Goal: Task Accomplishment & Management: Contribute content

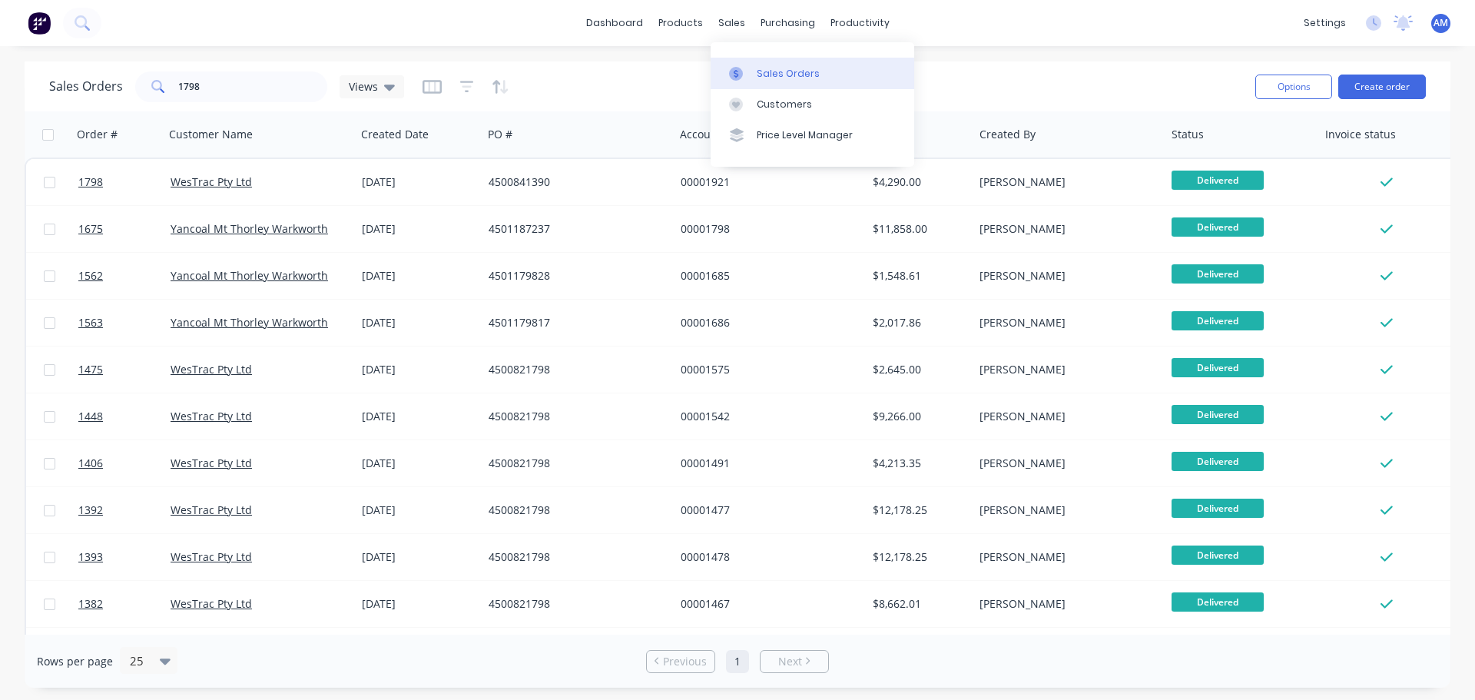
click at [768, 70] on div "Sales Orders" at bounding box center [788, 74] width 63 height 14
drag, startPoint x: 250, startPoint y: 88, endPoint x: 161, endPoint y: 91, distance: 89.2
click at [161, 91] on div "1798" at bounding box center [231, 86] width 192 height 31
type input "1774"
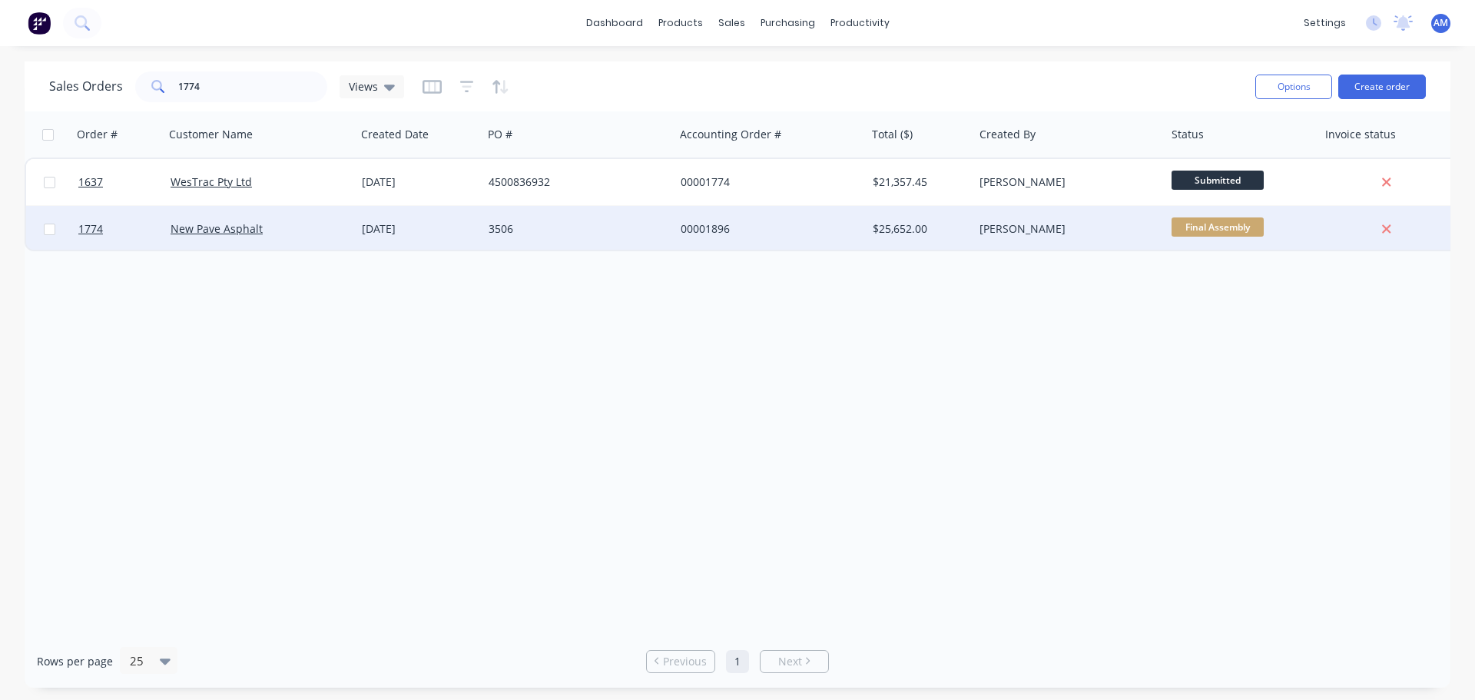
click at [695, 225] on div "00001896" at bounding box center [766, 228] width 171 height 15
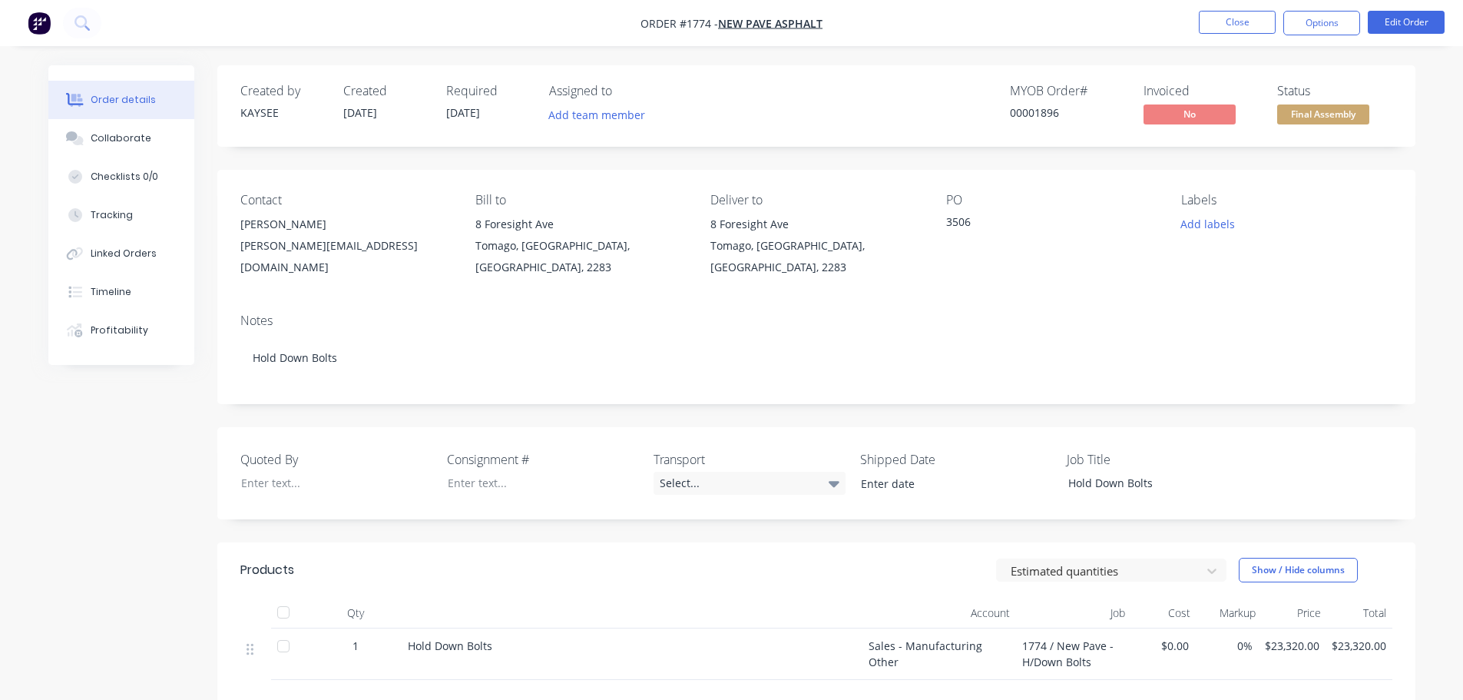
click at [941, 16] on nav "Order #1774 - New Pave Asphalt Close Options Edit Order" at bounding box center [731, 23] width 1463 height 46
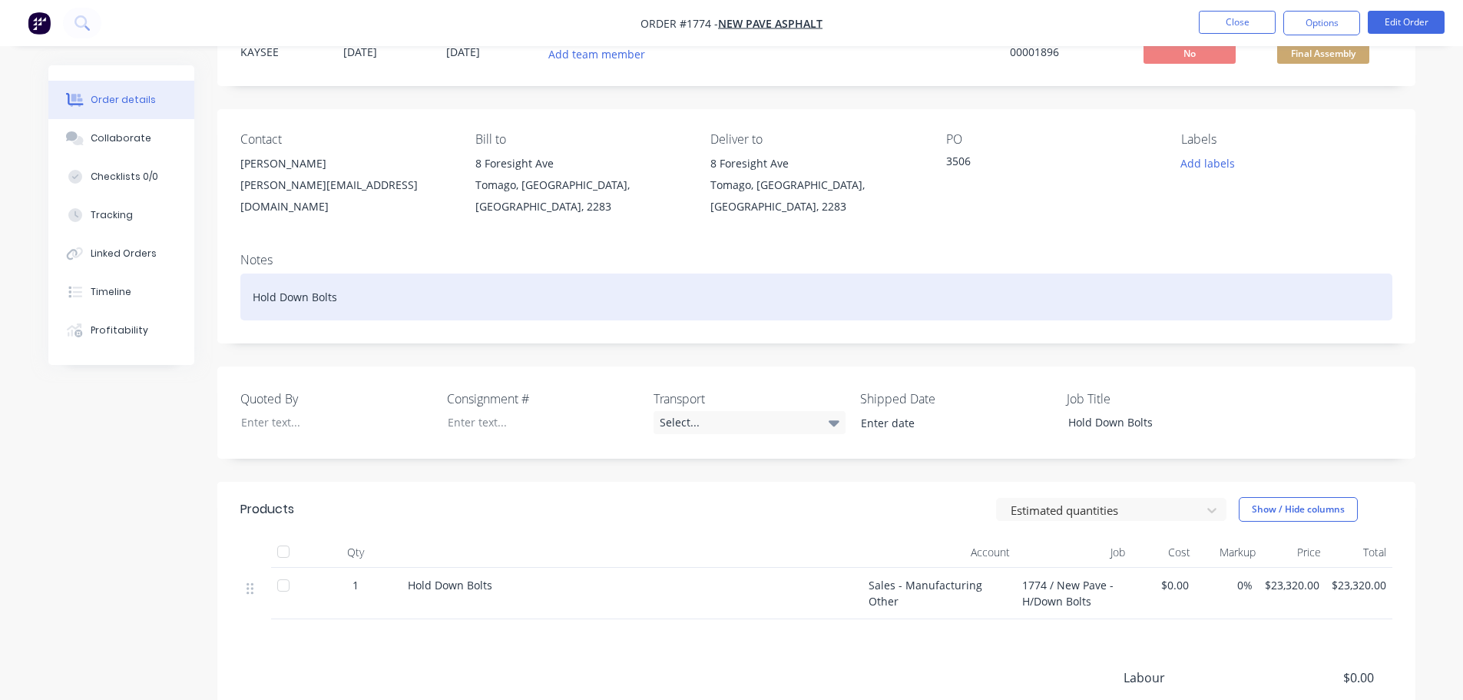
scroll to position [230, 0]
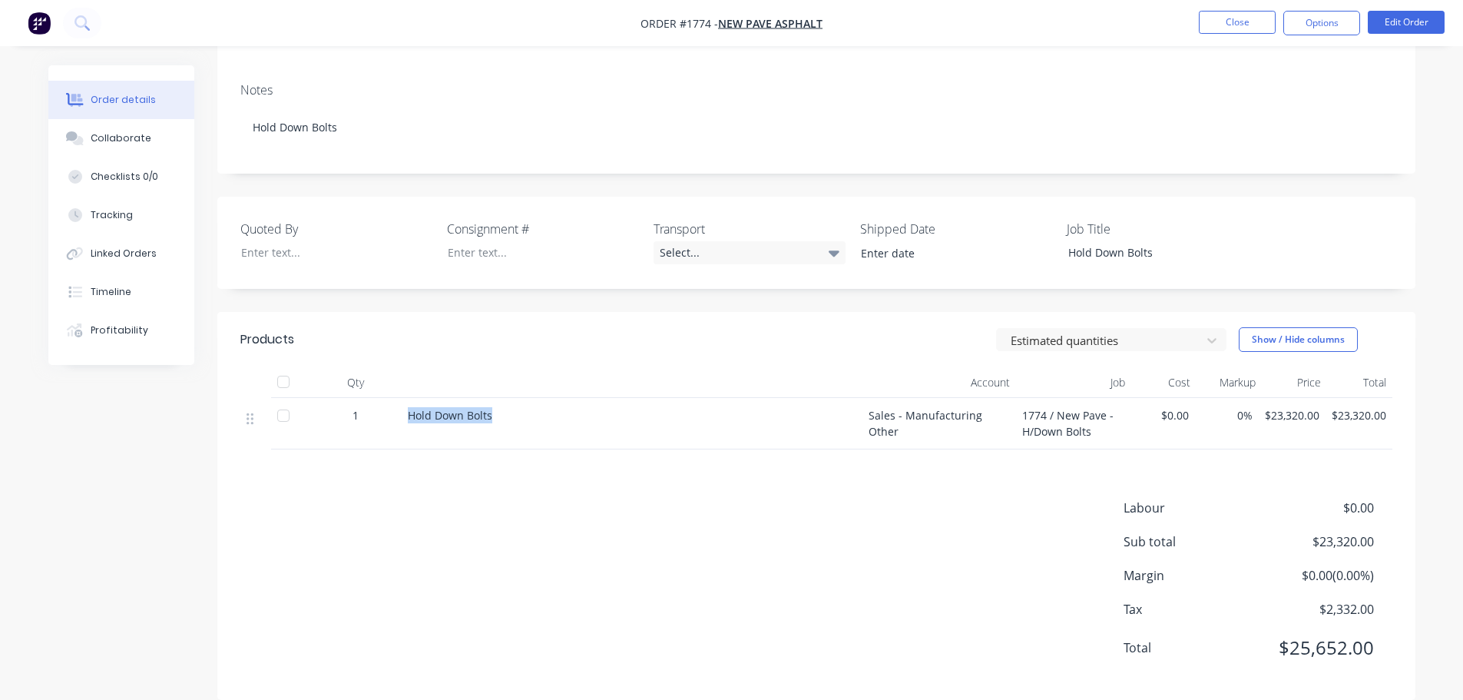
drag, startPoint x: 496, startPoint y: 416, endPoint x: 403, endPoint y: 420, distance: 93.8
click at [403, 420] on div "Hold Down Bolts" at bounding box center [632, 423] width 461 height 51
copy span "Hold Down Bolts"
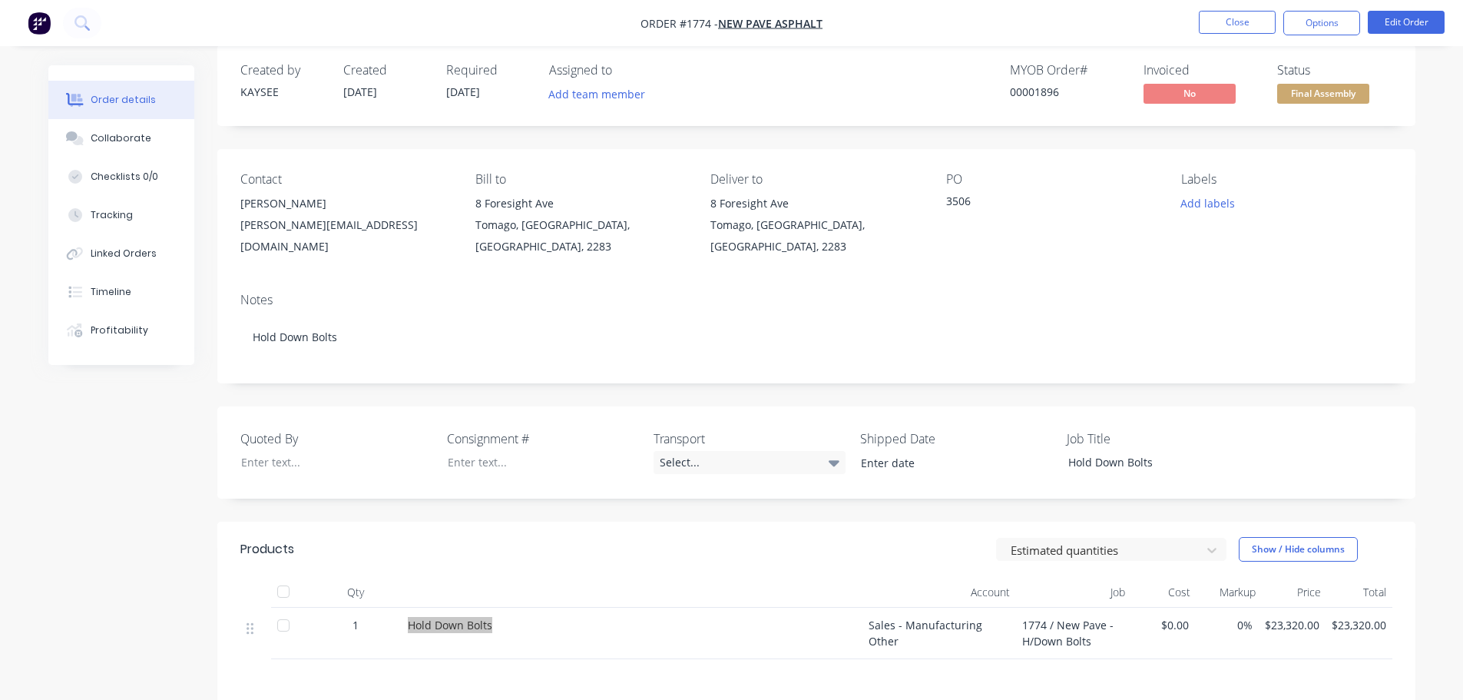
scroll to position [0, 0]
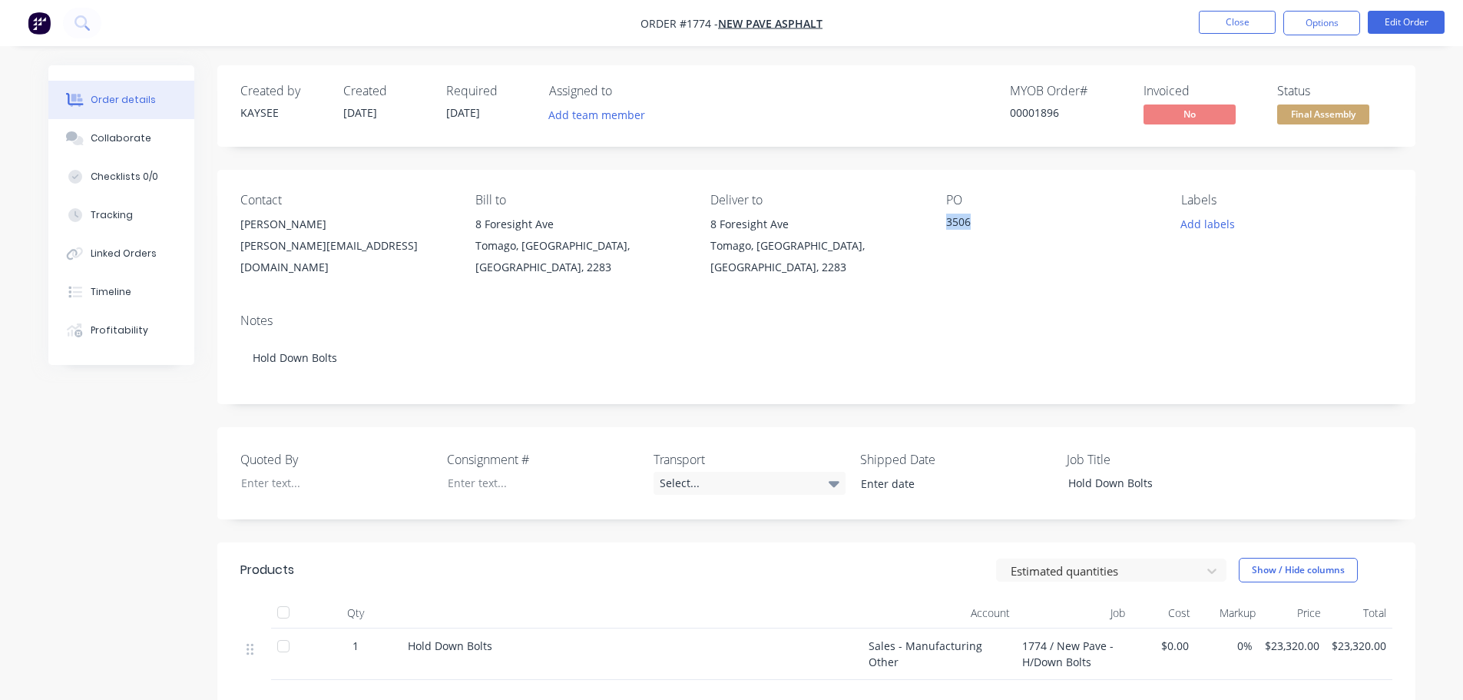
drag, startPoint x: 972, startPoint y: 222, endPoint x: 946, endPoint y: 223, distance: 26.1
click at [946, 223] on div "3506" at bounding box center [1042, 225] width 192 height 22
copy div "3506"
click at [118, 249] on div "Linked Orders" at bounding box center [124, 254] width 66 height 14
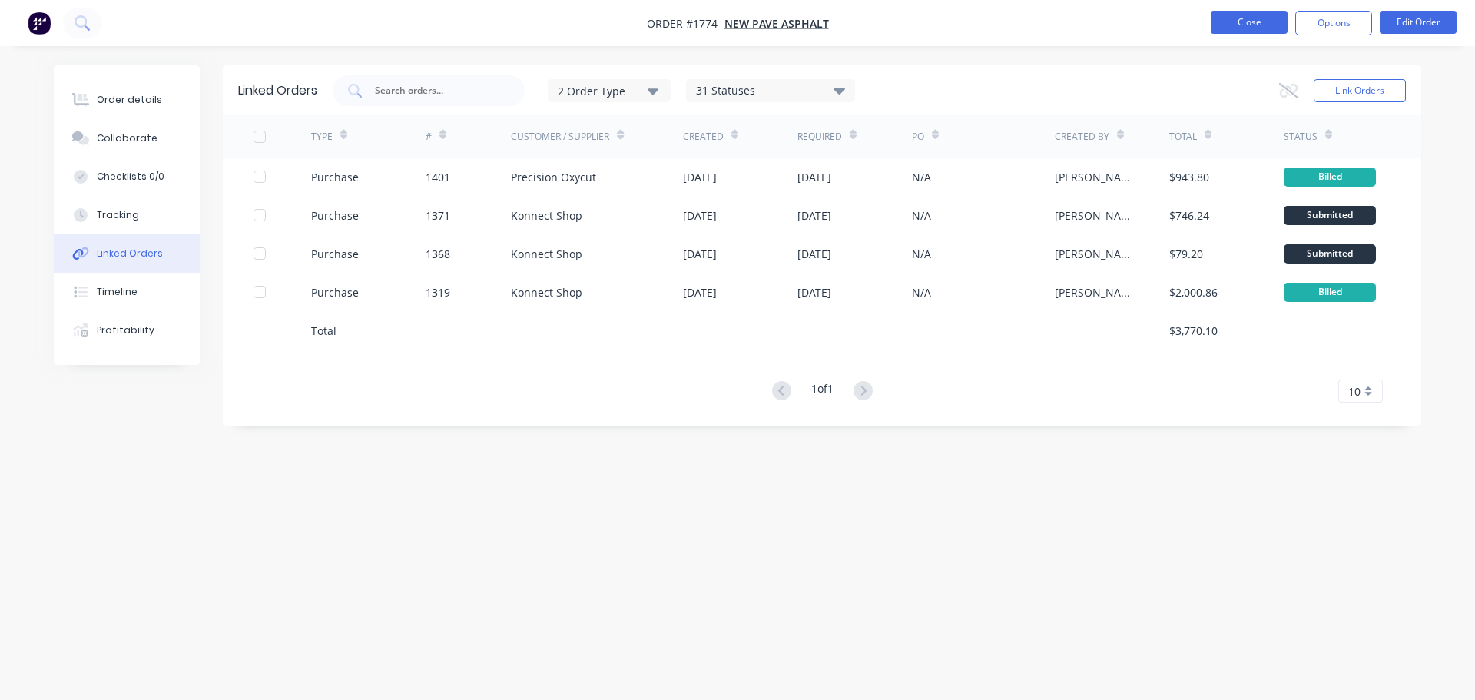
click at [1244, 18] on button "Close" at bounding box center [1249, 22] width 77 height 23
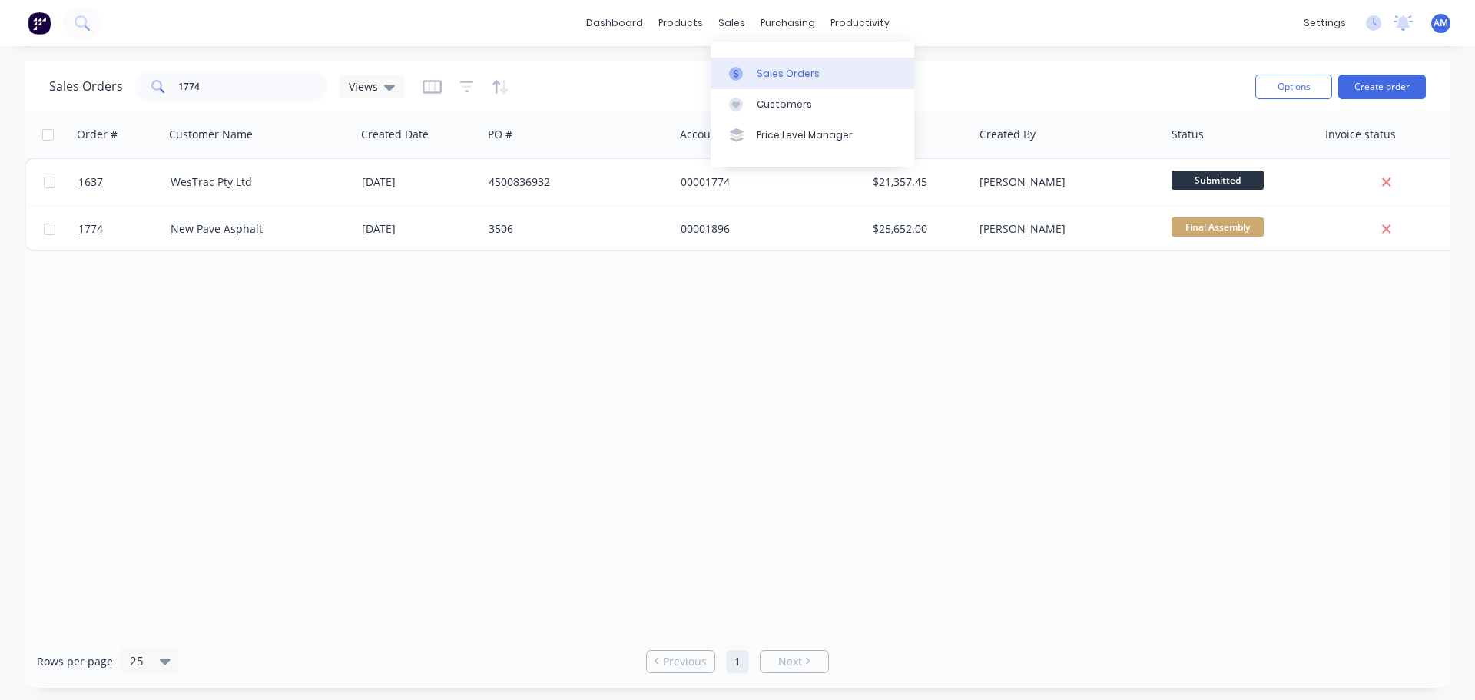
click at [772, 73] on div "Sales Orders" at bounding box center [788, 74] width 63 height 14
drag, startPoint x: 209, startPoint y: 91, endPoint x: 114, endPoint y: 92, distance: 95.3
click at [114, 92] on div "Sales Orders 1774 Views" at bounding box center [226, 86] width 355 height 31
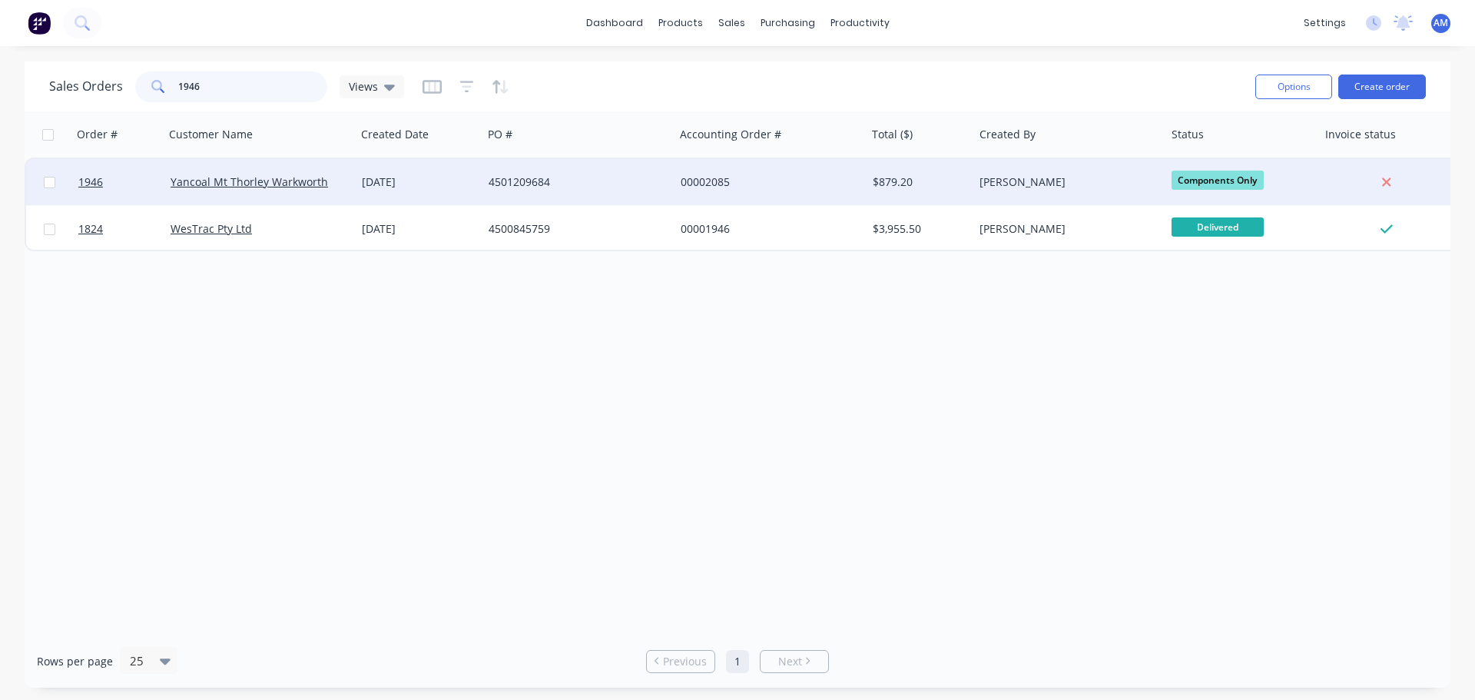
type input "1946"
click at [513, 180] on div "4501209684" at bounding box center [574, 181] width 171 height 15
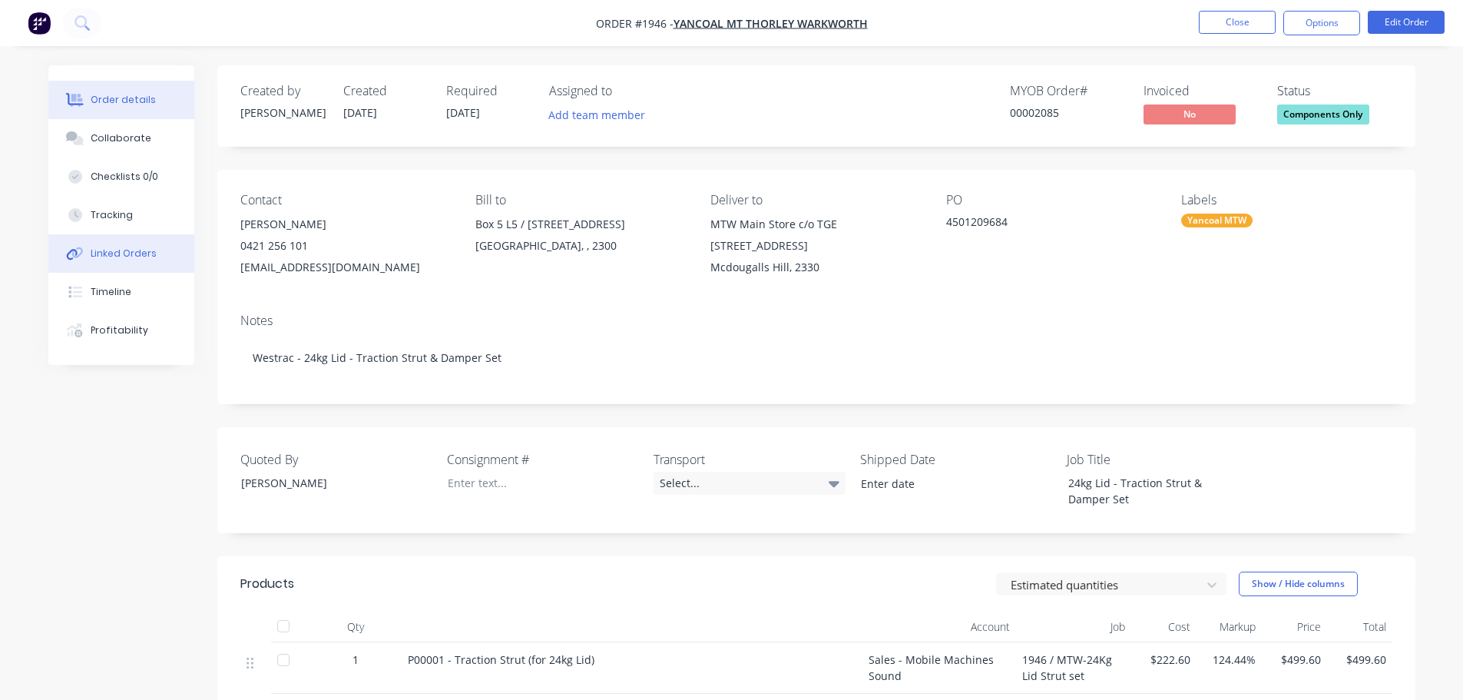
click at [104, 255] on div "Linked Orders" at bounding box center [124, 254] width 66 height 14
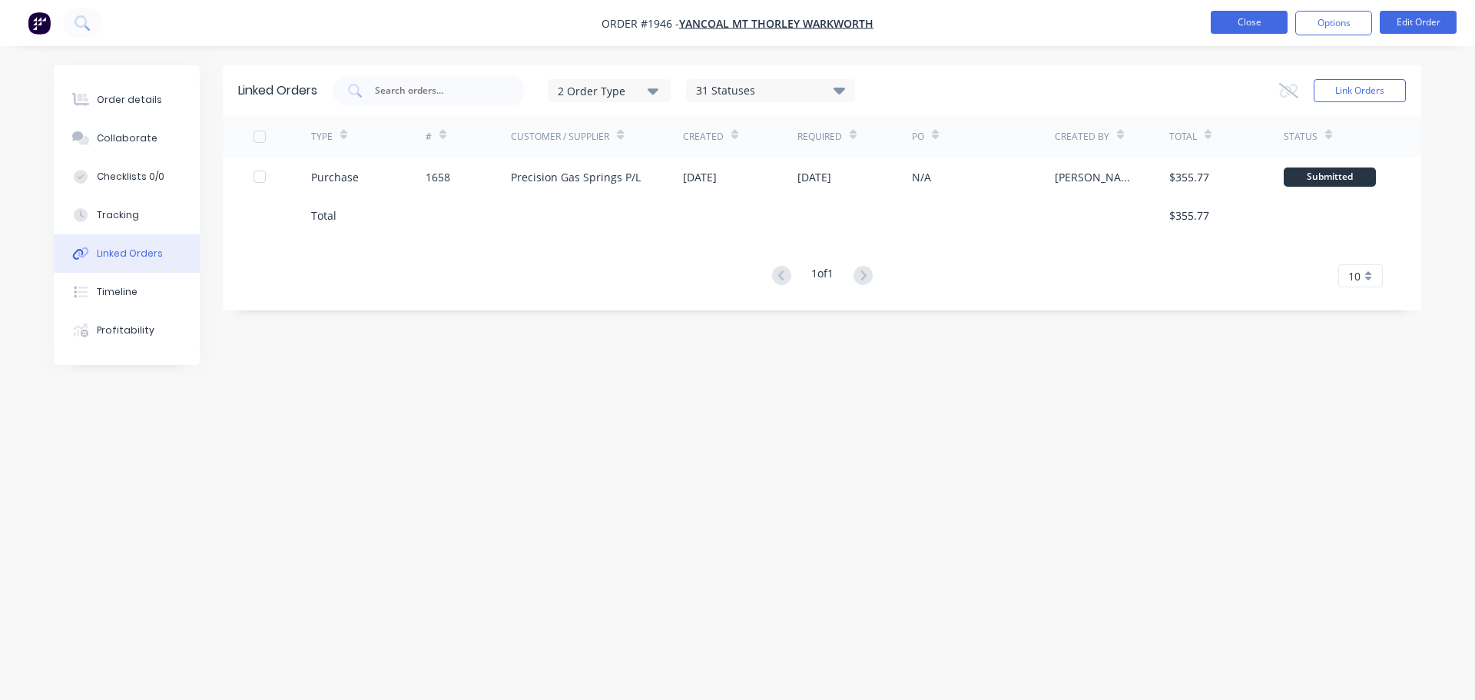
click at [1253, 29] on button "Close" at bounding box center [1249, 22] width 77 height 23
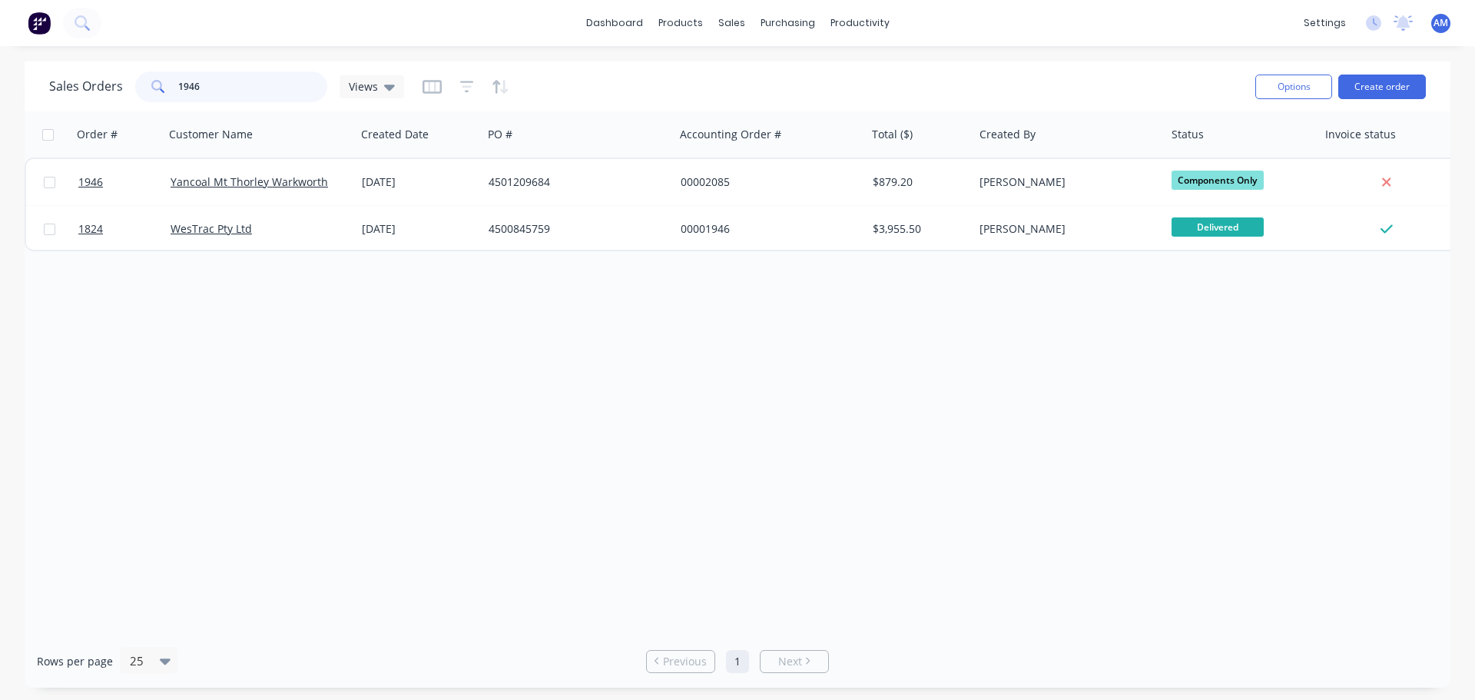
drag, startPoint x: 233, startPoint y: 88, endPoint x: 167, endPoint y: 81, distance: 65.7
click at [167, 81] on div "1946" at bounding box center [231, 86] width 192 height 31
type input "1939"
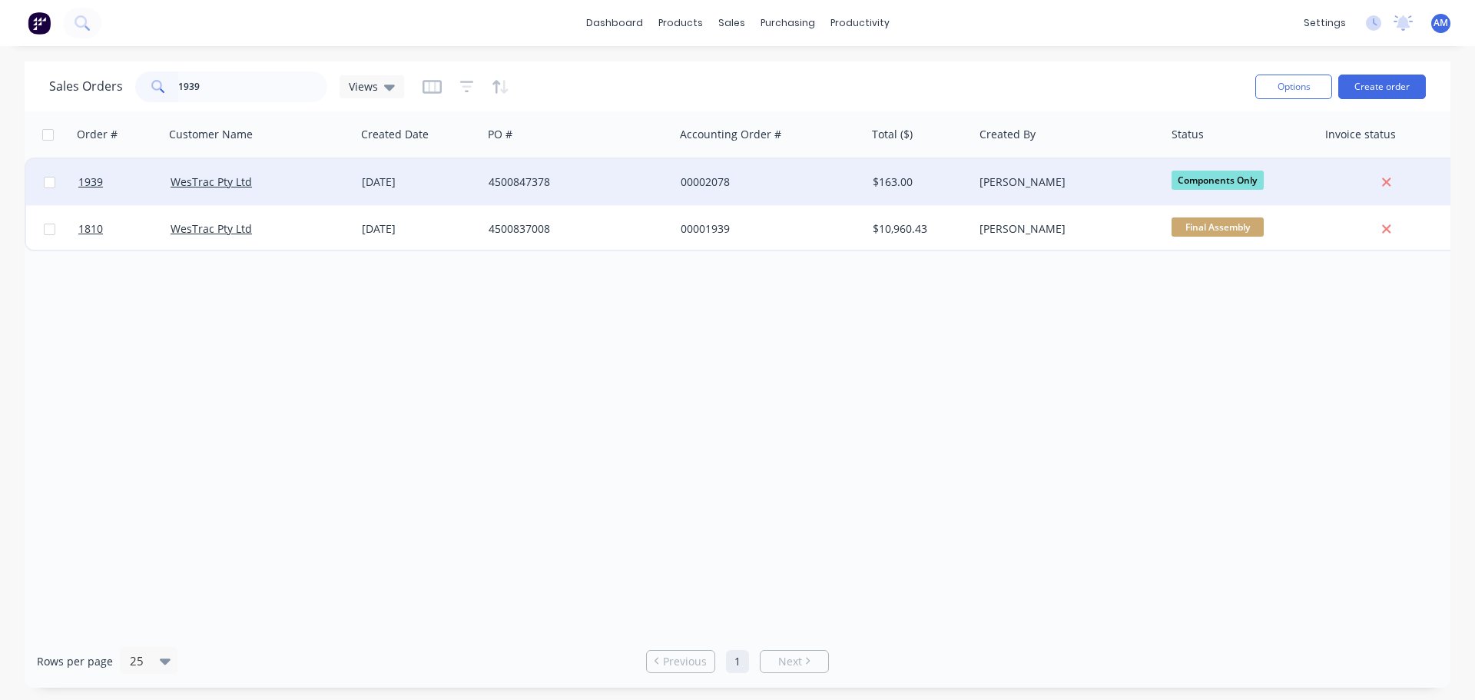
click at [708, 182] on div "00002078" at bounding box center [766, 181] width 171 height 15
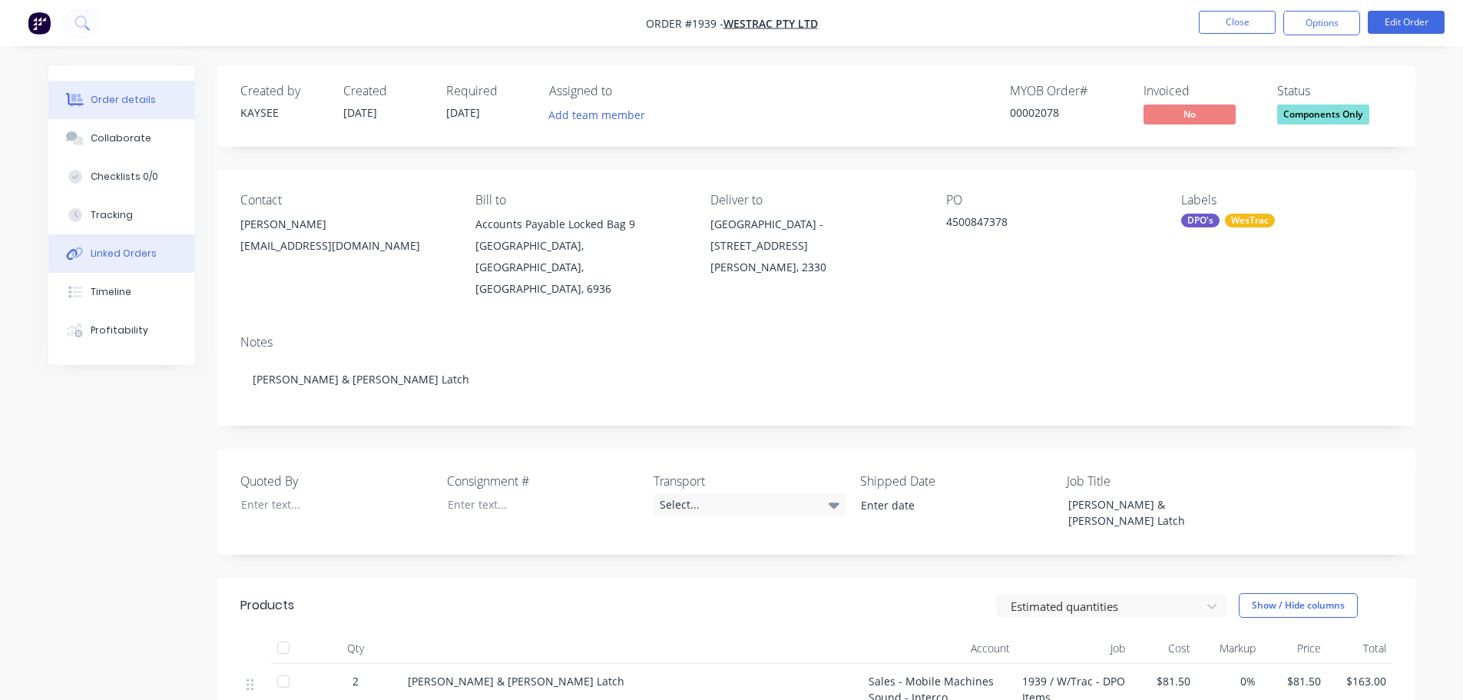
click at [128, 247] on div "Linked Orders" at bounding box center [124, 254] width 66 height 14
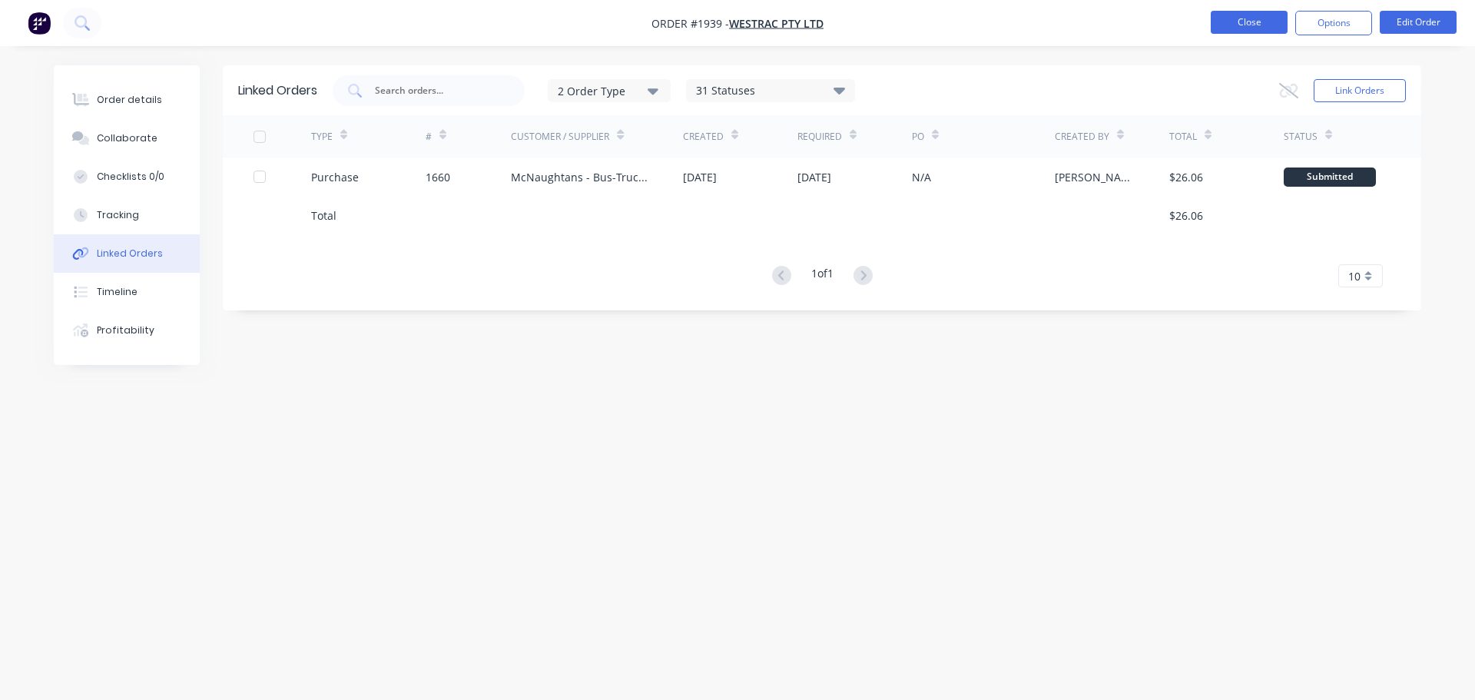
click at [1238, 23] on button "Close" at bounding box center [1249, 22] width 77 height 23
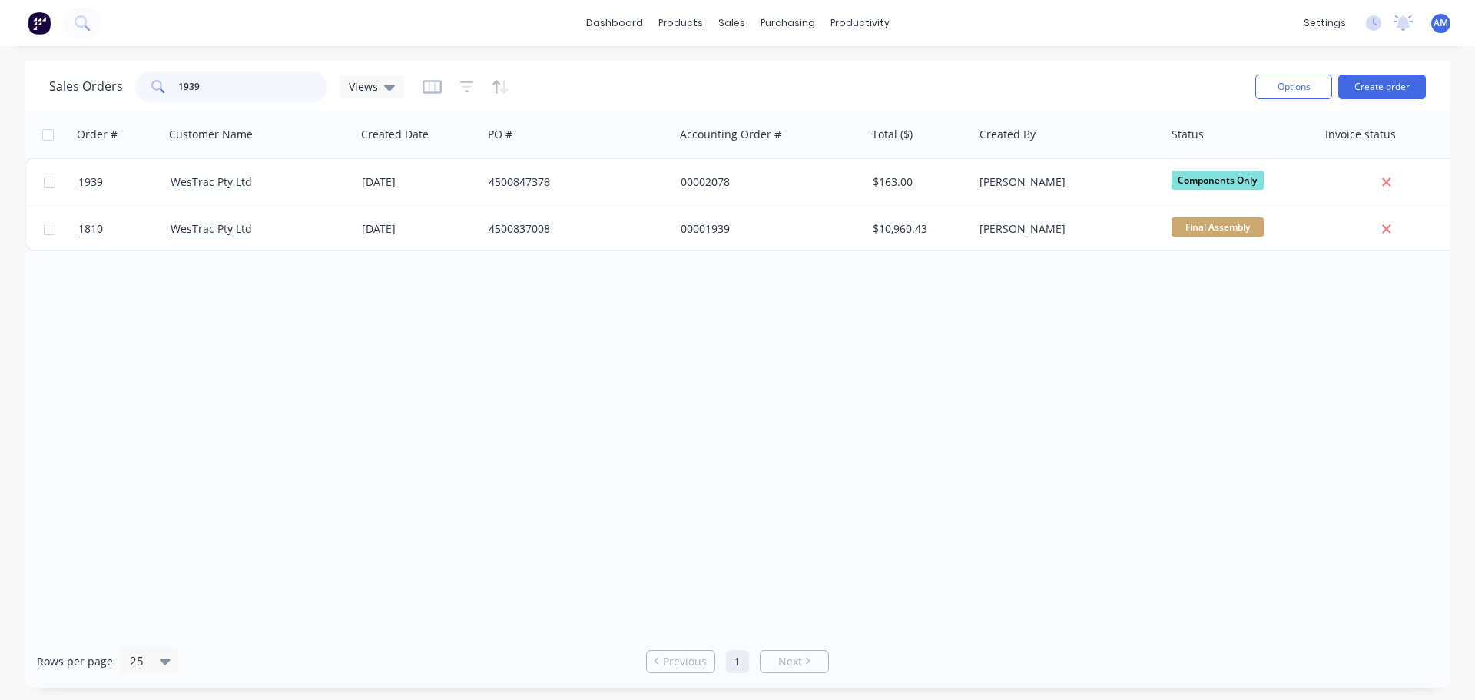
drag, startPoint x: 229, startPoint y: 88, endPoint x: 157, endPoint y: 81, distance: 72.5
click at [157, 81] on div "1939" at bounding box center [231, 86] width 192 height 31
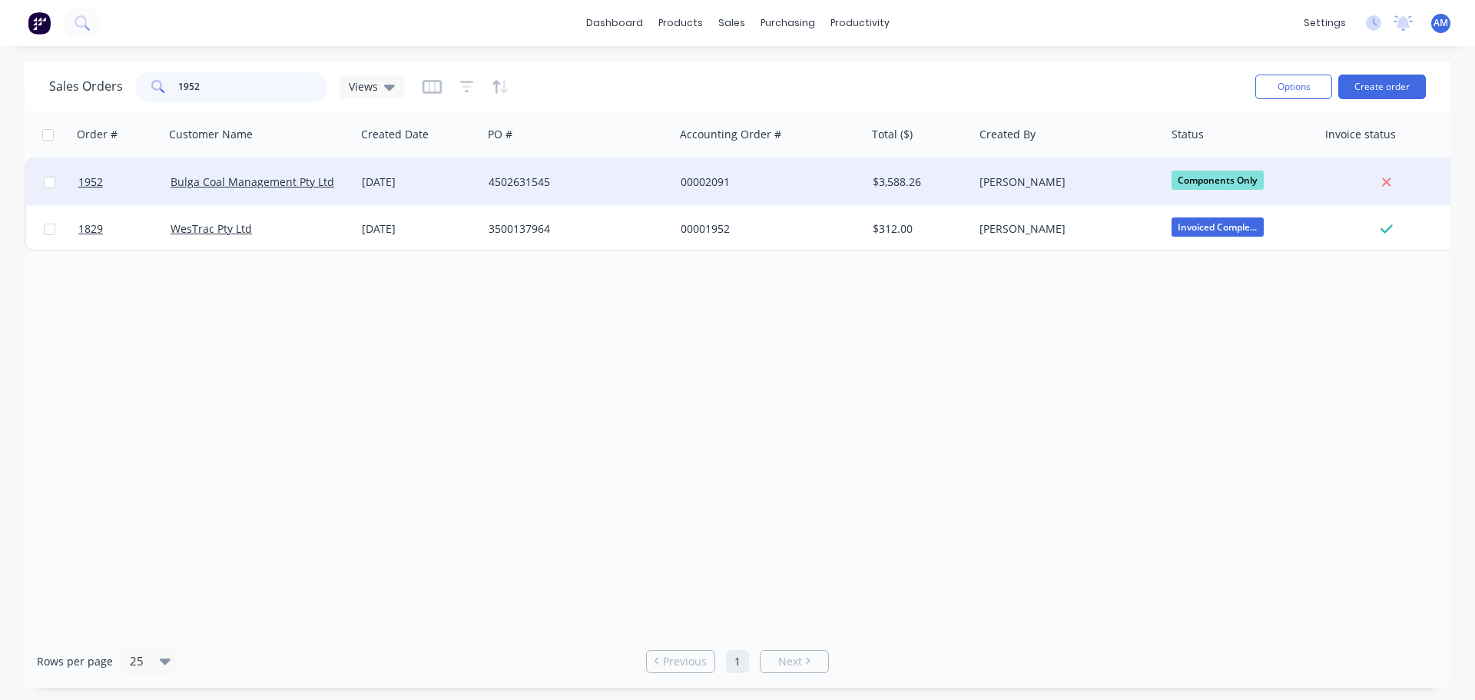
type input "1952"
click at [714, 180] on div "00002091" at bounding box center [766, 181] width 171 height 15
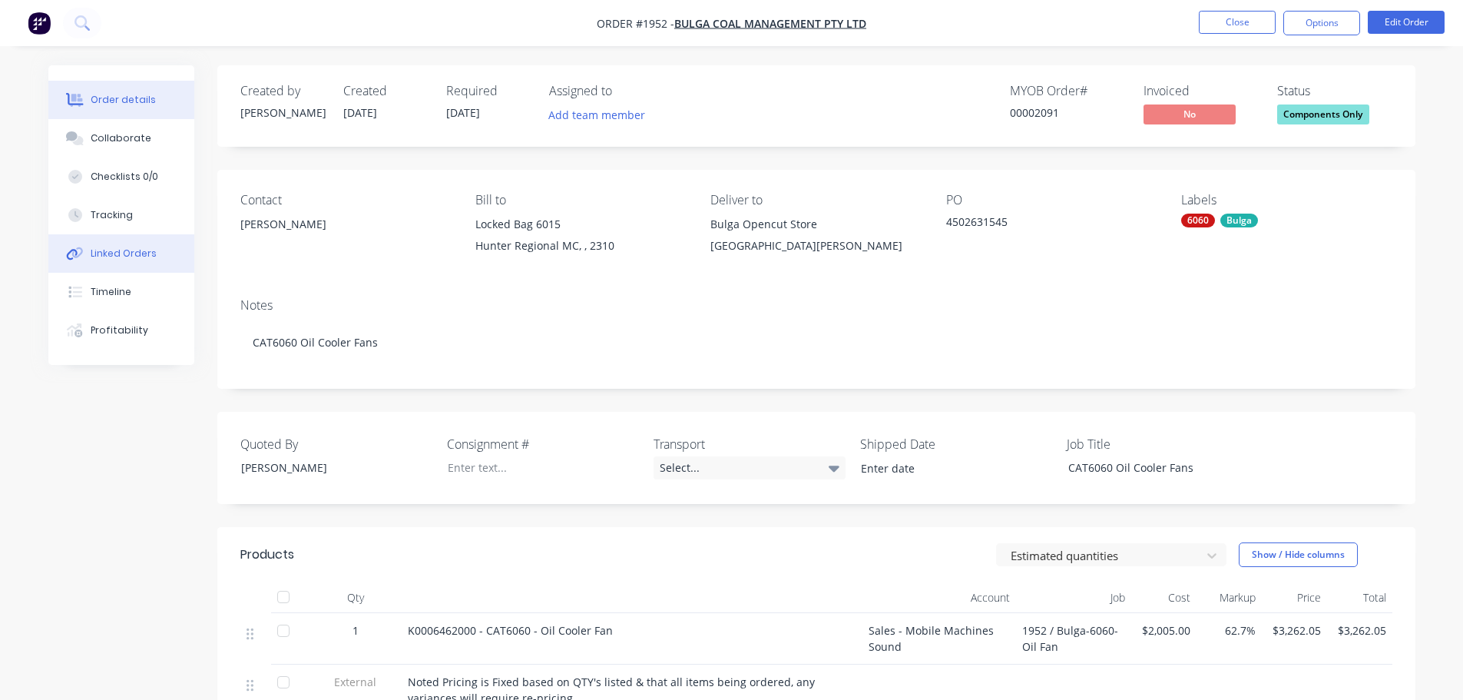
click at [128, 257] on div "Linked Orders" at bounding box center [124, 254] width 66 height 14
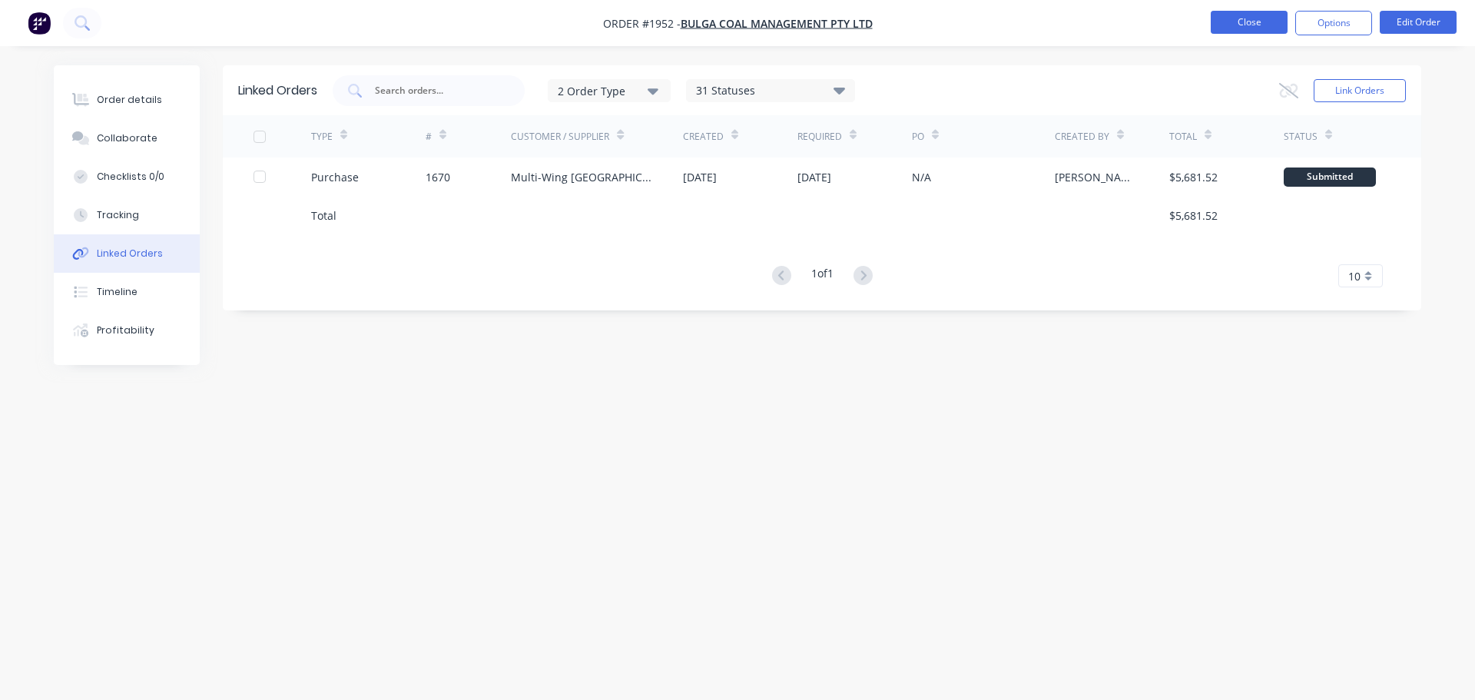
click at [1218, 26] on button "Close" at bounding box center [1249, 22] width 77 height 23
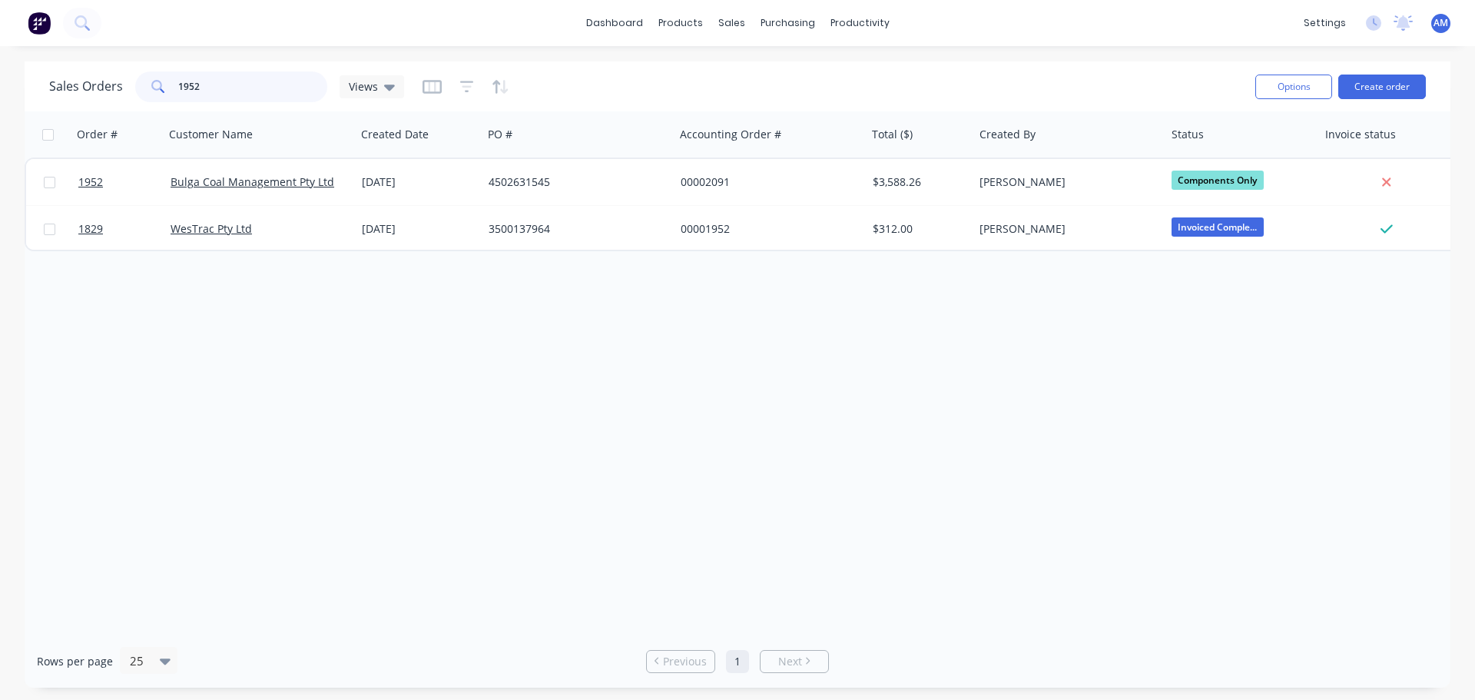
drag, startPoint x: 207, startPoint y: 88, endPoint x: 164, endPoint y: 84, distance: 44.0
click at [164, 84] on div "1952" at bounding box center [231, 86] width 192 height 31
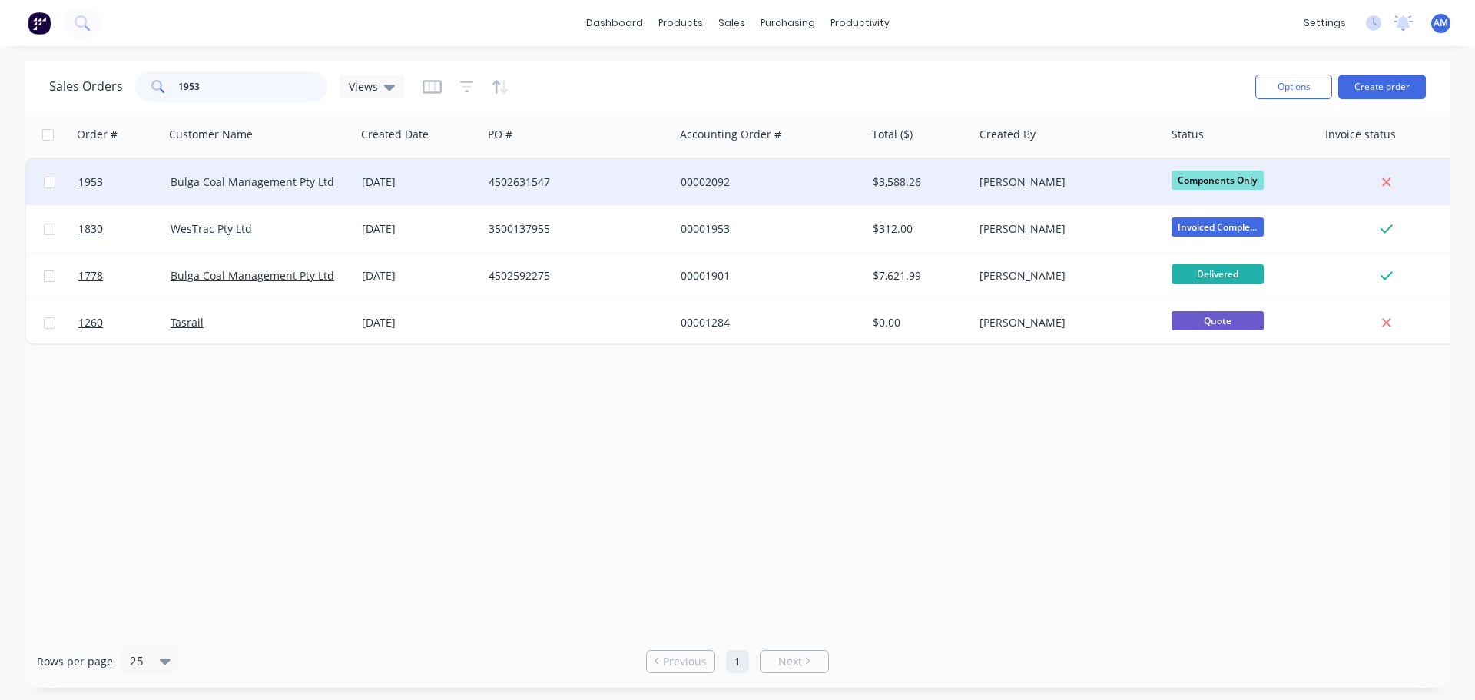
type input "1953"
click at [707, 178] on div "00002092" at bounding box center [766, 181] width 171 height 15
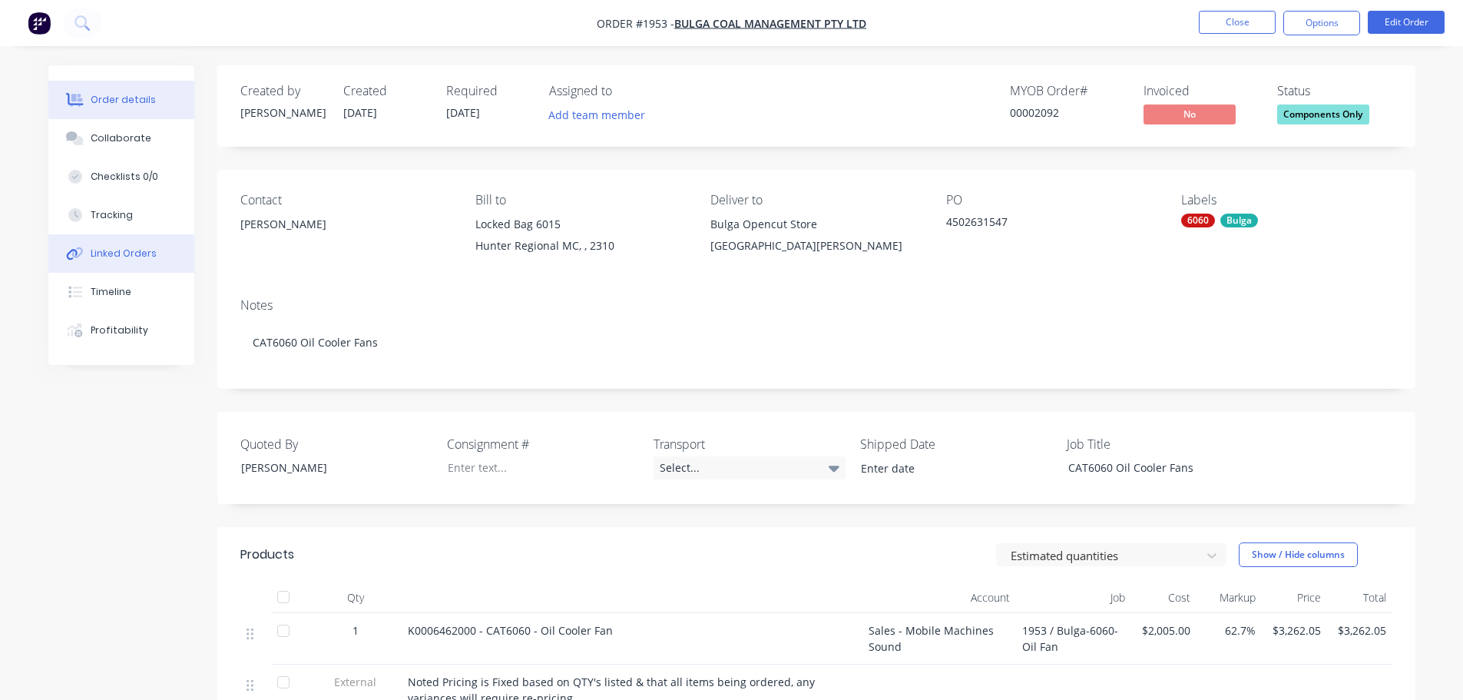
click at [121, 255] on div "Linked Orders" at bounding box center [124, 254] width 66 height 14
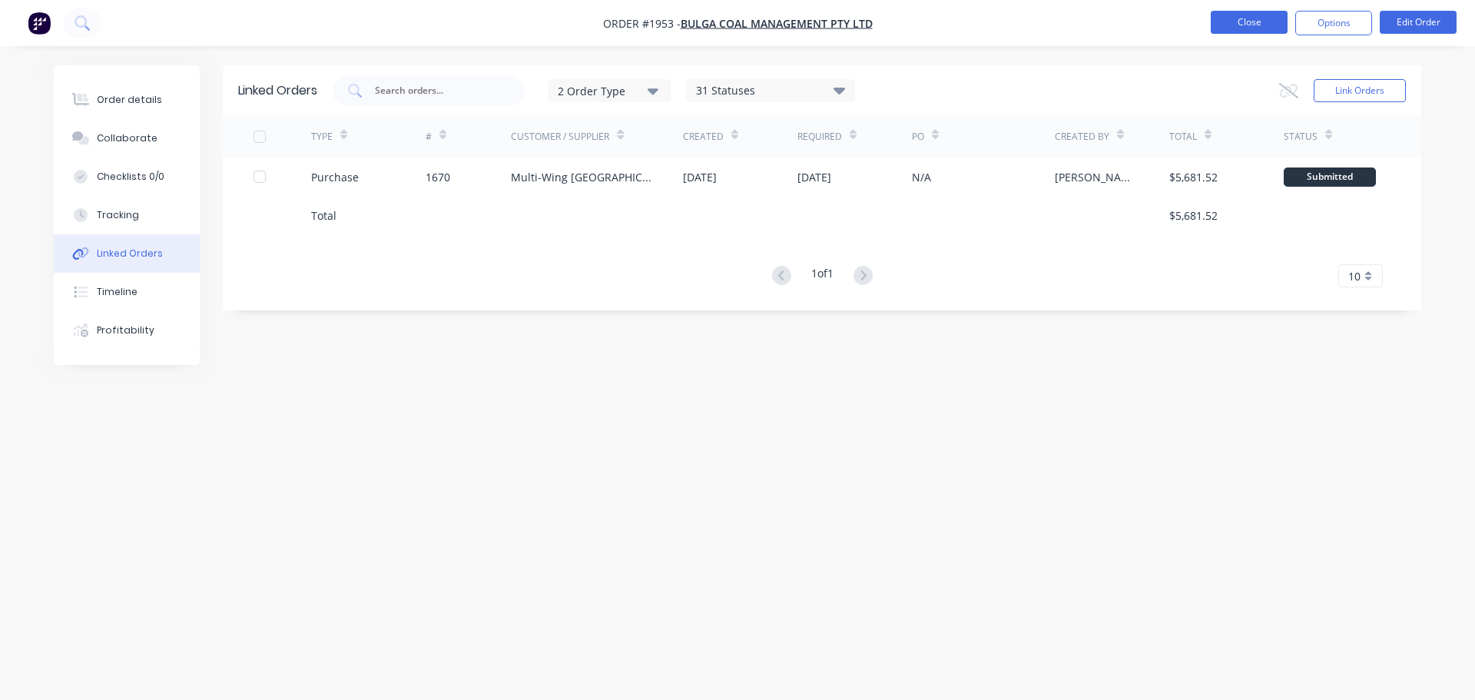
click at [1234, 17] on button "Close" at bounding box center [1249, 22] width 77 height 23
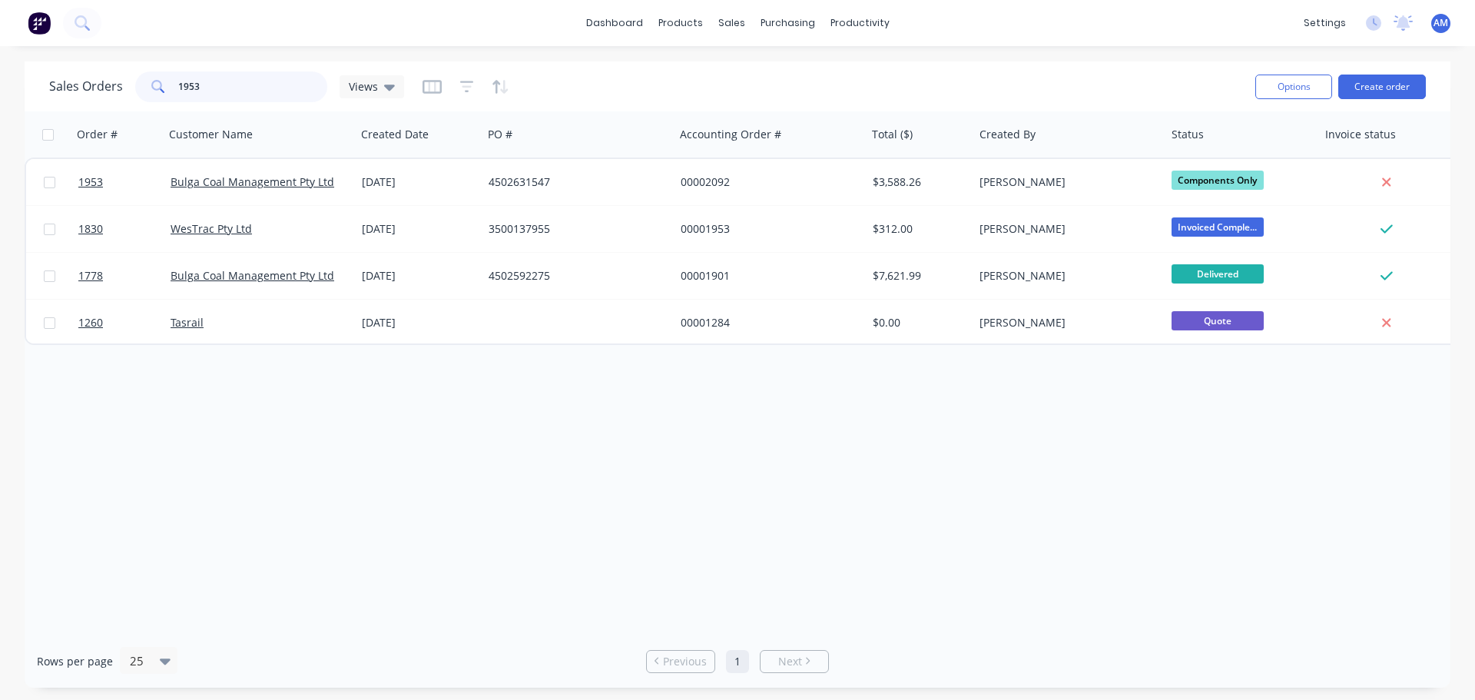
drag, startPoint x: 260, startPoint y: 88, endPoint x: 181, endPoint y: 90, distance: 79.2
click at [181, 90] on input "1953" at bounding box center [253, 86] width 150 height 31
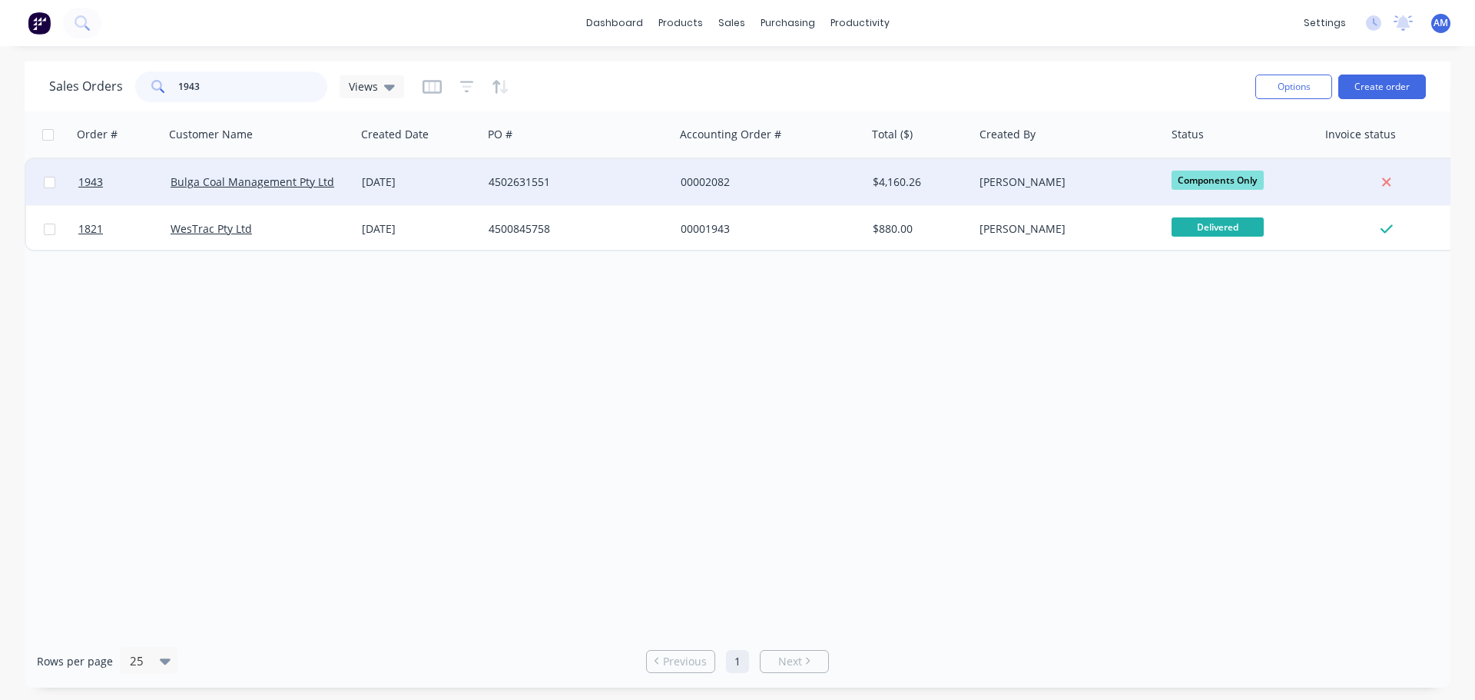
type input "1943"
click at [522, 182] on div "4502631551" at bounding box center [574, 181] width 171 height 15
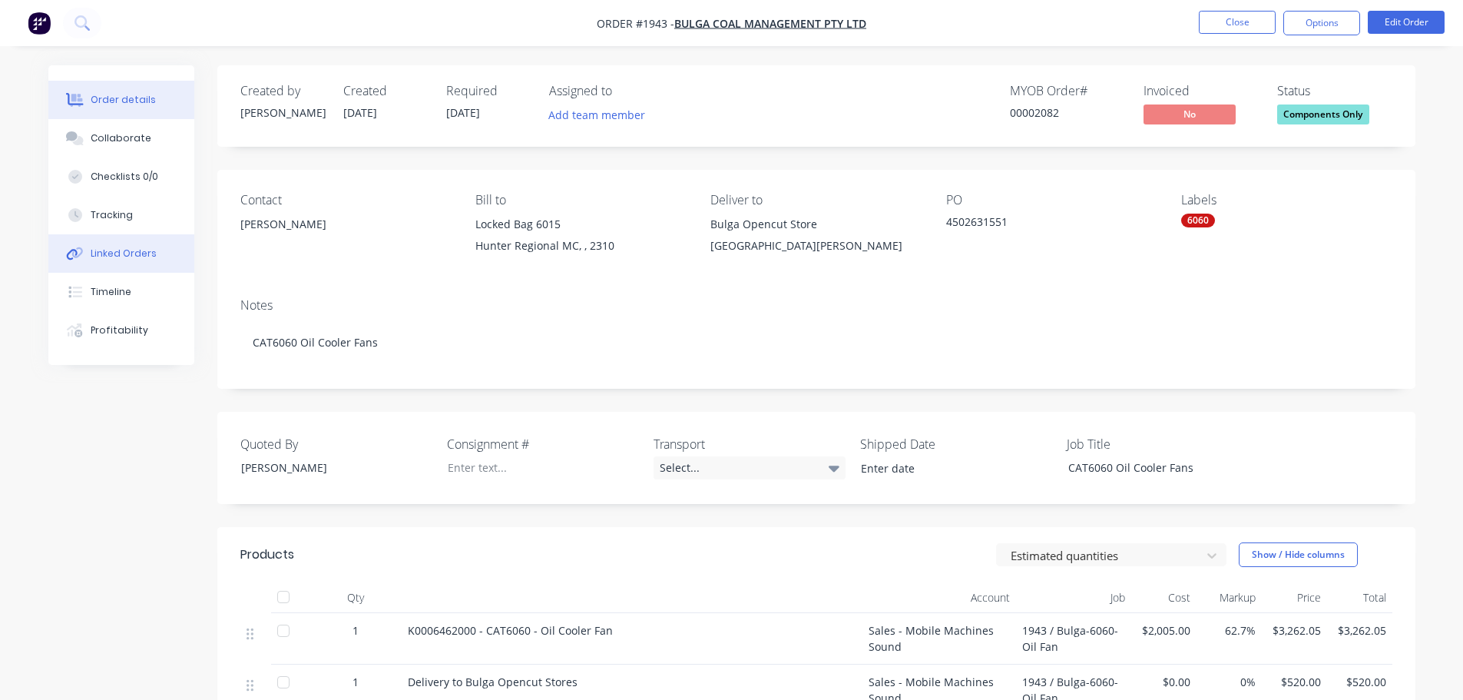
click at [107, 253] on div "Linked Orders" at bounding box center [124, 254] width 66 height 14
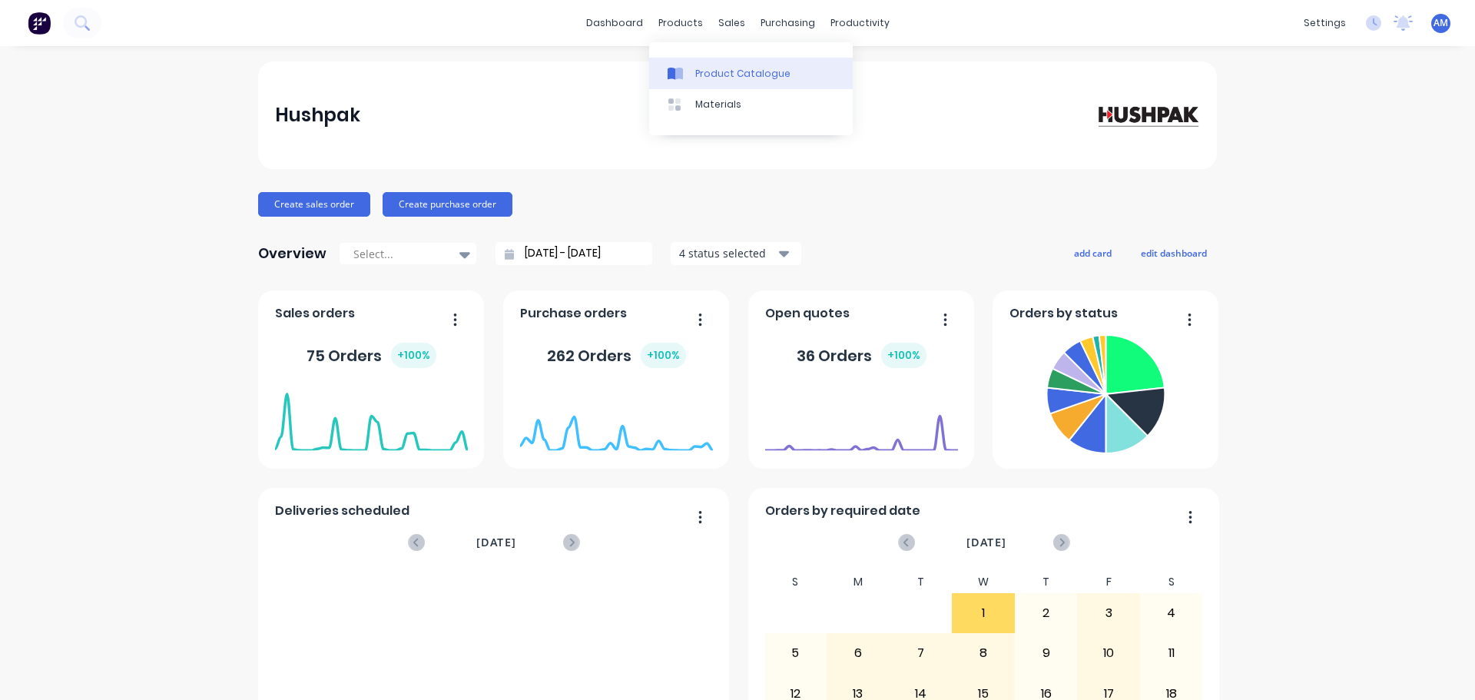
click at [737, 75] on div "Product Catalogue" at bounding box center [742, 74] width 95 height 14
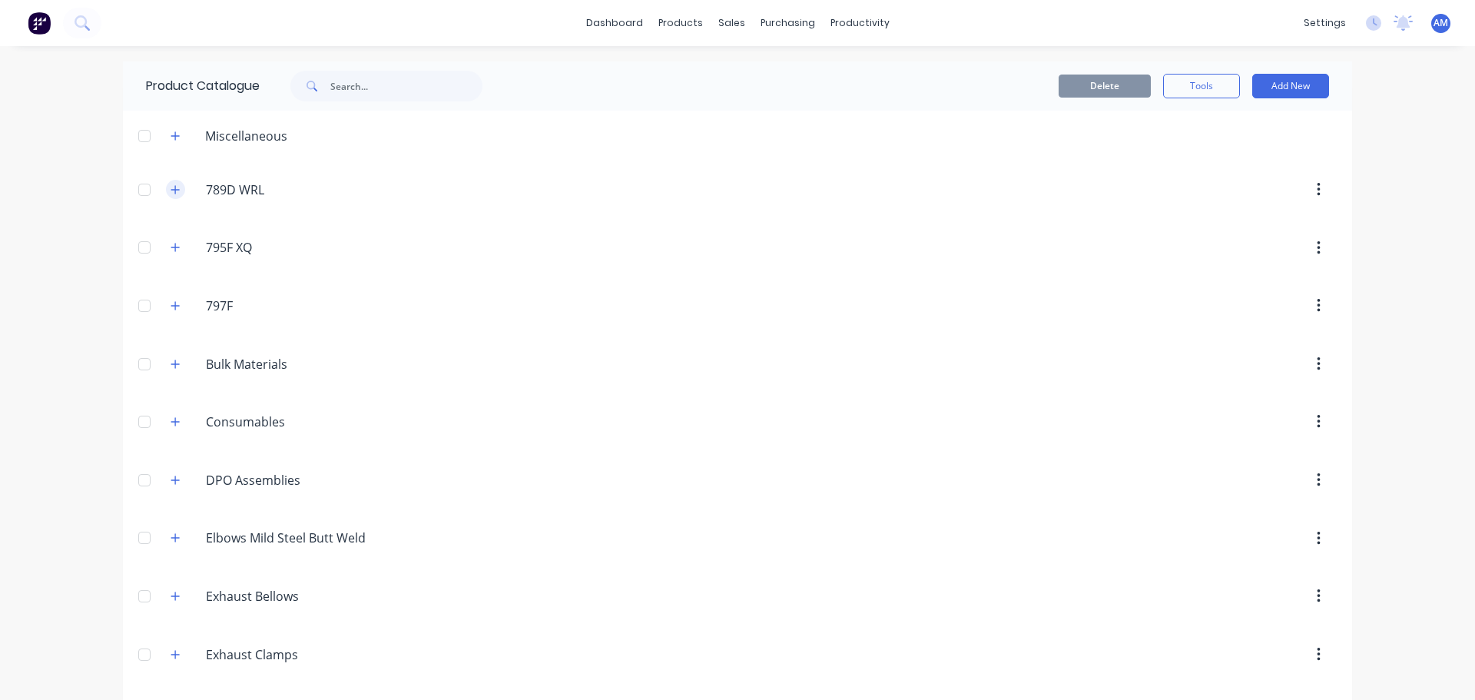
click at [171, 192] on icon "button" at bounding box center [175, 189] width 9 height 11
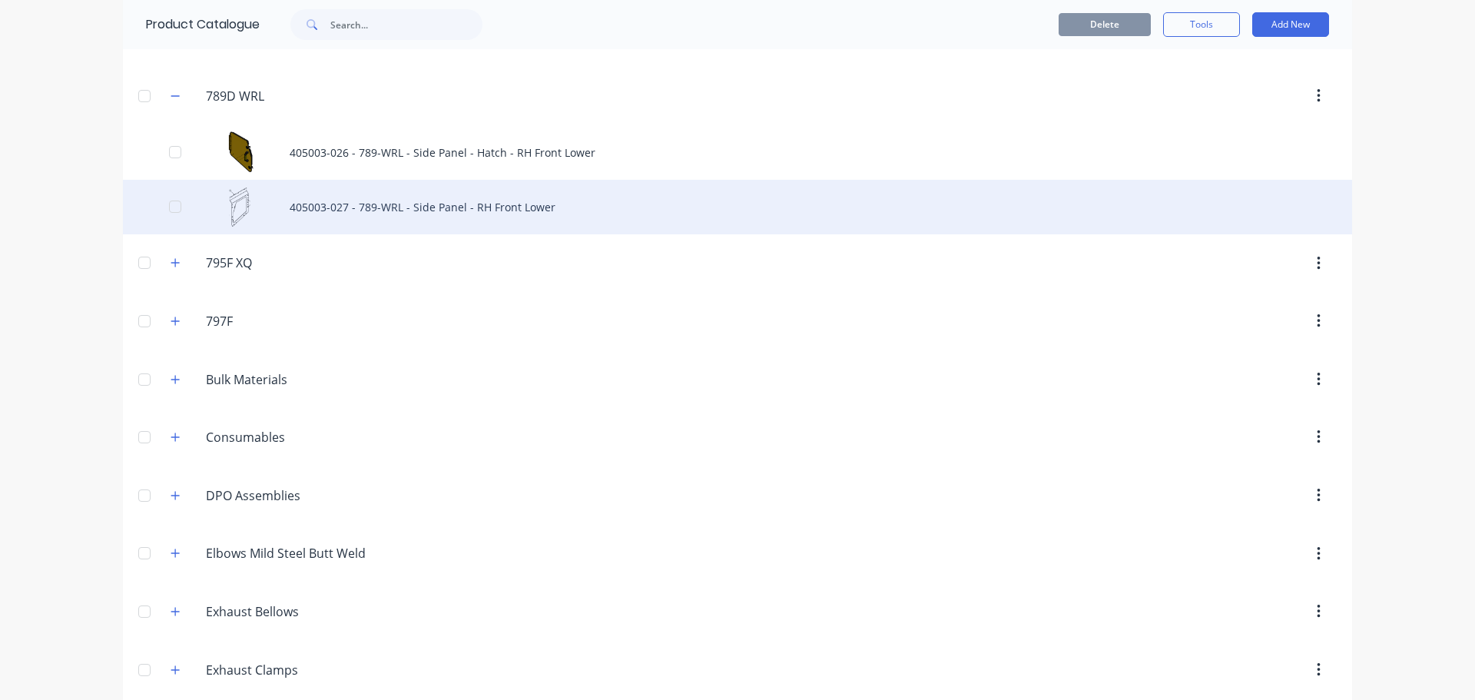
scroll to position [154, 0]
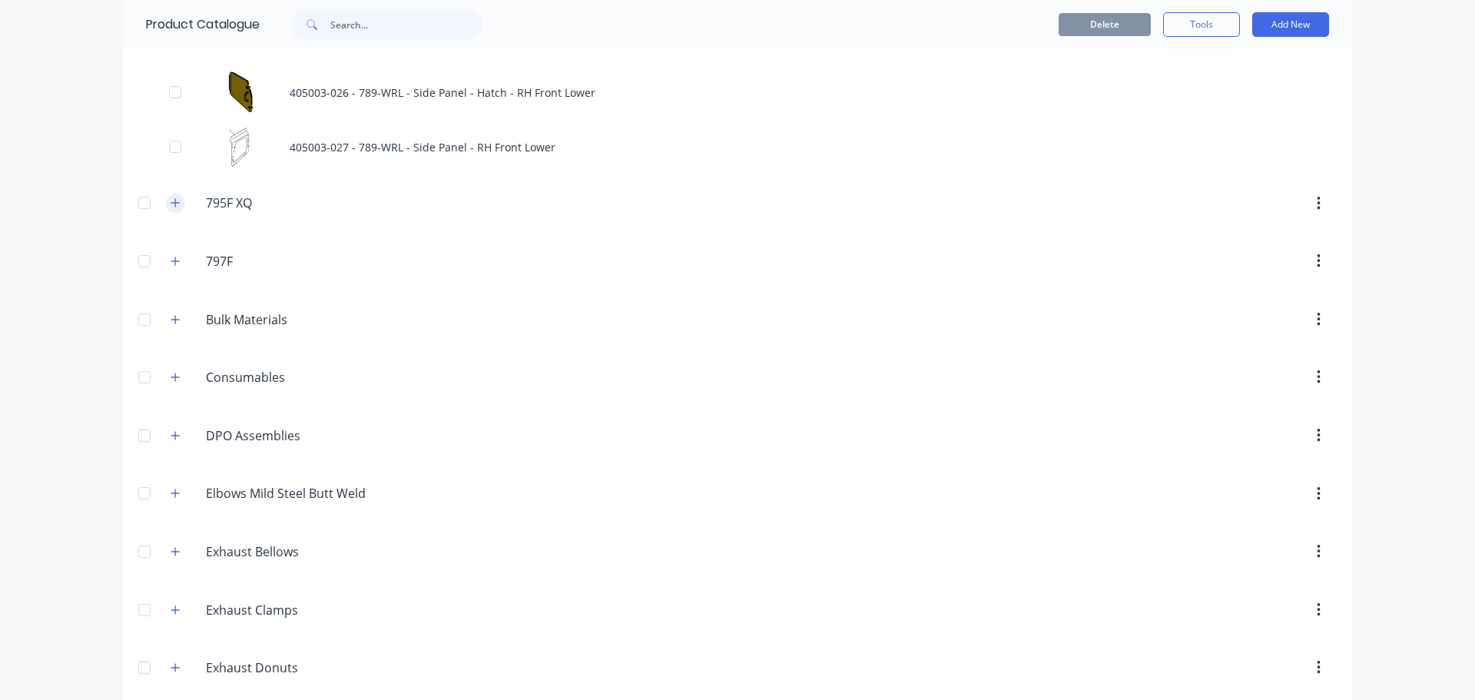
click at [171, 204] on icon "button" at bounding box center [175, 203] width 8 height 8
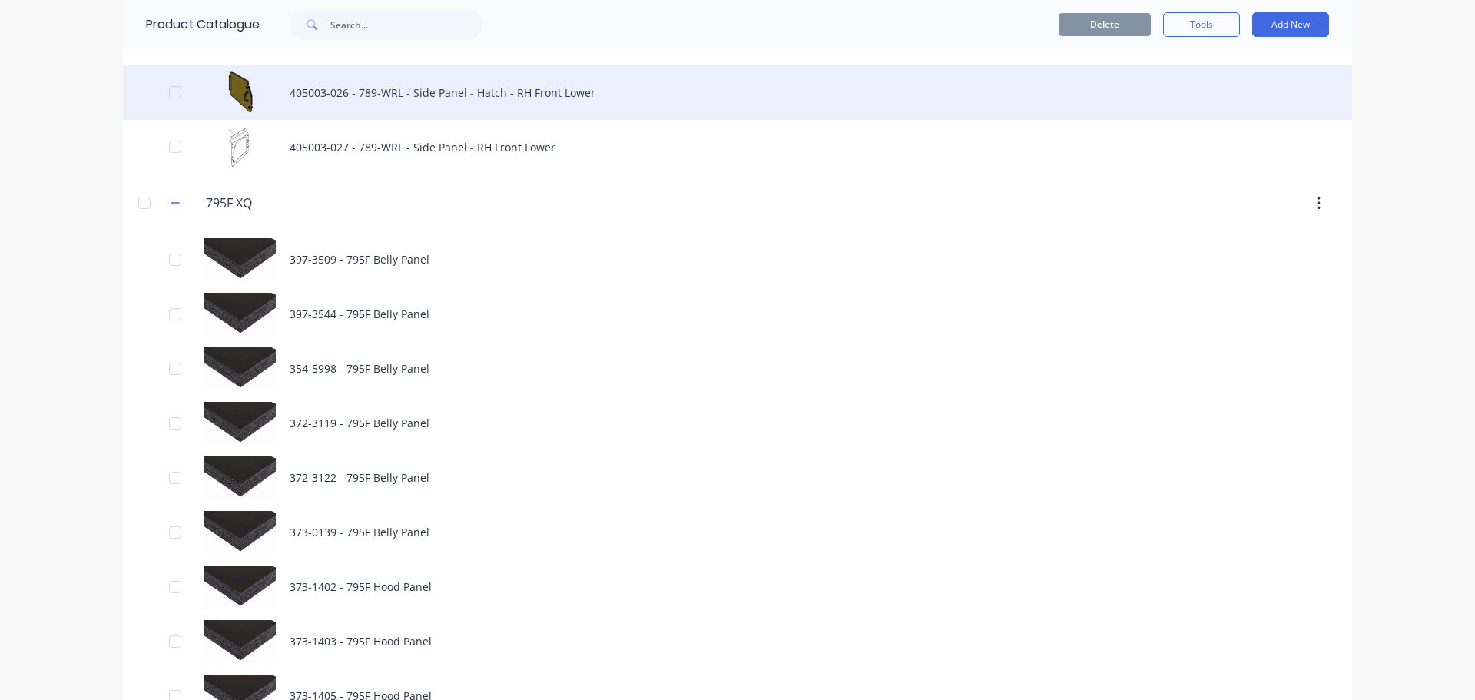
click at [482, 87] on div "405003-026 - 789-WRL - Side Panel - Hatch - RH Front Lower" at bounding box center [737, 92] width 1229 height 55
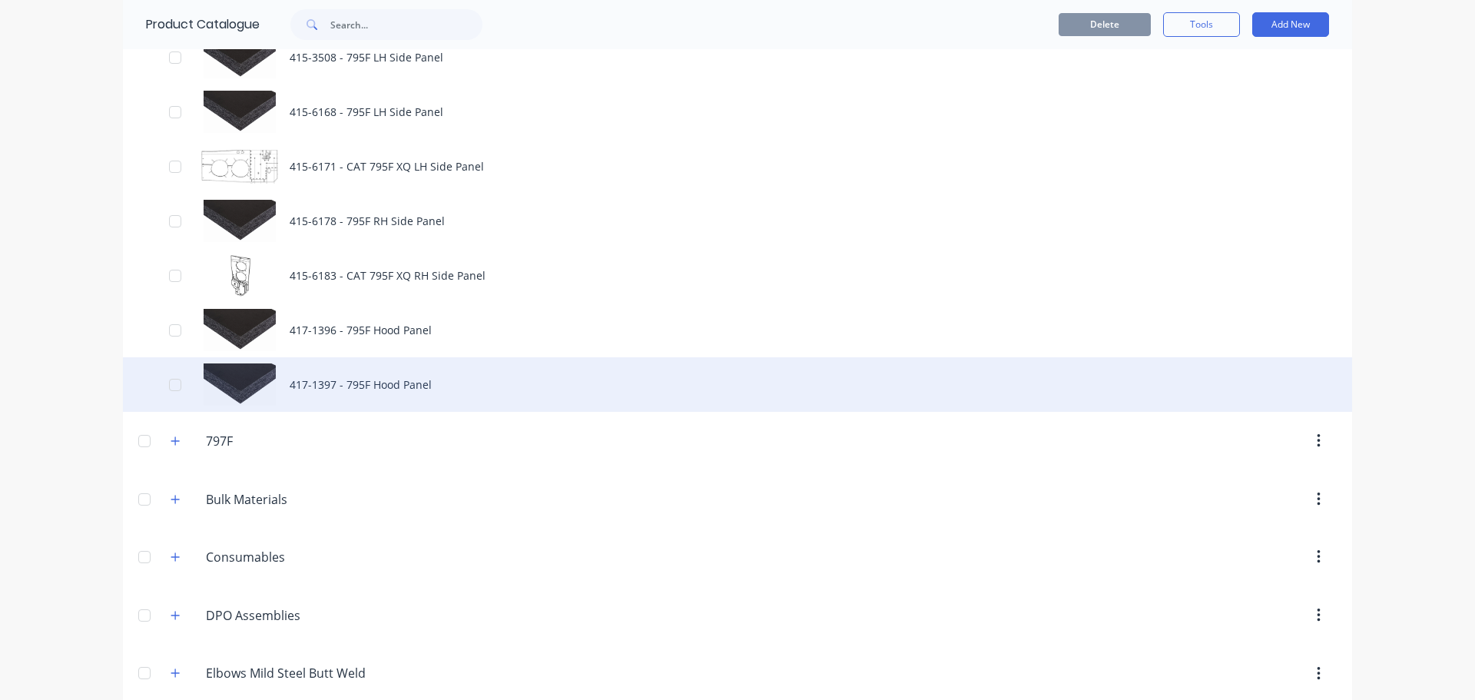
scroll to position [1767, 0]
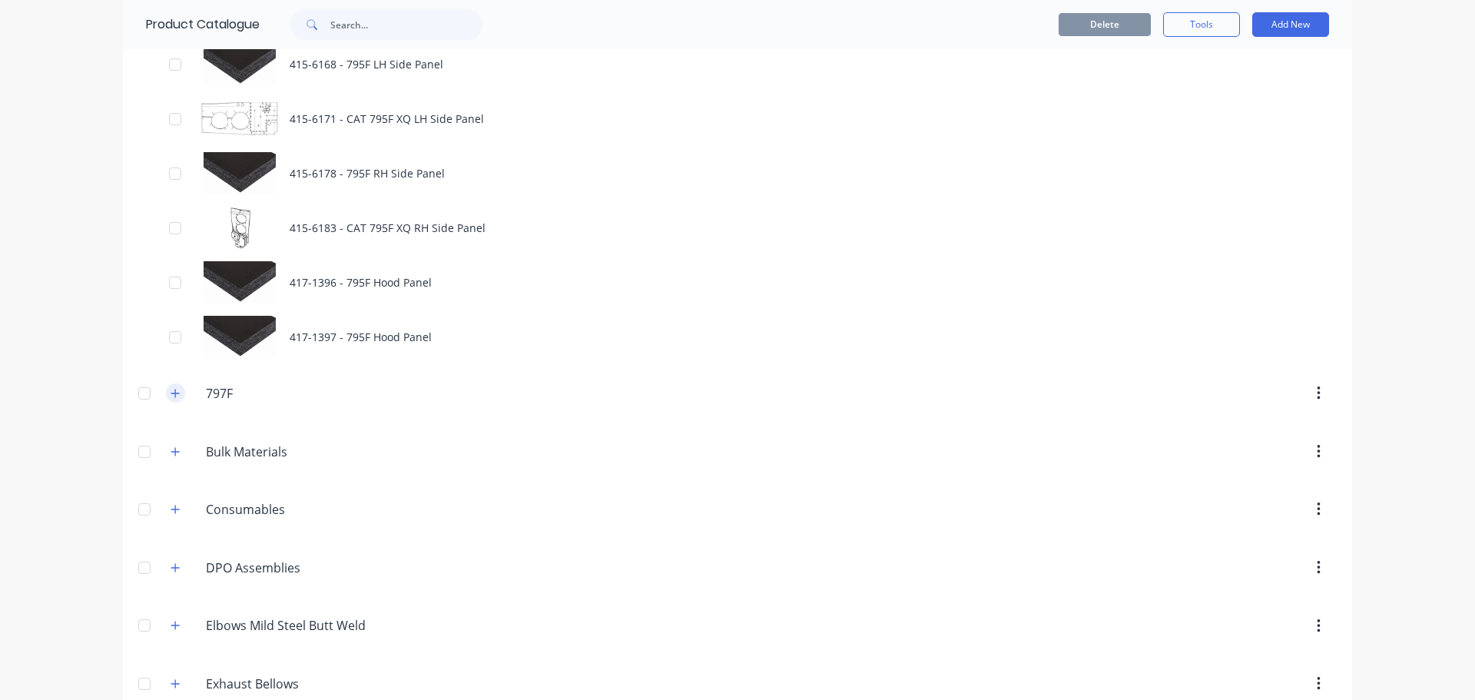
click at [166, 393] on button "button" at bounding box center [175, 392] width 19 height 19
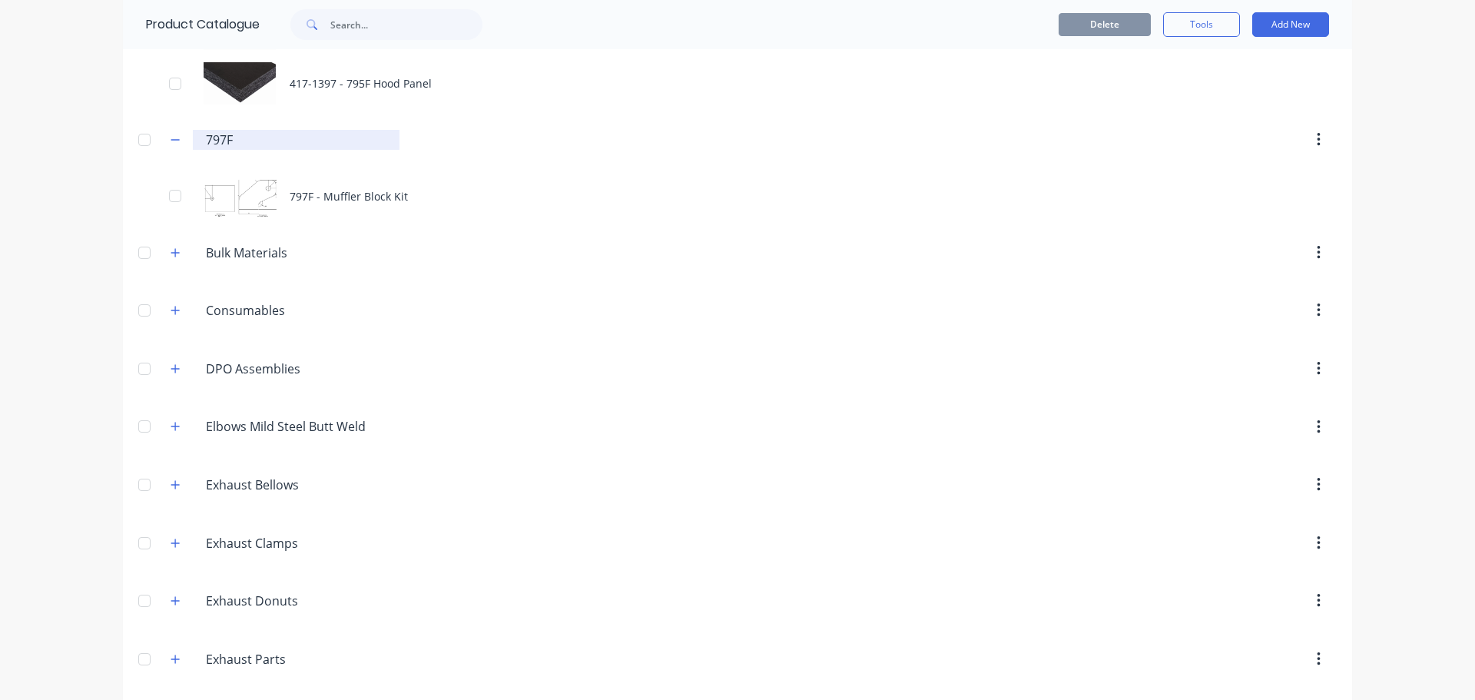
scroll to position [2074, 0]
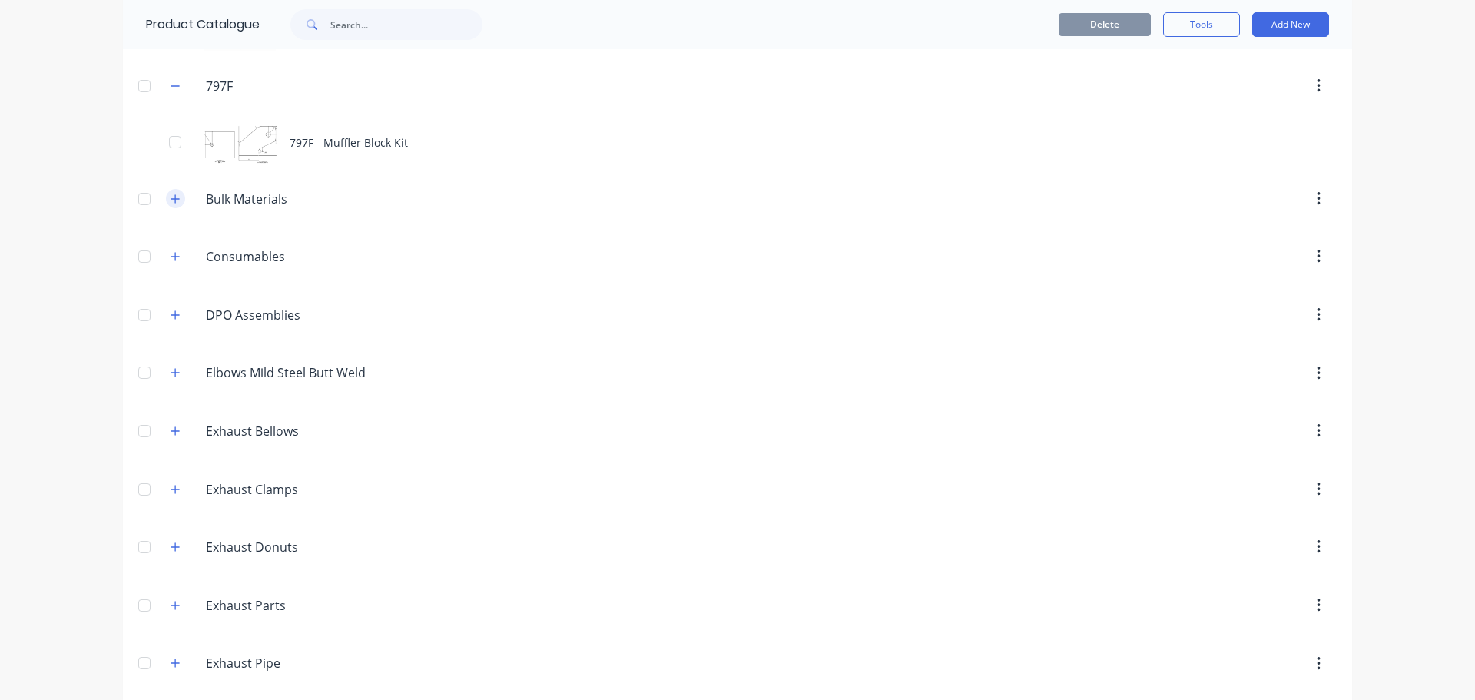
click at [171, 199] on icon "button" at bounding box center [175, 199] width 9 height 11
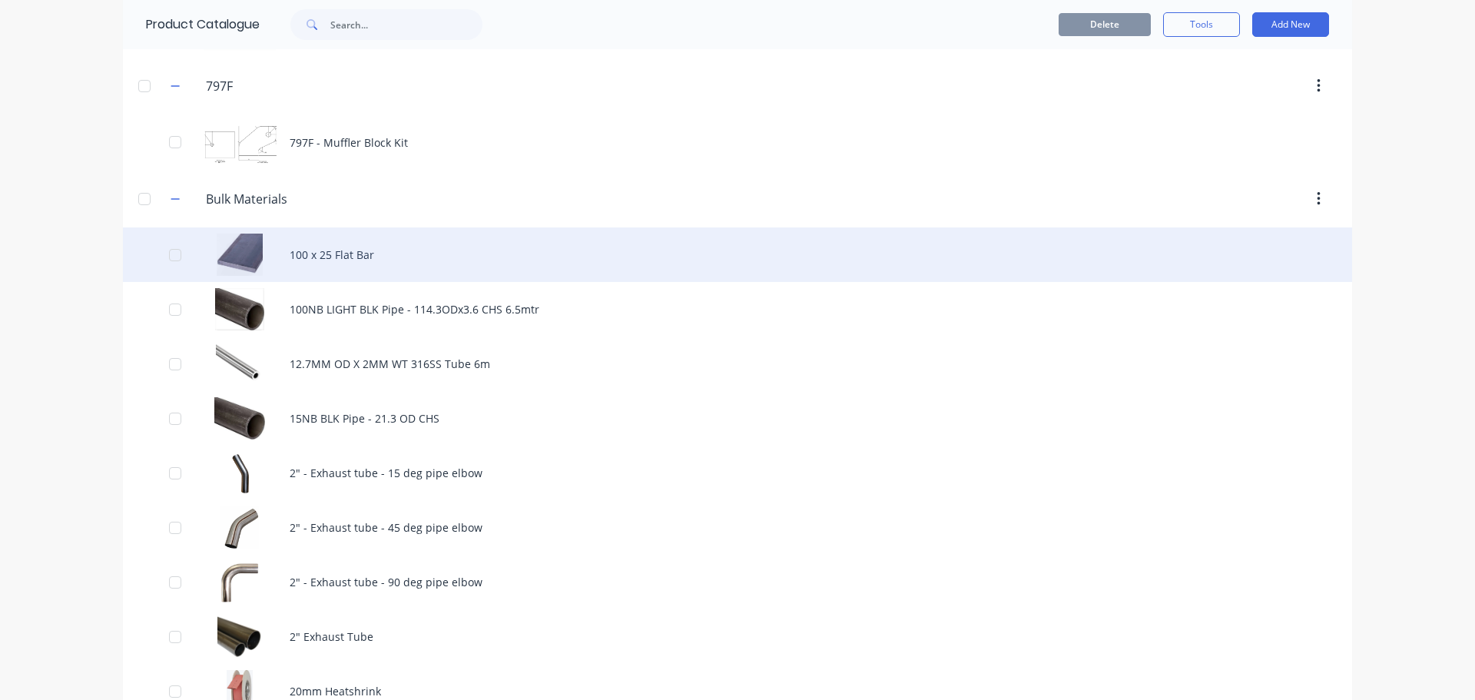
click at [333, 257] on div "100 x 25 Flat Bar" at bounding box center [737, 254] width 1229 height 55
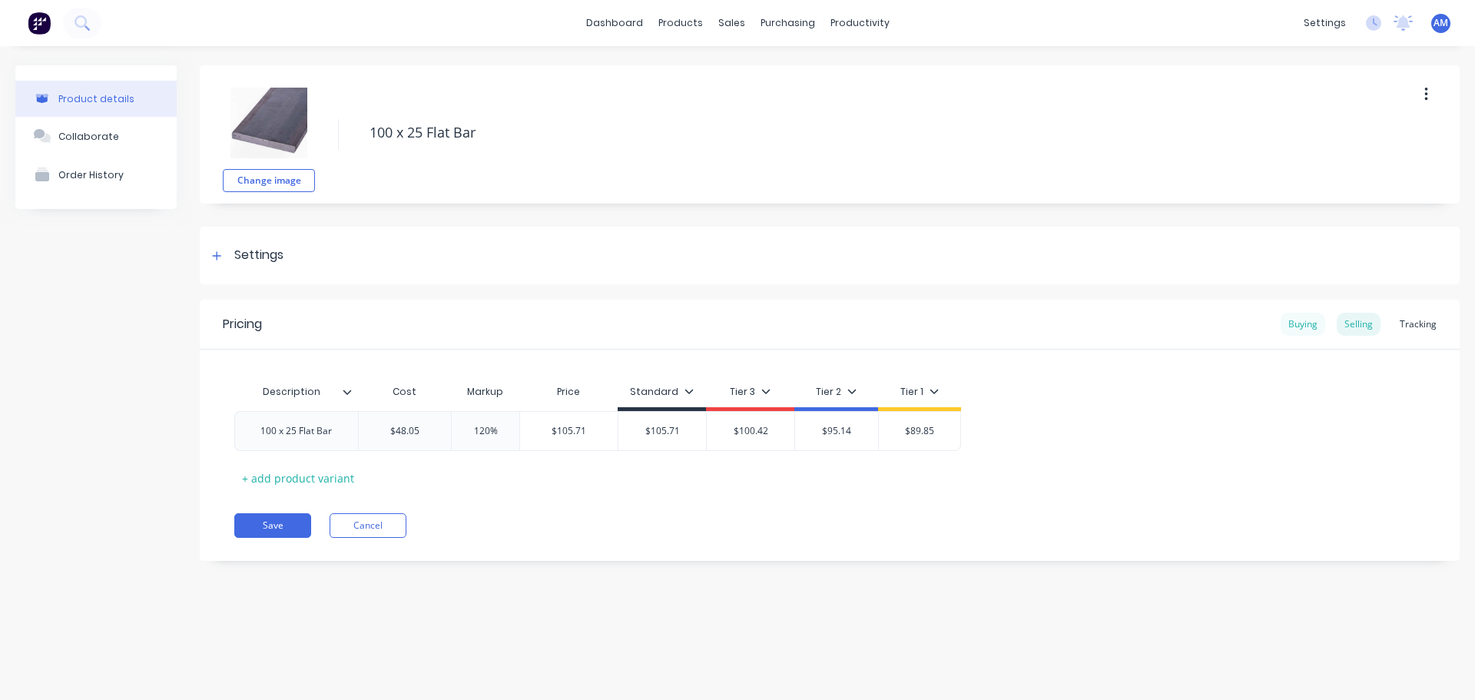
click at [1300, 323] on div "Buying" at bounding box center [1302, 324] width 45 height 23
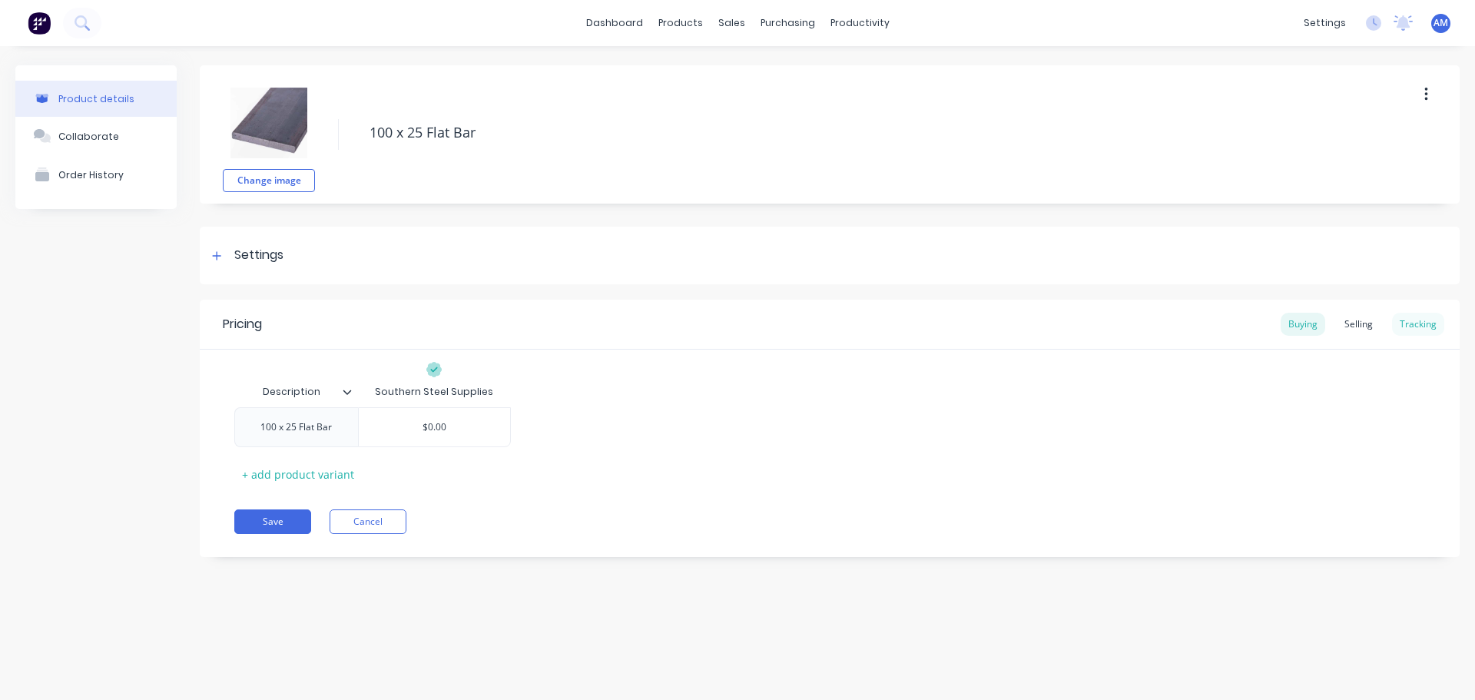
click at [1413, 320] on div "Tracking" at bounding box center [1418, 324] width 52 height 23
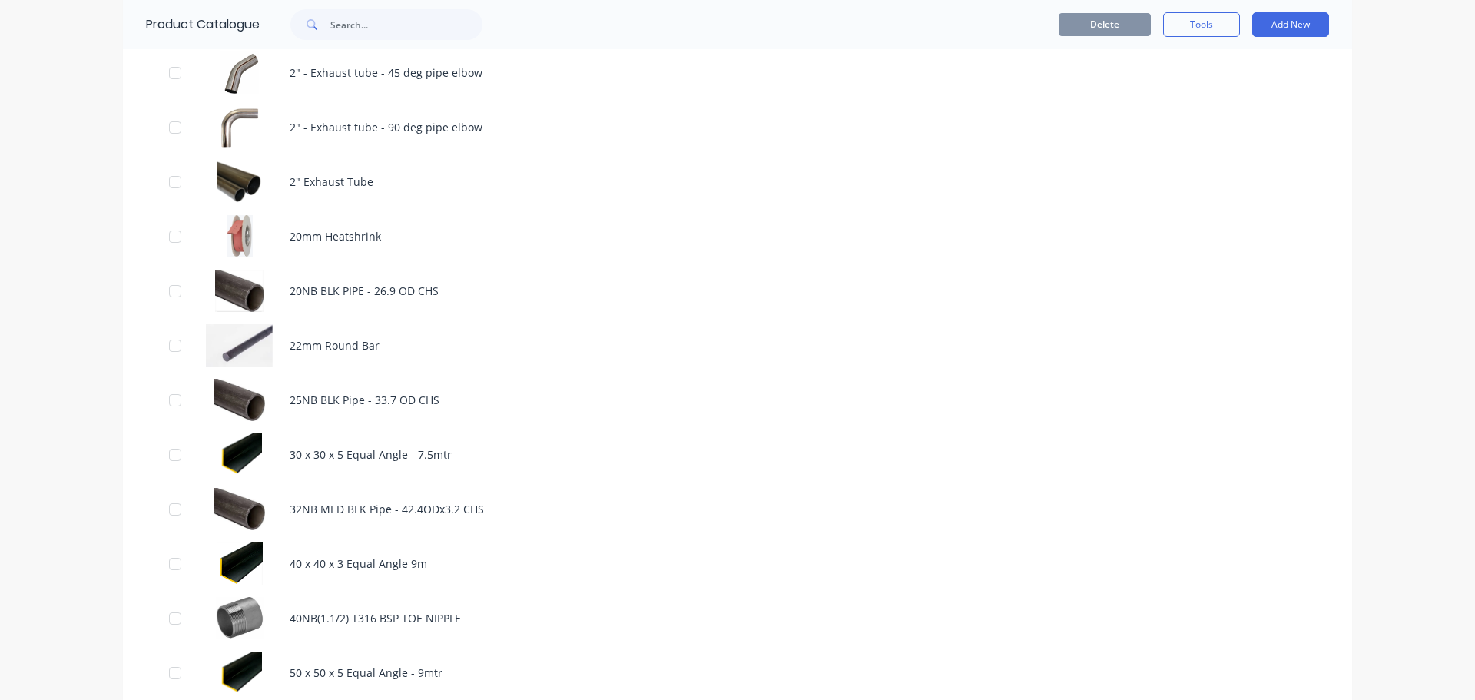
scroll to position [2535, 0]
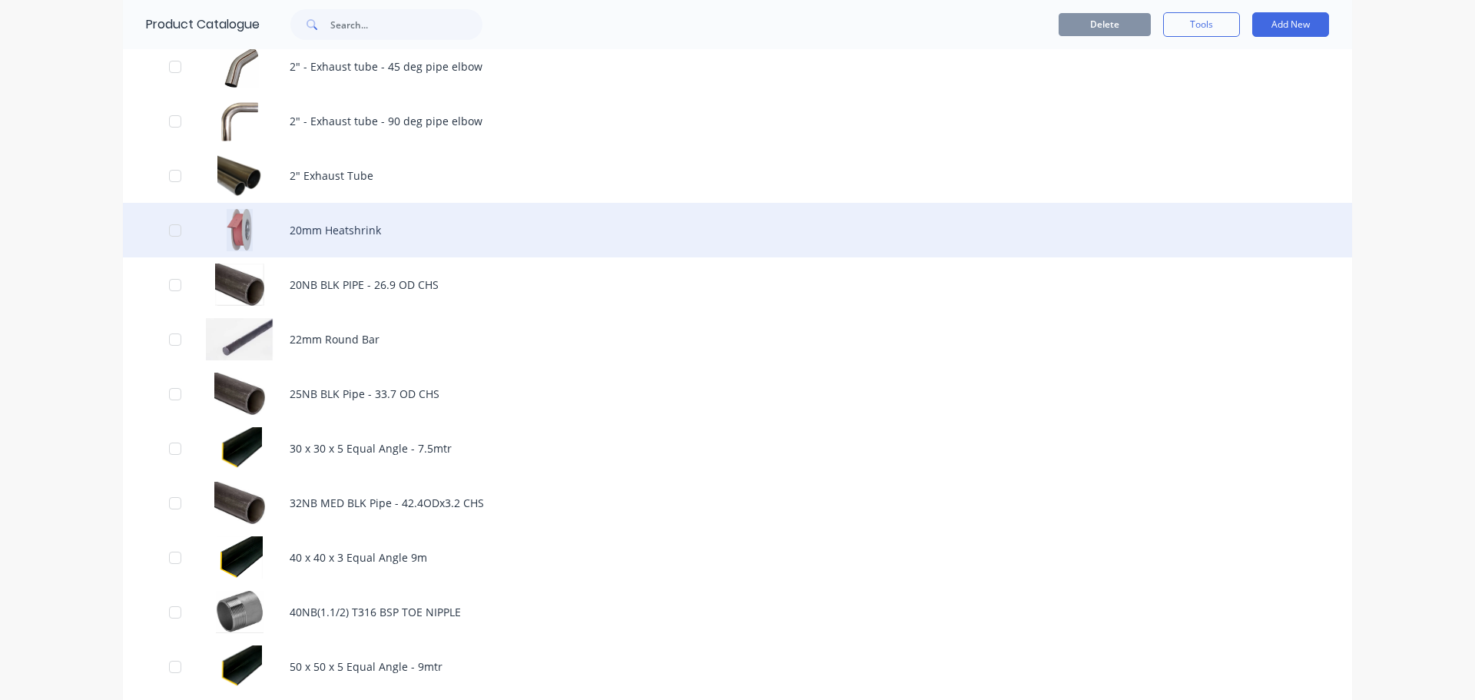
click at [338, 231] on div "20mm Heatshrink" at bounding box center [737, 230] width 1229 height 55
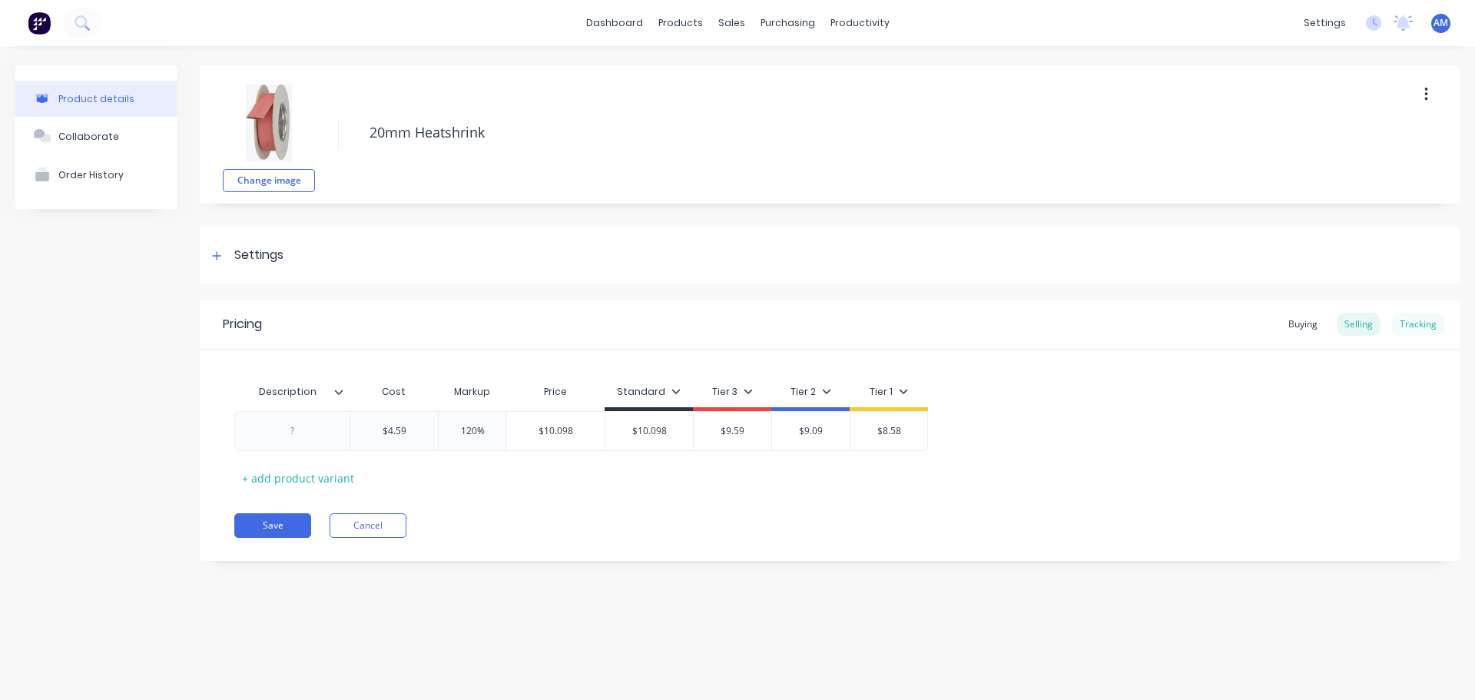
click at [1423, 323] on div "Tracking" at bounding box center [1418, 324] width 52 height 23
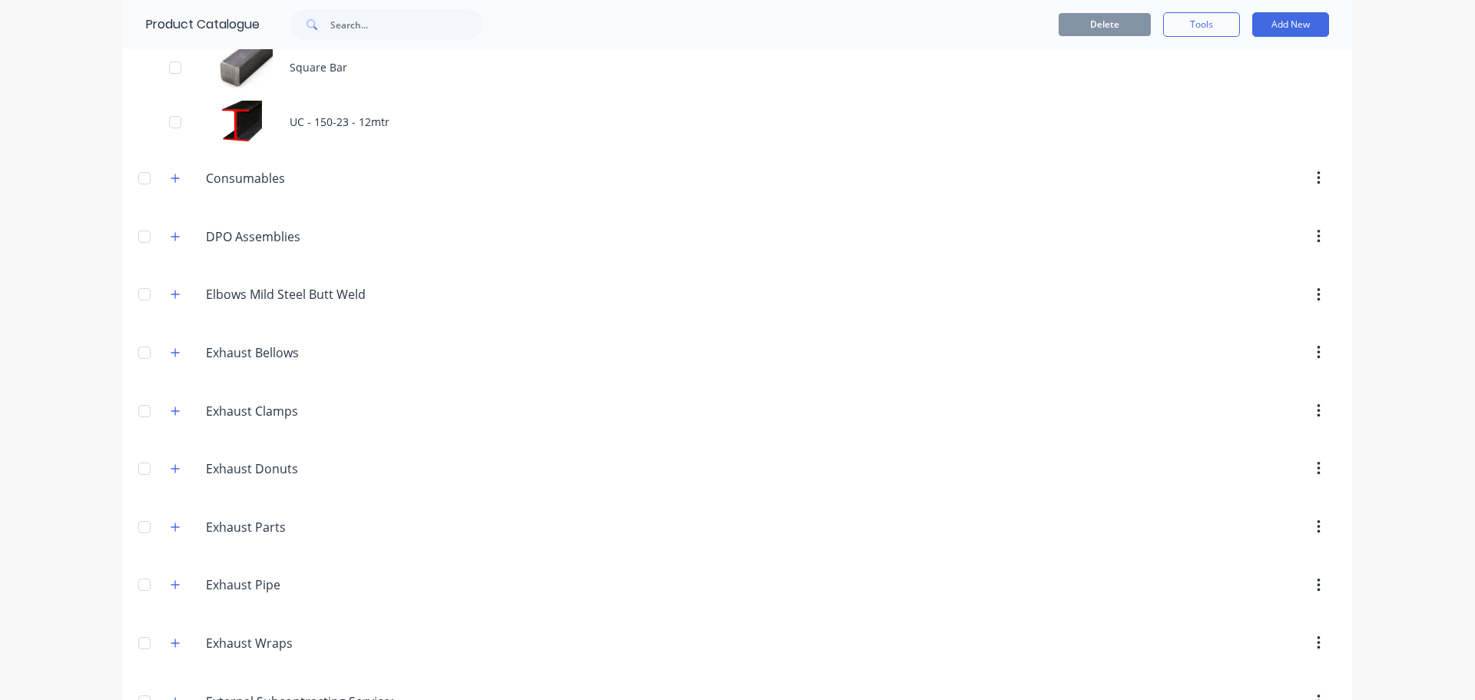
scroll to position [4302, 0]
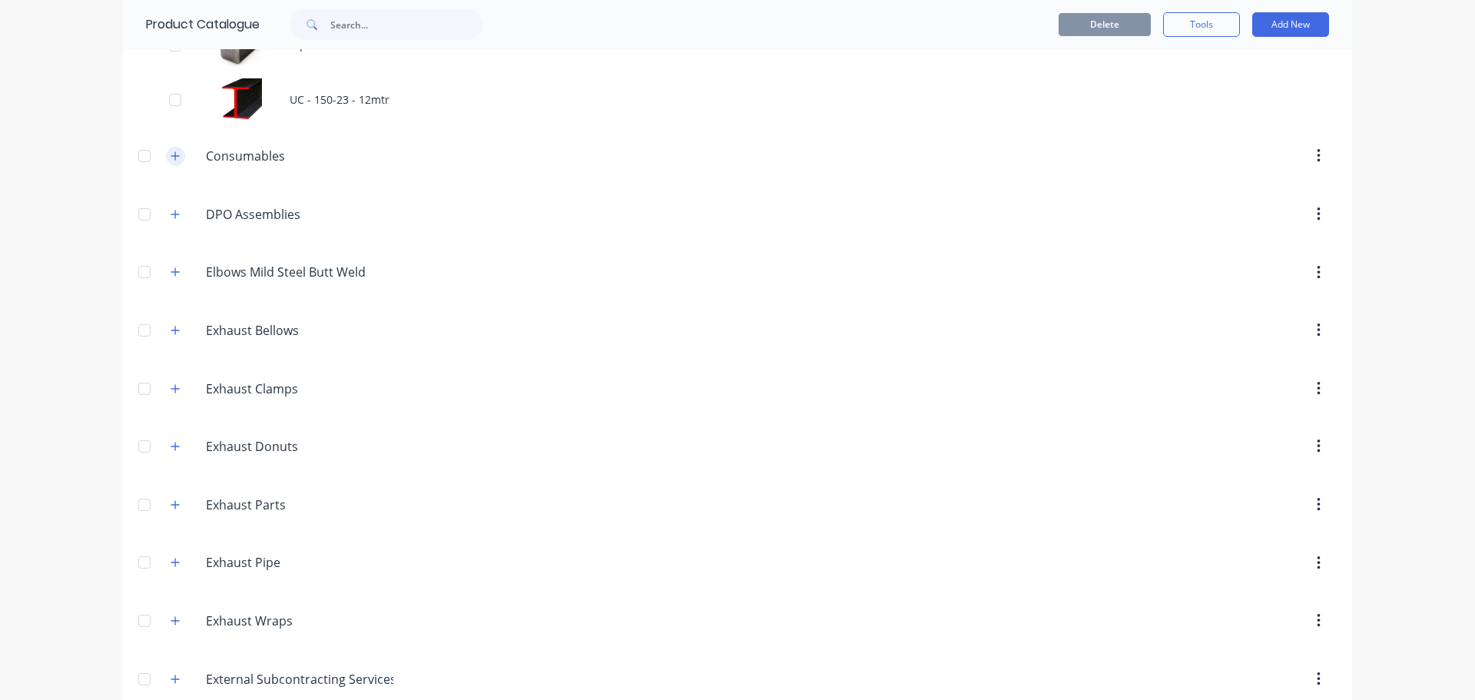
click at [171, 157] on icon "button" at bounding box center [175, 156] width 9 height 11
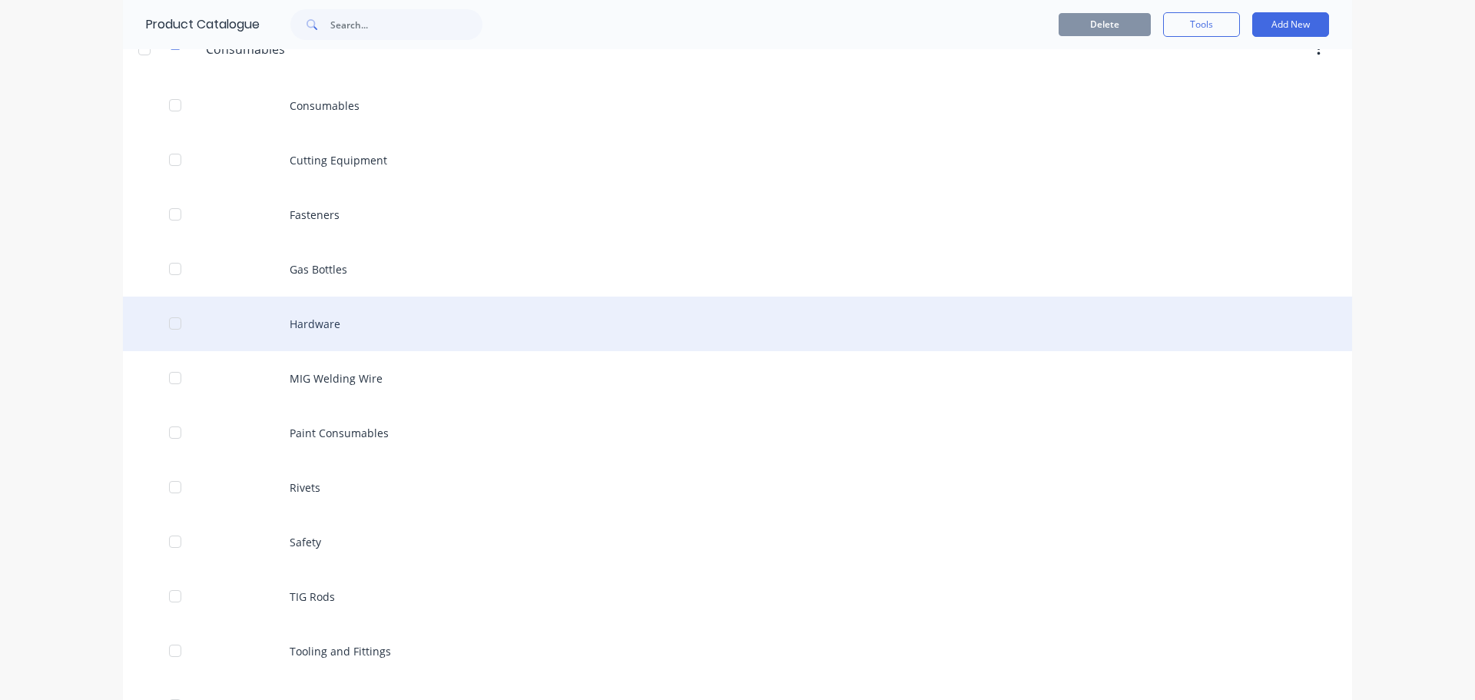
scroll to position [4455, 0]
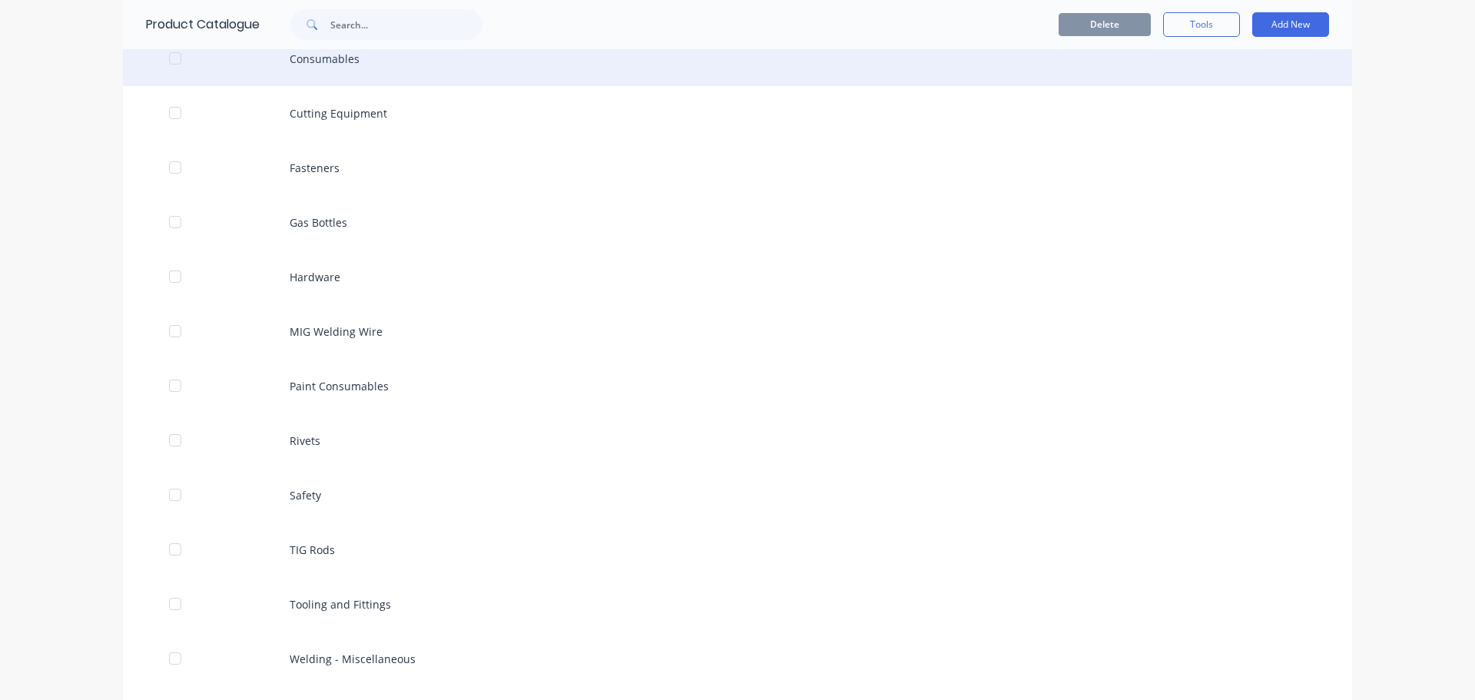
click at [317, 62] on div "Consumables" at bounding box center [737, 58] width 1229 height 55
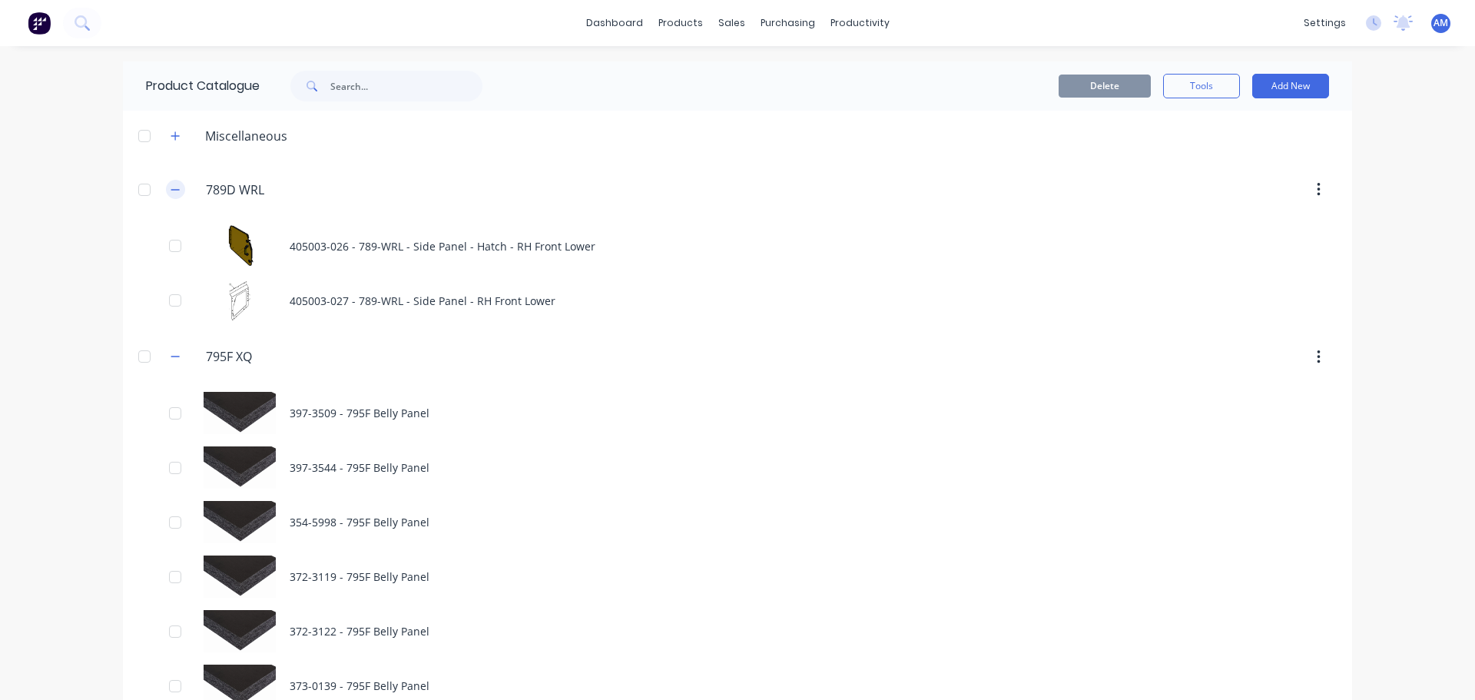
click at [172, 193] on icon "button" at bounding box center [175, 189] width 9 height 11
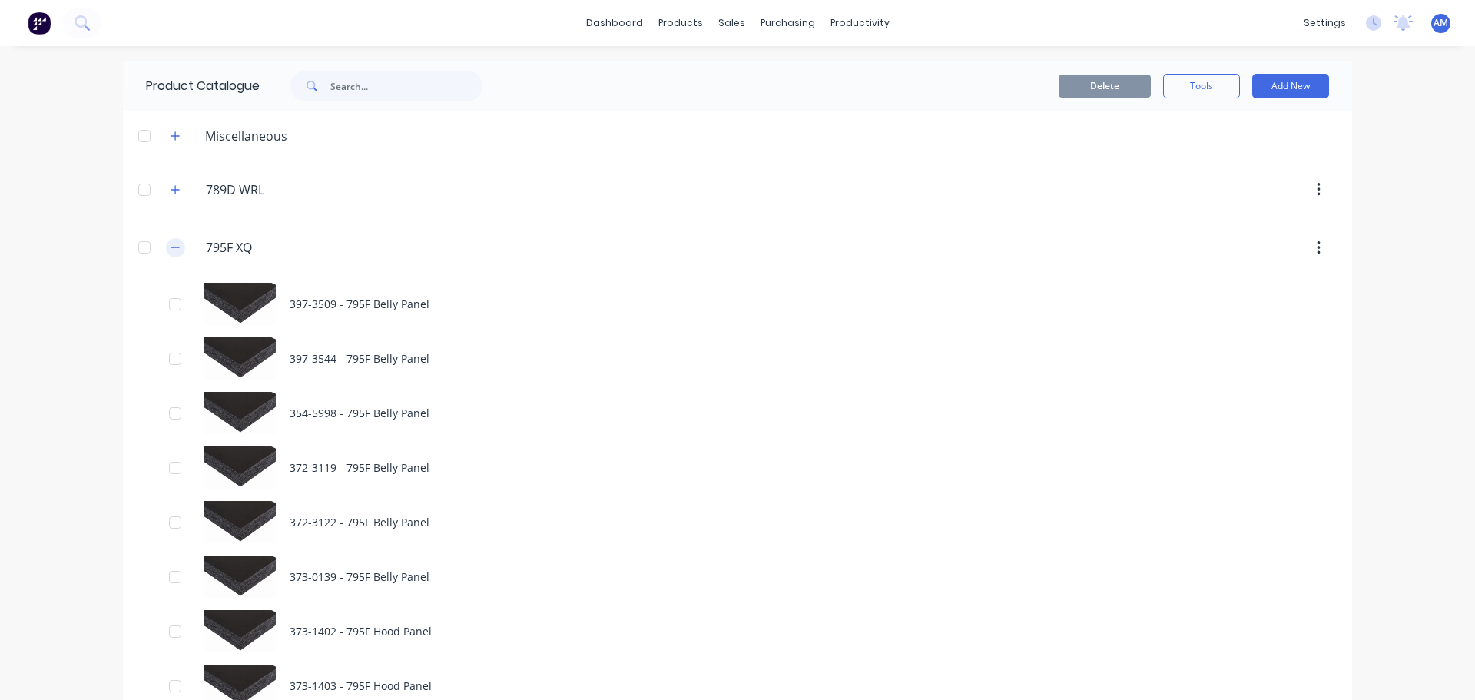
click at [171, 243] on icon "button" at bounding box center [175, 247] width 9 height 11
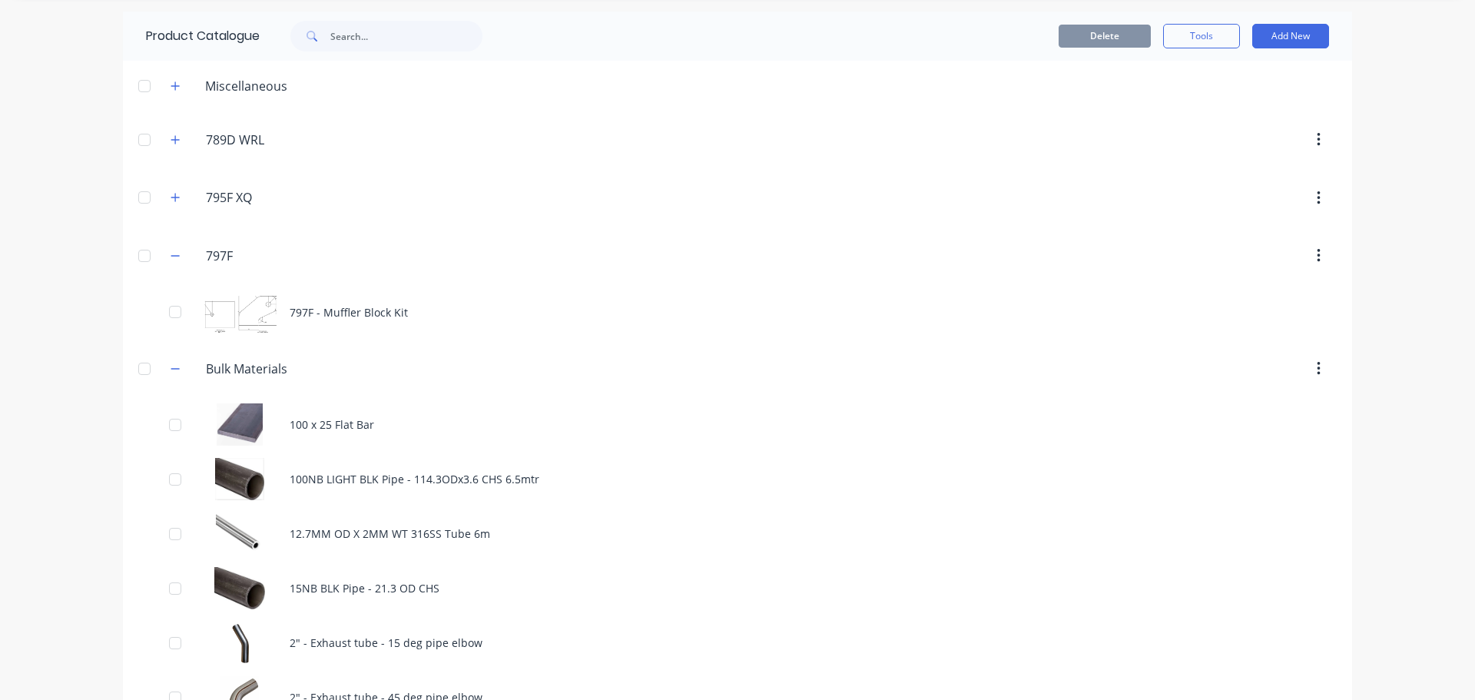
scroll to position [77, 0]
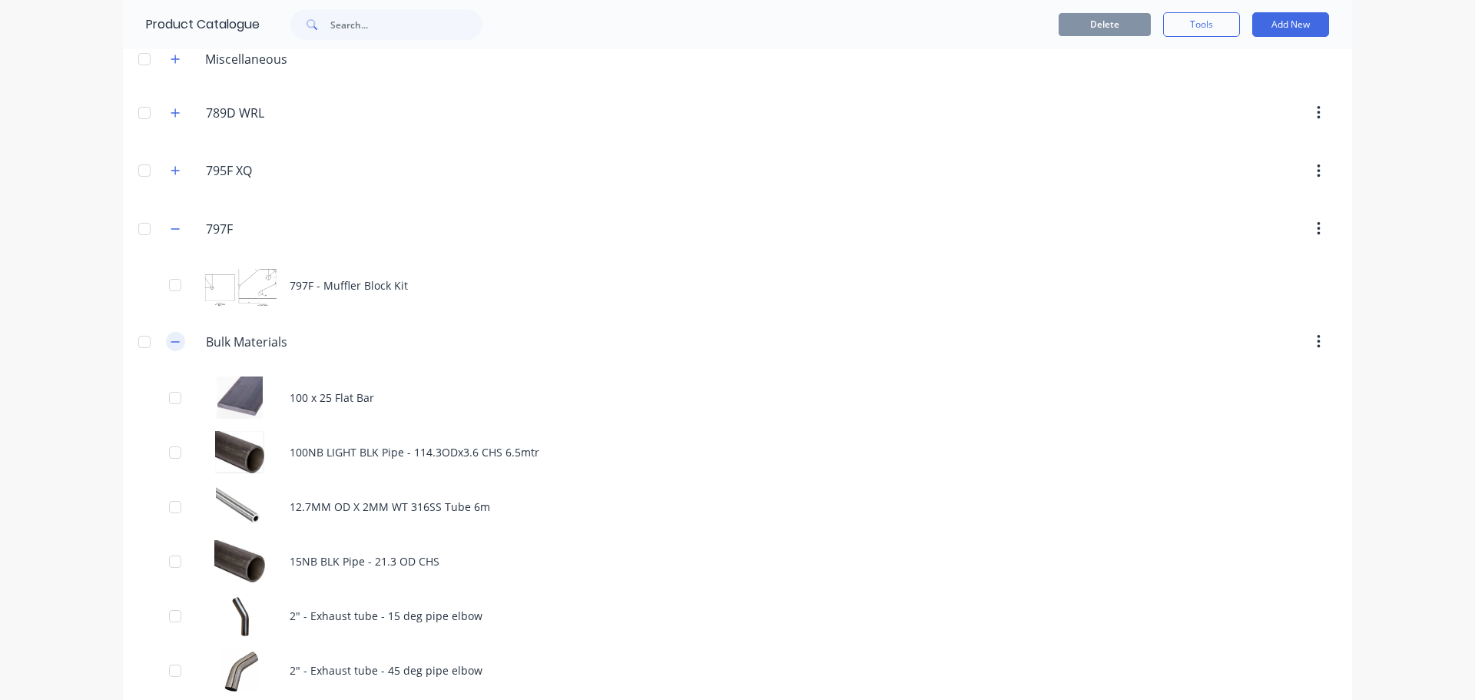
click at [171, 337] on icon "button" at bounding box center [175, 341] width 9 height 11
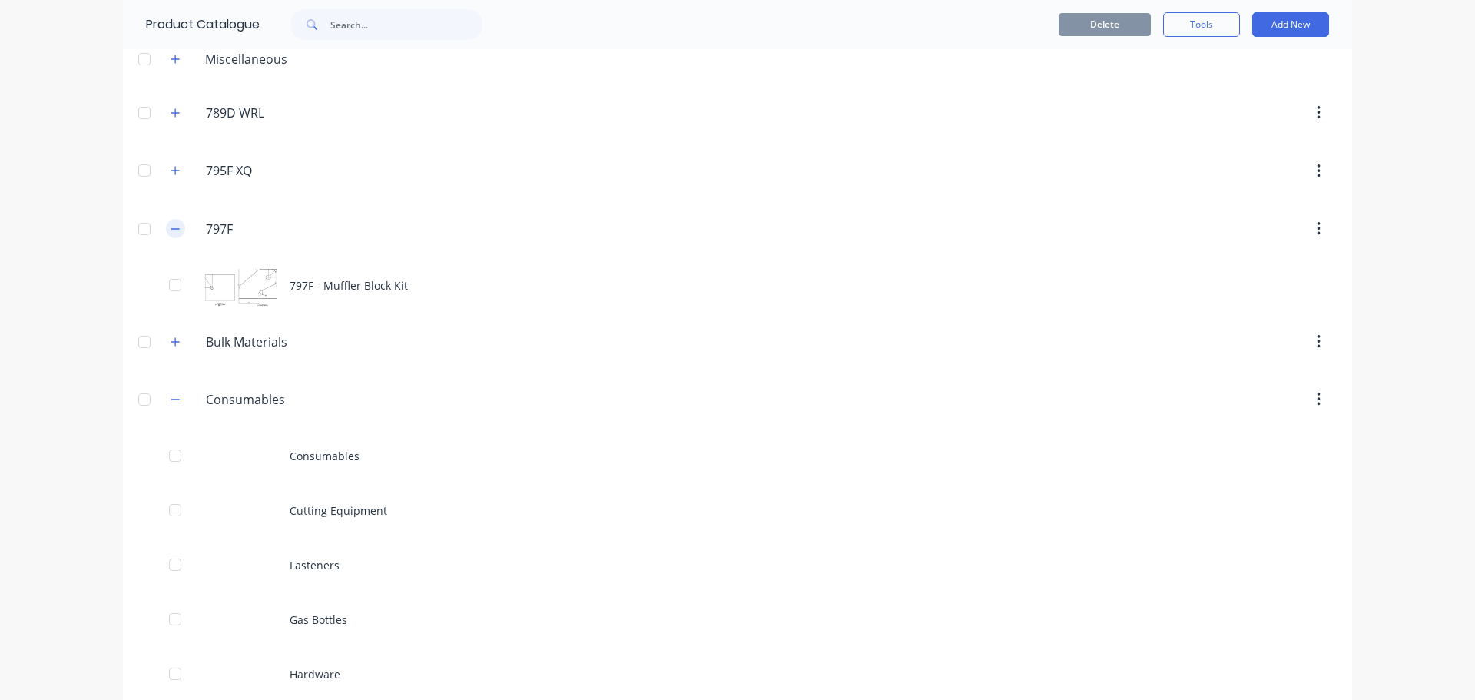
click at [171, 224] on icon "button" at bounding box center [175, 229] width 9 height 11
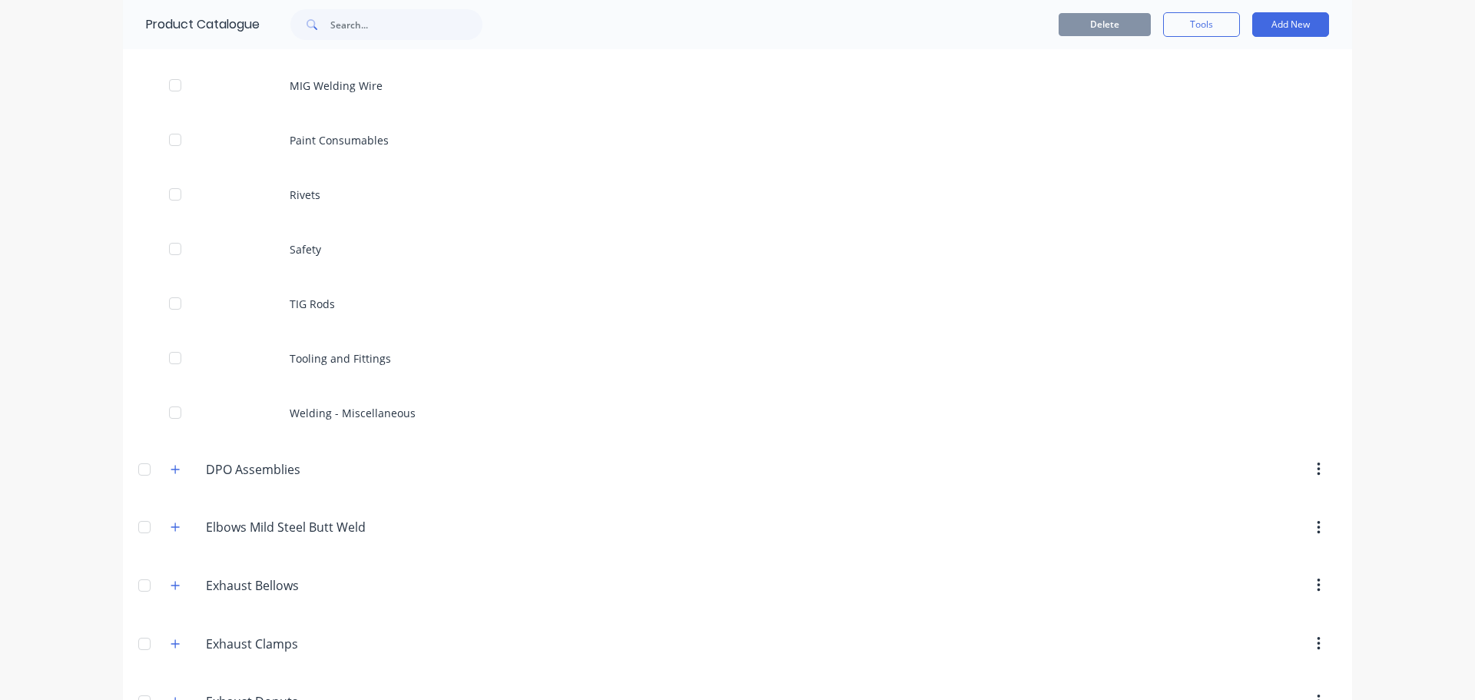
scroll to position [691, 0]
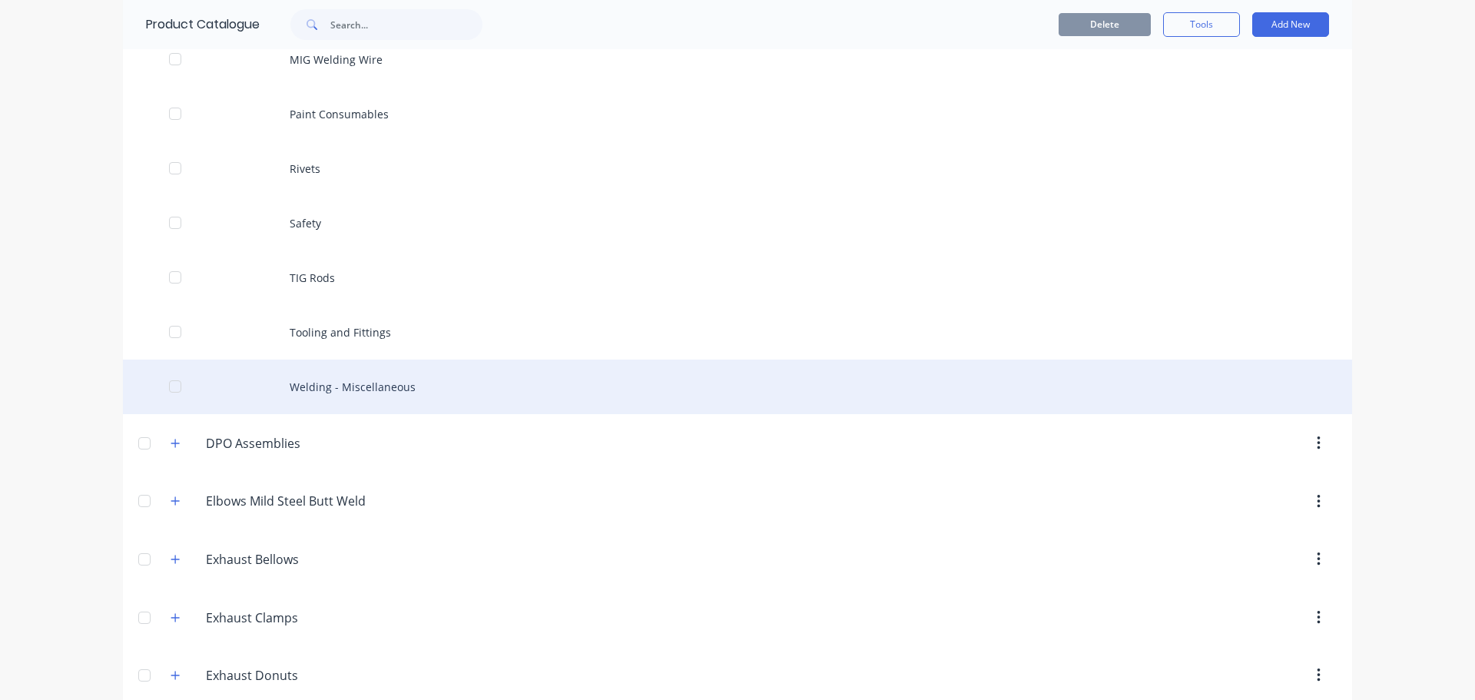
click at [346, 381] on div "Welding - Miscellaneous" at bounding box center [737, 386] width 1229 height 55
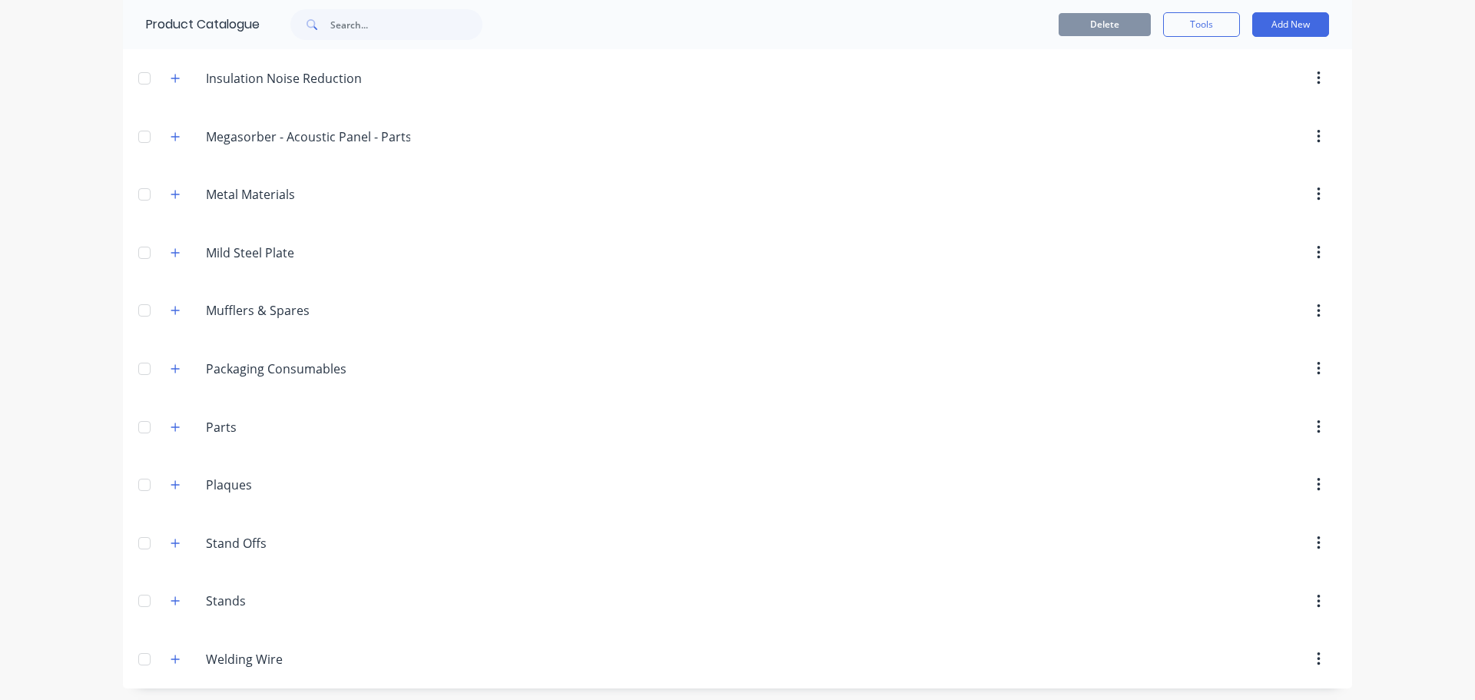
scroll to position [1873, 0]
click at [249, 650] on input "Welding Wire" at bounding box center [297, 655] width 182 height 18
drag, startPoint x: 168, startPoint y: 654, endPoint x: 179, endPoint y: 649, distance: 12.0
click at [173, 652] on icon "button" at bounding box center [175, 655] width 9 height 11
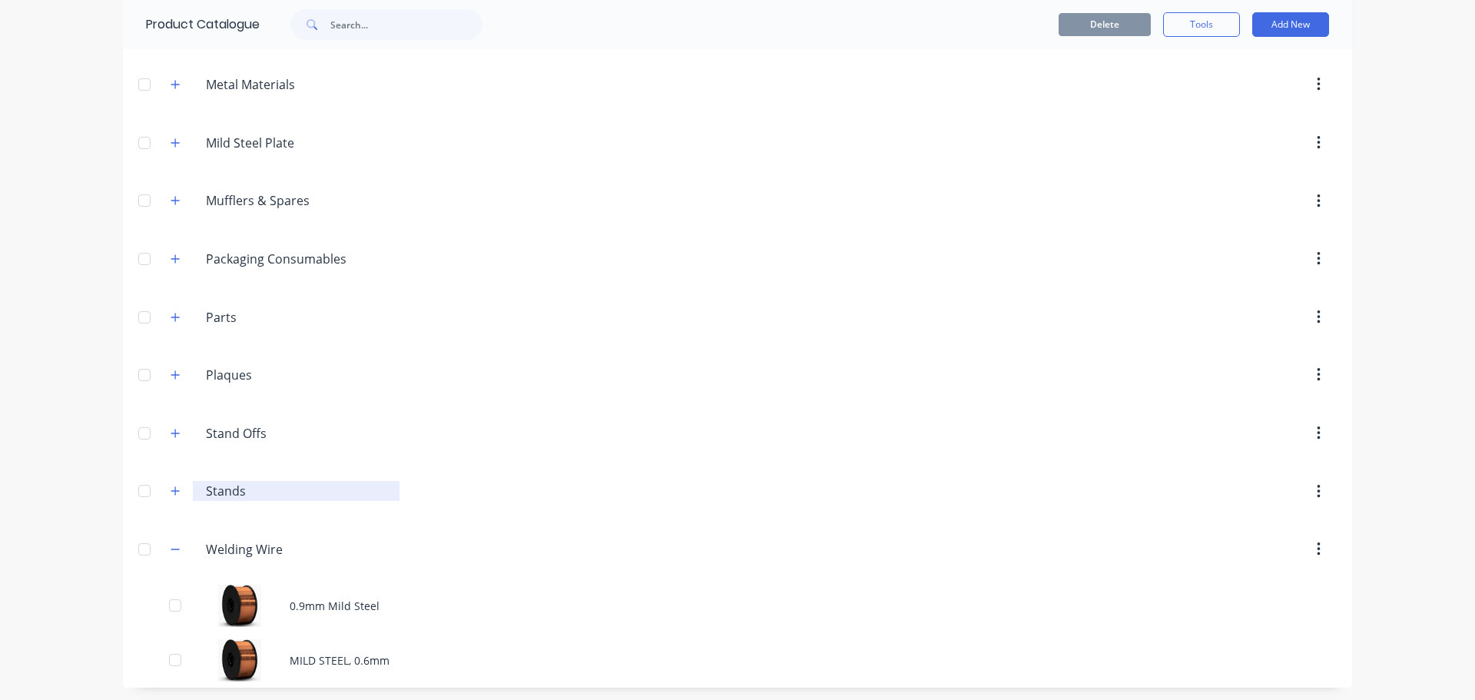
scroll to position [1982, 0]
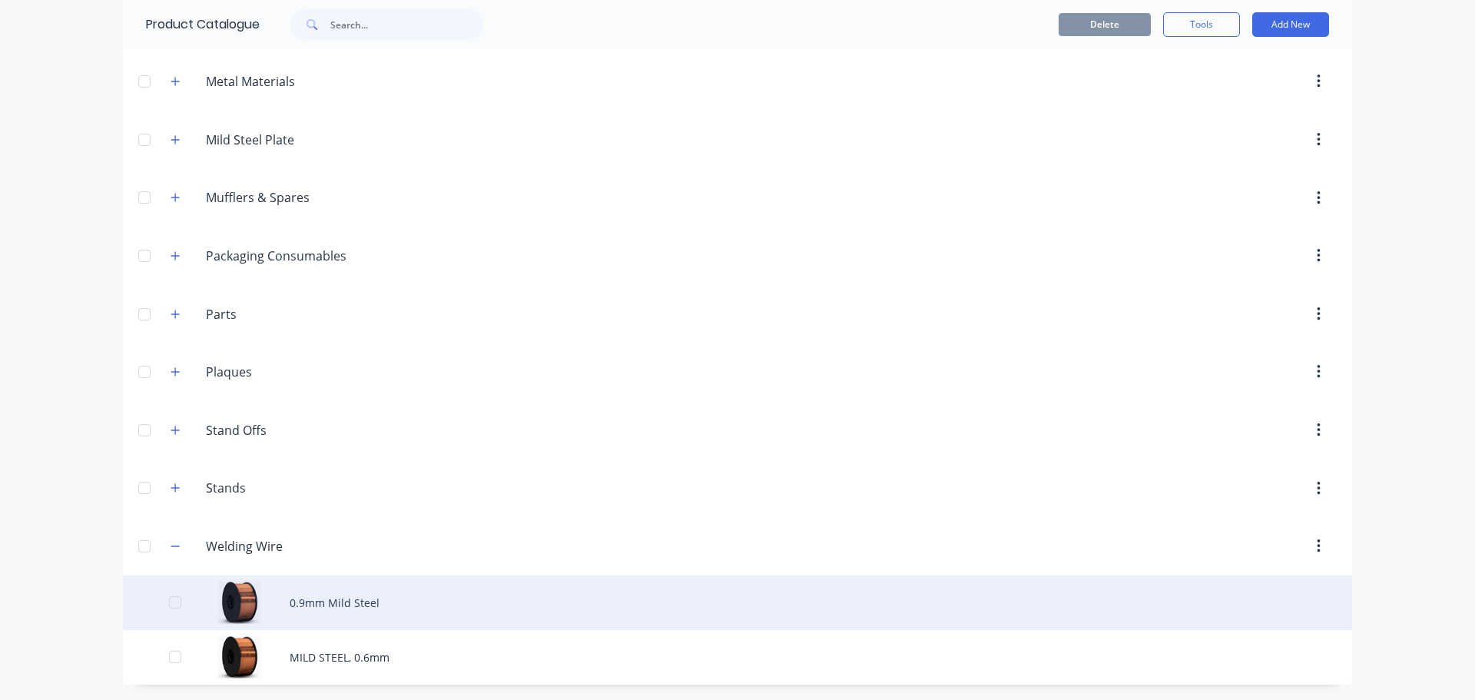
click at [363, 603] on div "0.9mm Mild Steel" at bounding box center [737, 602] width 1229 height 55
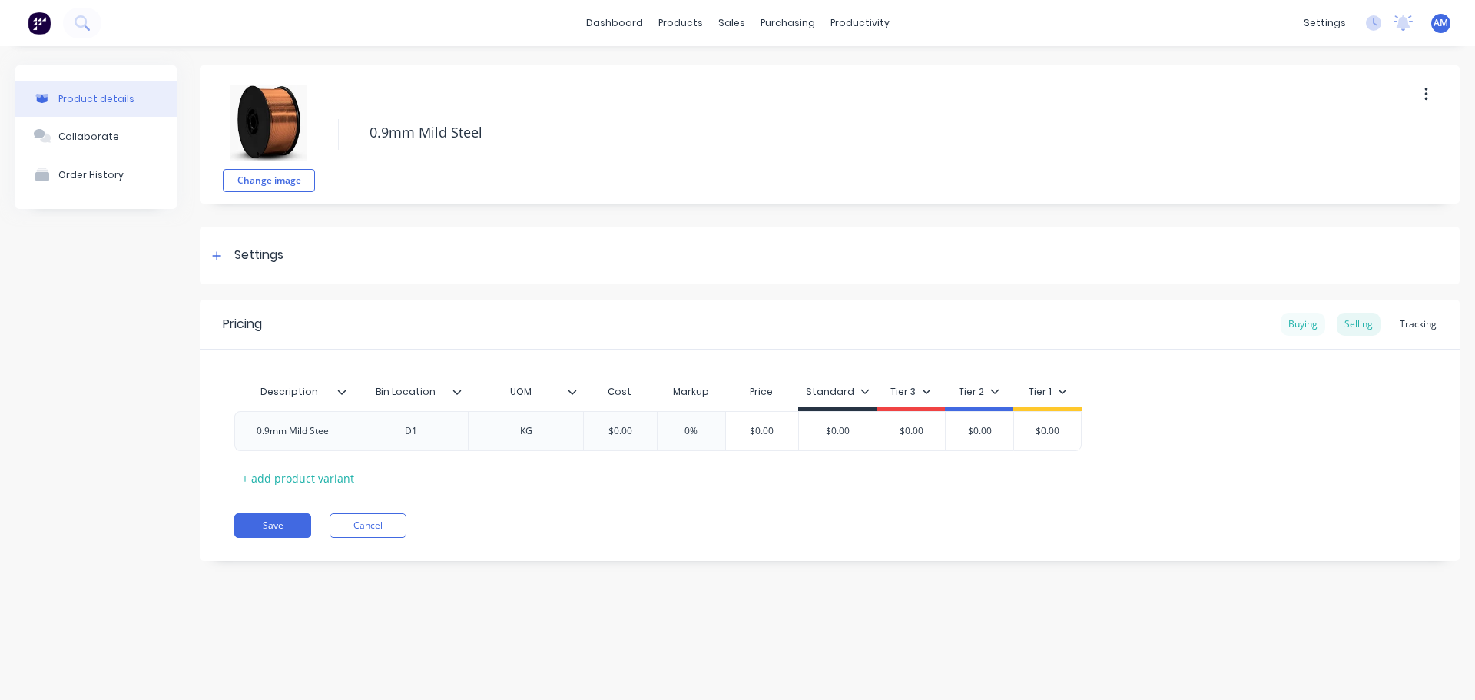
click at [1297, 323] on div "Buying" at bounding box center [1302, 324] width 45 height 23
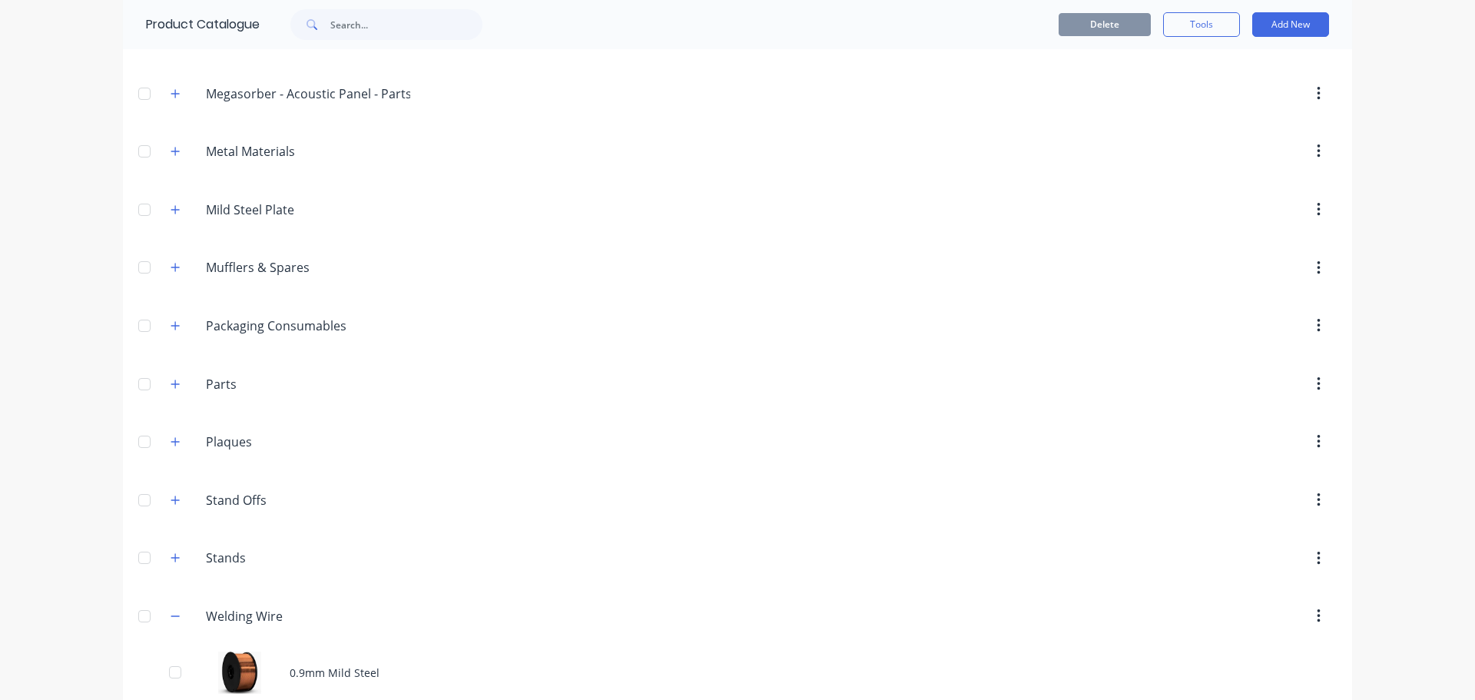
scroll to position [1982, 0]
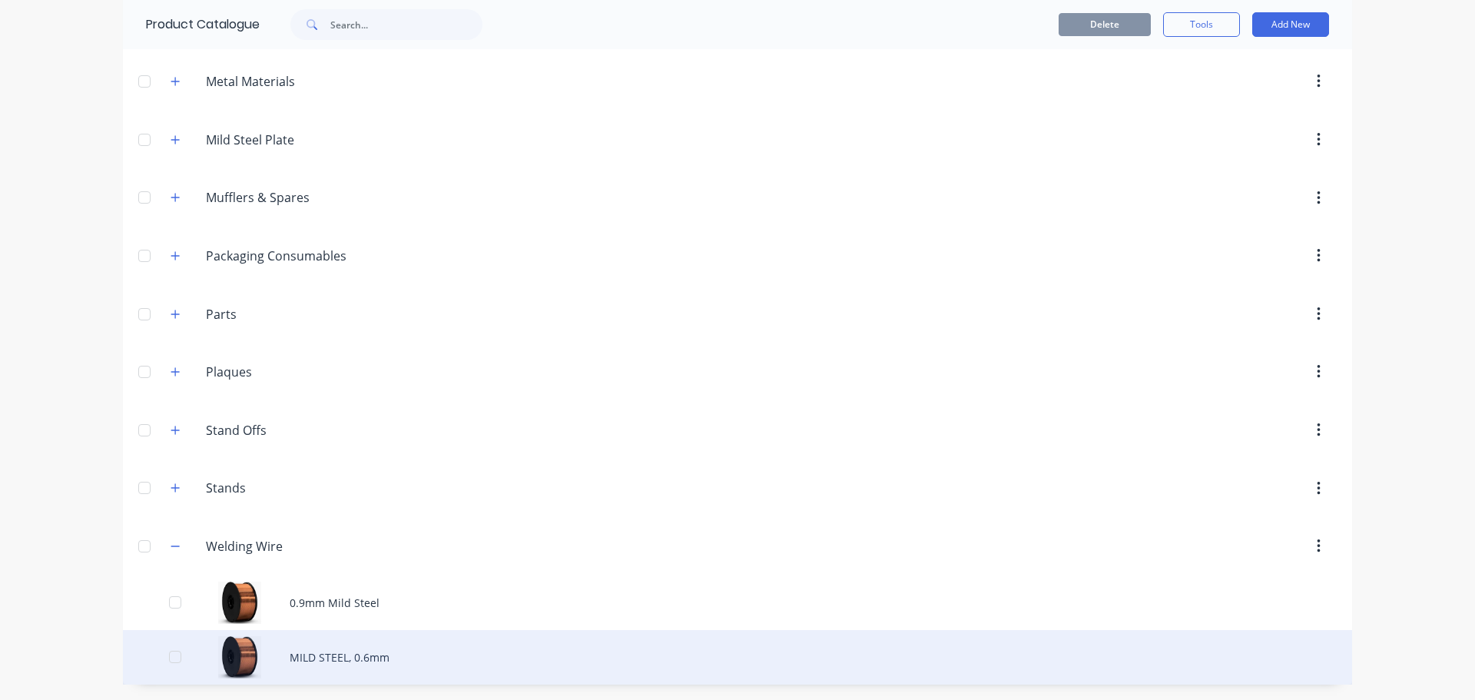
click at [328, 656] on div "MILD STEEL, 0.6mm" at bounding box center [737, 657] width 1229 height 55
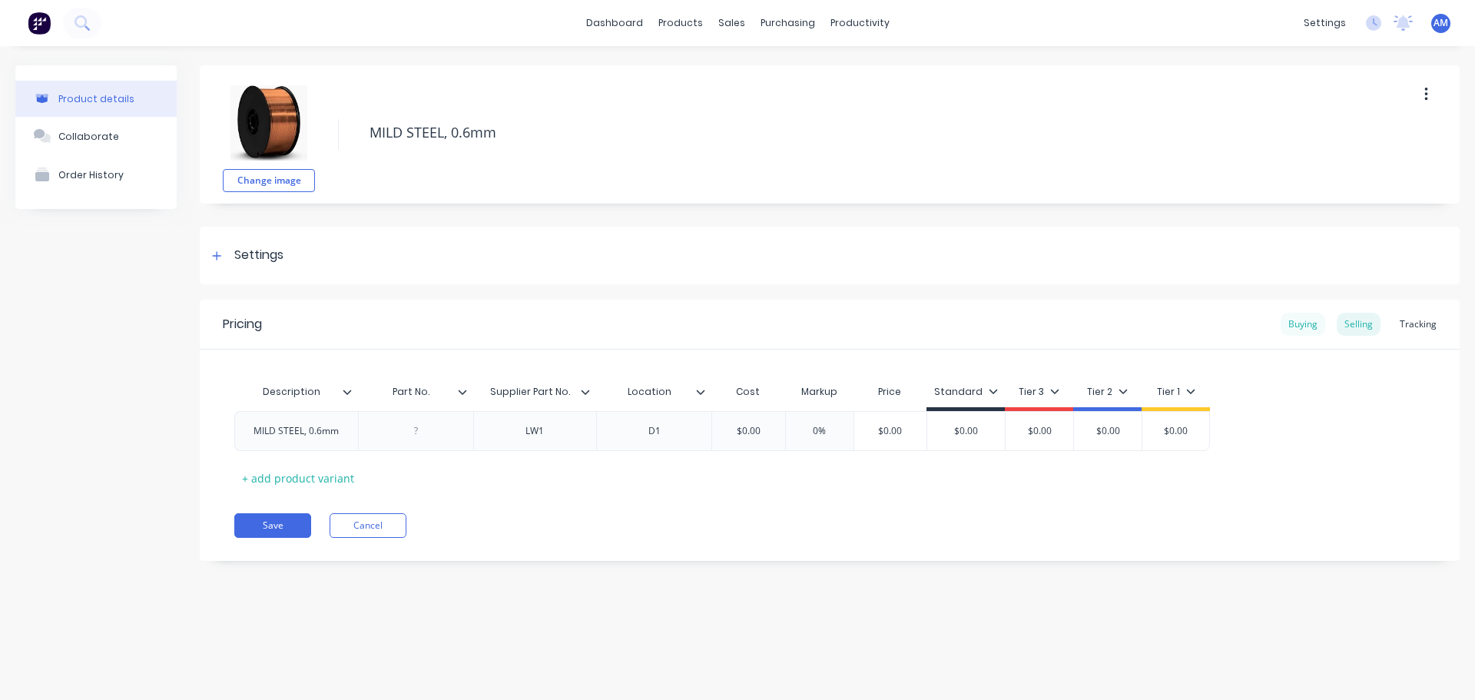
click at [1304, 326] on div "Buying" at bounding box center [1302, 324] width 45 height 23
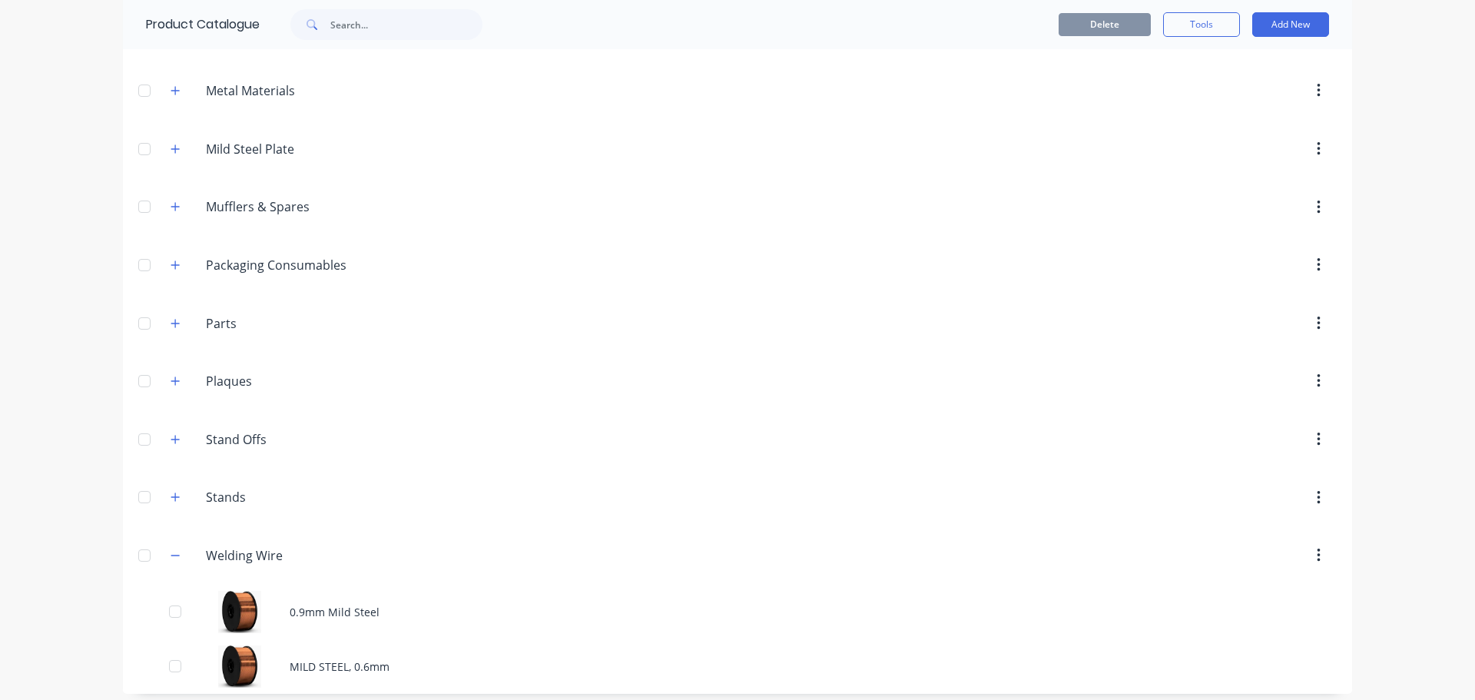
scroll to position [1982, 0]
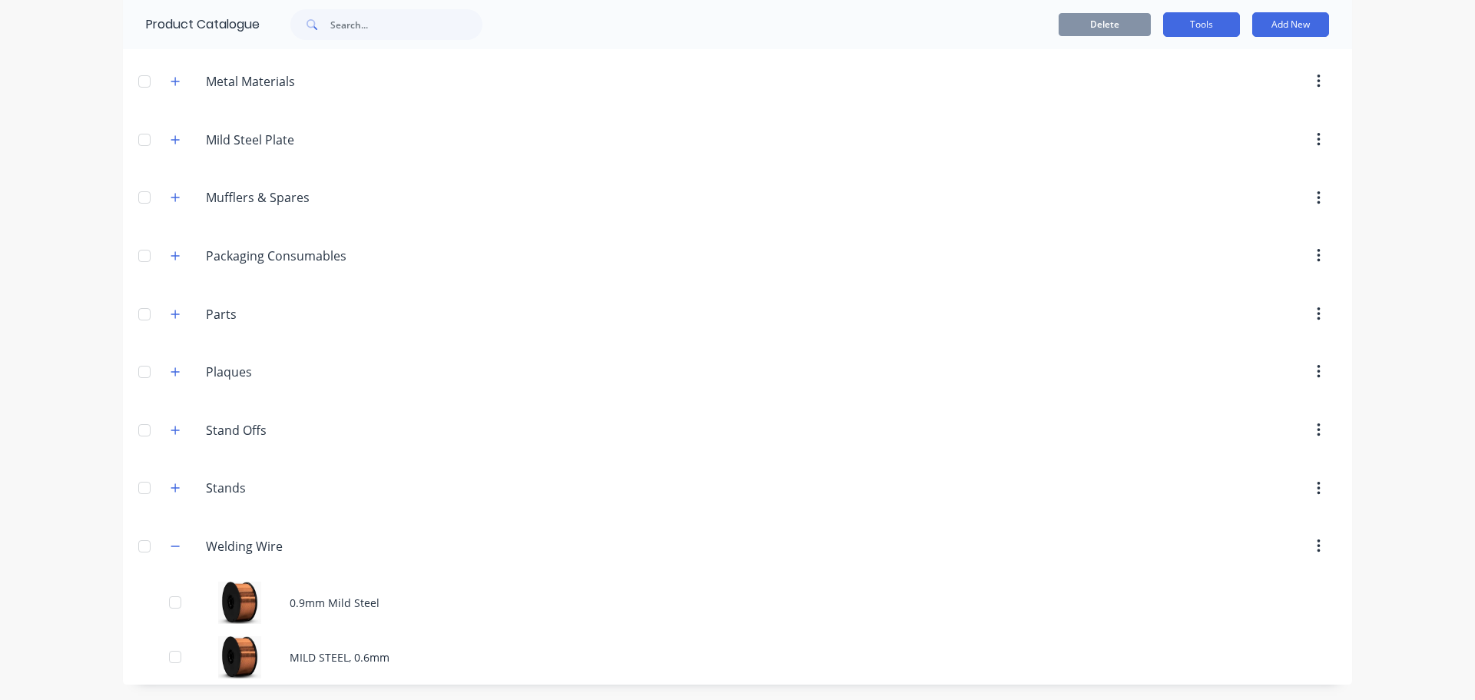
click at [1193, 27] on button "Tools" at bounding box center [1201, 24] width 77 height 25
click at [740, 157] on header "Mild.Steel.Plate. Mild Steel Plate" at bounding box center [737, 140] width 1229 height 58
click at [1370, 69] on div "dashboard products sales purchasing productivity dashboard products Product Cat…" at bounding box center [737, 350] width 1475 height 700
click at [1284, 25] on button "Add New" at bounding box center [1290, 24] width 77 height 25
click at [1215, 92] on div "Product" at bounding box center [1256, 95] width 118 height 22
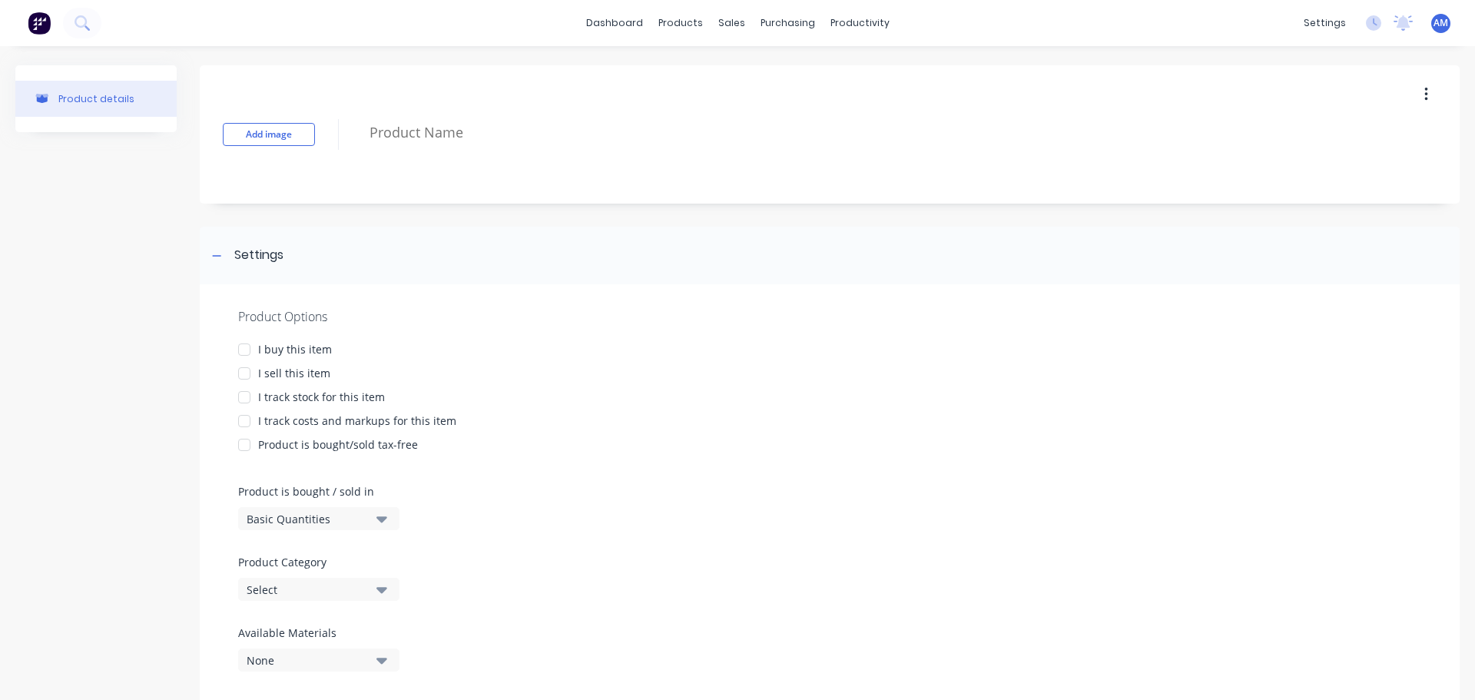
click at [240, 353] on div at bounding box center [244, 349] width 31 height 31
click at [237, 397] on div at bounding box center [244, 397] width 31 height 31
click at [240, 422] on div at bounding box center [244, 421] width 31 height 31
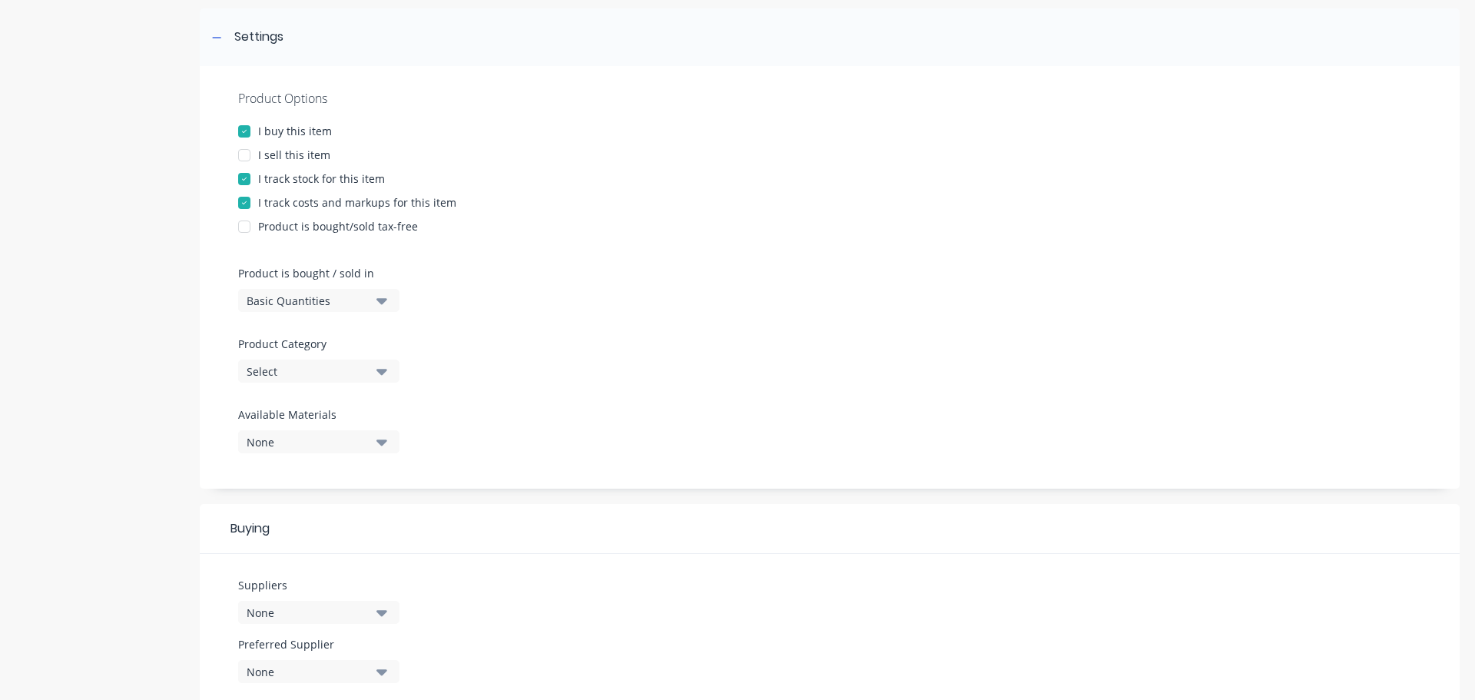
scroll to position [230, 0]
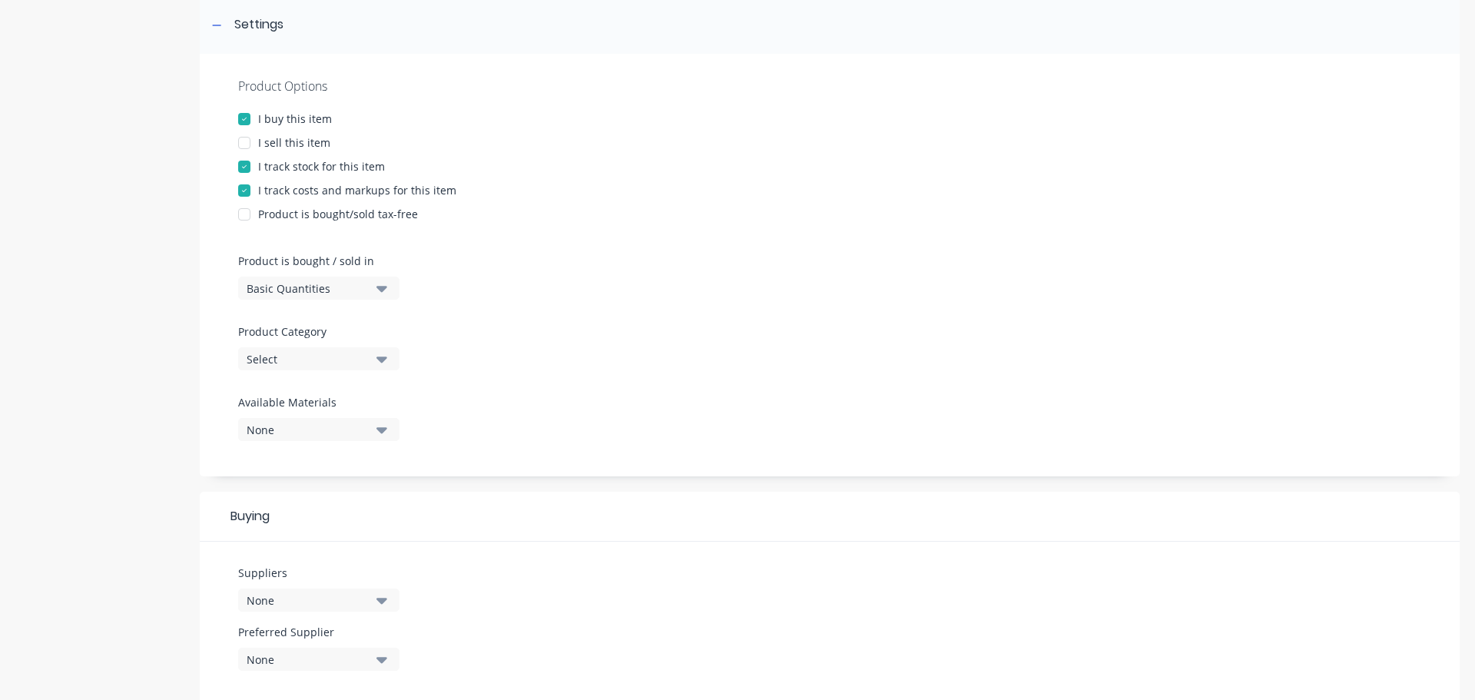
click at [386, 290] on icon "button" at bounding box center [381, 288] width 11 height 17
click at [320, 330] on div "Basic Quantities" at bounding box center [353, 326] width 230 height 31
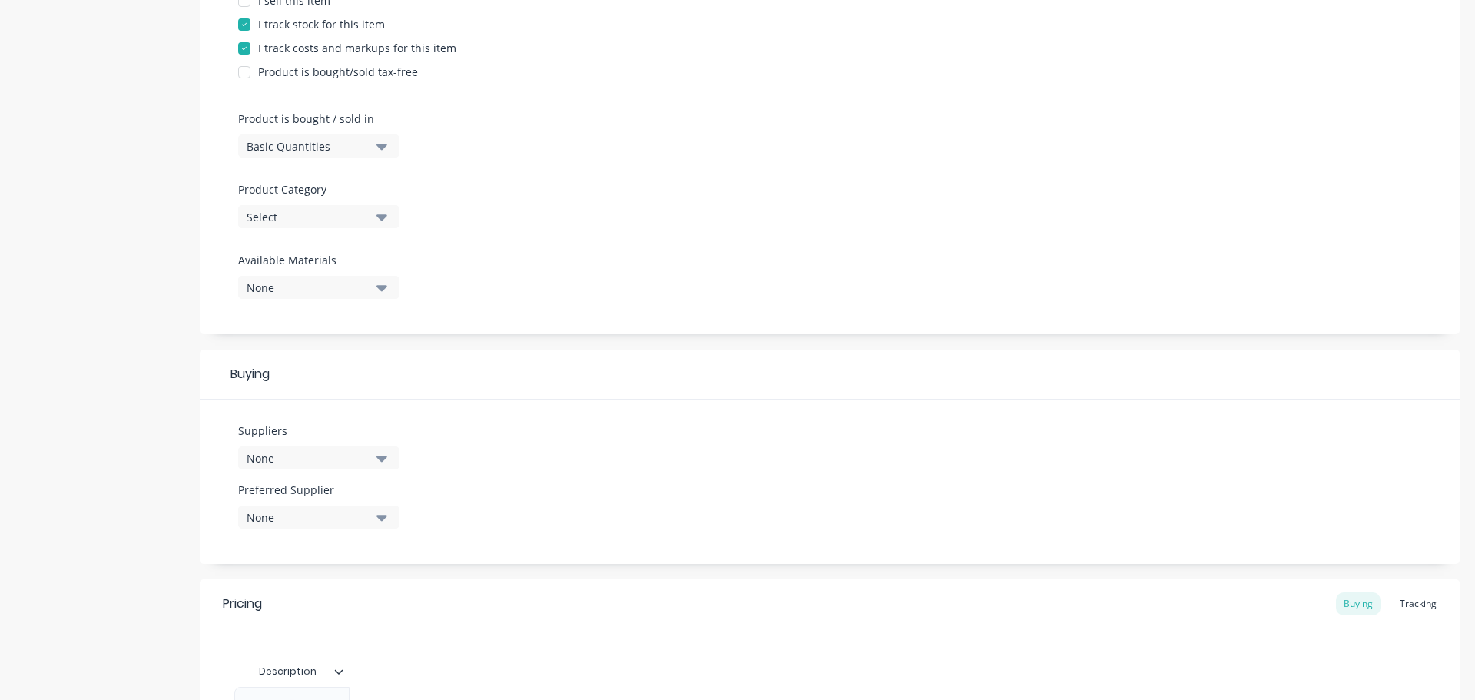
scroll to position [384, 0]
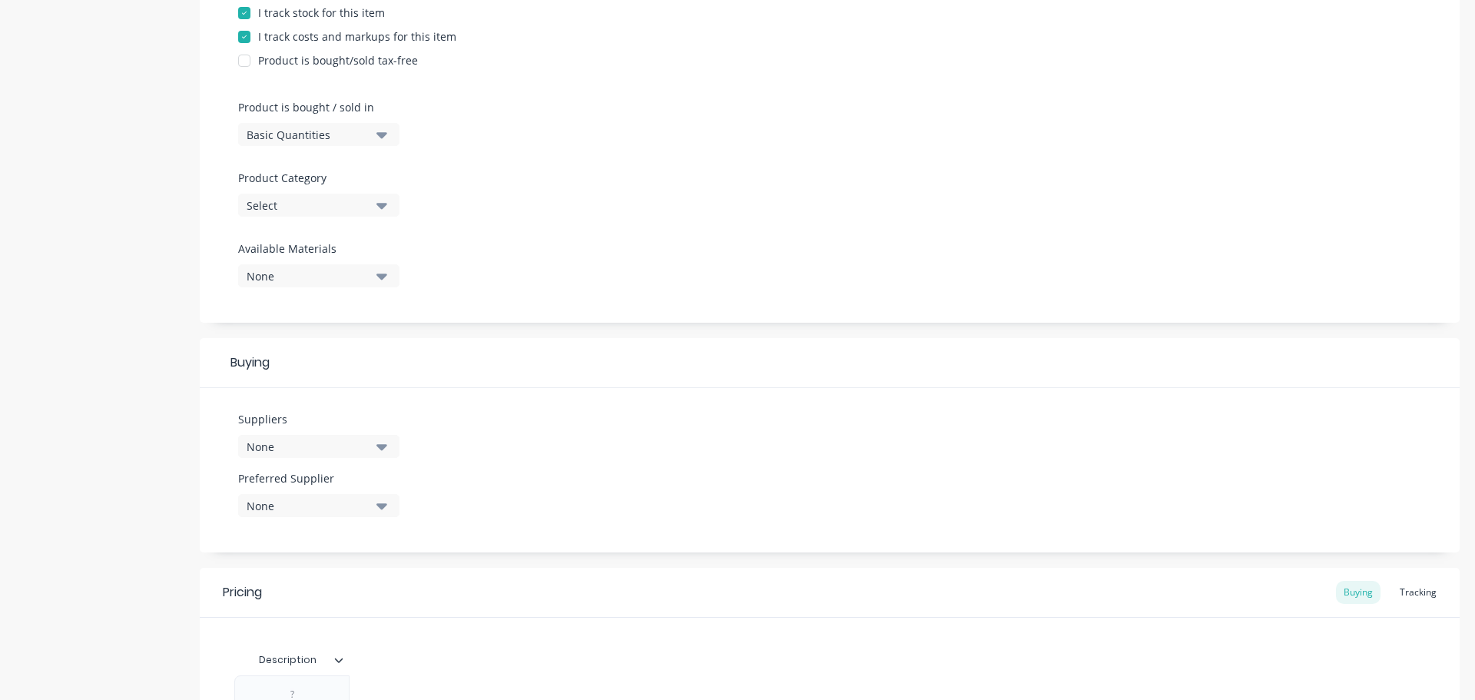
click at [383, 204] on icon "button" at bounding box center [381, 206] width 11 height 6
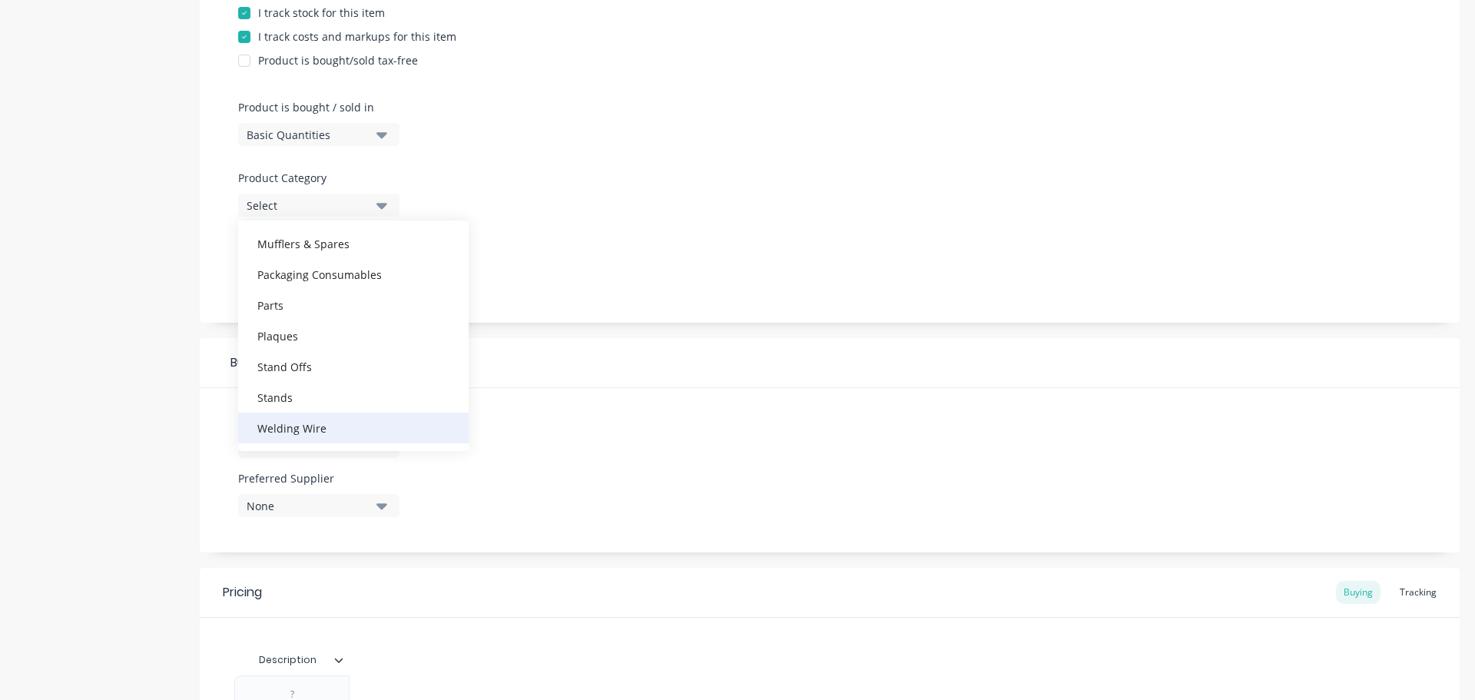
click at [345, 429] on div "Welding Wire" at bounding box center [353, 427] width 230 height 31
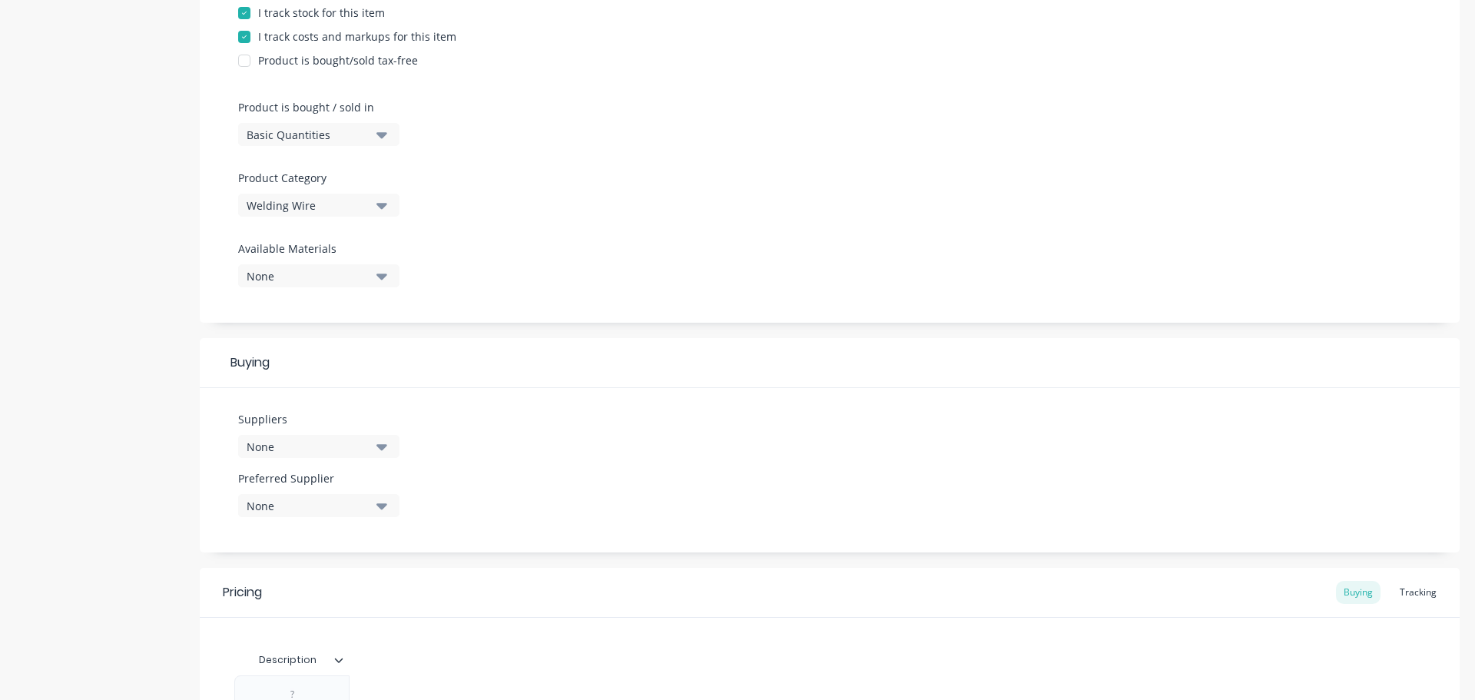
click at [381, 279] on icon "button" at bounding box center [381, 276] width 11 height 6
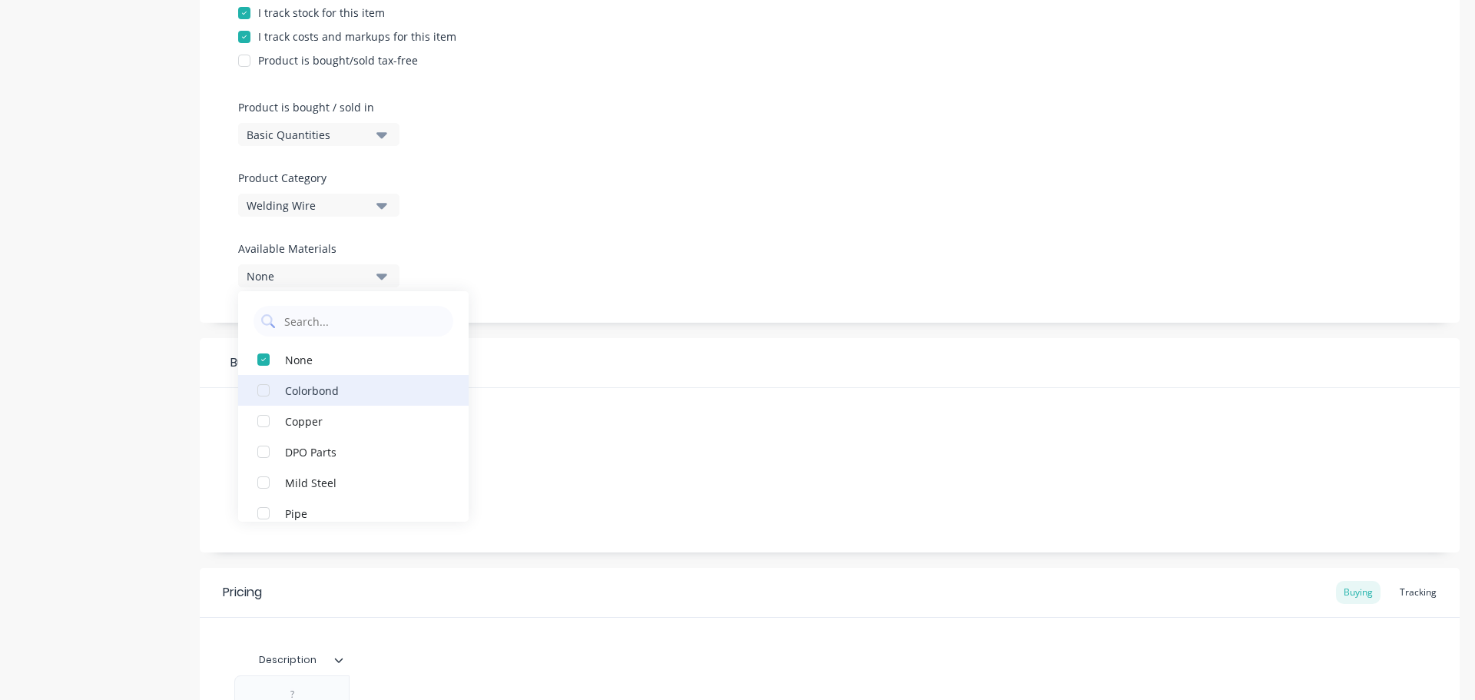
scroll to position [0, 0]
click at [558, 348] on div "Buying" at bounding box center [830, 363] width 1260 height 50
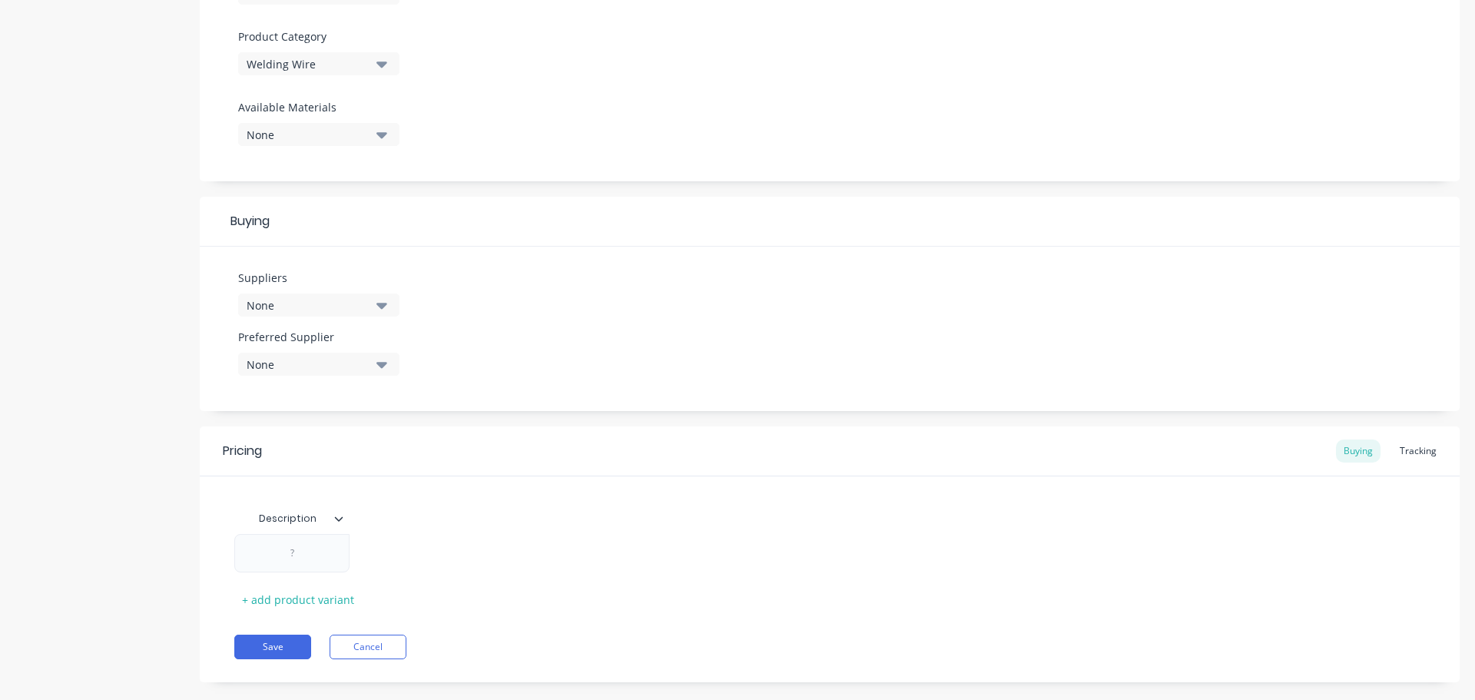
scroll to position [550, 0]
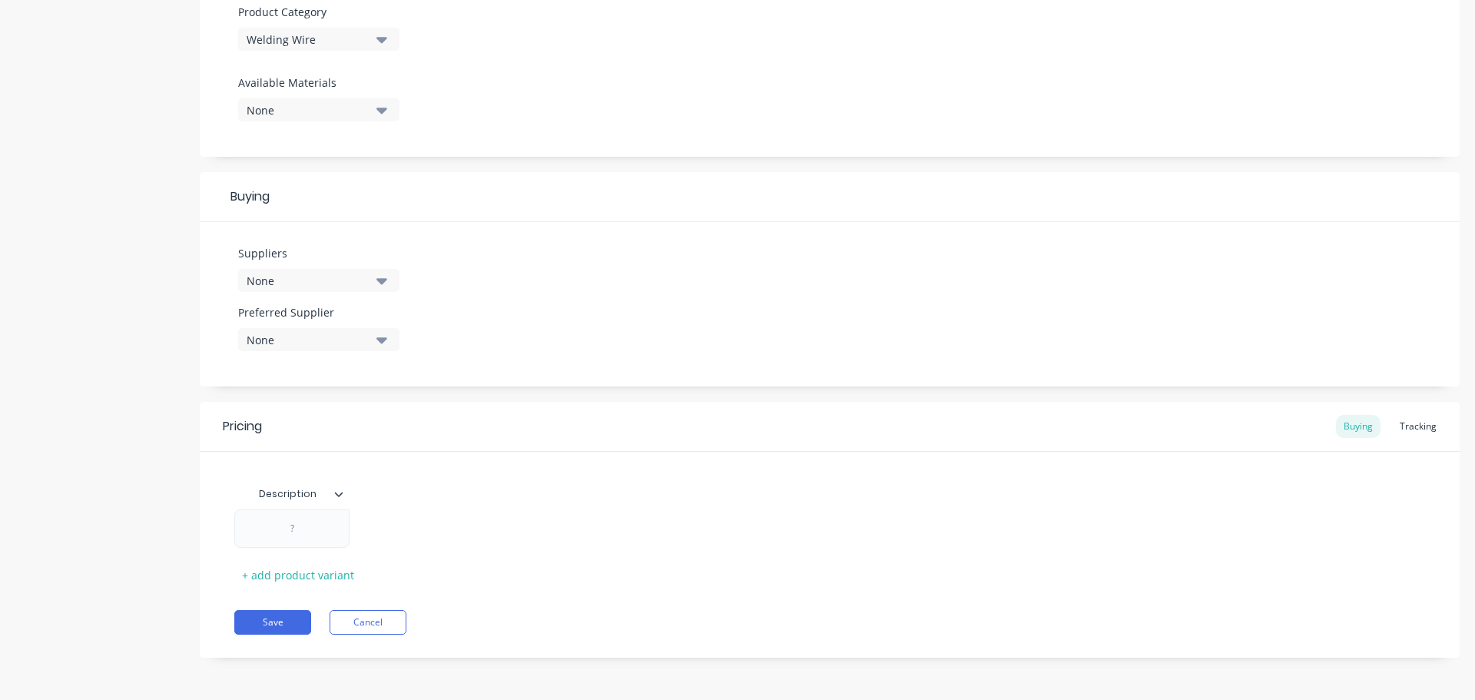
click at [386, 280] on icon "button" at bounding box center [381, 281] width 11 height 6
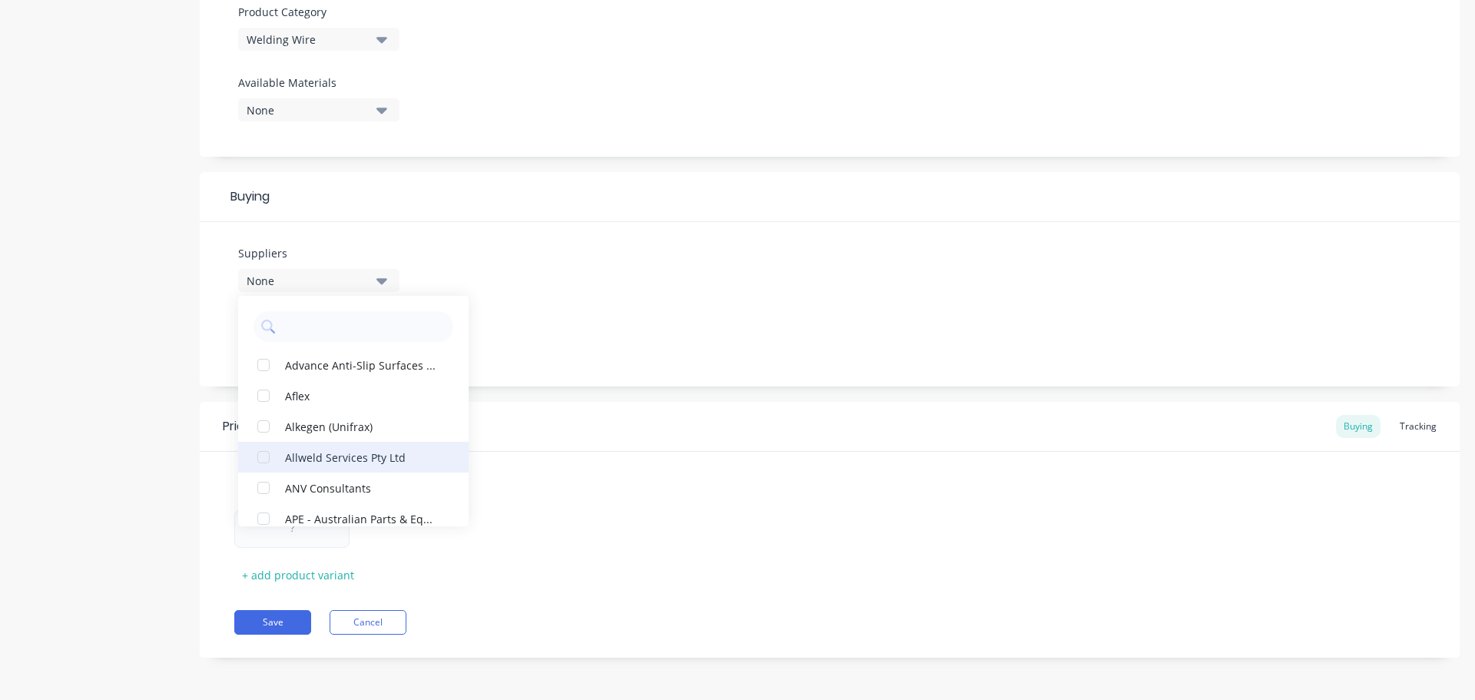
click at [333, 462] on div "Allweld Services Pty Ltd" at bounding box center [362, 457] width 154 height 16
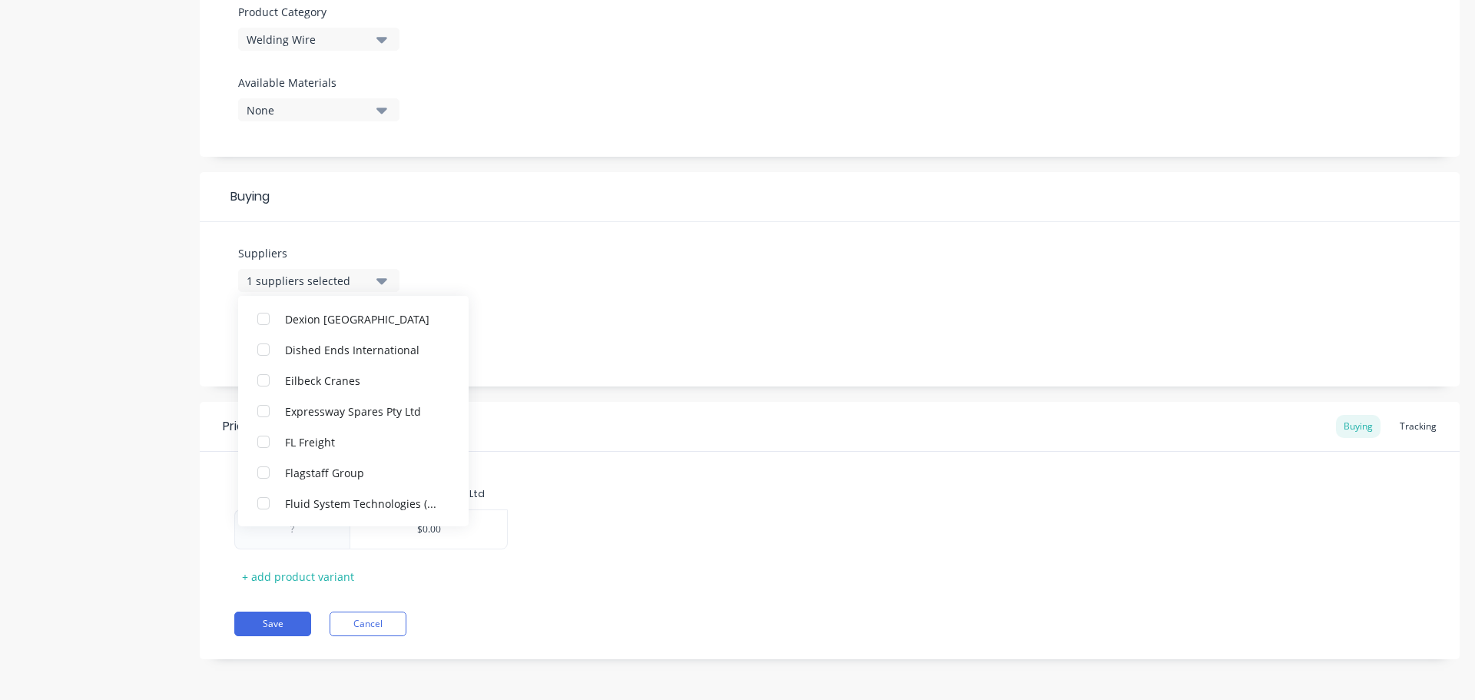
scroll to position [1306, 0]
click at [260, 346] on div "button" at bounding box center [263, 349] width 31 height 31
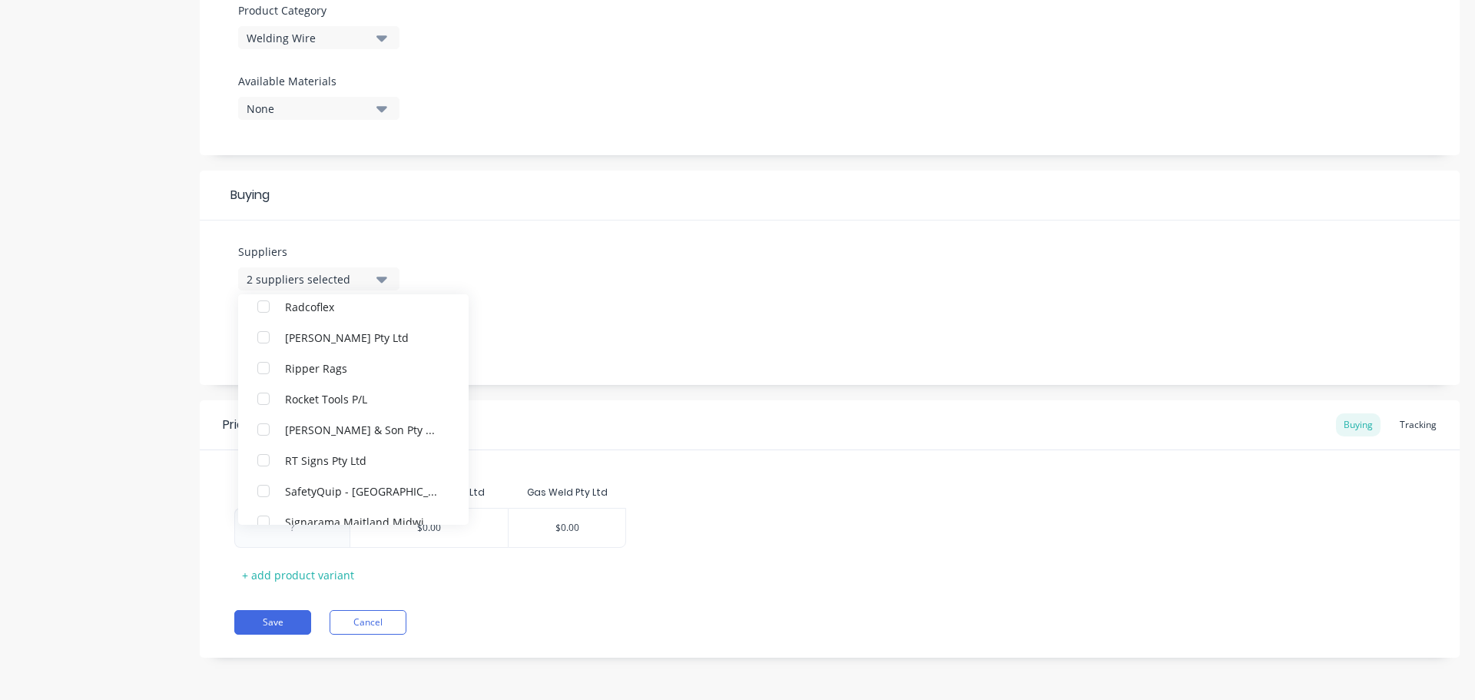
scroll to position [3426, 0]
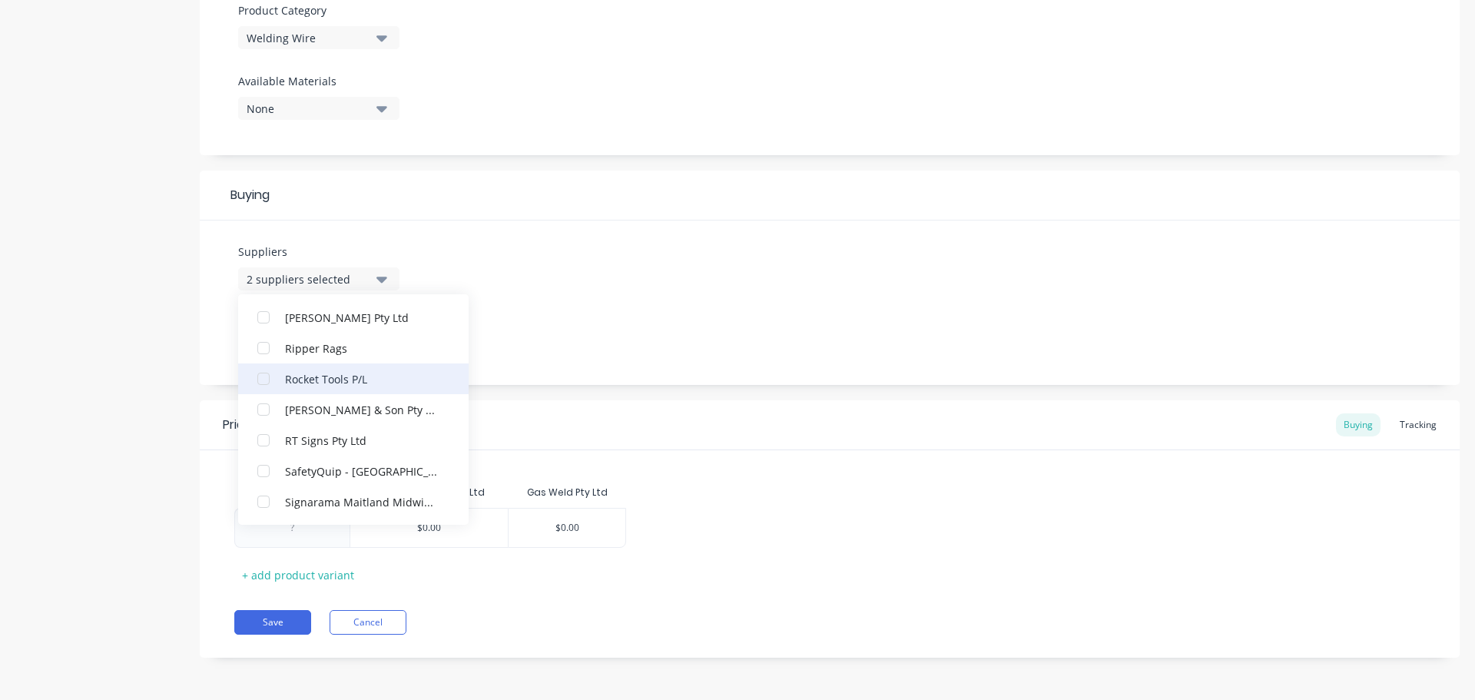
click at [332, 382] on div "Rocket Tools P/L" at bounding box center [362, 378] width 154 height 16
type textarea "x"
click at [779, 353] on div "Suppliers 3 suppliers selected Allweld Services Pty Ltd Gas Weld Pty Ltd Rocket…" at bounding box center [830, 302] width 1260 height 164
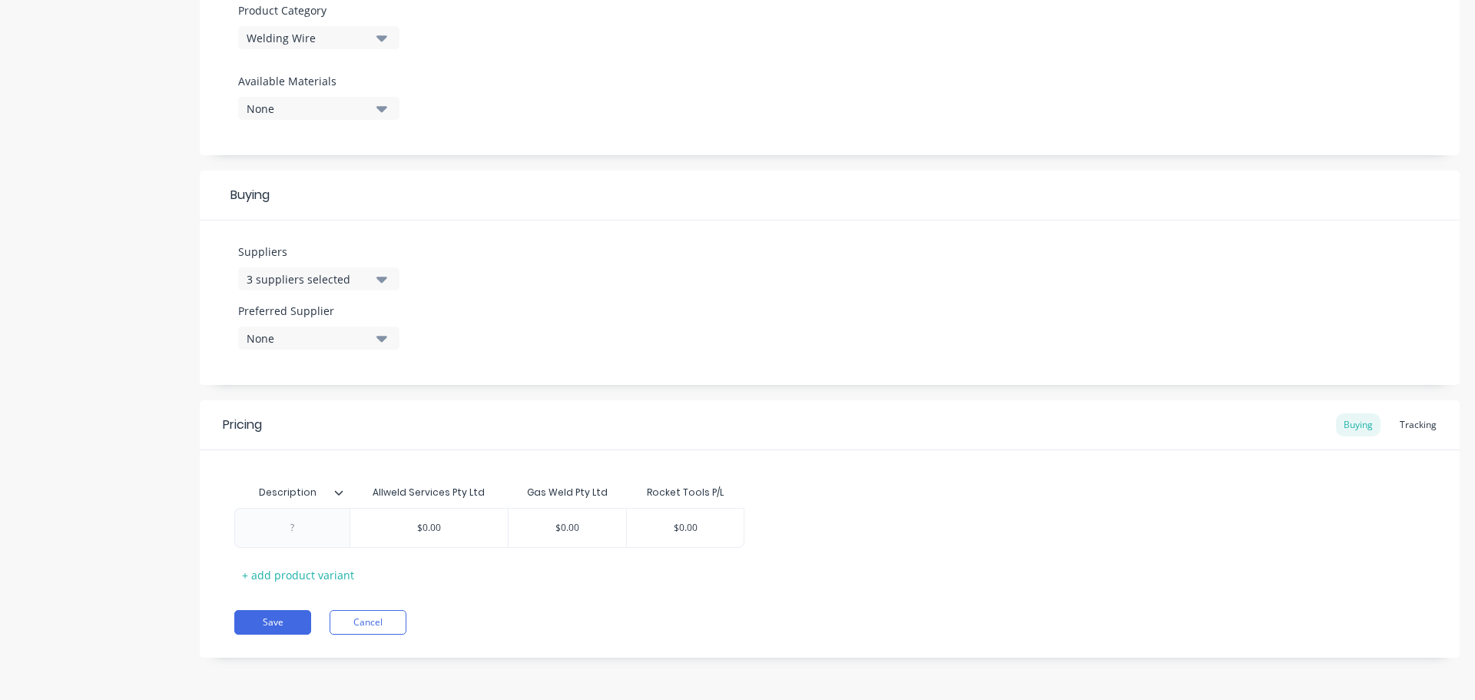
type input "Description"
click at [338, 499] on input "Description" at bounding box center [287, 492] width 106 height 14
click at [338, 495] on icon at bounding box center [338, 492] width 9 height 9
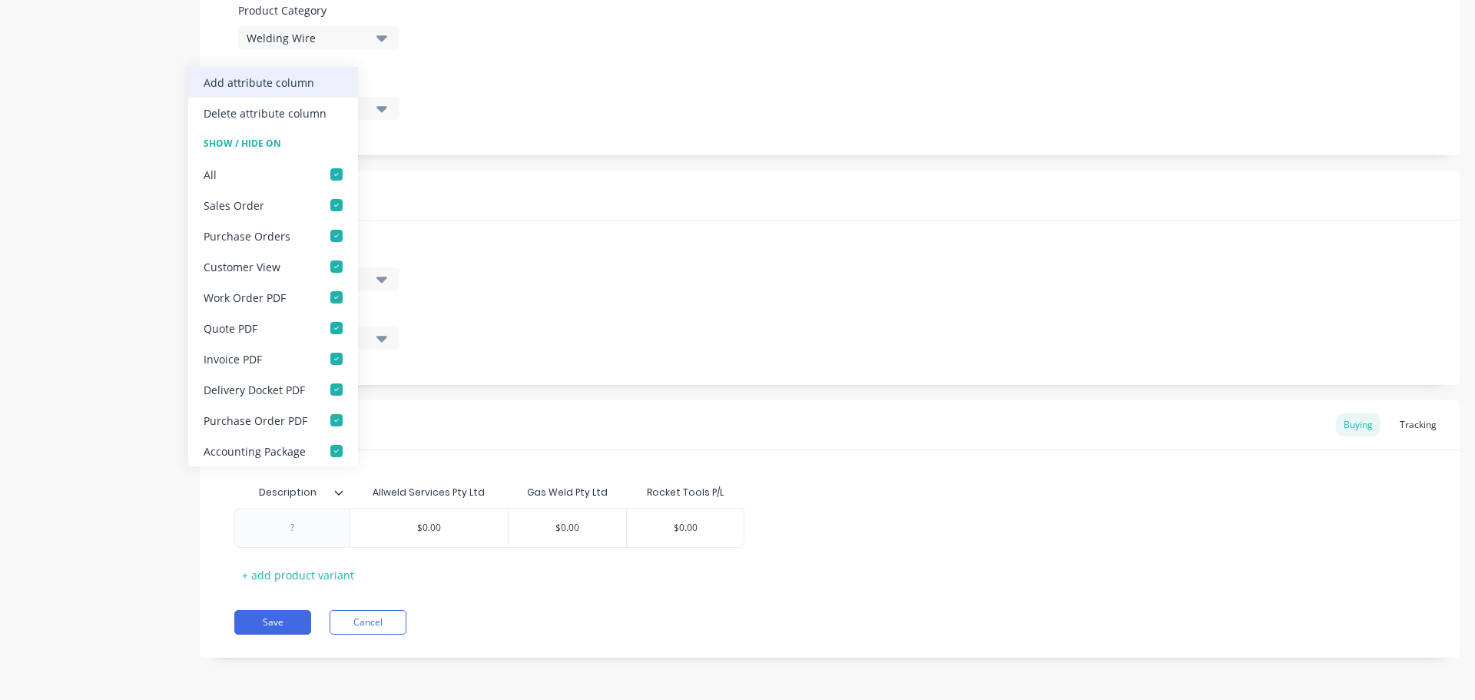
click at [288, 82] on div "Add attribute column" at bounding box center [259, 83] width 111 height 16
type textarea "x"
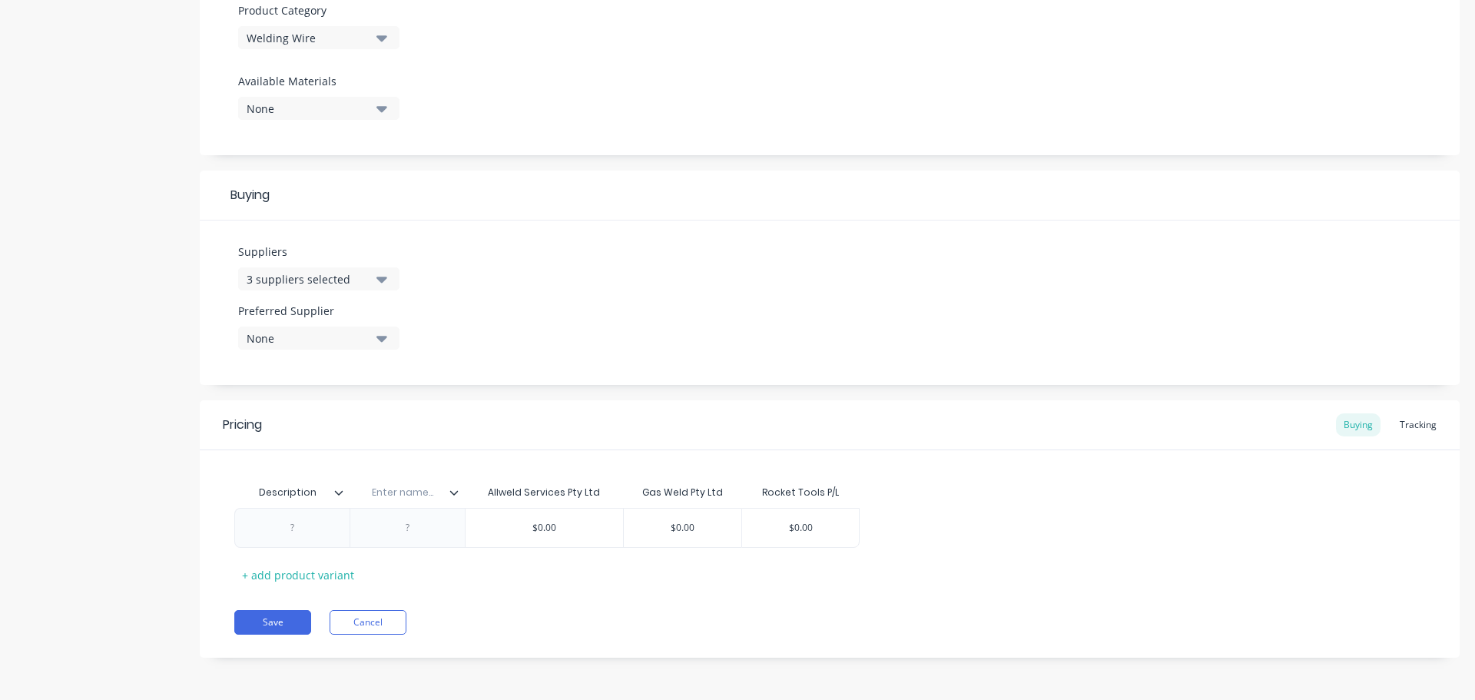
click at [400, 497] on input "text" at bounding box center [403, 492] width 106 height 14
type input "Part No."
click at [453, 495] on icon at bounding box center [453, 492] width 9 height 9
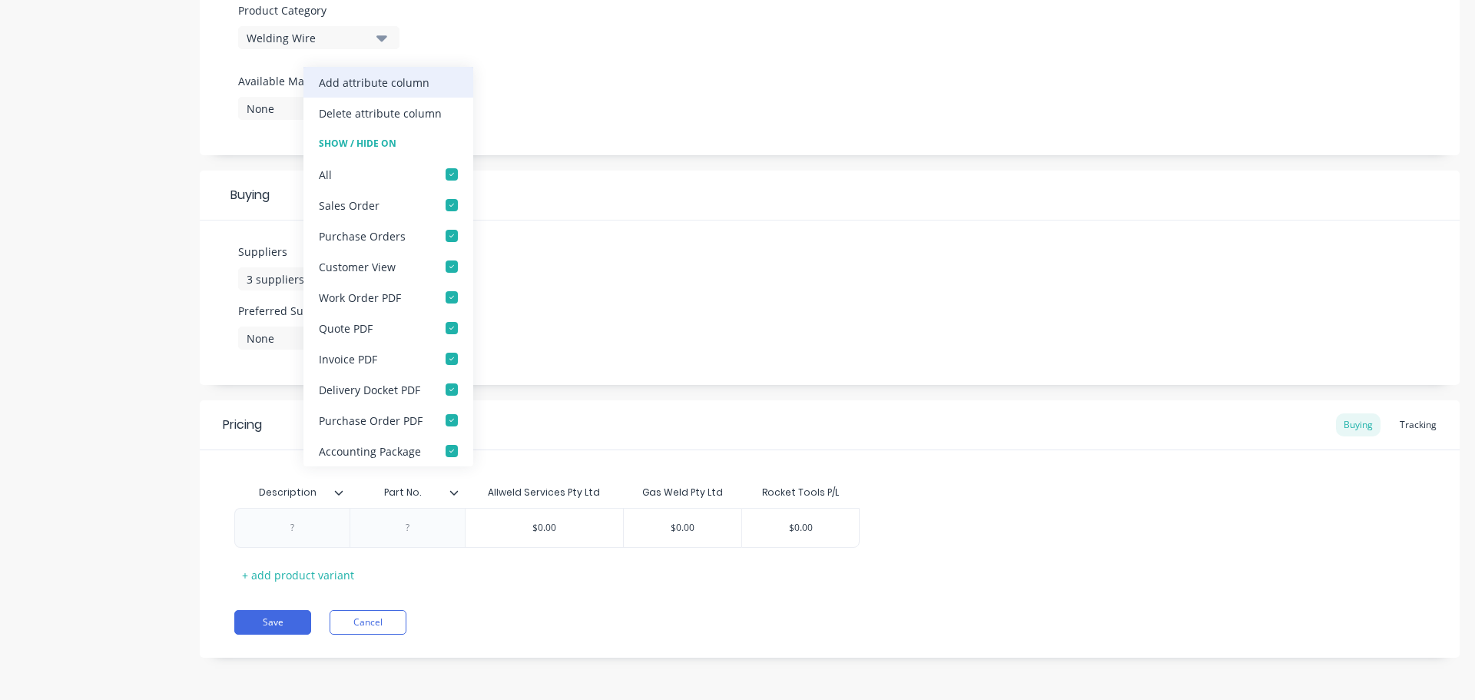
click at [406, 84] on div "Add attribute column" at bounding box center [374, 83] width 111 height 16
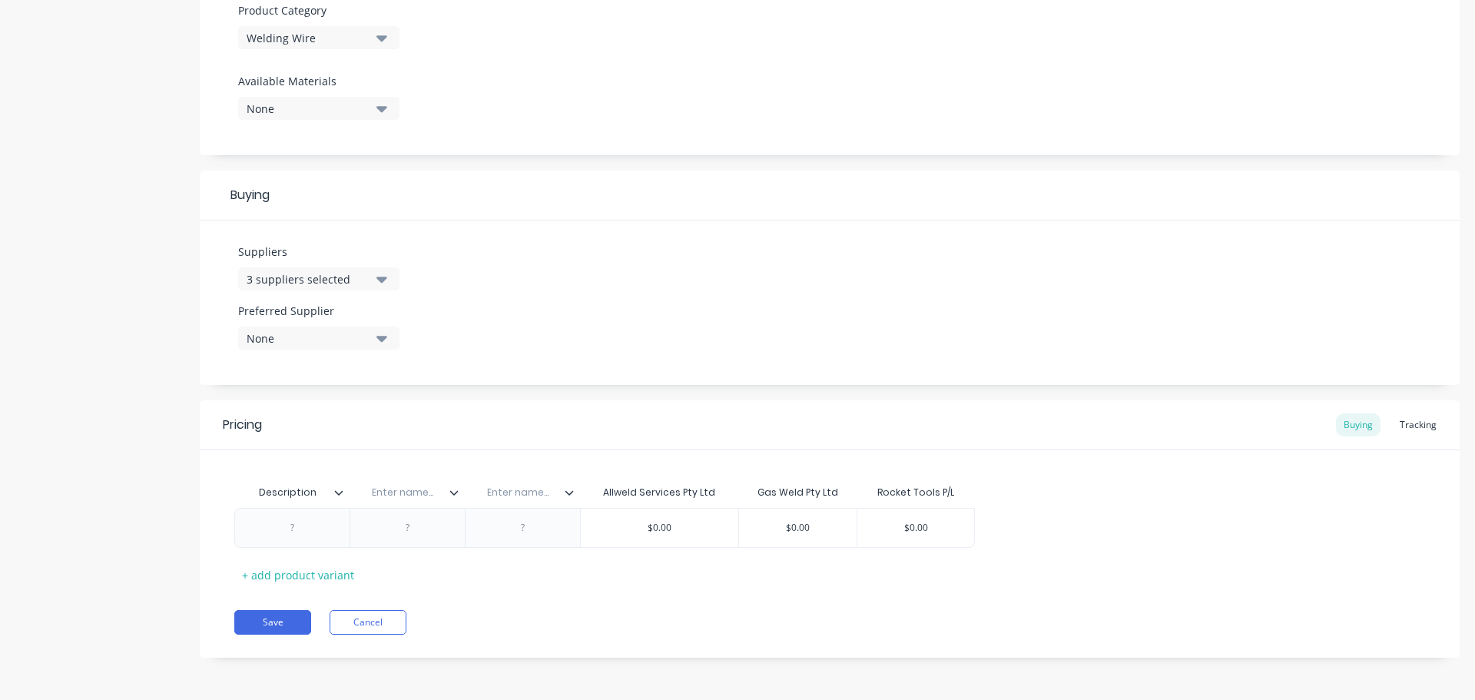
click at [568, 492] on icon at bounding box center [569, 492] width 8 height 5
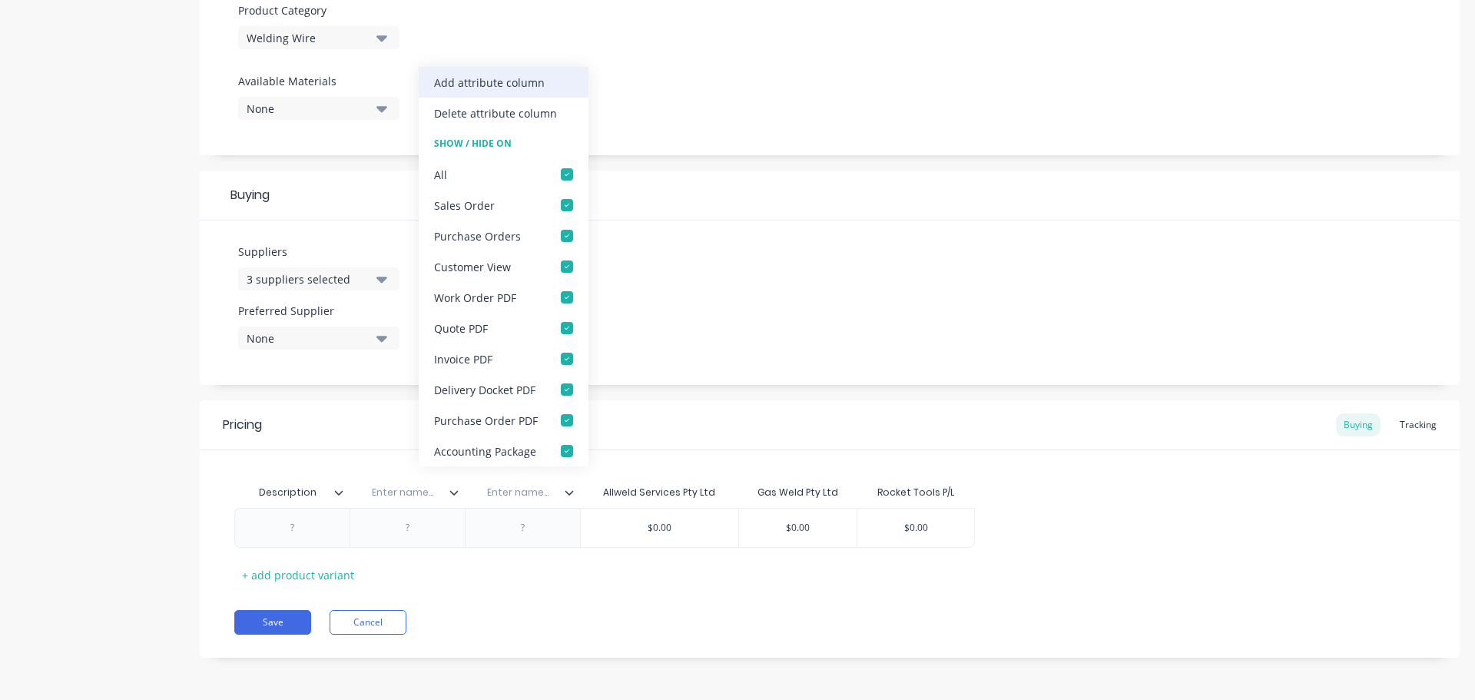
click at [492, 84] on div "Add attribute column" at bounding box center [489, 83] width 111 height 16
type textarea "x"
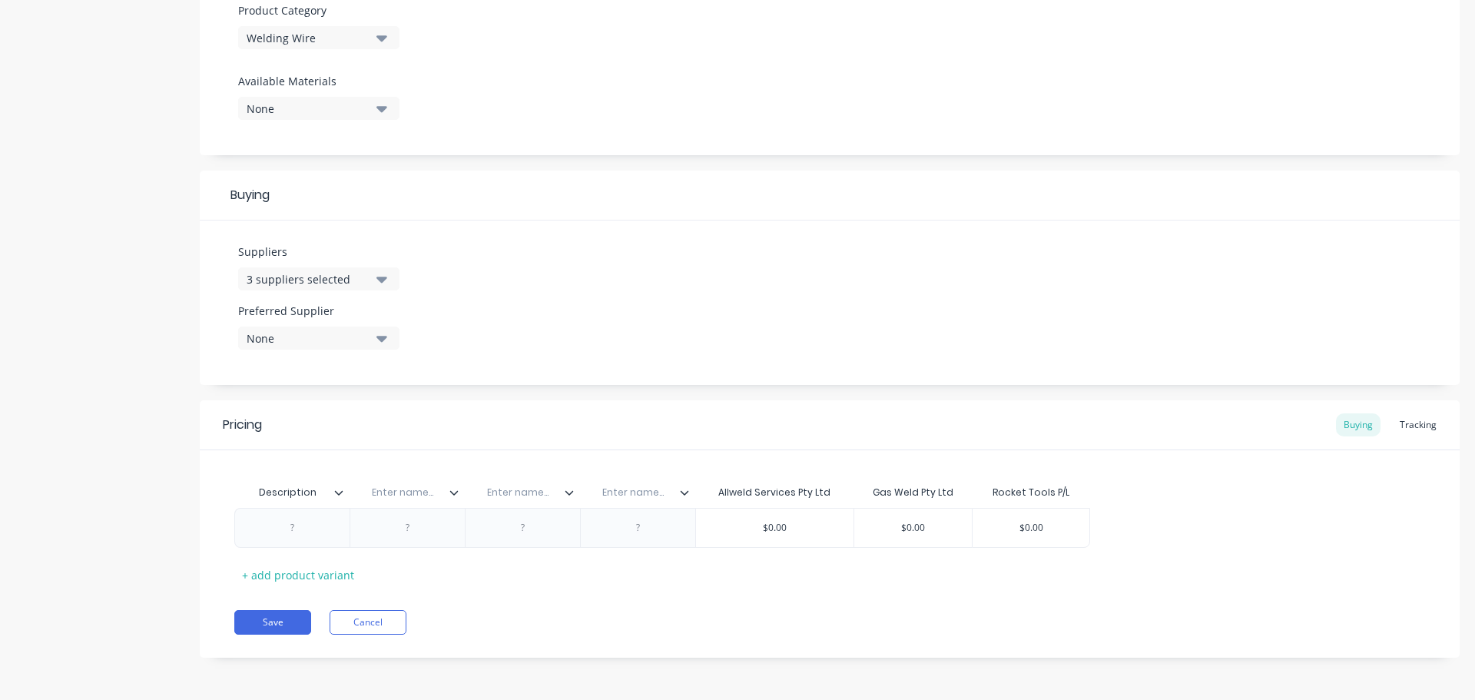
click at [414, 493] on input "text" at bounding box center [403, 492] width 106 height 14
type input "Part No."
type textarea "x"
click at [527, 492] on input "text" at bounding box center [518, 492] width 106 height 14
type input "Rocket Part No."
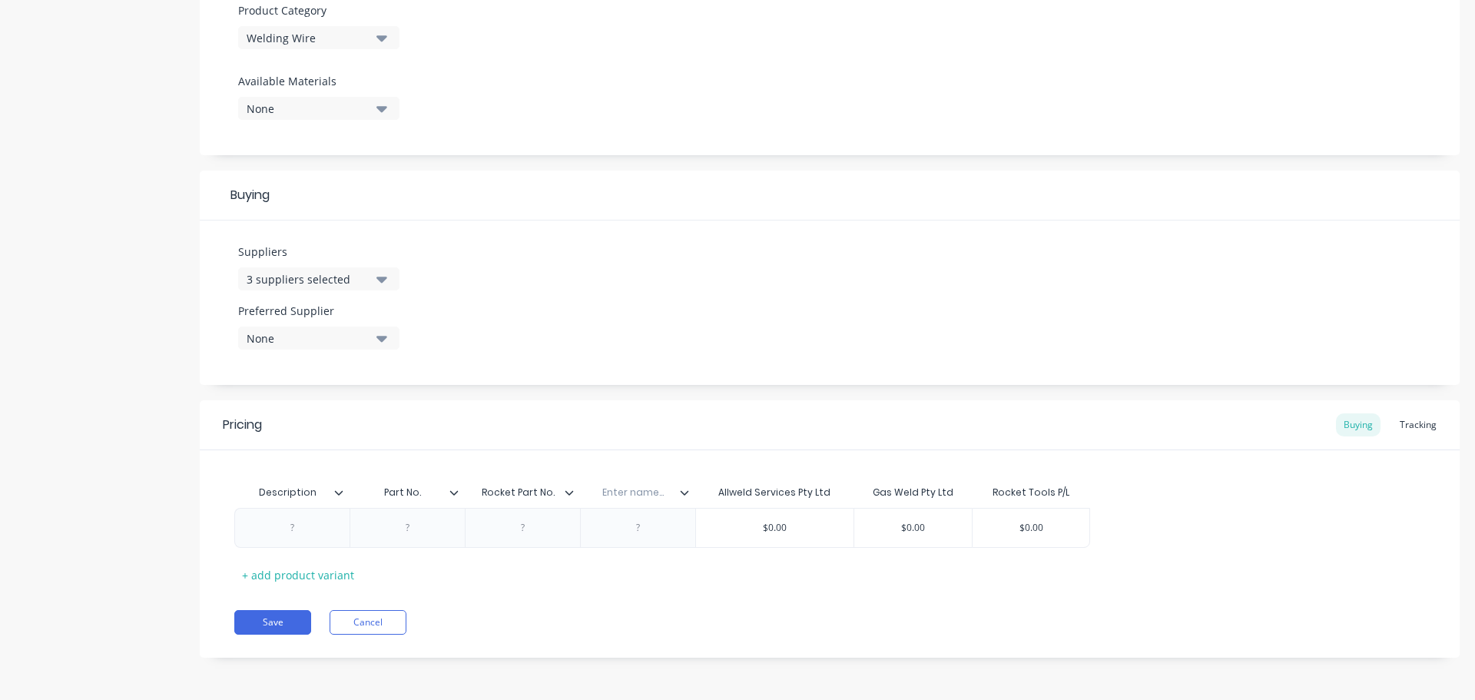
type textarea "x"
click at [641, 495] on input "text" at bounding box center [633, 492] width 106 height 14
type input "Allweld Part No."
click at [285, 617] on button "Save" at bounding box center [272, 622] width 77 height 25
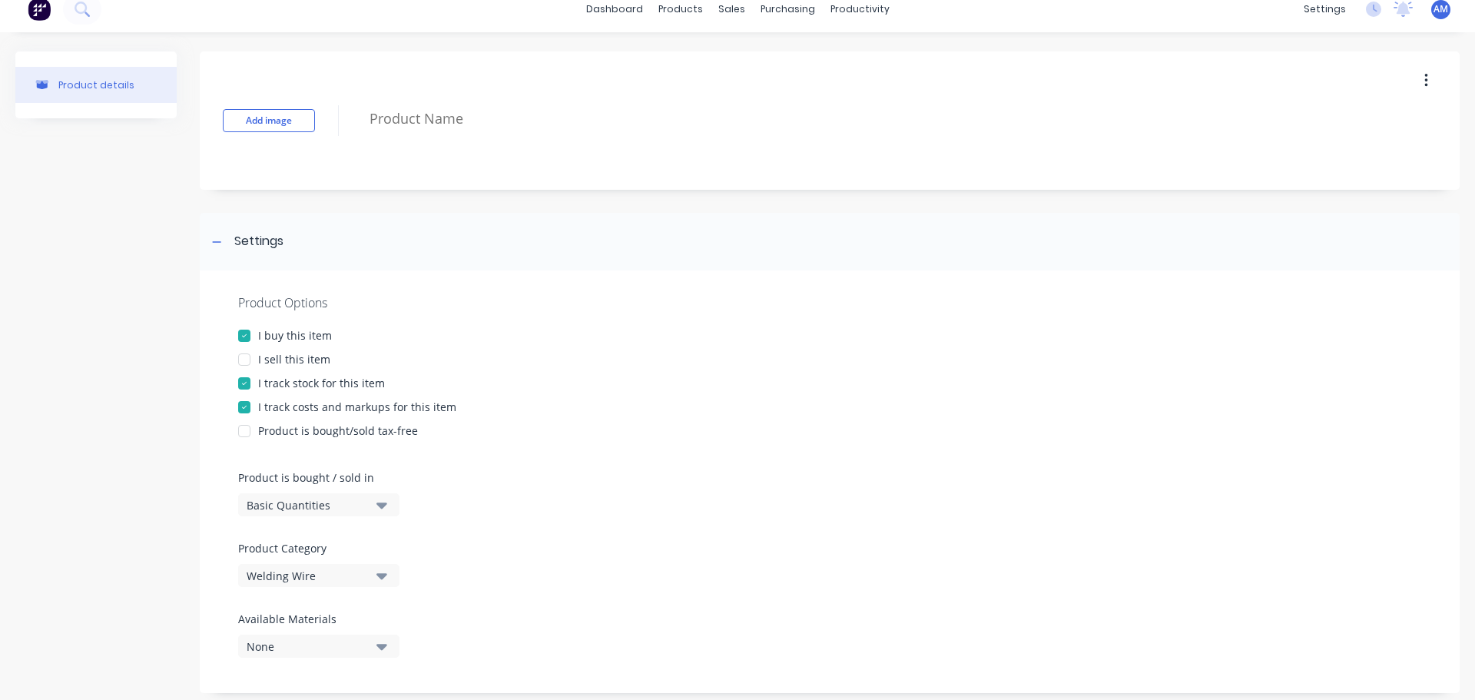
scroll to position [0, 0]
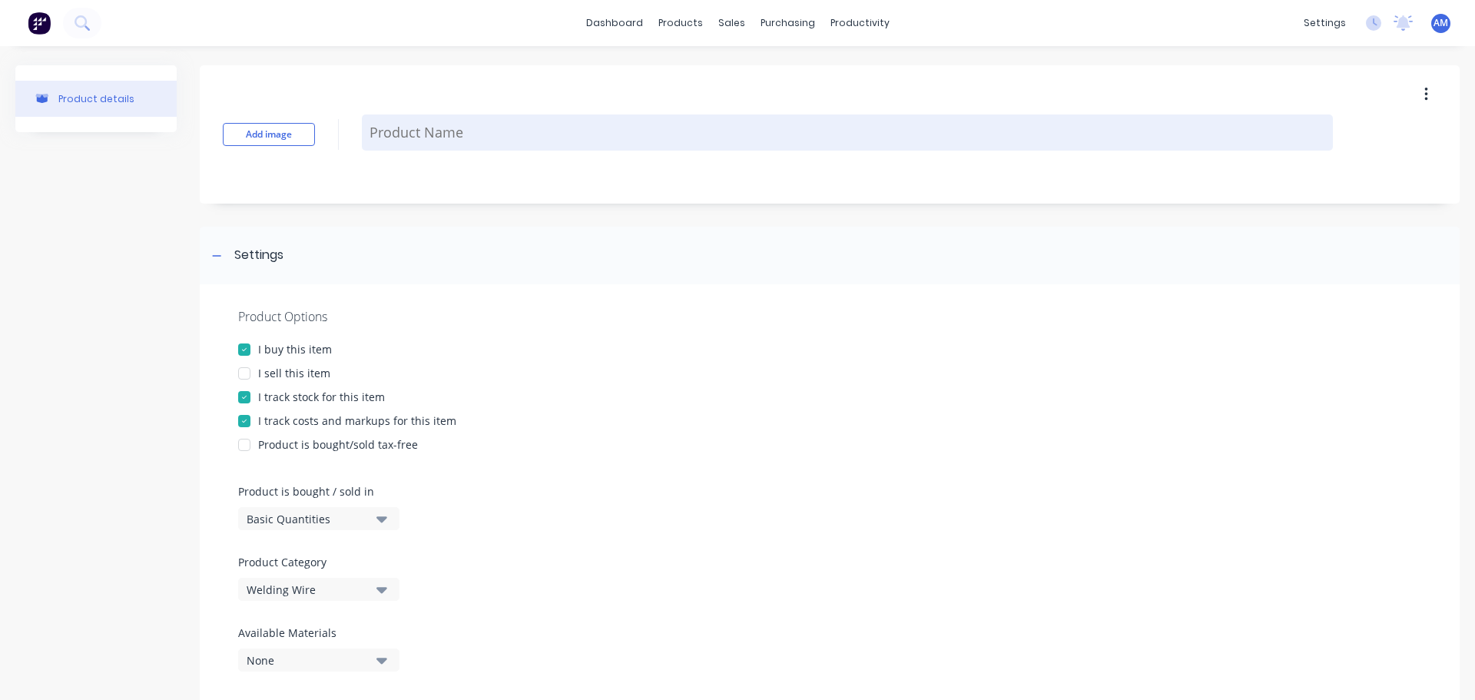
click at [422, 131] on textarea at bounding box center [847, 132] width 971 height 36
paste textarea "MILD STEEL, 1.2mm"
type textarea "x"
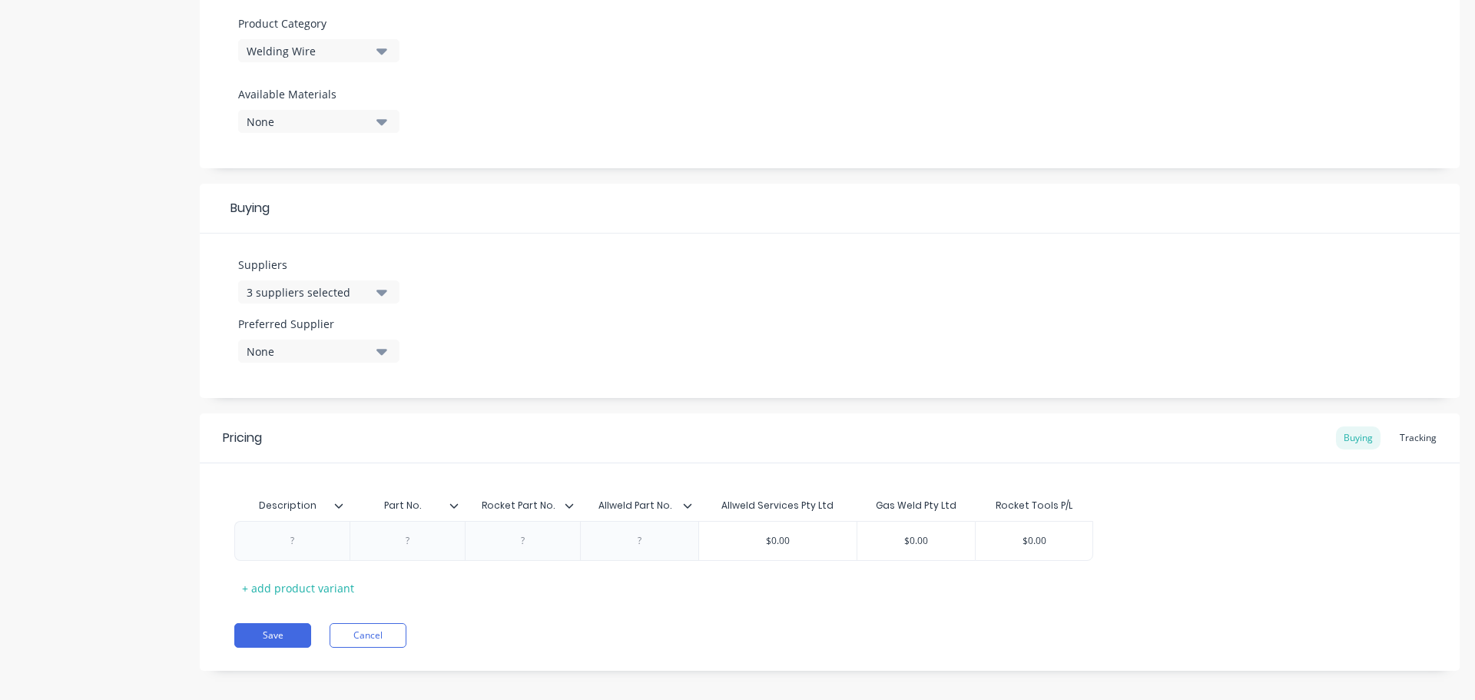
scroll to position [552, 0]
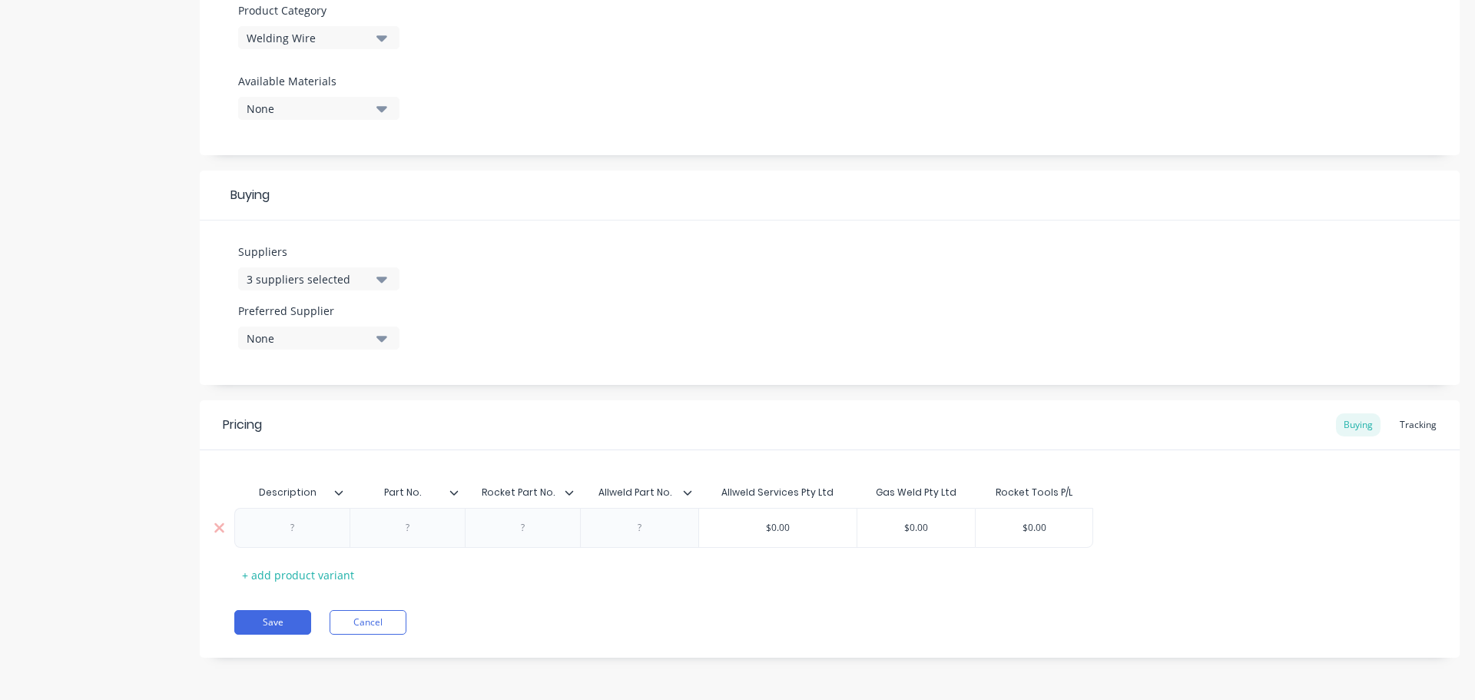
type textarea "MILD STEEL, 1.2mm"
type textarea "x"
type textarea "MILD STEEL, 1.2mm"
click at [296, 532] on div at bounding box center [292, 528] width 77 height 20
paste div
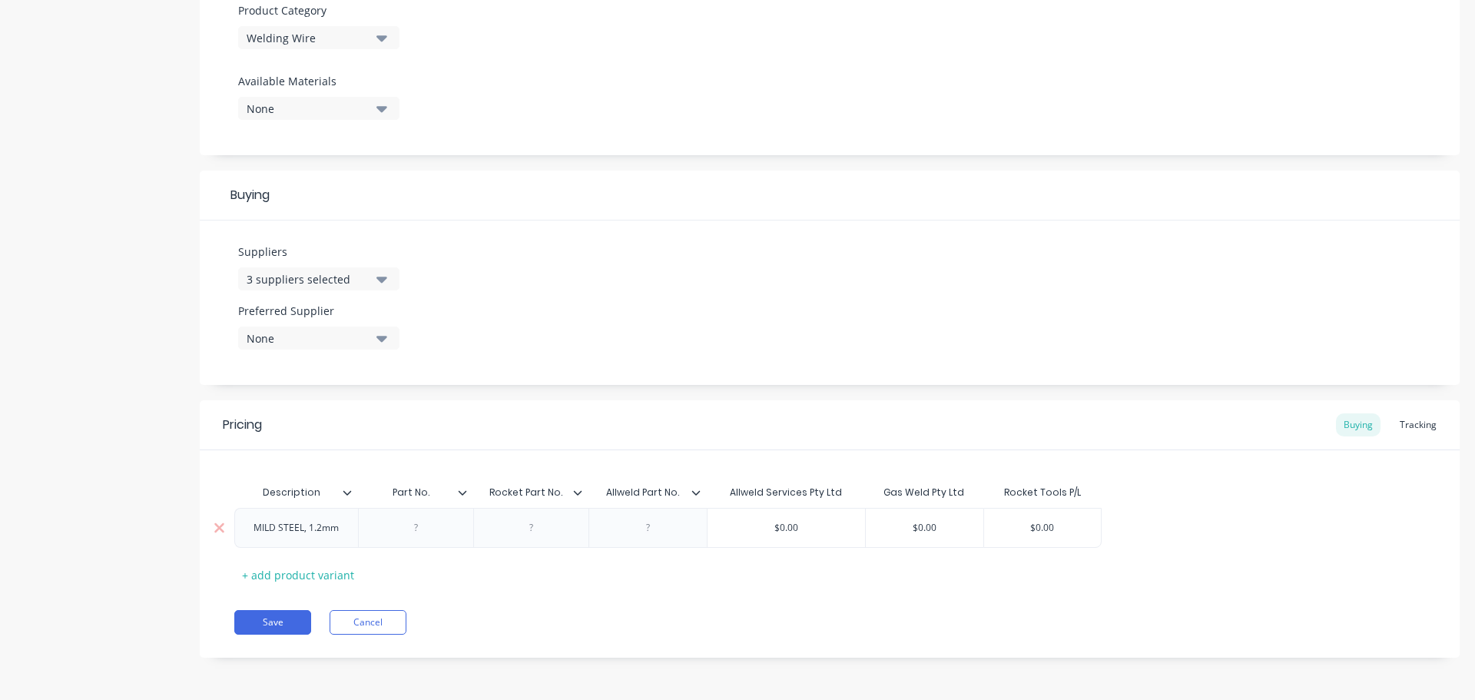
type textarea "x"
click at [415, 533] on div at bounding box center [415, 528] width 77 height 20
paste div
type textarea "x"
click at [526, 532] on div at bounding box center [530, 528] width 77 height 20
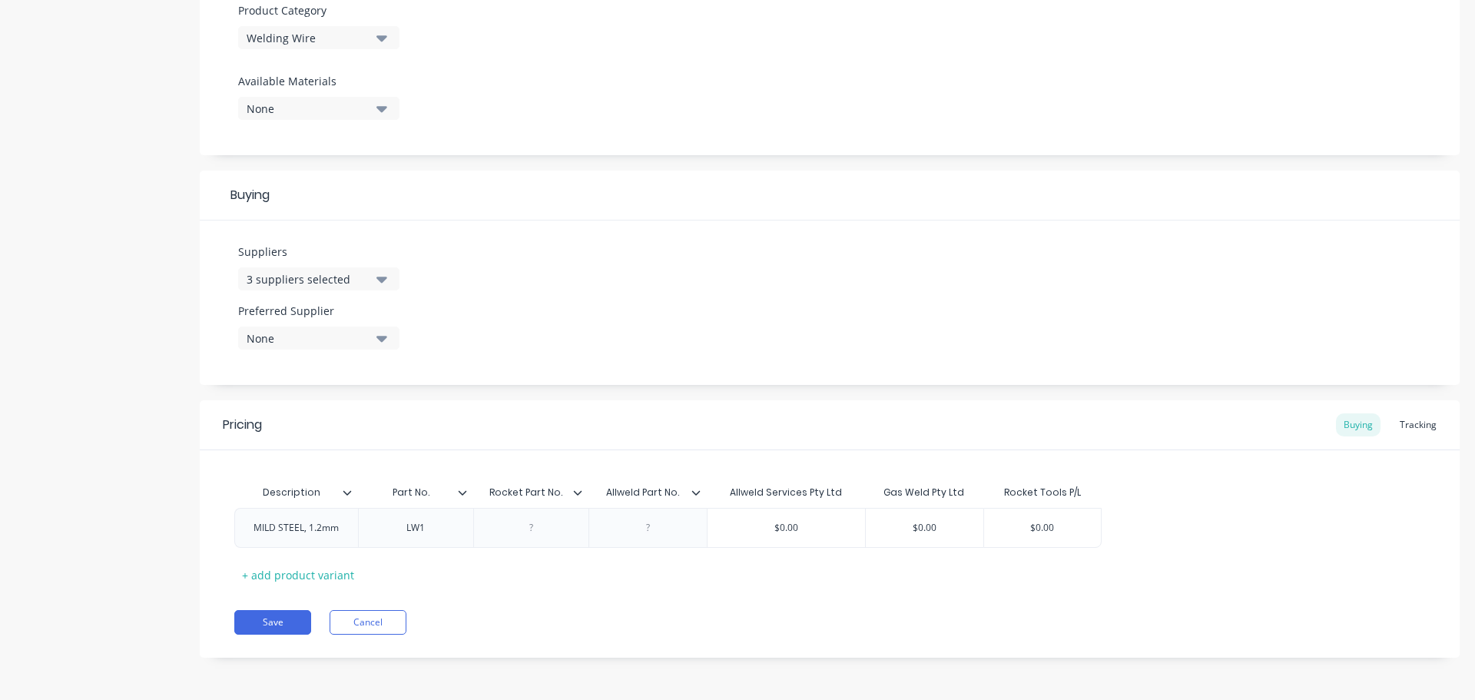
paste div
type textarea "x"
click at [652, 532] on div at bounding box center [647, 528] width 77 height 20
paste div
type textarea "x"
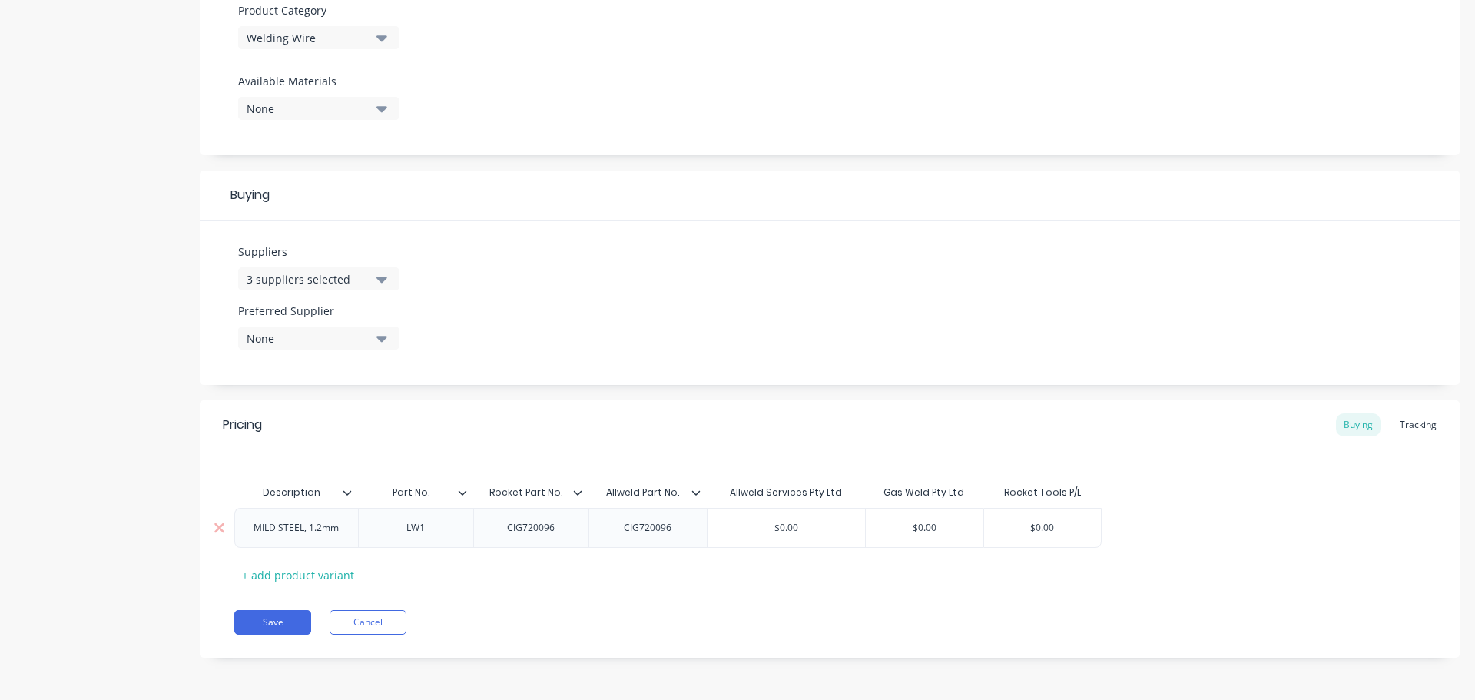
type input "$0.00"
drag, startPoint x: 807, startPoint y: 528, endPoint x: 757, endPoint y: 528, distance: 49.9
click at [757, 528] on input "$0.00" at bounding box center [785, 528] width 157 height 14
paste input "40.5"
type textarea "x"
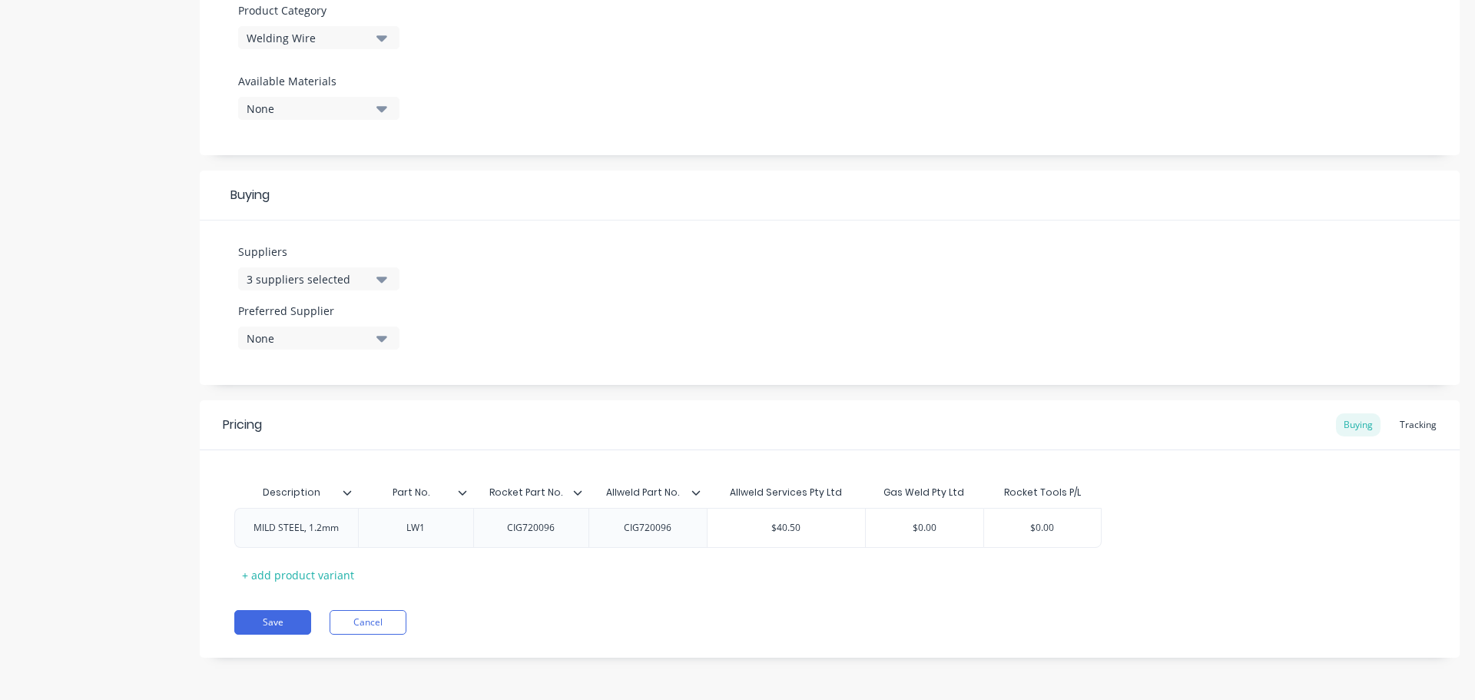
type input "$40.50"
type input "$0.00"
drag, startPoint x: 1069, startPoint y: 523, endPoint x: 1017, endPoint y: 517, distance: 52.6
click at [1017, 517] on div "$0.00 $0.00" at bounding box center [1042, 528] width 117 height 38
paste input "36.36"
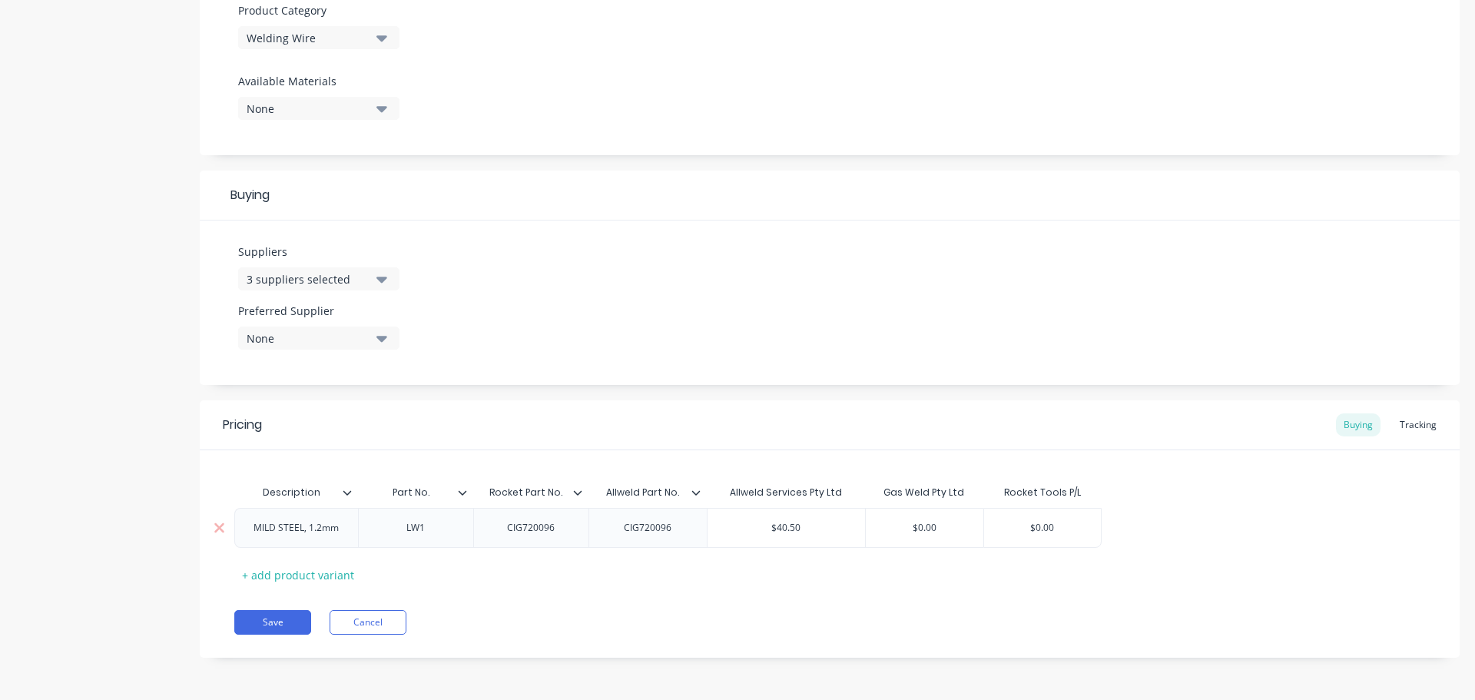
type textarea "x"
type input "$36.36"
click at [376, 336] on button "None" at bounding box center [318, 337] width 161 height 23
click at [270, 480] on div "button" at bounding box center [263, 484] width 31 height 31
type textarea "x"
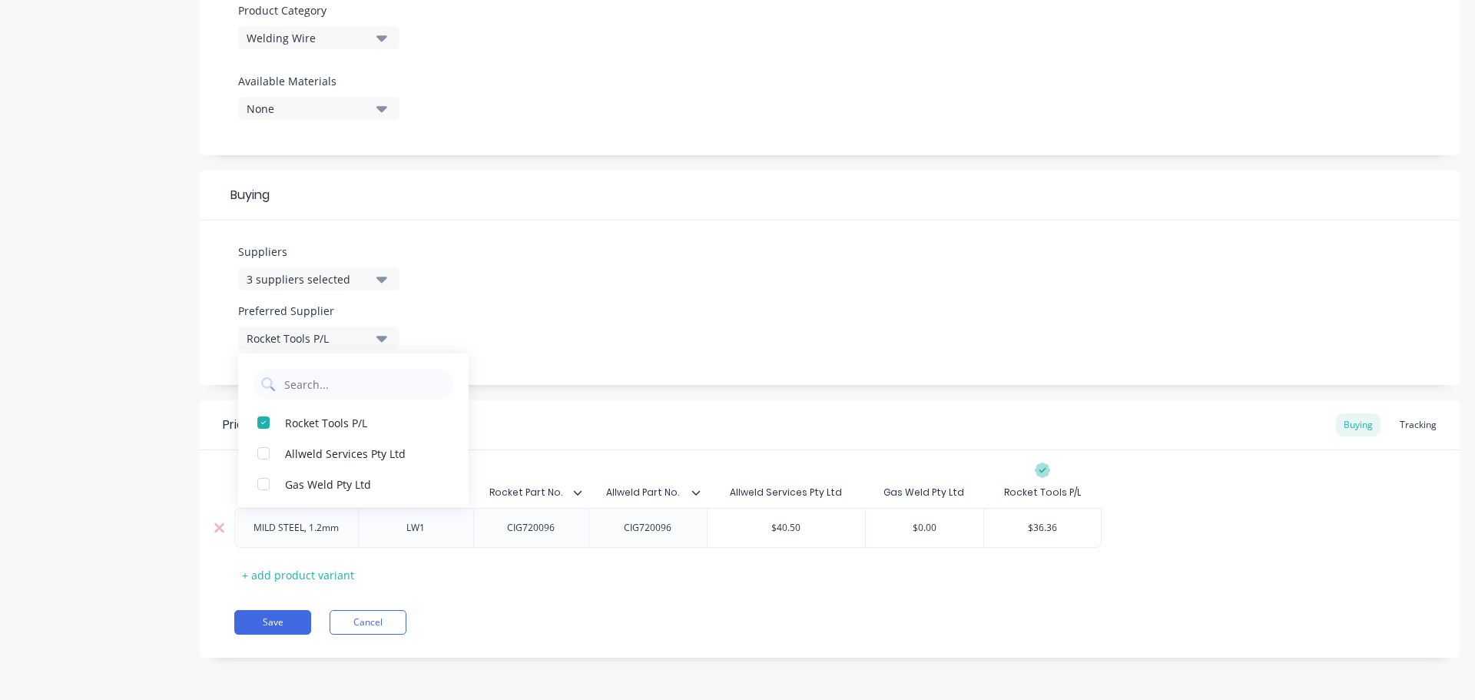
type input "$0.00"
drag, startPoint x: 939, startPoint y: 525, endPoint x: 896, endPoint y: 517, distance: 43.8
click at [897, 517] on div "$0.00 $0.00" at bounding box center [925, 528] width 118 height 38
paste input "47"
type textarea "x"
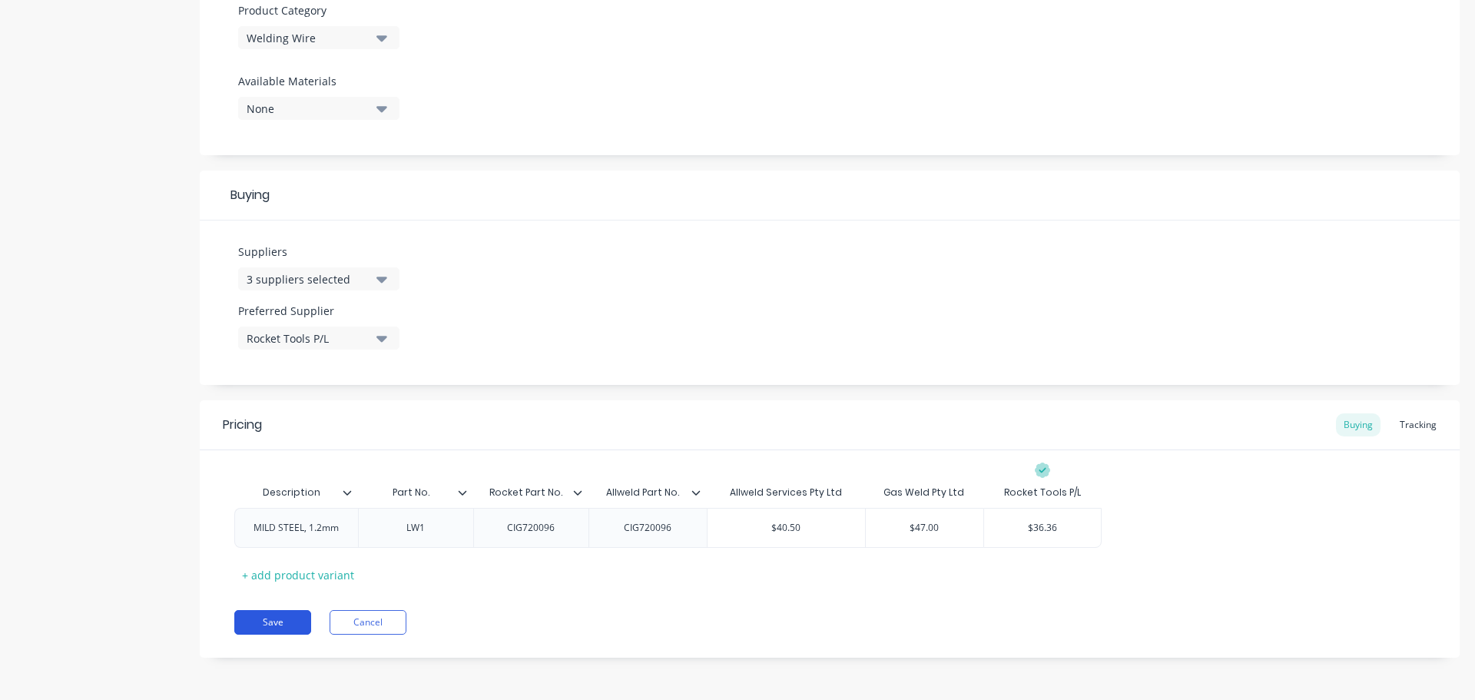
type input "$47.00"
click at [287, 615] on button "Save" at bounding box center [272, 622] width 77 height 25
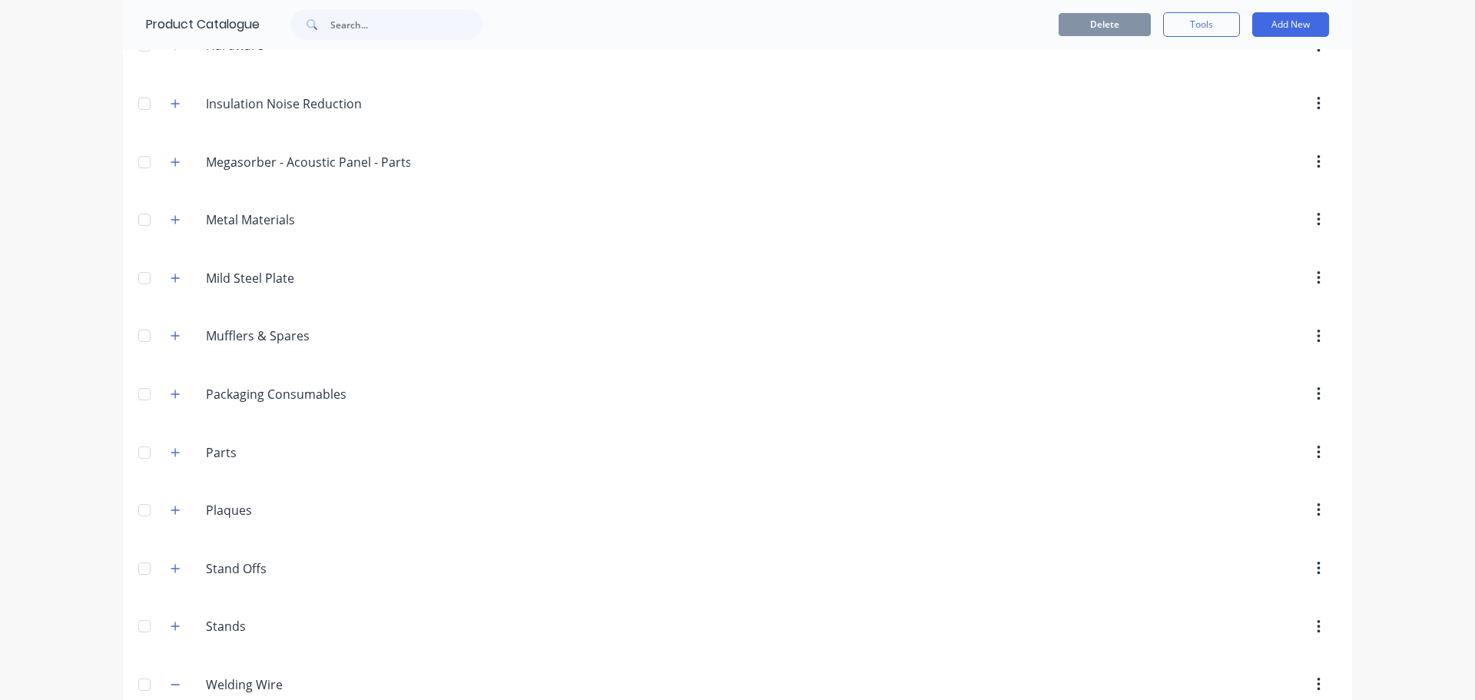
scroll to position [2036, 0]
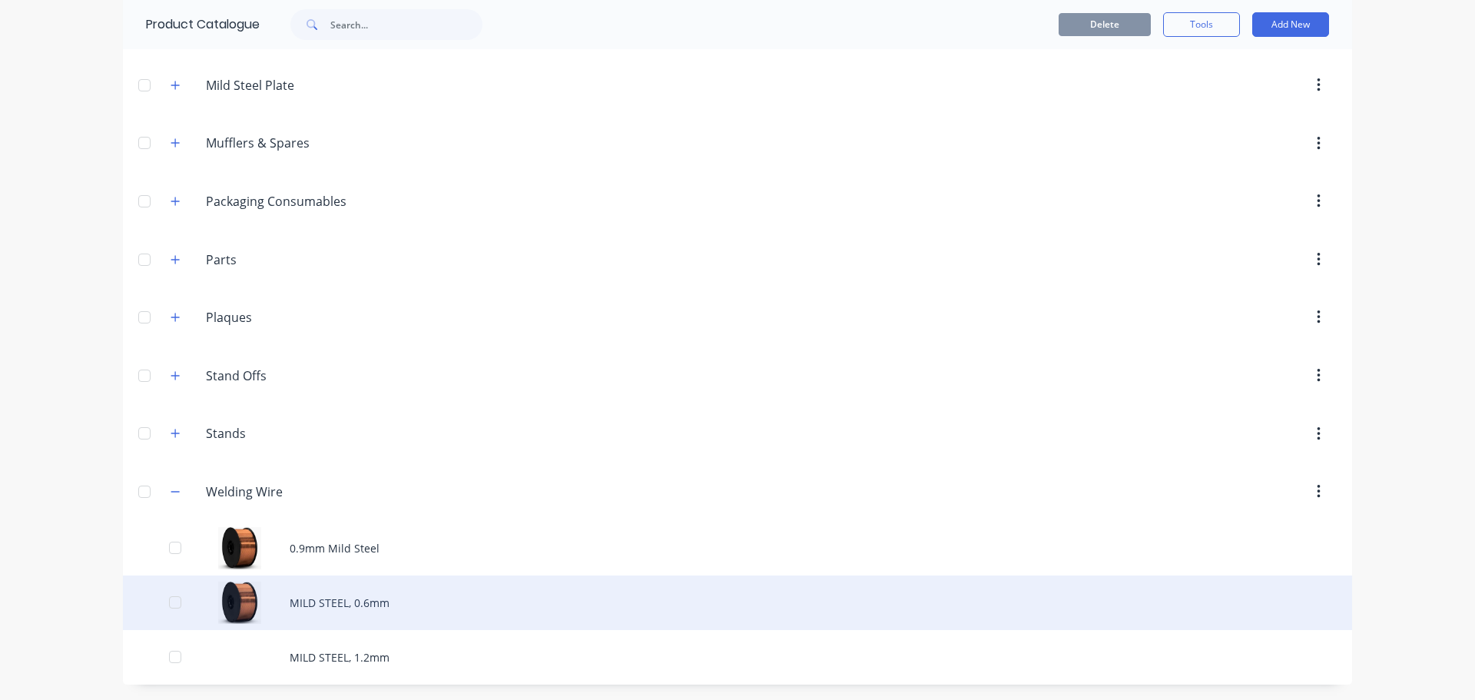
click at [223, 592] on div "MILD STEEL, 0.6mm" at bounding box center [737, 602] width 1229 height 55
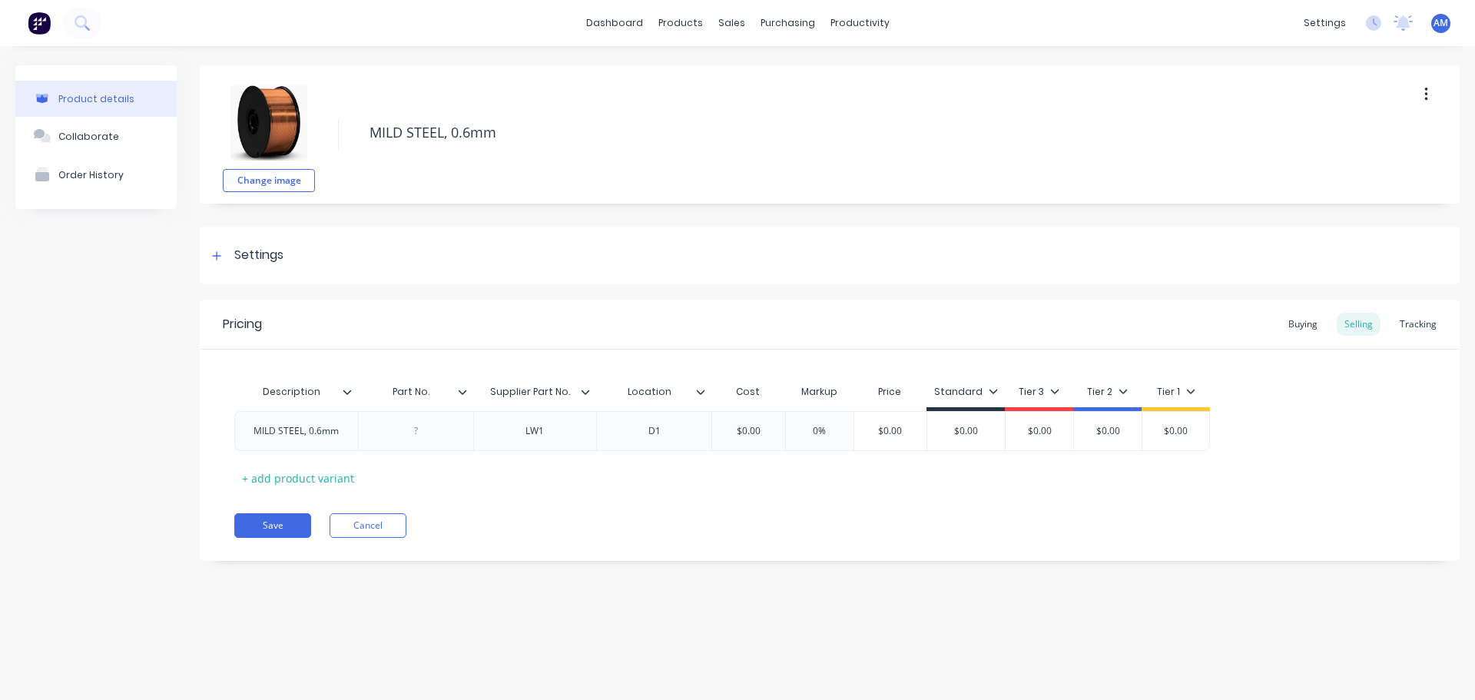
click at [249, 127] on img at bounding box center [268, 122] width 77 height 77
click at [1297, 324] on div "Buying" at bounding box center [1302, 324] width 45 height 23
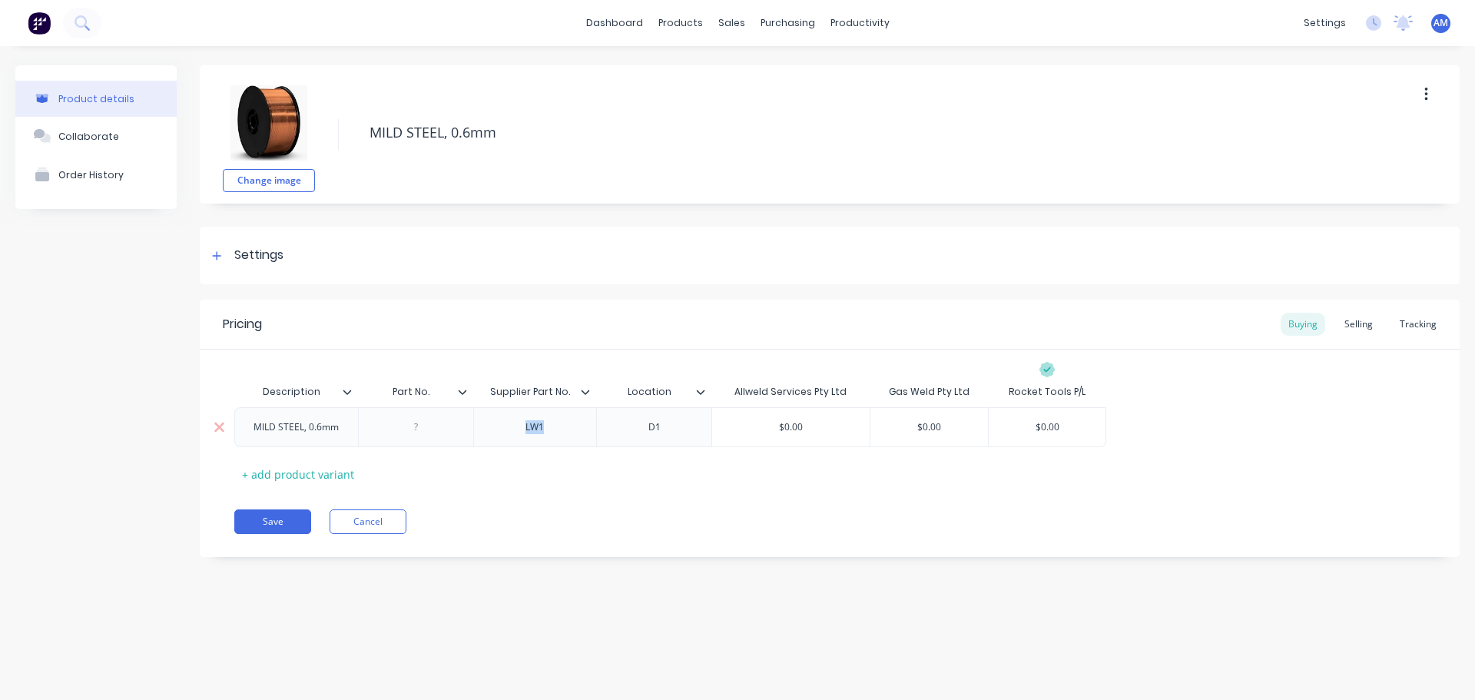
drag, startPoint x: 554, startPoint y: 432, endPoint x: 500, endPoint y: 423, distance: 54.6
click at [500, 423] on div "LW1" at bounding box center [534, 427] width 77 height 20
copy div "LW1"
type textarea "x"
click at [417, 424] on div at bounding box center [415, 427] width 77 height 20
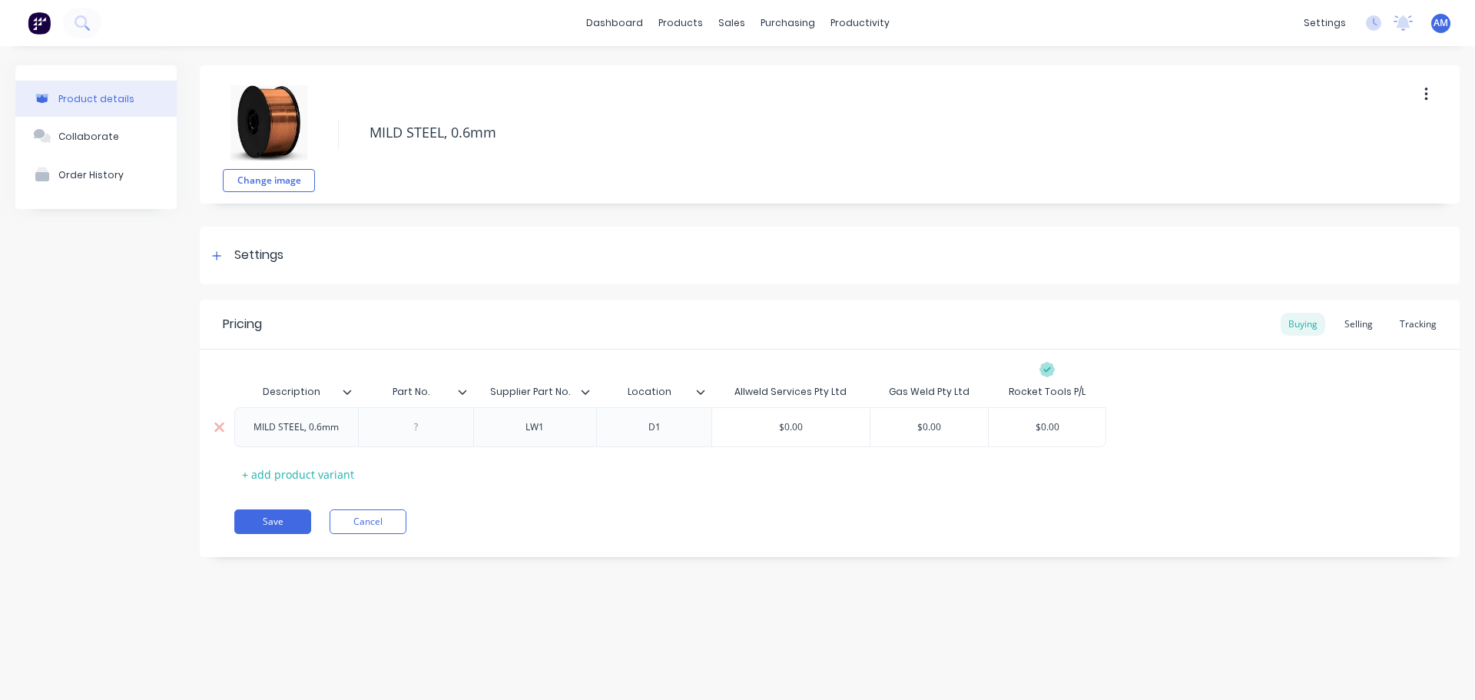
paste div
type textarea "x"
drag, startPoint x: 528, startPoint y: 389, endPoint x: 482, endPoint y: 383, distance: 46.6
click at [514, 391] on input "Supplier Part No." at bounding box center [530, 392] width 114 height 14
drag, startPoint x: 528, startPoint y: 391, endPoint x: 491, endPoint y: 387, distance: 37.8
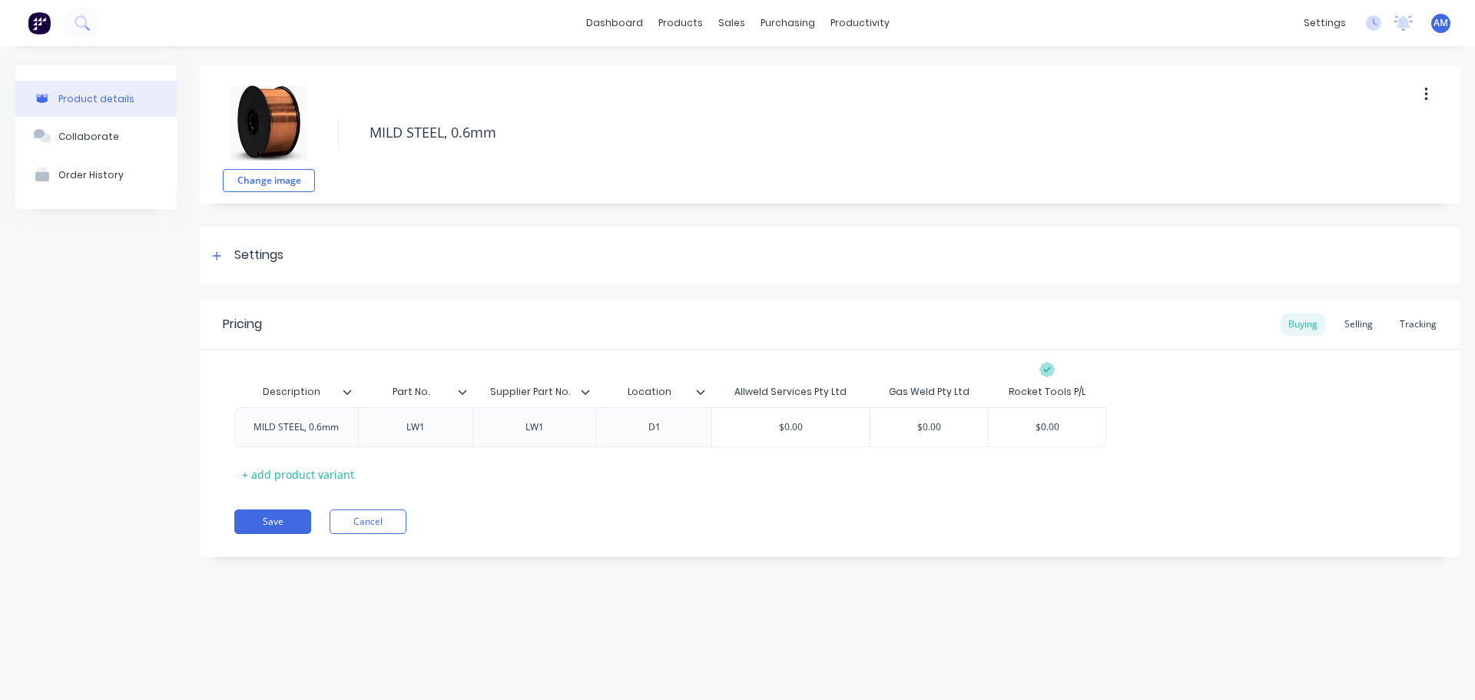
click at [491, 387] on input "Supplier Part No." at bounding box center [530, 392] width 114 height 14
type input "Rocket Part No."
click at [588, 394] on icon at bounding box center [585, 391] width 9 height 9
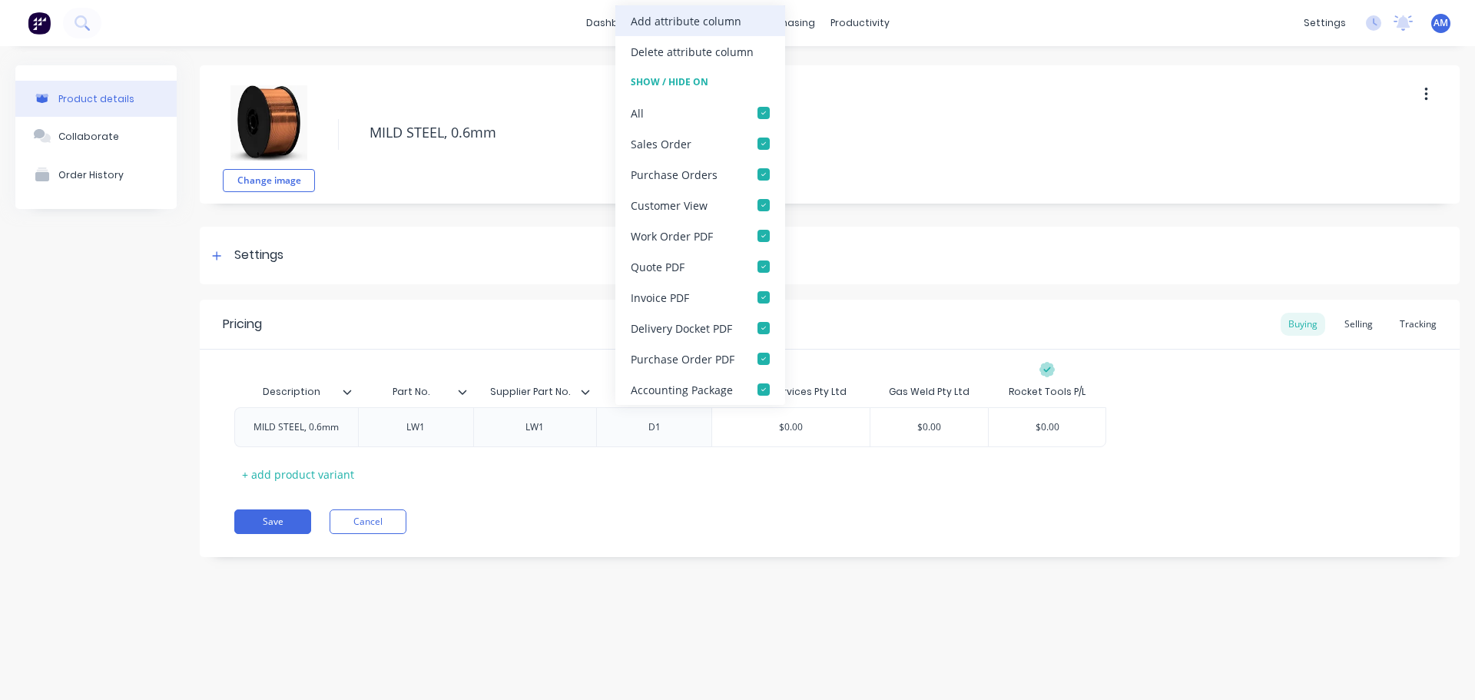
click at [707, 19] on div "Add attribute column" at bounding box center [686, 21] width 111 height 16
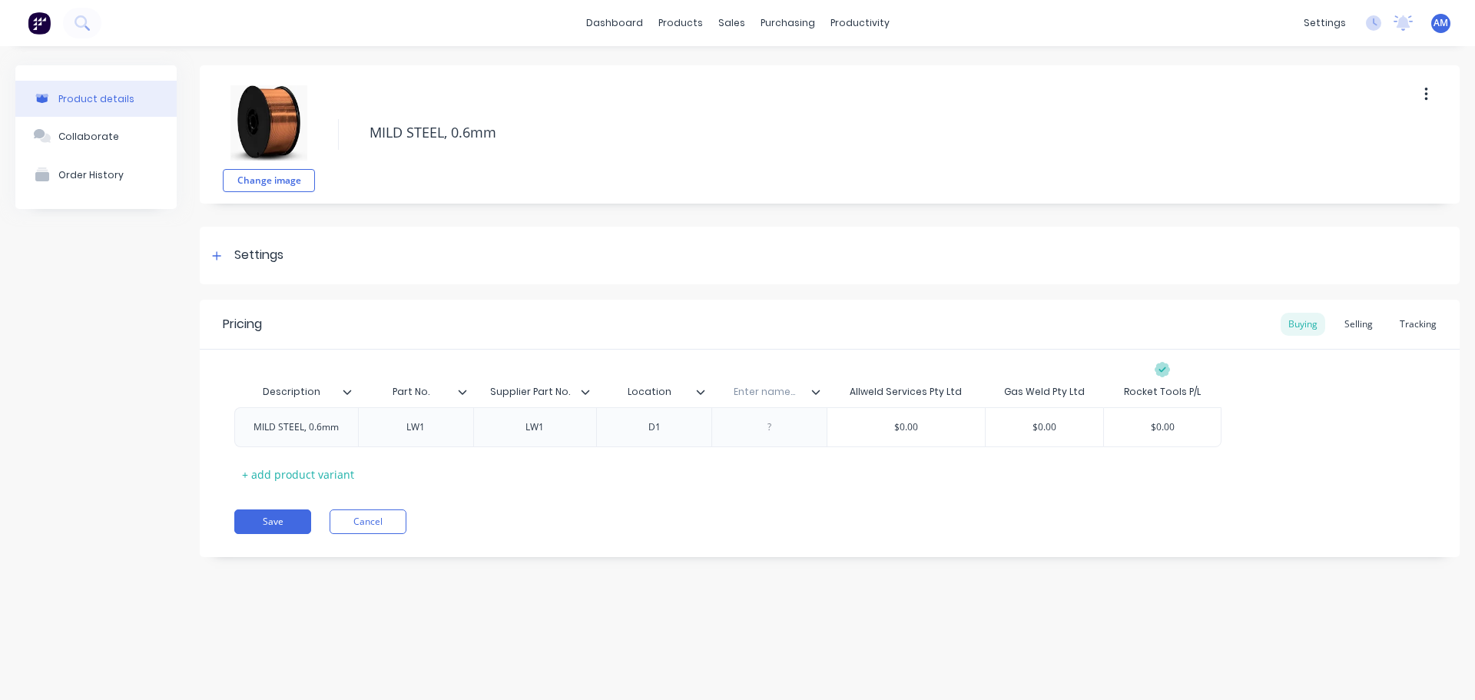
click at [701, 394] on icon at bounding box center [700, 391] width 9 height 9
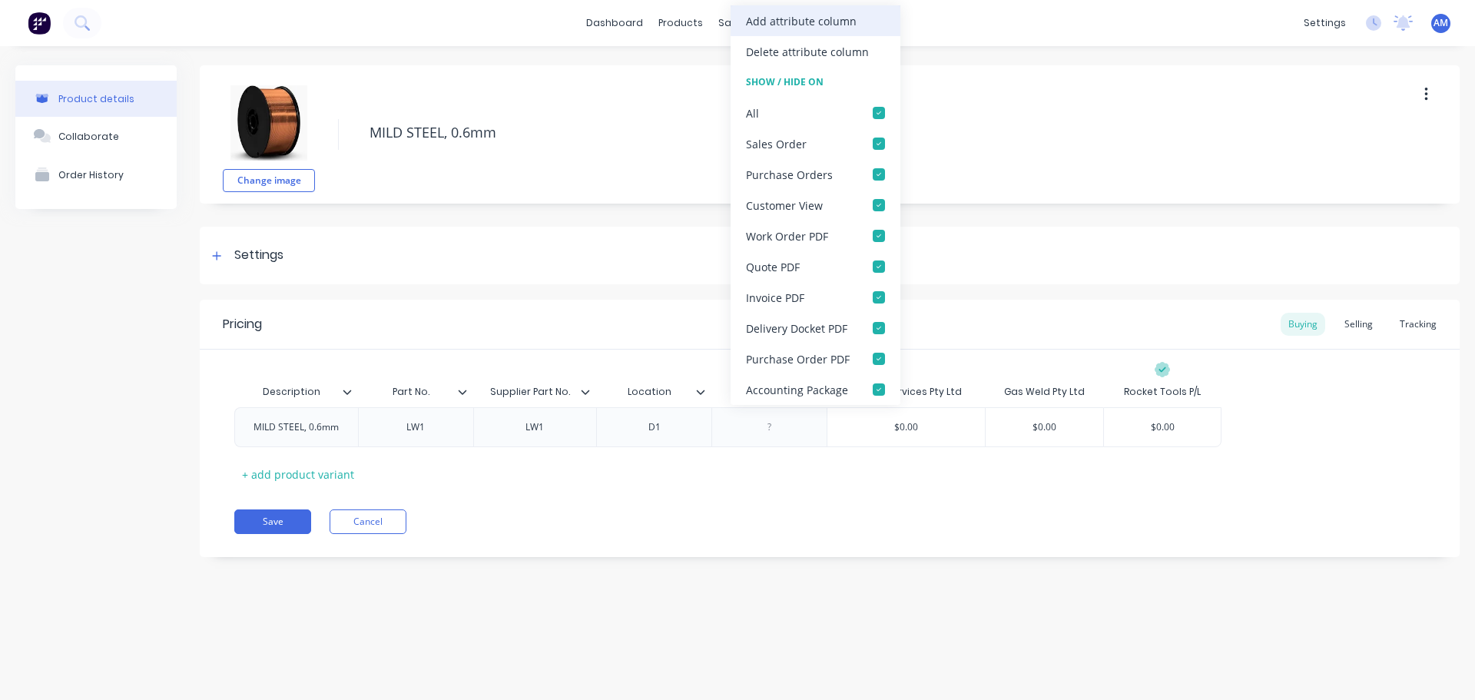
click at [778, 20] on div "Add attribute column" at bounding box center [801, 21] width 111 height 16
type textarea "x"
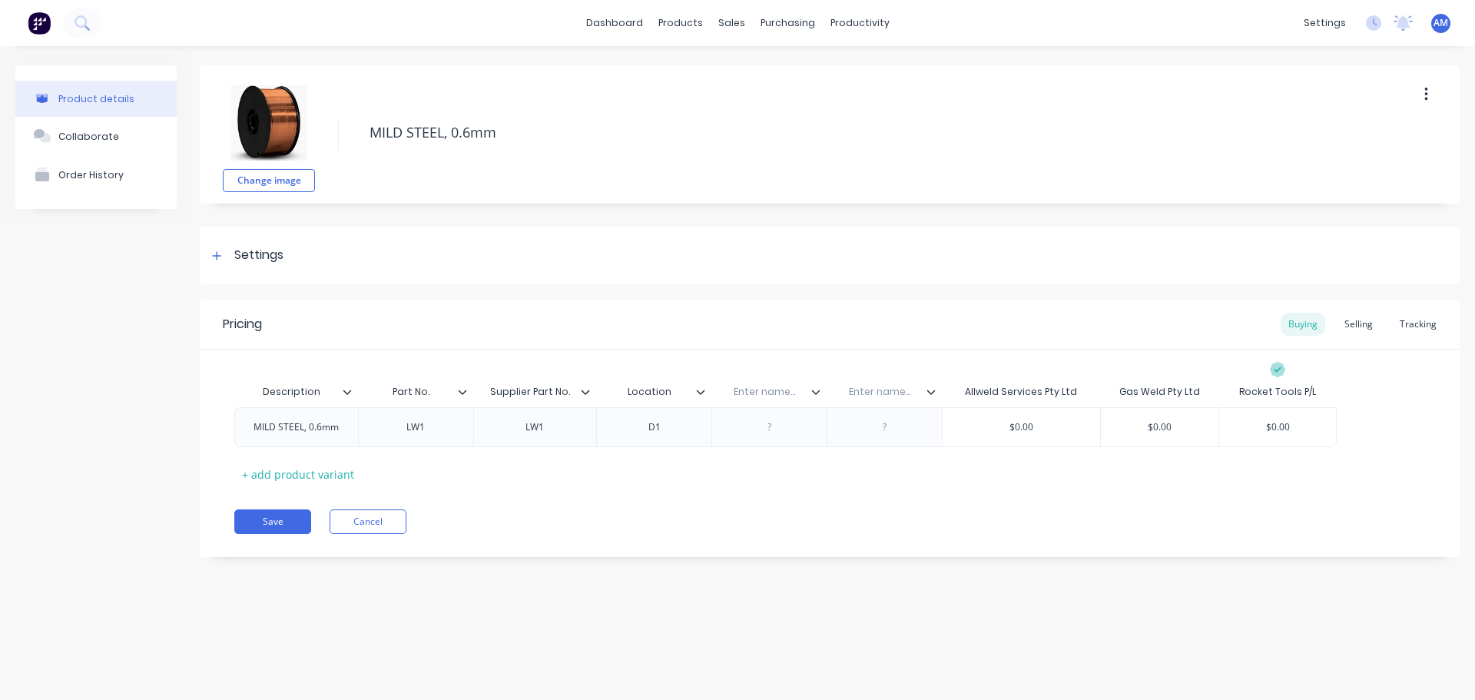
click at [767, 392] on input "text" at bounding box center [764, 392] width 106 height 14
type input "Allweld Part No"
type textarea "x"
drag, startPoint x: 529, startPoint y: 389, endPoint x: 482, endPoint y: 381, distance: 48.4
type input "Rocket Part No."
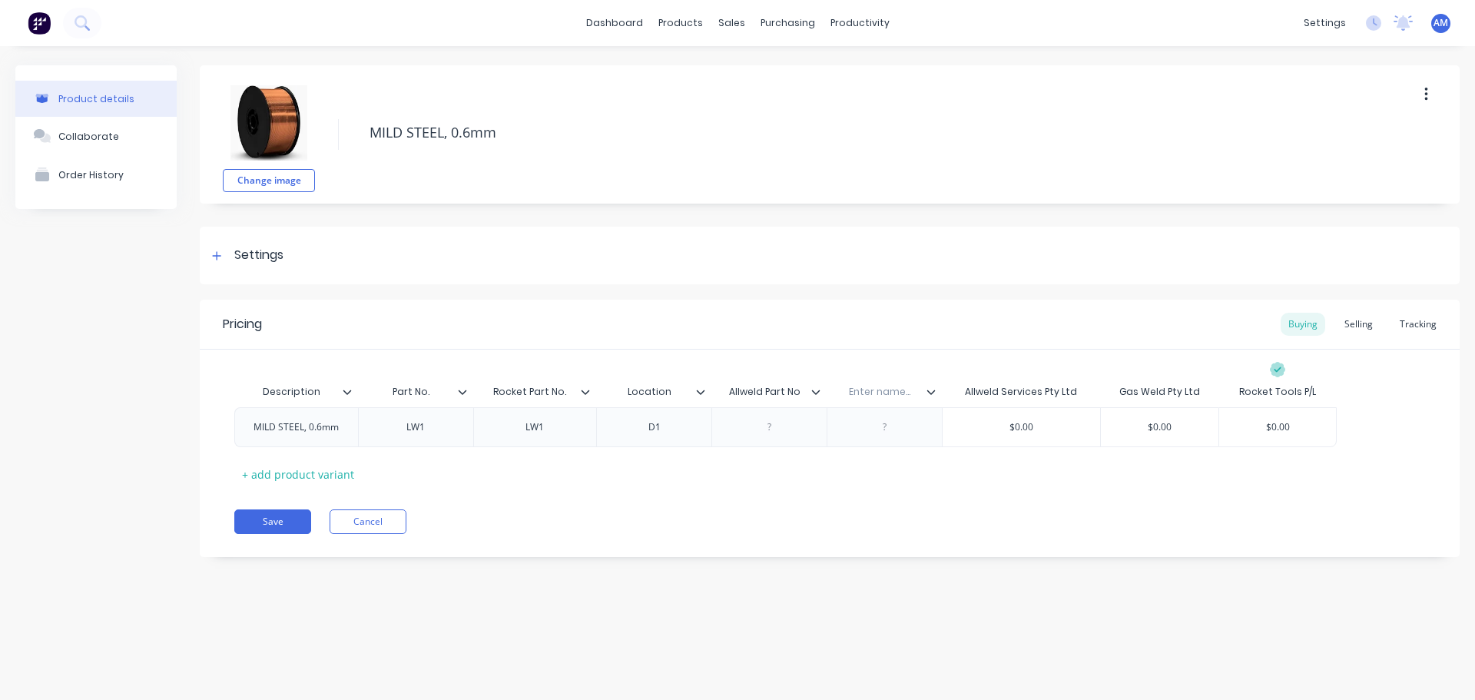
type textarea "x"
click at [886, 390] on input "text" at bounding box center [872, 392] width 106 height 14
type input "Gasweld Part no."
type textarea "x"
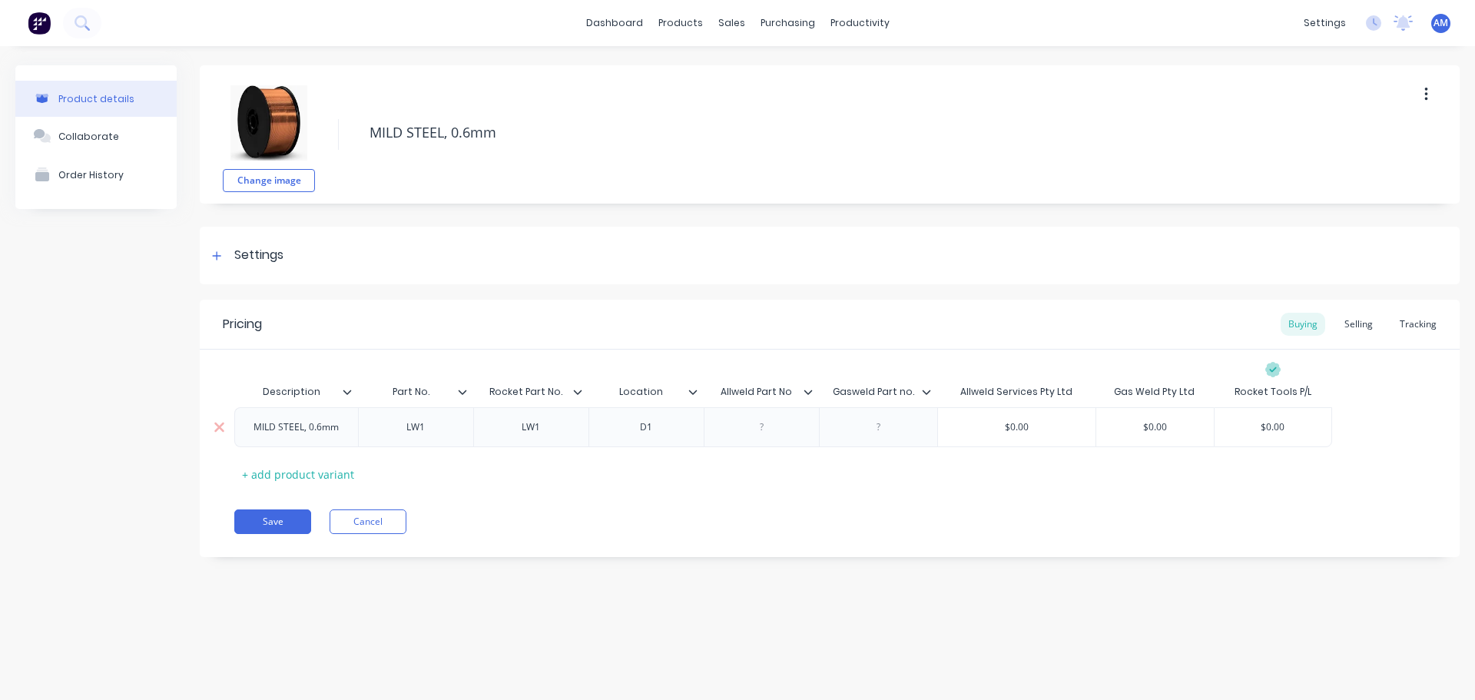
type input "$0.00"
drag, startPoint x: 1286, startPoint y: 429, endPoint x: 1256, endPoint y: 424, distance: 30.3
click at [1256, 424] on input "$0.00" at bounding box center [1272, 427] width 117 height 14
paste input "72.73"
type textarea "x"
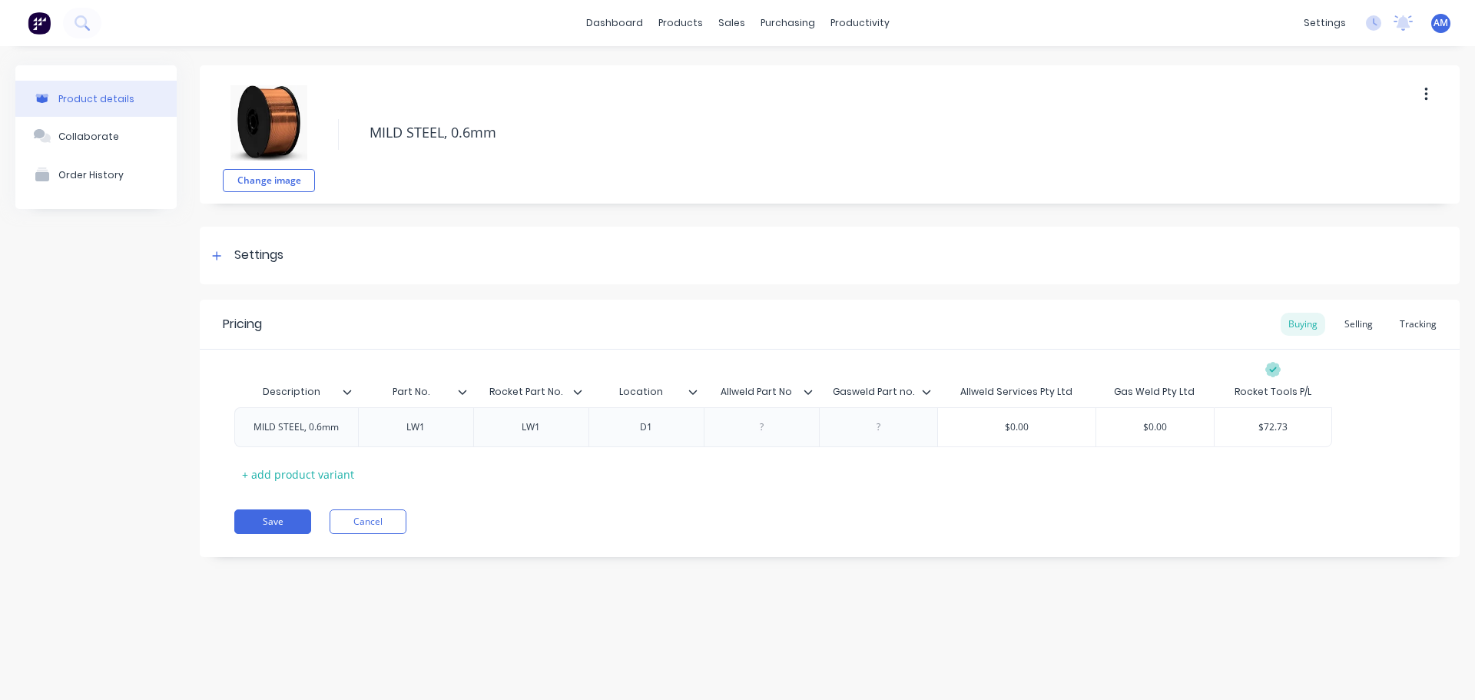
type input "$72.73"
type input "$0.00"
drag, startPoint x: 1171, startPoint y: 422, endPoint x: 1136, endPoint y: 419, distance: 34.7
click at [1136, 419] on div "$0.00 $0.00" at bounding box center [1155, 427] width 118 height 38
paste input "75.5"
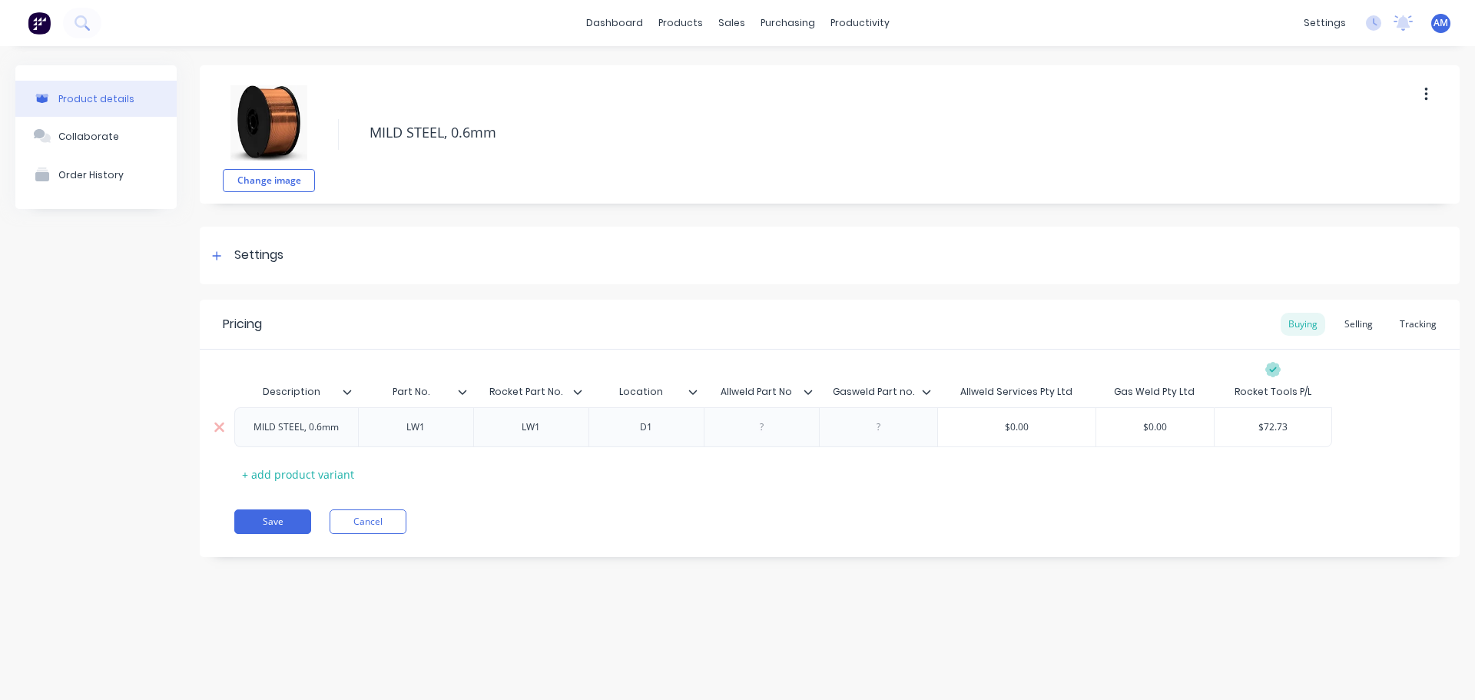
type textarea "x"
type input "$75.50"
click at [885, 429] on div at bounding box center [878, 427] width 77 height 20
paste div
type textarea "x"
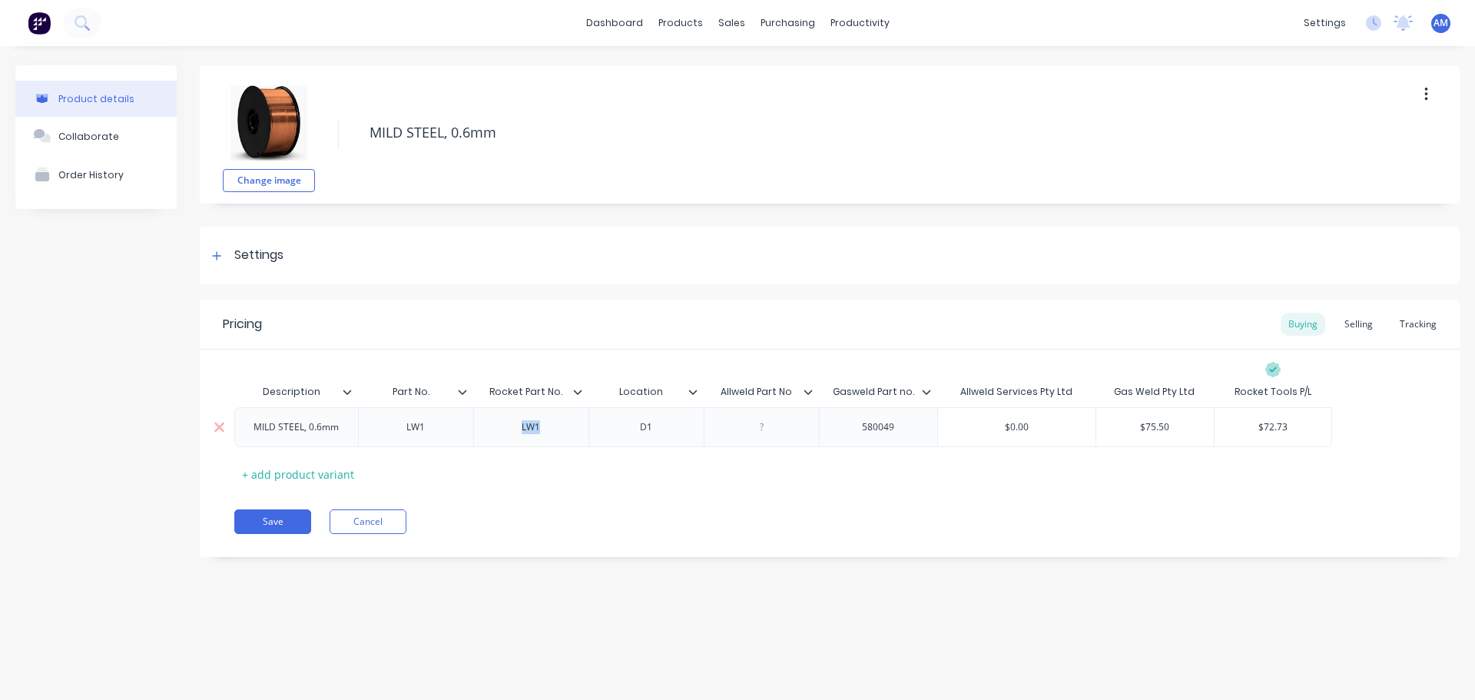
drag, startPoint x: 547, startPoint y: 432, endPoint x: 489, endPoint y: 423, distance: 58.3
click at [489, 423] on div "LW1" at bounding box center [530, 427] width 115 height 40
paste div
click at [224, 256] on div at bounding box center [216, 255] width 19 height 19
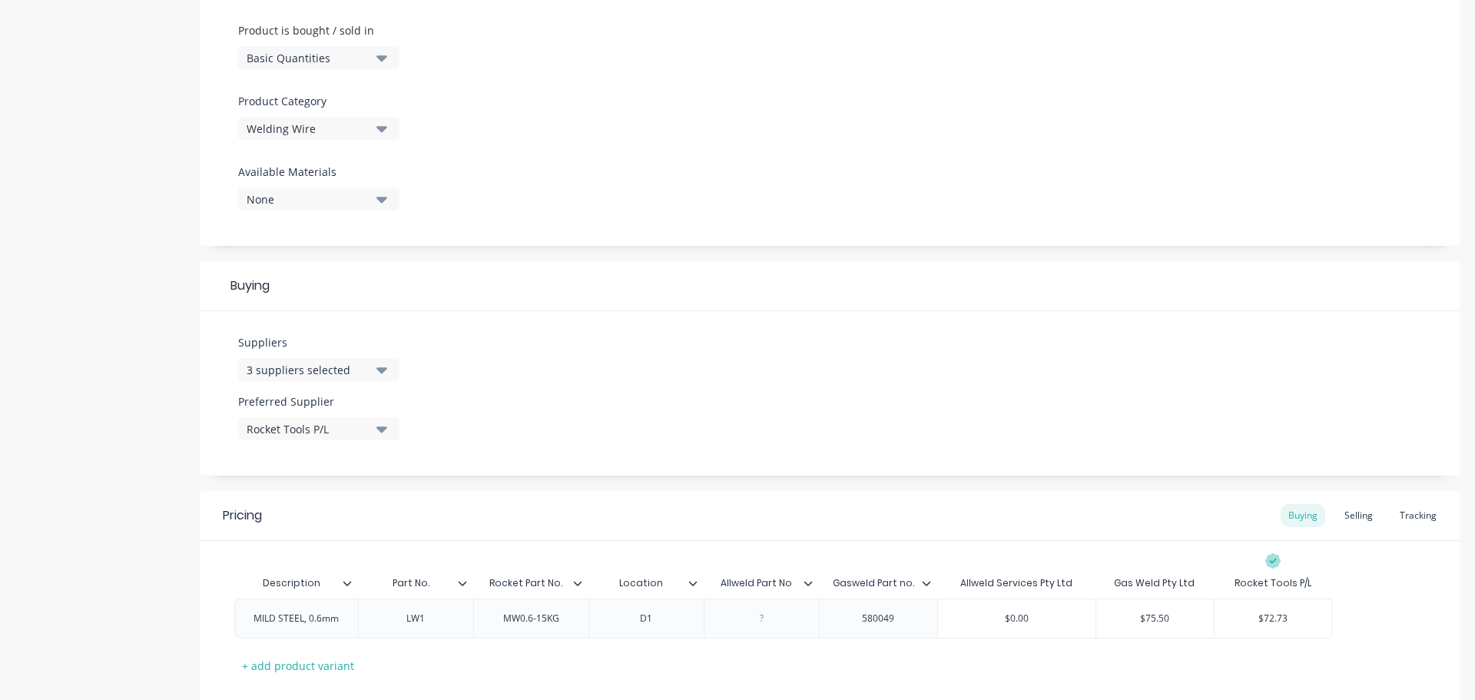
scroll to position [552, 0]
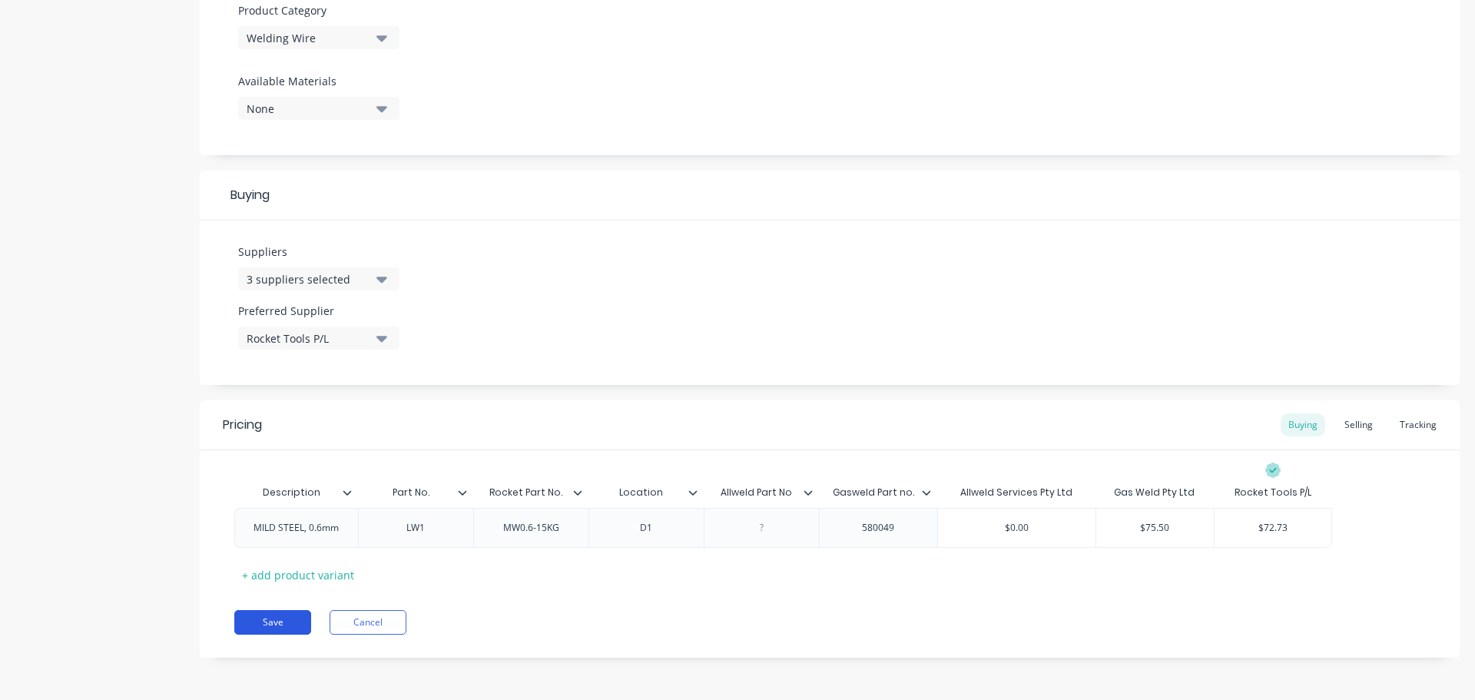
click at [288, 621] on button "Save" at bounding box center [272, 622] width 77 height 25
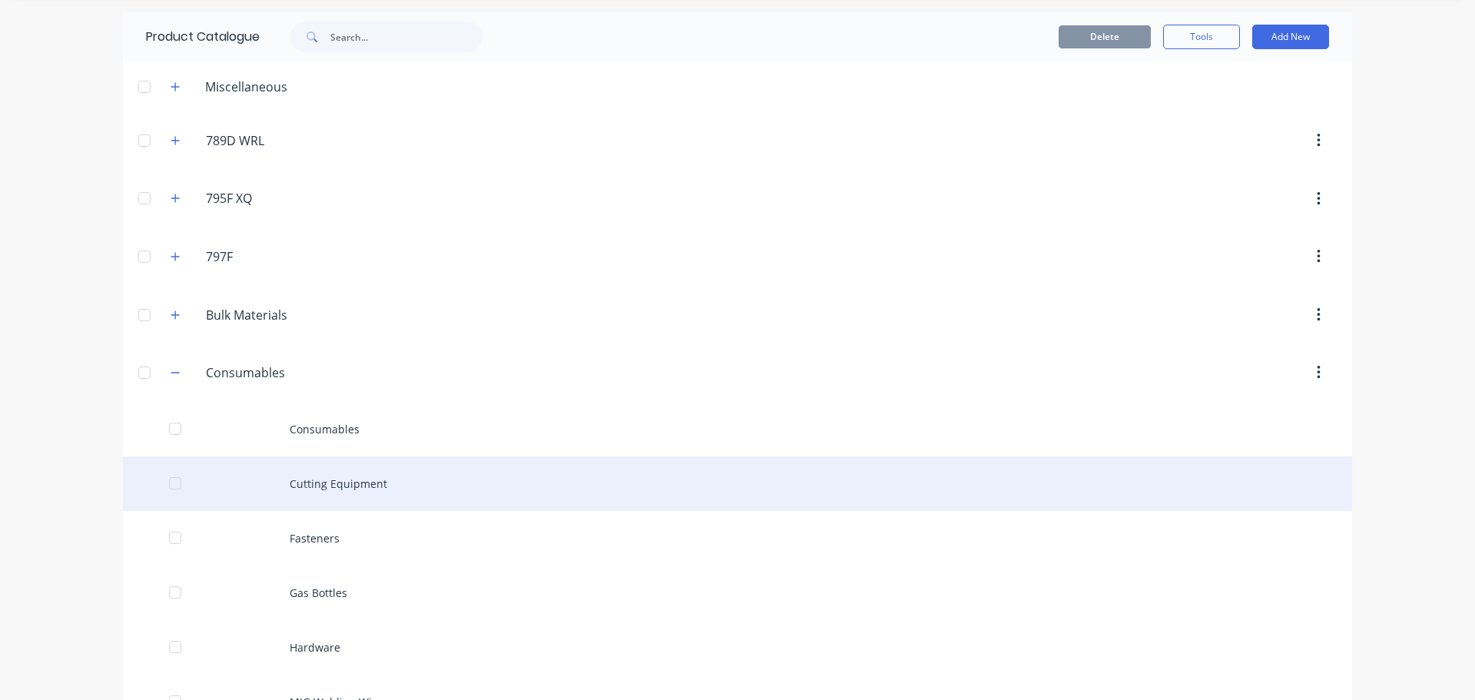
scroll to position [77, 0]
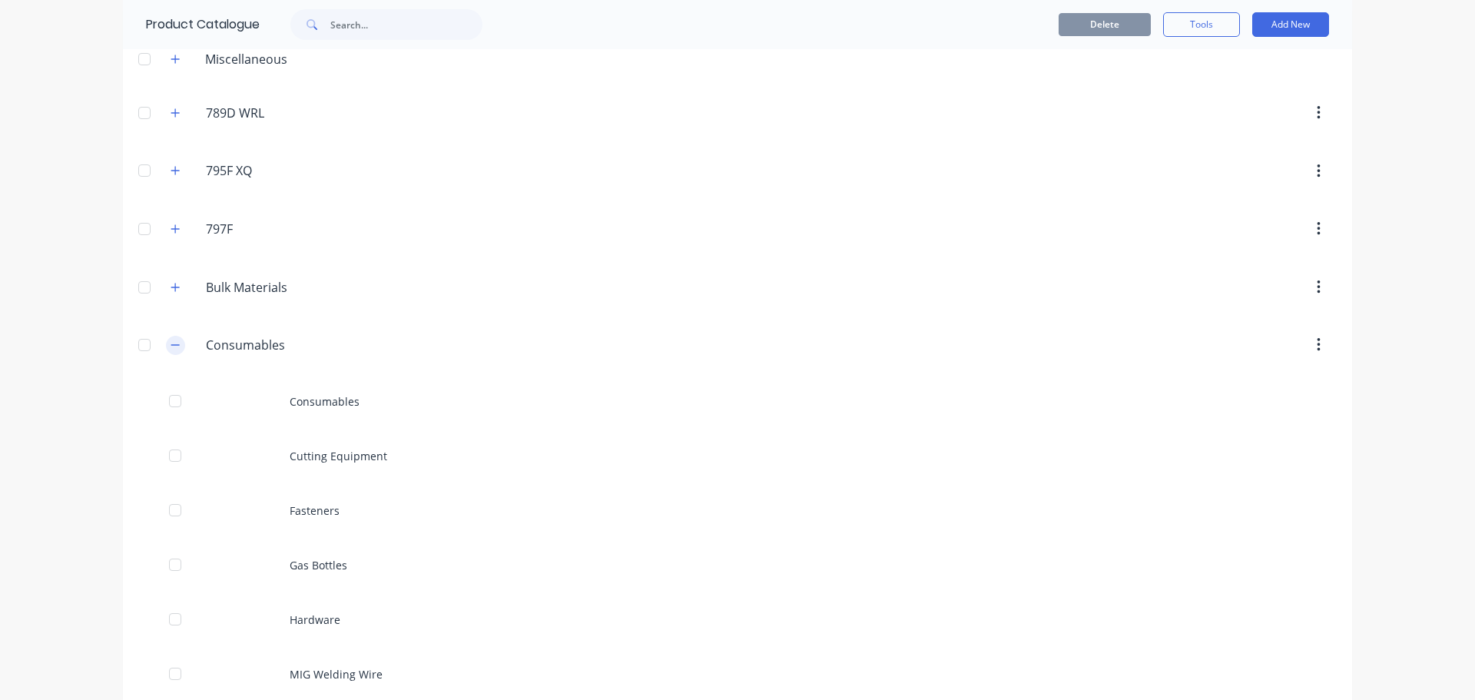
click at [173, 342] on icon "button" at bounding box center [175, 345] width 9 height 11
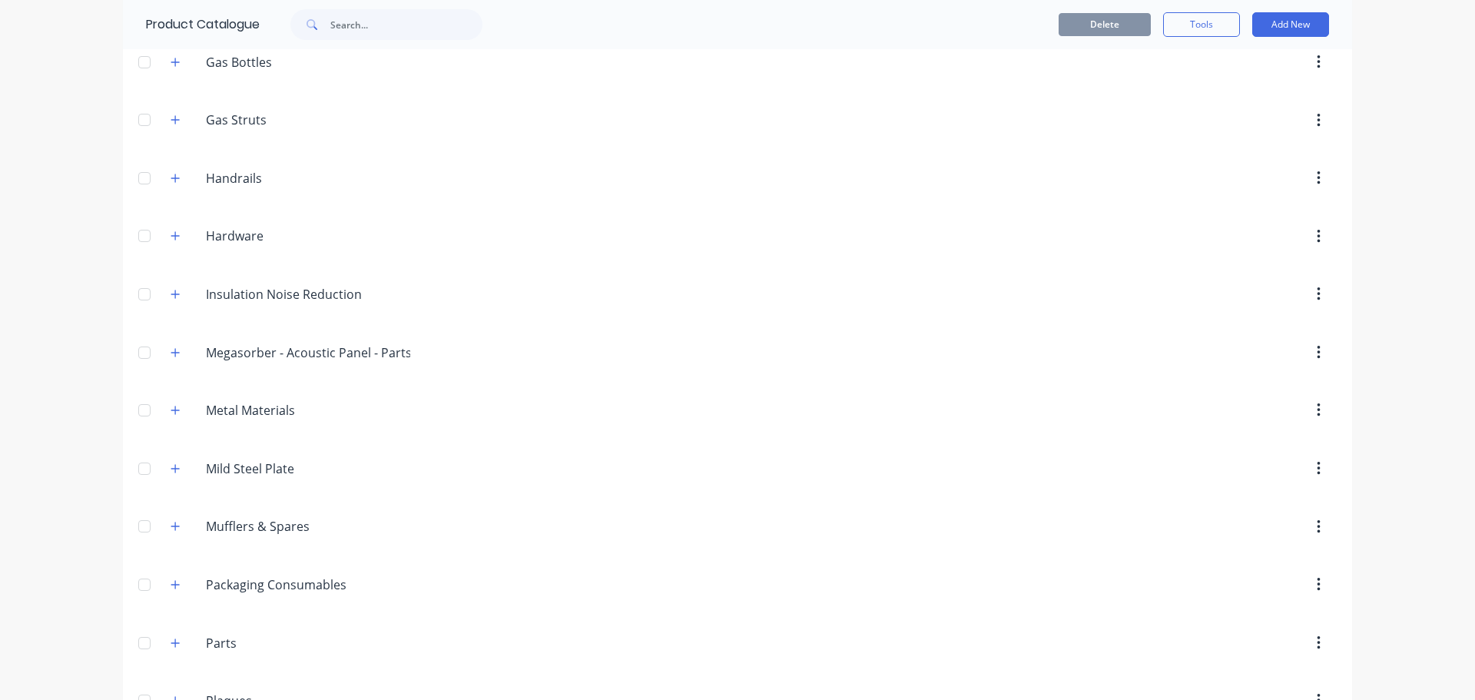
scroll to position [1382, 0]
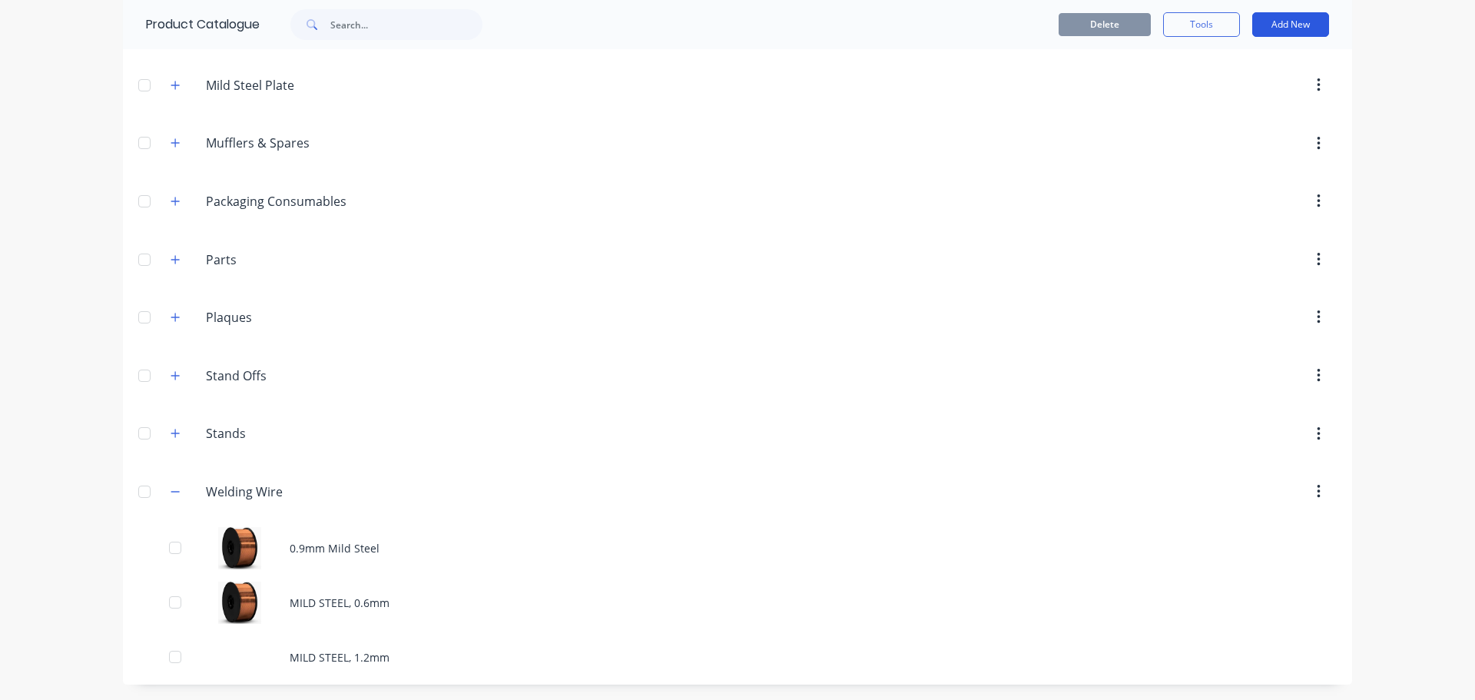
click at [1277, 26] on button "Add New" at bounding box center [1290, 24] width 77 height 25
click at [1214, 89] on div "Product" at bounding box center [1256, 95] width 118 height 22
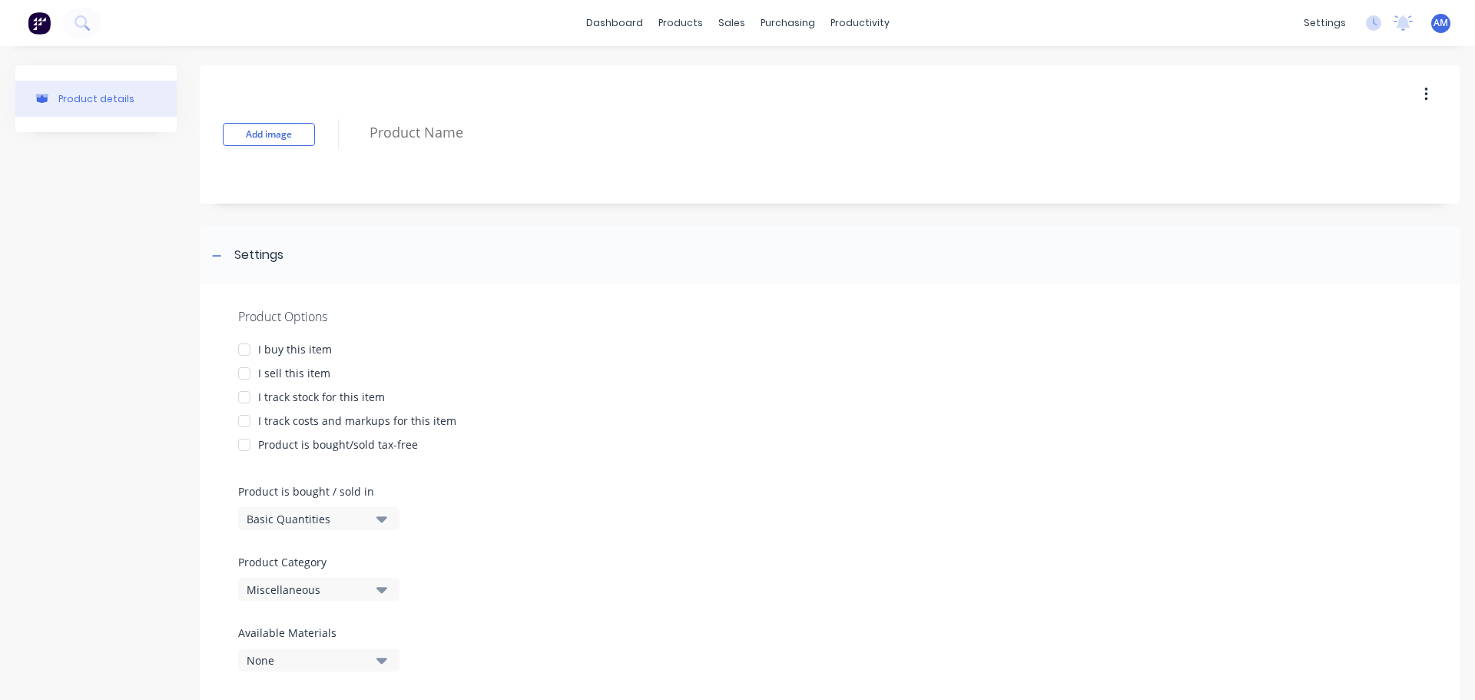
click at [250, 348] on div at bounding box center [244, 349] width 31 height 31
click at [247, 392] on div at bounding box center [244, 397] width 31 height 31
click at [245, 421] on div at bounding box center [244, 421] width 31 height 31
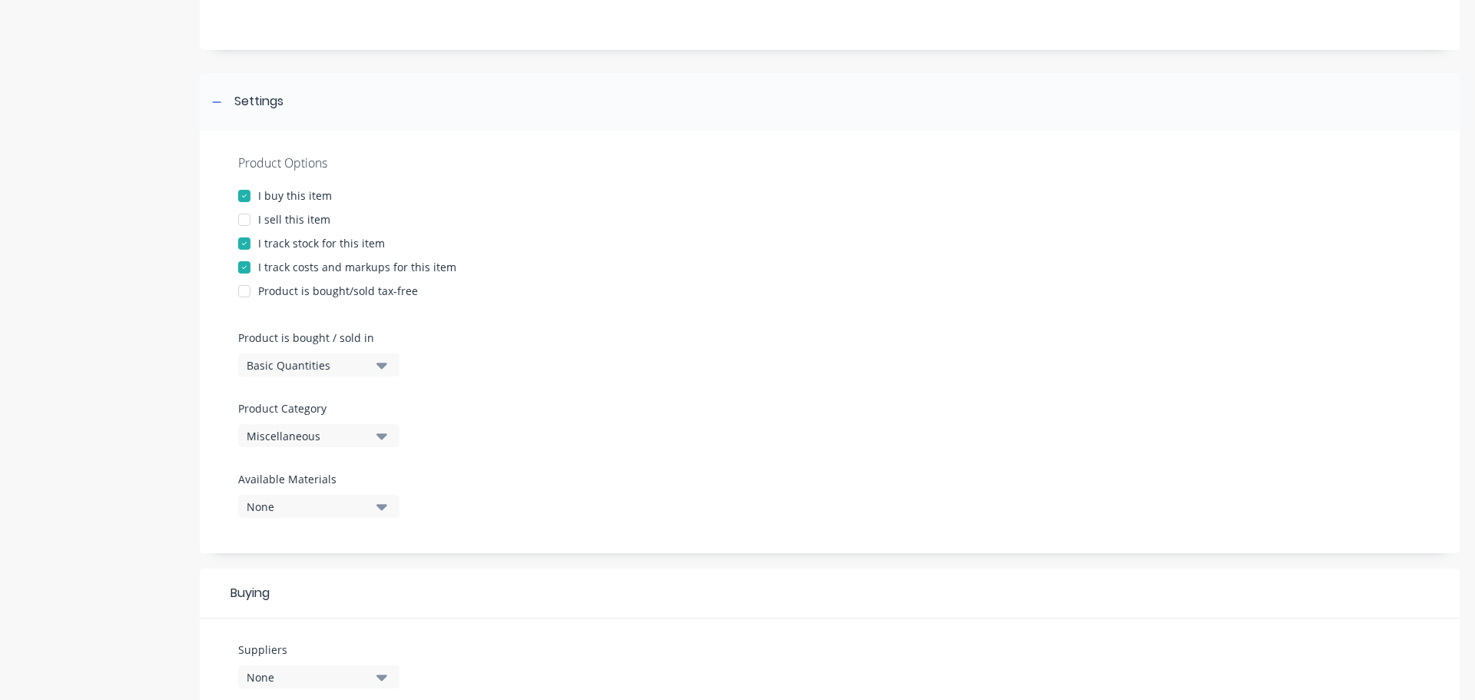
click at [383, 436] on icon "button" at bounding box center [381, 436] width 11 height 6
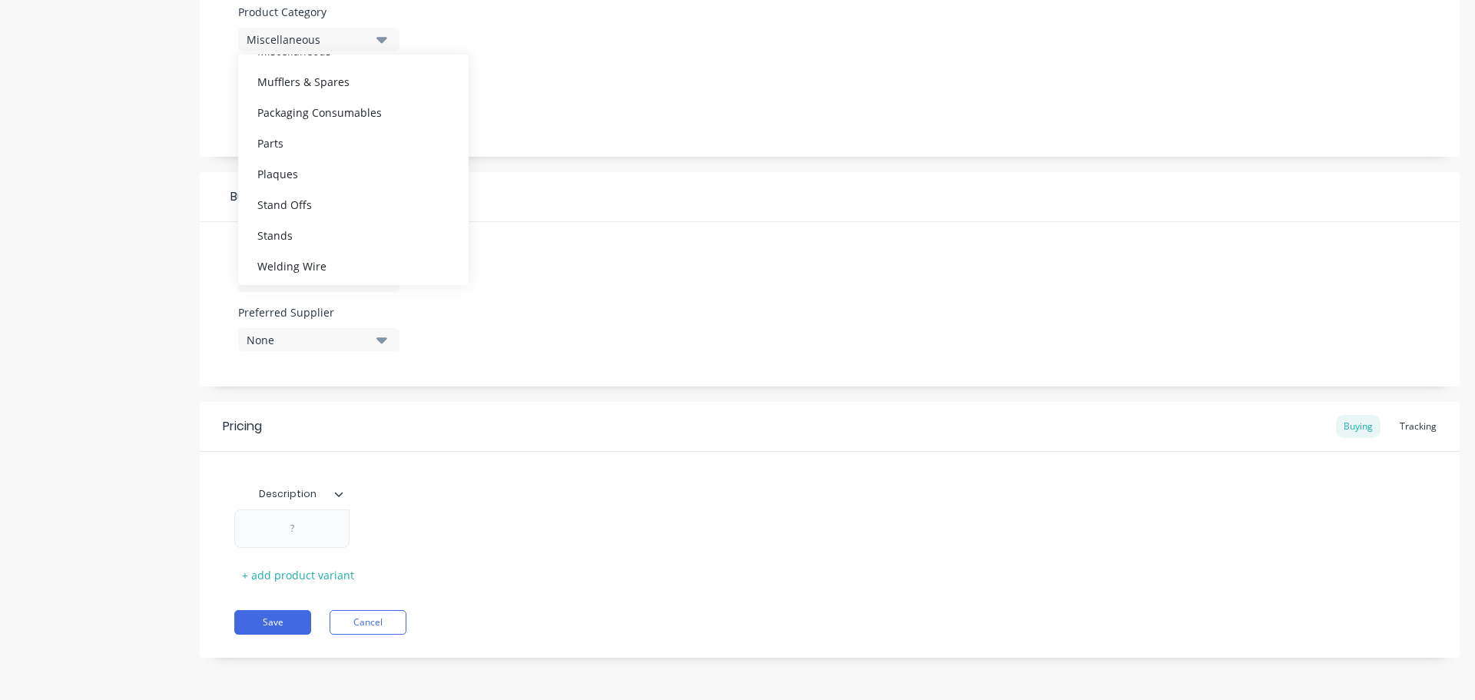
scroll to position [784, 0]
click at [322, 259] on div "Welding Wire" at bounding box center [353, 262] width 230 height 31
click at [384, 279] on icon "button" at bounding box center [381, 281] width 11 height 6
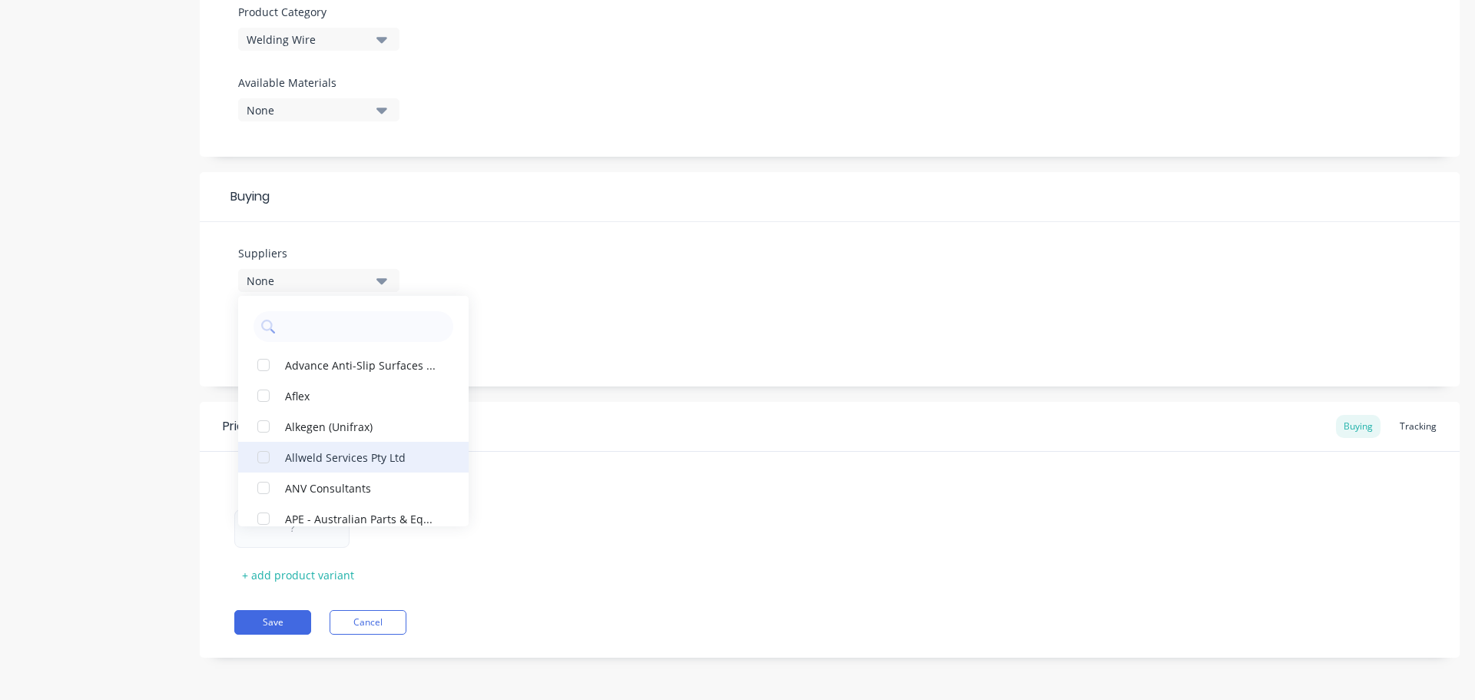
click at [328, 452] on div "Allweld Services Pty Ltd" at bounding box center [362, 457] width 154 height 16
type textarea "x"
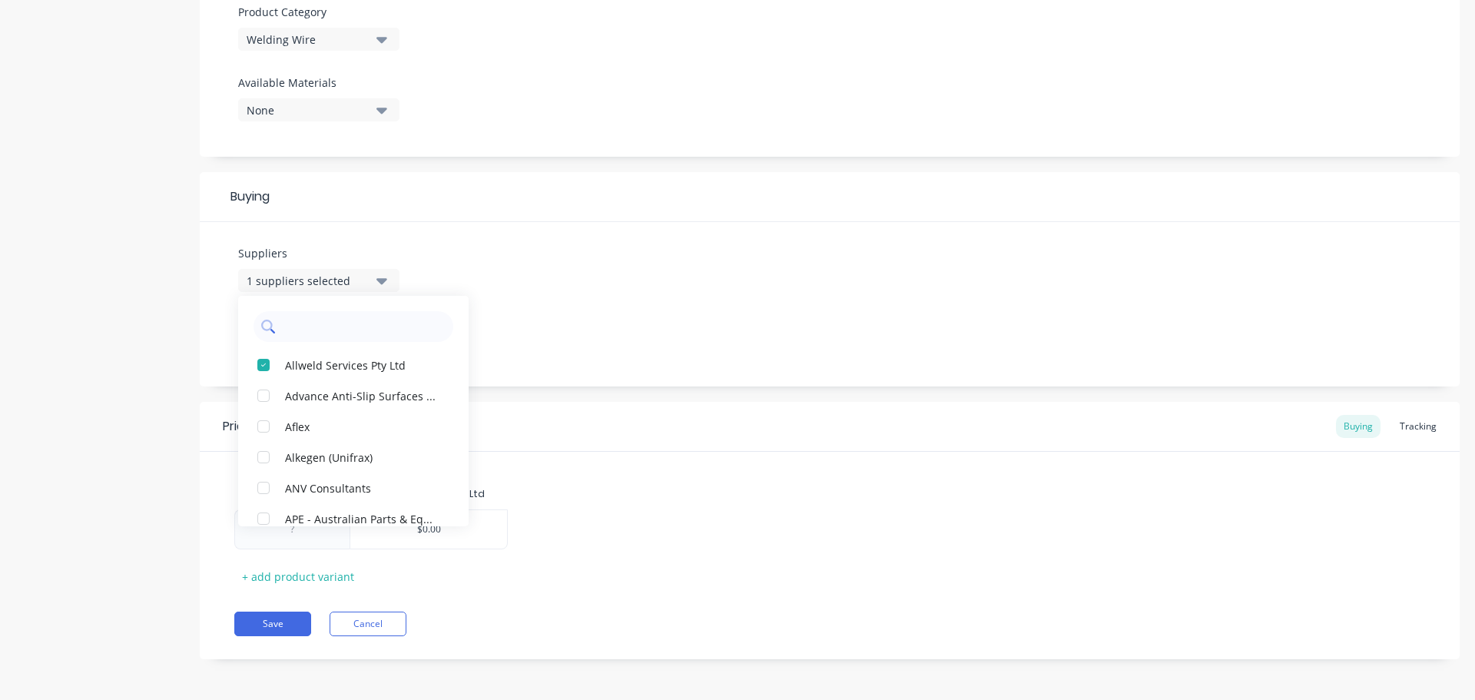
click at [345, 330] on input "text" at bounding box center [364, 326] width 163 height 31
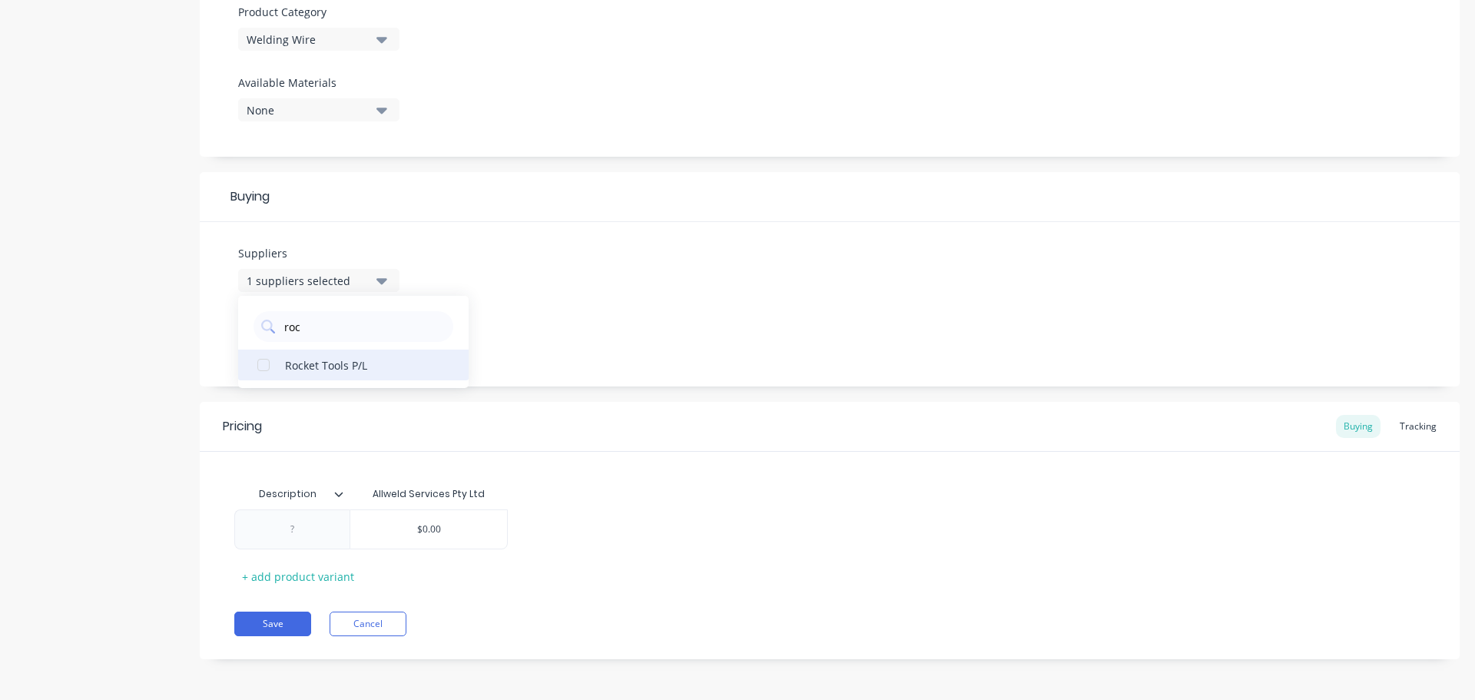
type input "roc"
click at [315, 366] on div "Rocket Tools P/L" at bounding box center [362, 364] width 154 height 16
type textarea "x"
click at [474, 306] on div "Suppliers 2 suppliers selected roc Rocket Tools P/L Preferred Supplier None" at bounding box center [830, 304] width 1260 height 164
click at [378, 273] on icon "button" at bounding box center [381, 280] width 11 height 17
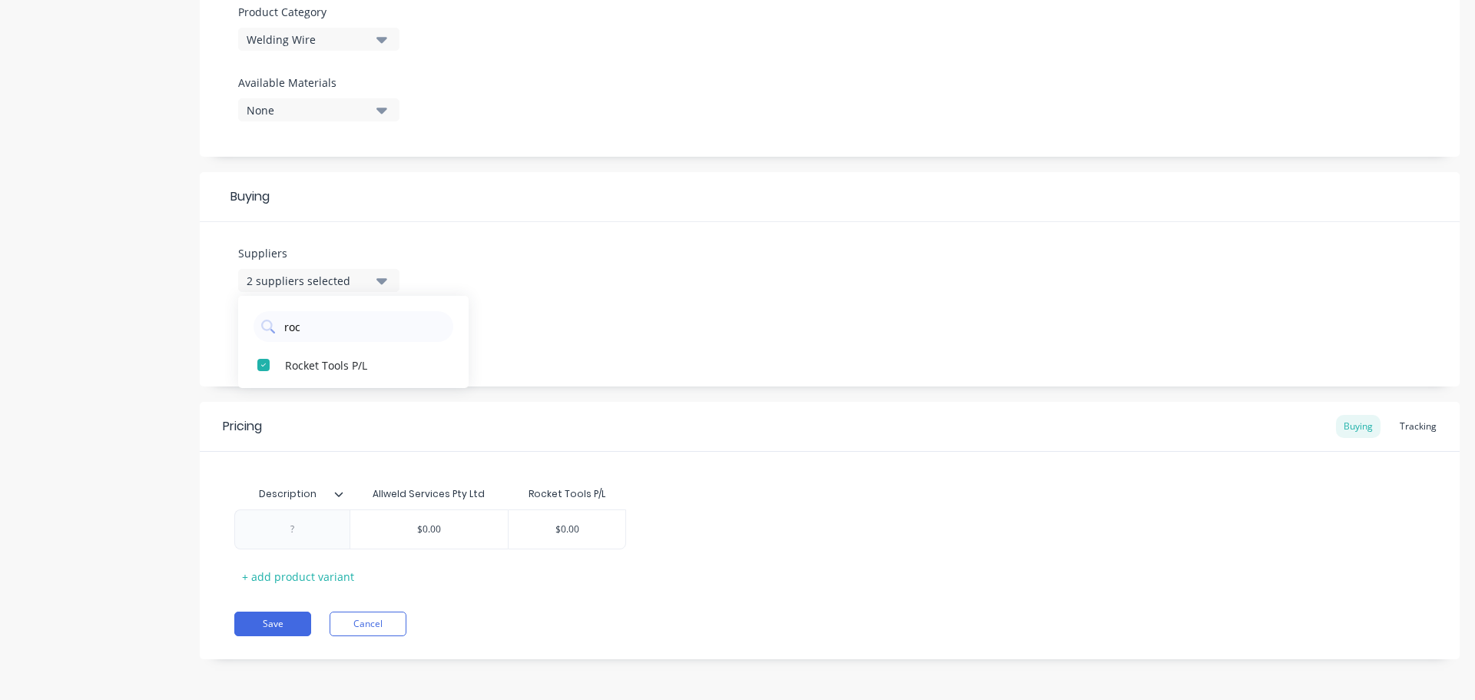
drag, startPoint x: 338, startPoint y: 323, endPoint x: 235, endPoint y: 323, distance: 102.9
click at [235, 323] on div "Suppliers 2 suppliers selected roc Rocket Tools P/L Preferred Supplier None" at bounding box center [830, 304] width 1260 height 164
click at [384, 277] on icon "button" at bounding box center [381, 280] width 11 height 17
drag, startPoint x: 314, startPoint y: 320, endPoint x: 286, endPoint y: 322, distance: 28.5
click at [286, 322] on input "roc" at bounding box center [364, 326] width 163 height 31
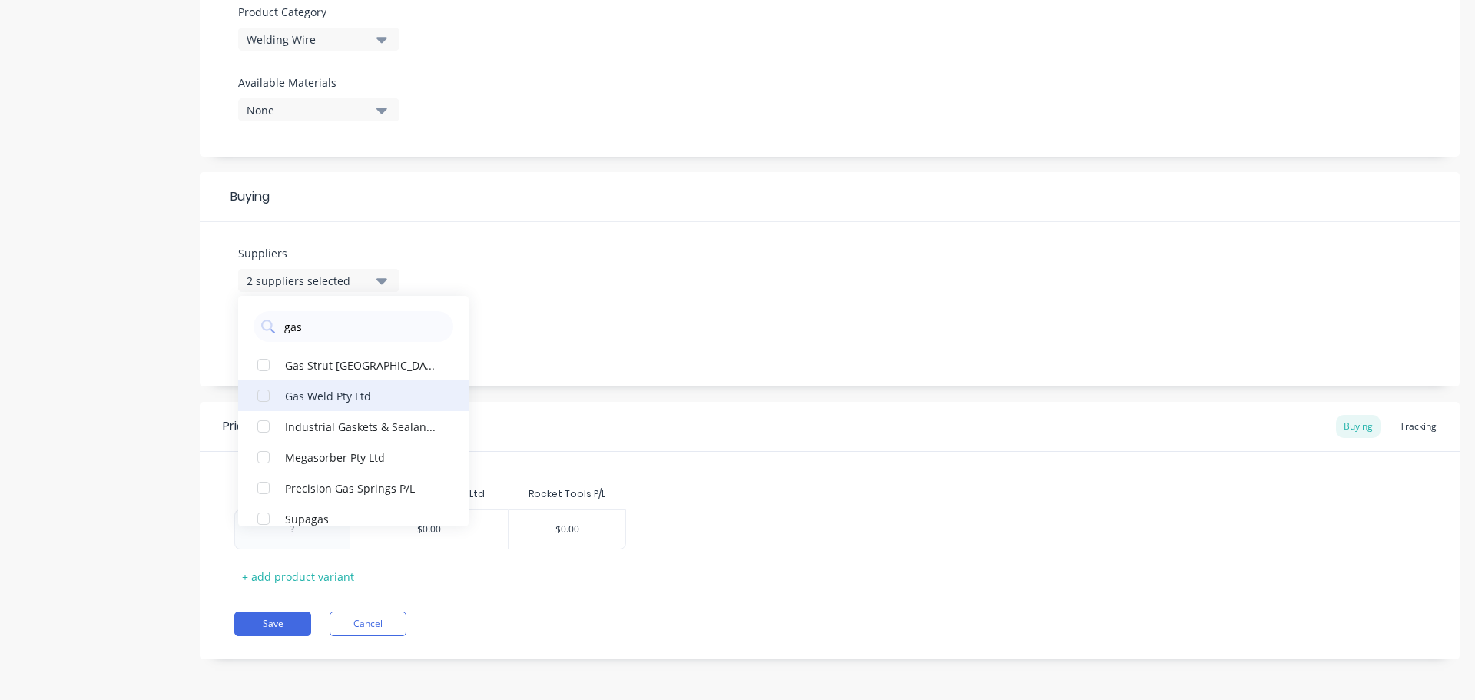
type input "gas"
click at [346, 396] on div "Gas Weld Pty Ltd" at bounding box center [362, 395] width 154 height 16
click at [581, 345] on div "Suppliers 3 suppliers selected gas Gas Weld Pty Ltd Gas Strut [GEOGRAPHIC_DATA]…" at bounding box center [830, 304] width 1260 height 164
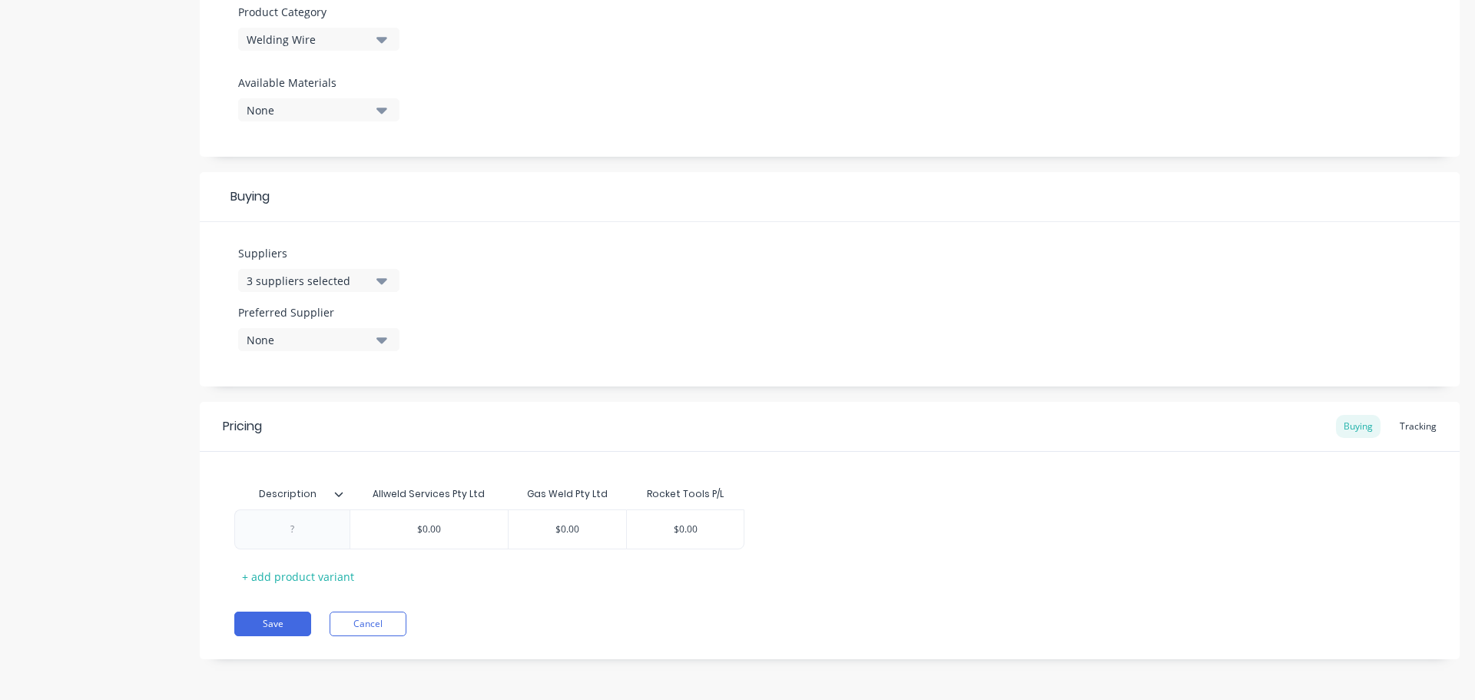
click at [382, 341] on icon "button" at bounding box center [381, 340] width 11 height 6
click at [340, 479] on div "Rocket Tools P/L" at bounding box center [362, 485] width 154 height 16
click at [588, 339] on div "Suppliers 3 suppliers selected gas Preferred Supplier Rocket Tools P/L Rocket T…" at bounding box center [830, 304] width 1260 height 164
click at [340, 494] on icon at bounding box center [338, 493] width 9 height 9
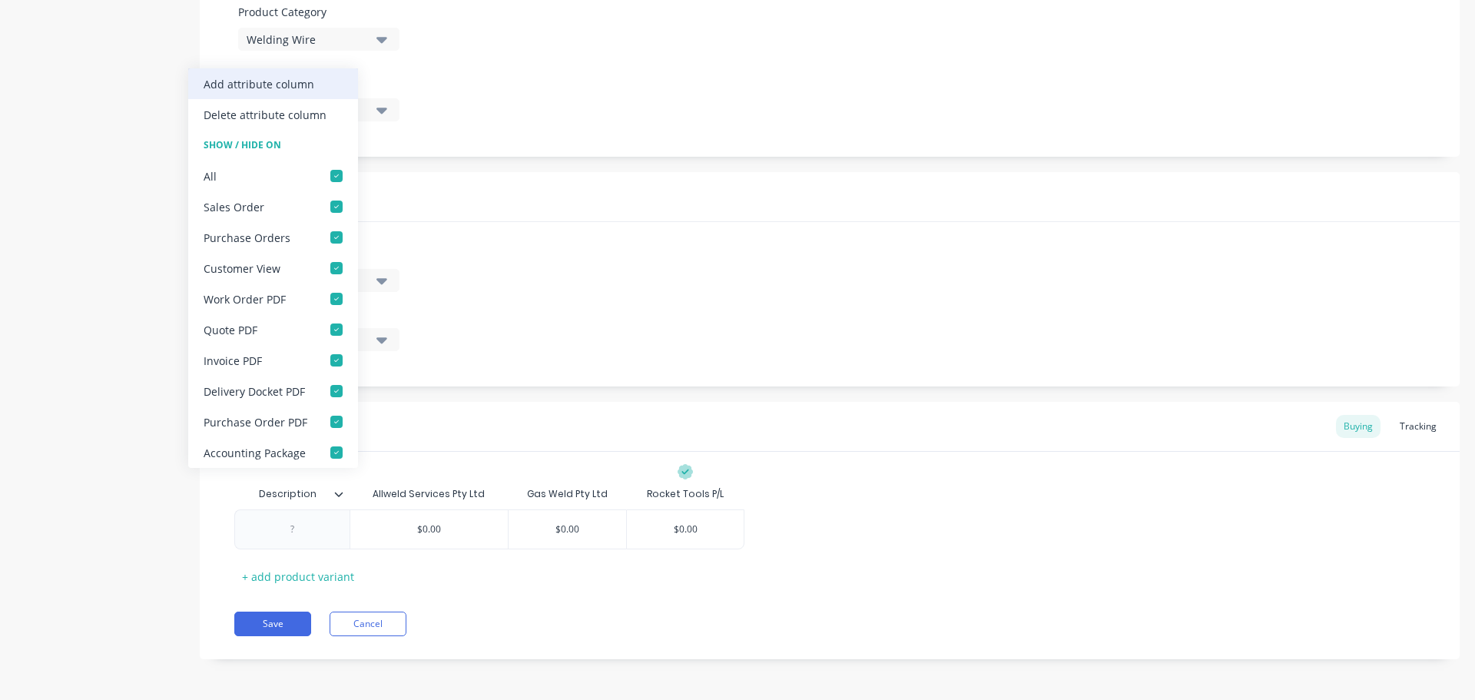
click at [301, 85] on div "Add attribute column" at bounding box center [259, 84] width 111 height 16
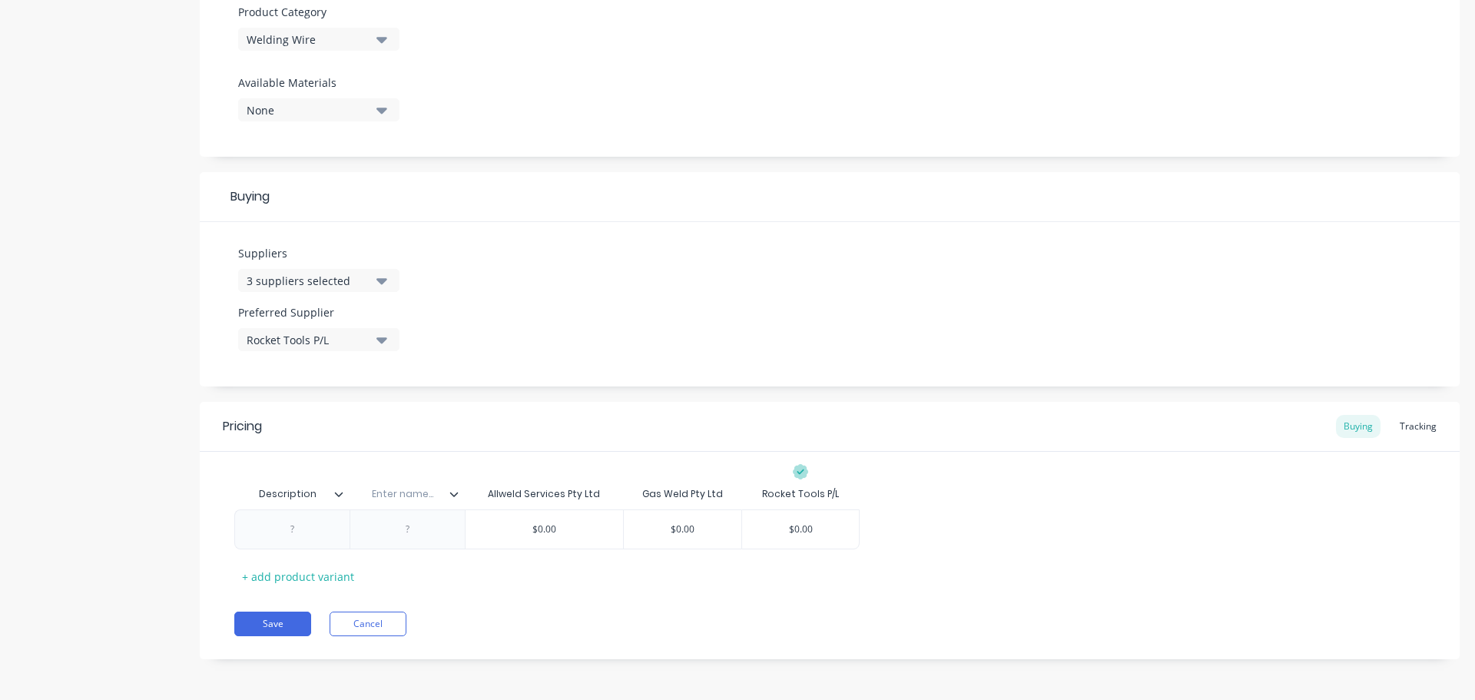
click at [452, 495] on icon at bounding box center [454, 494] width 8 height 5
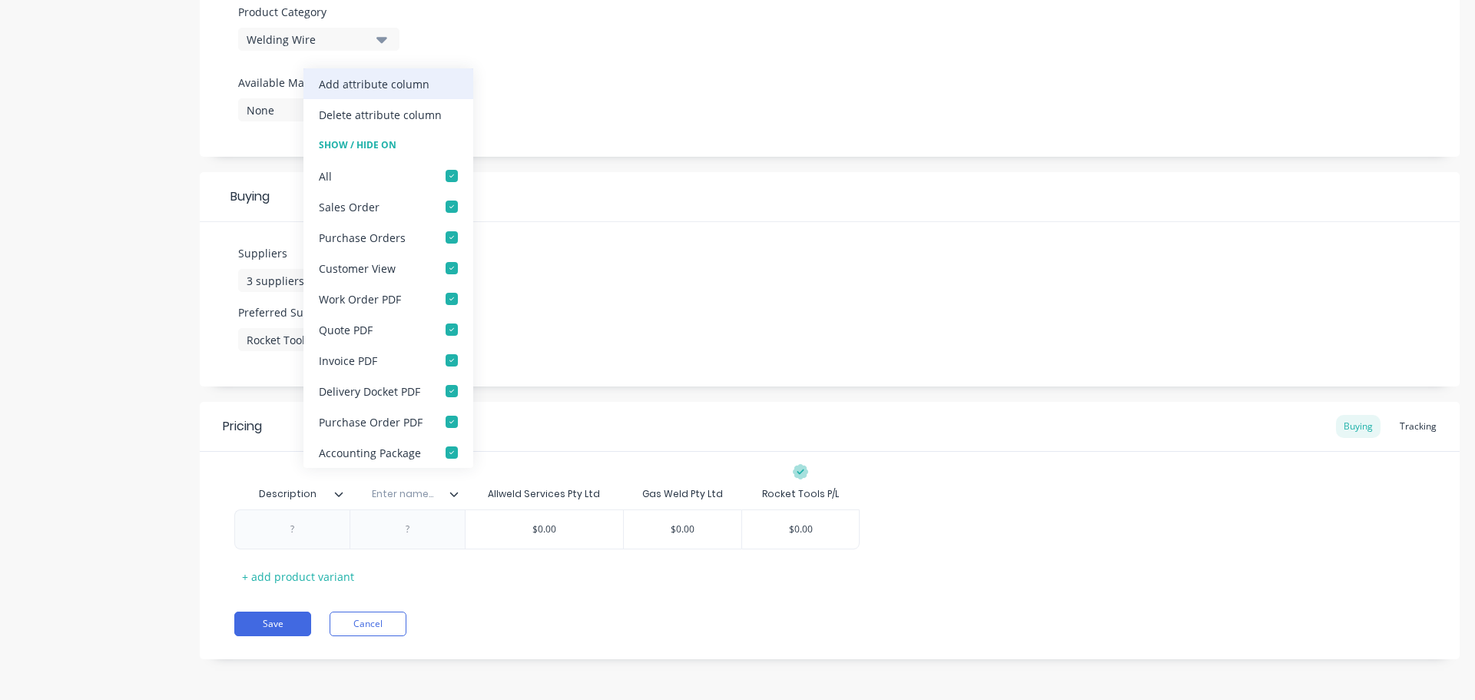
click at [413, 84] on div "Add attribute column" at bounding box center [374, 84] width 111 height 16
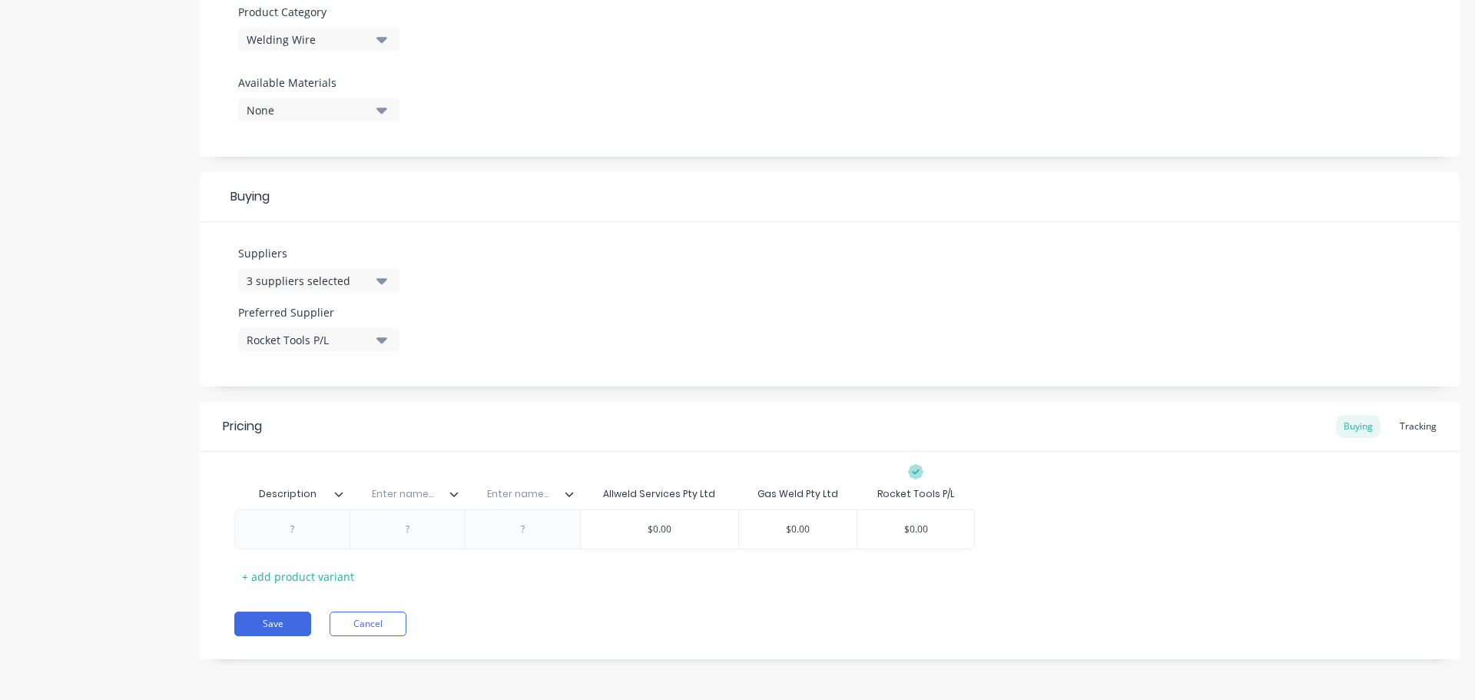
click at [566, 496] on icon at bounding box center [569, 493] width 9 height 9
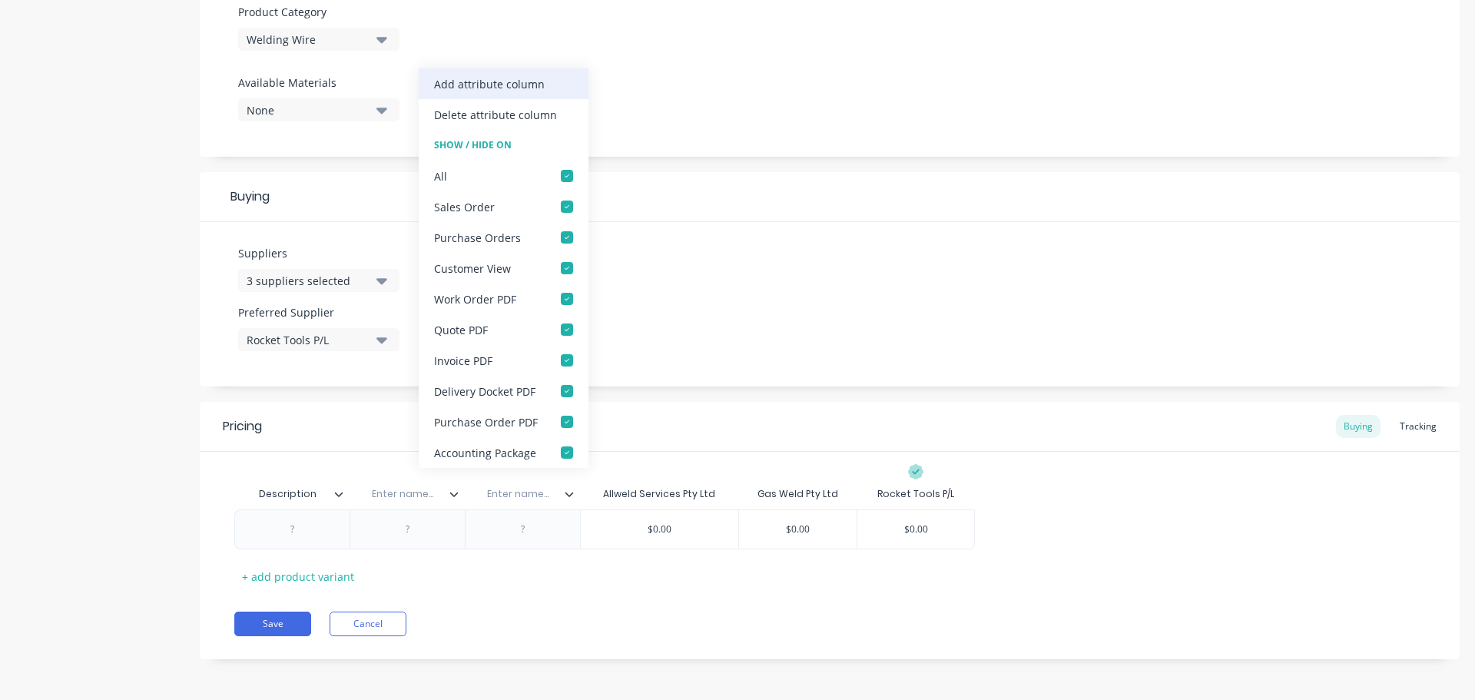
click at [525, 81] on div "Add attribute column" at bounding box center [489, 84] width 111 height 16
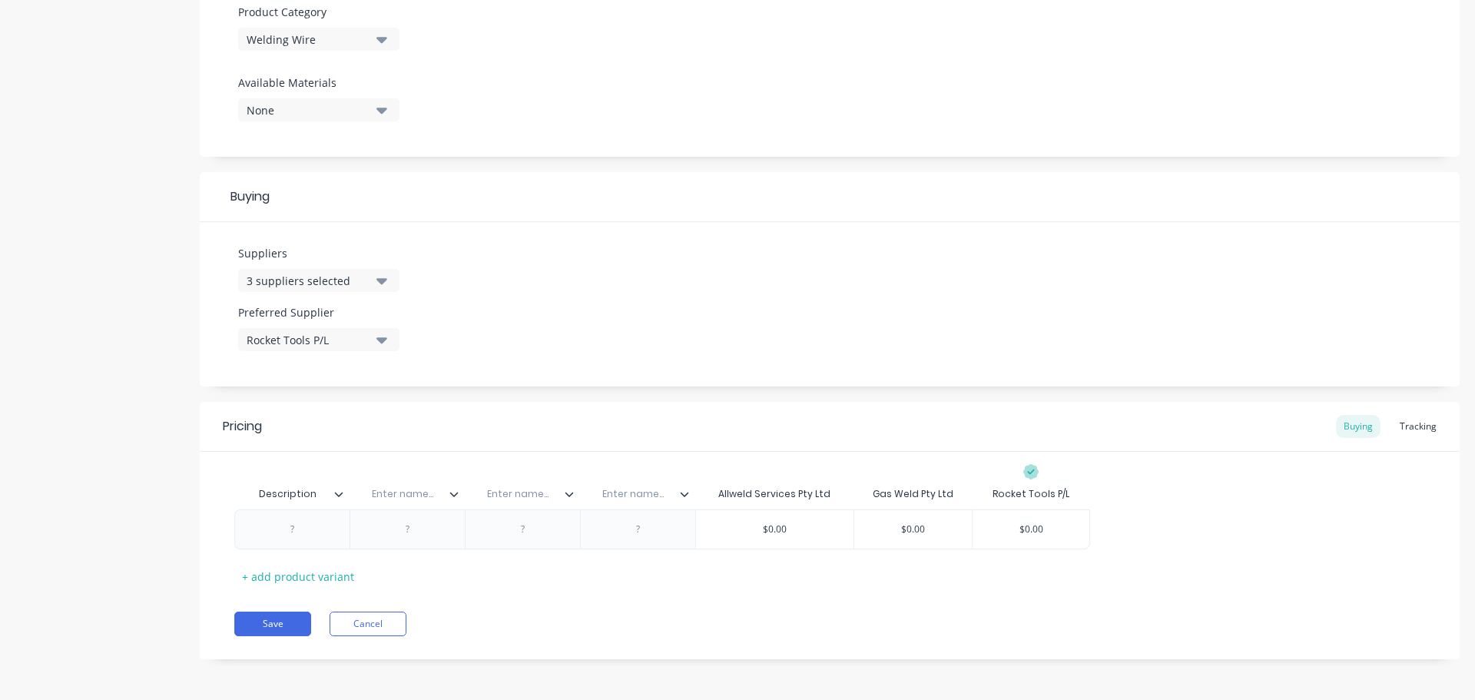
click at [683, 494] on icon at bounding box center [685, 494] width 8 height 5
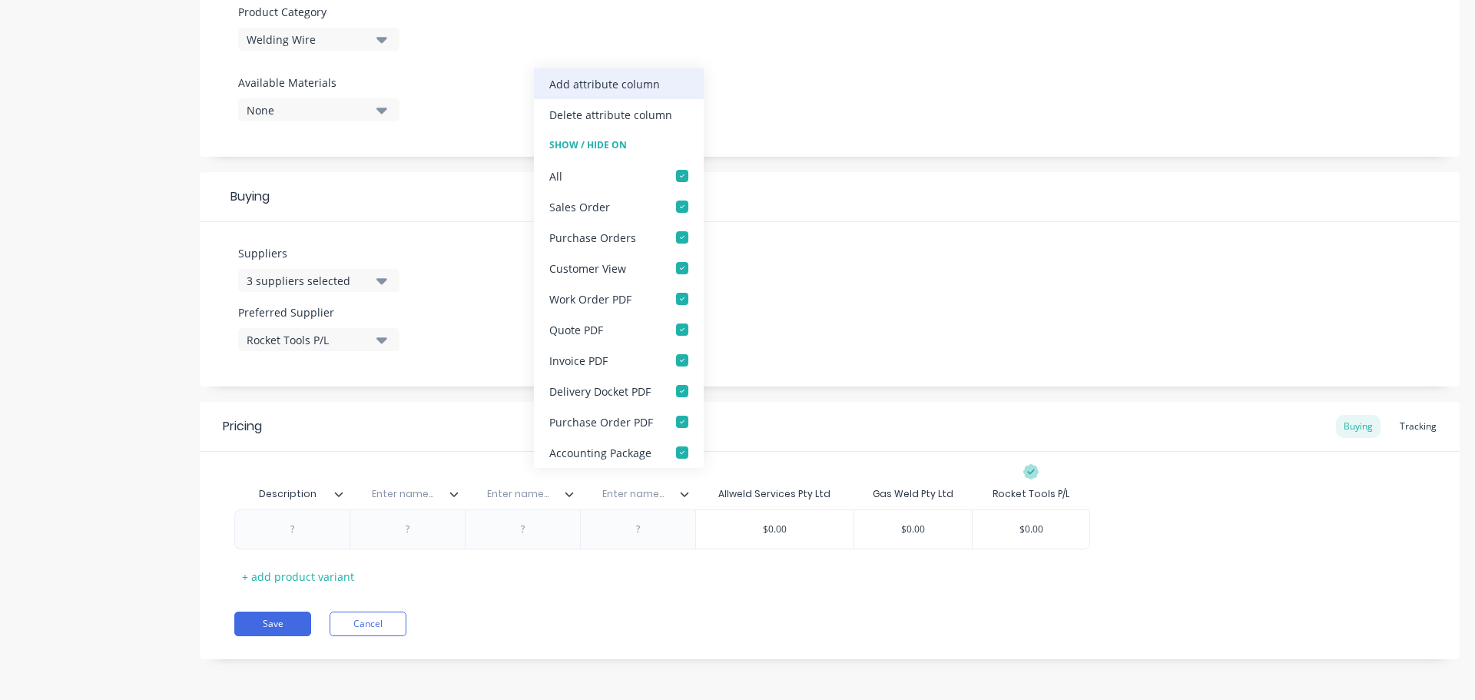
click at [637, 77] on div "Add attribute column" at bounding box center [604, 84] width 111 height 16
type textarea "x"
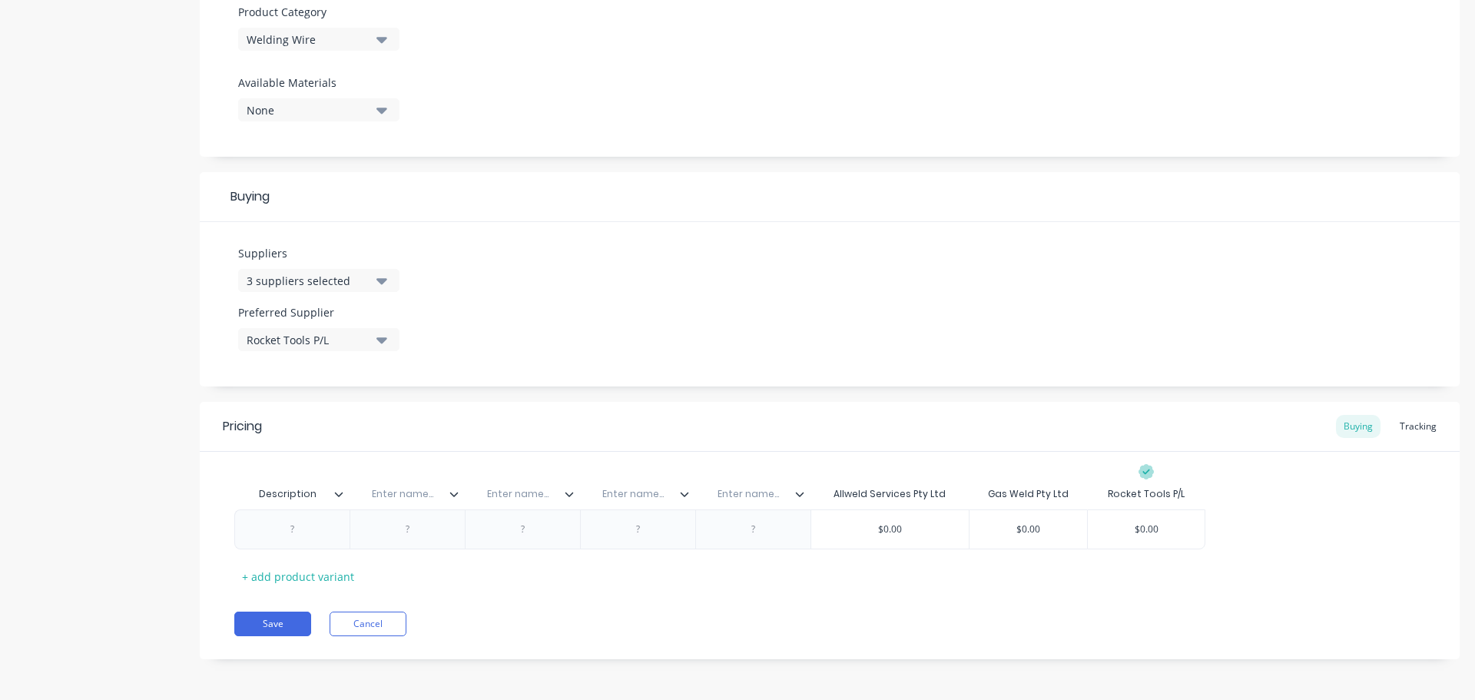
click at [424, 496] on input "text" at bounding box center [403, 494] width 106 height 14
type input "Location"
click at [513, 486] on div "Enter name..." at bounding box center [518, 494] width 106 height 38
type textarea "x"
click at [512, 499] on input "text" at bounding box center [518, 494] width 106 height 14
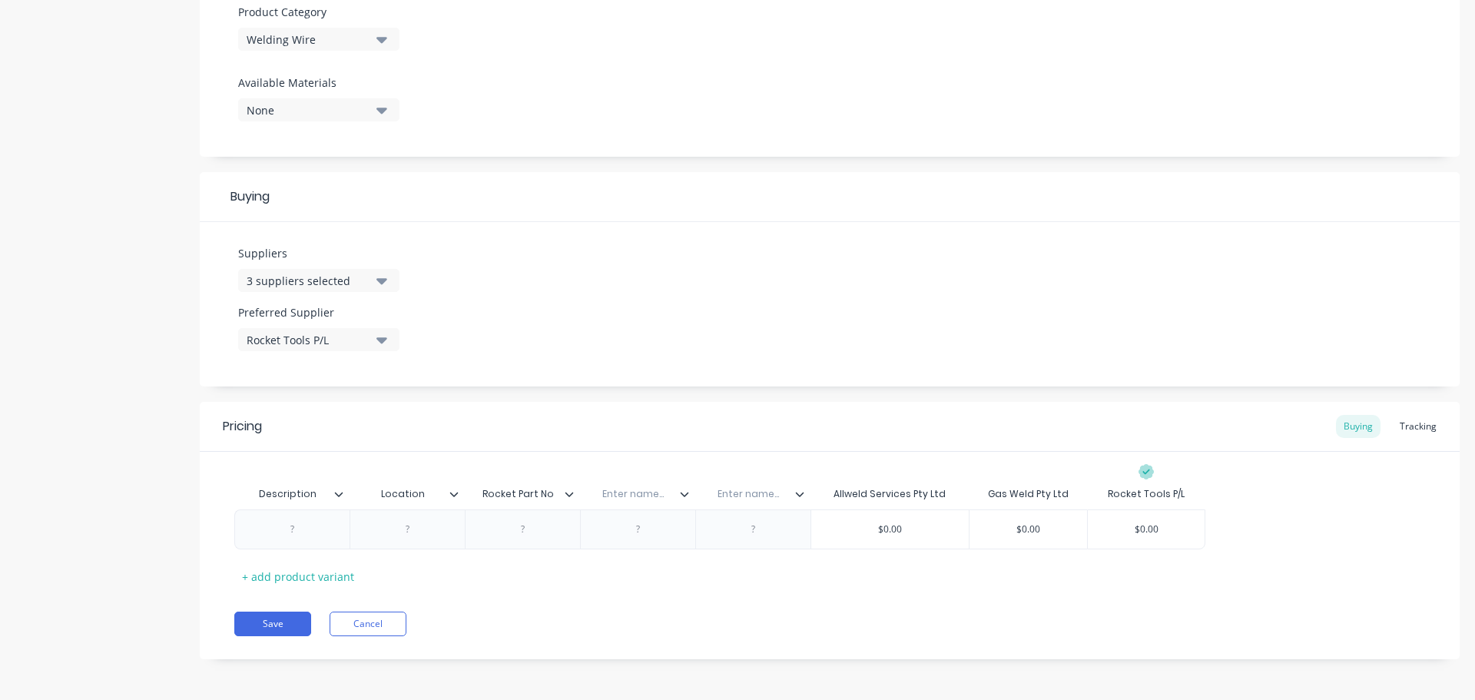
type input "Rocket Part No."
type textarea "x"
click at [633, 493] on input "text" at bounding box center [633, 494] width 106 height 14
type input "Allweld Part No."
type textarea "x"
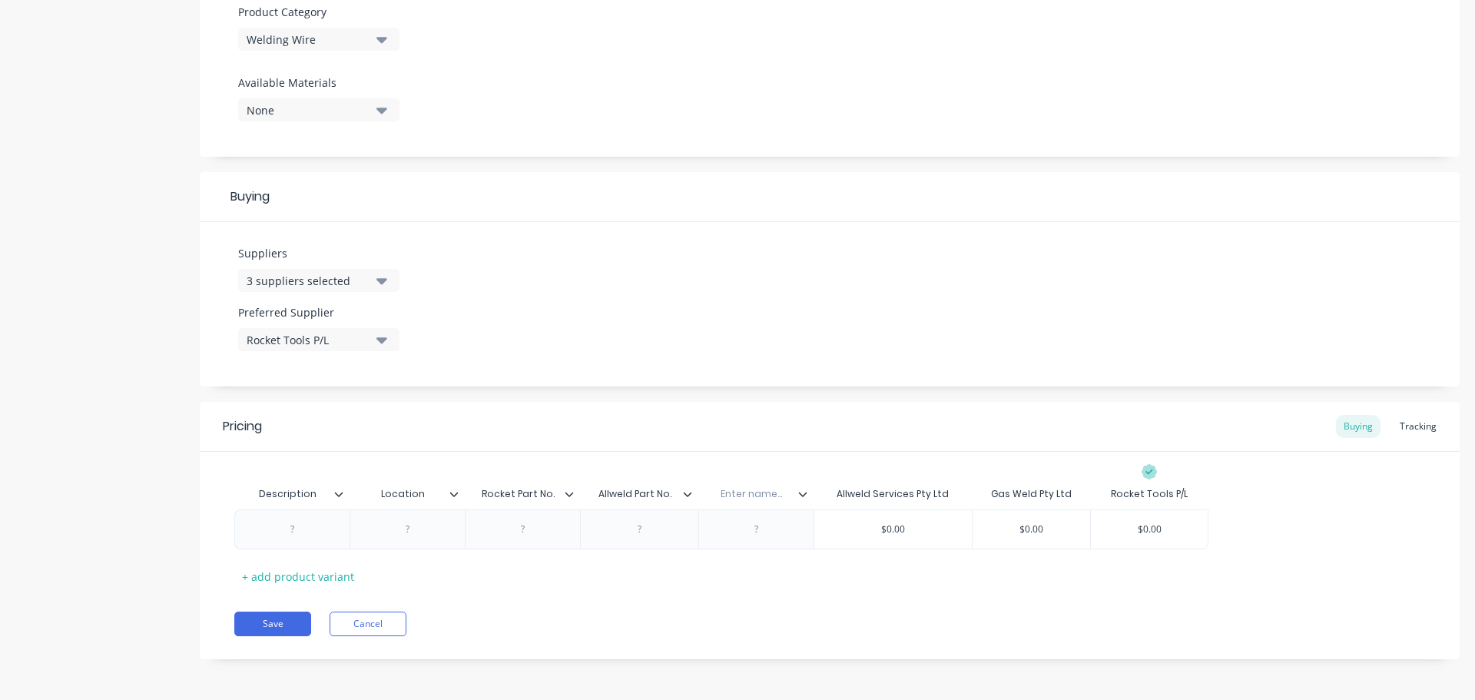
click at [770, 498] on input "text" at bounding box center [751, 494] width 106 height 14
type input "Gasweld Part No."
type textarea "x"
click at [290, 531] on div at bounding box center [292, 529] width 77 height 20
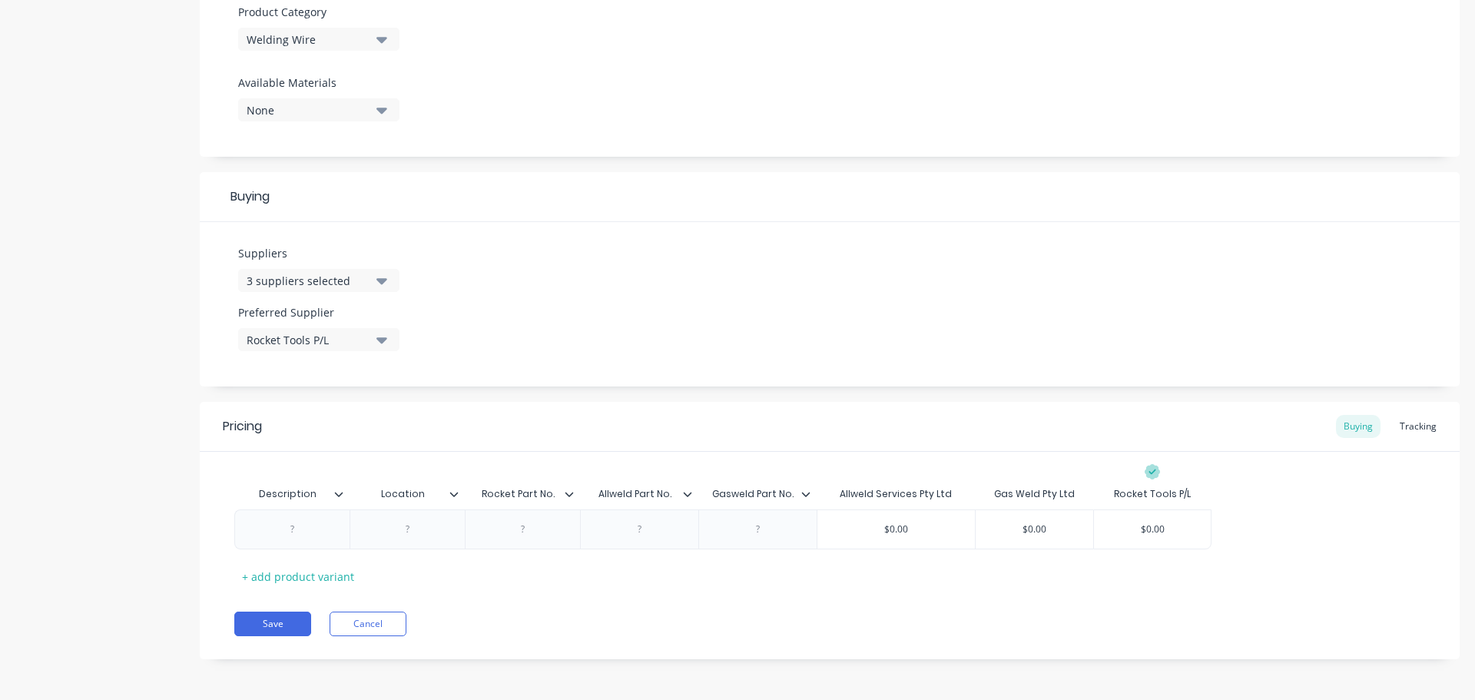
paste div
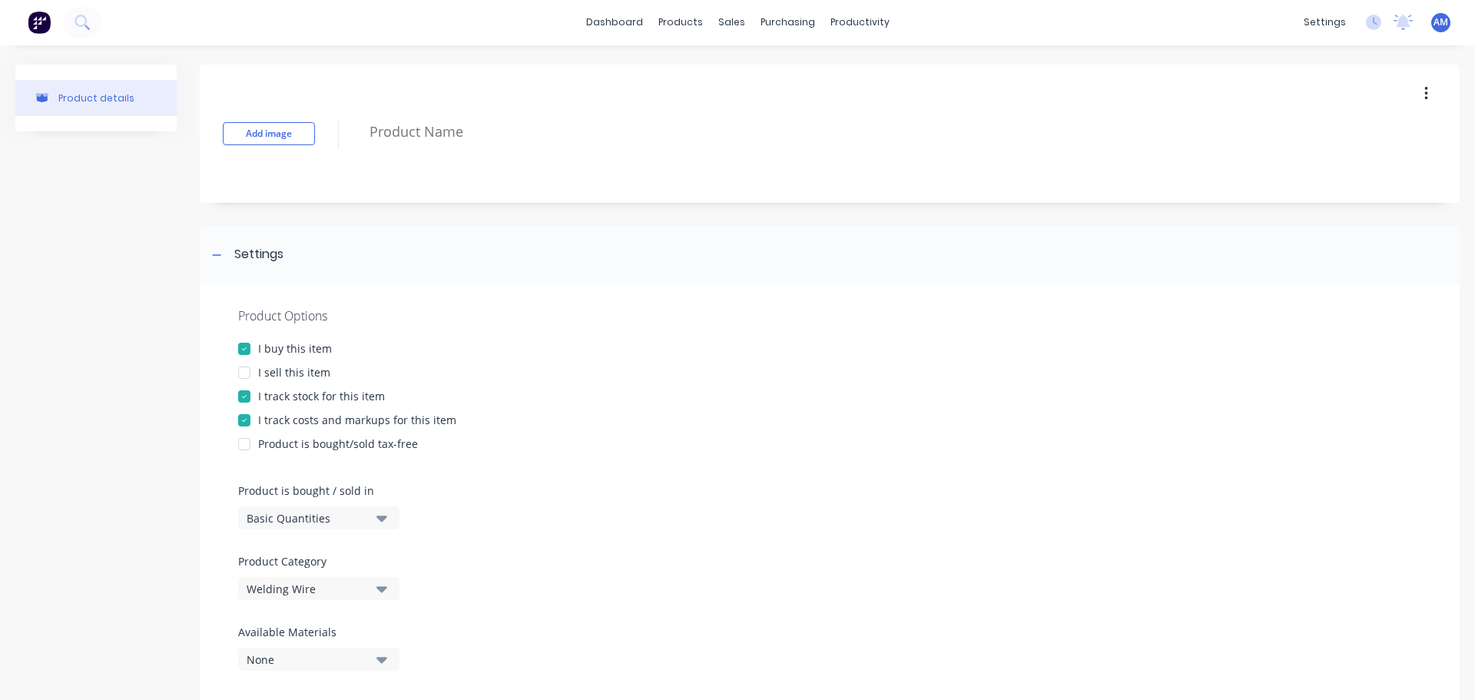
scroll to position [0, 0]
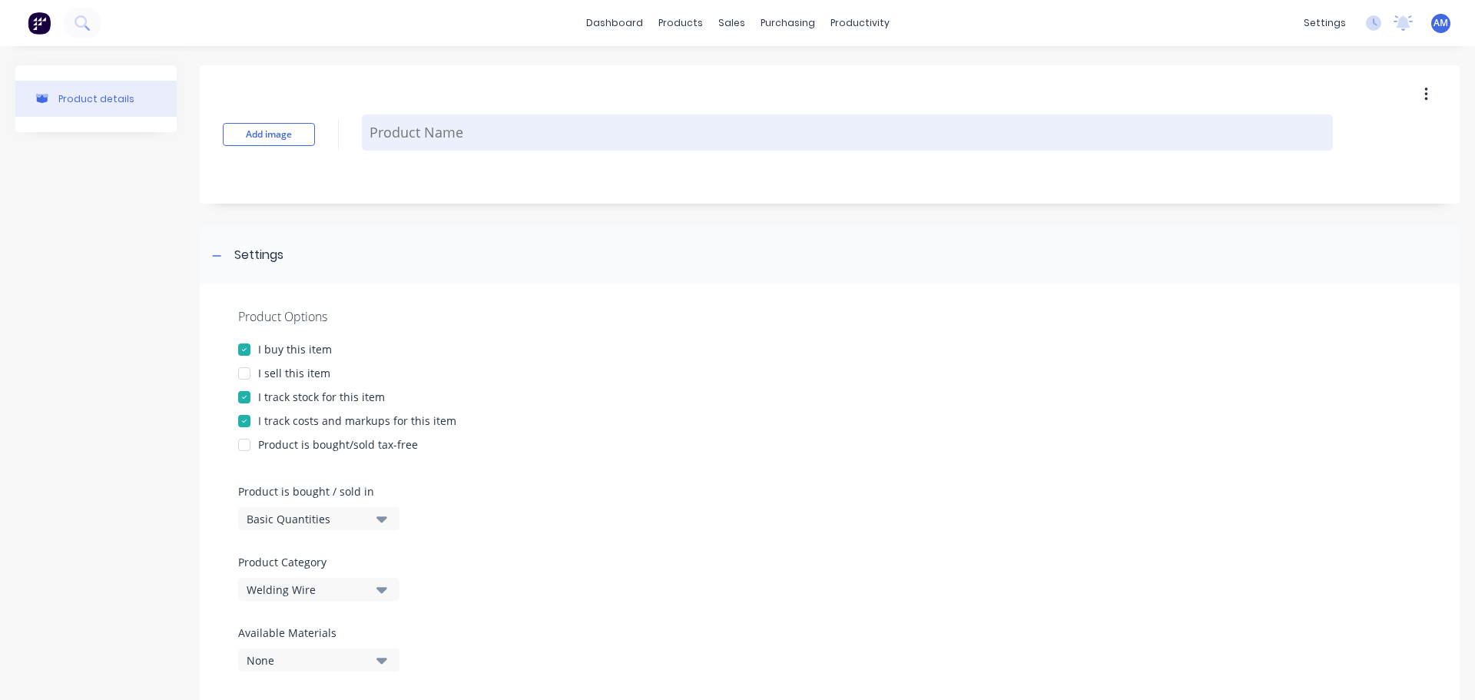
click at [406, 134] on textarea at bounding box center [847, 132] width 971 height 36
paste textarea "STAINLESS STEEL 0.8mm"
type textarea "x"
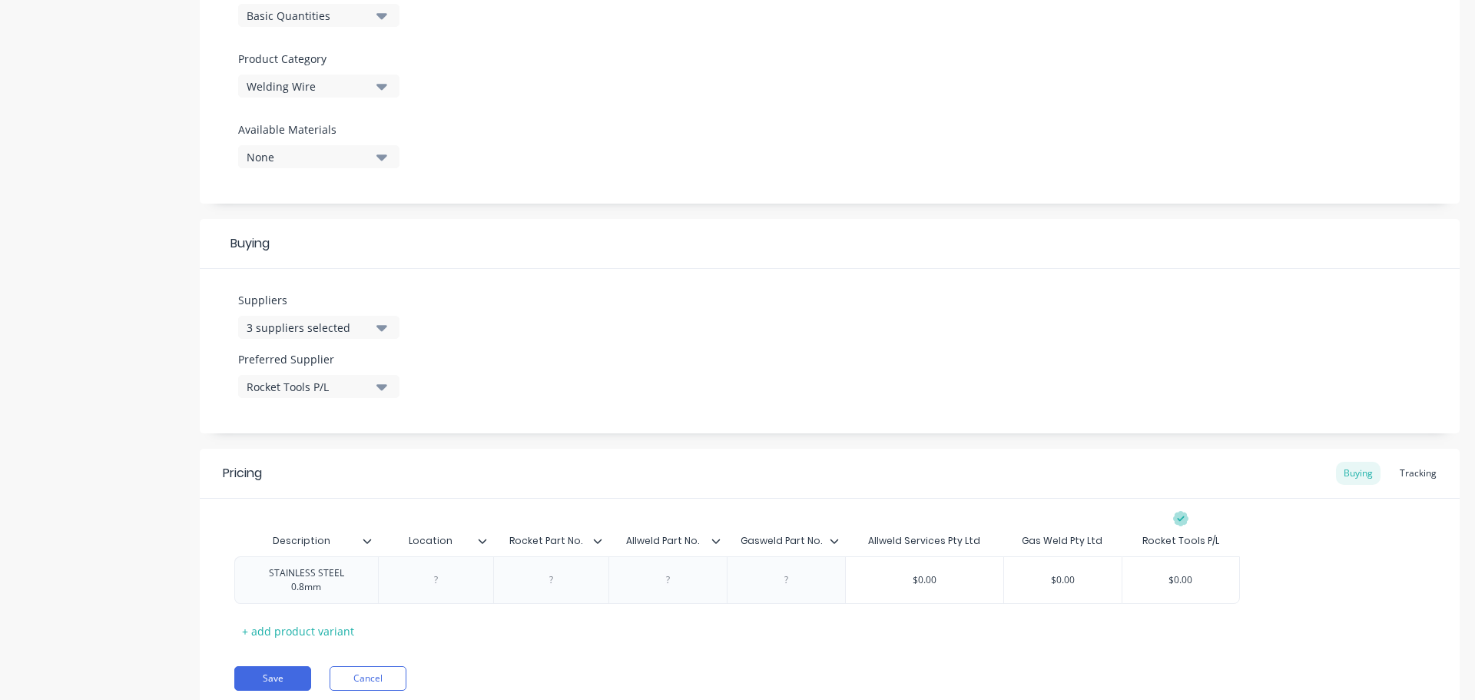
scroll to position [552, 0]
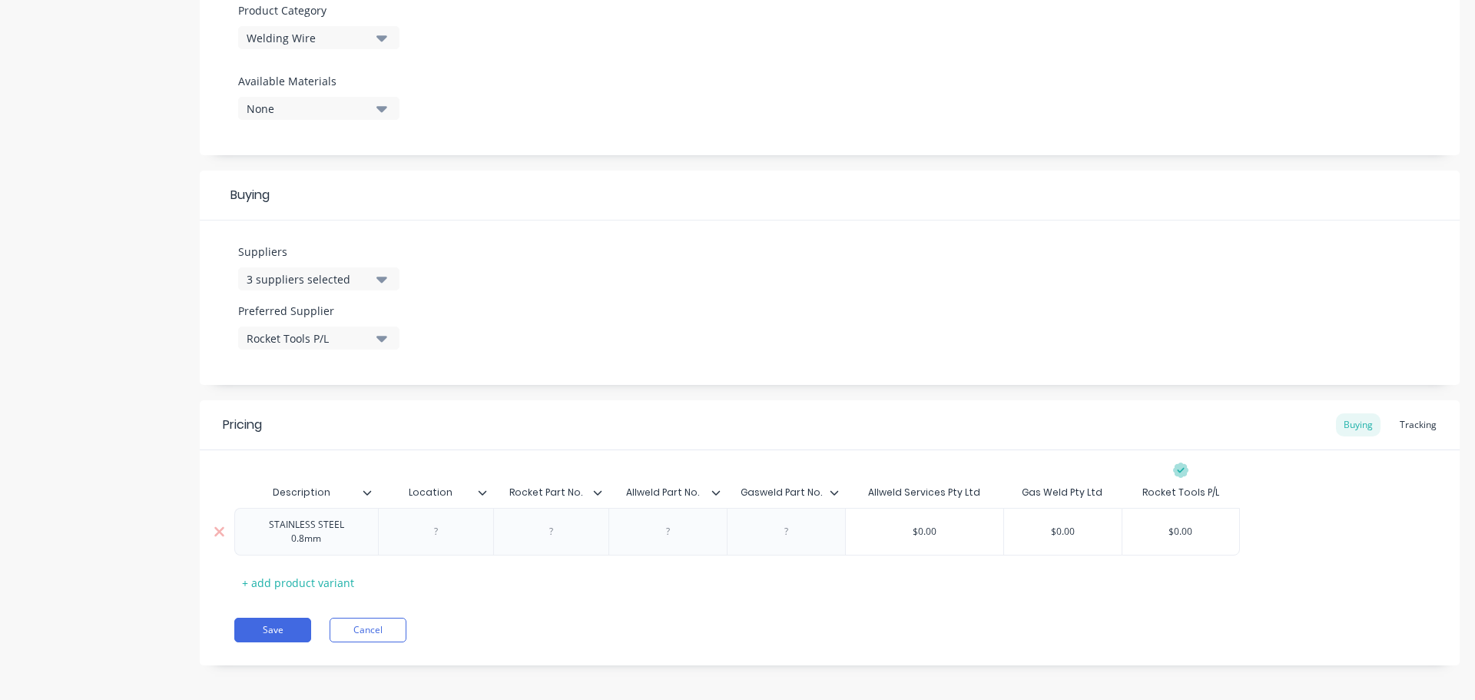
type textarea "STAINLESS STEEL 0.8mm"
type textarea "x"
type textarea "STAINLESS STEEL 0.8mm"
click at [439, 532] on div at bounding box center [435, 532] width 77 height 20
type textarea "x"
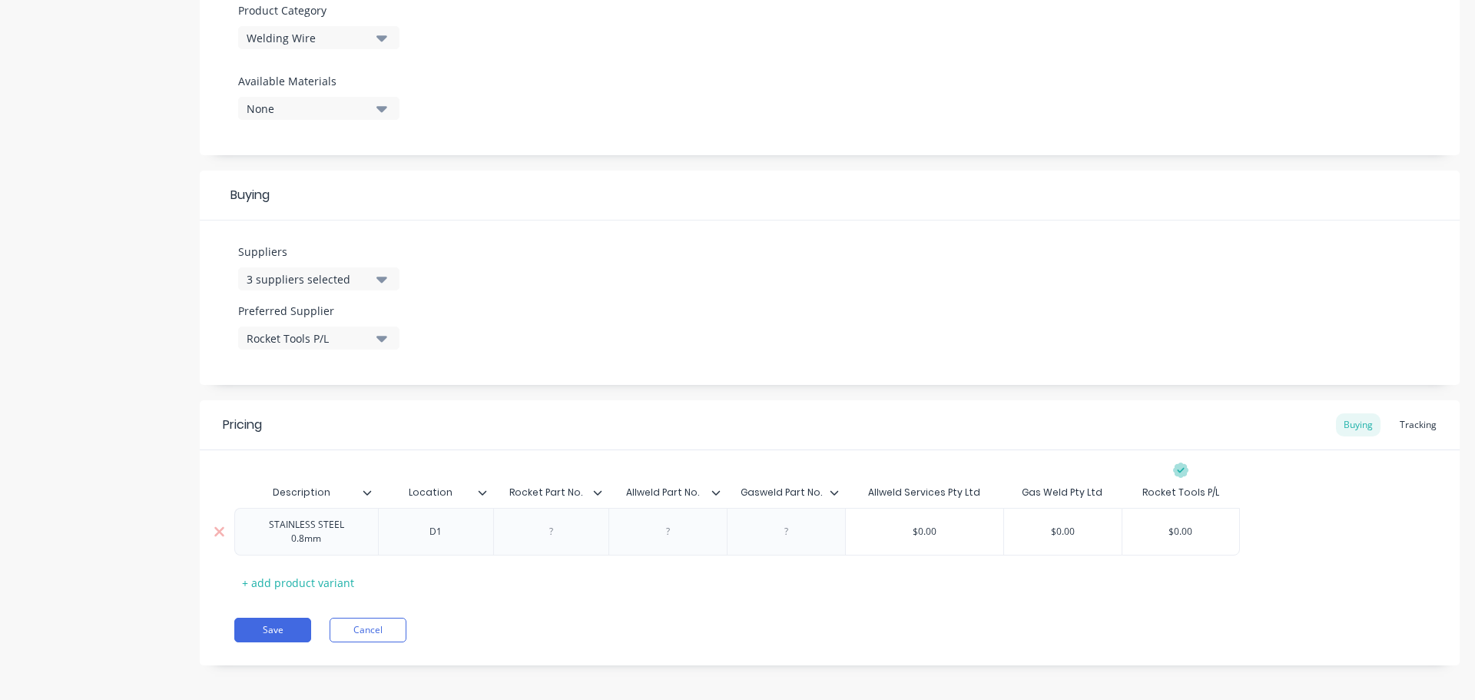
click at [548, 532] on div at bounding box center [550, 532] width 77 height 20
paste div
type textarea "x"
click at [662, 534] on div at bounding box center [667, 532] width 77 height 20
paste div
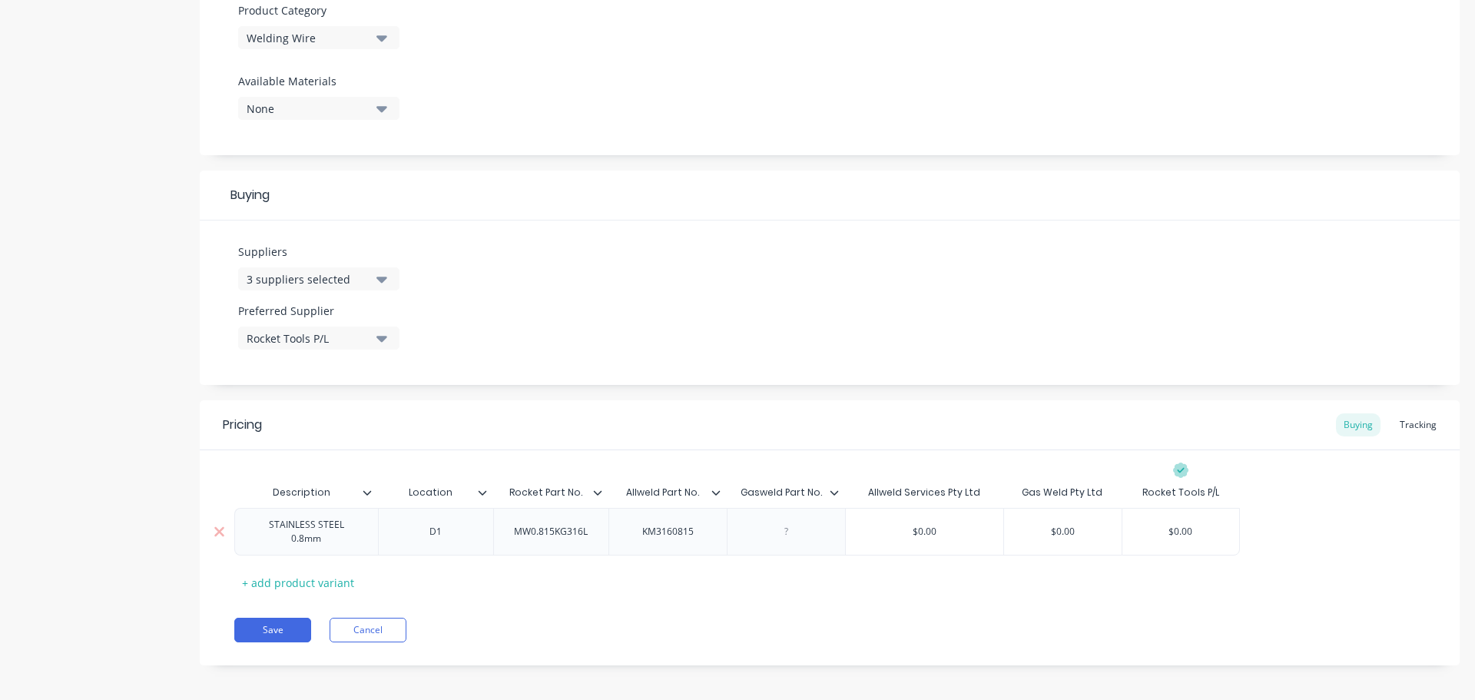
type textarea "x"
click at [782, 535] on div at bounding box center [785, 532] width 77 height 20
paste div
type textarea "x"
type input "$0.00"
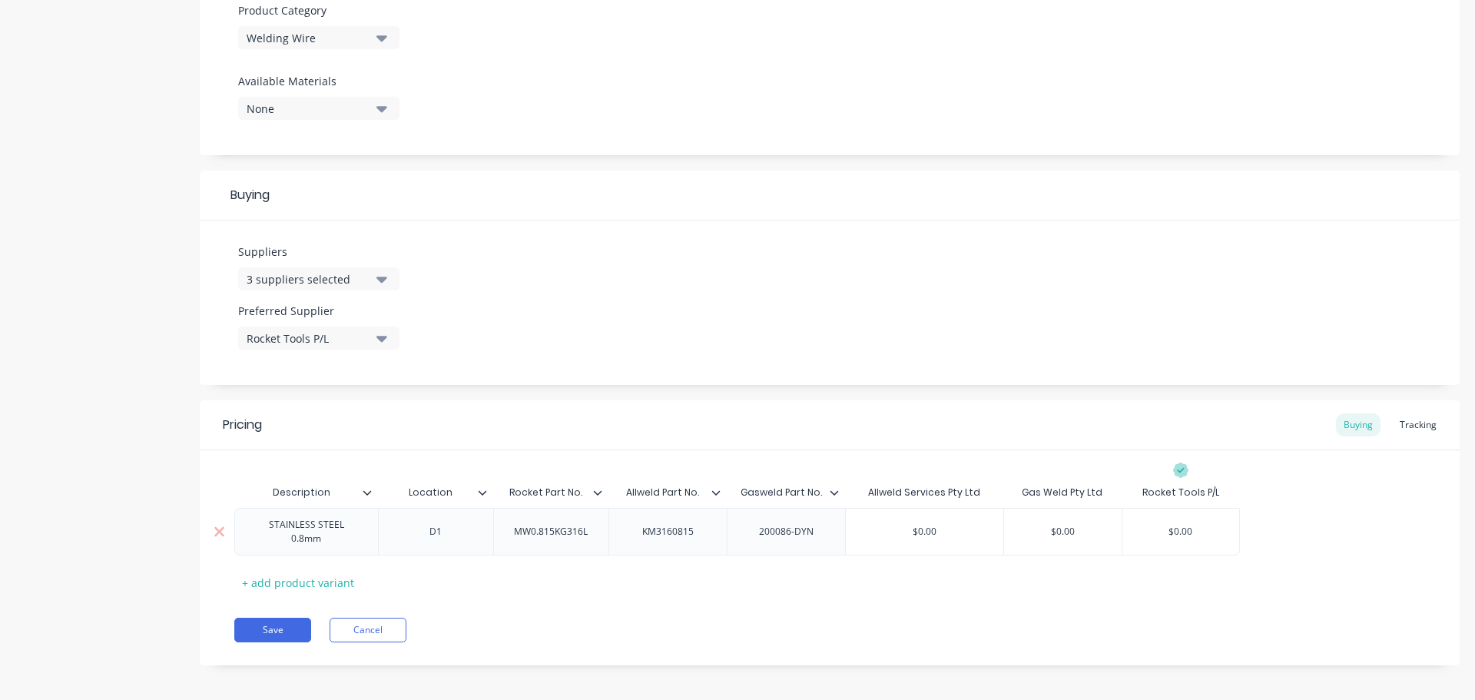
drag, startPoint x: 939, startPoint y: 529, endPoint x: 901, endPoint y: 517, distance: 39.6
click at [901, 517] on div "$0.00 $0.00" at bounding box center [924, 531] width 157 height 38
paste input "442.13"
type textarea "x"
type input "$442.13"
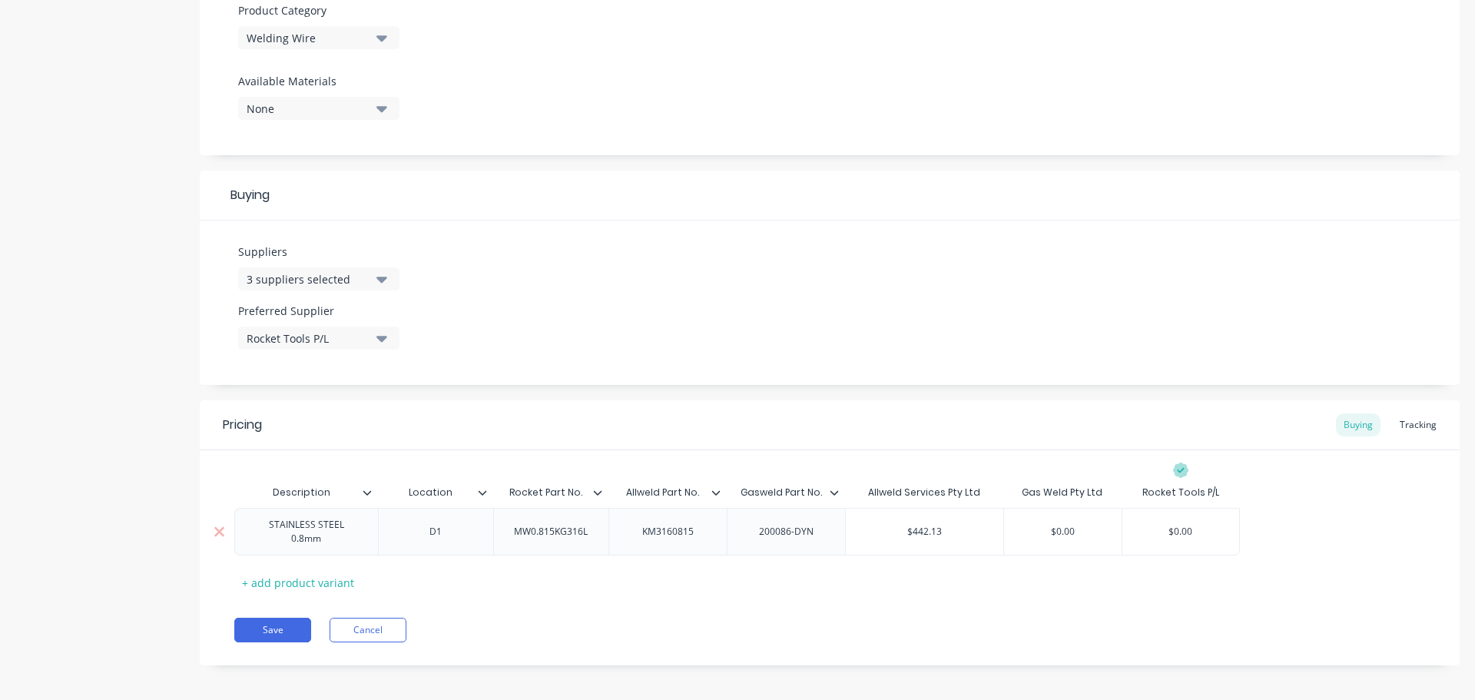
type input "$0.00"
drag, startPoint x: 1085, startPoint y: 524, endPoint x: 1030, endPoint y: 525, distance: 54.5
click at [1030, 525] on input "$0.00" at bounding box center [1063, 532] width 118 height 14
paste input "415"
type textarea "x"
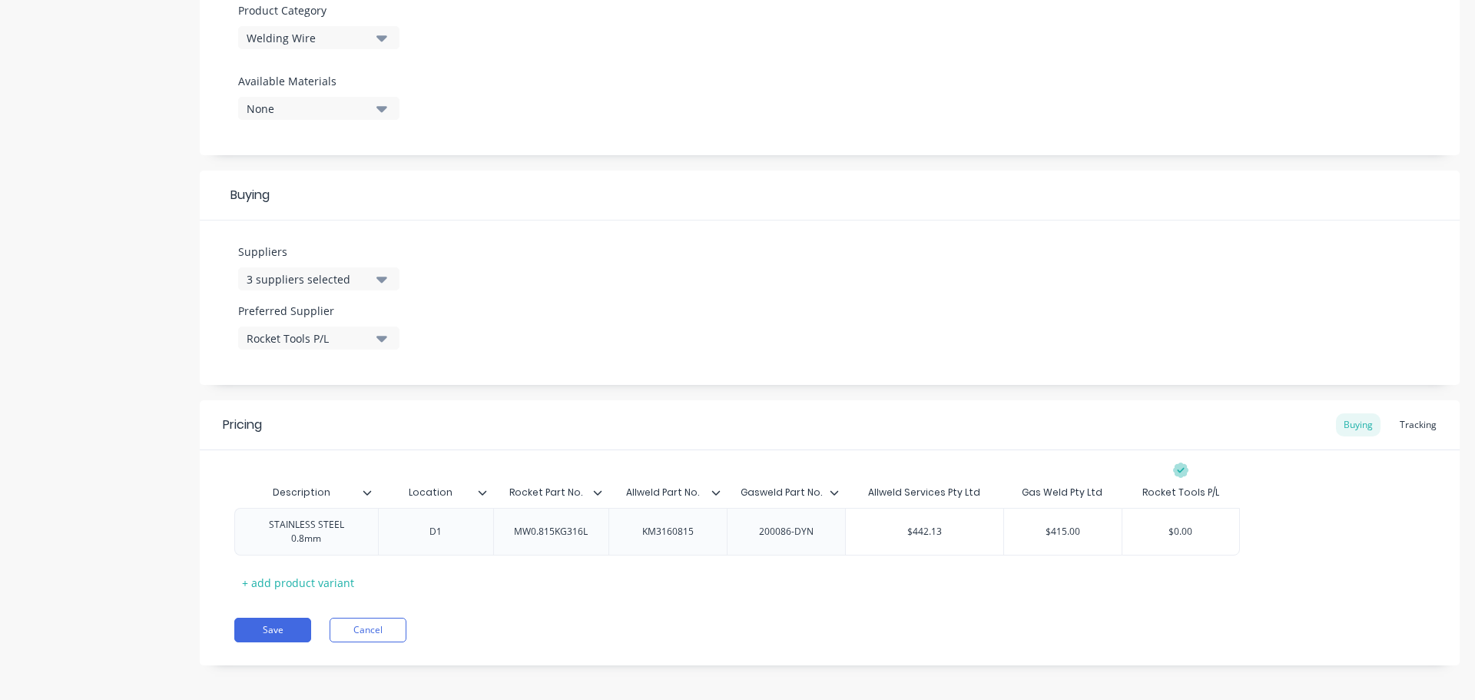
type input "$415.00"
type input "$0.00"
drag, startPoint x: 1204, startPoint y: 531, endPoint x: 1151, endPoint y: 521, distance: 53.2
click at [1151, 525] on input "$0.00" at bounding box center [1180, 532] width 117 height 14
paste input "363.64"
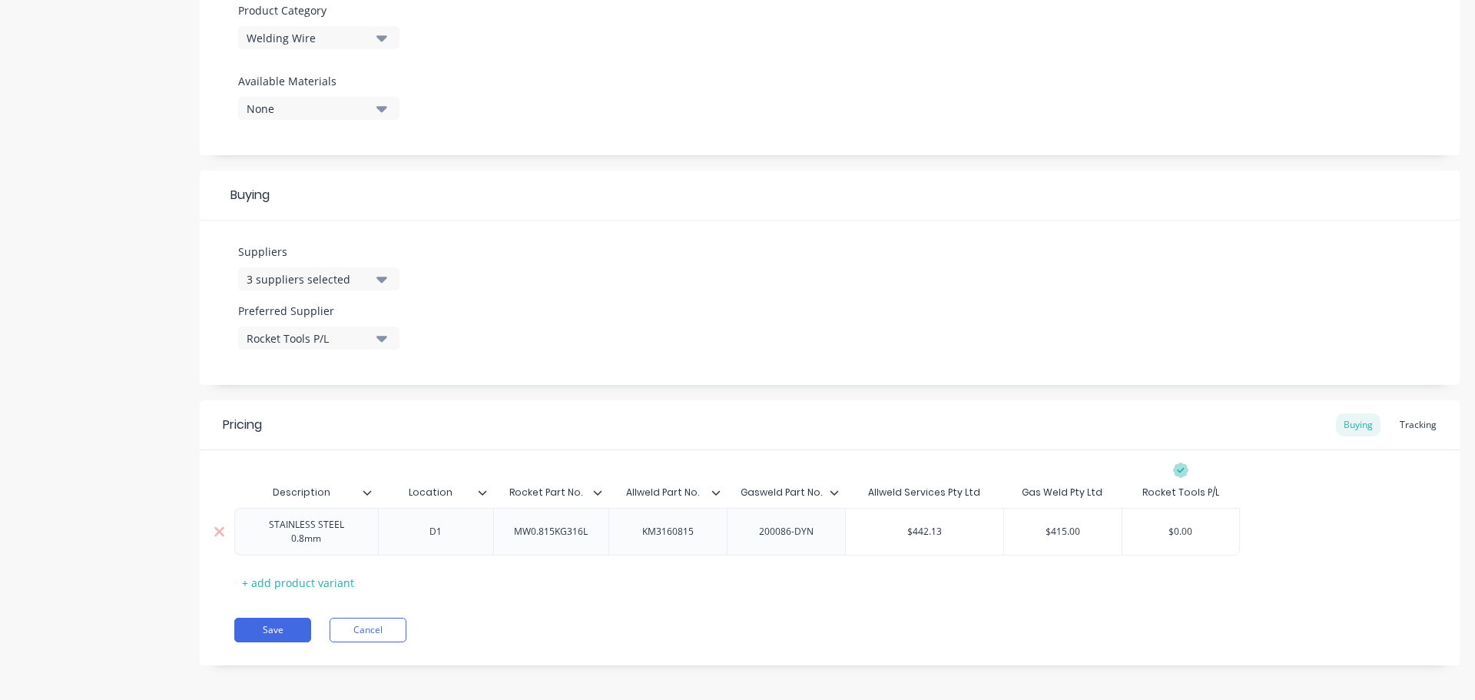
type textarea "x"
type input "$363.64"
click at [273, 618] on button "Save" at bounding box center [272, 630] width 77 height 25
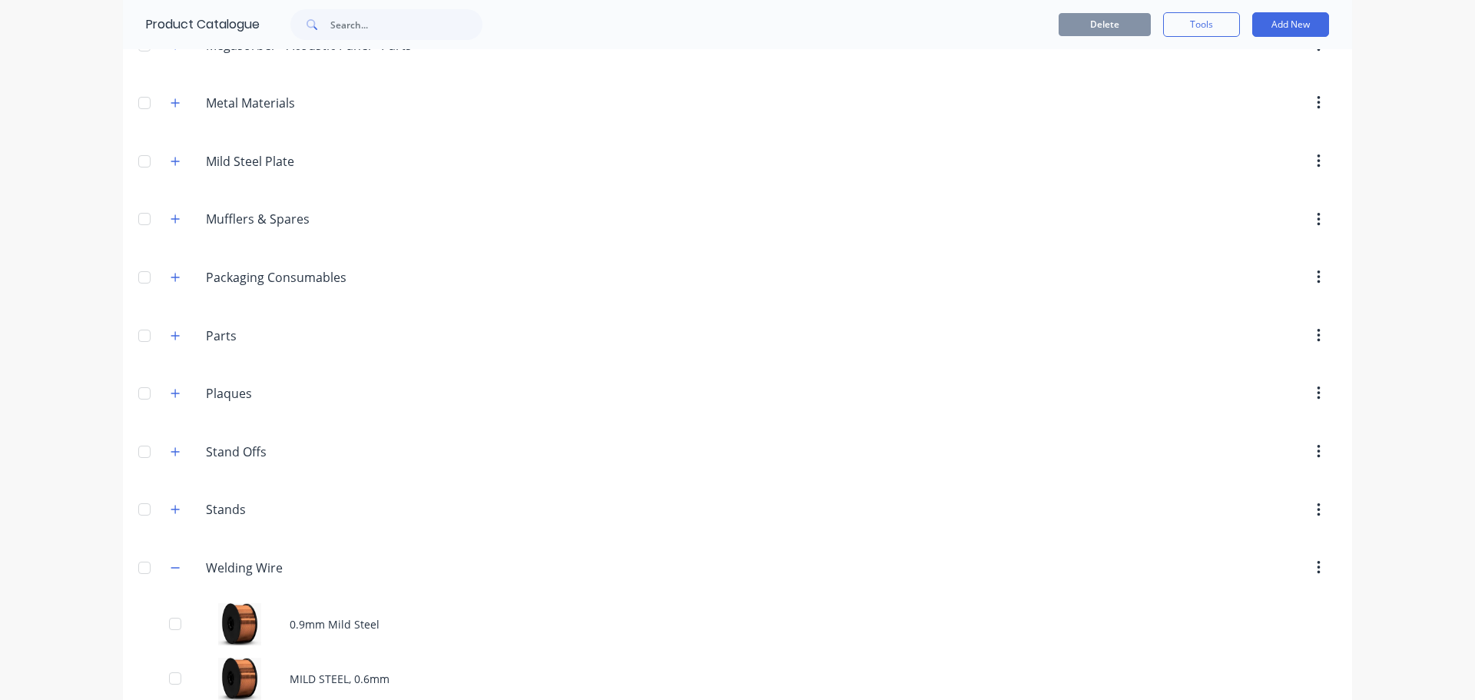
scroll to position [1436, 0]
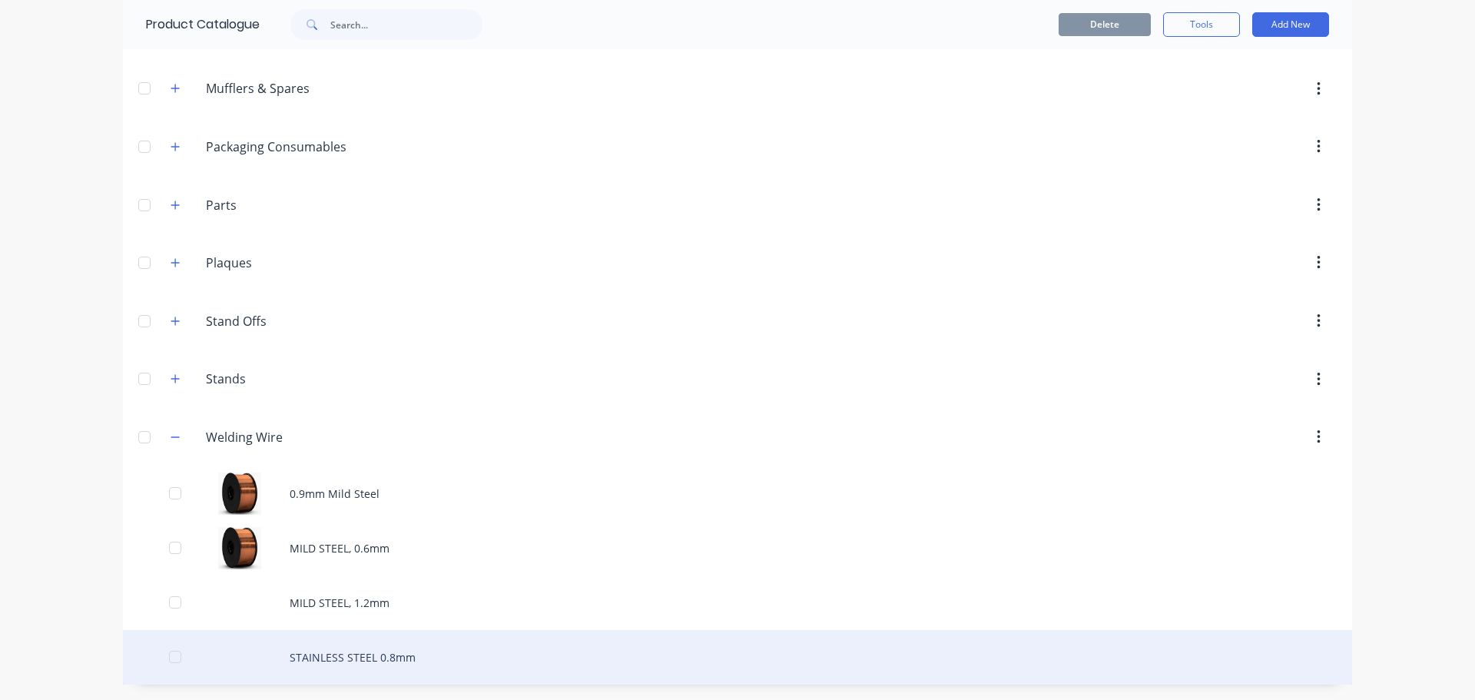
click at [338, 660] on div "STAINLESS STEEL 0.8mm" at bounding box center [737, 657] width 1229 height 55
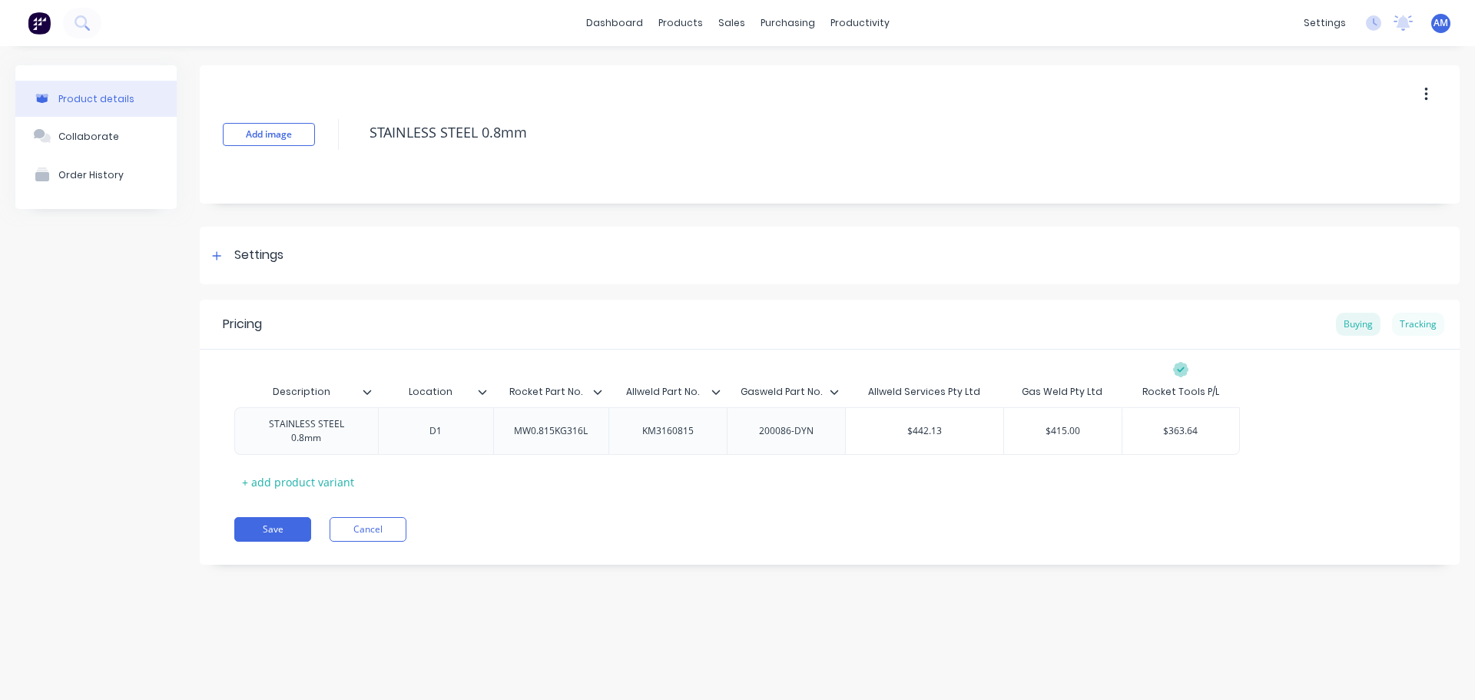
click at [1419, 323] on div "Tracking" at bounding box center [1418, 324] width 52 height 23
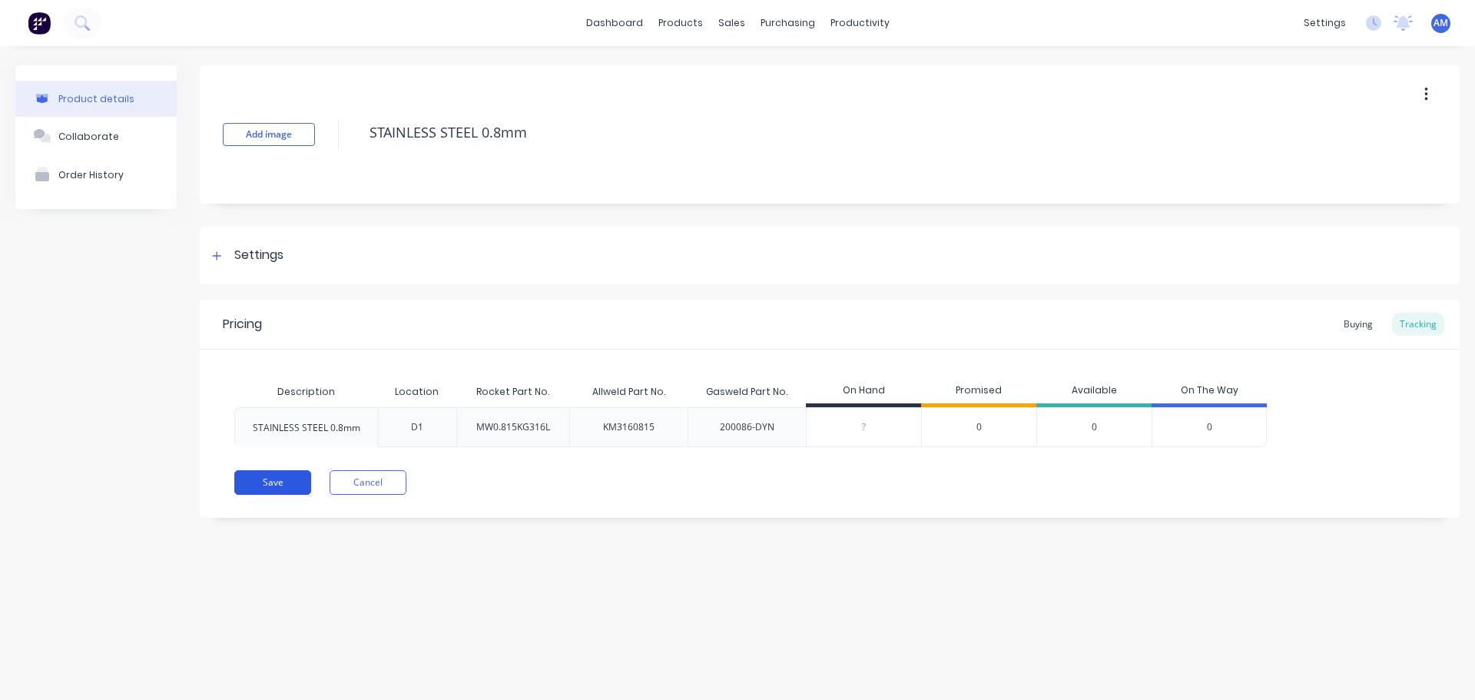
click at [266, 477] on button "Save" at bounding box center [272, 482] width 77 height 25
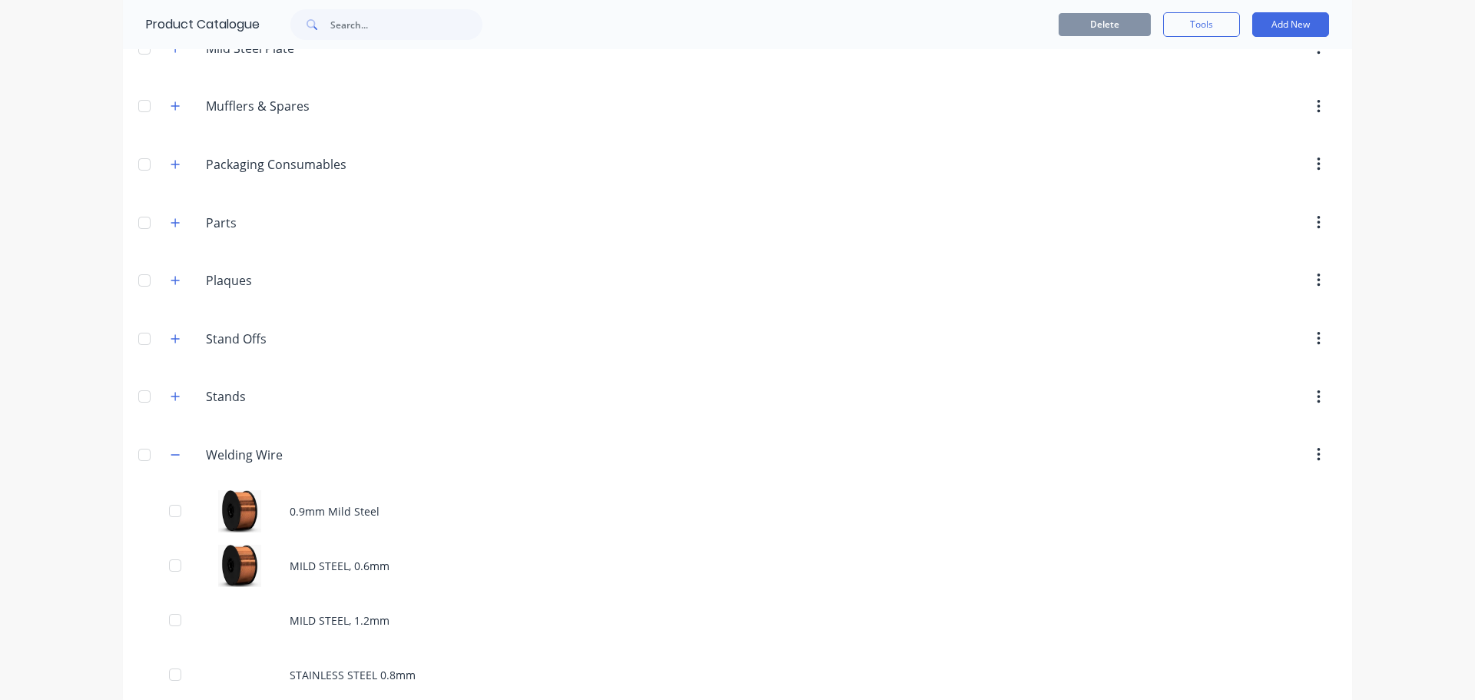
scroll to position [1436, 0]
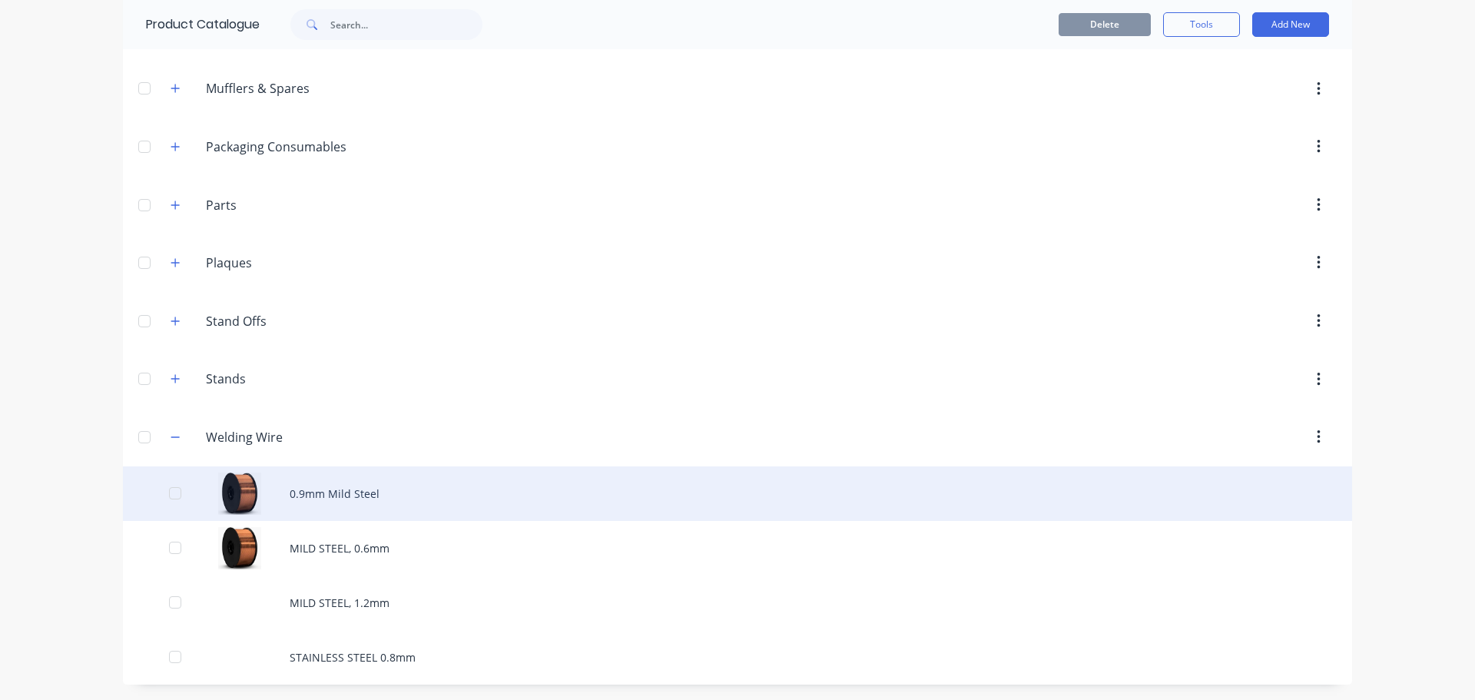
click at [324, 490] on div "0.9mm Mild Steel" at bounding box center [737, 493] width 1229 height 55
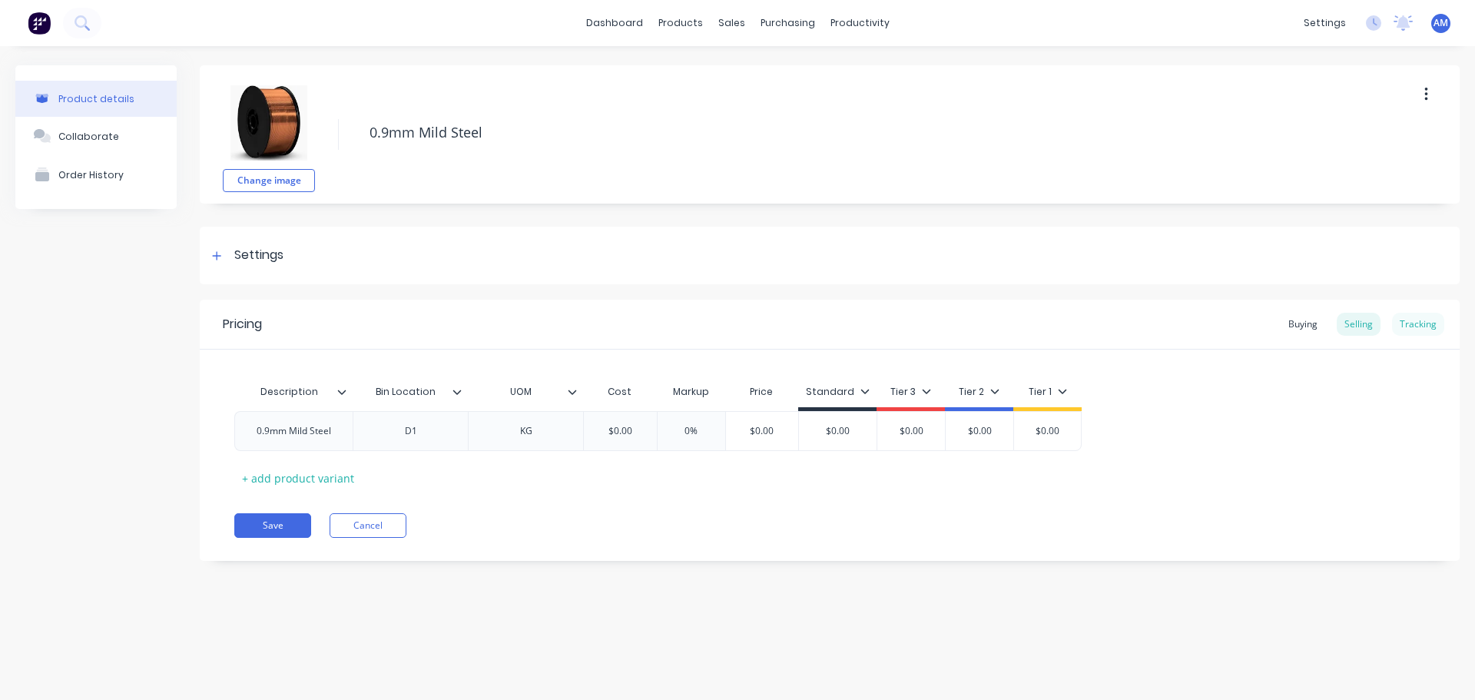
click at [1414, 326] on div "Tracking" at bounding box center [1418, 324] width 52 height 23
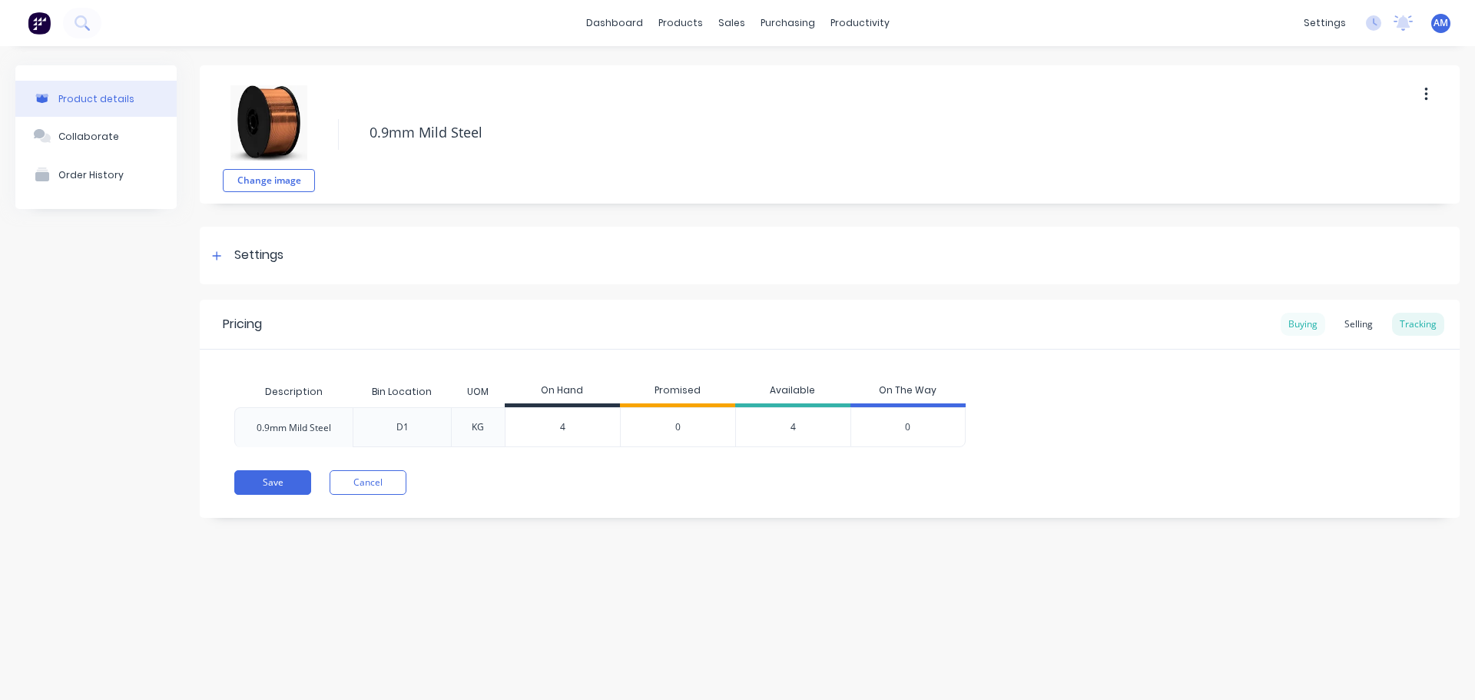
click at [1284, 320] on div "Buying" at bounding box center [1302, 324] width 45 height 23
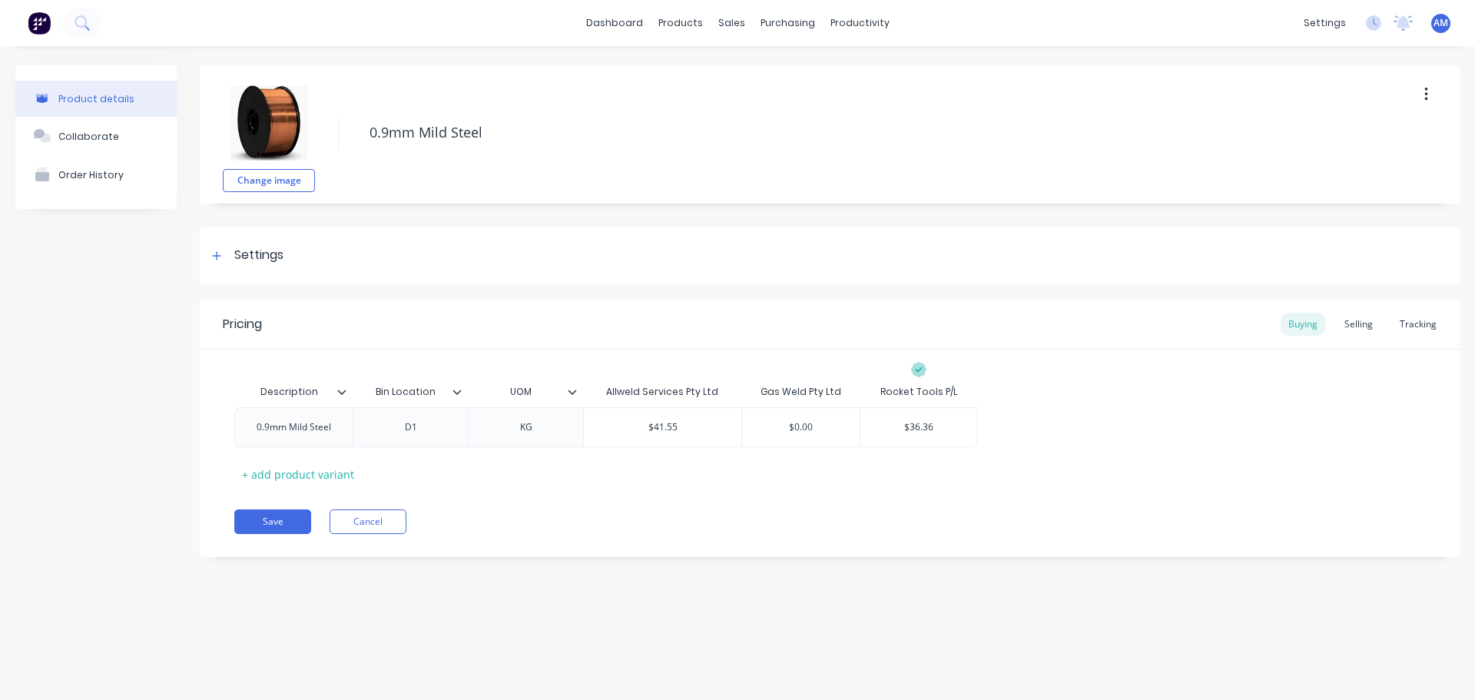
click at [572, 392] on icon at bounding box center [572, 391] width 9 height 9
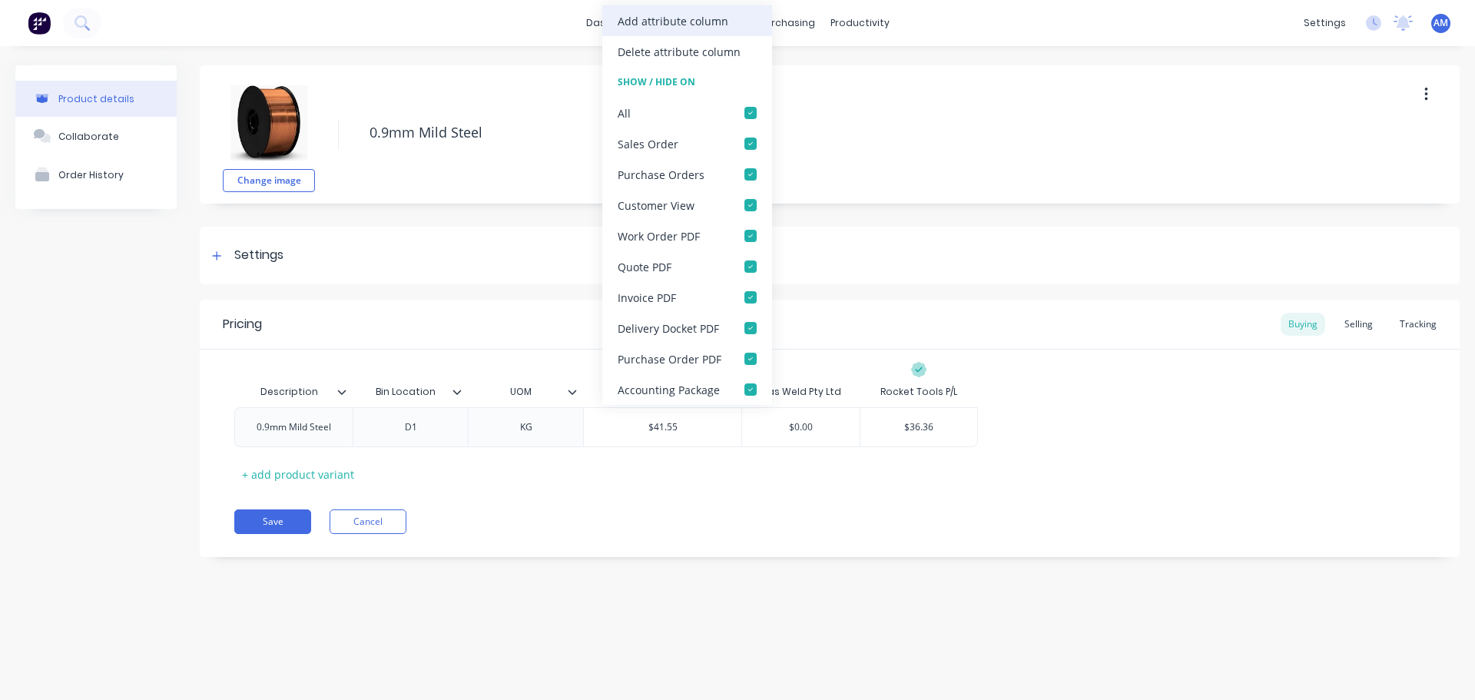
click at [675, 21] on div "Add attribute column" at bounding box center [673, 21] width 111 height 16
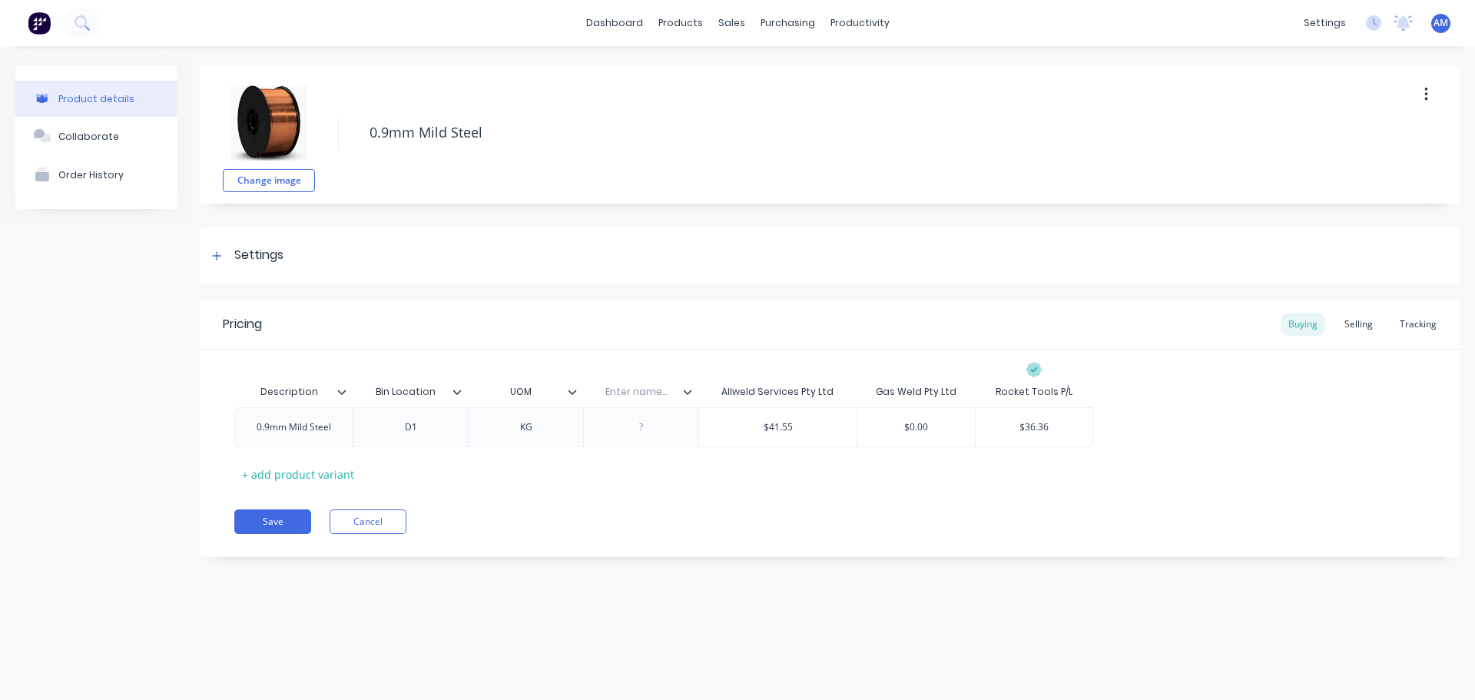
click at [686, 391] on icon at bounding box center [687, 391] width 9 height 9
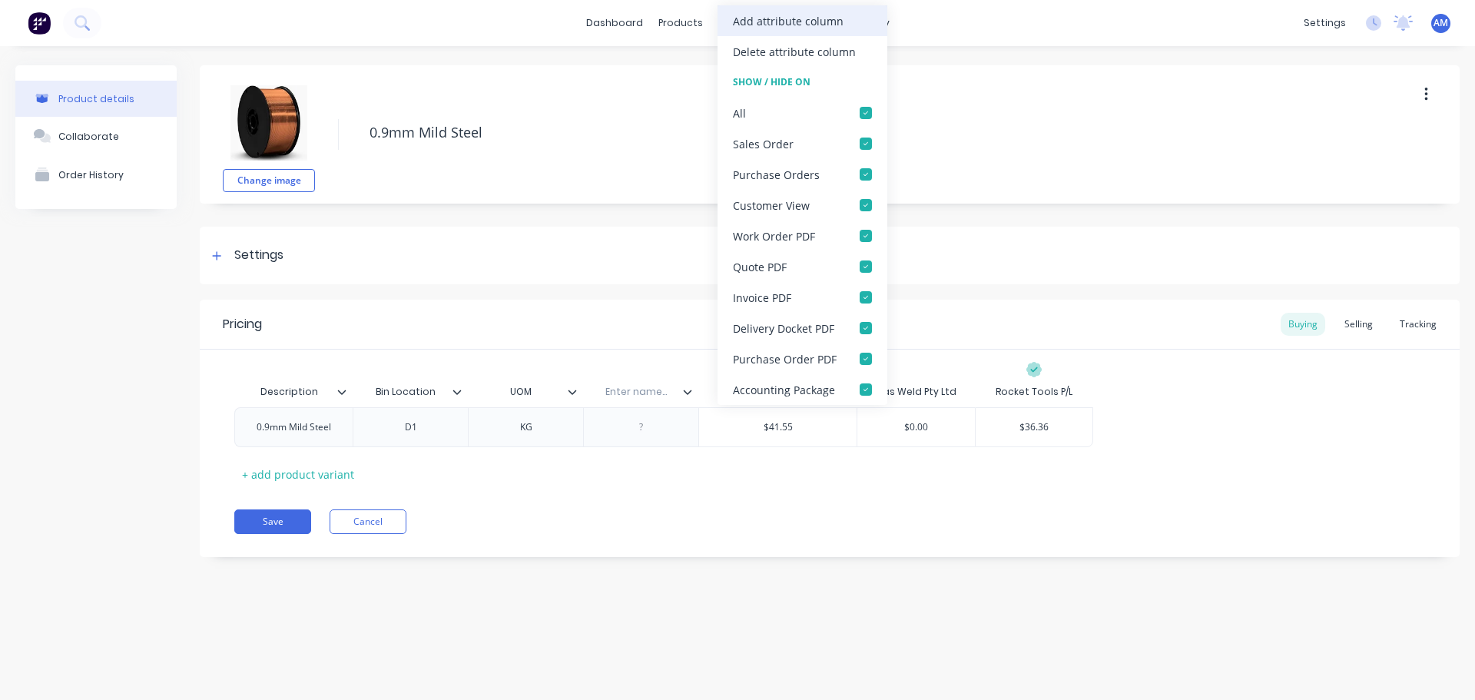
click at [774, 20] on div "Add attribute column" at bounding box center [788, 21] width 111 height 16
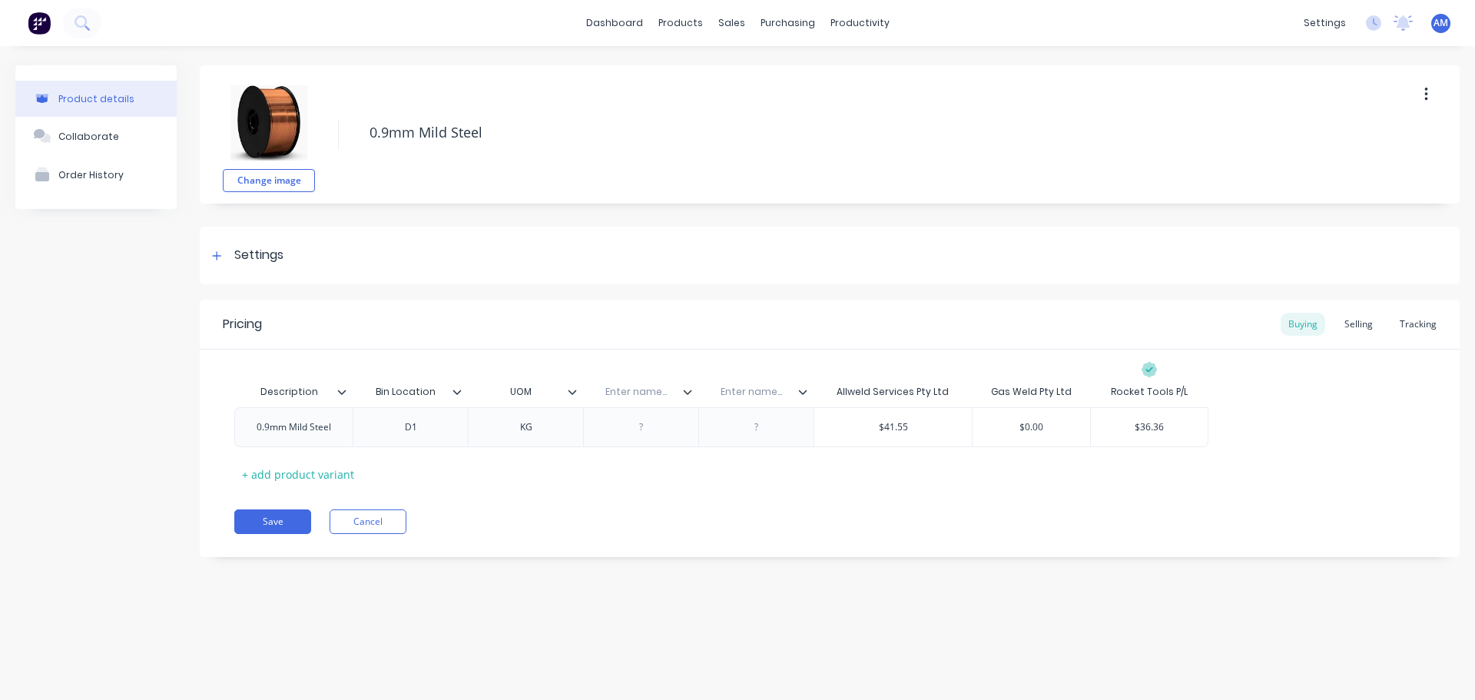
click at [690, 395] on icon at bounding box center [687, 391] width 9 height 9
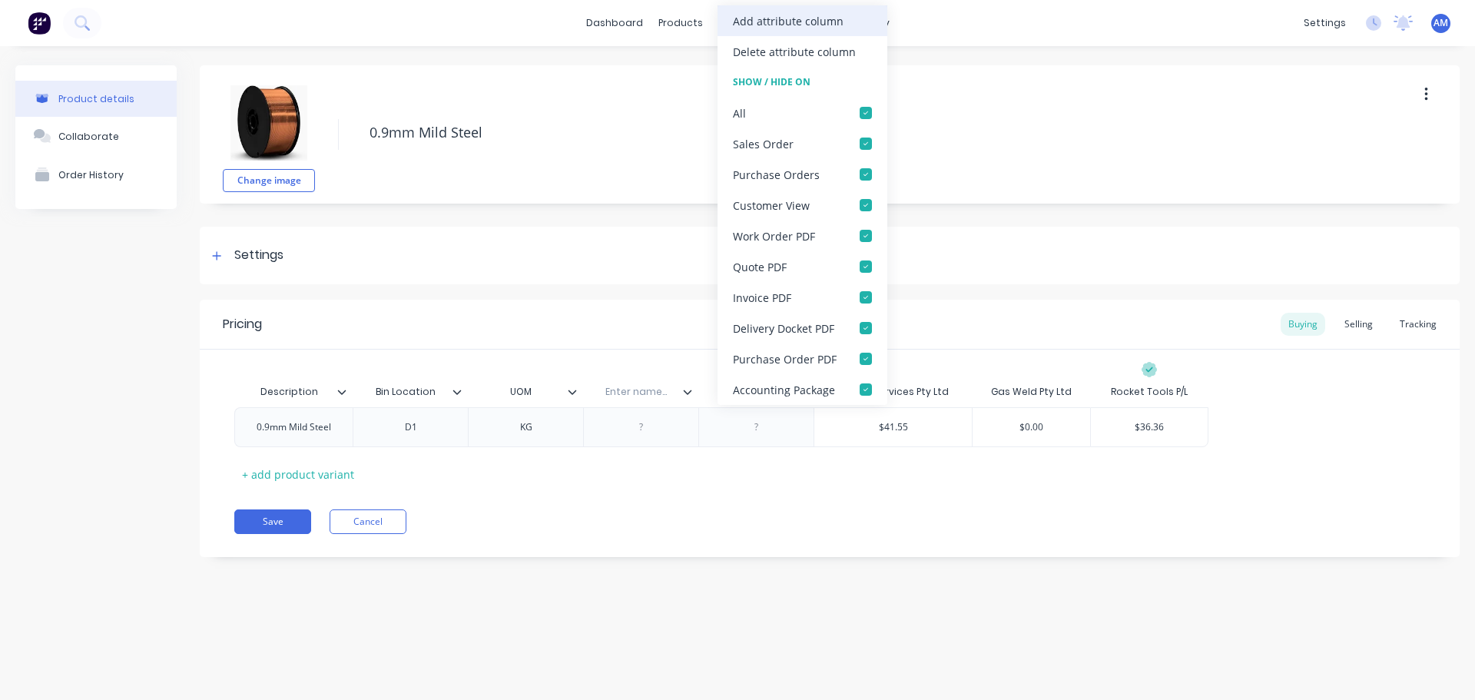
click at [780, 18] on div "Add attribute column" at bounding box center [788, 21] width 111 height 16
type textarea "x"
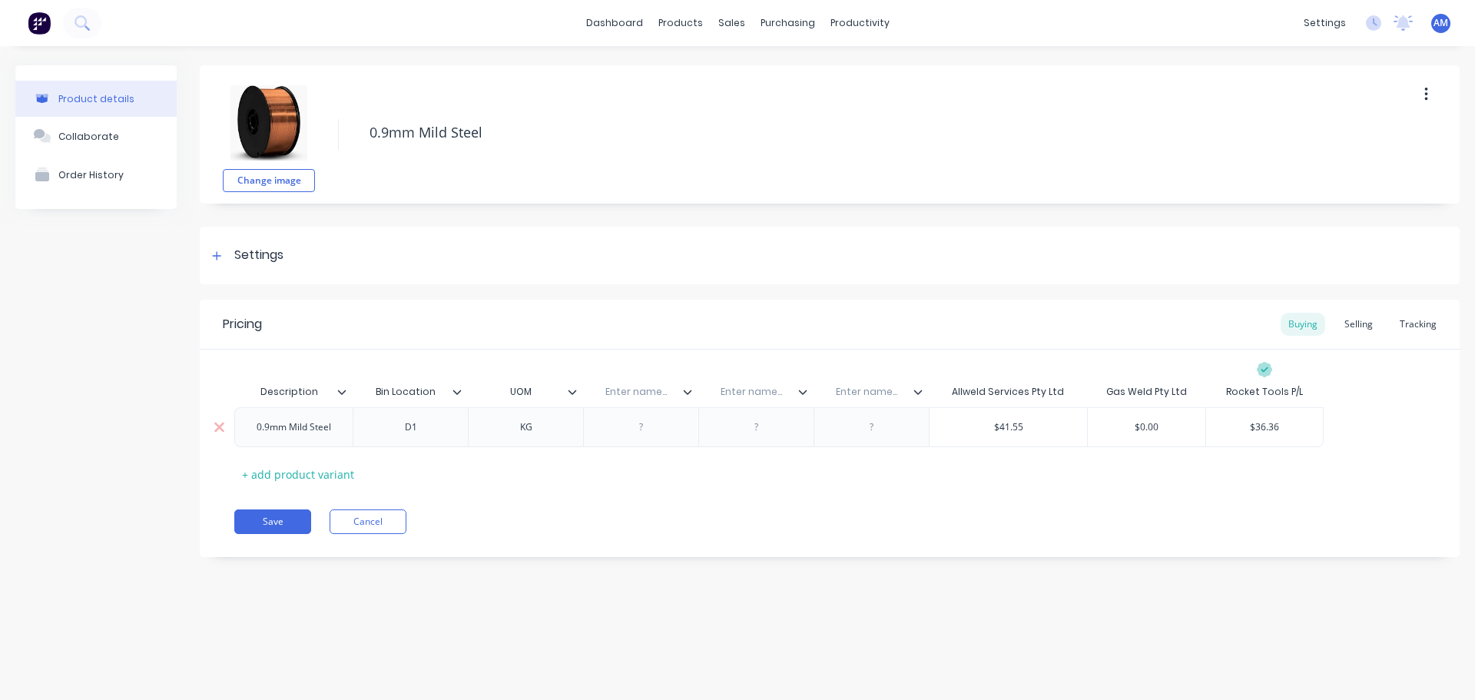
click at [634, 433] on div at bounding box center [641, 427] width 77 height 20
paste div
type textarea "x"
click at [757, 429] on div at bounding box center [756, 427] width 77 height 20
paste div
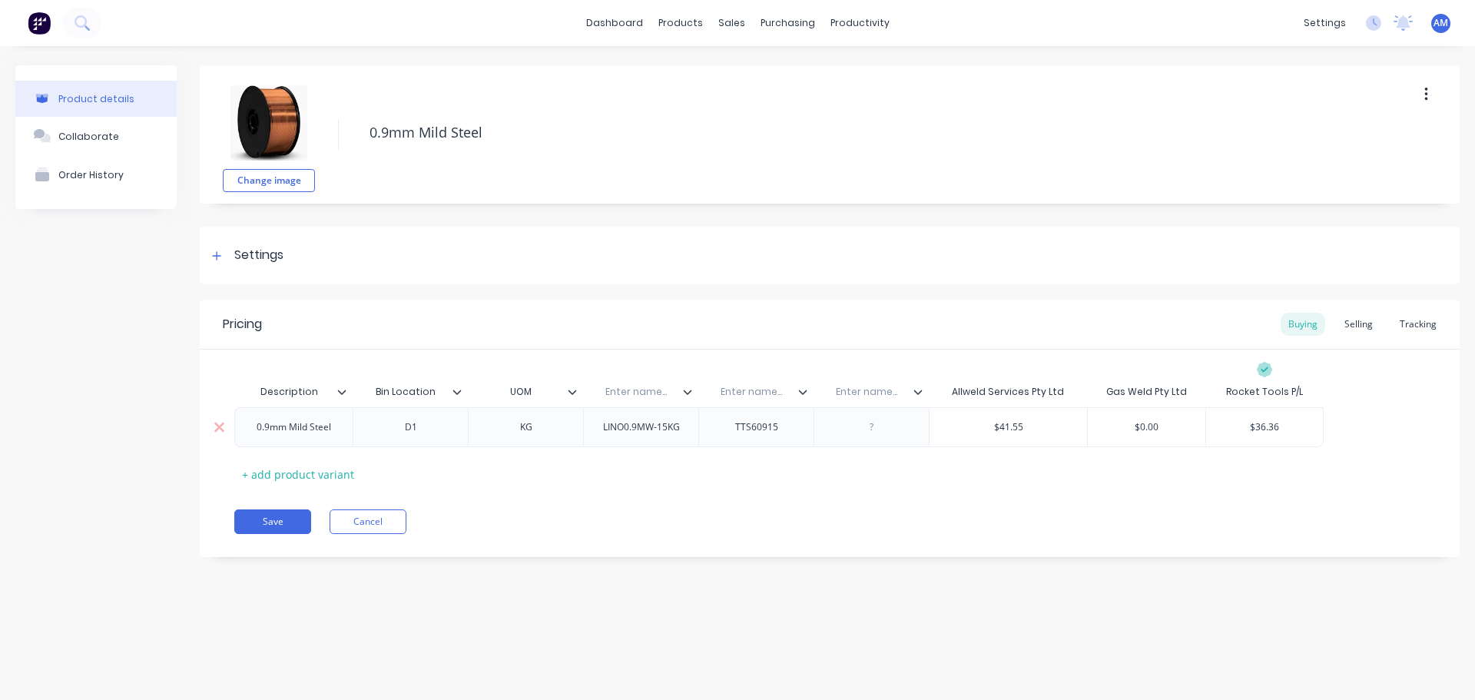
type textarea "x"
click at [871, 435] on div at bounding box center [871, 427] width 77 height 20
paste div
type textarea "x"
click at [660, 390] on input "text" at bounding box center [636, 392] width 106 height 14
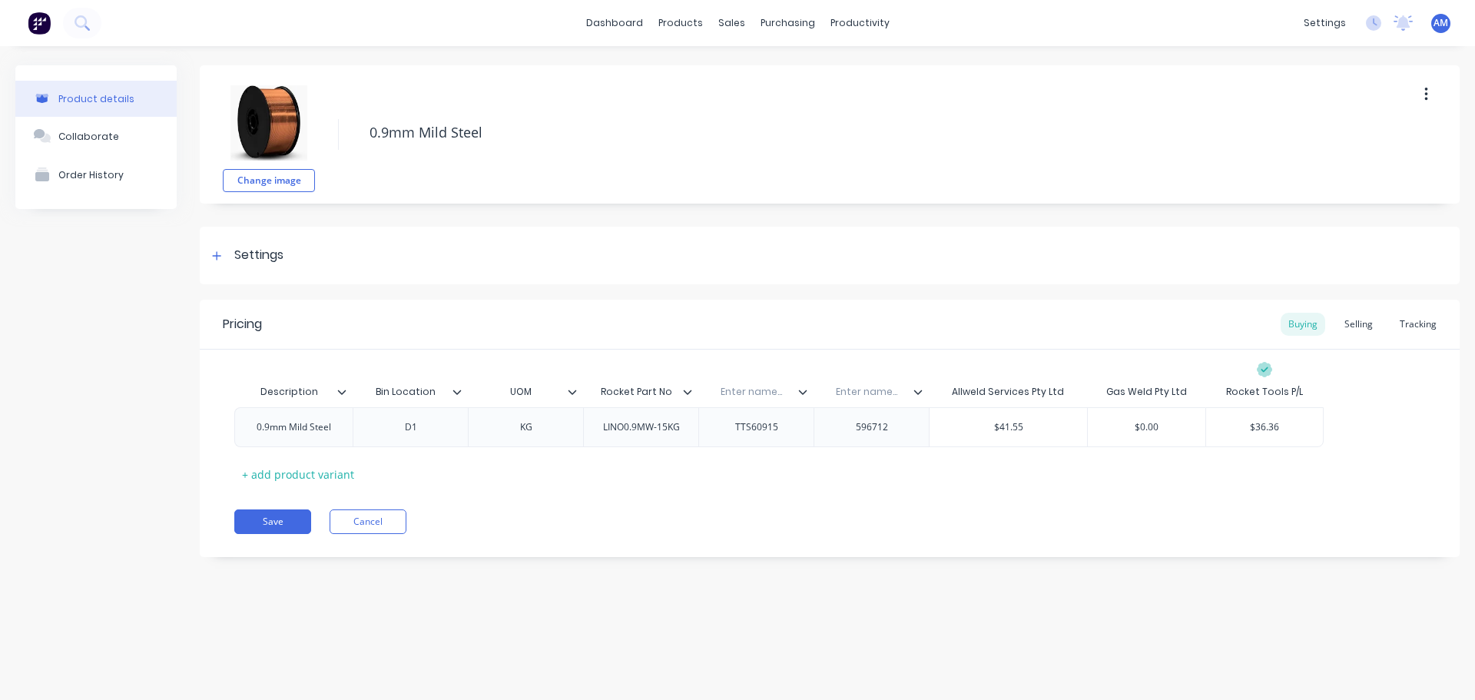
type input "Rocket Part No."
type textarea "x"
click at [760, 389] on input "text" at bounding box center [751, 392] width 106 height 14
type input "Allweld Part No."
type textarea "x"
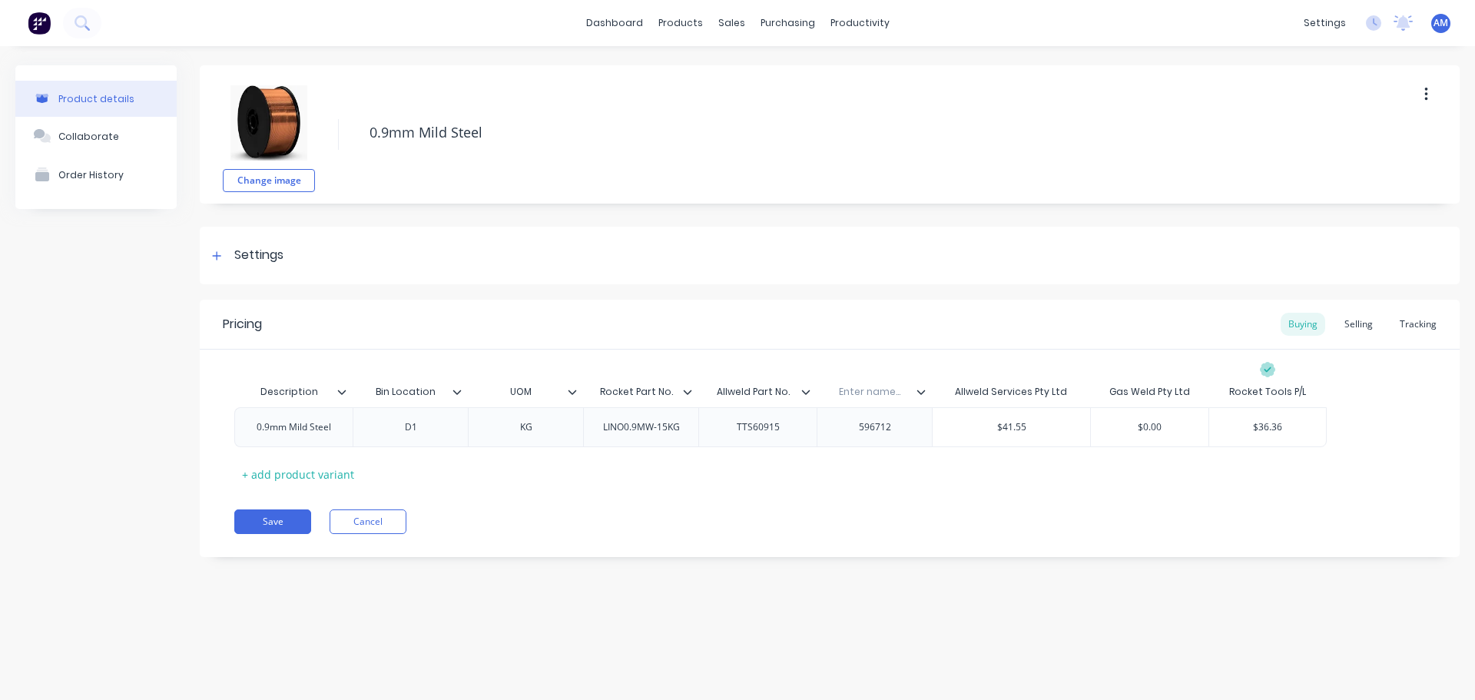
click at [871, 394] on input "text" at bounding box center [870, 392] width 106 height 14
type input "Gasweld Part No."
type textarea "x"
type input "$0.00"
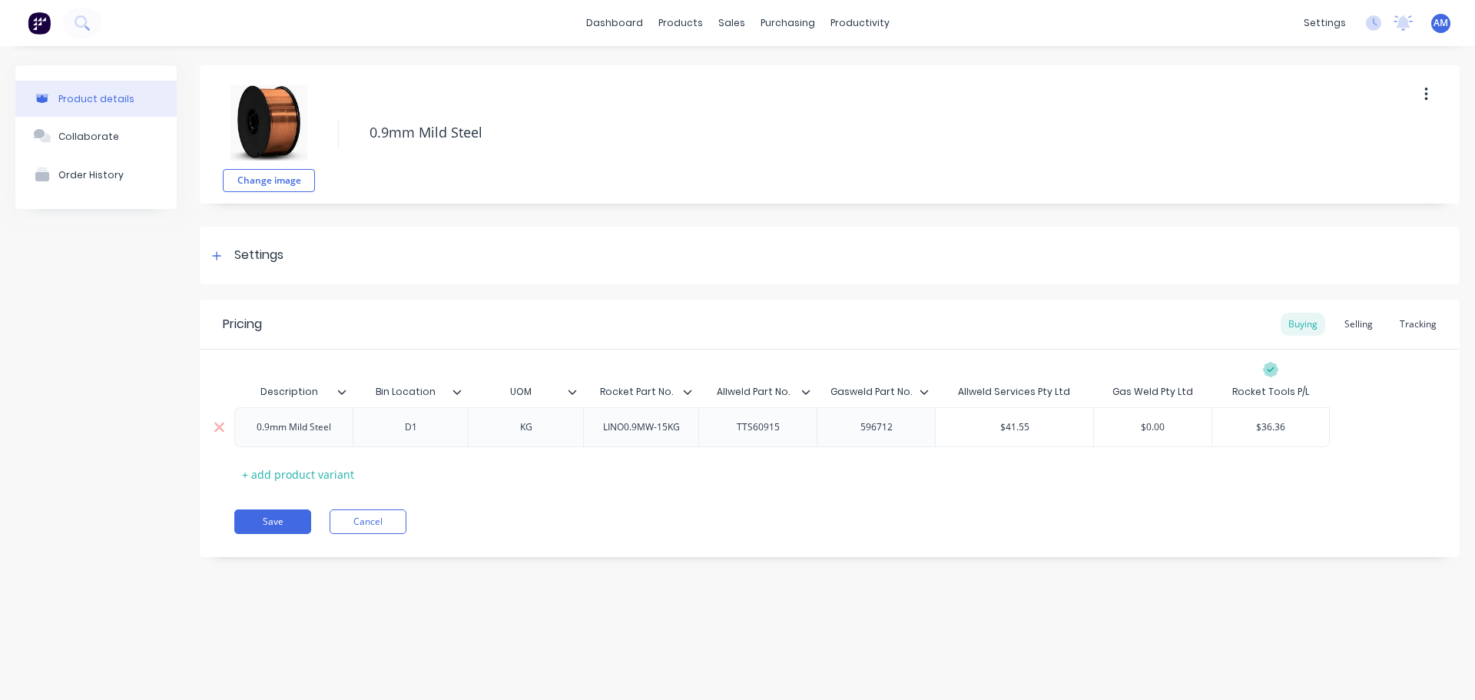
drag, startPoint x: 1168, startPoint y: 426, endPoint x: 1121, endPoint y: 418, distance: 48.4
click at [1121, 418] on div "$0.00 $0.00" at bounding box center [1153, 427] width 118 height 38
paste input "49"
type textarea "x"
type input "$49.00"
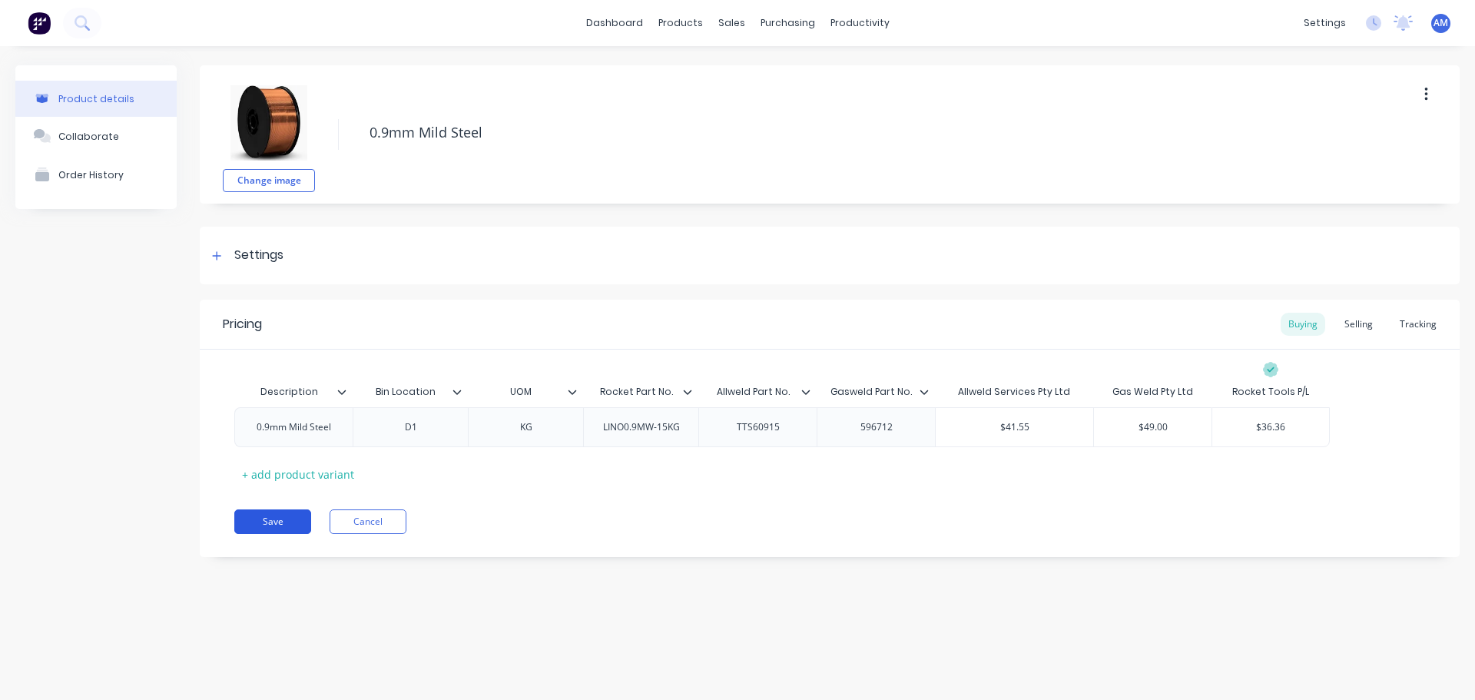
click at [271, 526] on button "Save" at bounding box center [272, 521] width 77 height 25
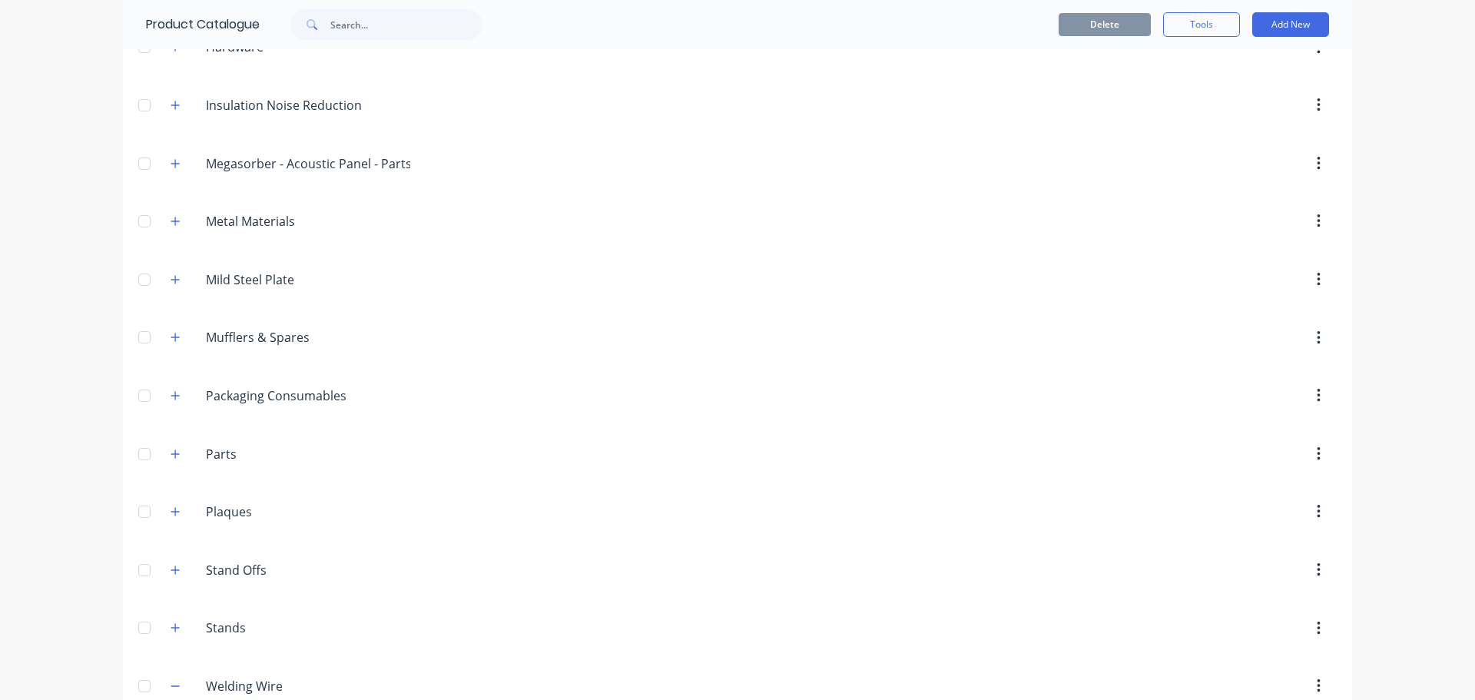
scroll to position [1436, 0]
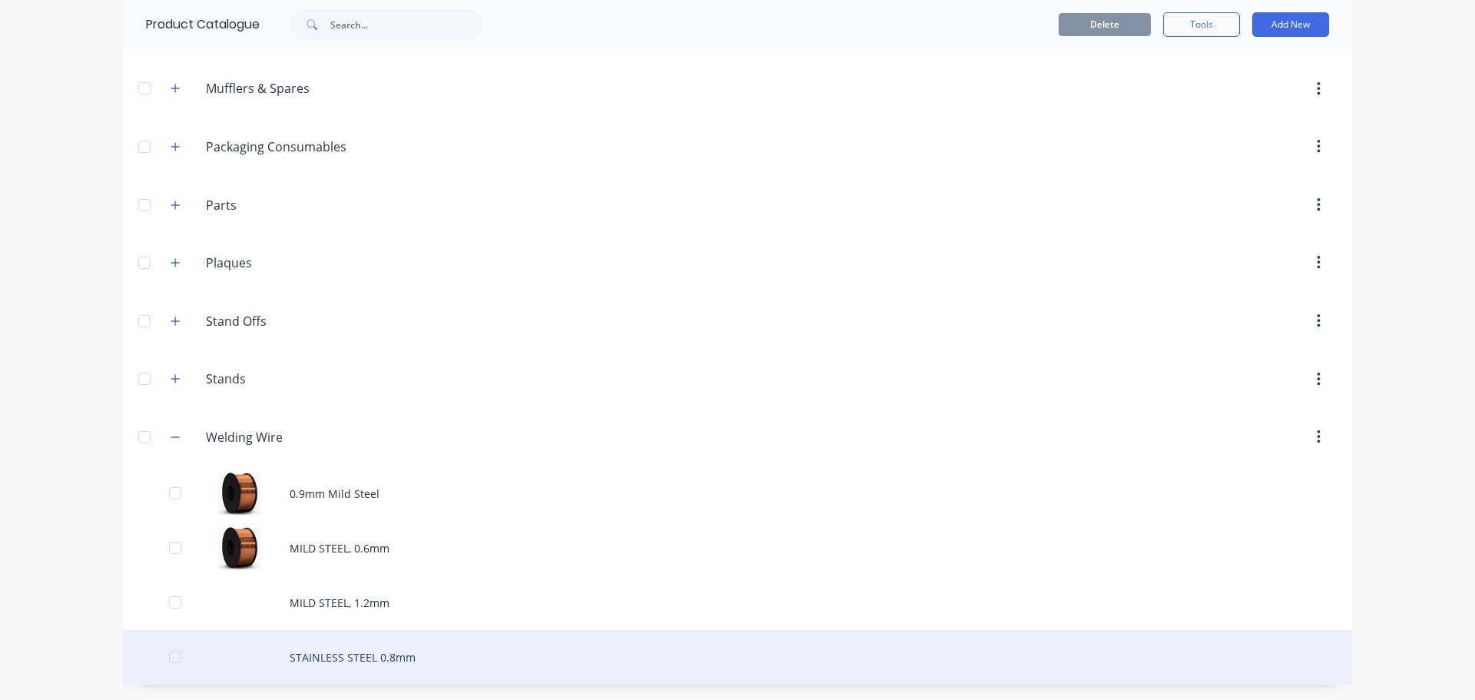
click at [386, 649] on div "STAINLESS STEEL 0.8mm" at bounding box center [737, 657] width 1229 height 55
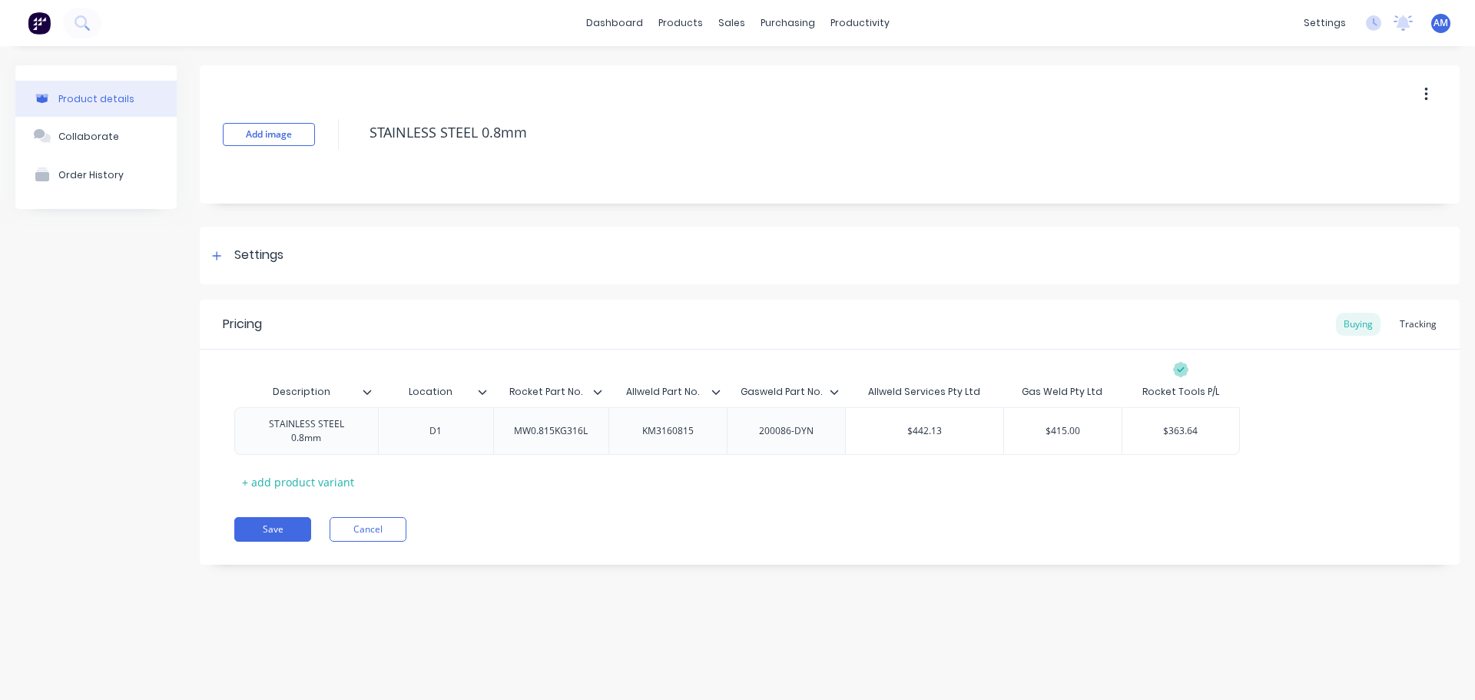
click at [369, 396] on icon at bounding box center [367, 391] width 9 height 9
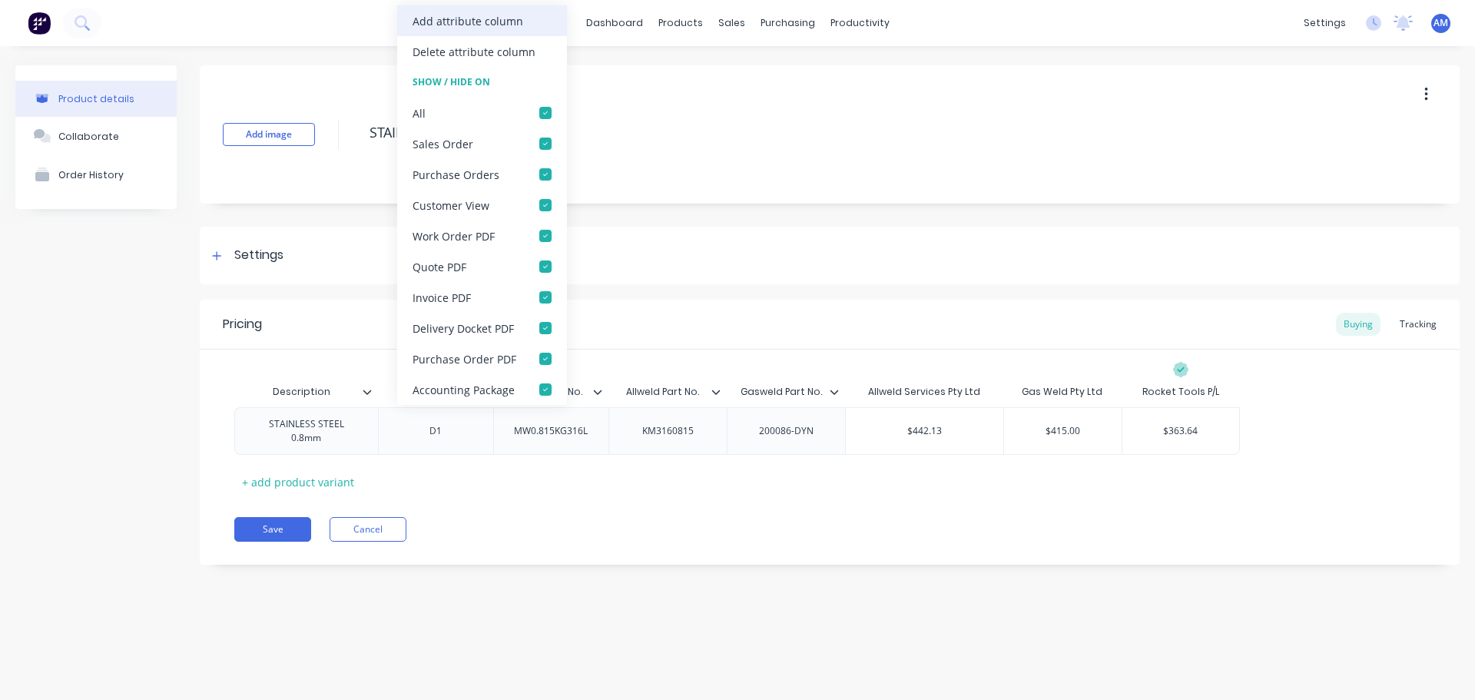
click at [492, 20] on div "Add attribute column" at bounding box center [467, 21] width 111 height 16
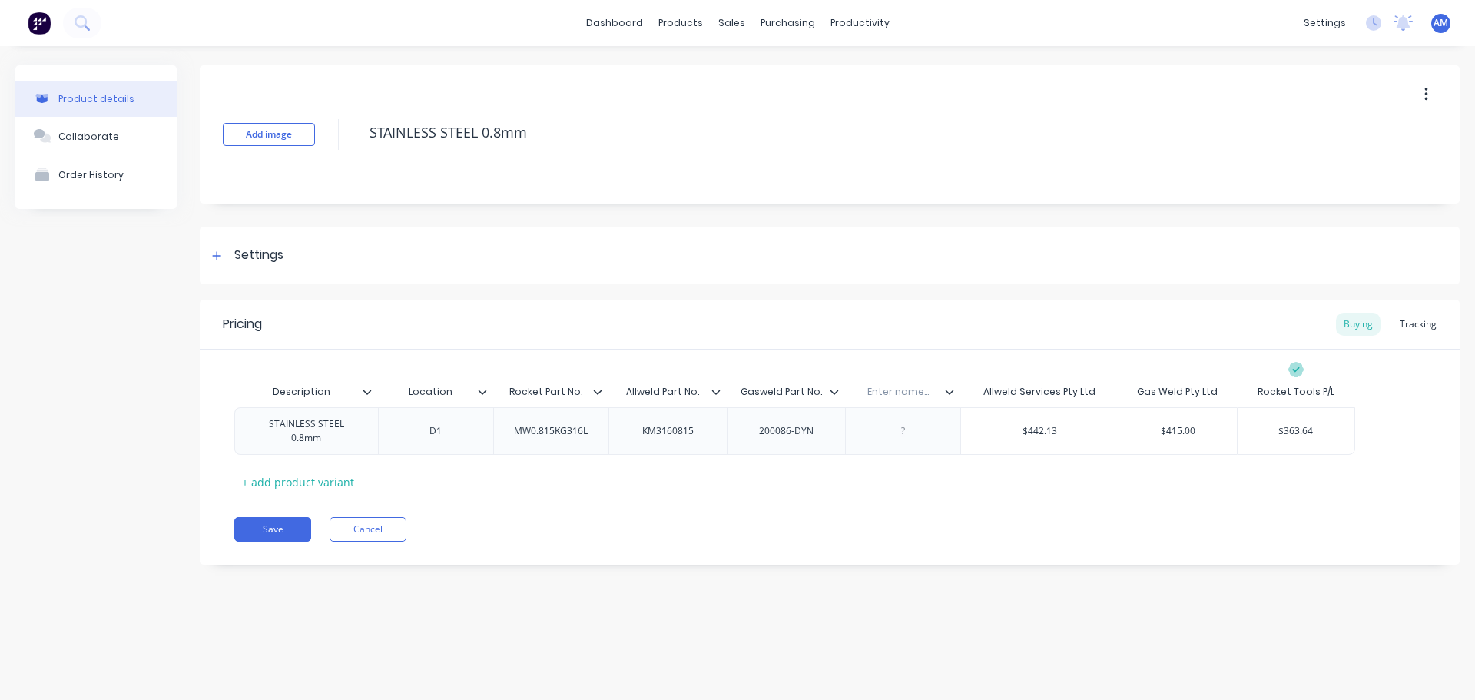
click at [951, 394] on icon at bounding box center [949, 391] width 9 height 9
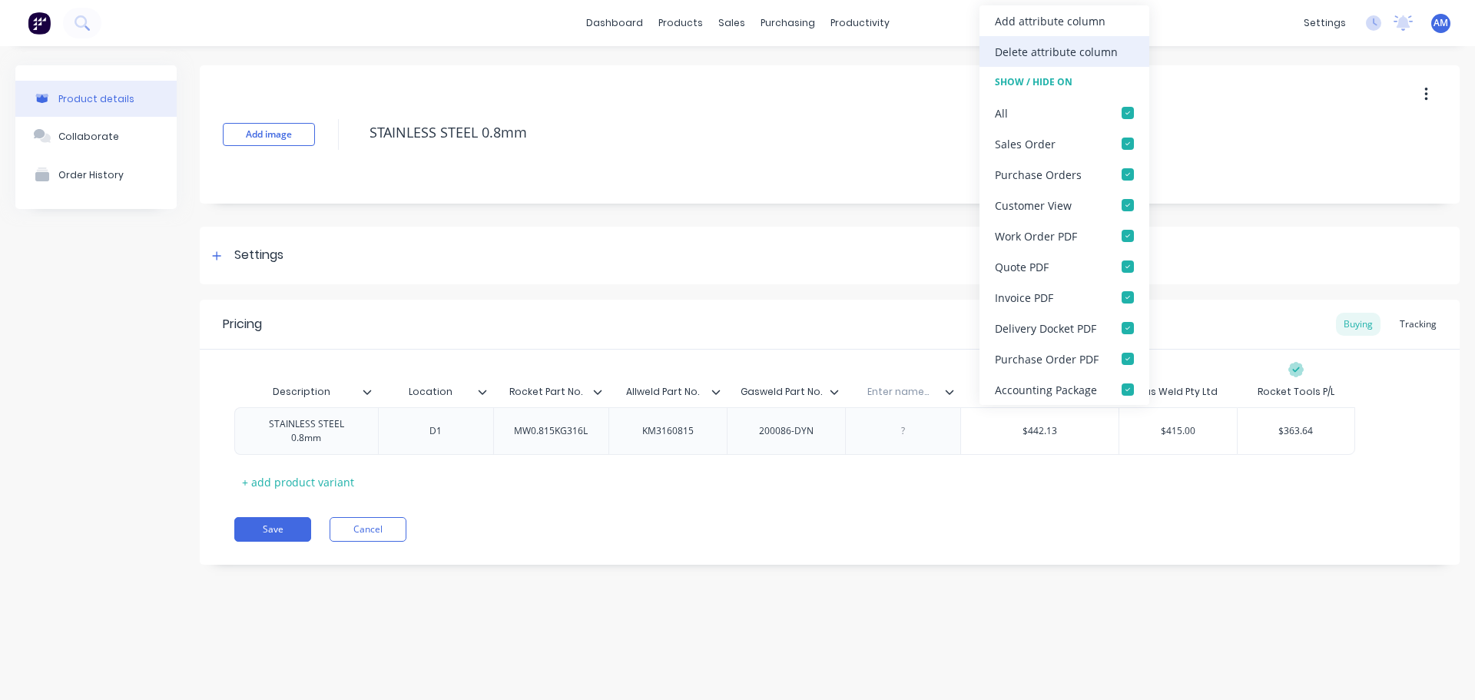
click at [1053, 47] on div "Delete attribute column" at bounding box center [1056, 52] width 123 height 16
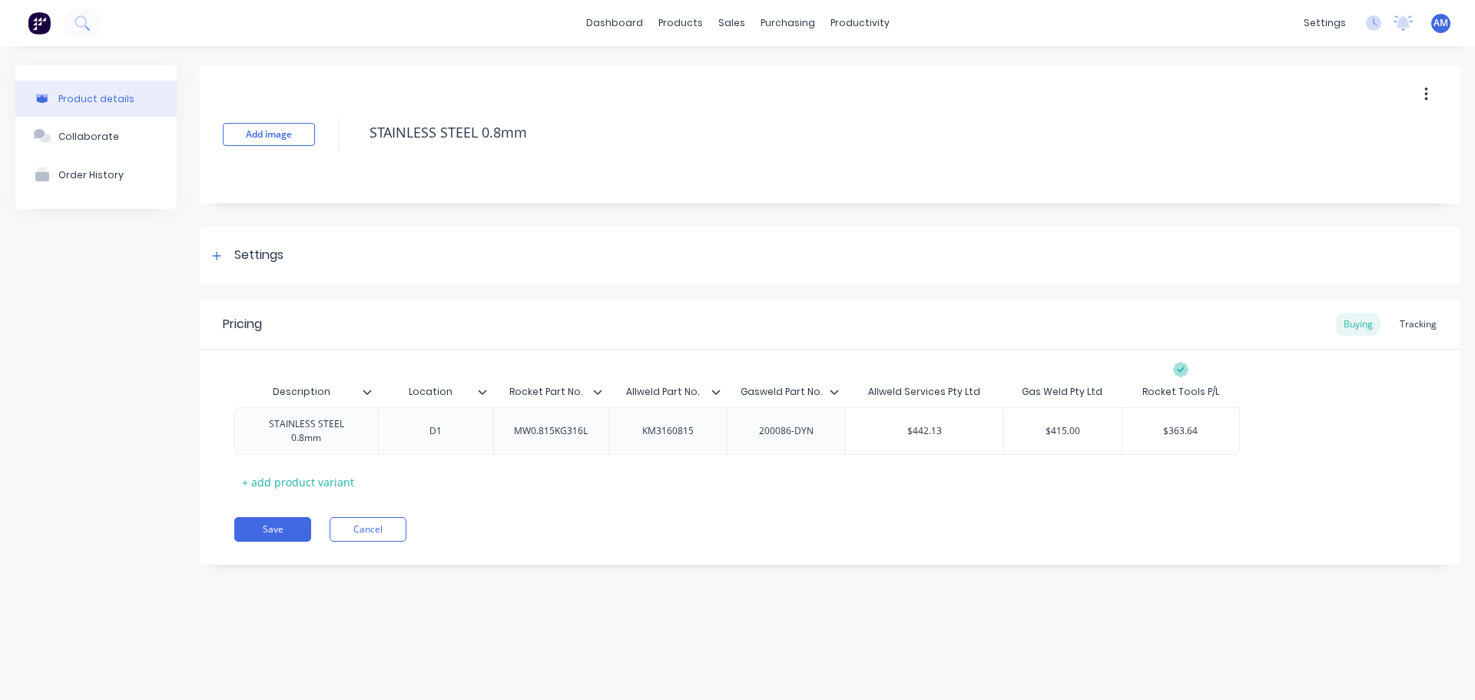
click at [366, 391] on icon at bounding box center [367, 391] width 9 height 9
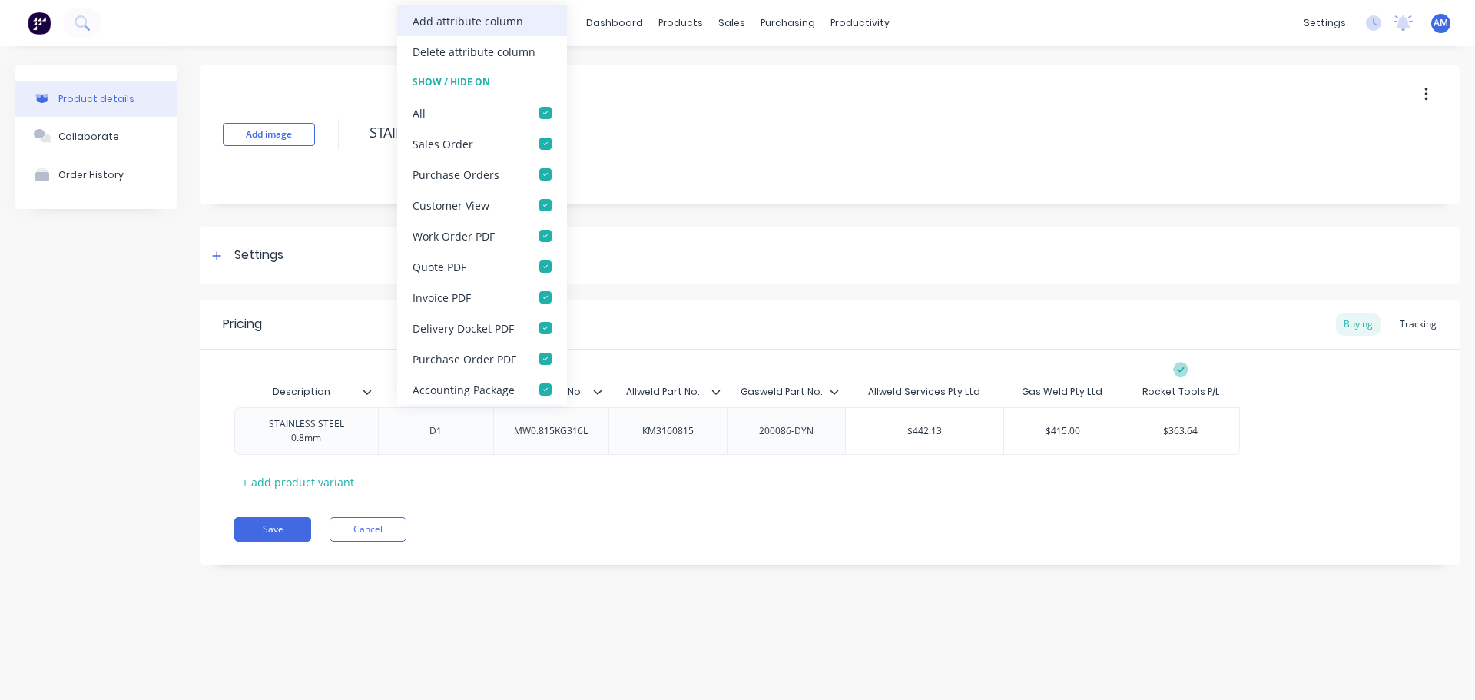
click at [482, 18] on div "Add attribute column" at bounding box center [467, 21] width 111 height 16
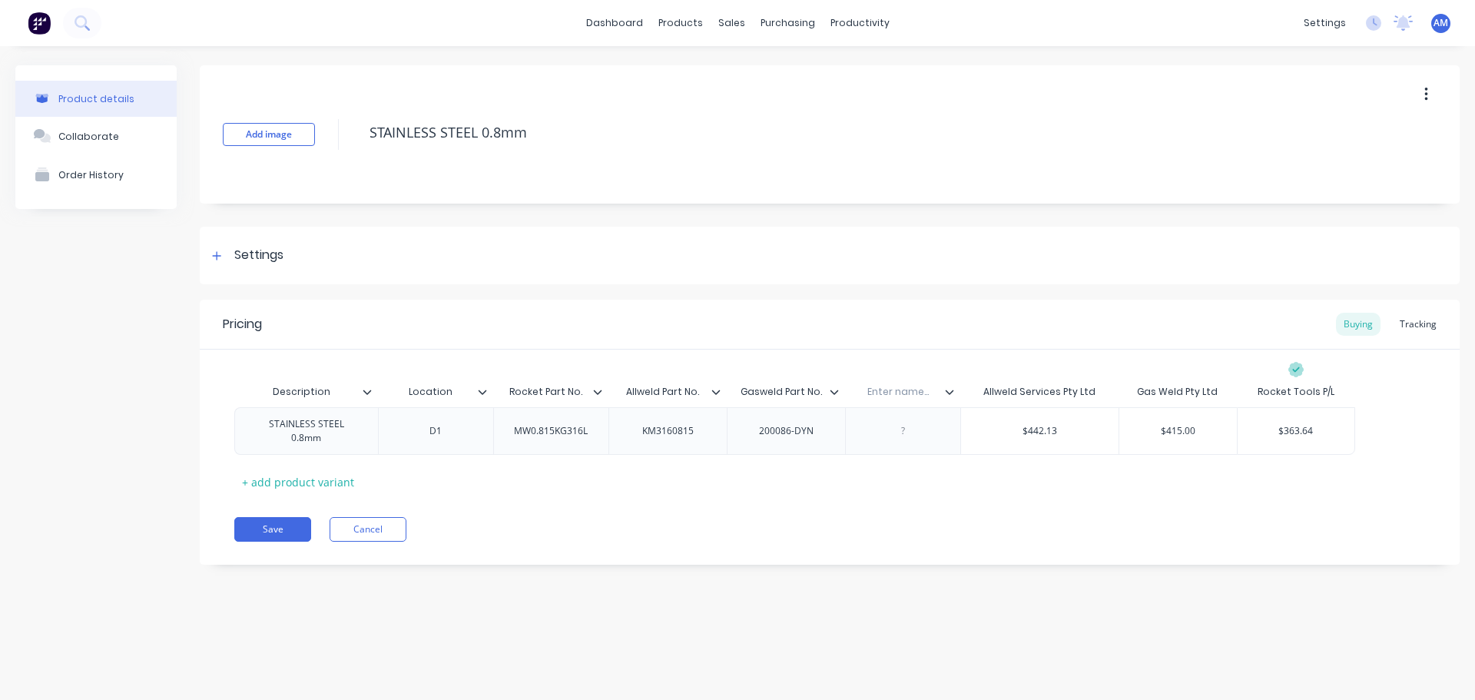
click at [950, 391] on icon at bounding box center [949, 391] width 9 height 9
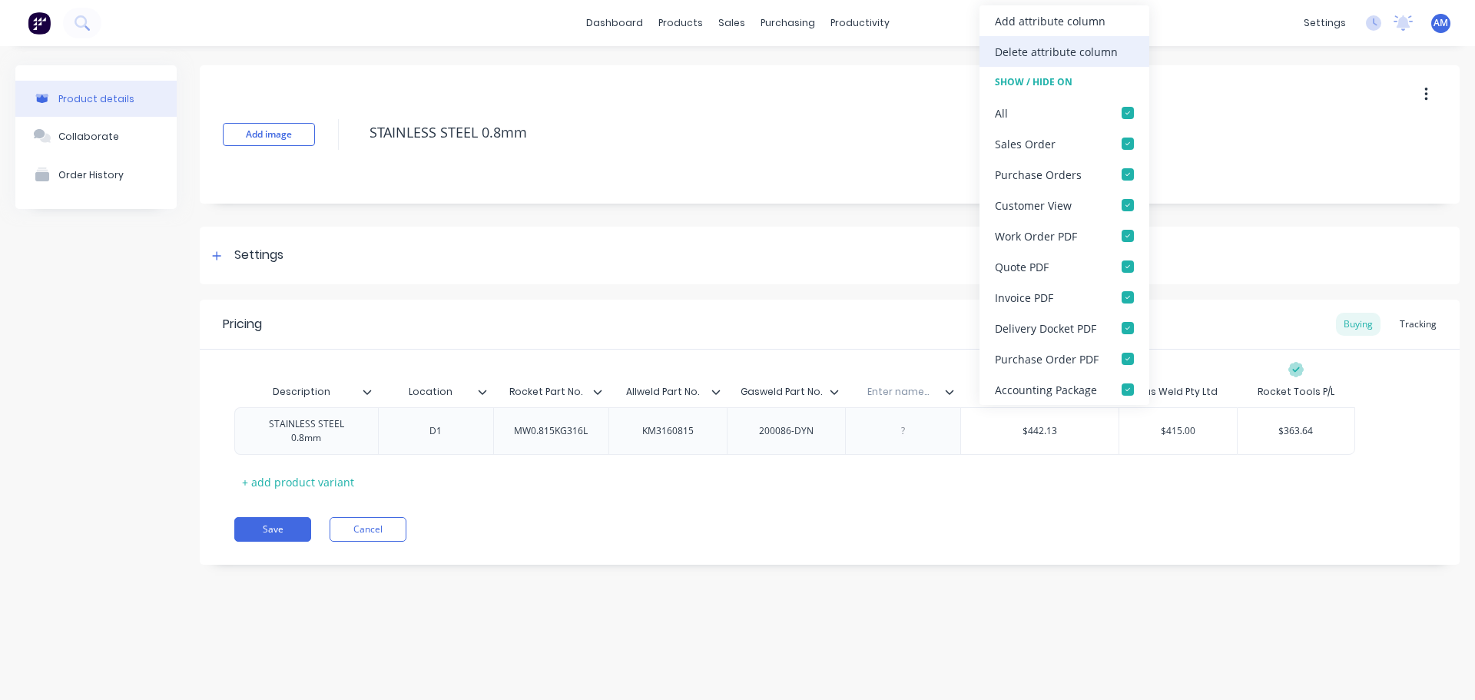
click at [1056, 45] on div "Delete attribute column" at bounding box center [1056, 52] width 123 height 16
type textarea "x"
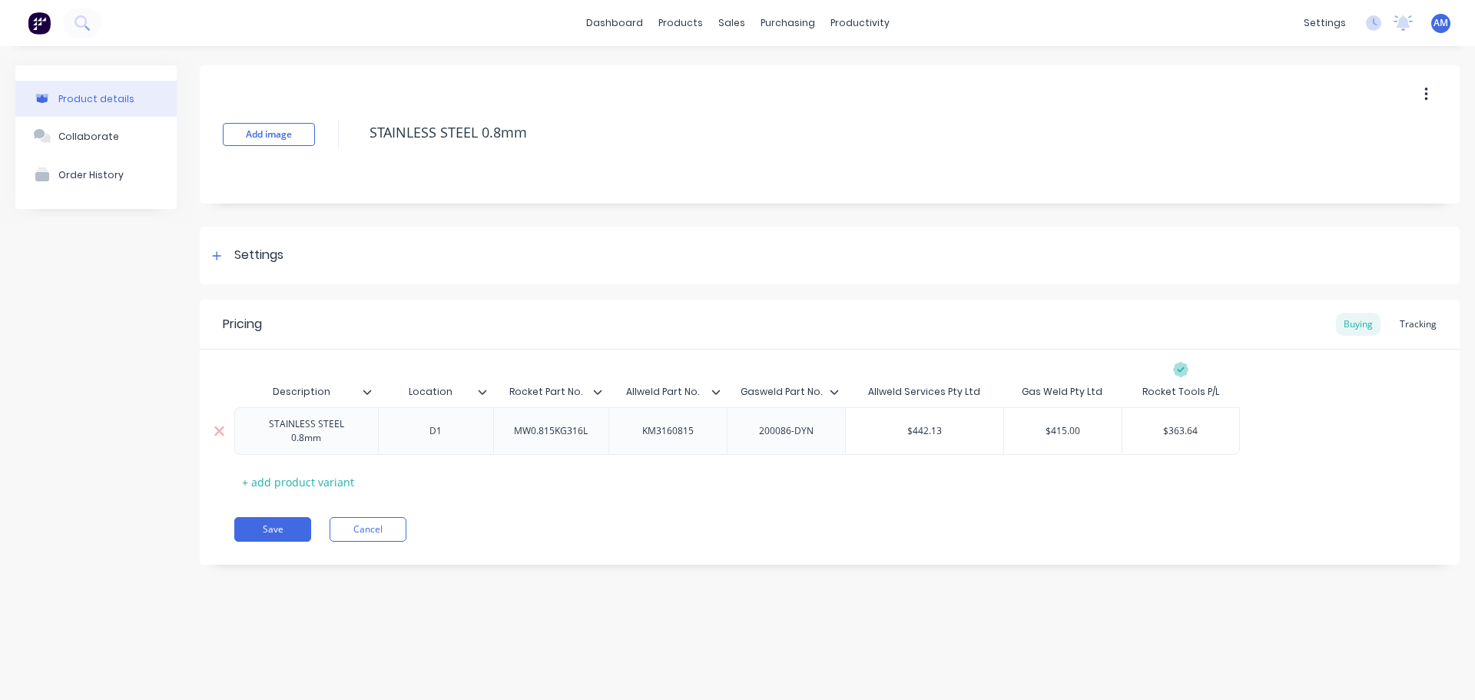
click at [346, 432] on div "STAINLESS STEEL 0.8mm" at bounding box center [306, 431] width 131 height 34
click at [363, 433] on div "STAINLESS STEEL 0.8mm" at bounding box center [306, 431] width 131 height 34
click at [289, 526] on button "Save" at bounding box center [272, 529] width 77 height 25
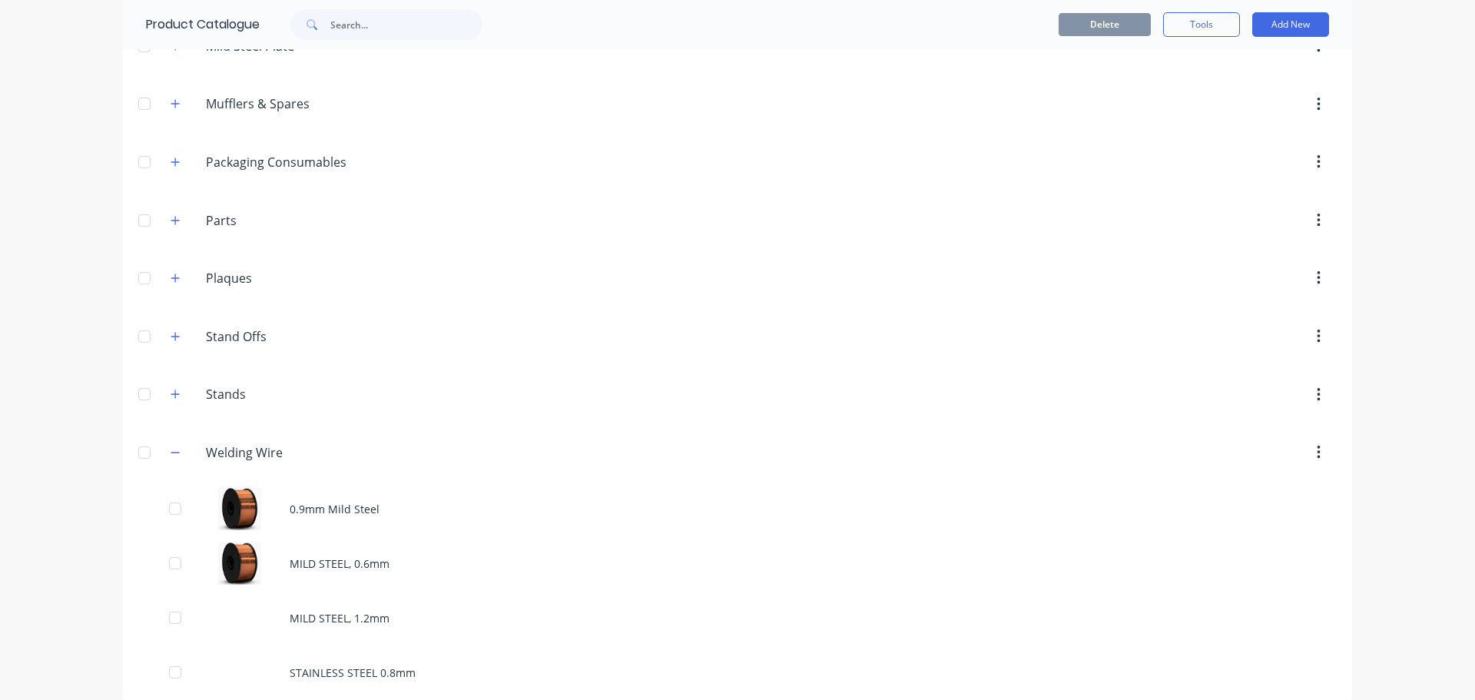
scroll to position [1436, 0]
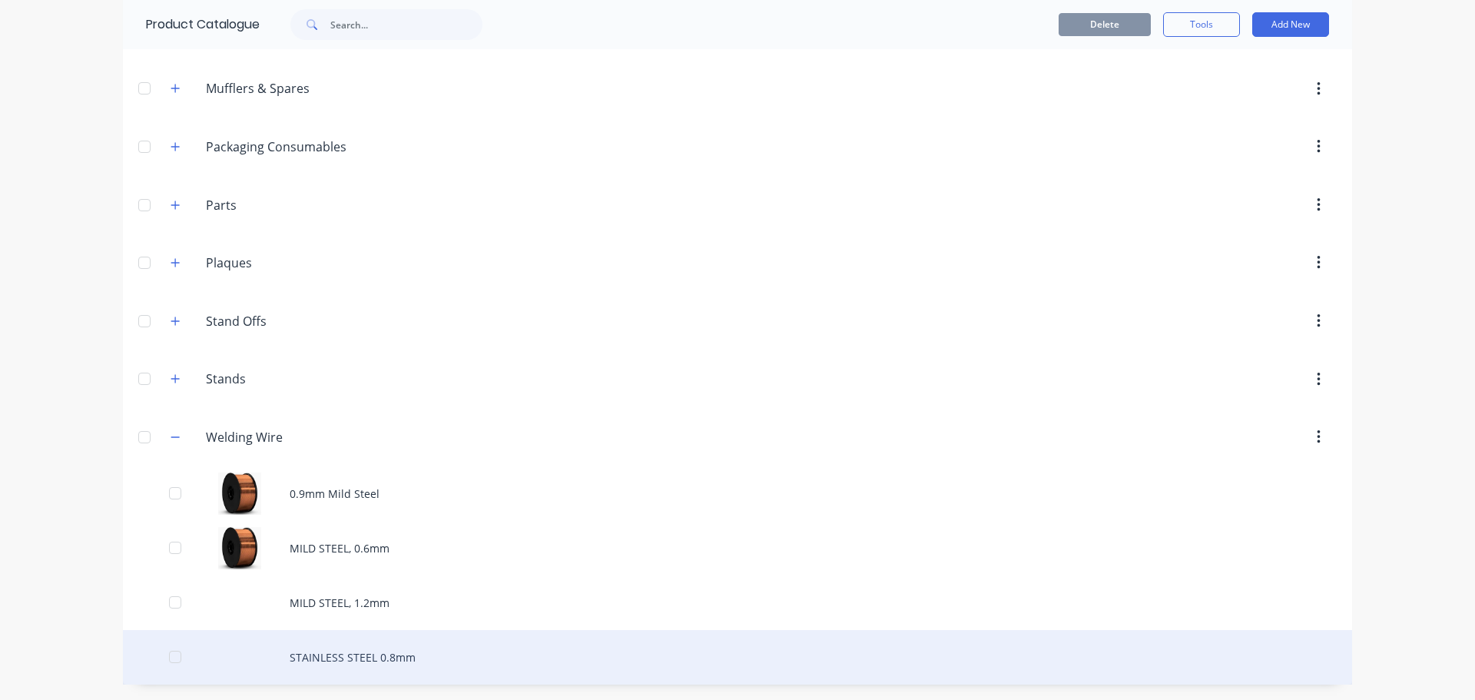
click at [341, 653] on div "STAINLESS STEEL 0.8mm" at bounding box center [737, 657] width 1229 height 55
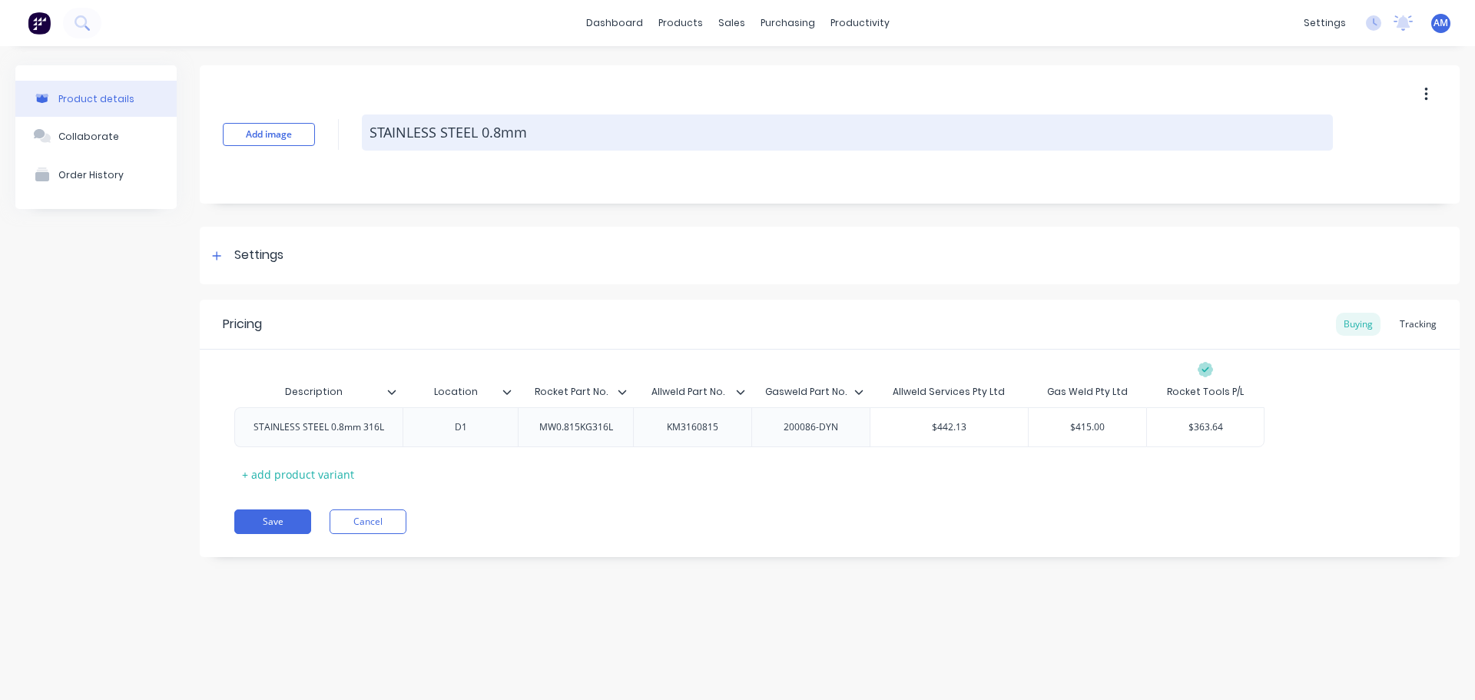
click at [544, 134] on textarea "STAINLESS STEEL 0.8mm" at bounding box center [847, 132] width 971 height 36
type textarea "x"
type textarea "STAINLESS STEEL 0.8mm"
type textarea "x"
type textarea "STAINLESS STEEL 0.8mm 3"
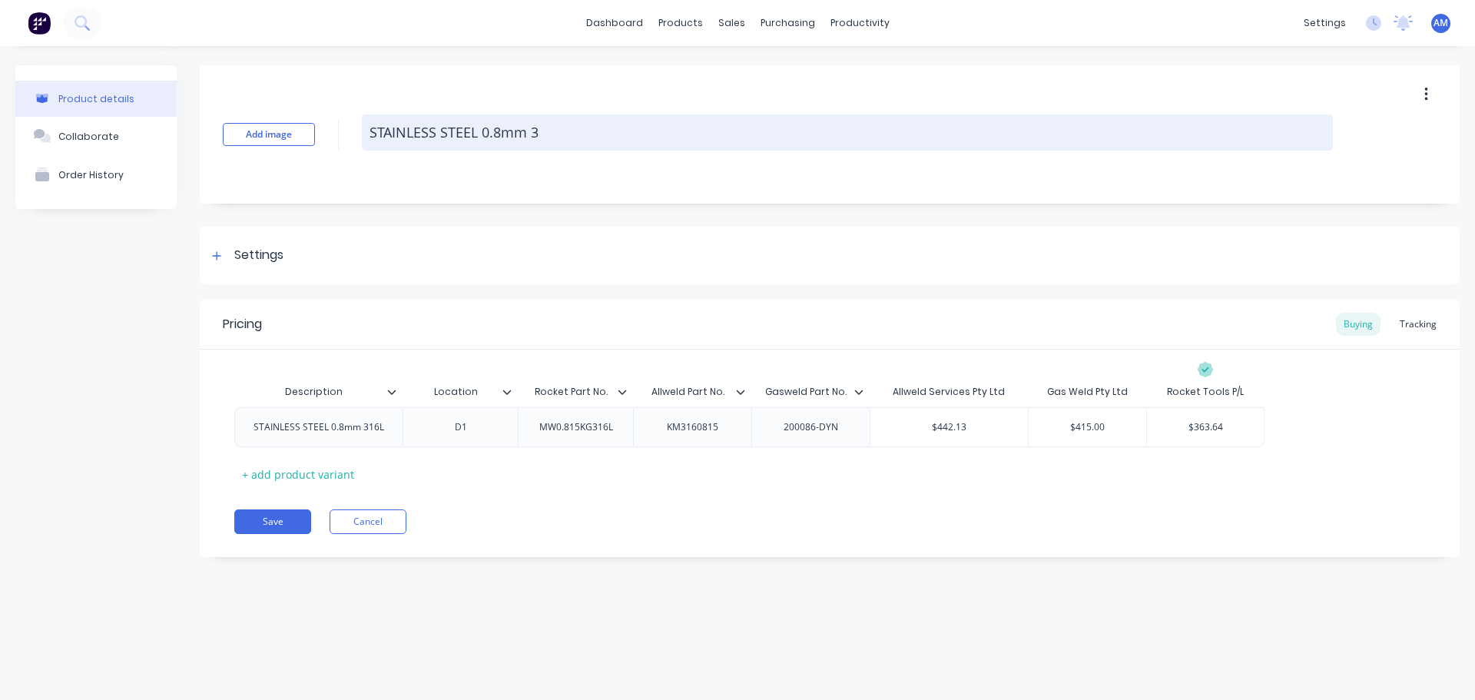
type textarea "x"
type textarea "STAINLESS STEEL 0.8mm 31"
type textarea "x"
type textarea "STAINLESS STEEL 0.8mm 316"
type textarea "x"
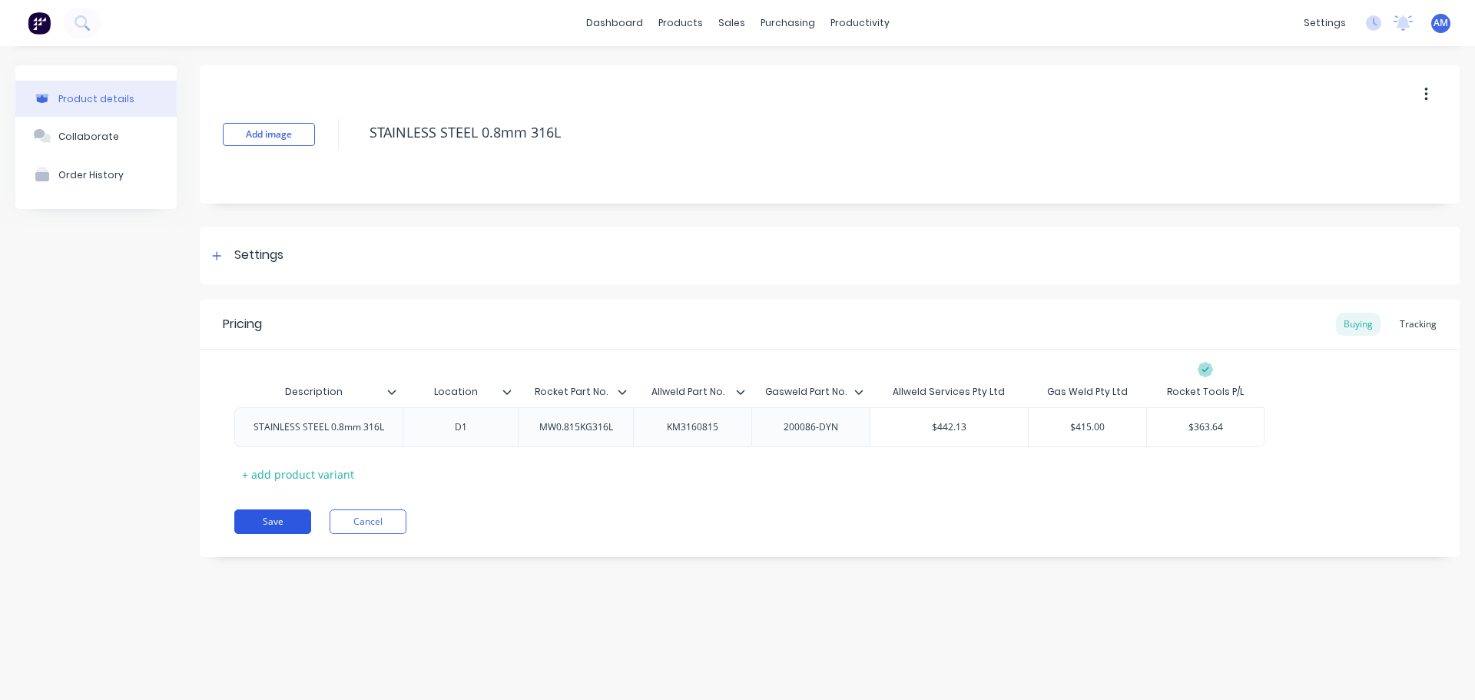
type textarea "STAINLESS STEEL 0.8mm 316L"
type textarea "x"
type textarea "STAINLESS STEEL 0.8mm 316L"
click at [274, 519] on button "Save" at bounding box center [272, 521] width 77 height 25
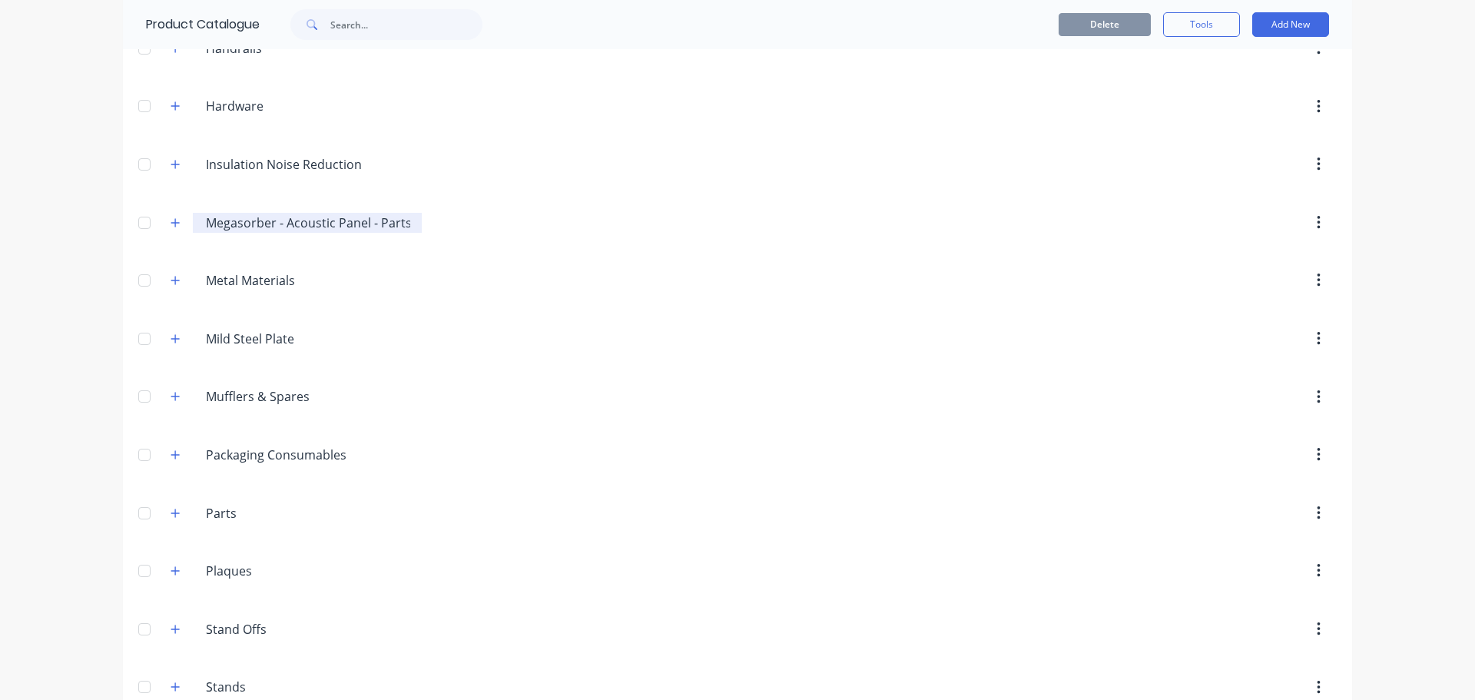
scroll to position [1436, 0]
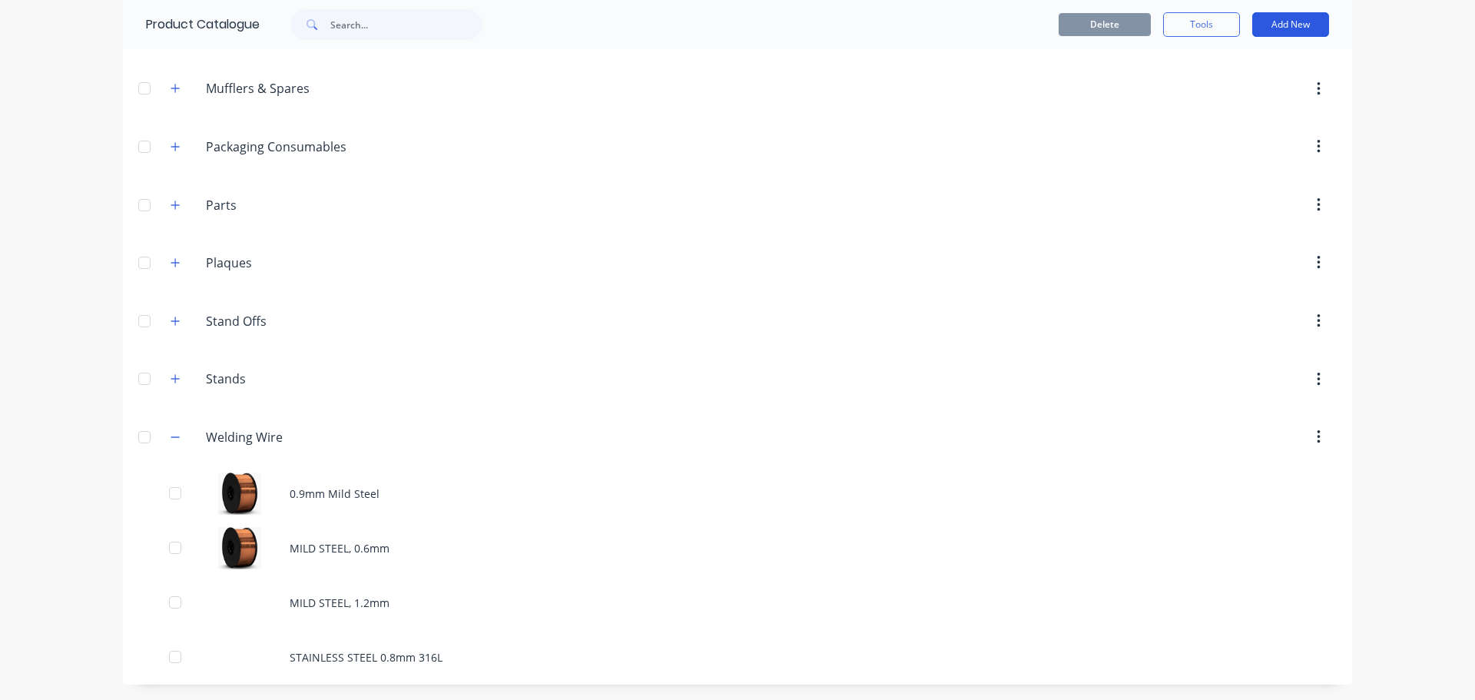
click at [1284, 23] on button "Add New" at bounding box center [1290, 24] width 77 height 25
click at [1228, 89] on div "Product" at bounding box center [1256, 95] width 118 height 22
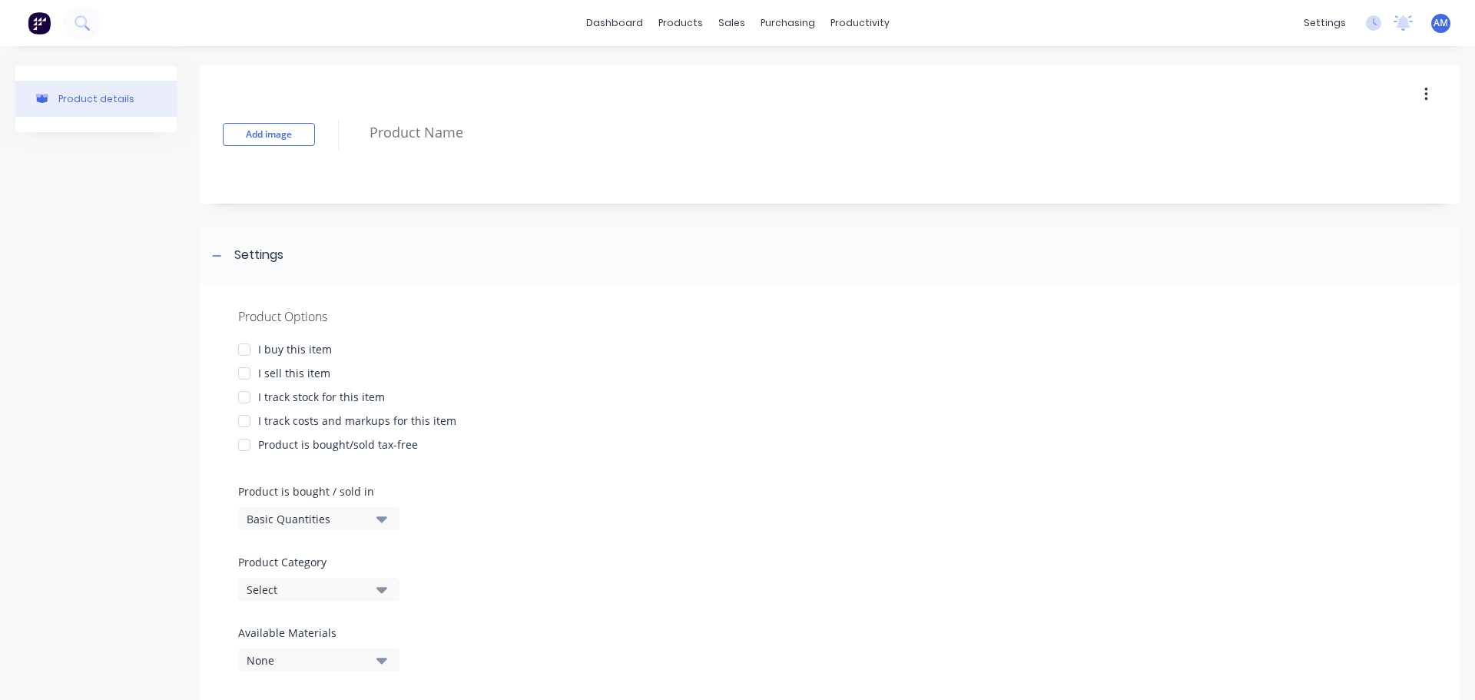
click at [245, 347] on div at bounding box center [244, 349] width 31 height 31
click at [240, 392] on div at bounding box center [244, 397] width 31 height 31
click at [239, 418] on div at bounding box center [244, 421] width 31 height 31
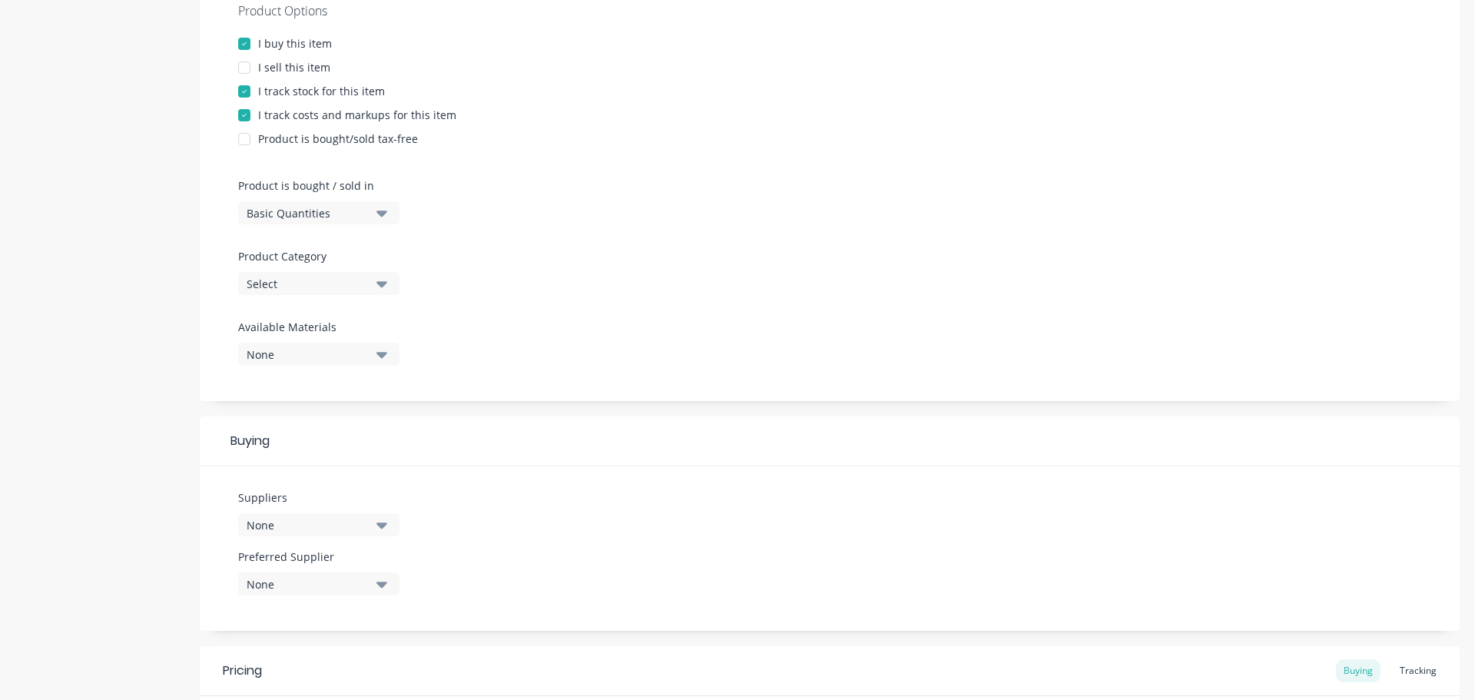
scroll to position [307, 0]
click at [385, 280] on icon "button" at bounding box center [381, 281] width 11 height 17
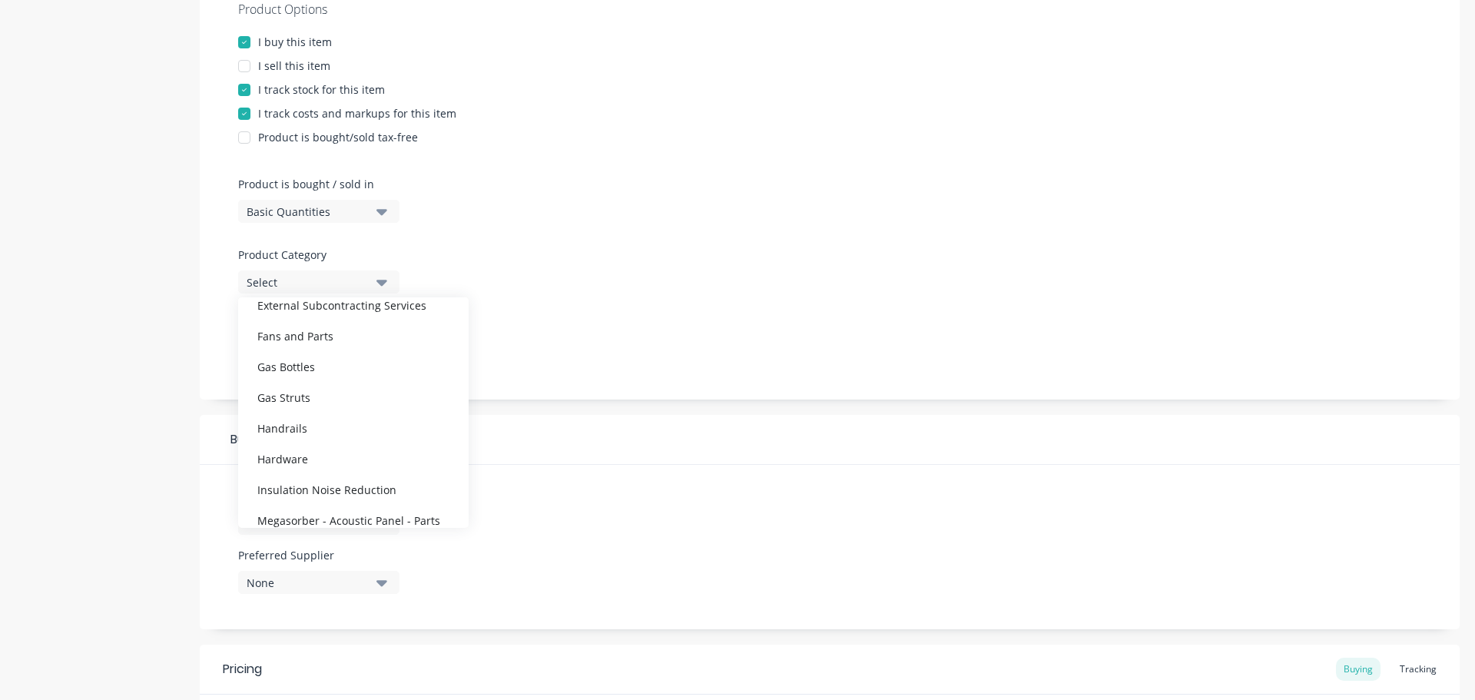
scroll to position [784, 0]
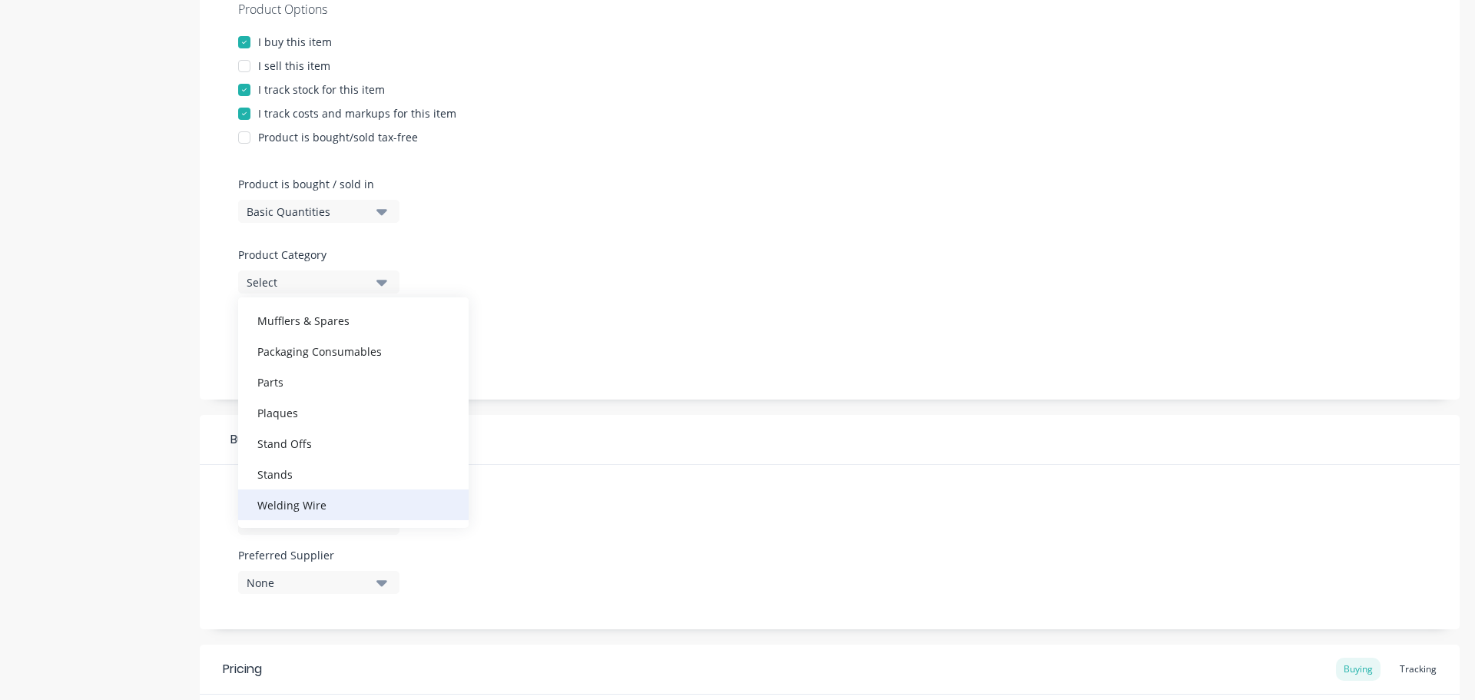
click at [304, 502] on div "Welding Wire" at bounding box center [353, 504] width 230 height 31
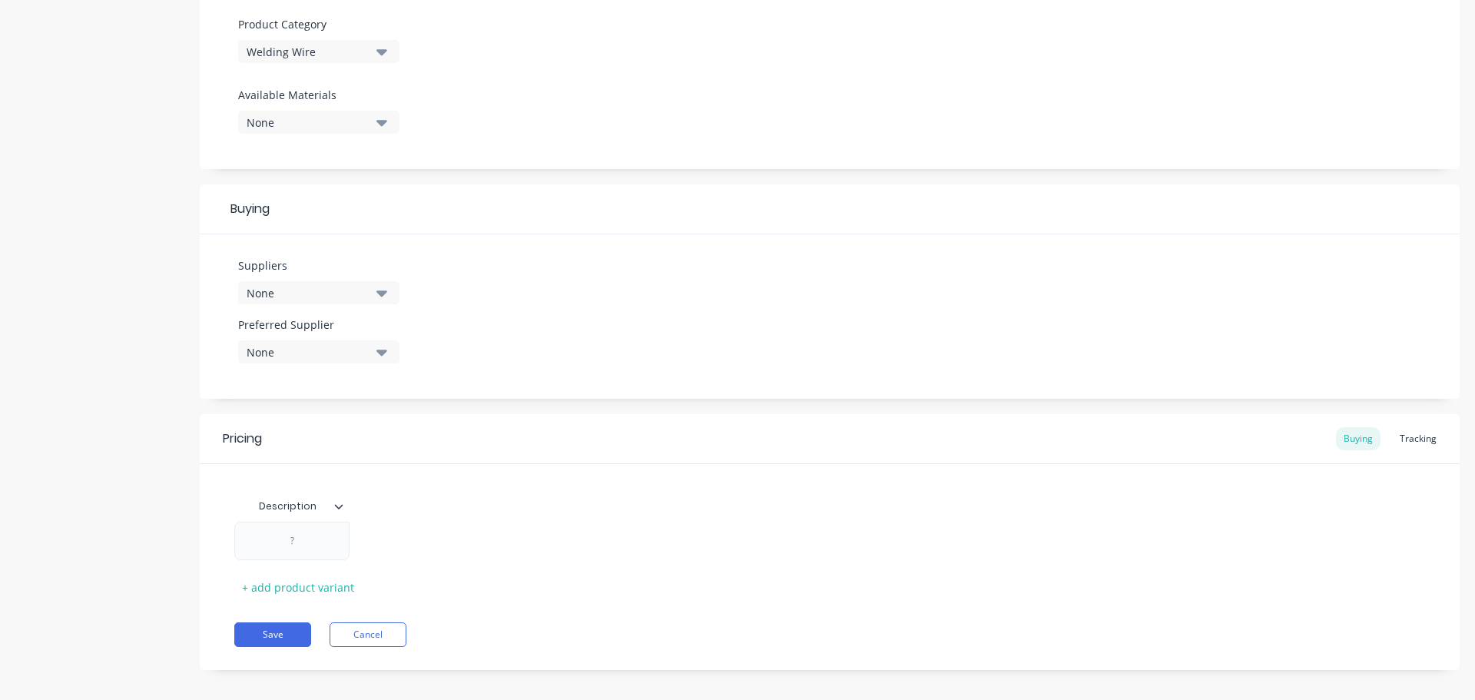
scroll to position [550, 0]
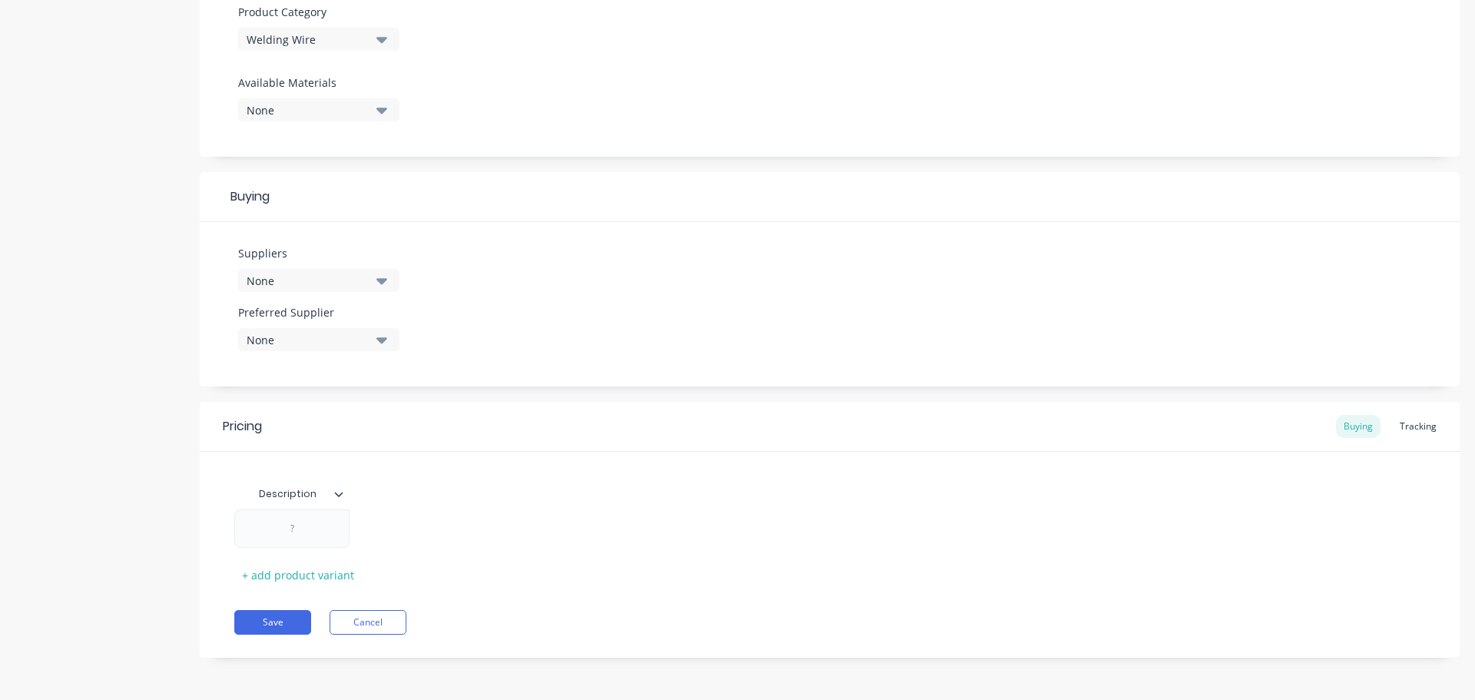
click at [383, 279] on icon "button" at bounding box center [381, 281] width 11 height 6
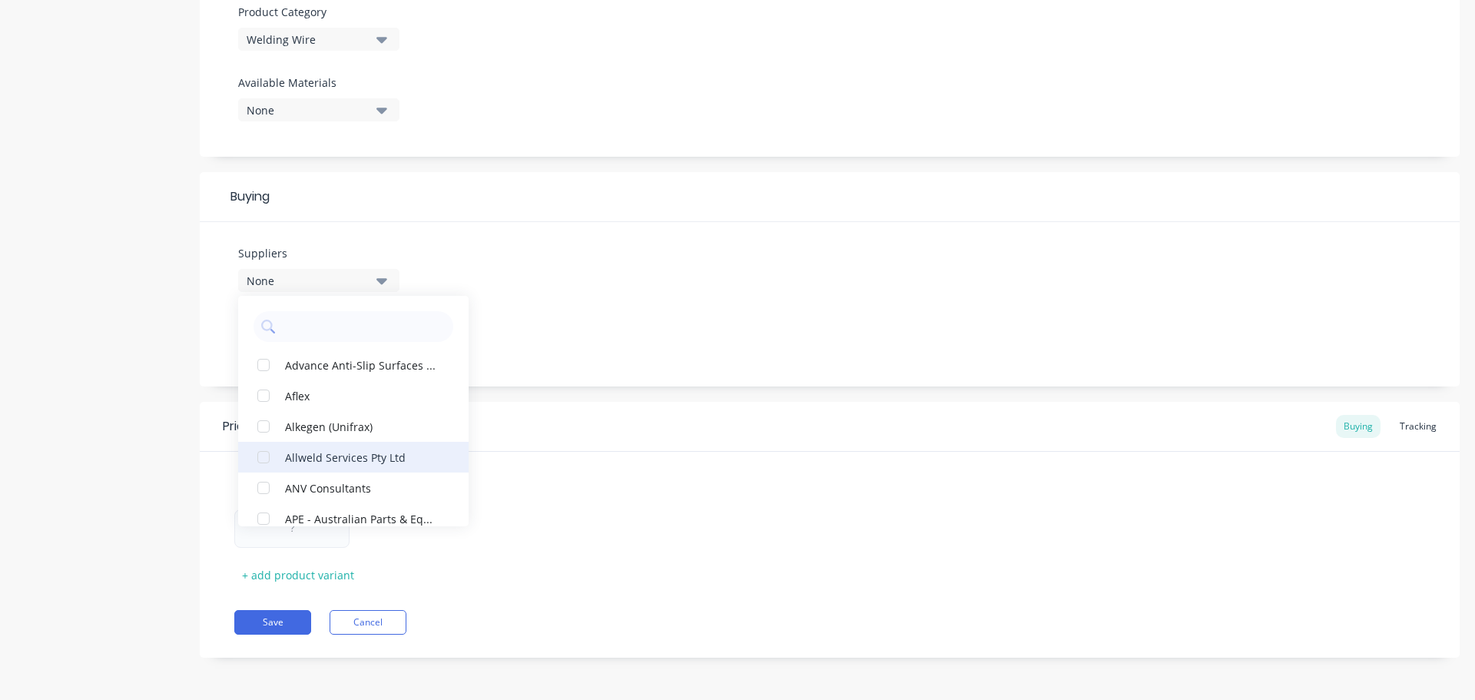
click at [325, 452] on div "Allweld Services Pty Ltd" at bounding box center [362, 457] width 154 height 16
type textarea "x"
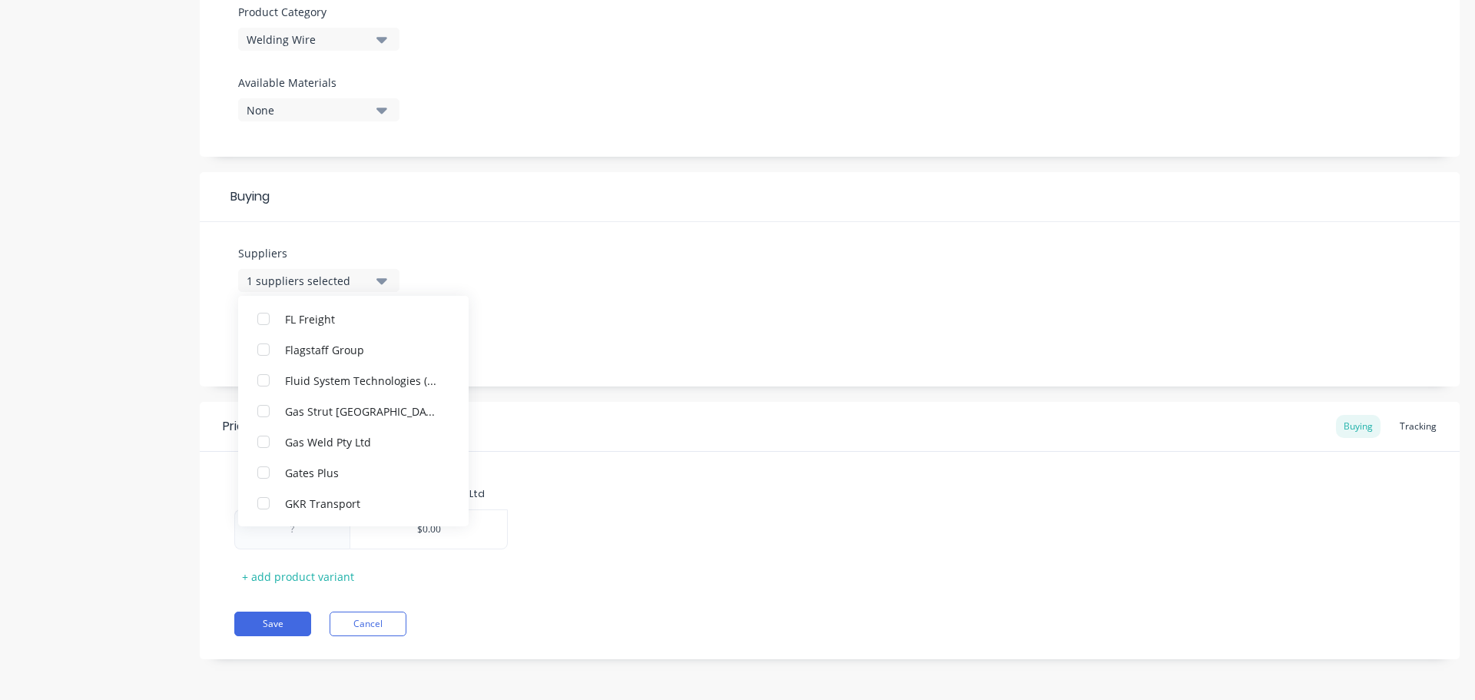
scroll to position [3487, 0]
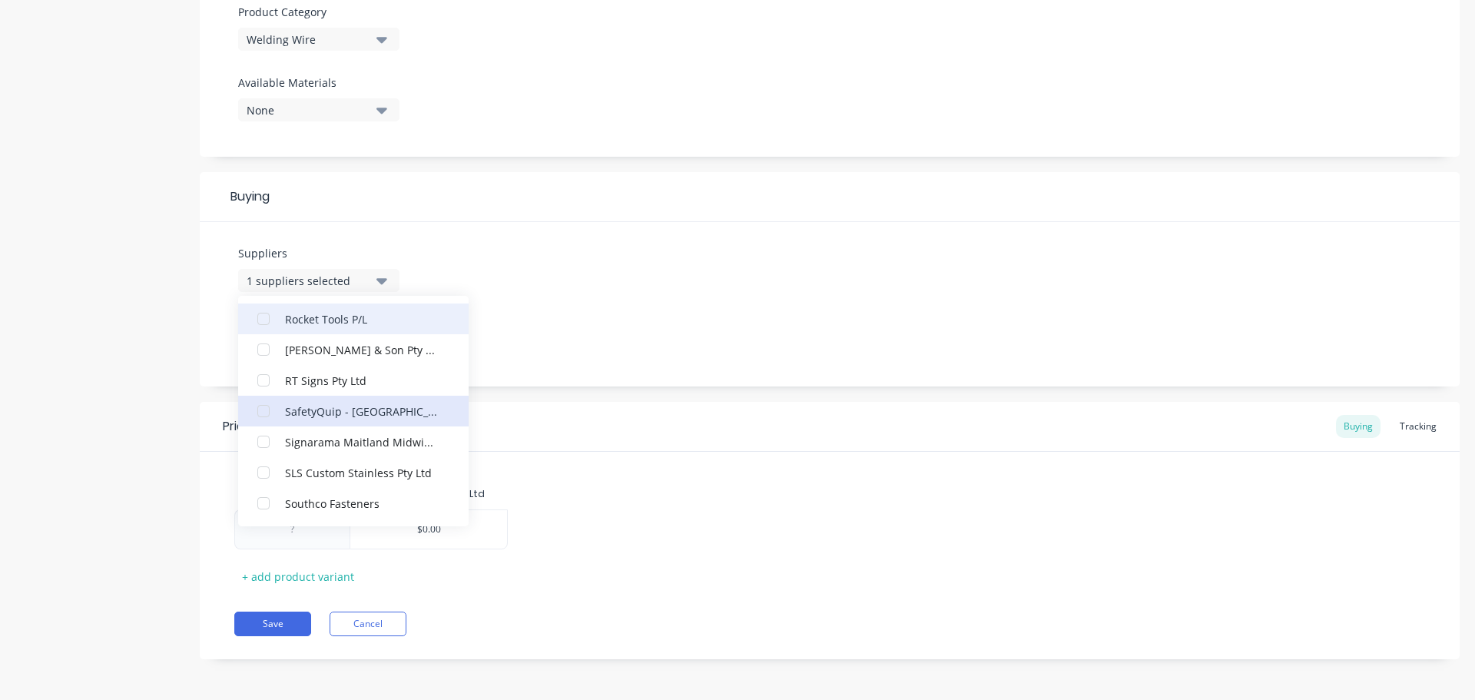
click at [266, 316] on div "button" at bounding box center [263, 318] width 31 height 31
type textarea "x"
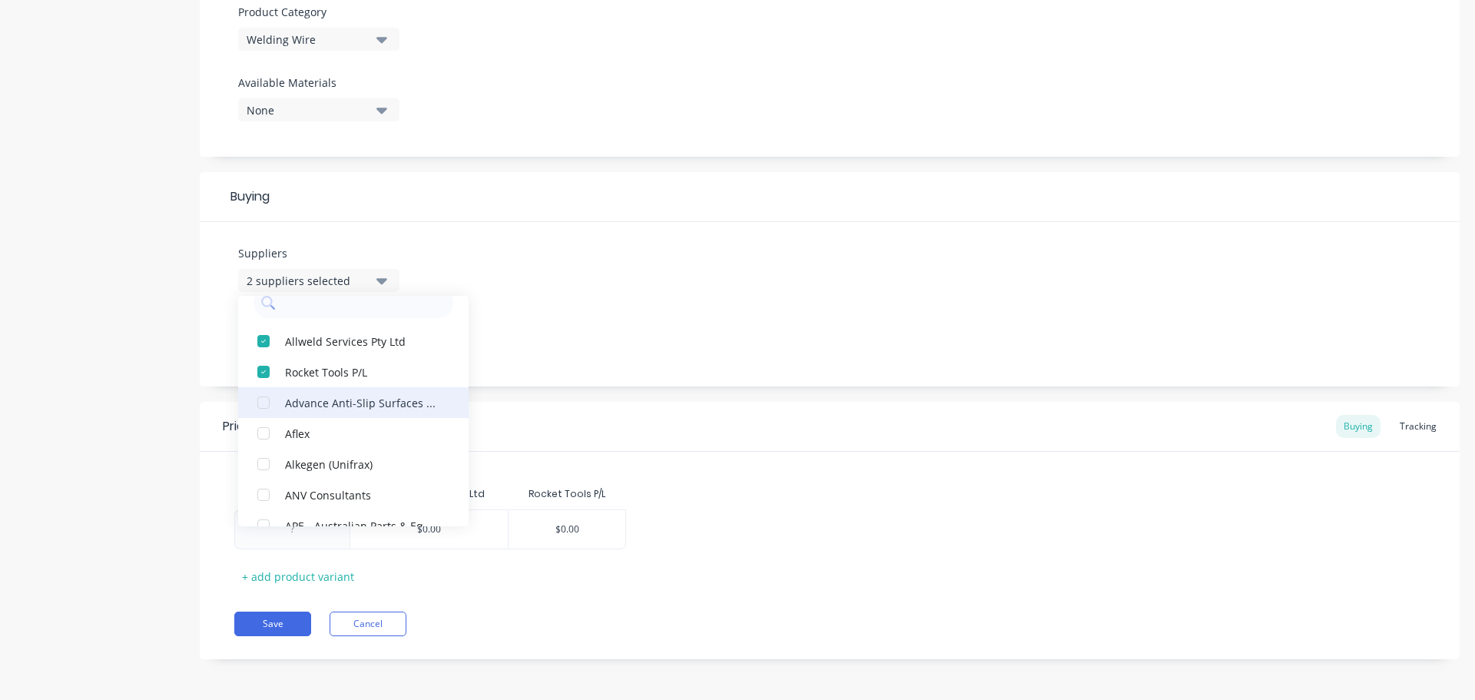
scroll to position [0, 0]
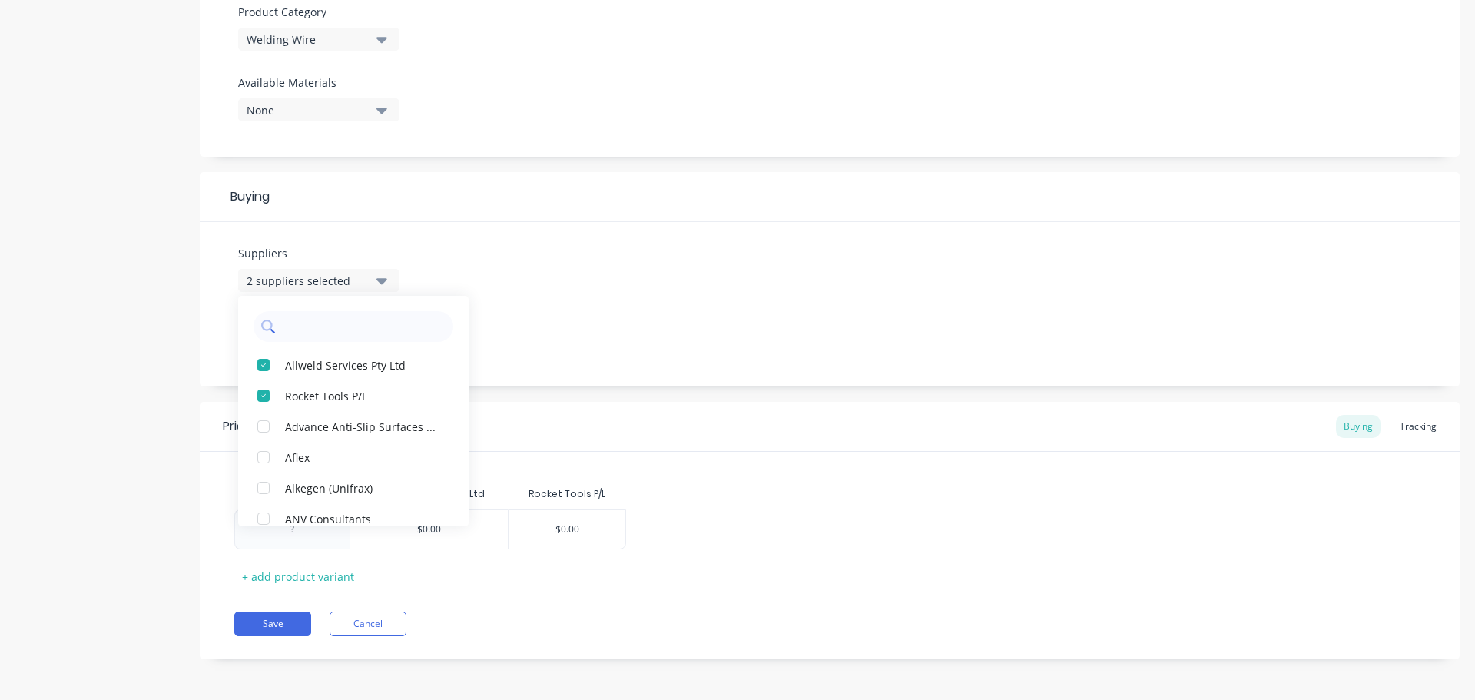
click at [303, 330] on input "text" at bounding box center [364, 326] width 163 height 31
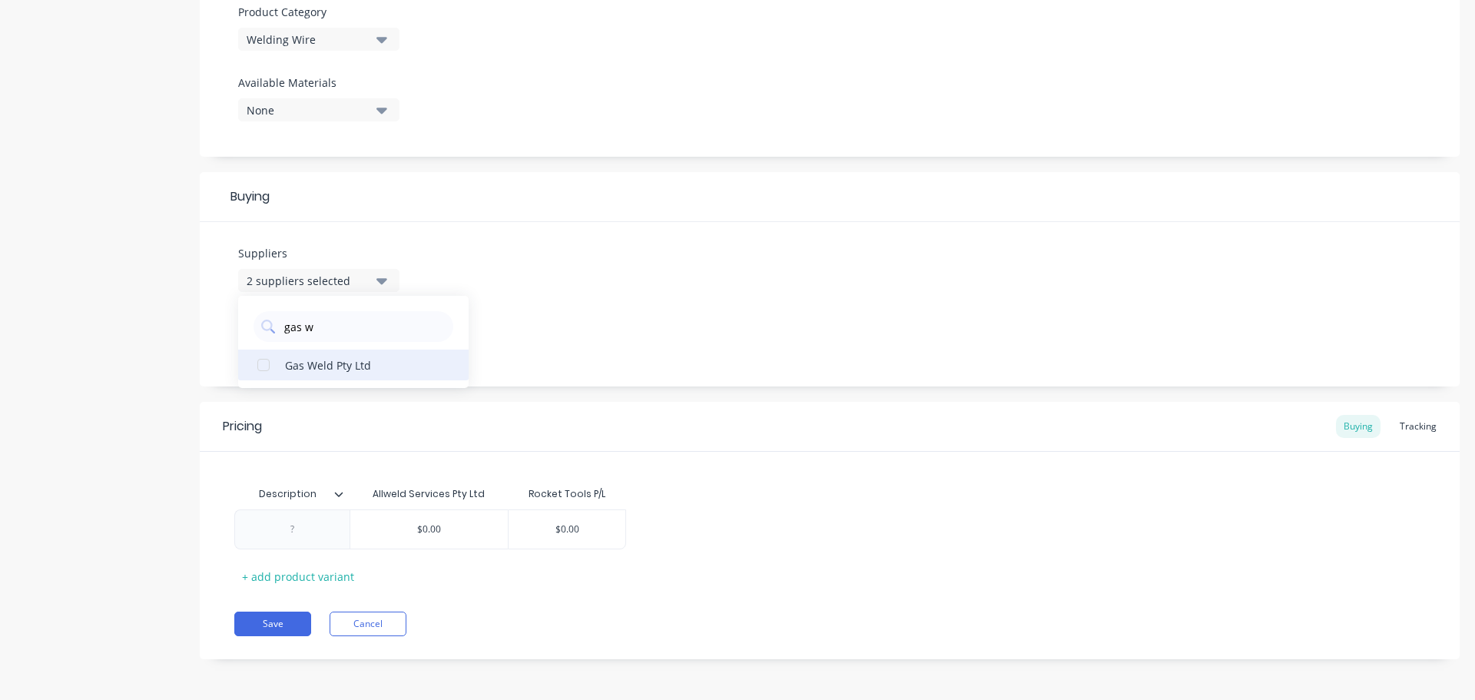
type input "gas w"
click at [292, 366] on div "Gas Weld Pty Ltd" at bounding box center [362, 364] width 154 height 16
click at [530, 312] on div "Suppliers 3 suppliers selected gas w Gas Weld Pty Ltd Preferred Supplier None" at bounding box center [830, 302] width 1260 height 164
click at [573, 309] on div "Suppliers 3 suppliers selected gas w Preferred Supplier None" at bounding box center [830, 302] width 1260 height 164
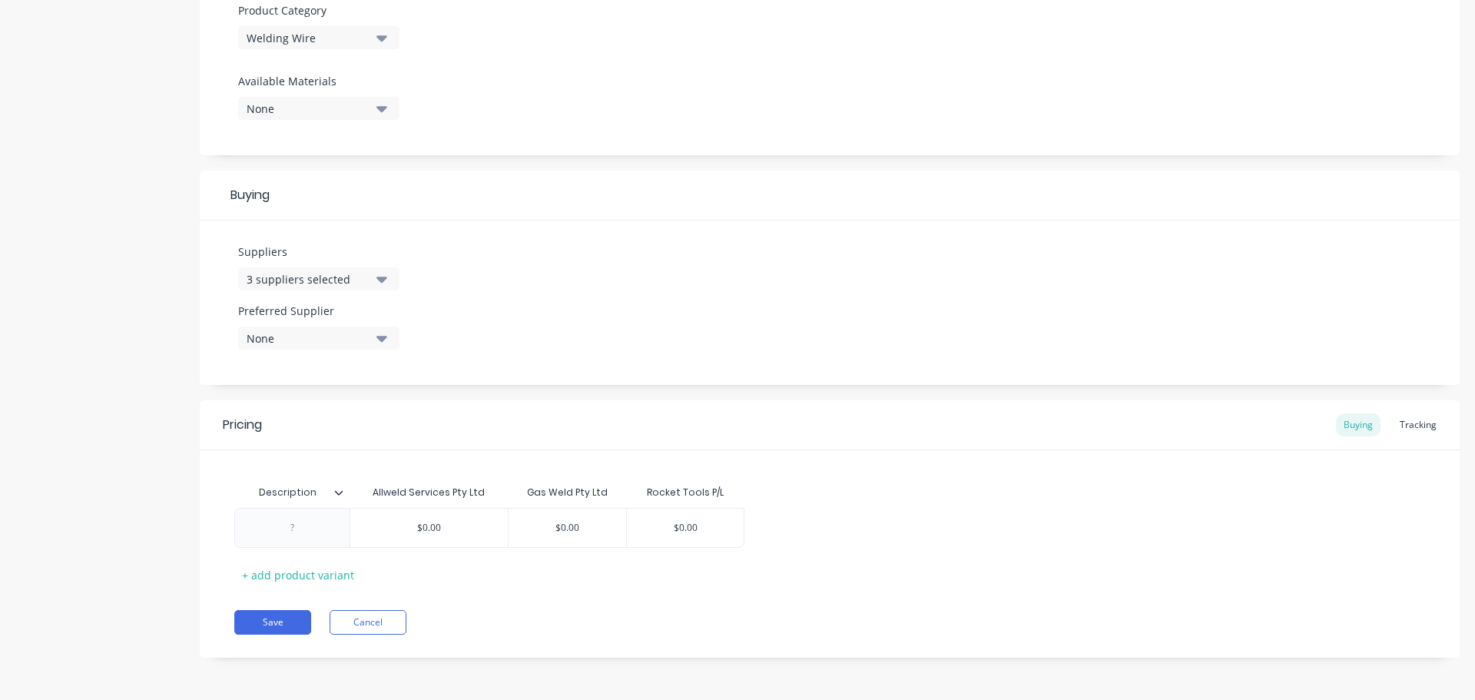
click at [383, 334] on icon "button" at bounding box center [381, 338] width 11 height 17
click at [241, 486] on button "Rocket Tools P/L" at bounding box center [353, 484] width 230 height 31
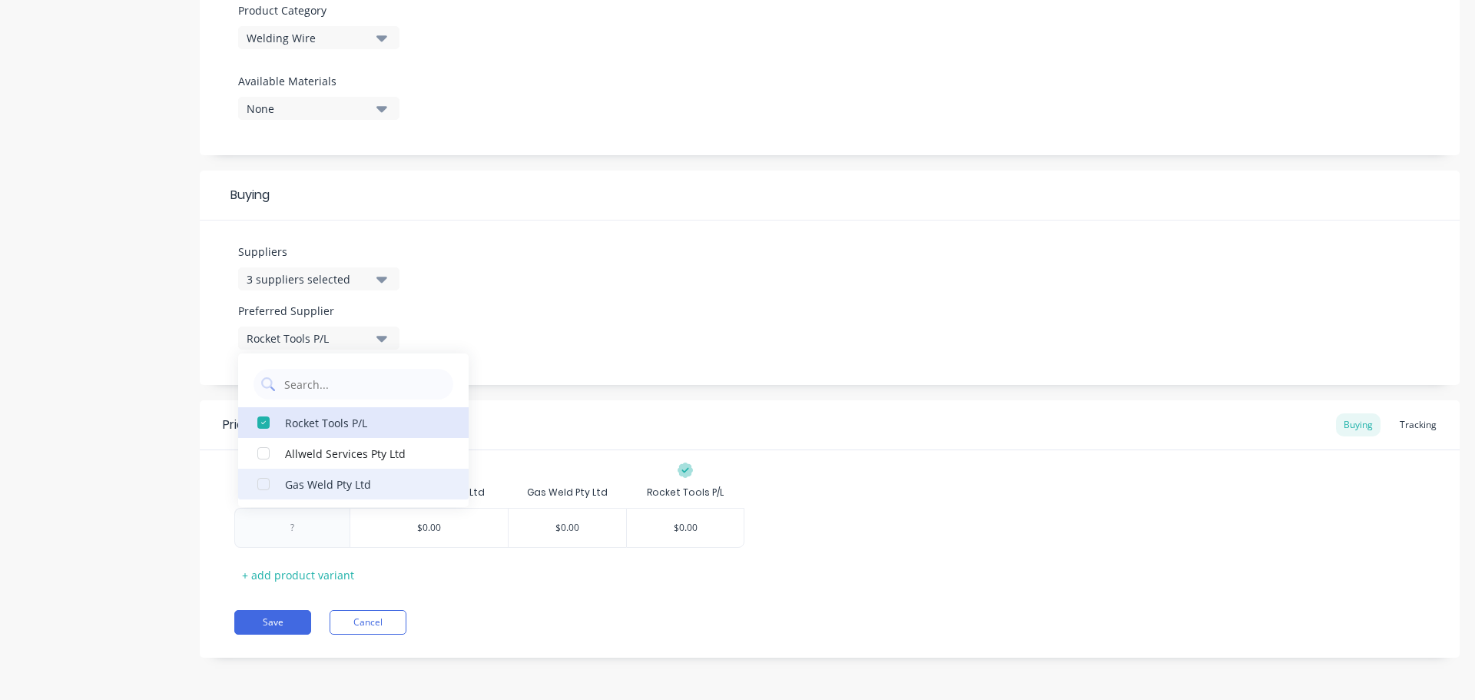
click at [260, 485] on div "button" at bounding box center [263, 484] width 31 height 31
click at [263, 485] on div "button" at bounding box center [263, 484] width 31 height 31
click at [619, 333] on div "Suppliers 3 suppliers selected gas w Preferred Supplier Rocket Tools P/L Rocket…" at bounding box center [830, 302] width 1260 height 164
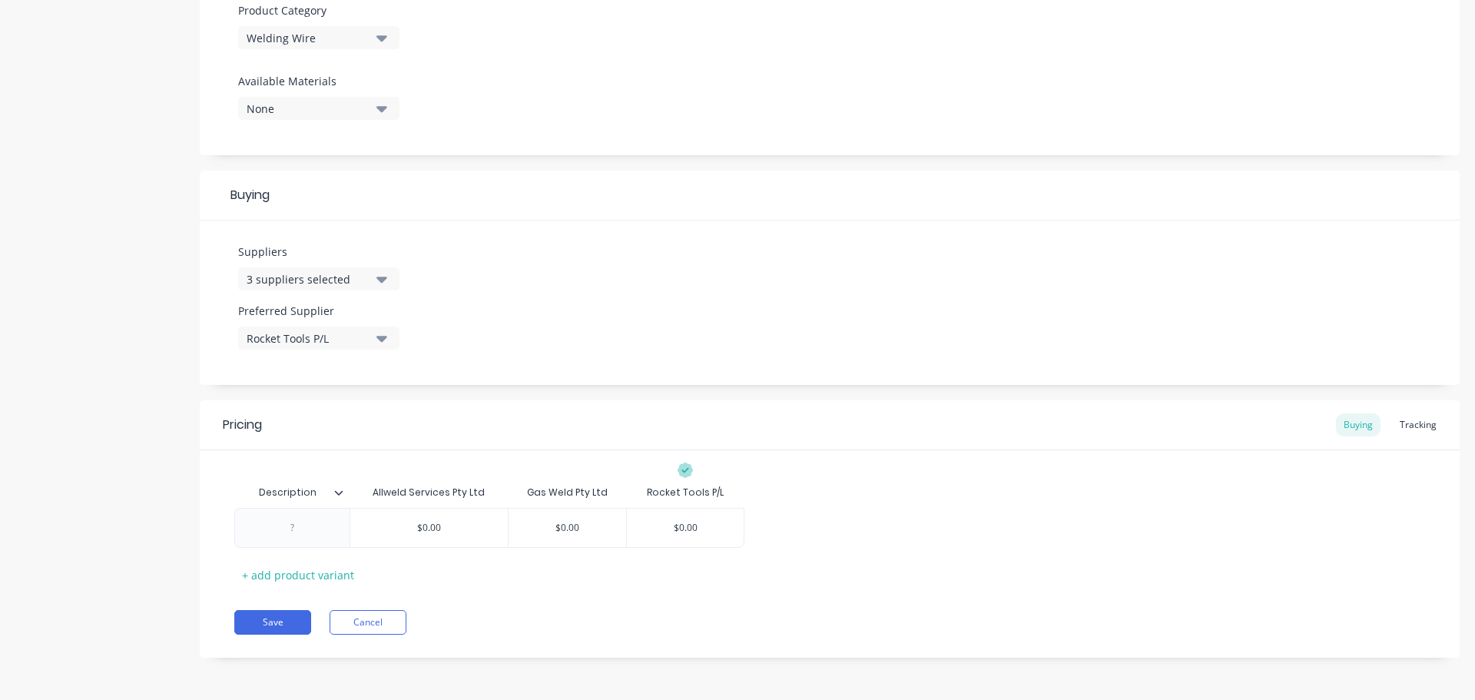
click at [341, 490] on icon at bounding box center [338, 492] width 9 height 9
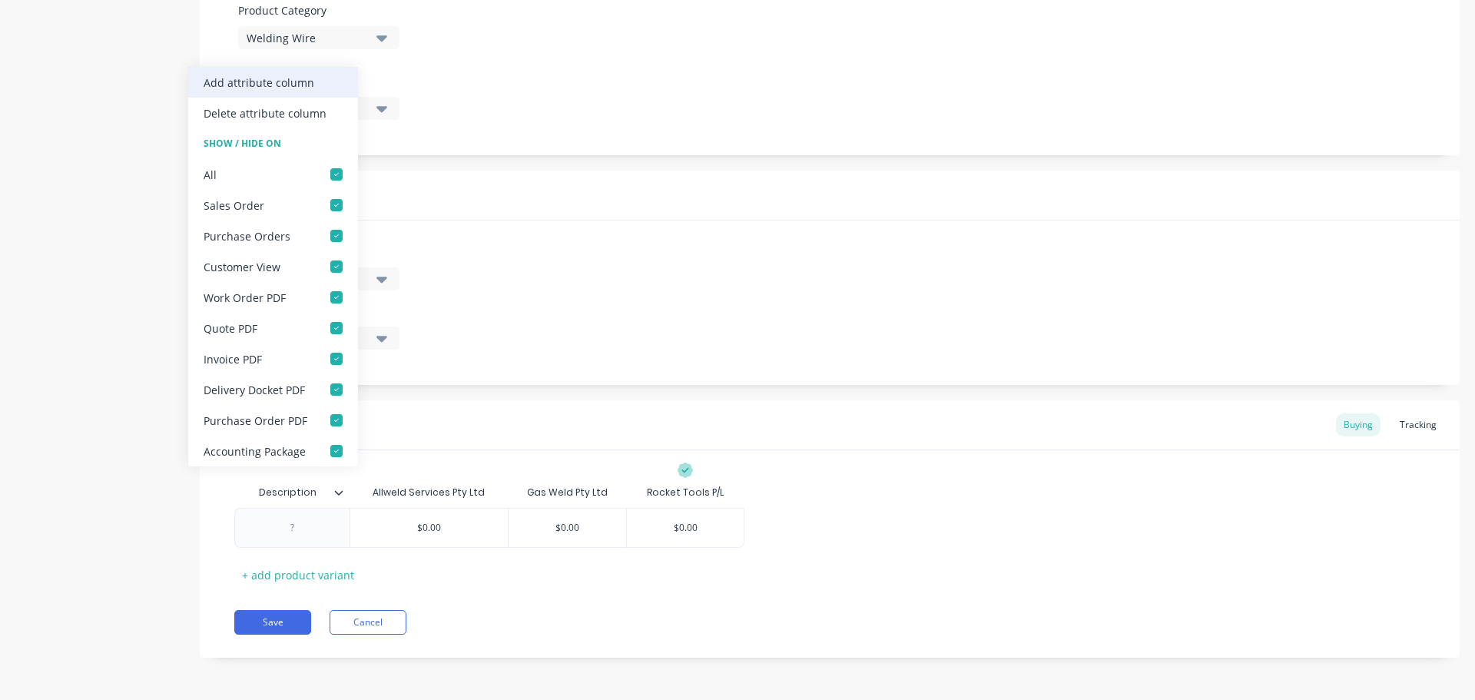
click at [307, 78] on div "Add attribute column" at bounding box center [259, 83] width 111 height 16
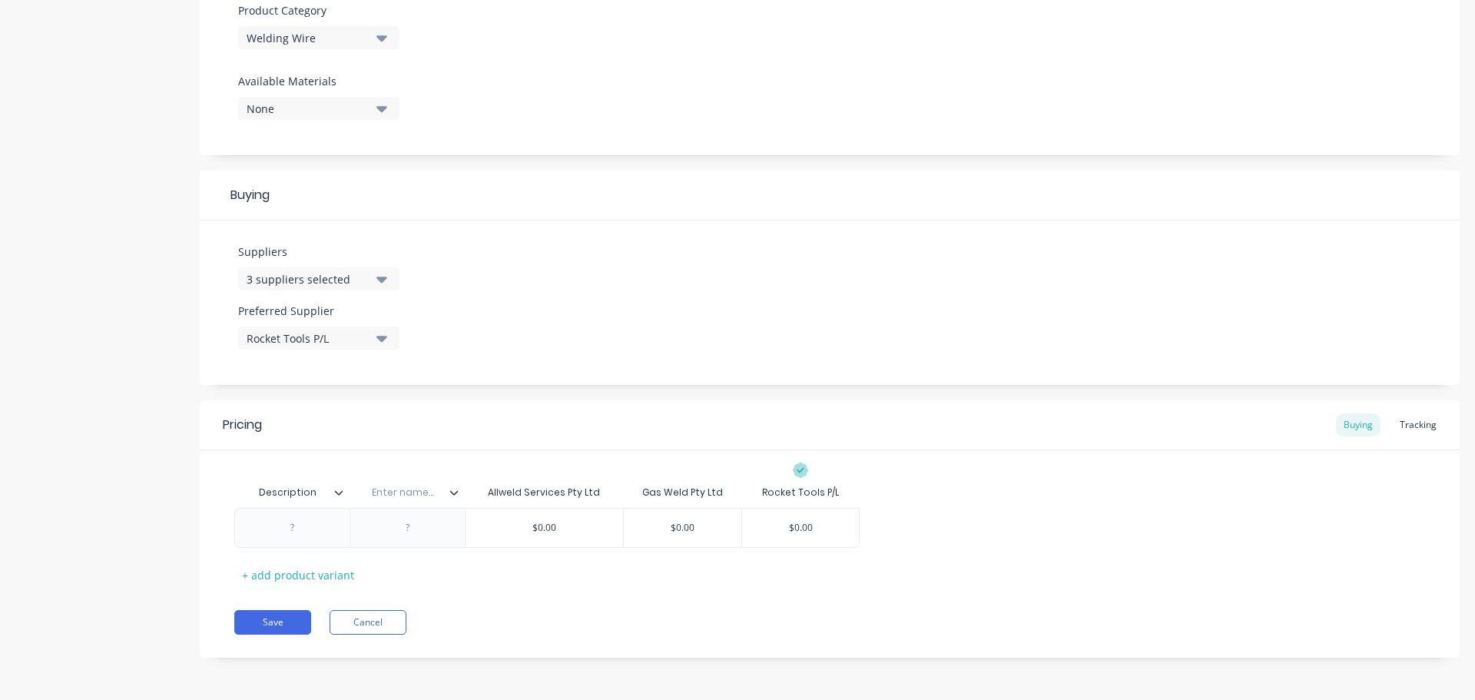
click at [453, 497] on input "text" at bounding box center [403, 492] width 106 height 14
click at [453, 488] on icon at bounding box center [453, 492] width 9 height 9
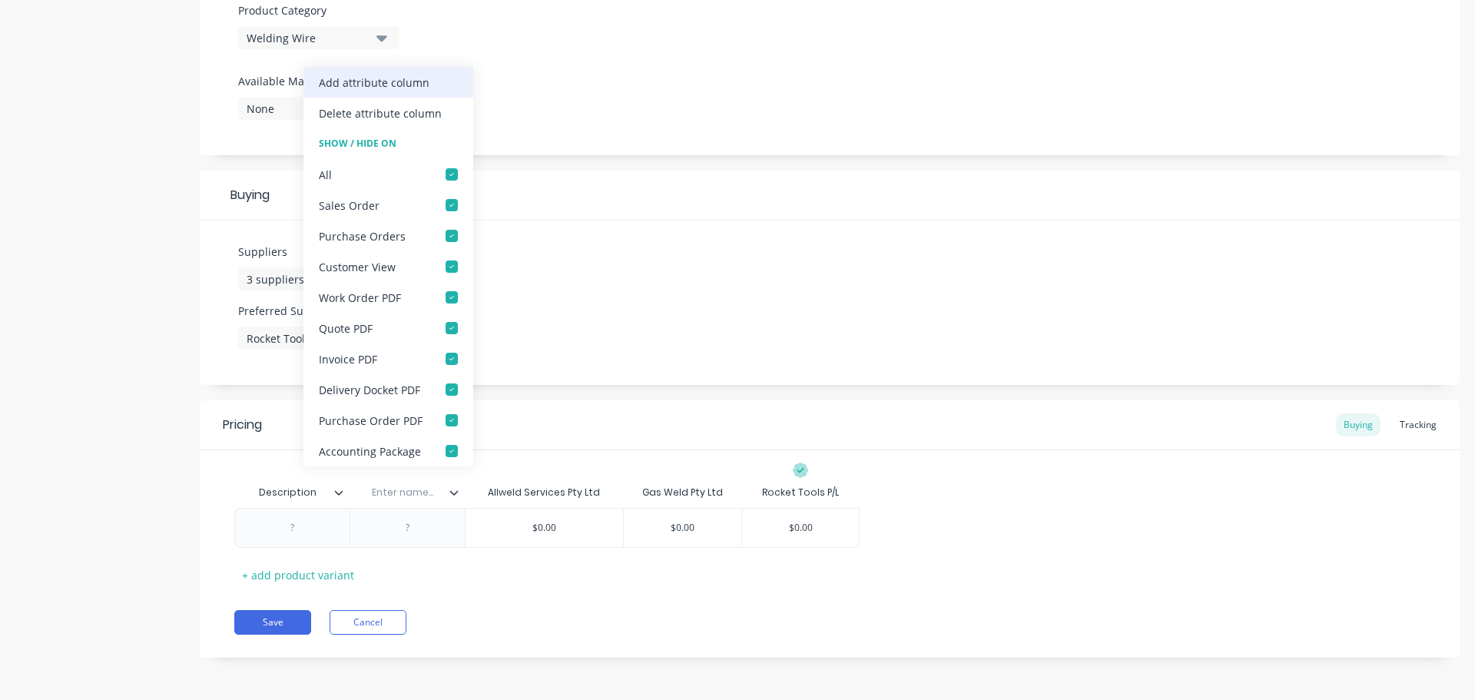
click at [393, 84] on div "Add attribute column" at bounding box center [374, 83] width 111 height 16
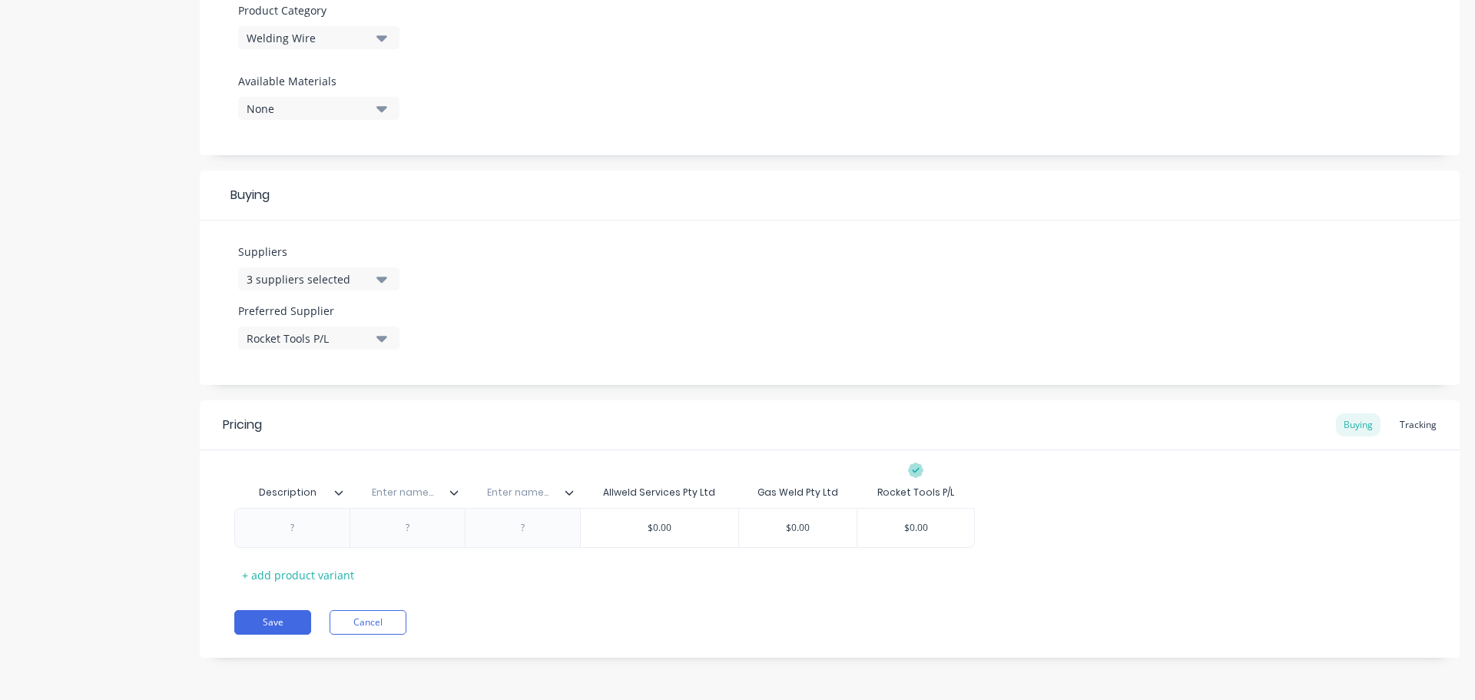
click at [570, 492] on icon at bounding box center [569, 492] width 9 height 9
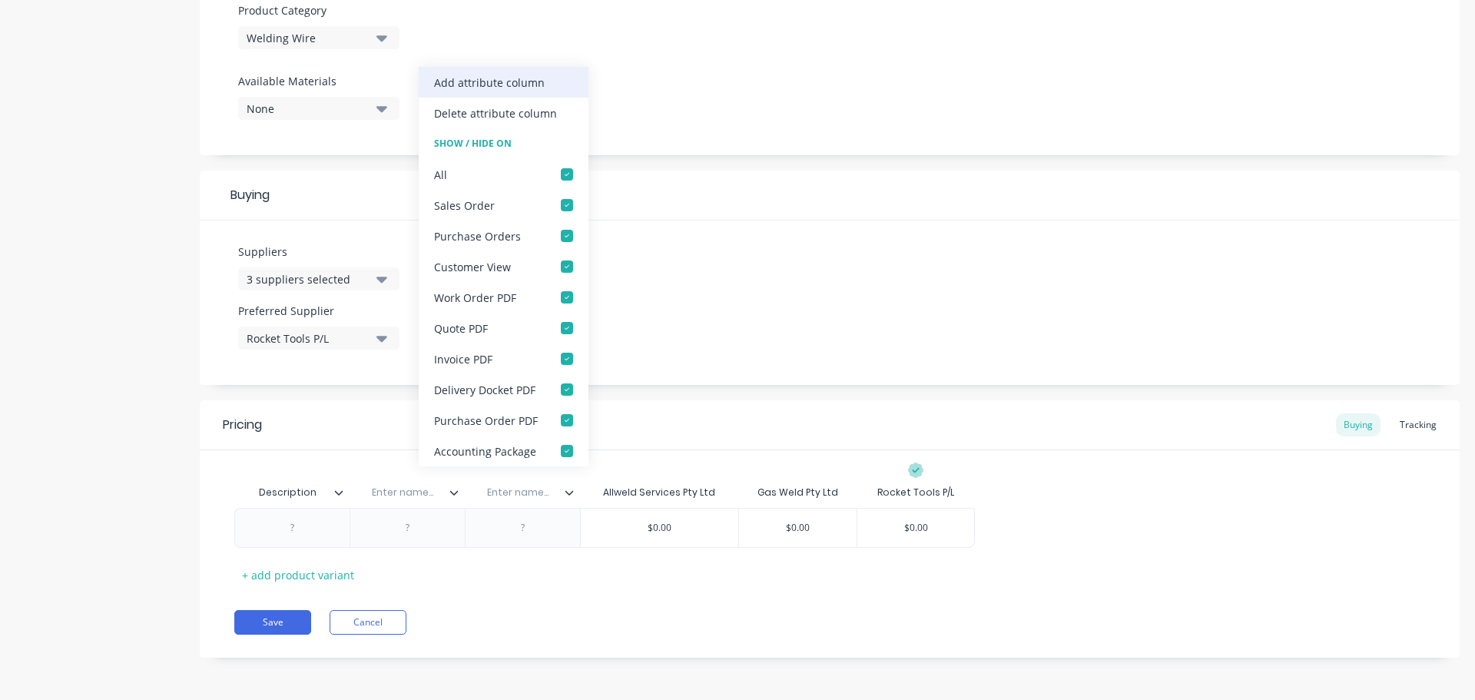
click at [525, 83] on div "Add attribute column" at bounding box center [489, 83] width 111 height 16
type textarea "x"
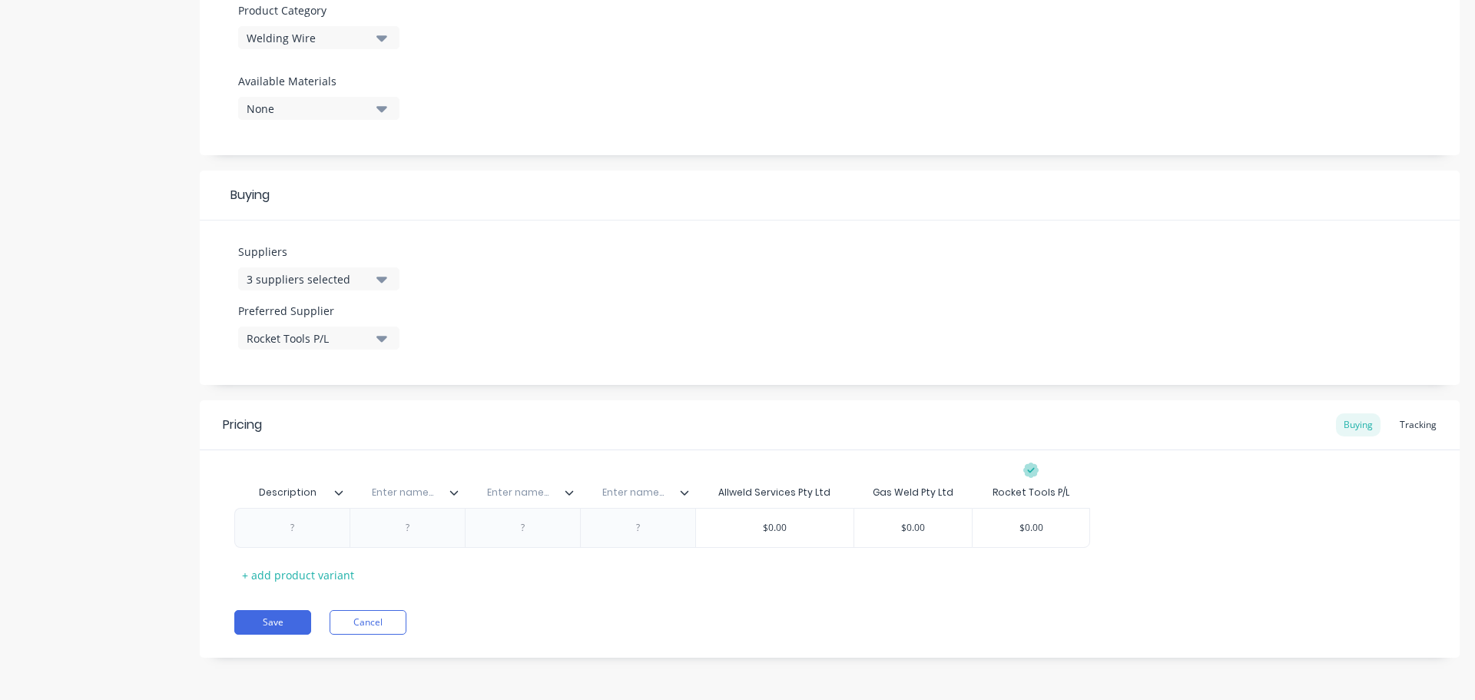
click at [405, 489] on input "text" at bounding box center [403, 492] width 106 height 14
paste input "Rocket Part No."
type input "Rocket Part No."
click at [567, 495] on icon at bounding box center [569, 492] width 9 height 9
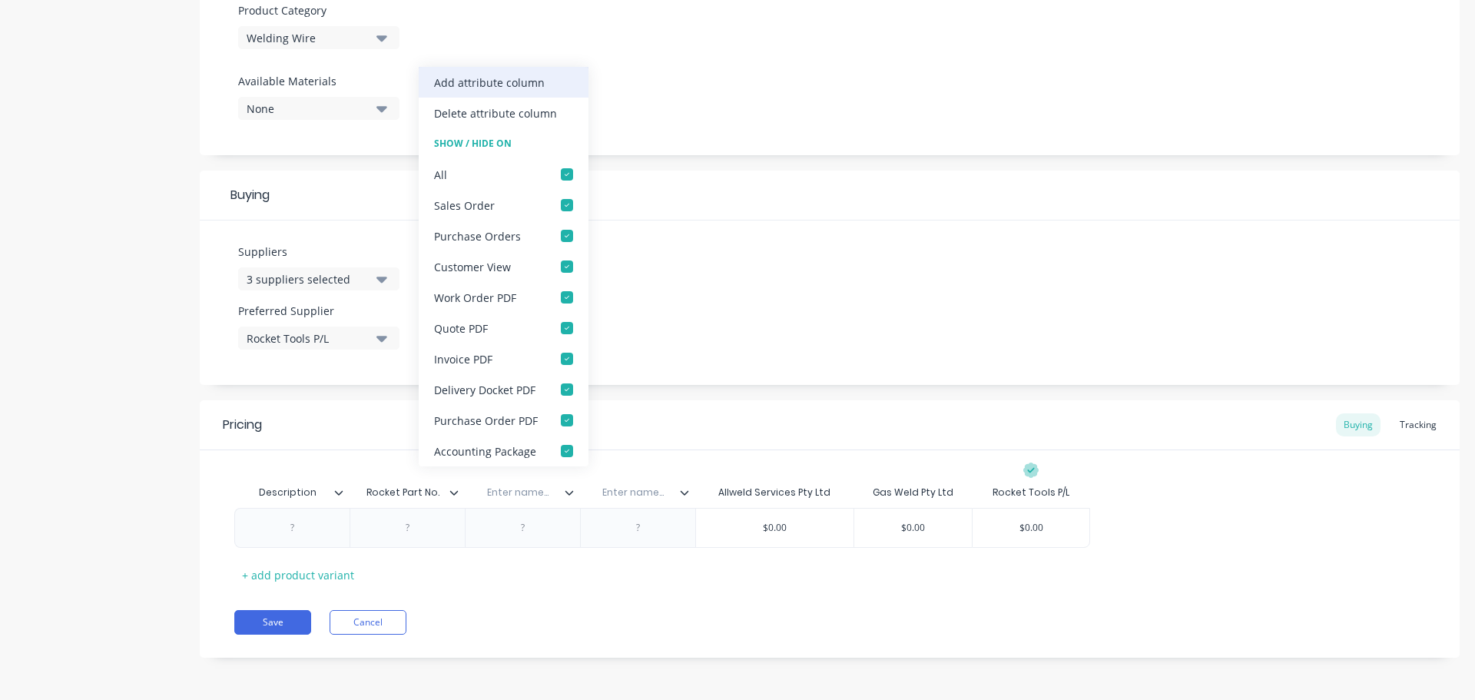
click at [533, 83] on div "Add attribute column" at bounding box center [489, 83] width 111 height 16
type textarea "x"
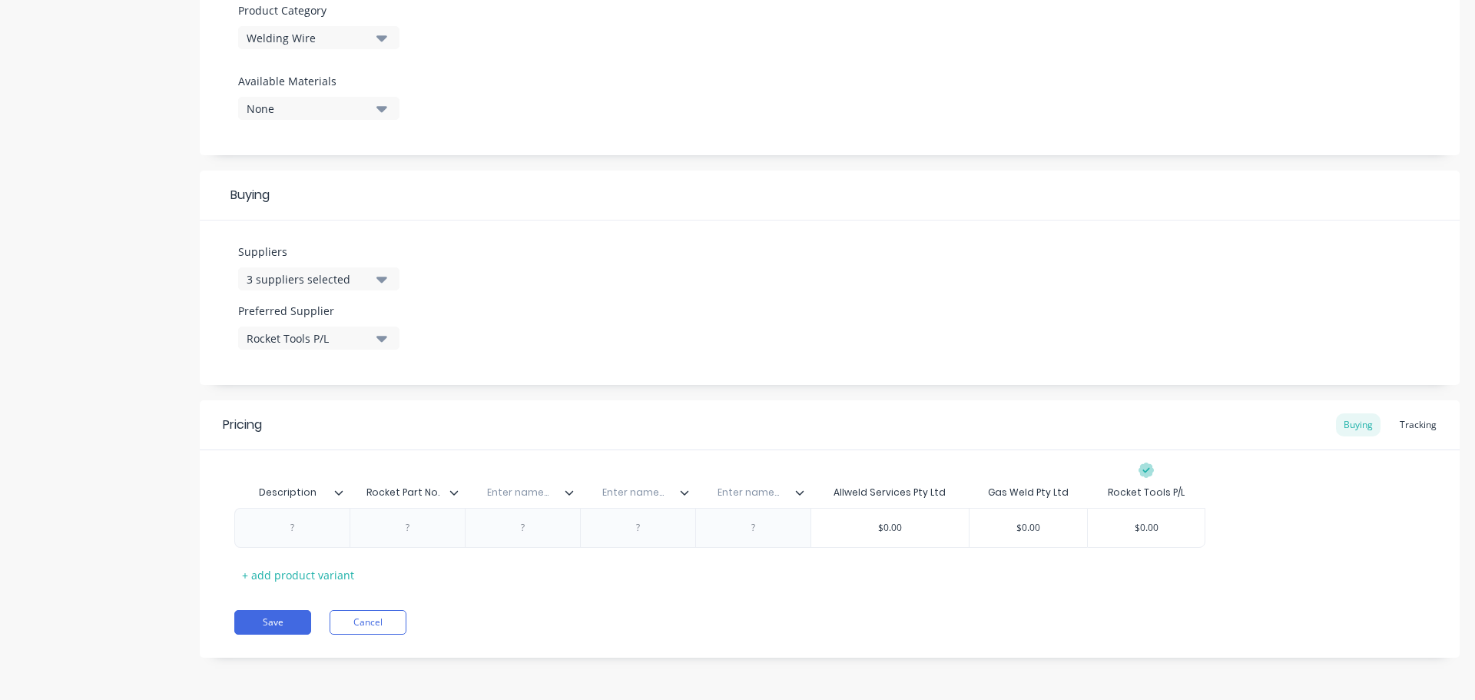
click at [529, 492] on input "text" at bounding box center [518, 492] width 106 height 14
paste input "Allweld Part No."
type input "Allweld Part No."
type textarea "x"
drag, startPoint x: 664, startPoint y: 494, endPoint x: 602, endPoint y: 487, distance: 61.8
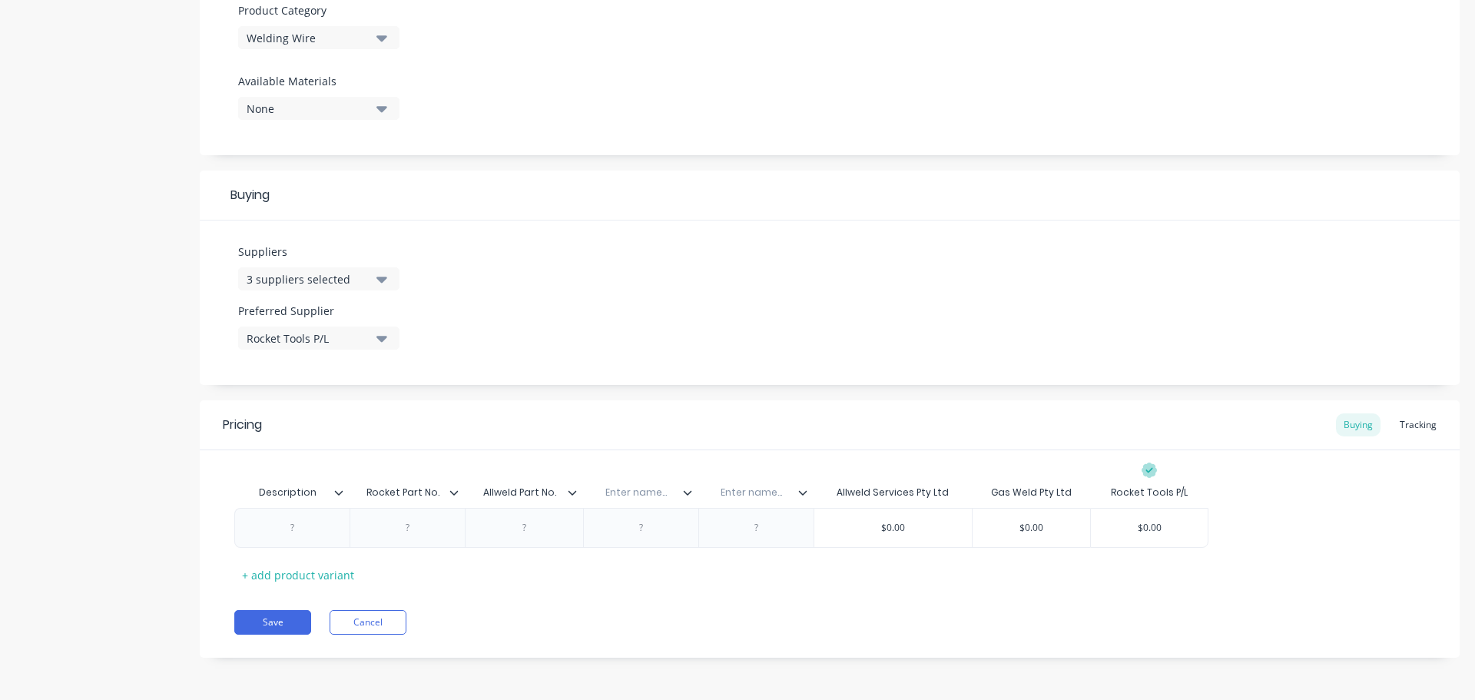
click at [602, 487] on input "text" at bounding box center [636, 492] width 106 height 14
drag, startPoint x: 663, startPoint y: 495, endPoint x: 605, endPoint y: 485, distance: 58.3
click at [605, 485] on input "text" at bounding box center [636, 492] width 106 height 14
paste input "Gasweld Part No.."
type input "Gasweld Part No.."
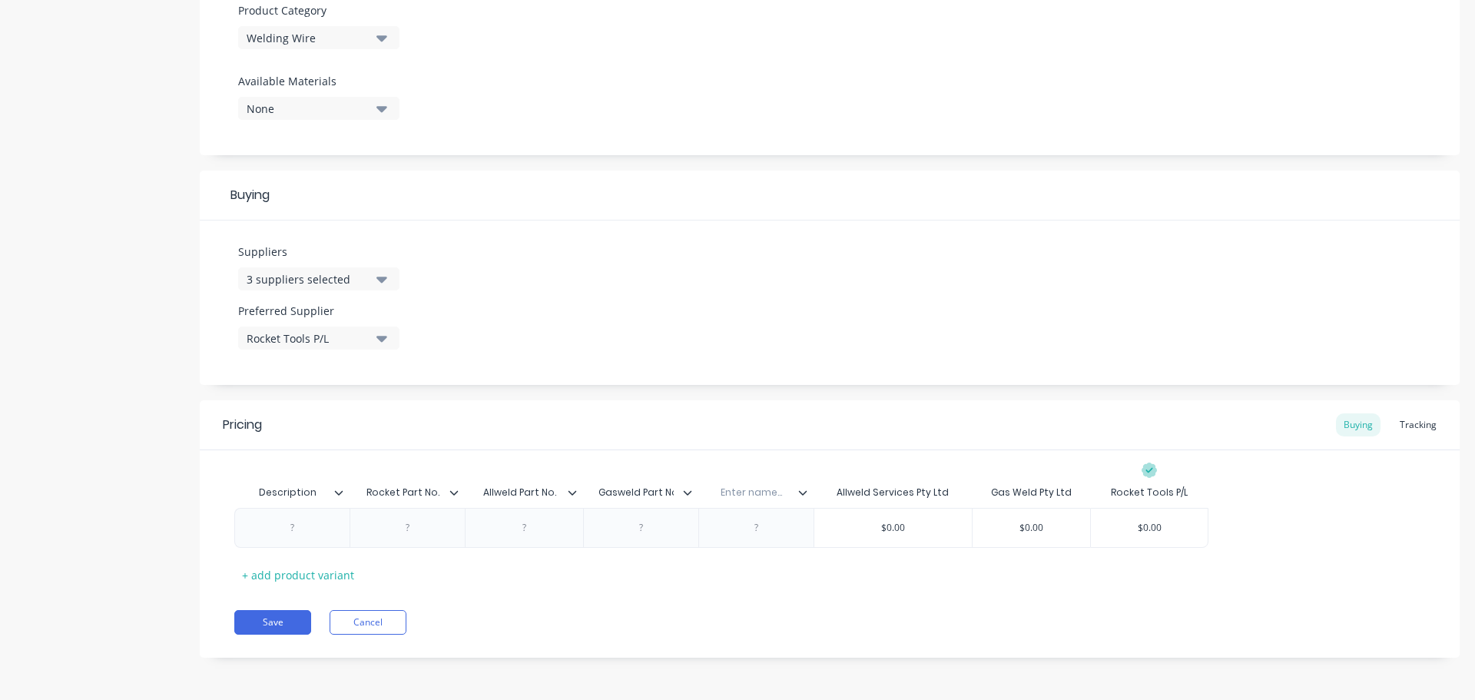
scroll to position [0, 3]
type textarea "x"
drag, startPoint x: 788, startPoint y: 495, endPoint x: 732, endPoint y: 479, distance: 58.1
click at [732, 479] on div "Enter name..." at bounding box center [760, 492] width 106 height 38
paste input "Location"
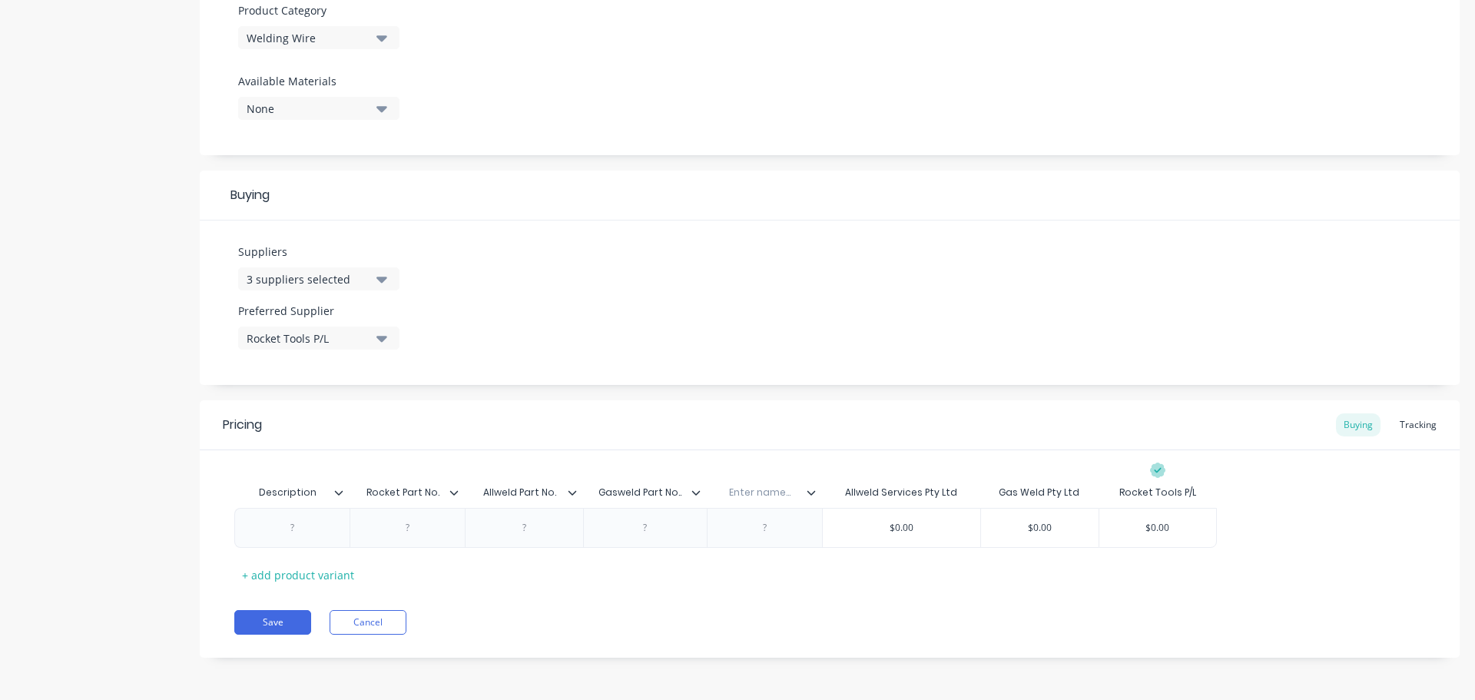
type input "Location"
type textarea "x"
drag, startPoint x: 402, startPoint y: 526, endPoint x: 422, endPoint y: 528, distance: 20.1
click at [402, 526] on div at bounding box center [407, 528] width 77 height 20
paste div
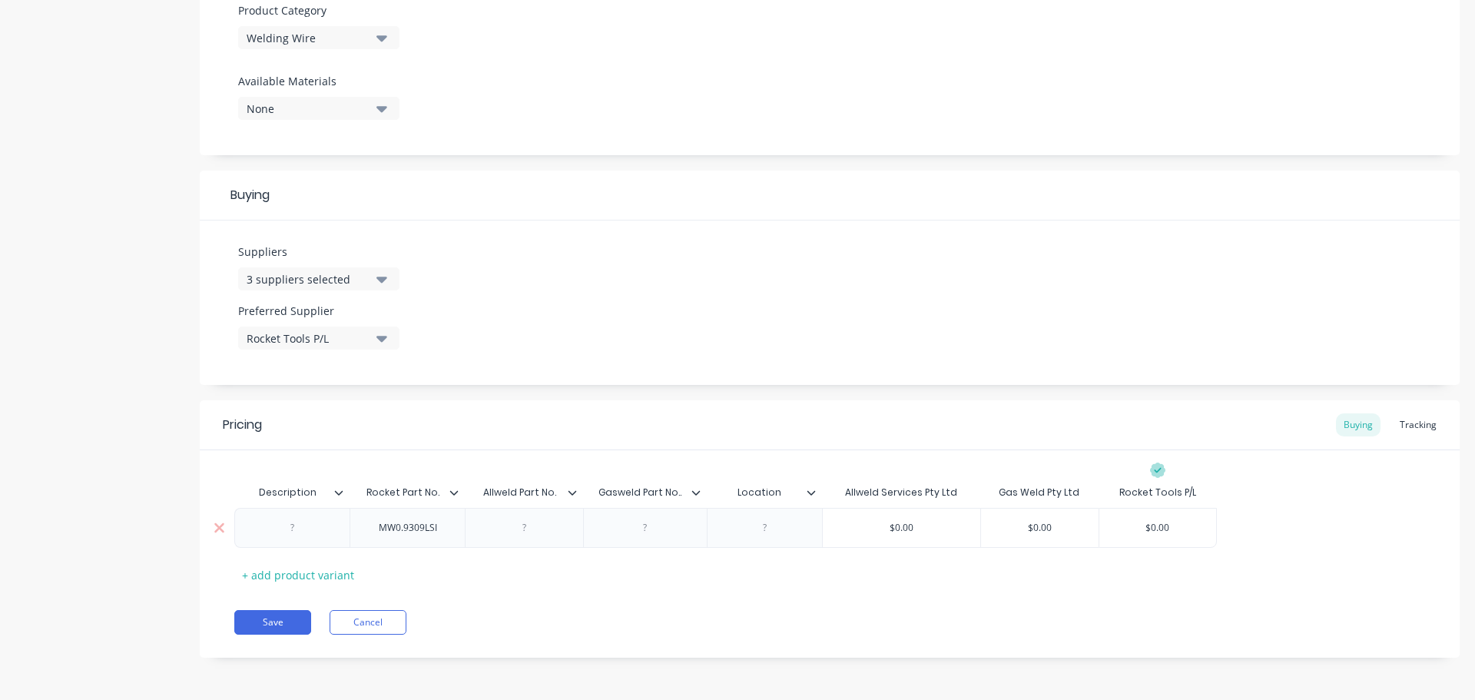
type textarea "x"
click at [642, 529] on div at bounding box center [645, 528] width 77 height 20
paste div
type textarea "x"
type input "$0.00"
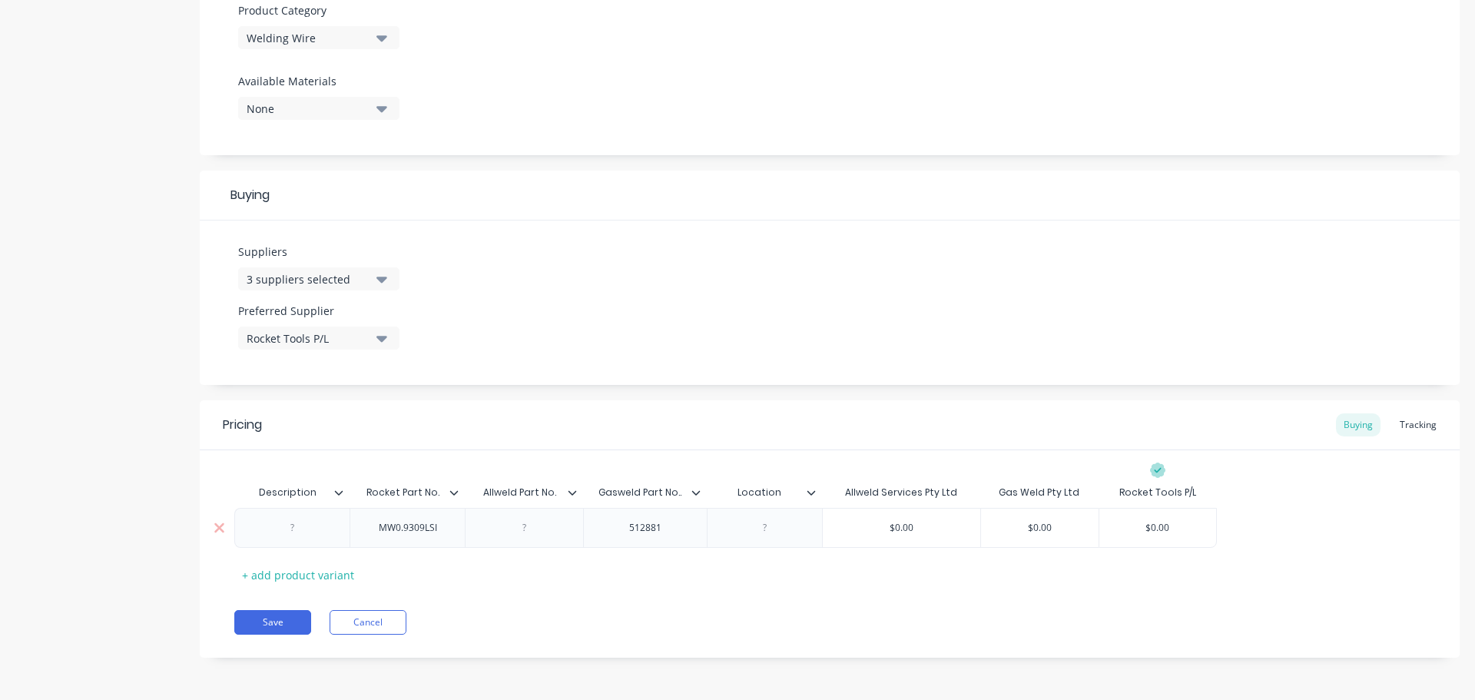
drag, startPoint x: 926, startPoint y: 531, endPoint x: 871, endPoint y: 517, distance: 56.3
click at [871, 517] on div "$0.00 $0.00" at bounding box center [901, 528] width 157 height 38
paste input "415"
type textarea "x"
type input "$415.00"
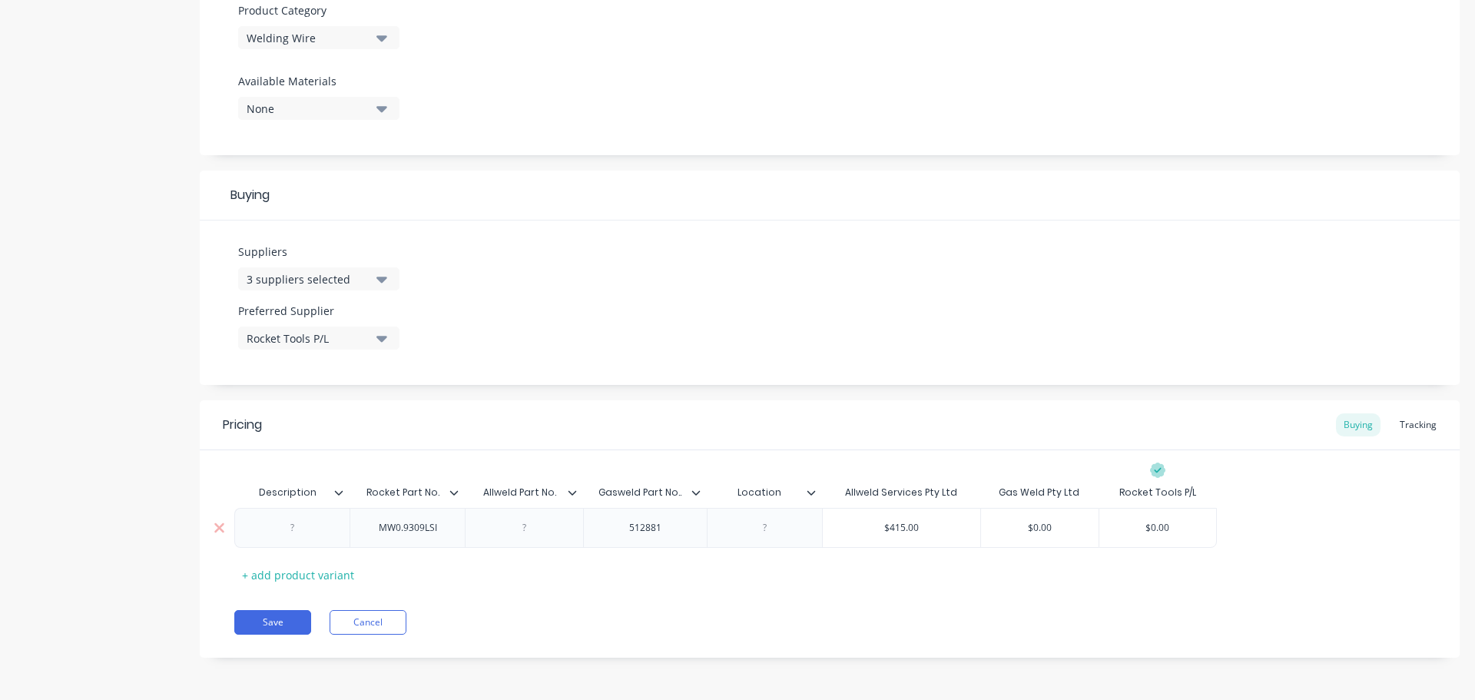
type input "$0.00"
drag, startPoint x: 1051, startPoint y: 523, endPoint x: 1002, endPoint y: 515, distance: 49.0
click at [1002, 515] on div "$0.00 $0.00" at bounding box center [1040, 528] width 118 height 38
paste input "34"
type textarea "x"
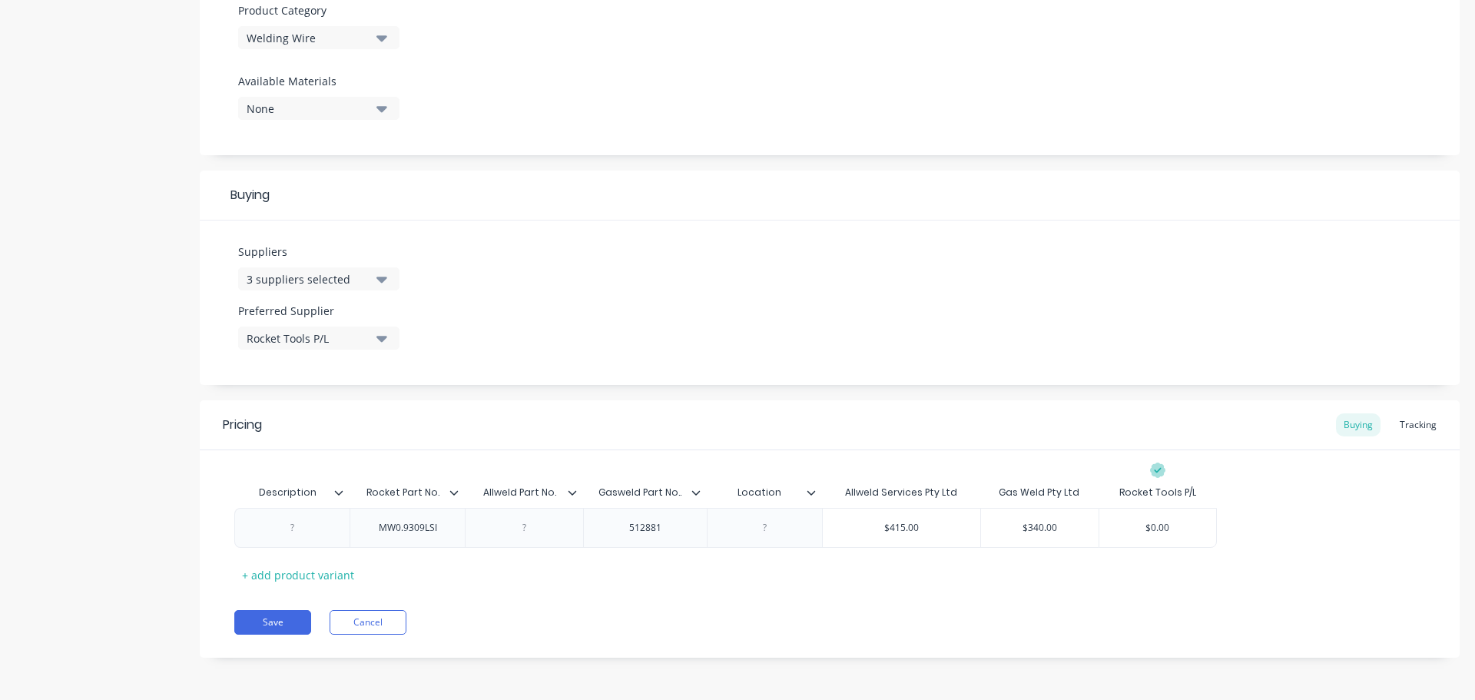
type input "$340.00"
click at [292, 534] on div at bounding box center [292, 528] width 77 height 20
paste div
click at [378, 535] on div "STAINLESS STEEL 0.8mm" at bounding box center [308, 528] width 148 height 40
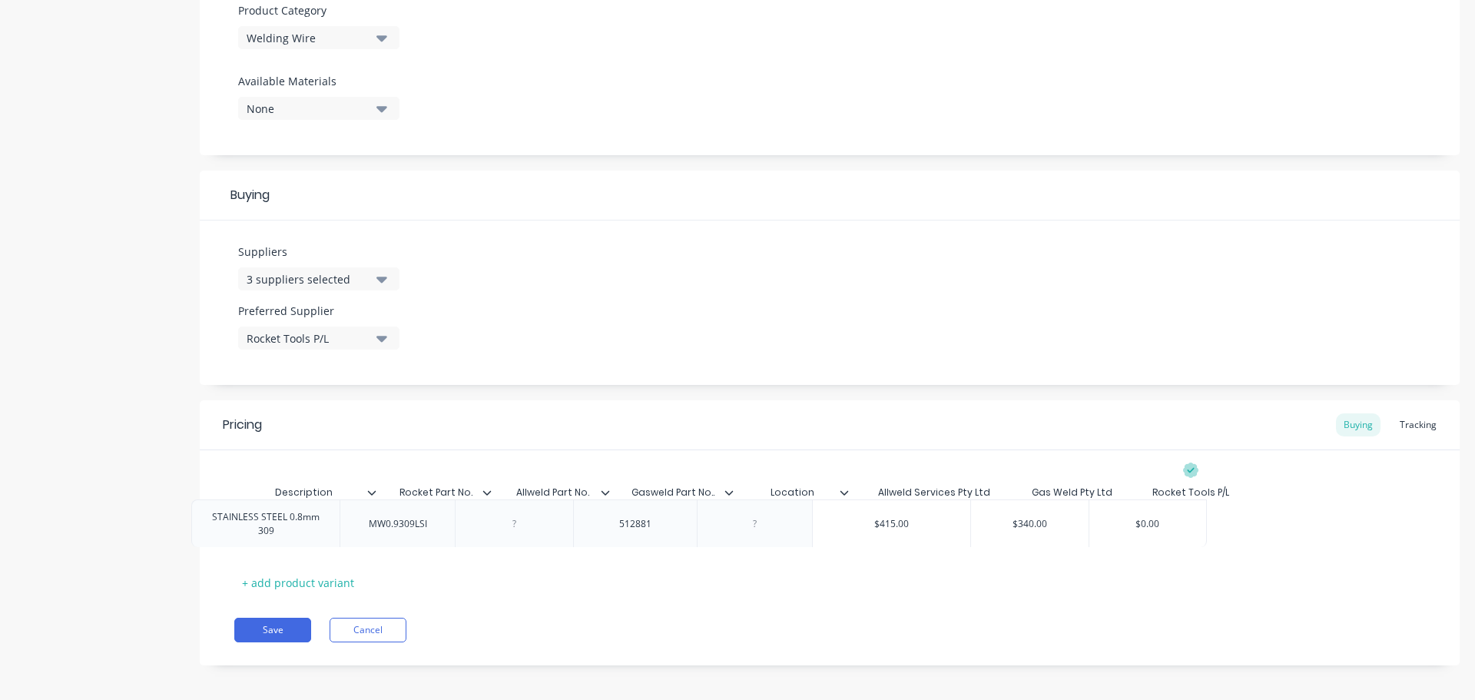
drag, startPoint x: 350, startPoint y: 548, endPoint x: 293, endPoint y: 537, distance: 57.2
click at [293, 537] on div "STAINLESS STEEL 0.8mm 309 MW0.9309LSI 512881 $415.00 $415.00 $340.00 $340.00 $0…" at bounding box center [829, 532] width 1191 height 48
drag, startPoint x: 344, startPoint y: 542, endPoint x: 244, endPoint y: 520, distance: 102.1
click at [244, 520] on div "STAINLESS STEEL 0.8mm 309" at bounding box center [308, 532] width 135 height 34
copy div "STAINLESS STEEL 0.8mm 309"
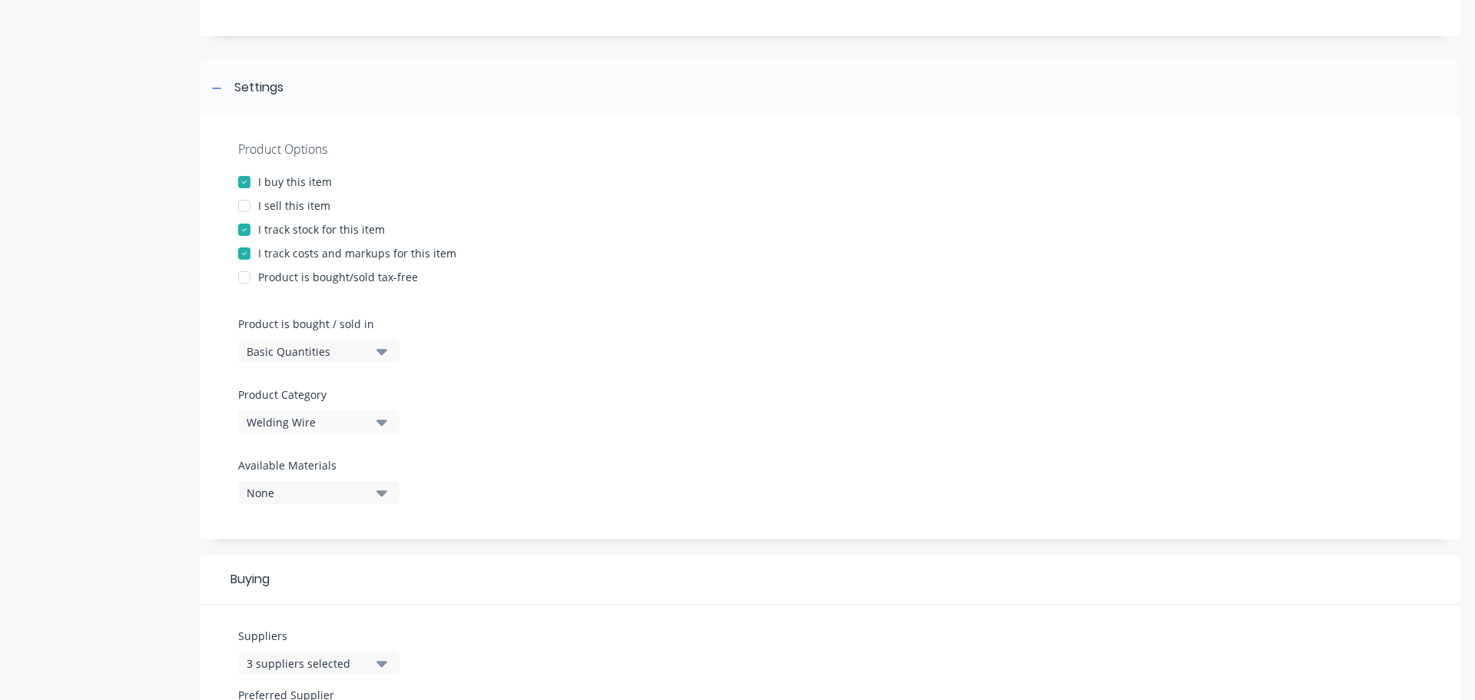
scroll to position [0, 0]
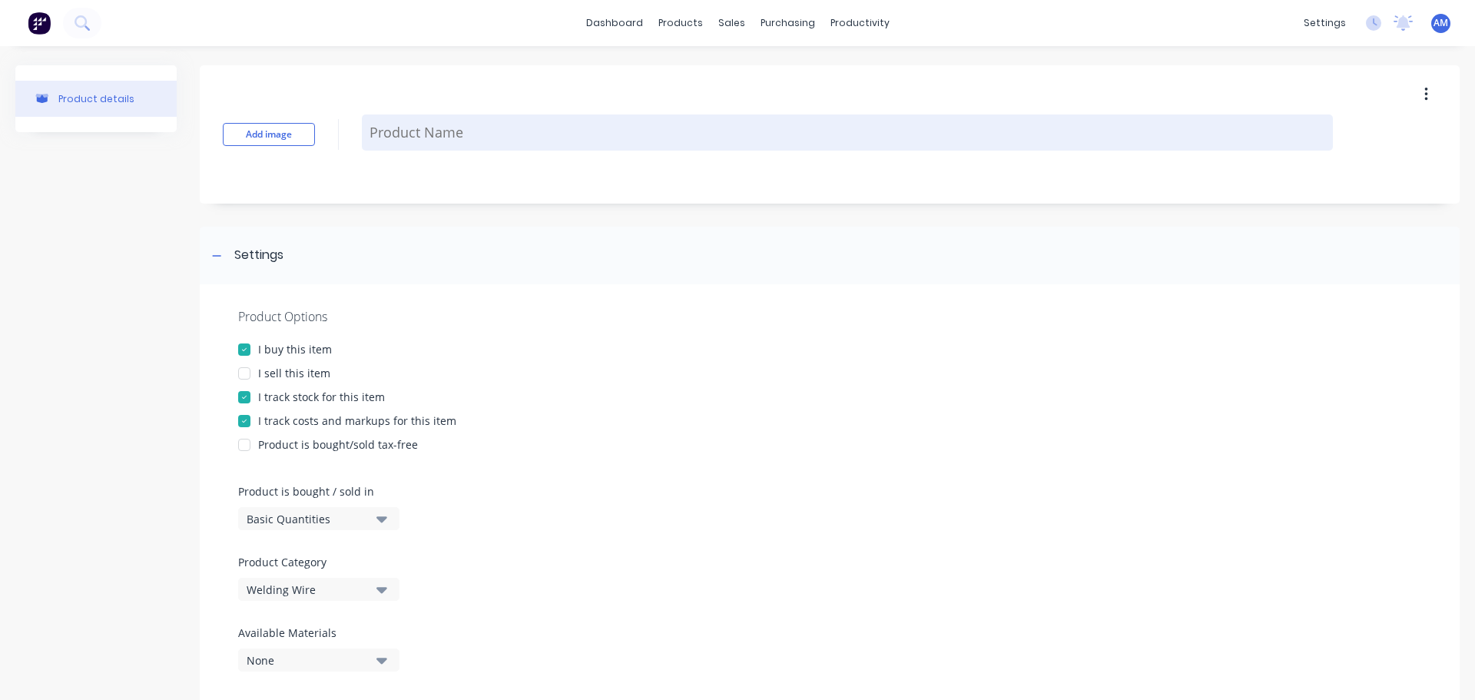
click at [460, 132] on textarea at bounding box center [847, 132] width 971 height 36
paste textarea "STAINLESS STEEL 0.8mm 309"
type textarea "x"
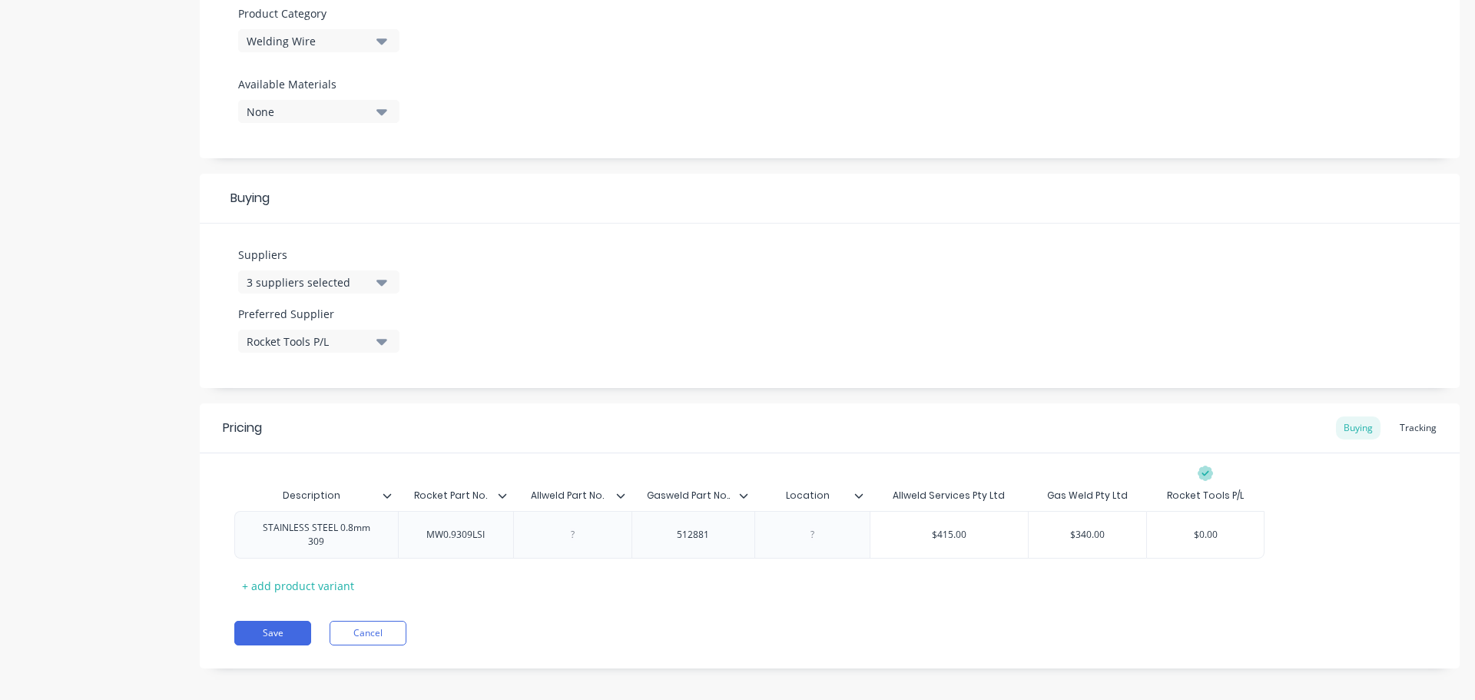
scroll to position [552, 0]
type textarea "STAINLESS STEEL 0.8mm 309"
type textarea "x"
type textarea "STAINLESS STEEL 0.8mm 309"
click at [813, 532] on div at bounding box center [812, 532] width 77 height 20
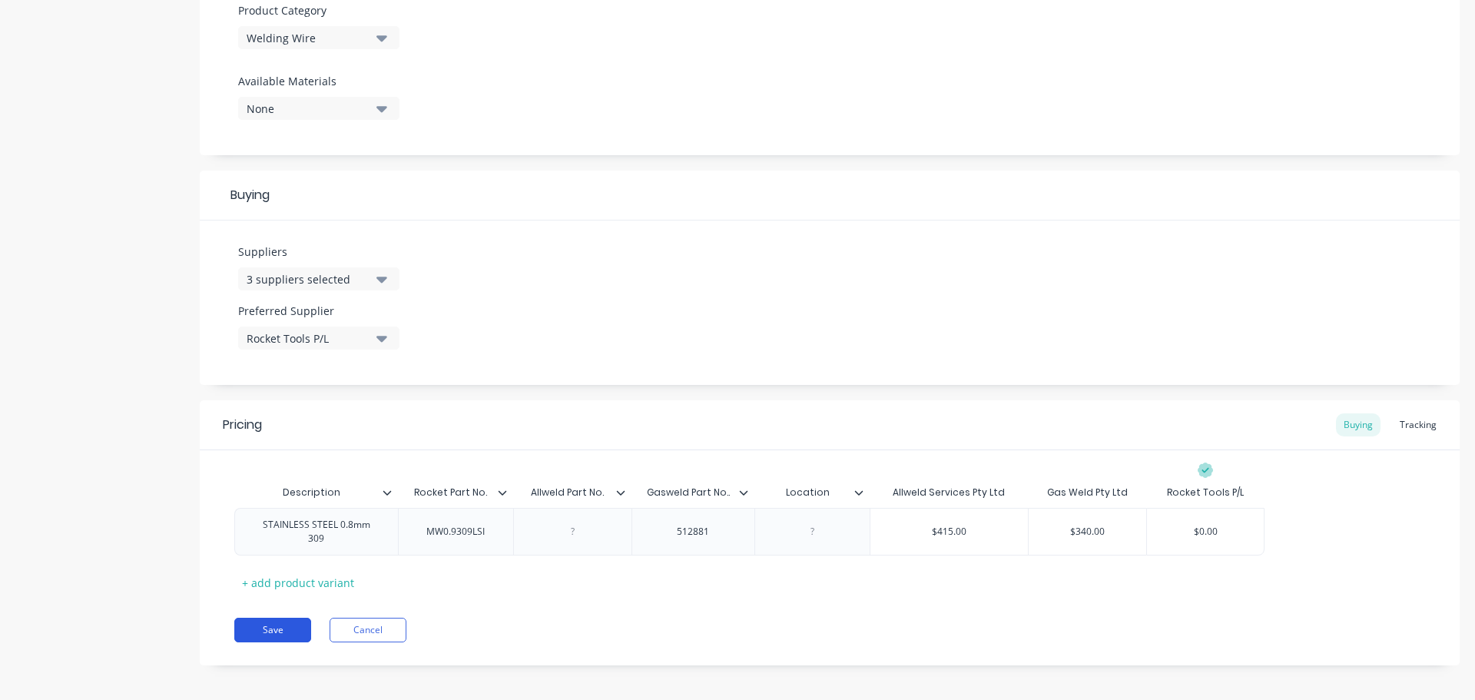
click at [270, 624] on button "Save" at bounding box center [272, 630] width 77 height 25
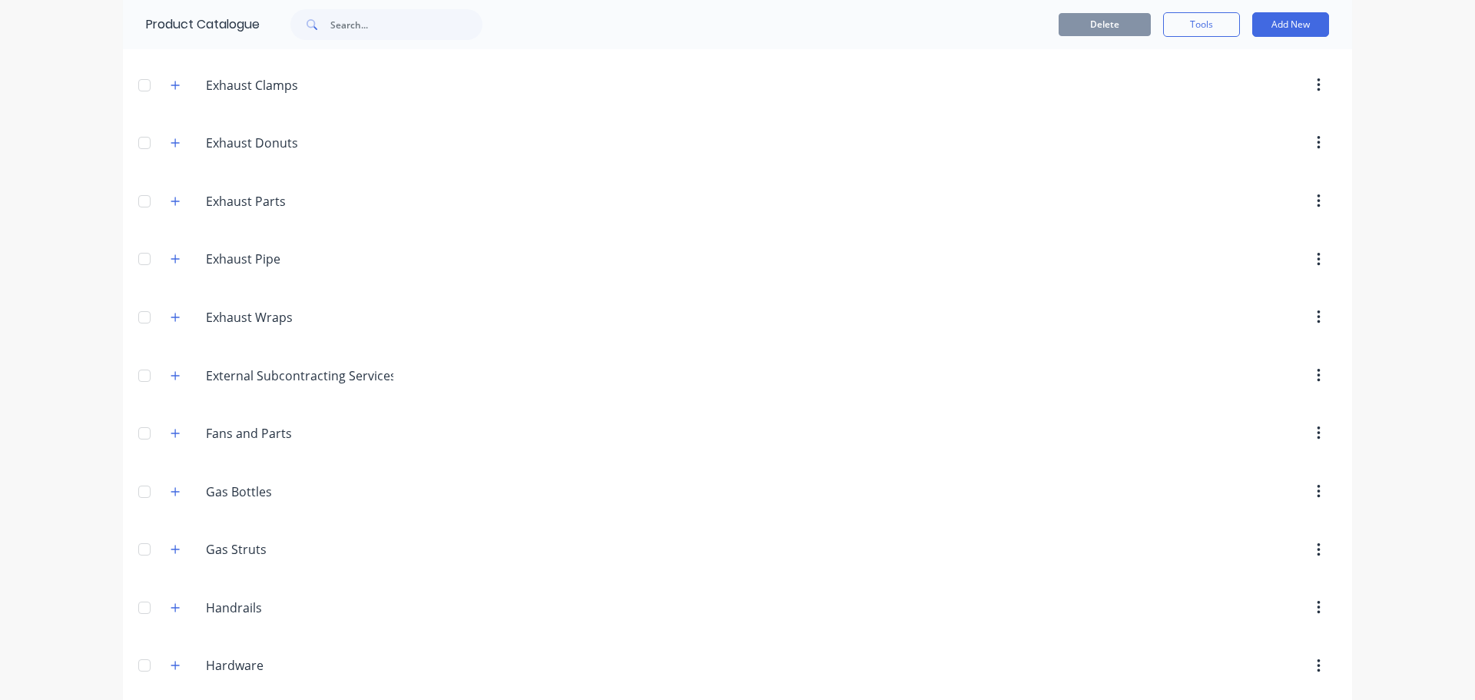
scroll to position [108, 0]
click at [1277, 25] on button "Add New" at bounding box center [1290, 24] width 77 height 25
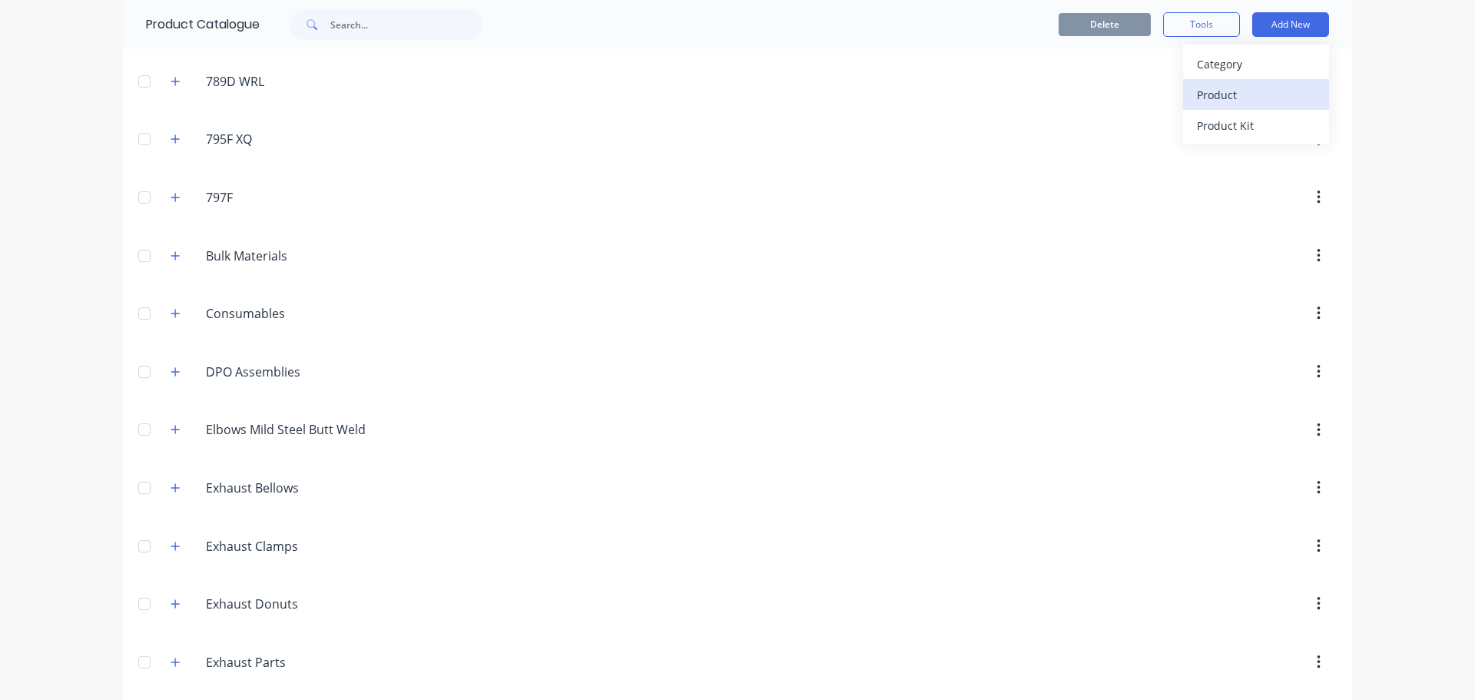
click at [1206, 96] on div "Product" at bounding box center [1256, 95] width 118 height 22
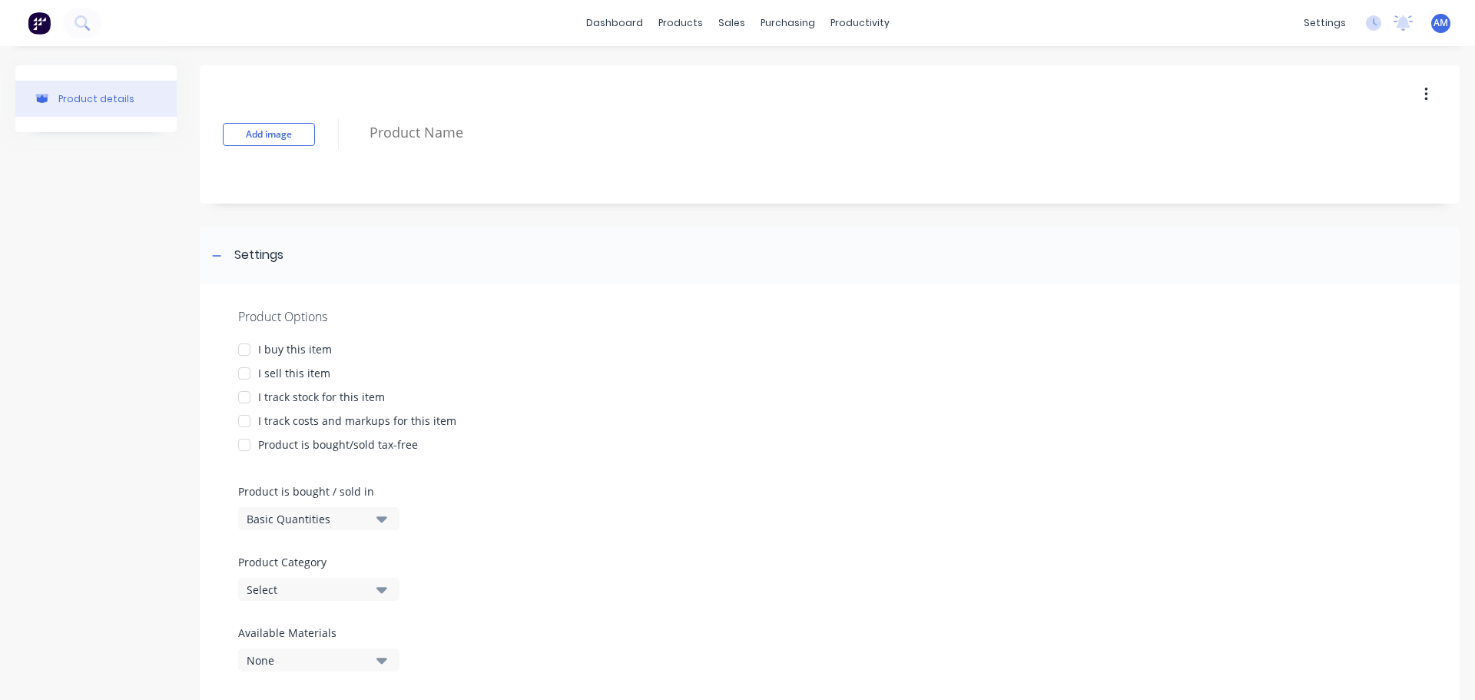
click at [246, 346] on div at bounding box center [244, 349] width 31 height 31
click at [237, 396] on div at bounding box center [244, 397] width 31 height 31
click at [239, 426] on div at bounding box center [244, 421] width 31 height 31
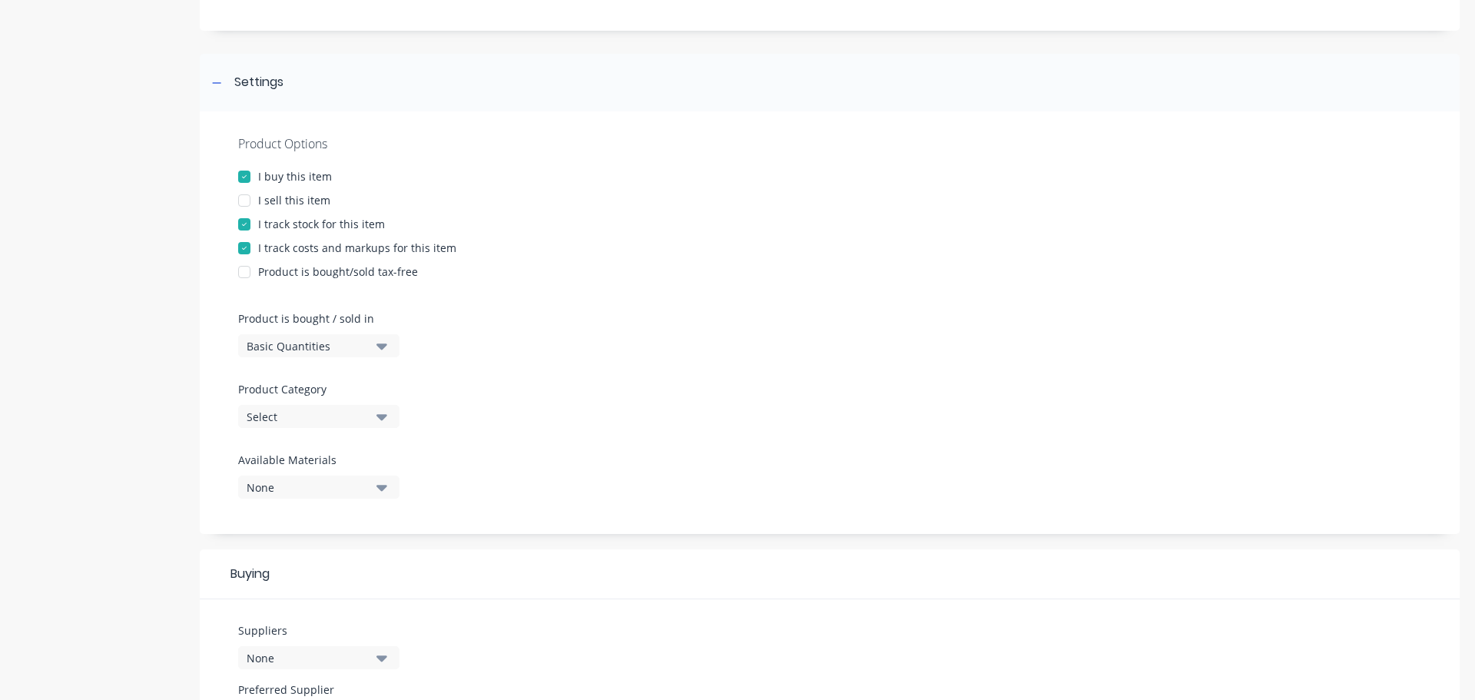
scroll to position [307, 0]
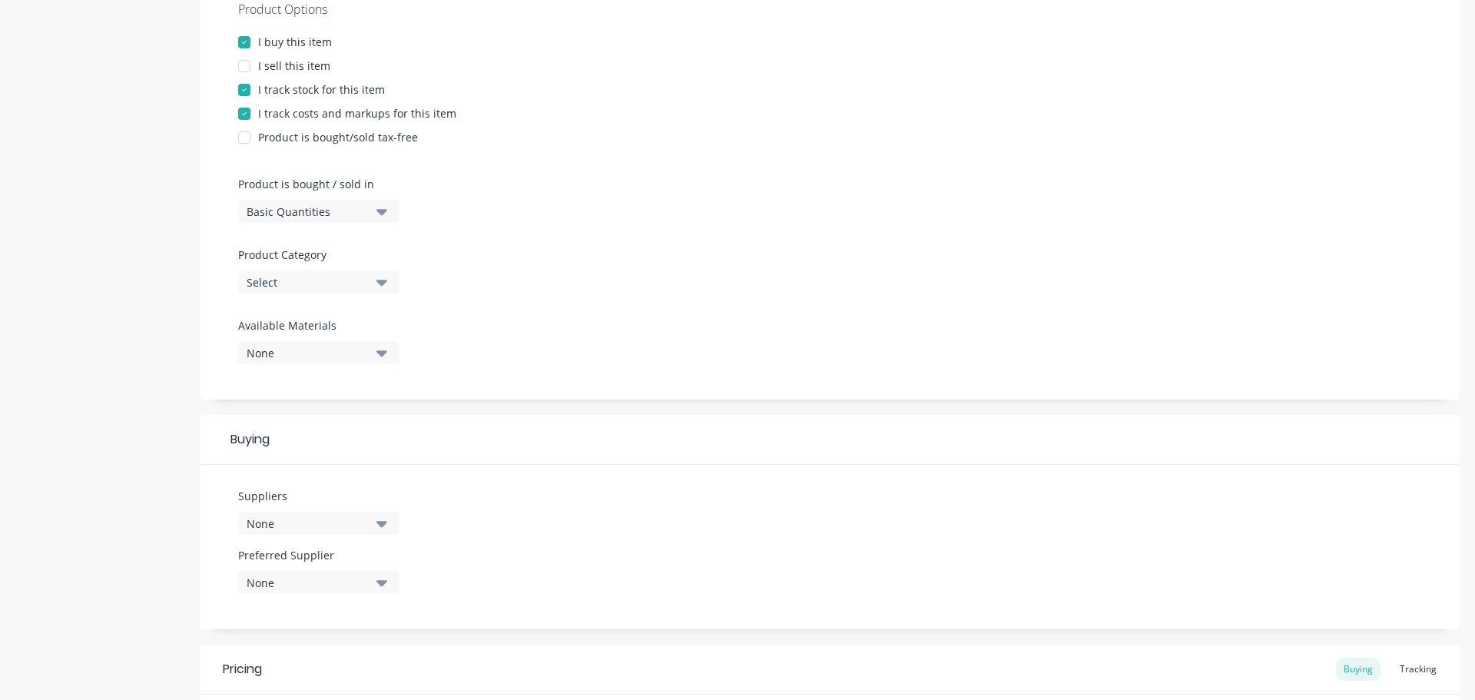
click at [381, 284] on icon "button" at bounding box center [381, 283] width 11 height 6
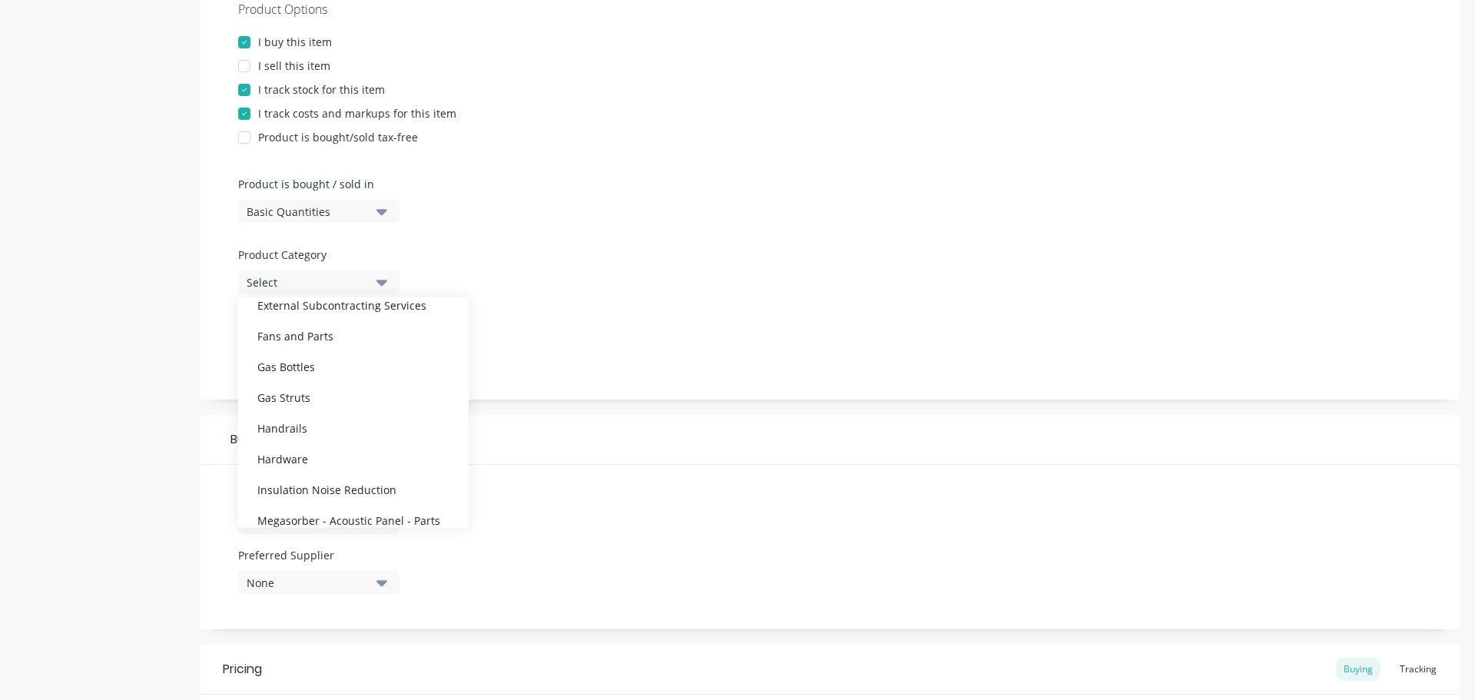
scroll to position [784, 0]
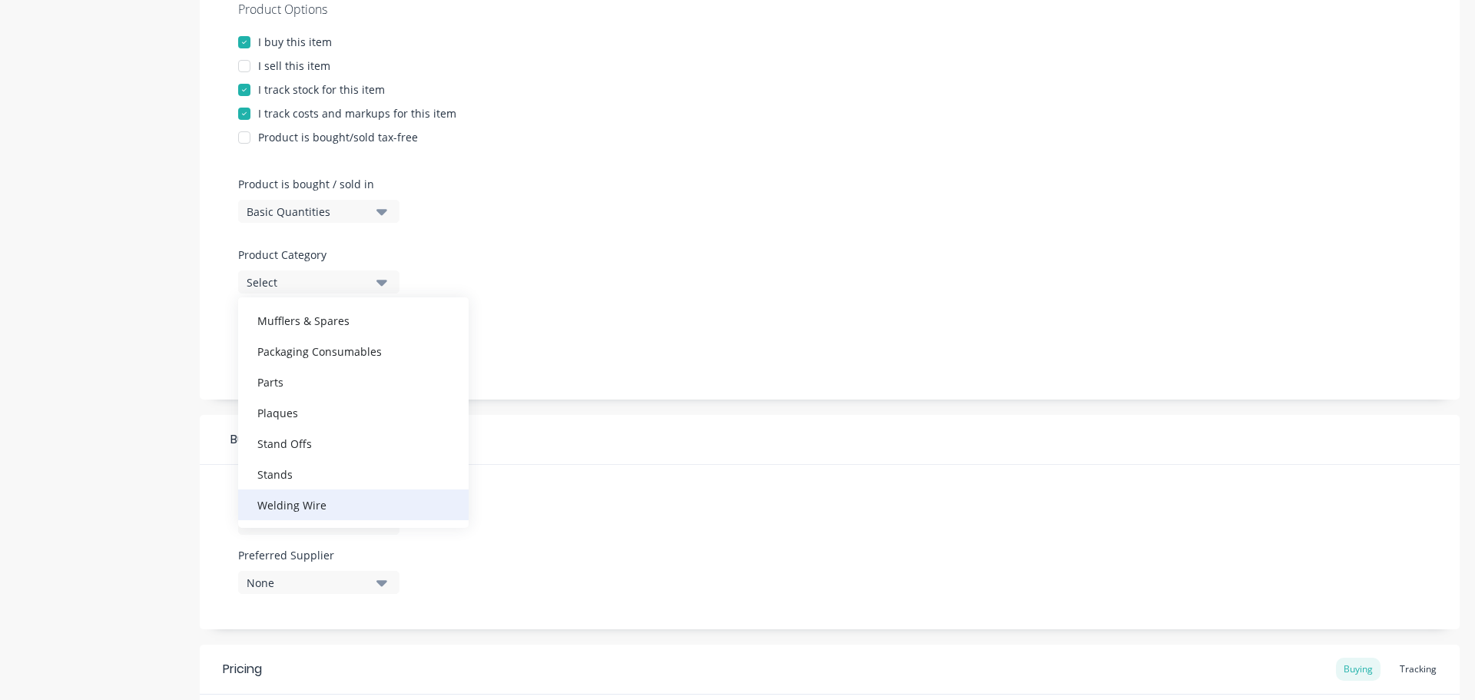
click at [308, 503] on div "Welding Wire" at bounding box center [353, 504] width 230 height 31
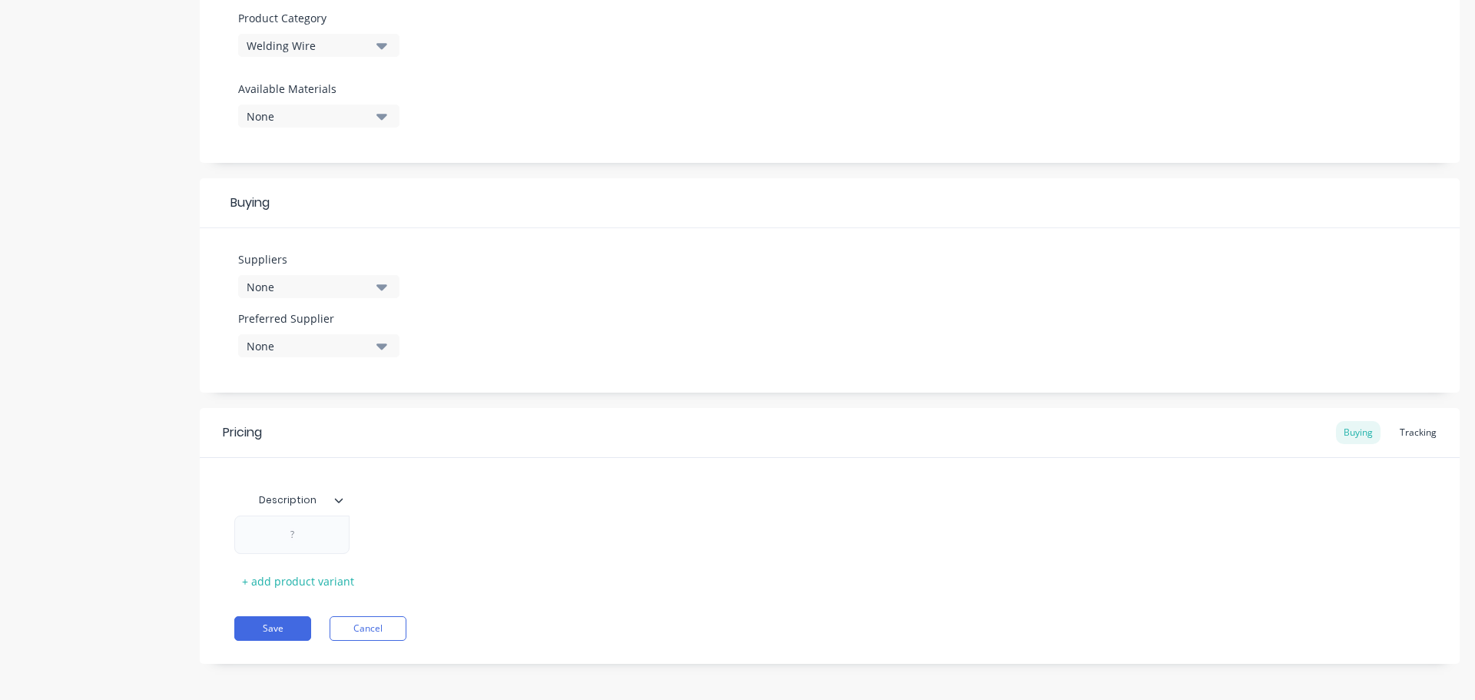
scroll to position [550, 0]
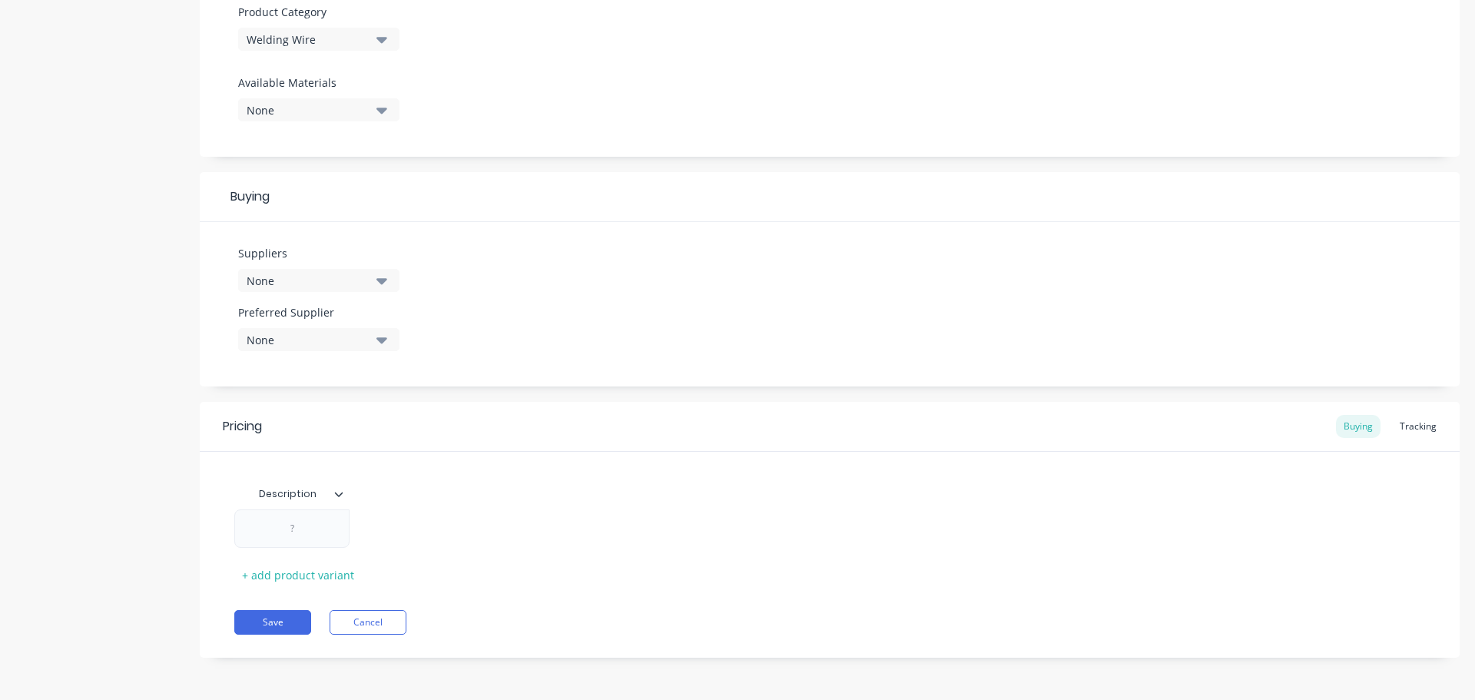
click at [383, 282] on icon "button" at bounding box center [381, 281] width 11 height 6
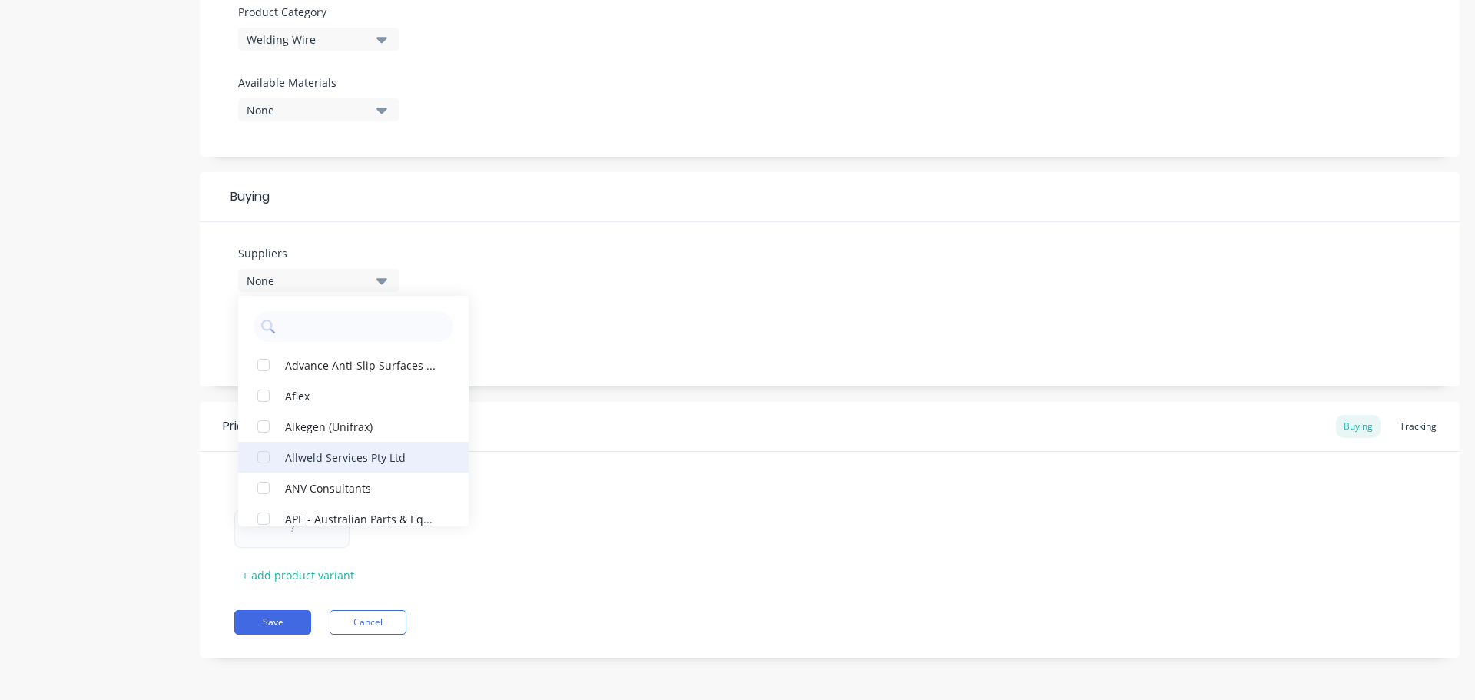
click at [316, 460] on div "Allweld Services Pty Ltd" at bounding box center [362, 457] width 154 height 16
type textarea "x"
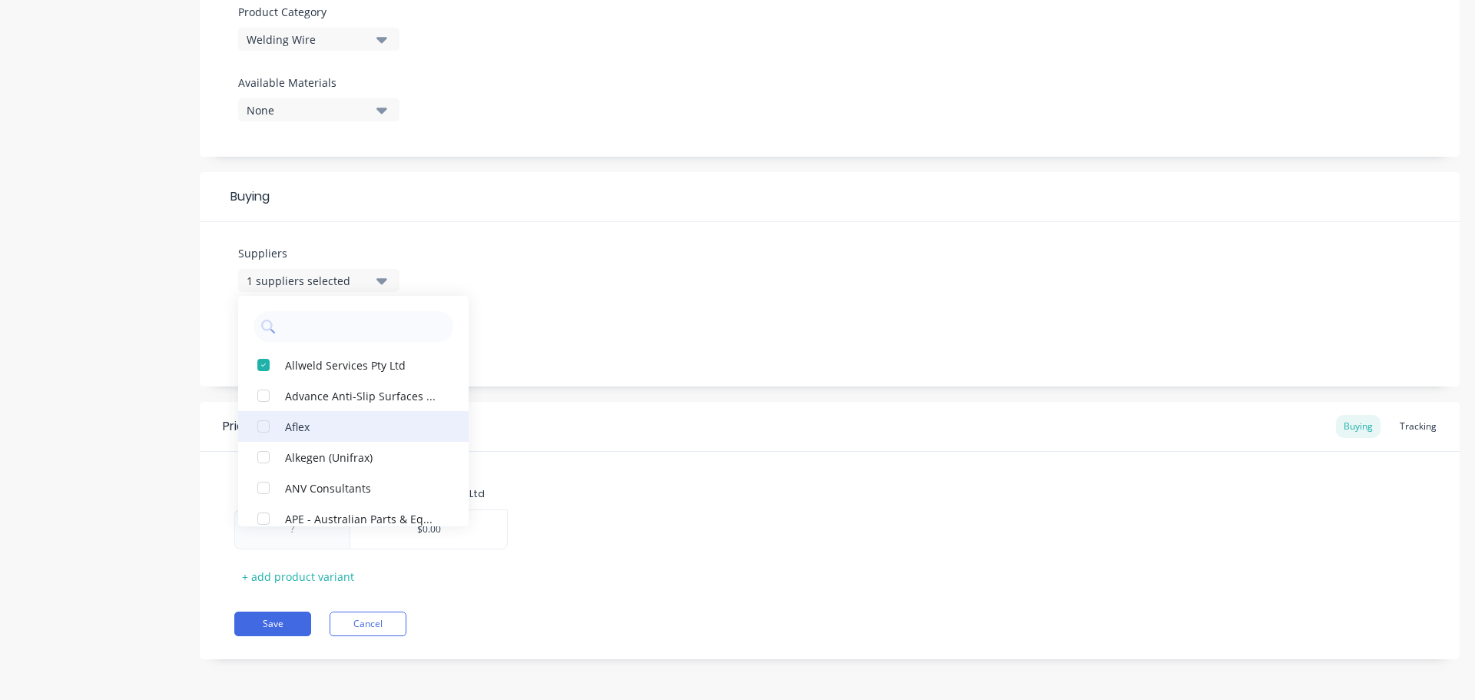
scroll to position [3303, 0]
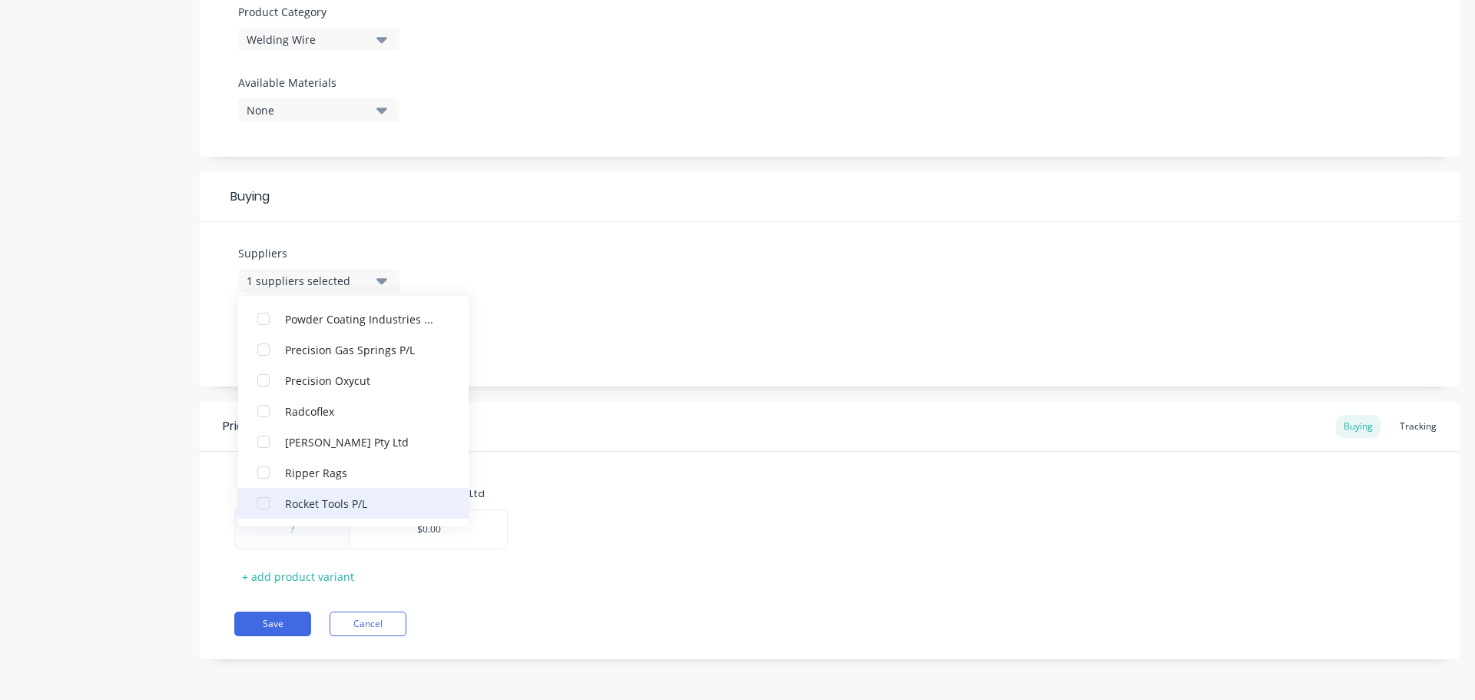
click at [330, 501] on div "Rocket Tools P/L" at bounding box center [362, 503] width 154 height 16
type textarea "x"
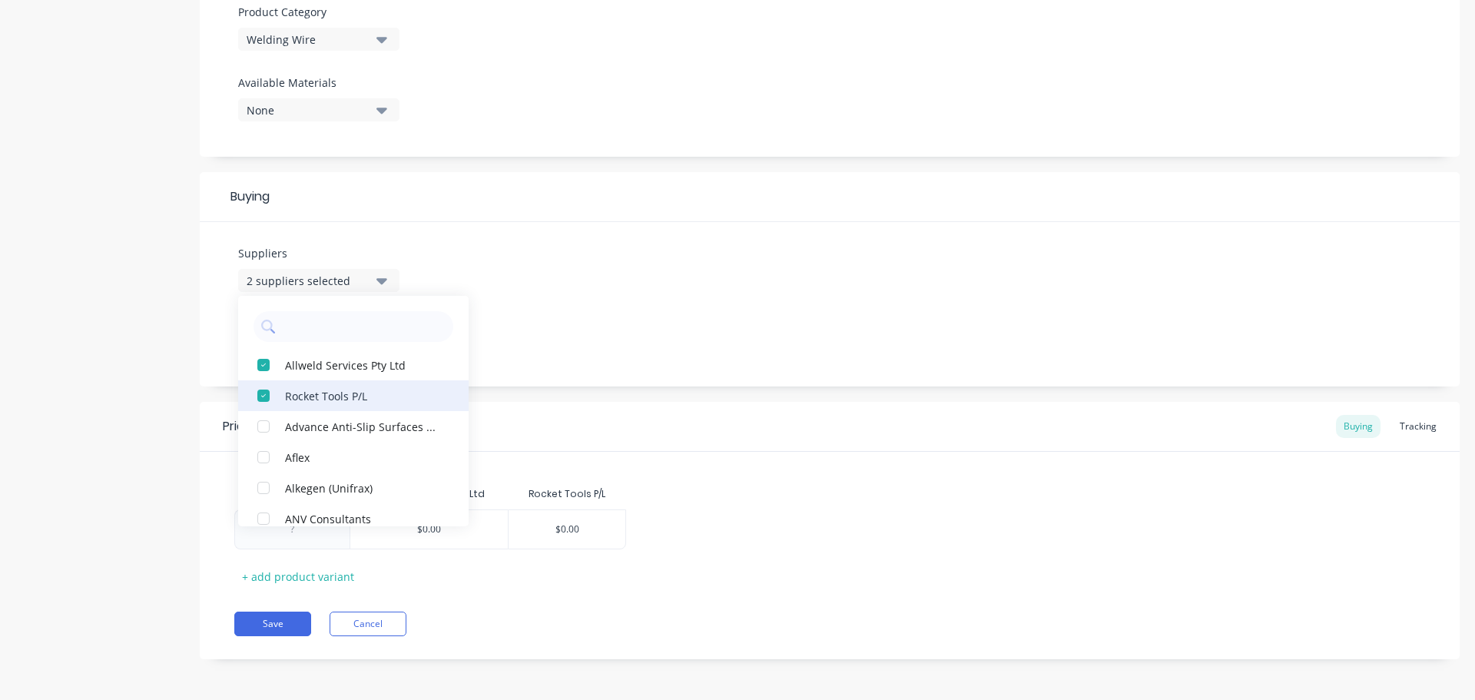
scroll to position [1244, 0]
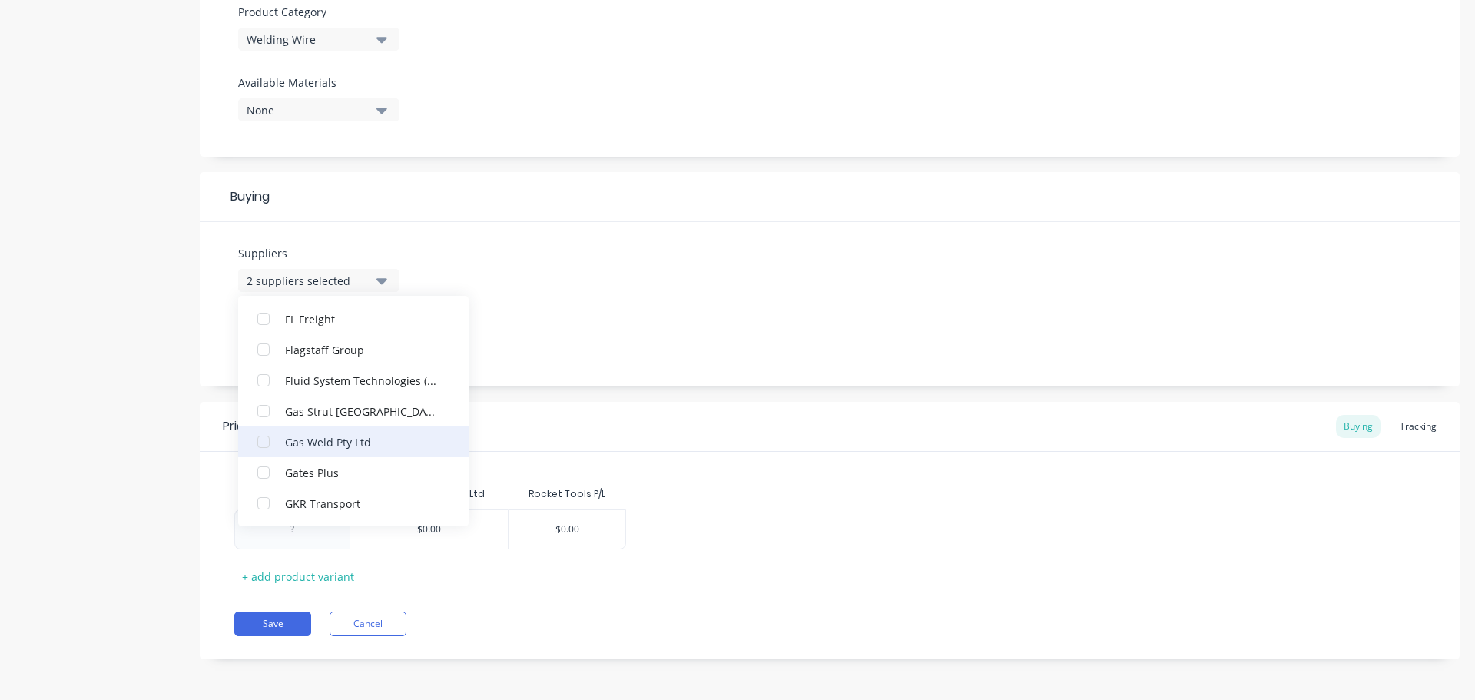
click at [323, 443] on div "Gas Weld Pty Ltd" at bounding box center [362, 441] width 154 height 16
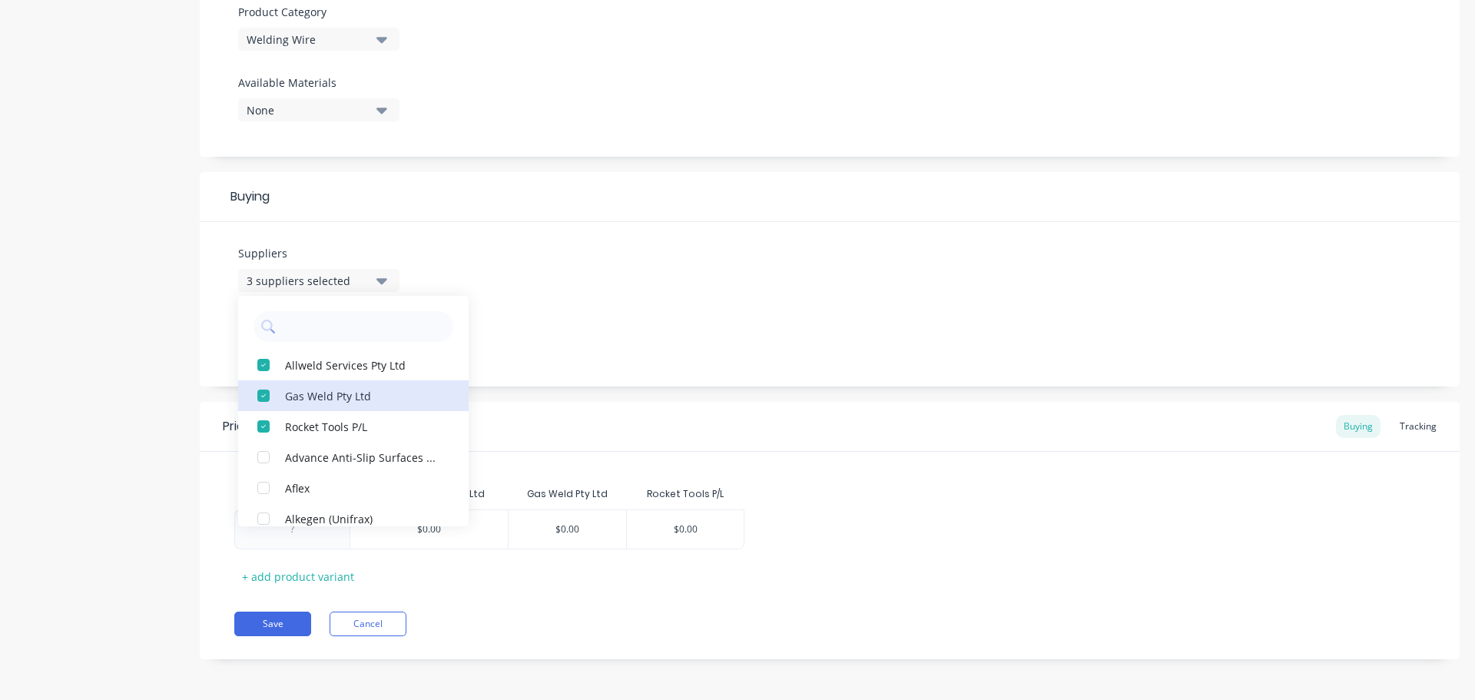
scroll to position [552, 0]
click at [599, 258] on div "Suppliers 3 suppliers selected Allweld Services Pty Ltd Gas Weld Pty Ltd Rocket…" at bounding box center [830, 302] width 1260 height 164
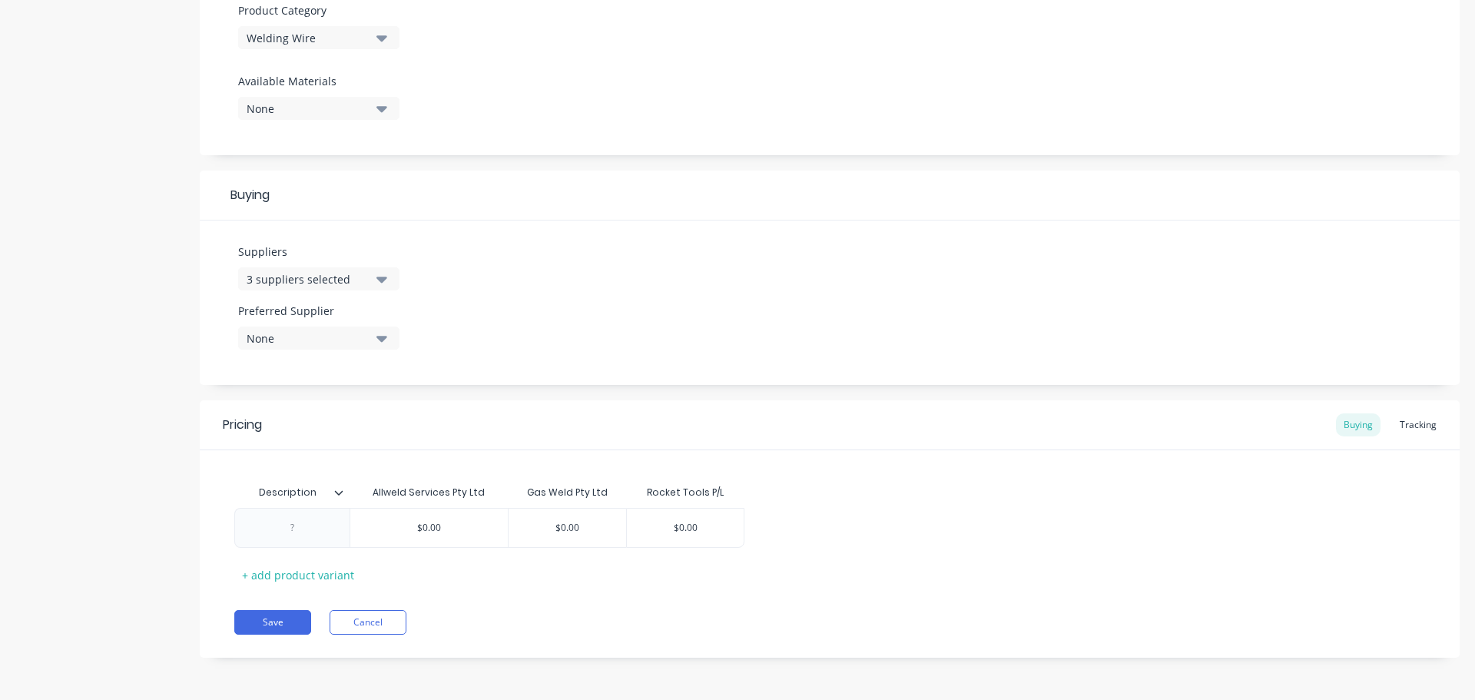
click at [386, 338] on icon "button" at bounding box center [381, 339] width 11 height 6
click at [331, 485] on div "Rocket Tools P/L" at bounding box center [362, 483] width 154 height 16
click at [810, 296] on div "Suppliers 3 suppliers selected Preferred Supplier Rocket Tools P/L Rocket Tools…" at bounding box center [830, 302] width 1260 height 164
click at [338, 495] on icon at bounding box center [338, 492] width 9 height 9
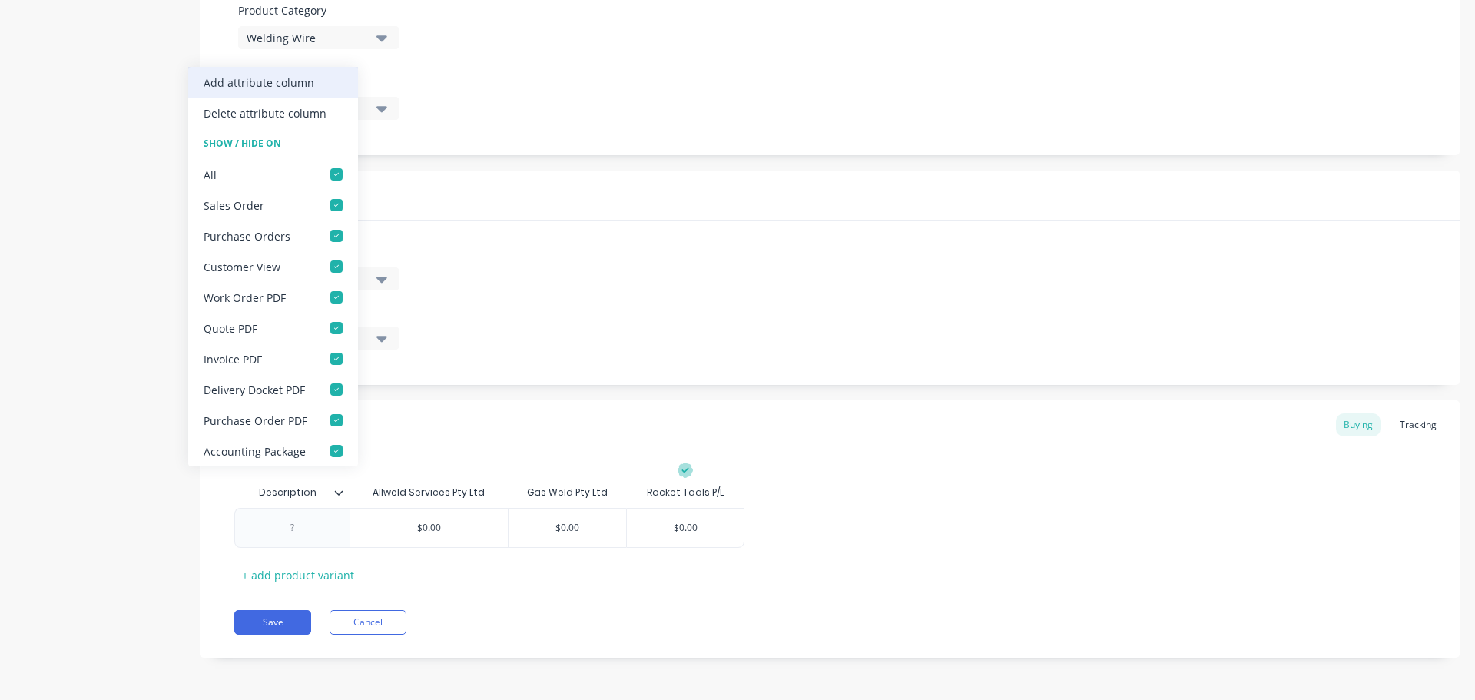
click at [277, 75] on div "Add attribute column" at bounding box center [259, 83] width 111 height 16
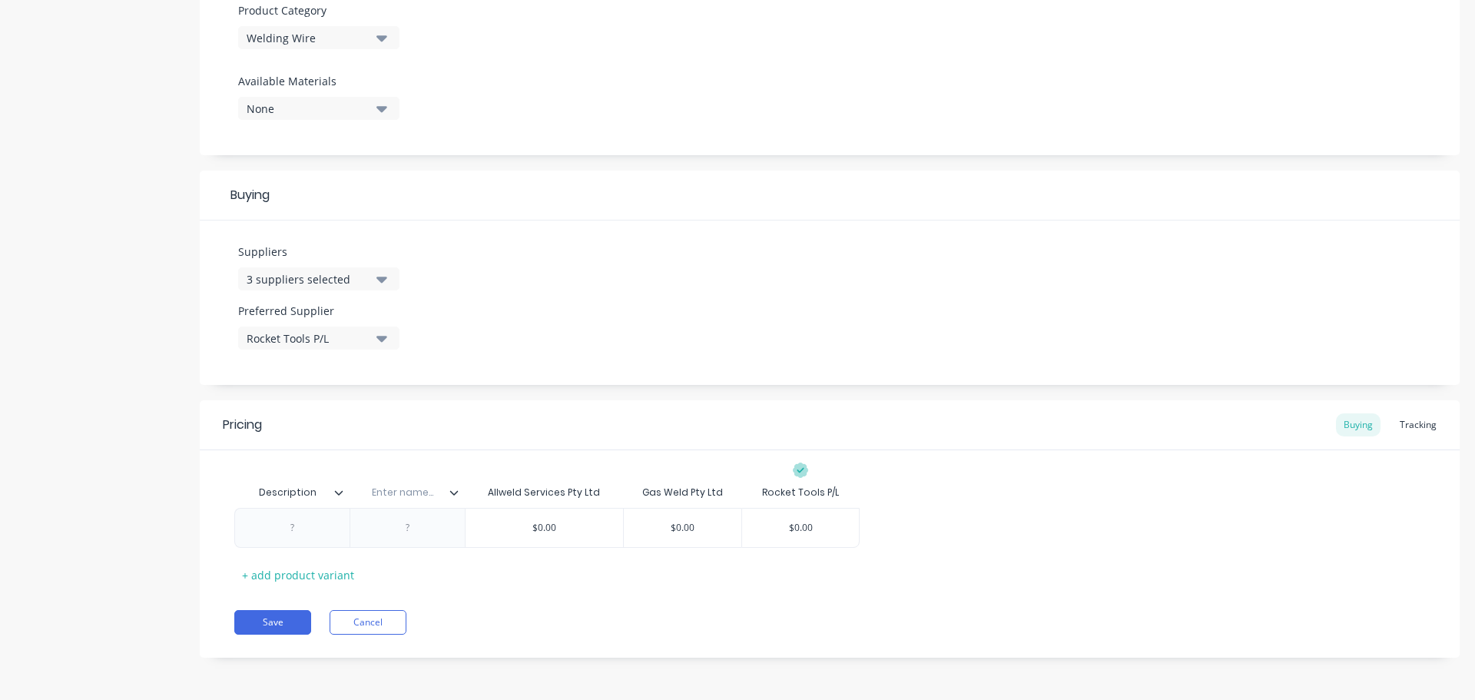
click at [455, 492] on icon at bounding box center [453, 492] width 9 height 9
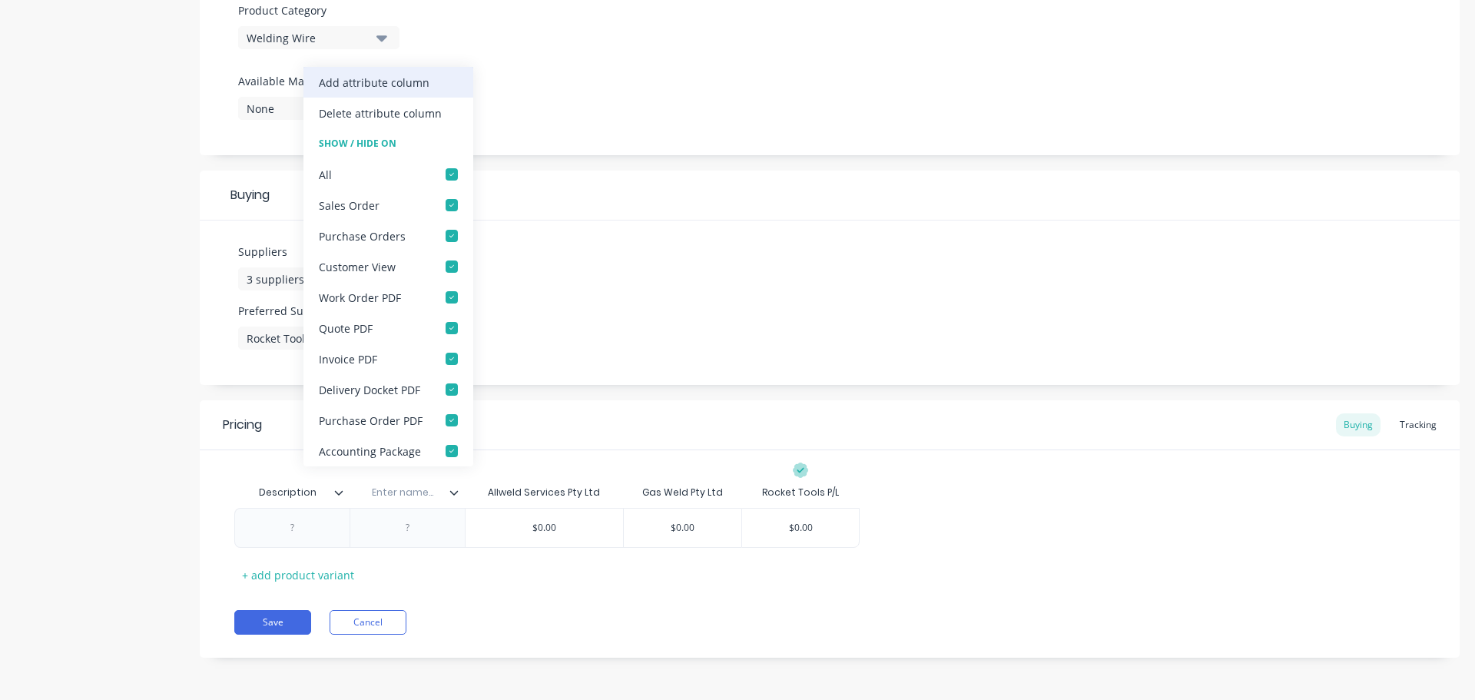
click at [385, 75] on div "Add attribute column" at bounding box center [374, 83] width 111 height 16
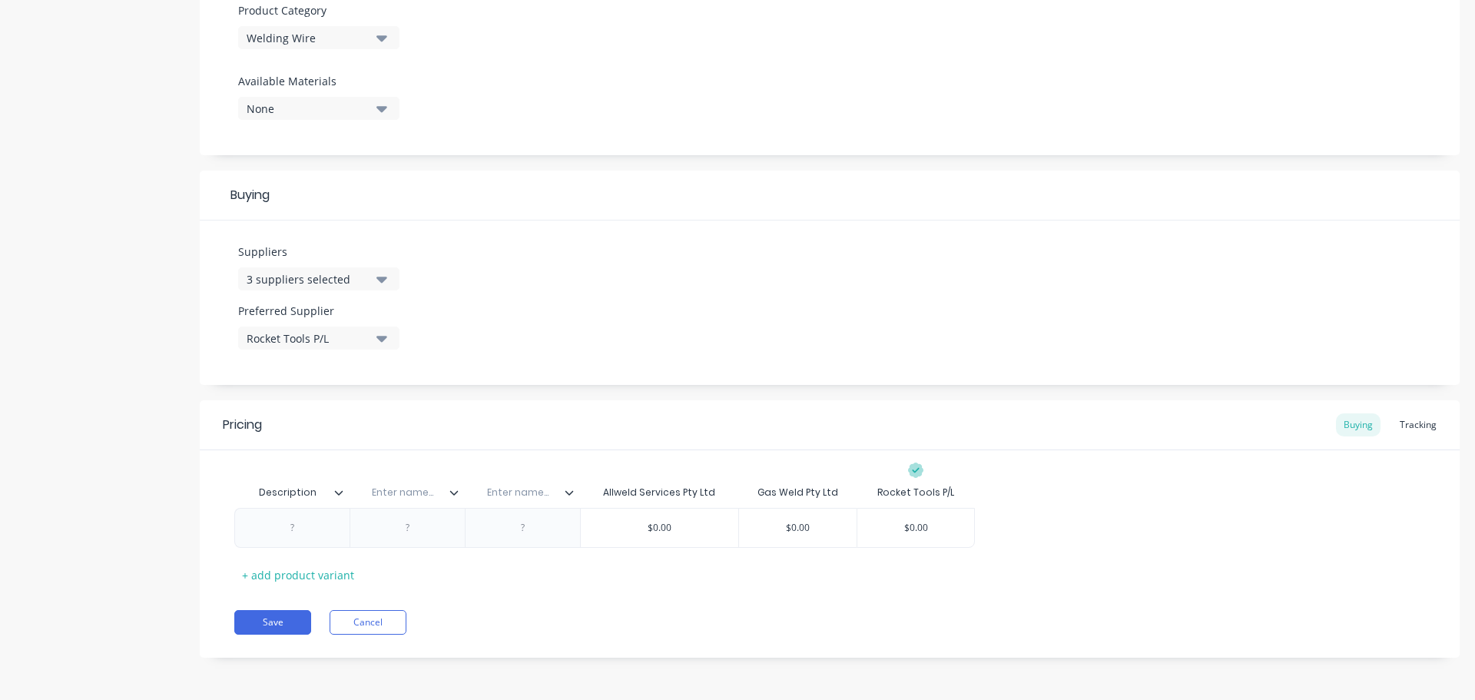
click at [452, 499] on input "text" at bounding box center [403, 492] width 106 height 14
click at [454, 492] on icon at bounding box center [453, 492] width 9 height 9
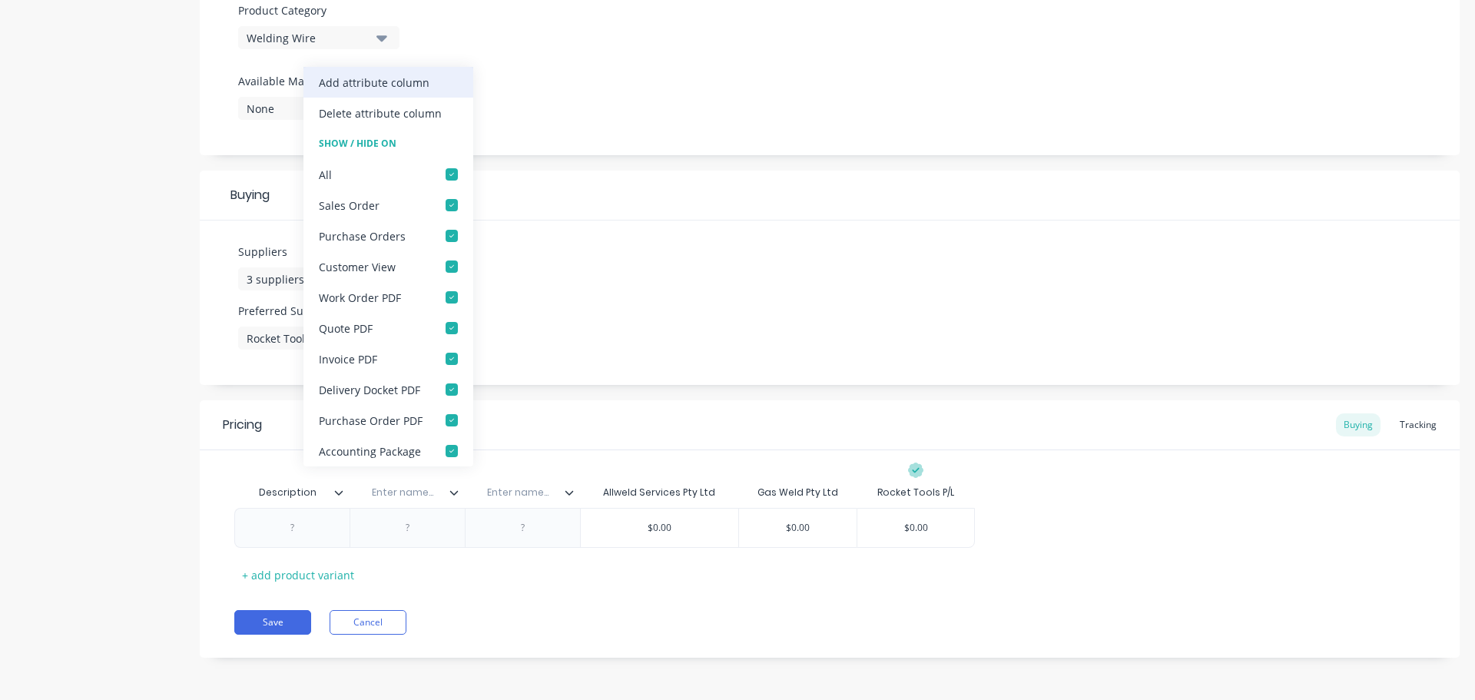
click at [418, 76] on div "Add attribute column" at bounding box center [374, 83] width 111 height 16
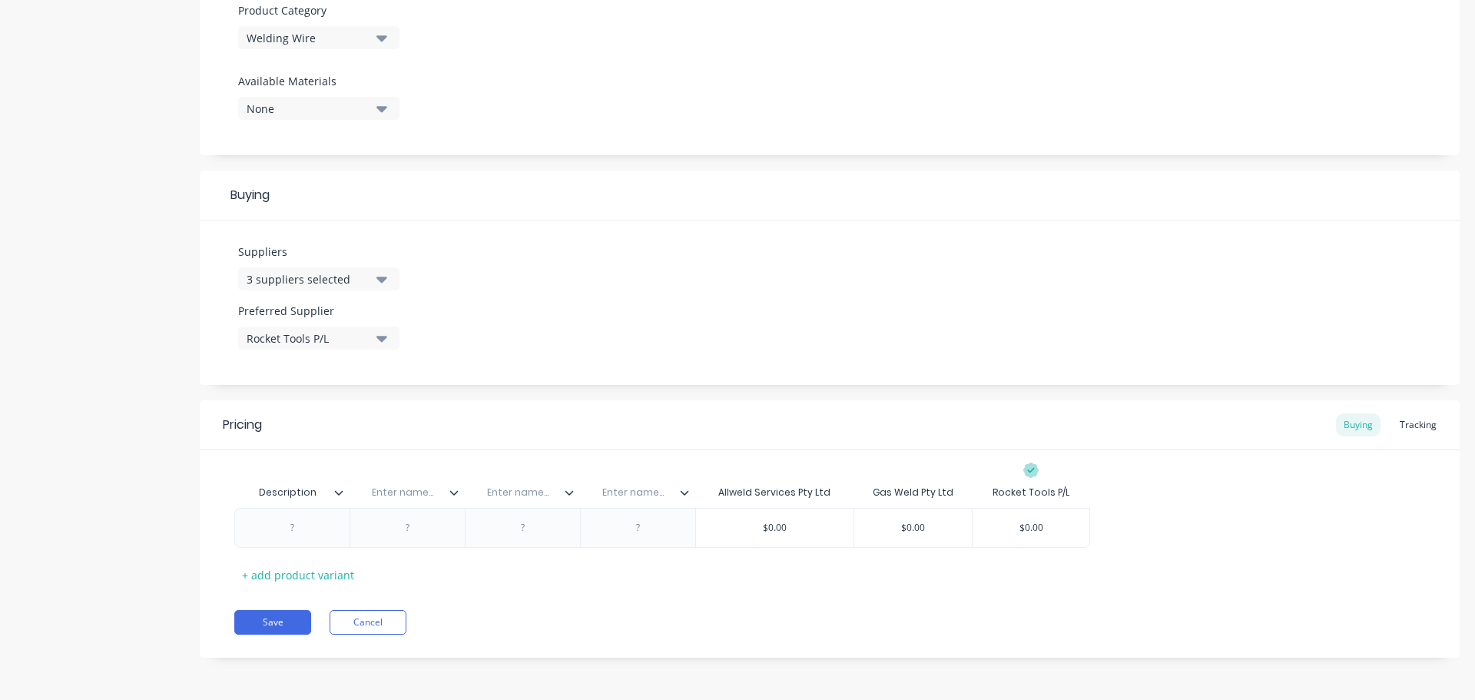
click at [454, 499] on input "text" at bounding box center [403, 492] width 106 height 14
click at [452, 493] on icon at bounding box center [453, 492] width 9 height 9
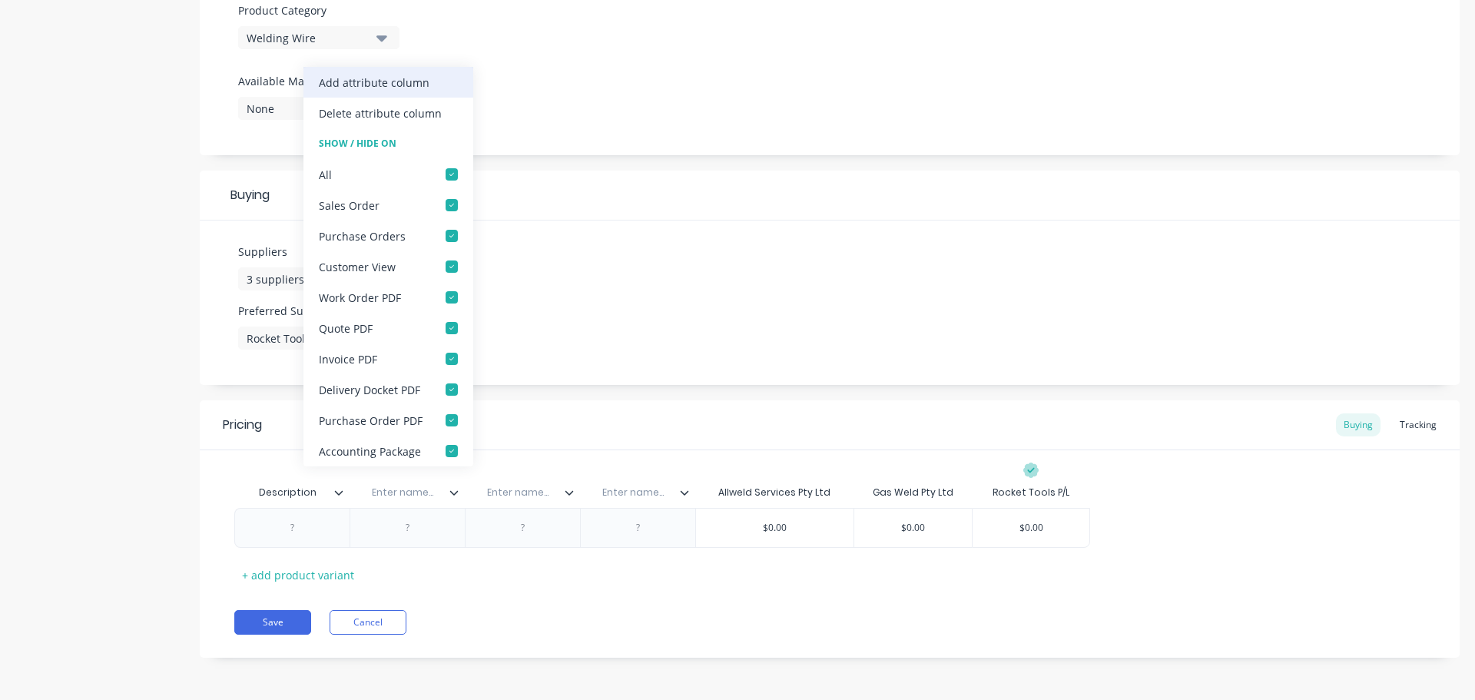
click at [401, 78] on div "Add attribute column" at bounding box center [374, 83] width 111 height 16
type textarea "x"
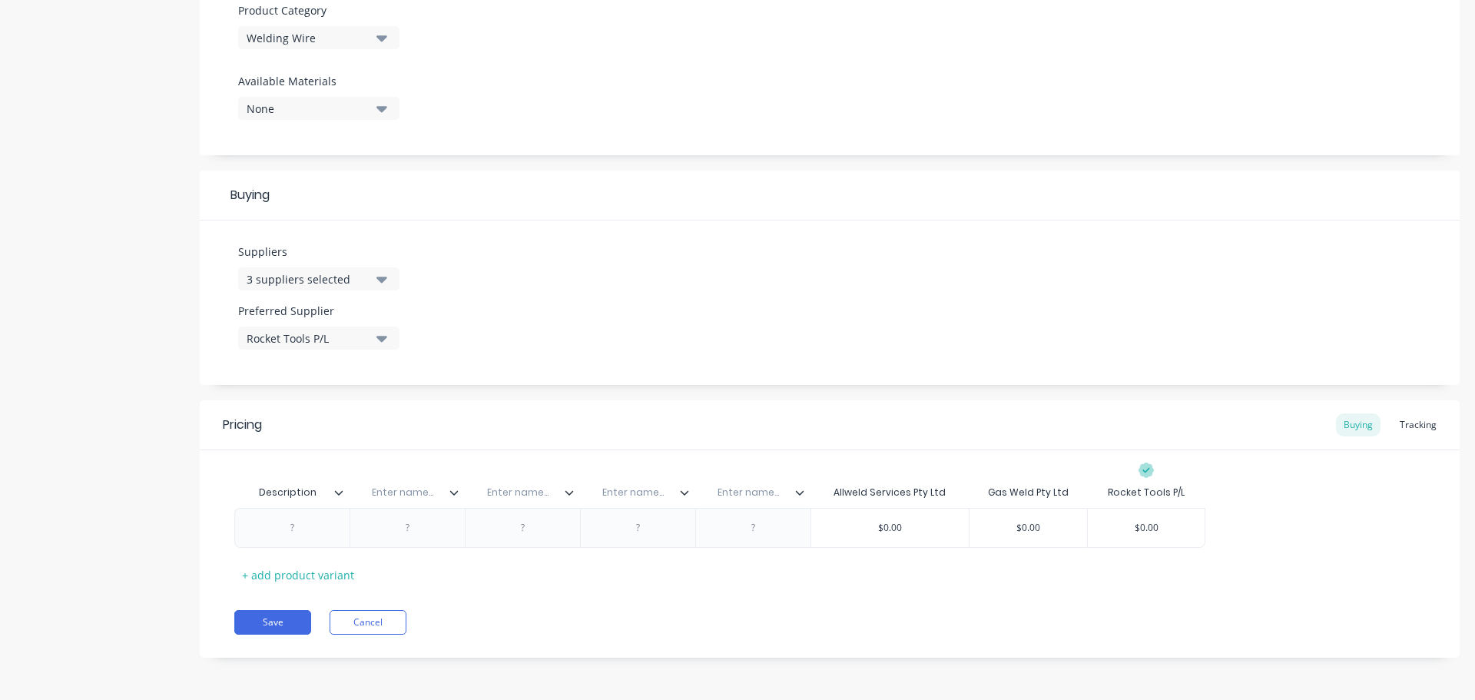
click at [409, 495] on input "text" at bounding box center [403, 492] width 106 height 14
paste input "Location"
type input "Location"
type textarea "x"
click at [523, 492] on input "text" at bounding box center [518, 492] width 106 height 14
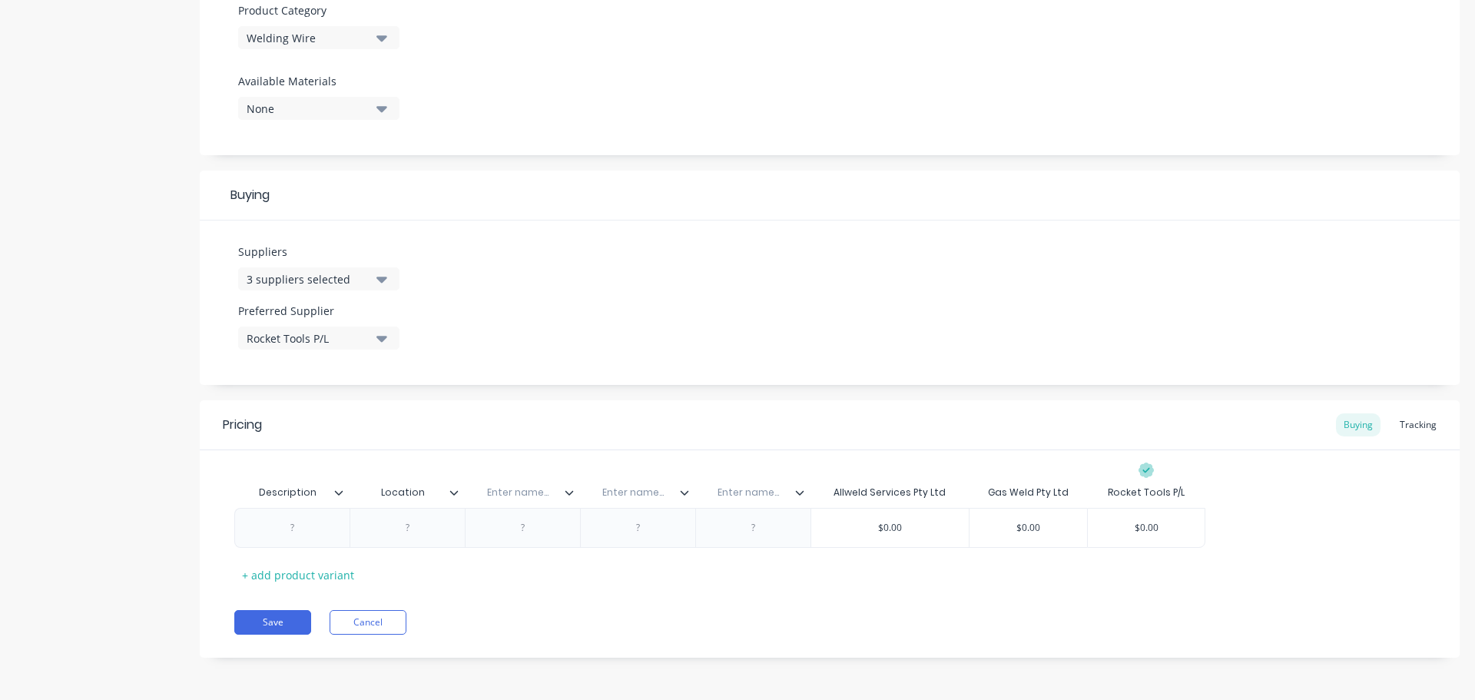
paste input "Rocket Part No."
type input "Rocket Part No."
type textarea "x"
click at [644, 494] on input "text" at bounding box center [633, 492] width 106 height 14
paste input "Allweld Part No."
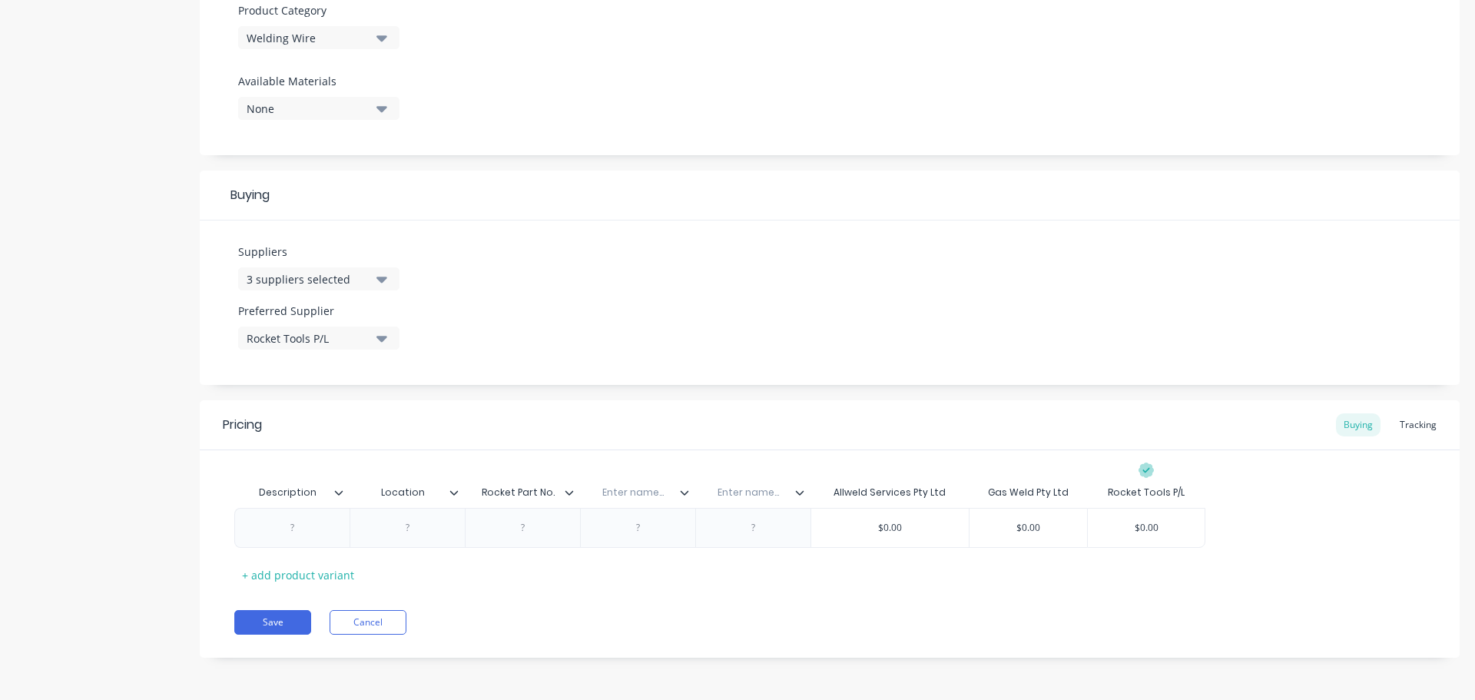
type input "Allweld Part No."
type textarea "x"
click at [753, 495] on input "text" at bounding box center [751, 492] width 106 height 14
paste input "Gasweld Part No.."
type input "Gasweld Part No.."
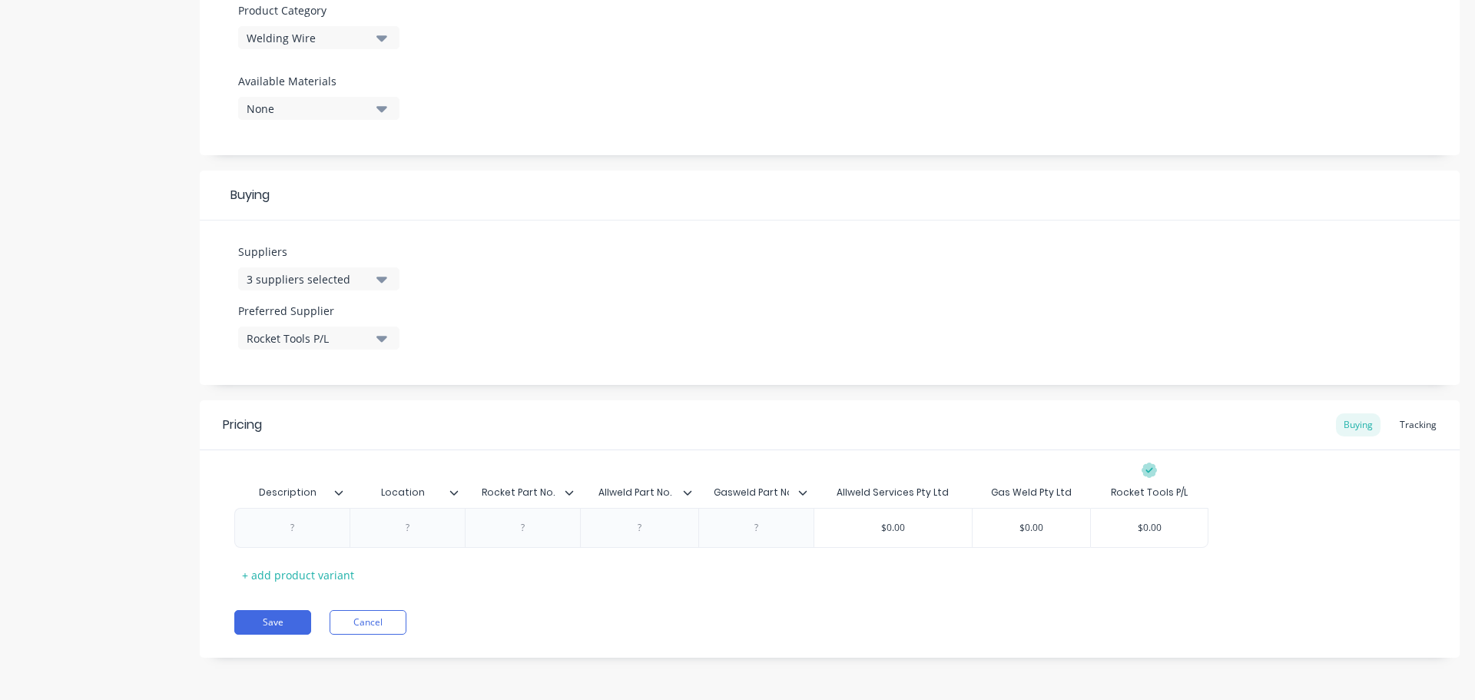
scroll to position [0, 3]
type textarea "x"
click at [294, 529] on div at bounding box center [292, 528] width 77 height 20
paste div
click at [370, 532] on div "STAINLESS STEEL 0.8mm" at bounding box center [309, 528] width 132 height 20
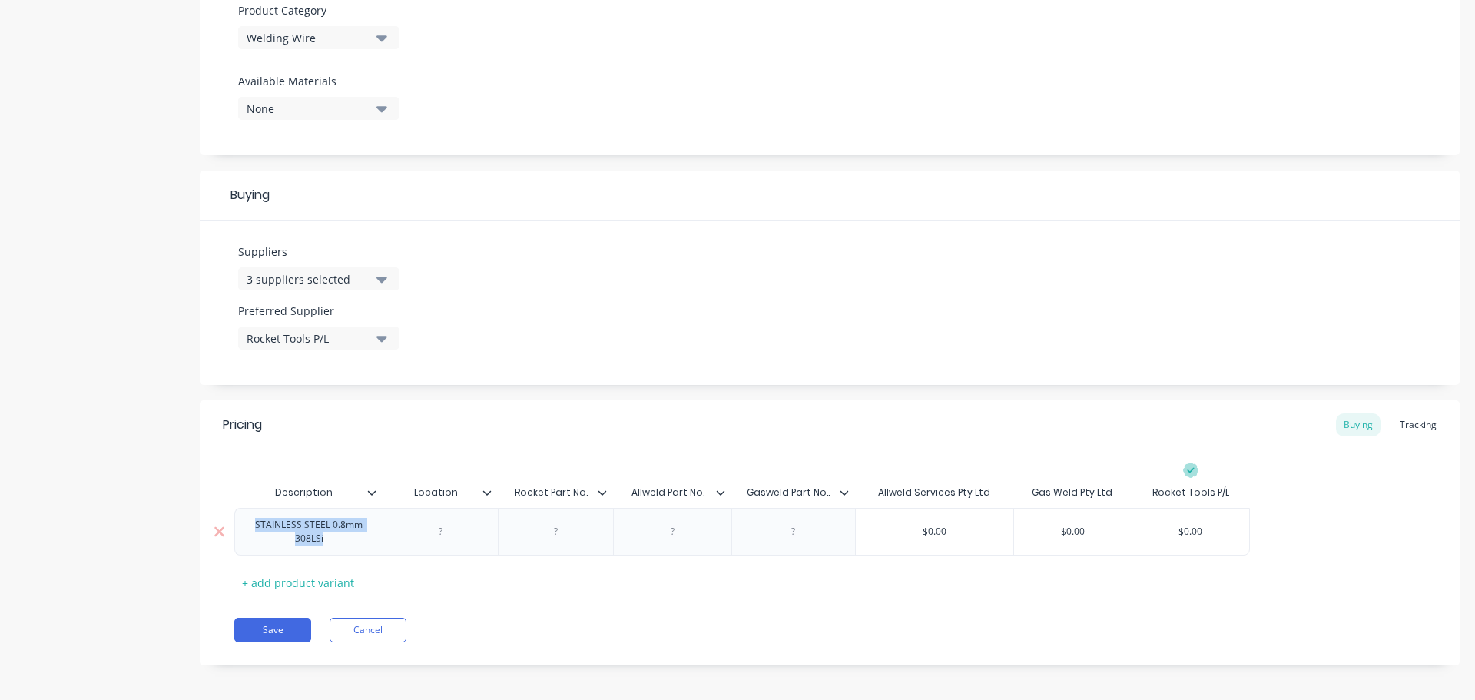
drag, startPoint x: 364, startPoint y: 547, endPoint x: 254, endPoint y: 519, distance: 113.3
click at [254, 519] on div "STAINLESS STEEL 0.8mm 308LSi" at bounding box center [308, 532] width 135 height 34
copy div "STAINLESS STEEL 0.8mm 308LSi"
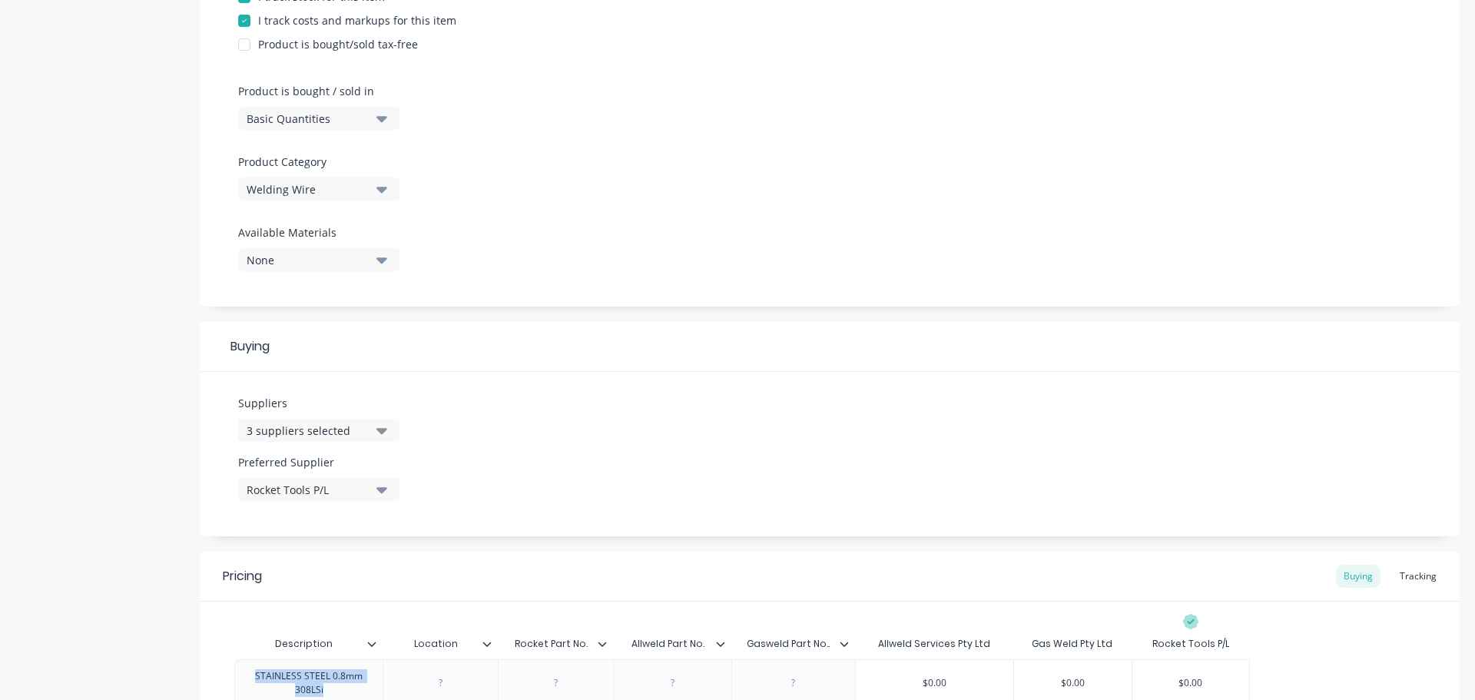
scroll to position [14, 0]
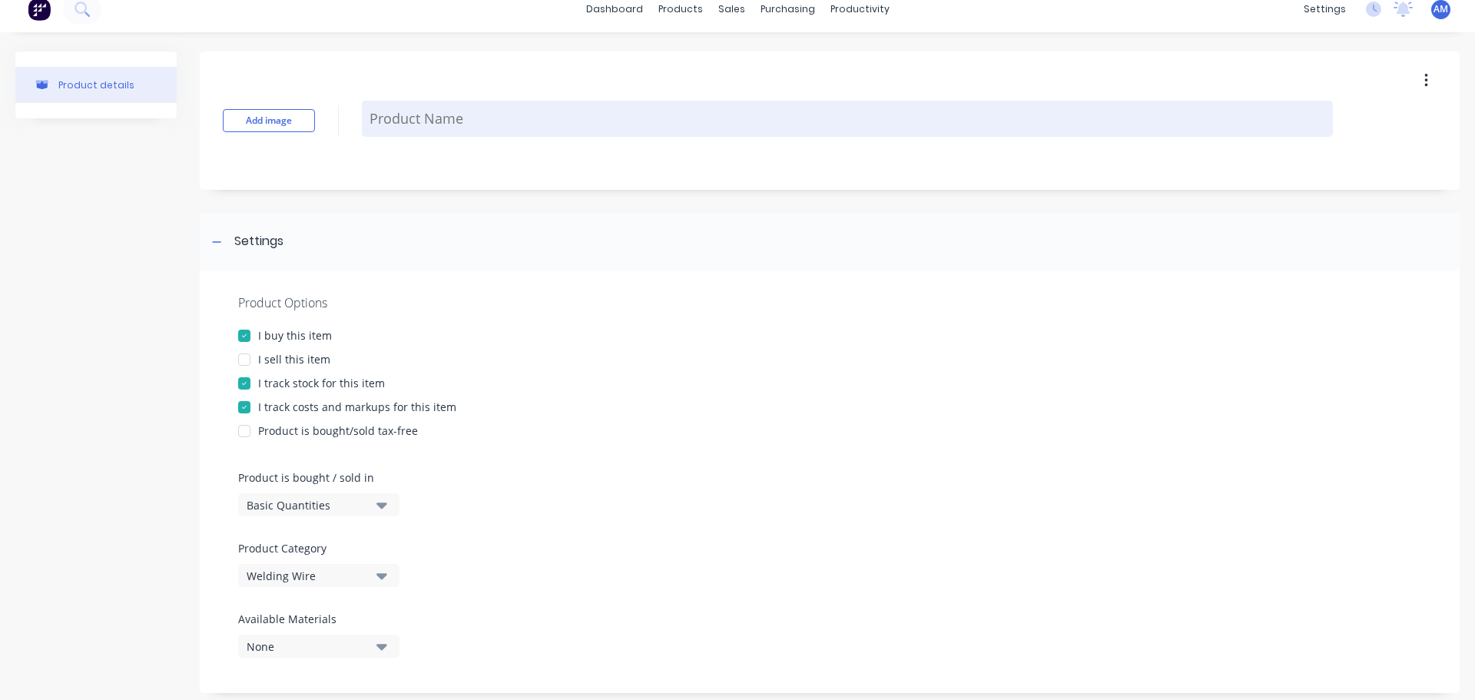
click at [431, 114] on textarea at bounding box center [847, 119] width 971 height 36
paste textarea "STAINLESS STEEL 0.8mm 308LSi"
type textarea "x"
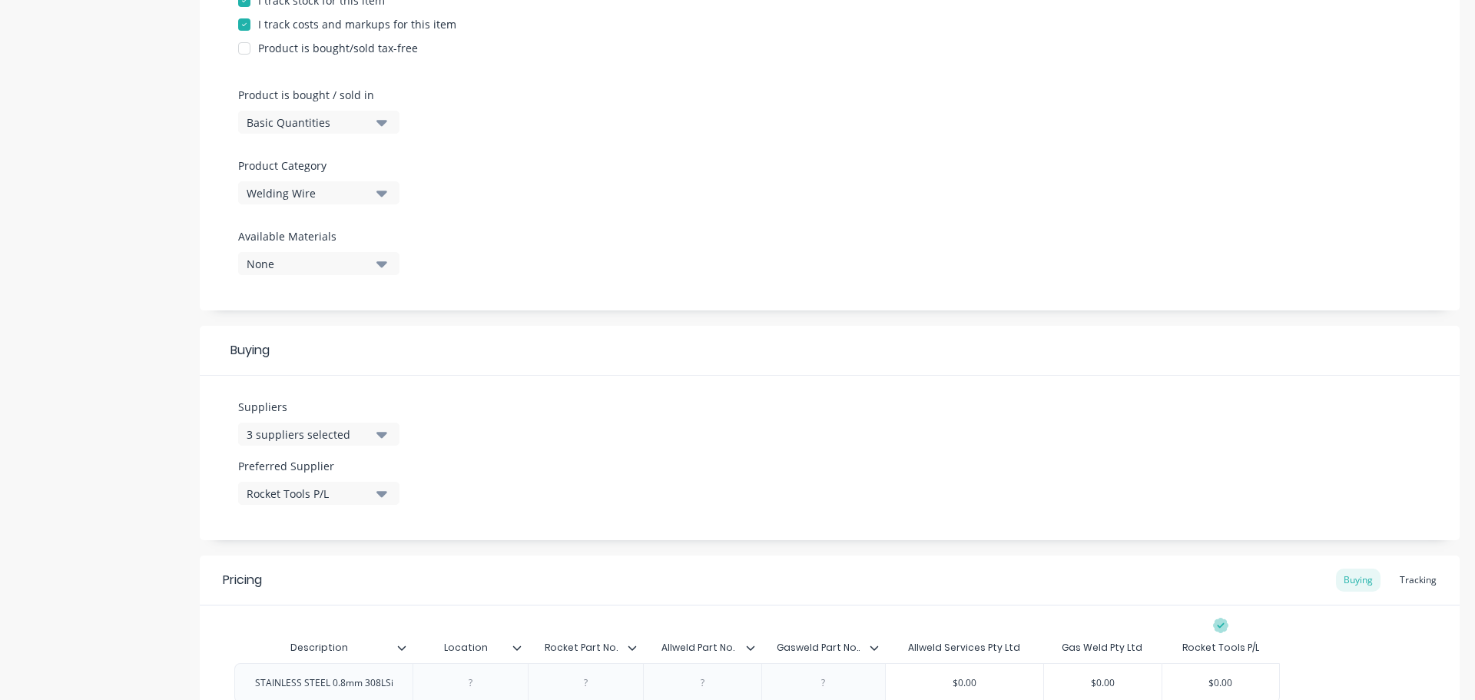
scroll to position [552, 0]
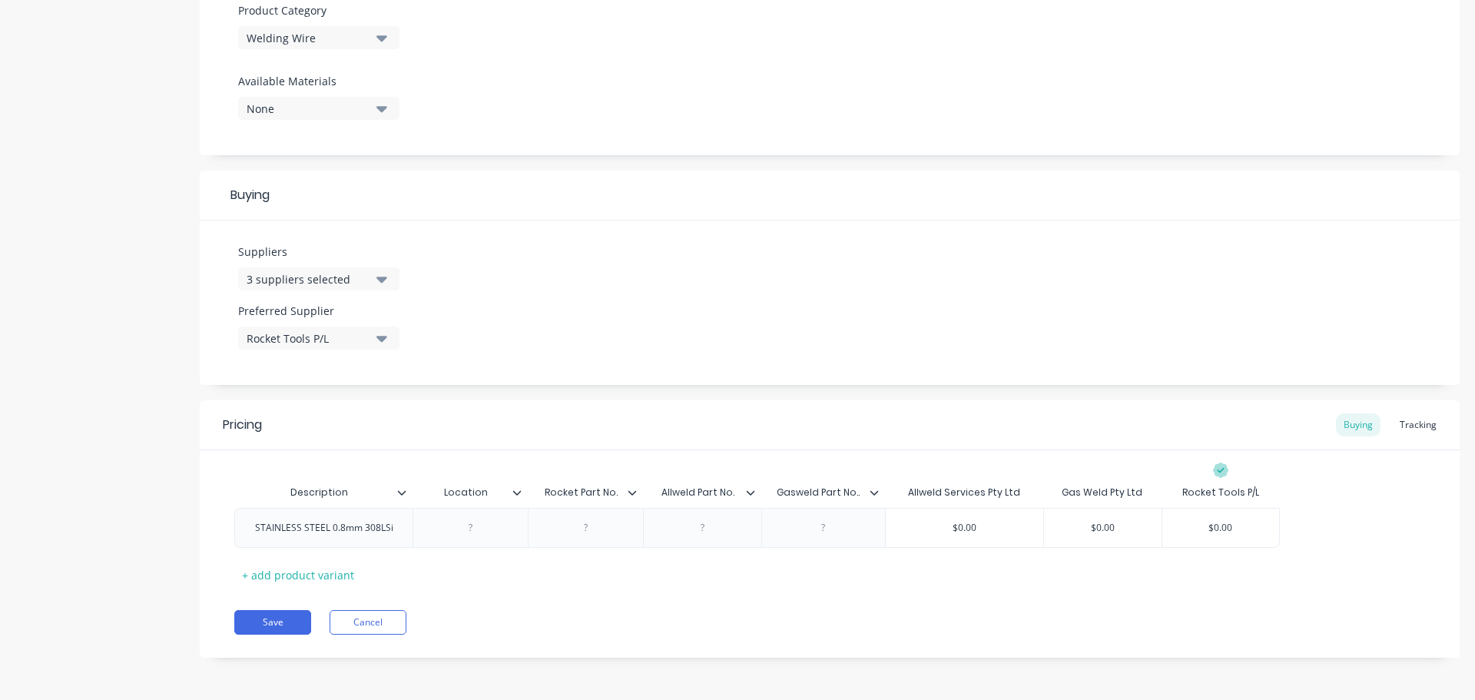
type textarea "STAINLESS STEEL 0.8mm 308LSi"
type textarea "x"
type textarea "STAINLESS STEEL 0.8mm 308LSi"
type textarea "x"
click at [587, 532] on div at bounding box center [586, 528] width 77 height 20
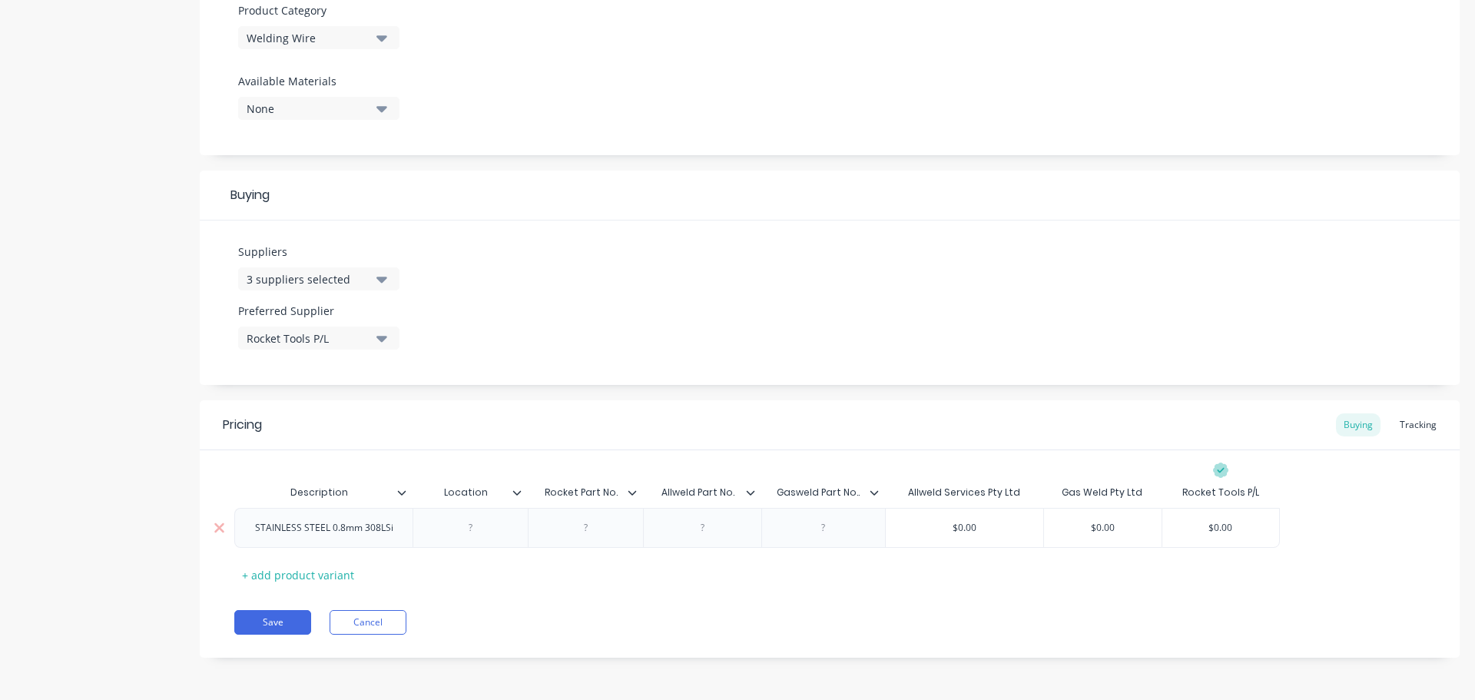
paste div
type textarea "x"
click at [699, 530] on div at bounding box center [702, 528] width 77 height 20
paste div
type textarea "x"
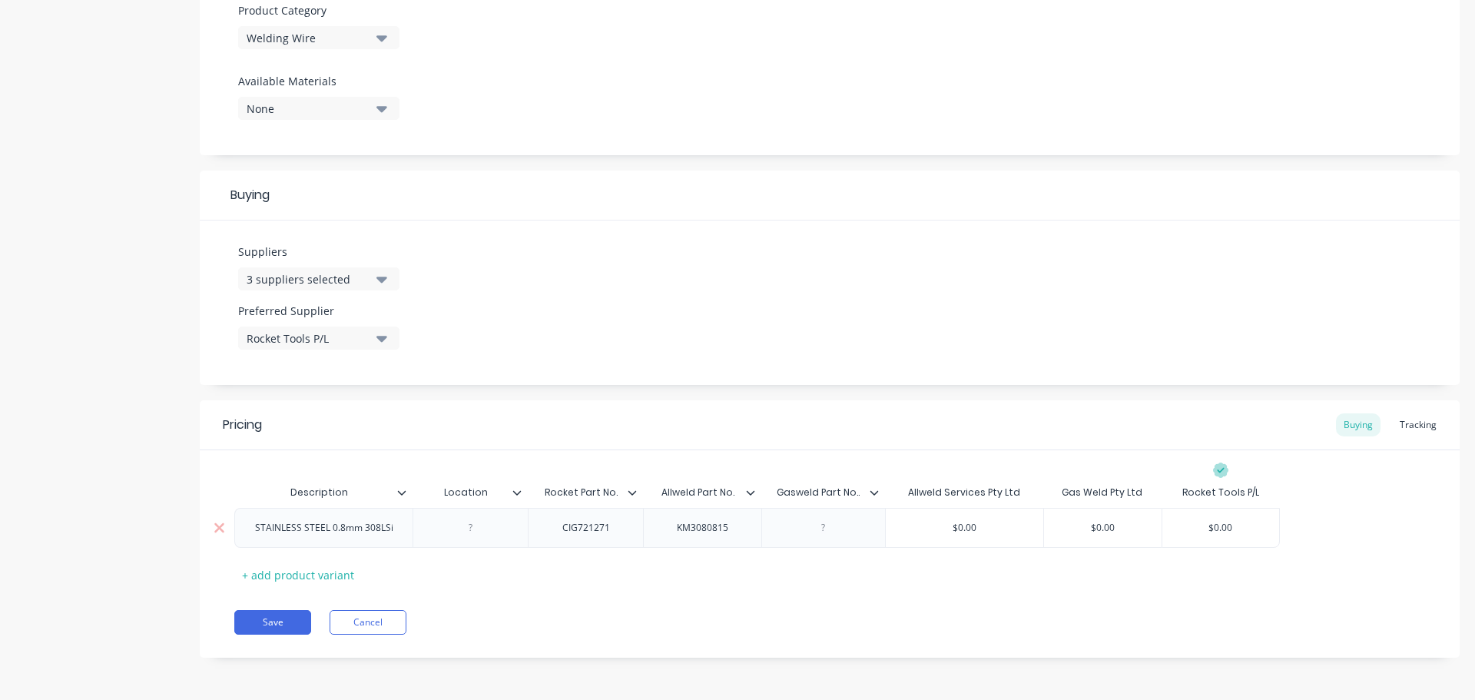
click at [822, 529] on div at bounding box center [823, 528] width 77 height 20
paste div
type textarea "x"
type input "$0.00"
drag, startPoint x: 979, startPoint y: 528, endPoint x: 943, endPoint y: 525, distance: 36.2
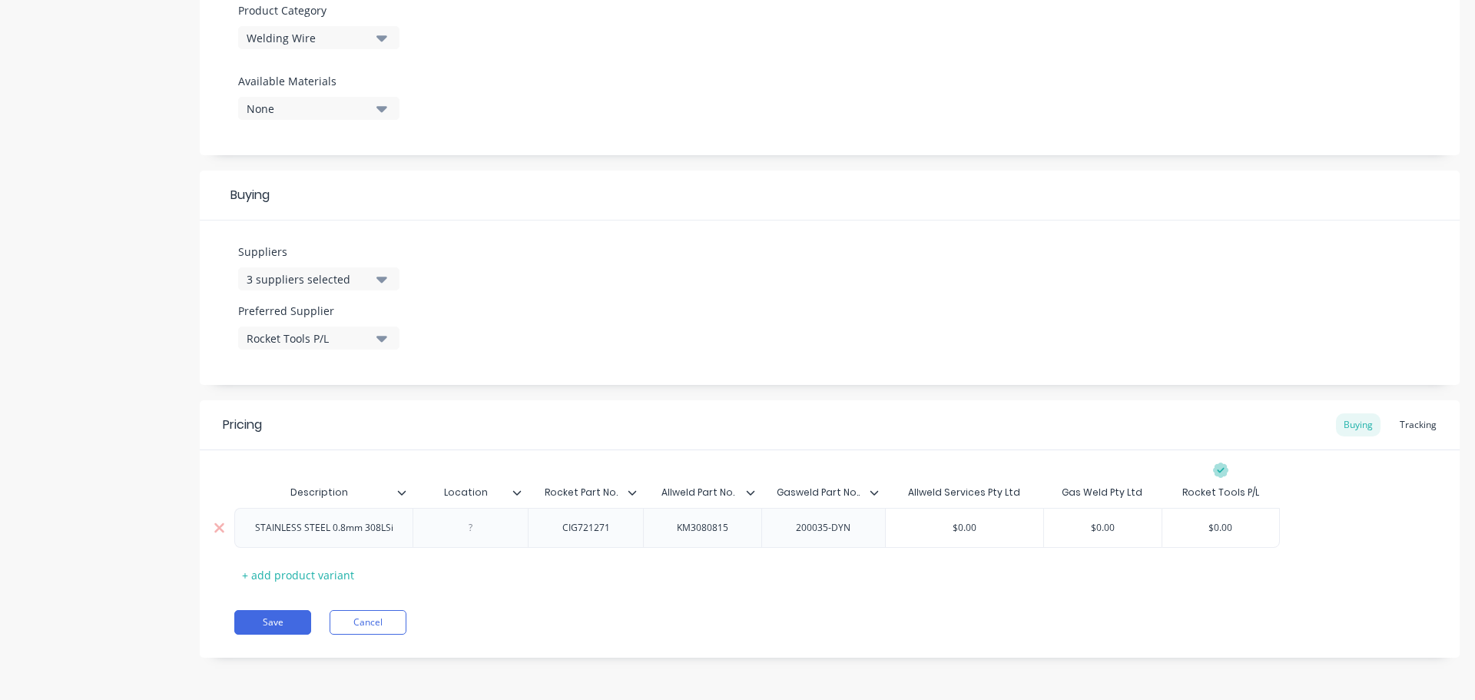
click at [943, 525] on input "$0.00" at bounding box center [964, 528] width 157 height 14
paste input "361.13"
type textarea "x"
type input "$361.13"
type input "$0.00"
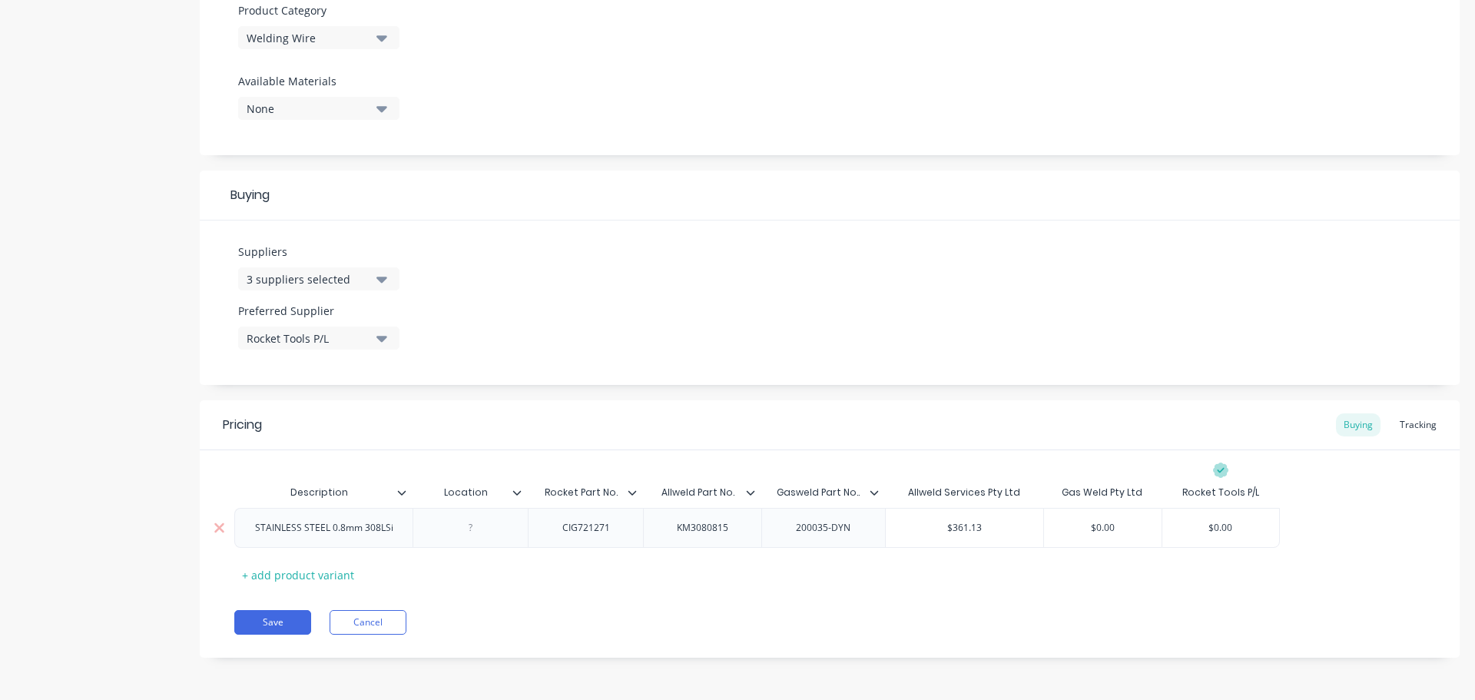
drag, startPoint x: 1123, startPoint y: 527, endPoint x: 1079, endPoint y: 523, distance: 44.0
click at [1080, 523] on input "$0.00" at bounding box center [1103, 528] width 118 height 14
paste input "285"
type textarea "x"
type input "$285.00"
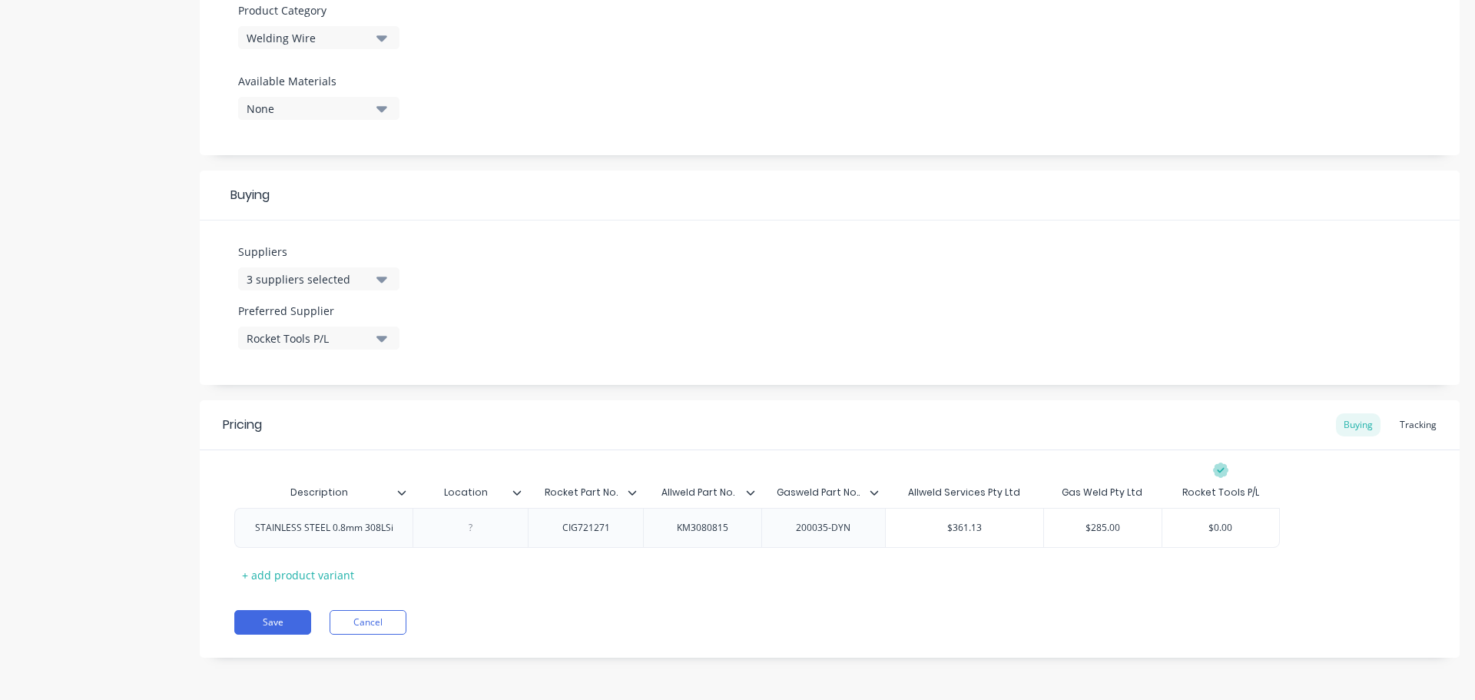
click at [384, 336] on icon "button" at bounding box center [381, 338] width 11 height 17
click at [340, 479] on div "Gas Weld Pty Ltd" at bounding box center [362, 483] width 154 height 16
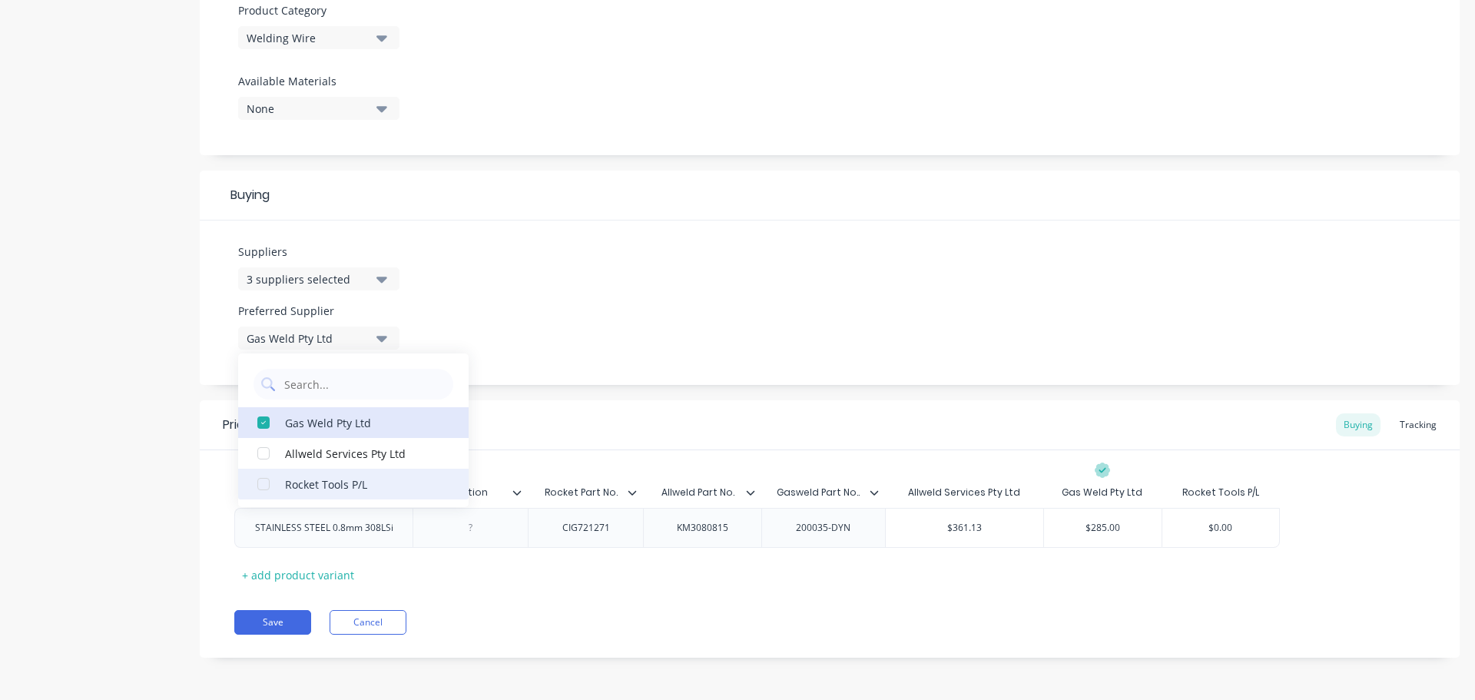
click at [259, 479] on div "button" at bounding box center [263, 484] width 31 height 31
click at [272, 482] on div "button" at bounding box center [263, 484] width 31 height 31
click at [664, 340] on div "Suppliers 3 suppliers selected Preferred Supplier Gas Weld Pty Ltd Gas Weld Pty…" at bounding box center [830, 302] width 1260 height 164
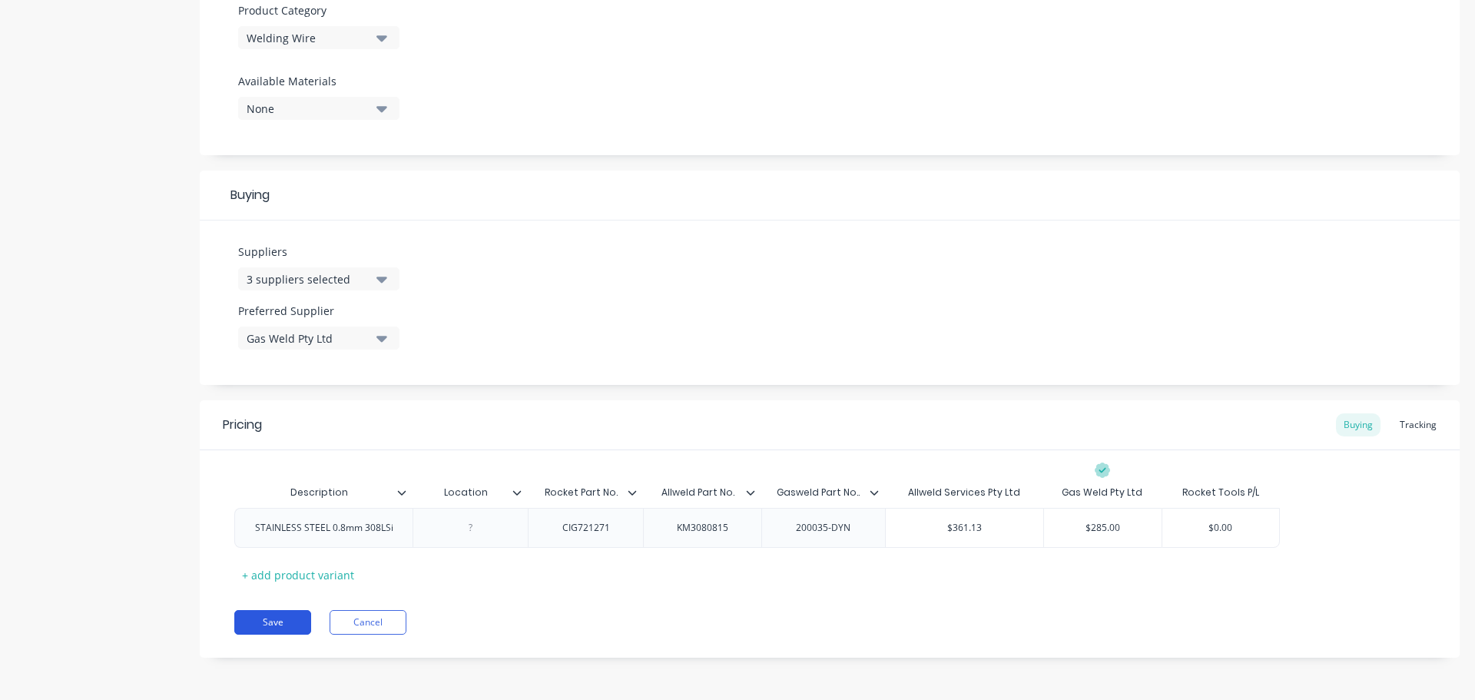
click at [283, 626] on button "Save" at bounding box center [272, 622] width 77 height 25
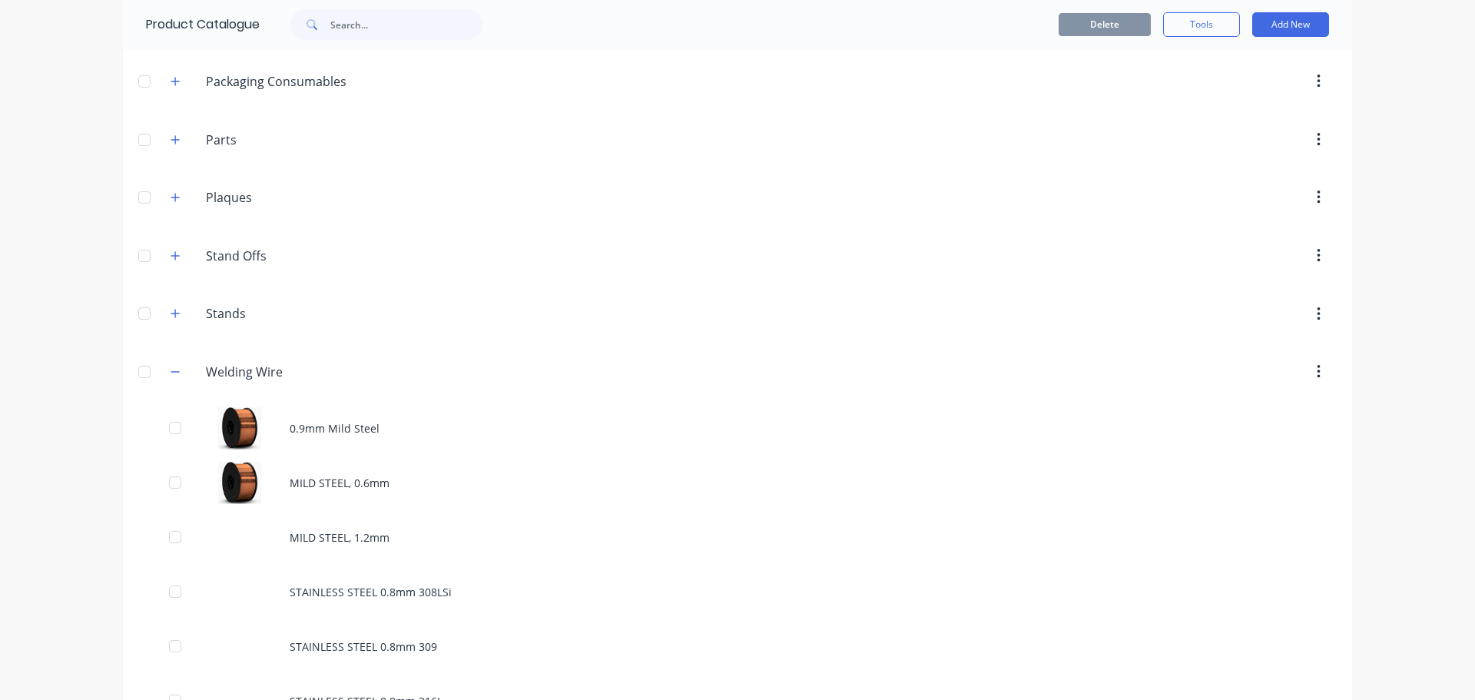
scroll to position [1546, 0]
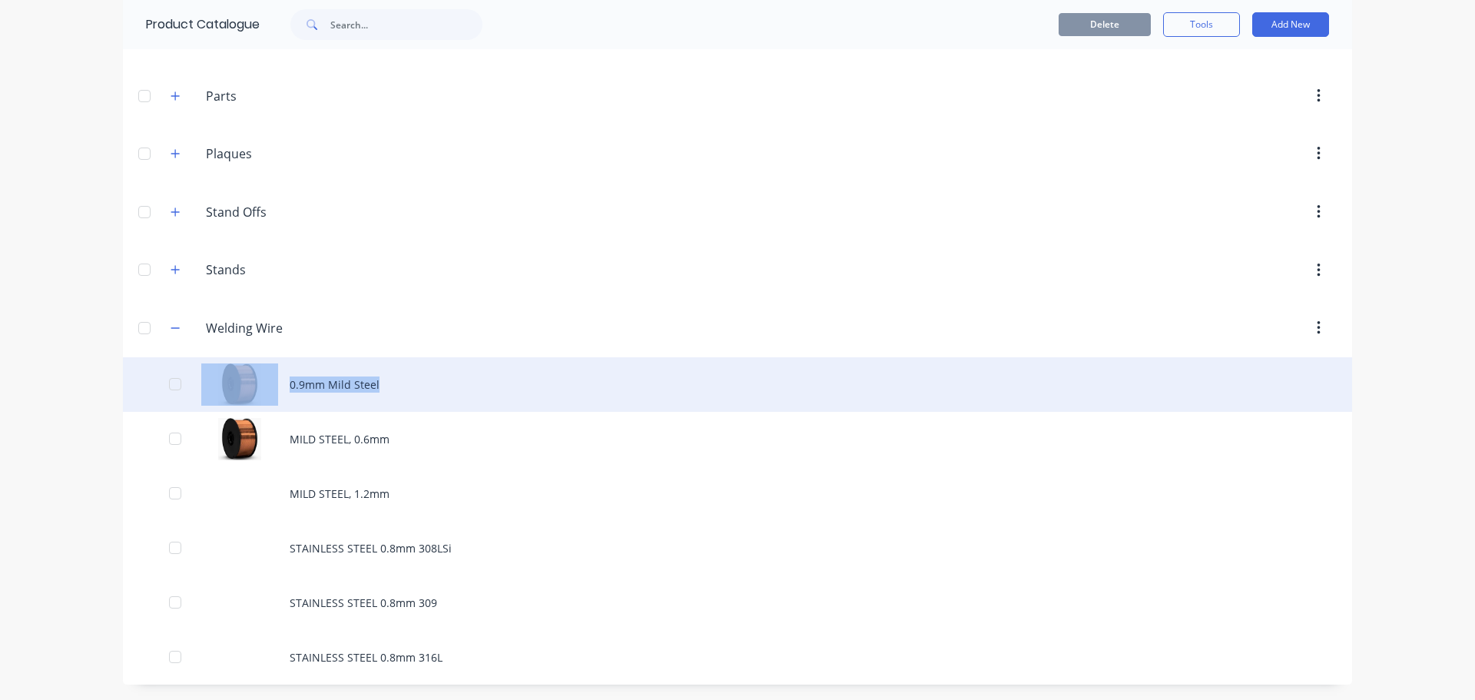
drag, startPoint x: 324, startPoint y: 434, endPoint x: 330, endPoint y: 369, distance: 64.7
click at [330, 369] on div "0.9mm Mild Steel MILD STEEL, 0.6mm MILD STEEL, 1.2mm STAINLESS STEEL 0.8mm 308L…" at bounding box center [737, 520] width 1229 height 327
click at [437, 373] on div "0.9mm Mild Steel" at bounding box center [737, 384] width 1229 height 55
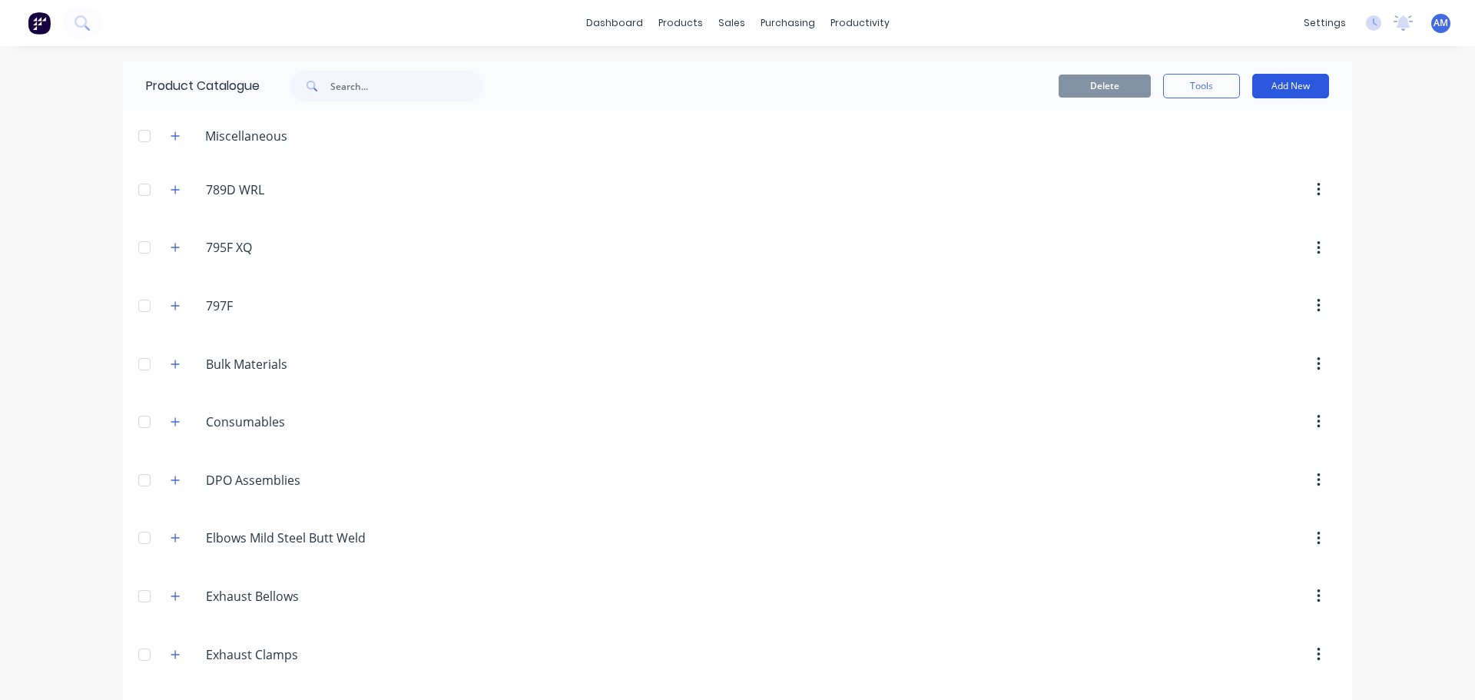
click at [1279, 82] on button "Add New" at bounding box center [1290, 86] width 77 height 25
click at [1232, 161] on div "Product" at bounding box center [1256, 156] width 118 height 22
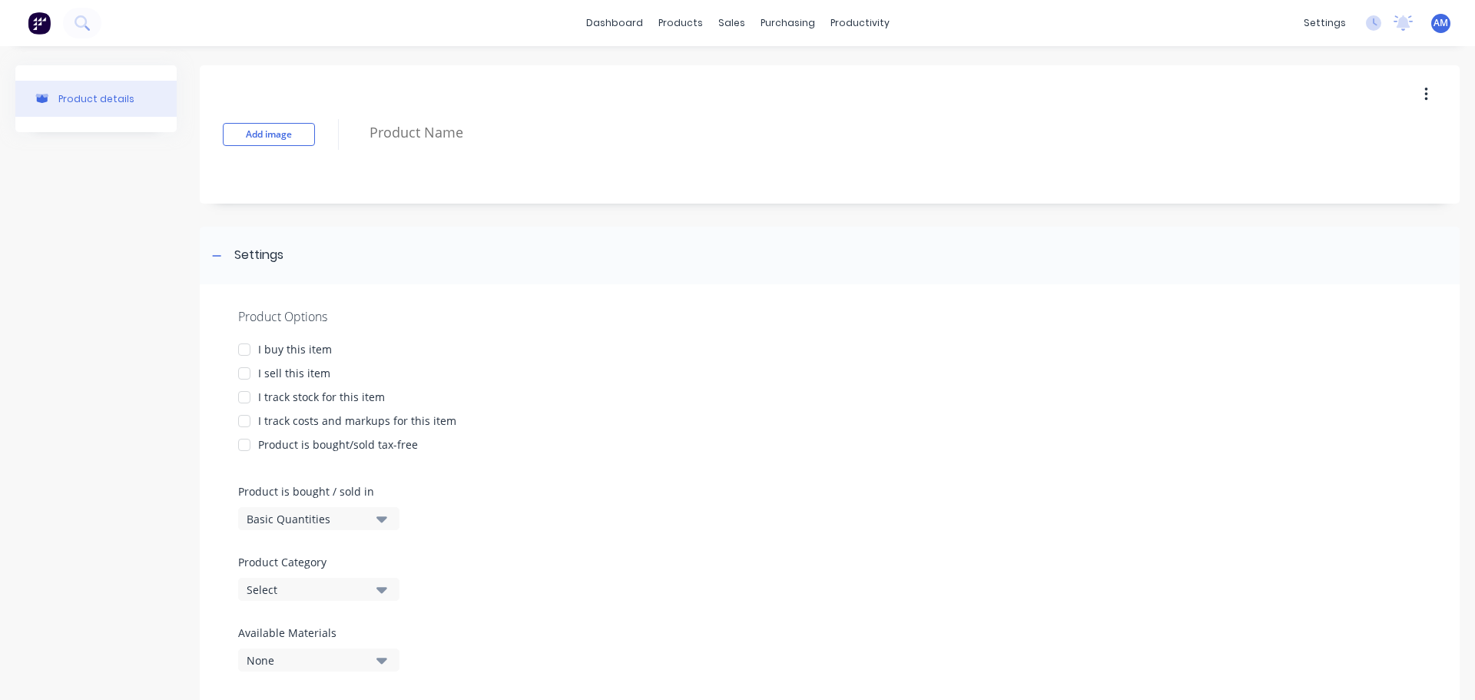
click at [247, 351] on div at bounding box center [244, 349] width 31 height 31
click at [244, 397] on div at bounding box center [244, 397] width 31 height 31
click at [242, 422] on div at bounding box center [244, 421] width 31 height 31
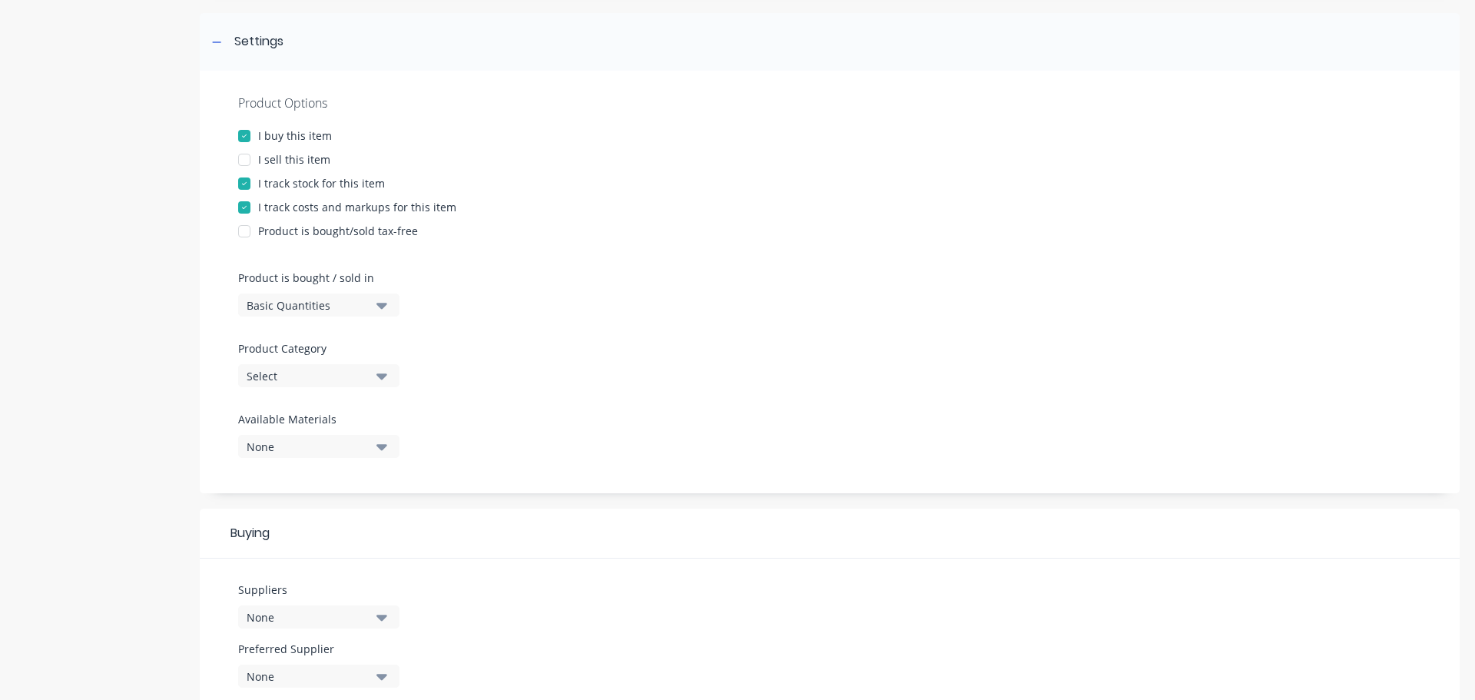
scroll to position [230, 0]
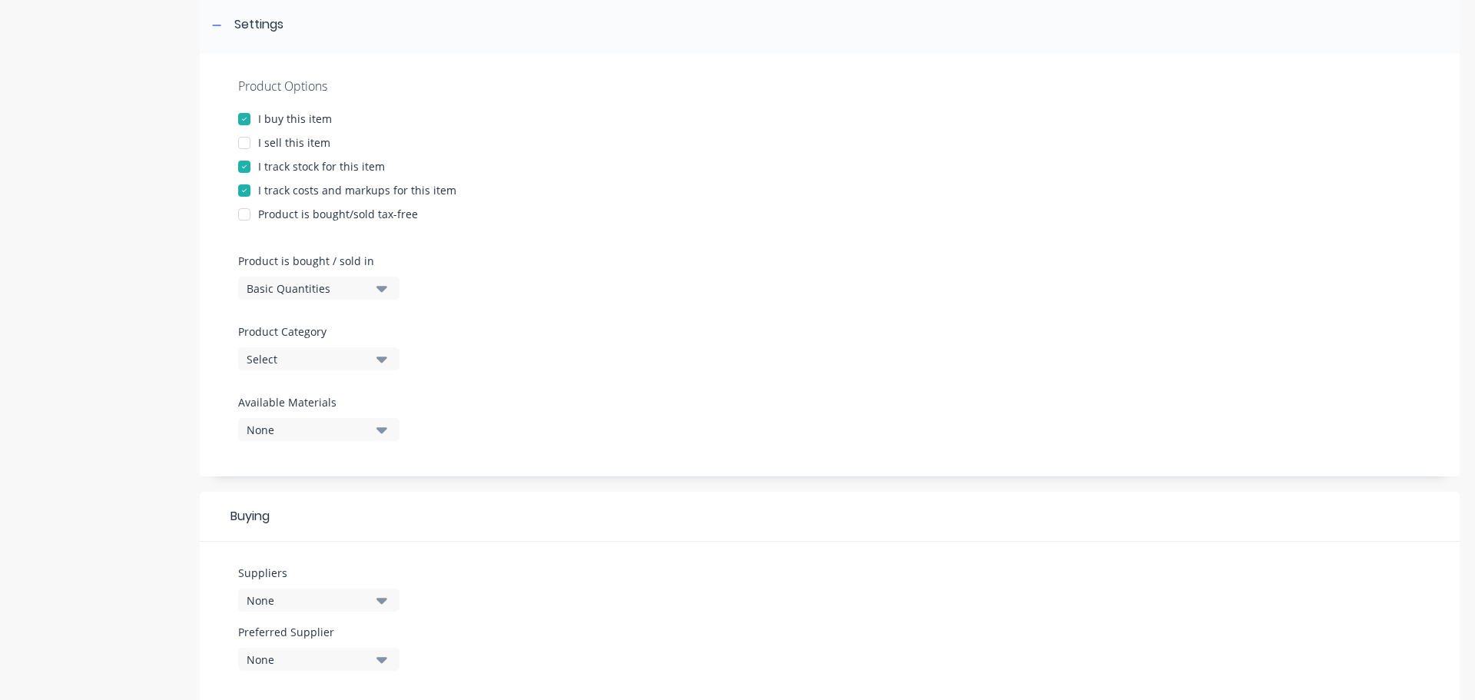
click at [379, 361] on icon "button" at bounding box center [381, 358] width 11 height 17
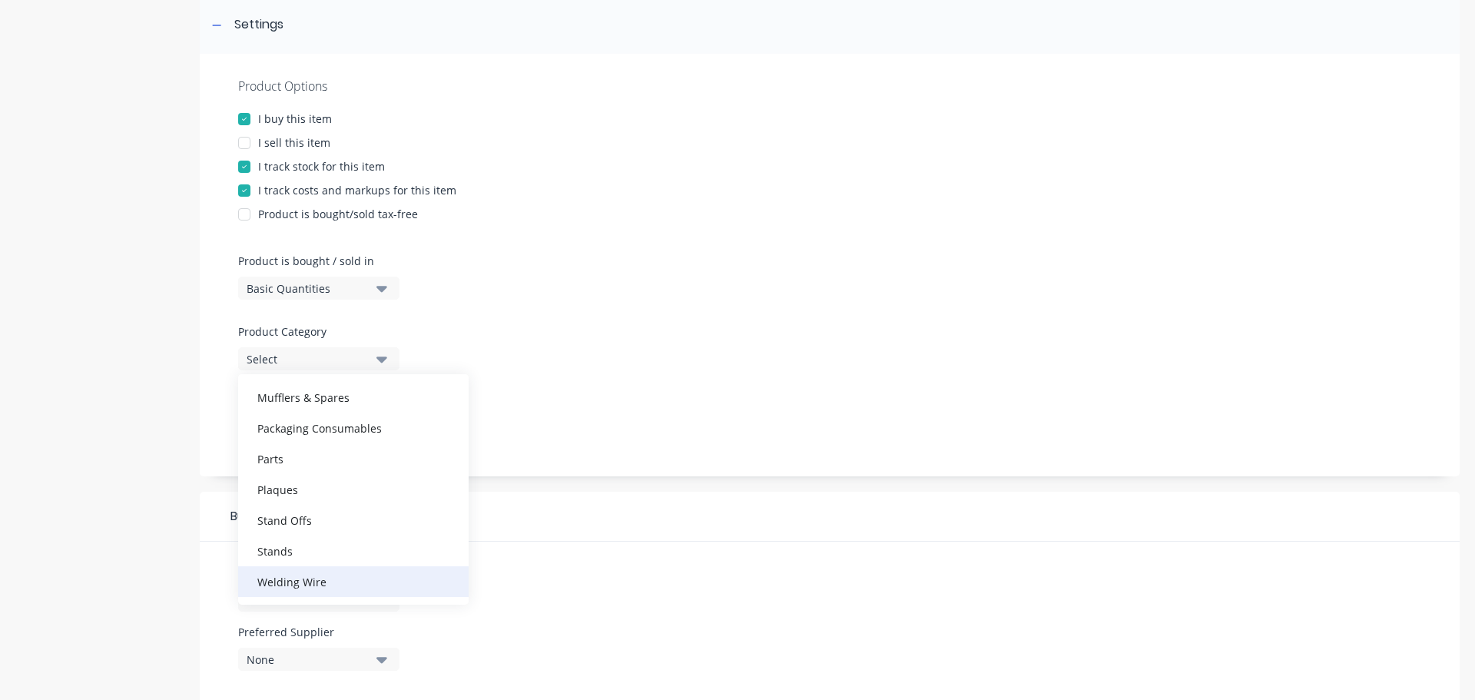
click at [306, 578] on div "Welding Wire" at bounding box center [353, 581] width 230 height 31
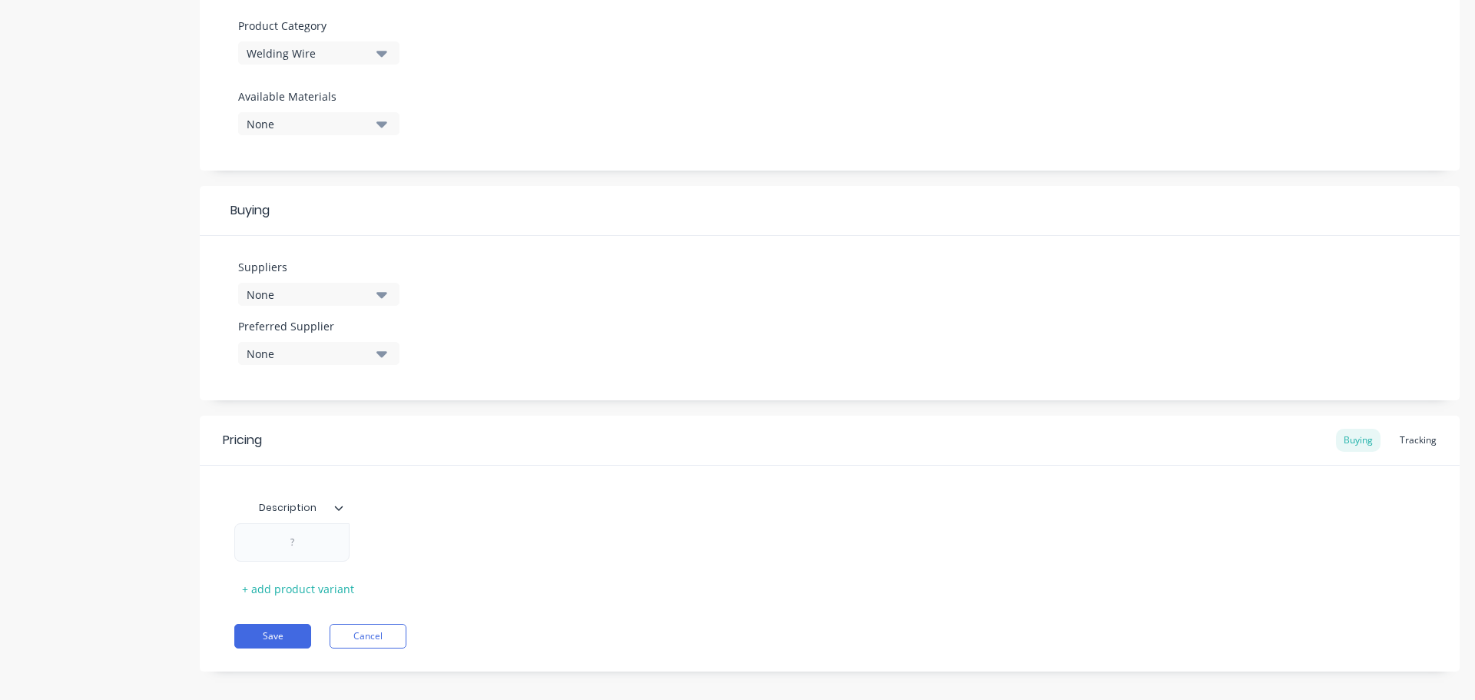
scroll to position [538, 0]
click at [386, 297] on icon "button" at bounding box center [381, 292] width 11 height 17
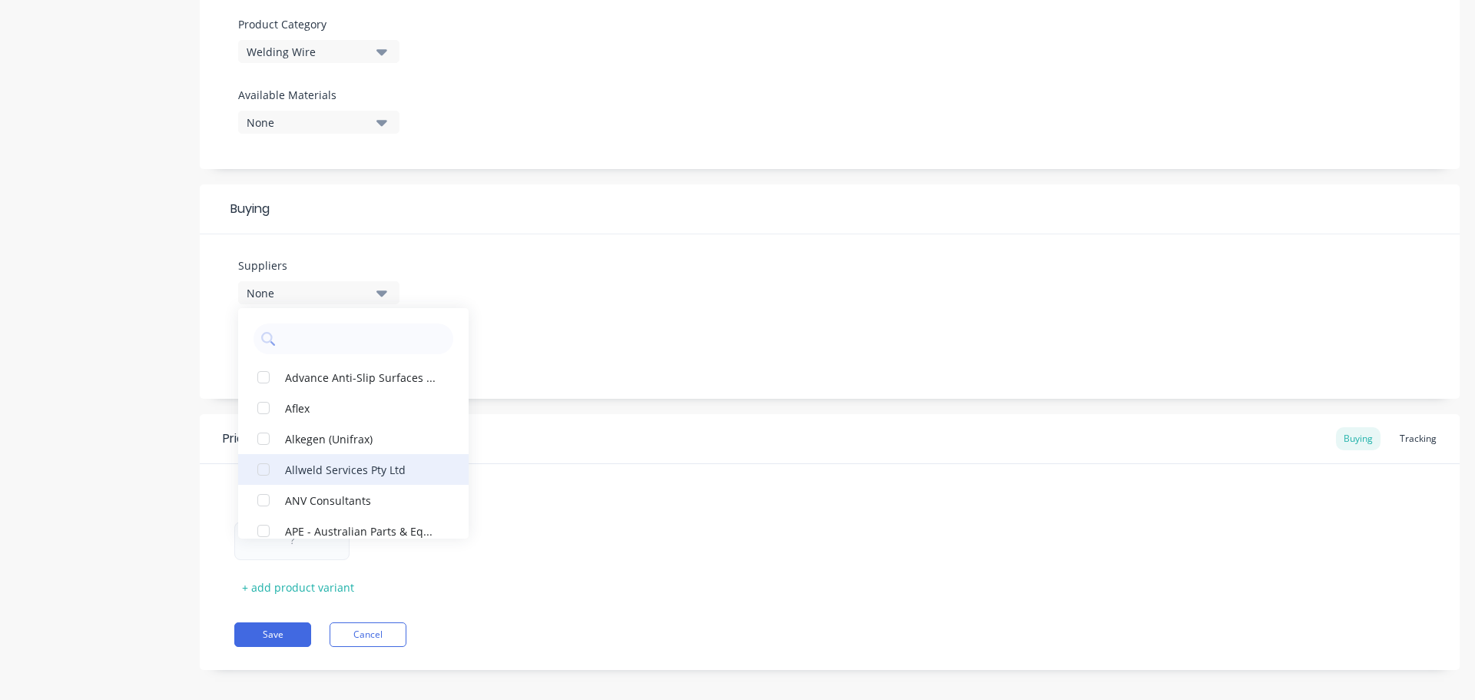
click at [303, 465] on div "Allweld Services Pty Ltd" at bounding box center [362, 469] width 154 height 16
type textarea "x"
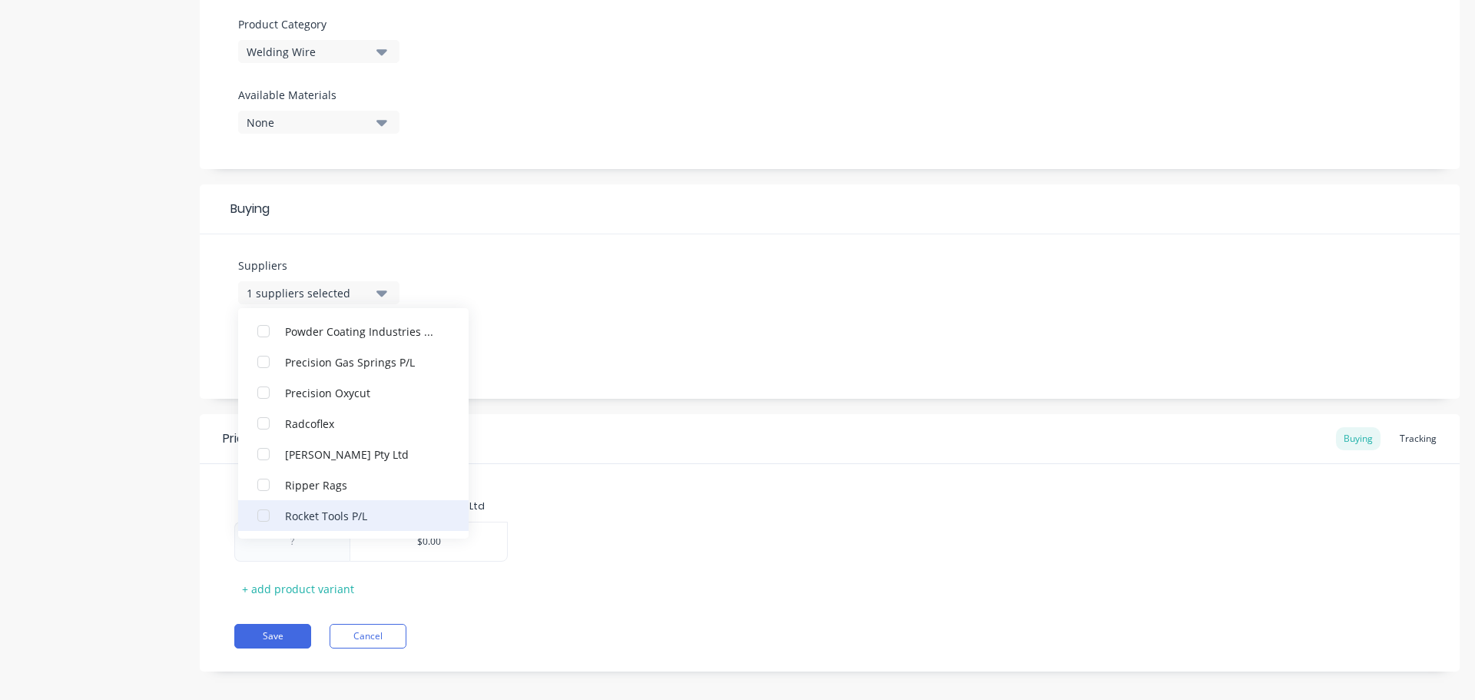
click at [312, 512] on div "Rocket Tools P/L" at bounding box center [362, 515] width 154 height 16
type textarea "x"
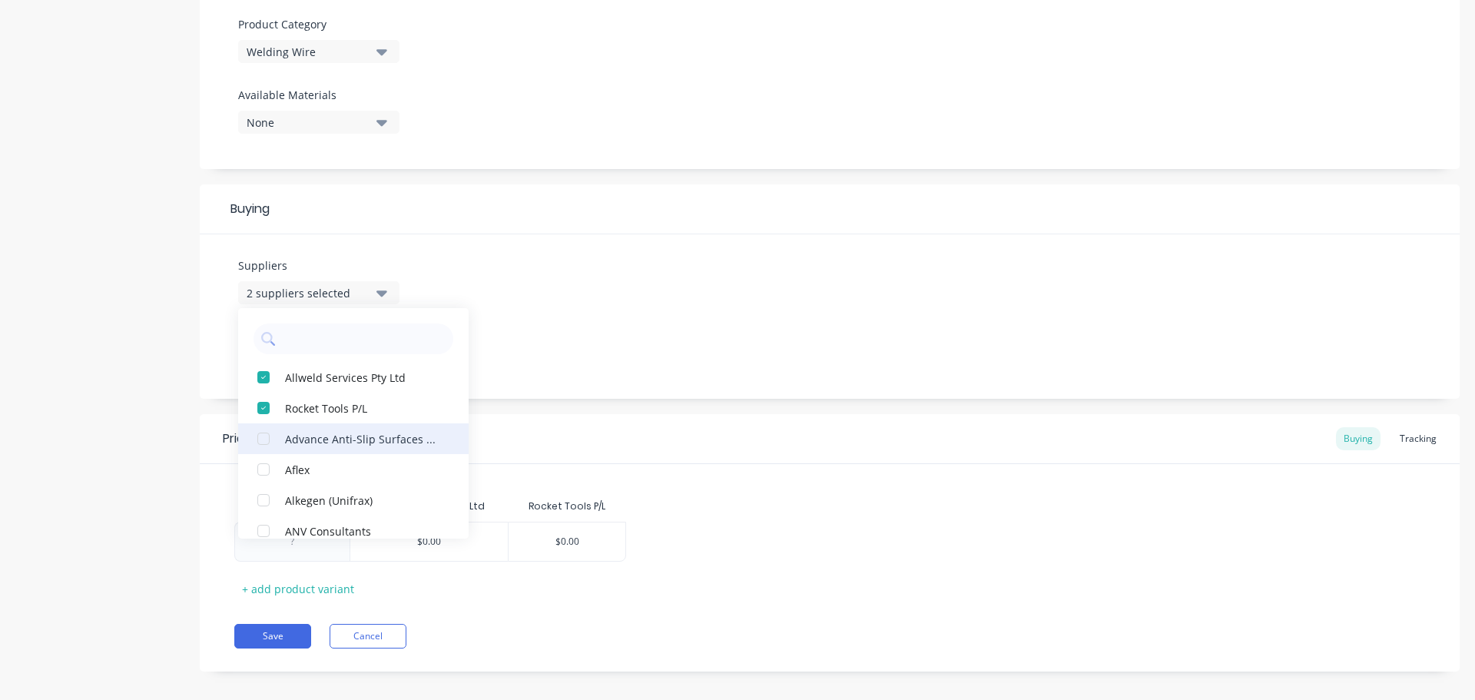
scroll to position [1244, 0]
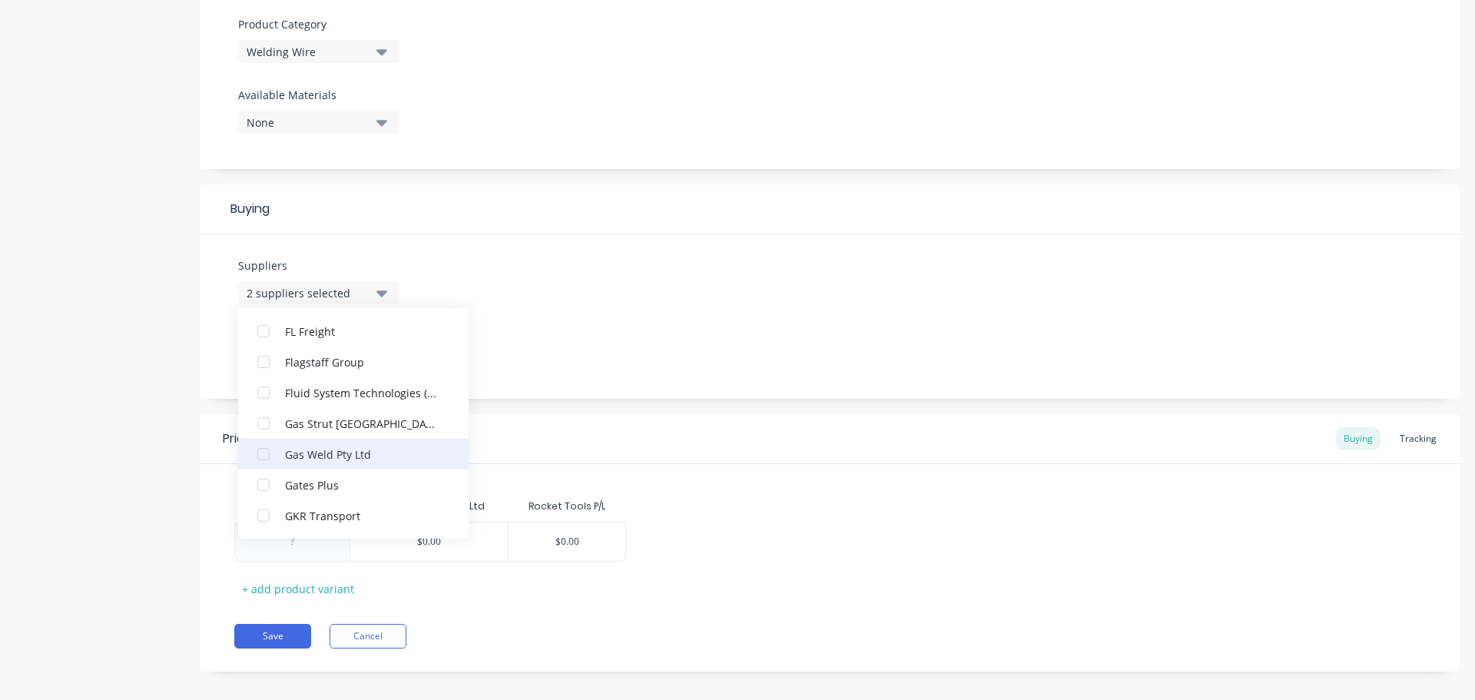
click at [307, 454] on div "Gas Weld Pty Ltd" at bounding box center [362, 454] width 154 height 16
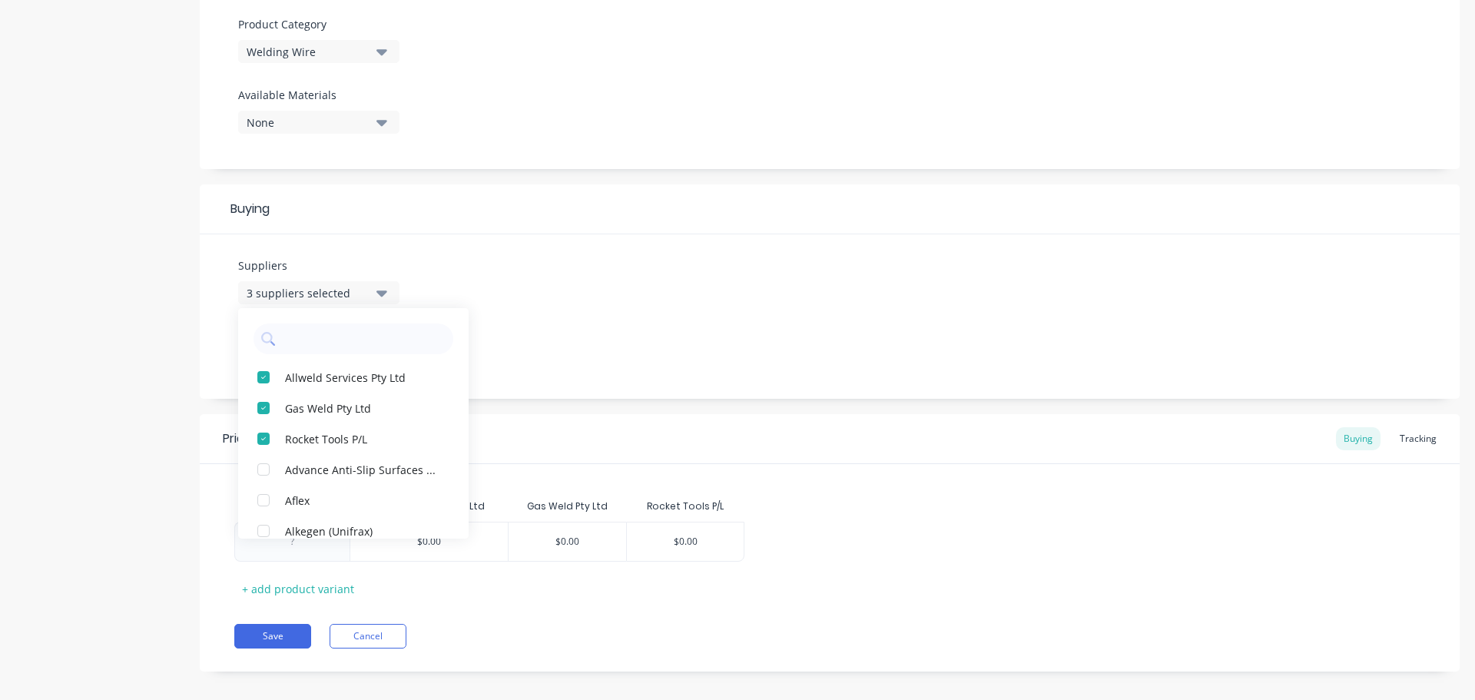
click at [538, 378] on div "Suppliers 3 suppliers selected Allweld Services Pty Ltd Gas Weld Pty Ltd Rocket…" at bounding box center [830, 316] width 1260 height 164
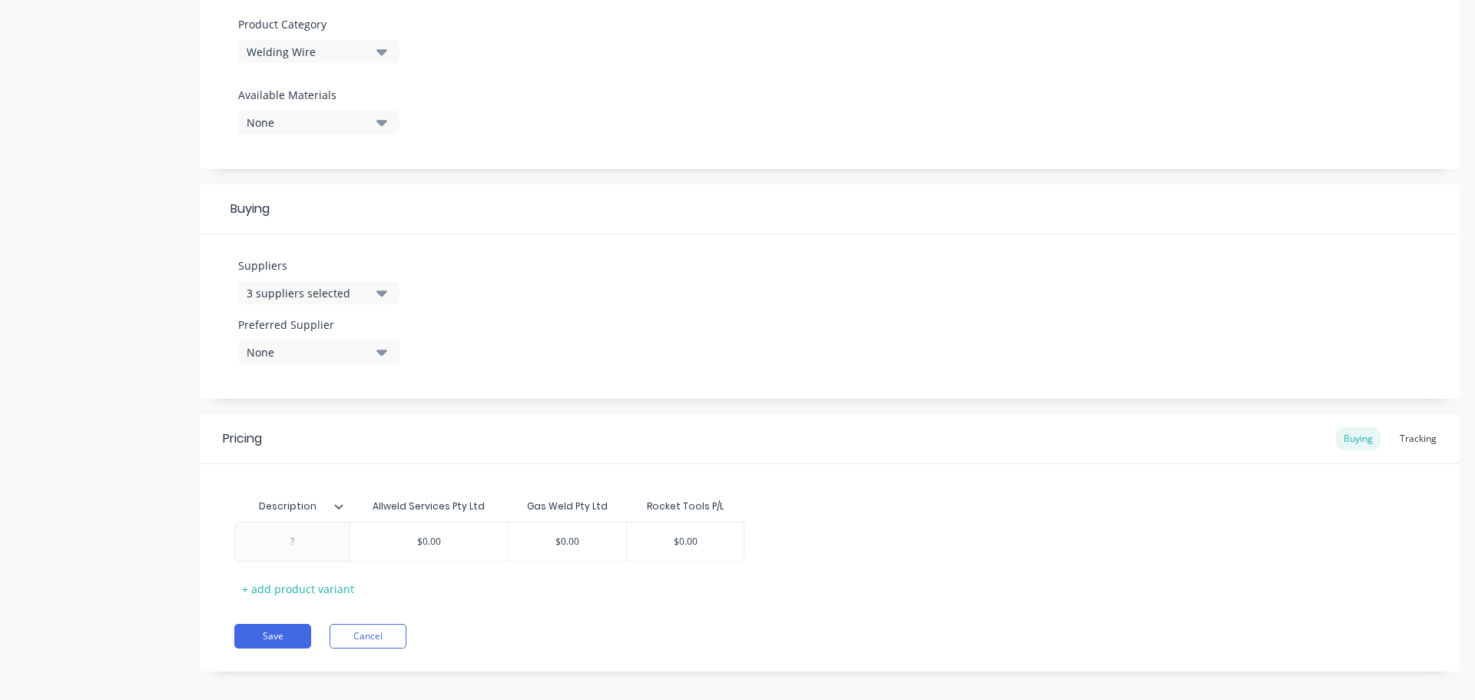
click at [340, 507] on icon at bounding box center [339, 506] width 8 height 5
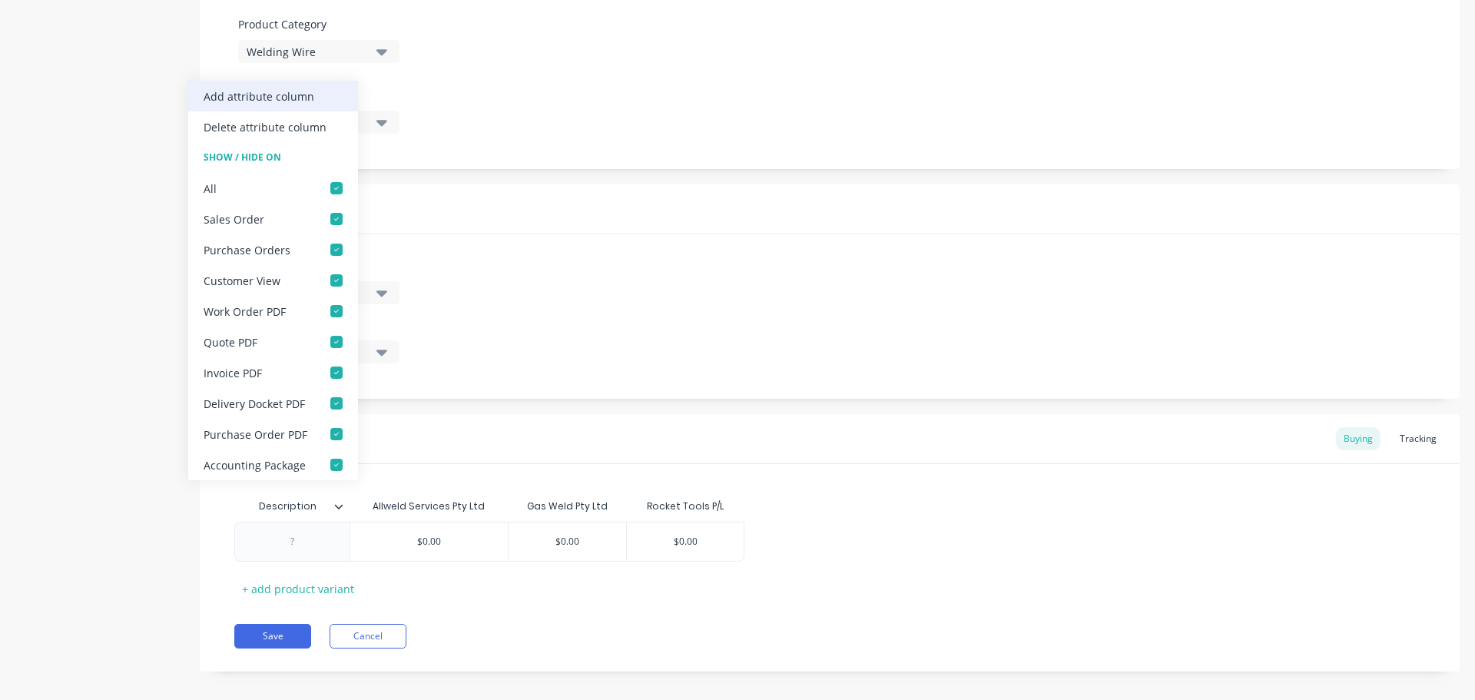
click at [283, 90] on div "Add attribute column" at bounding box center [259, 96] width 111 height 16
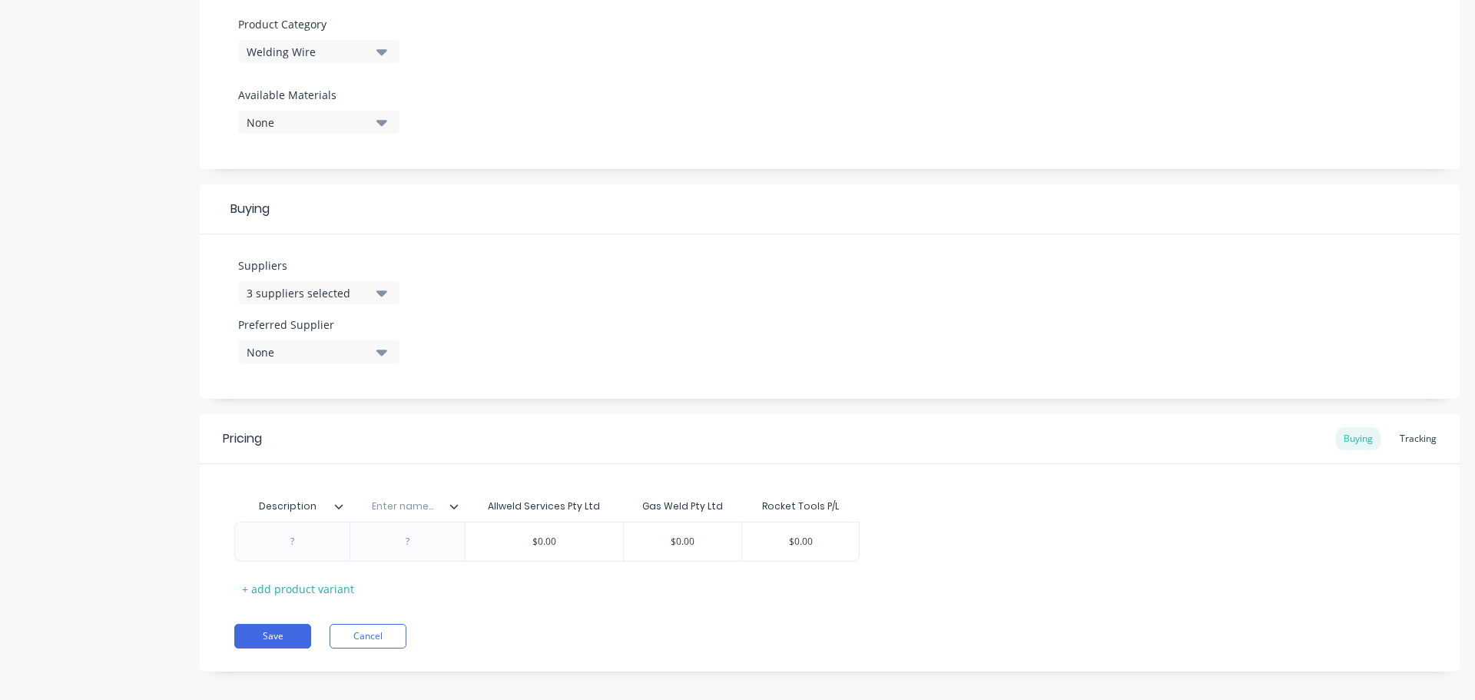
click at [452, 509] on icon at bounding box center [453, 506] width 9 height 9
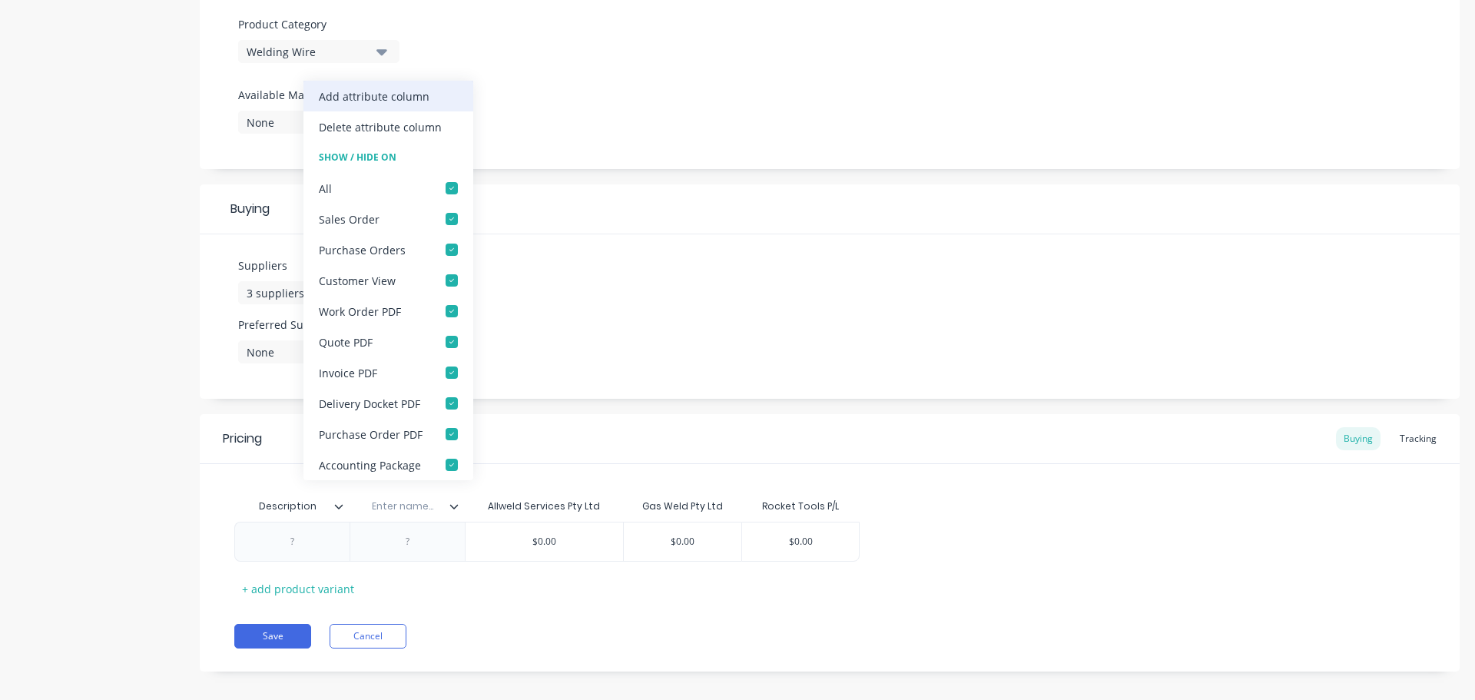
click at [391, 88] on div "Add attribute column" at bounding box center [374, 96] width 111 height 16
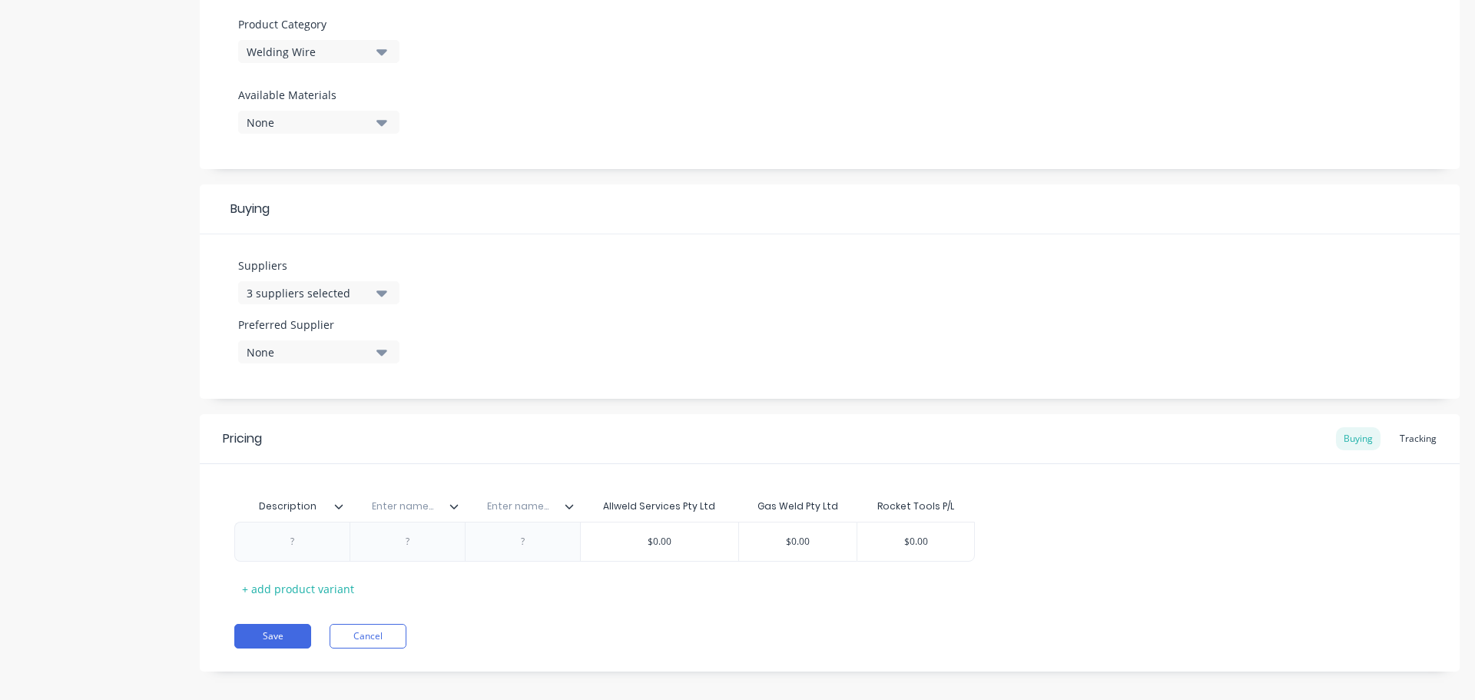
click at [568, 505] on icon at bounding box center [569, 506] width 9 height 9
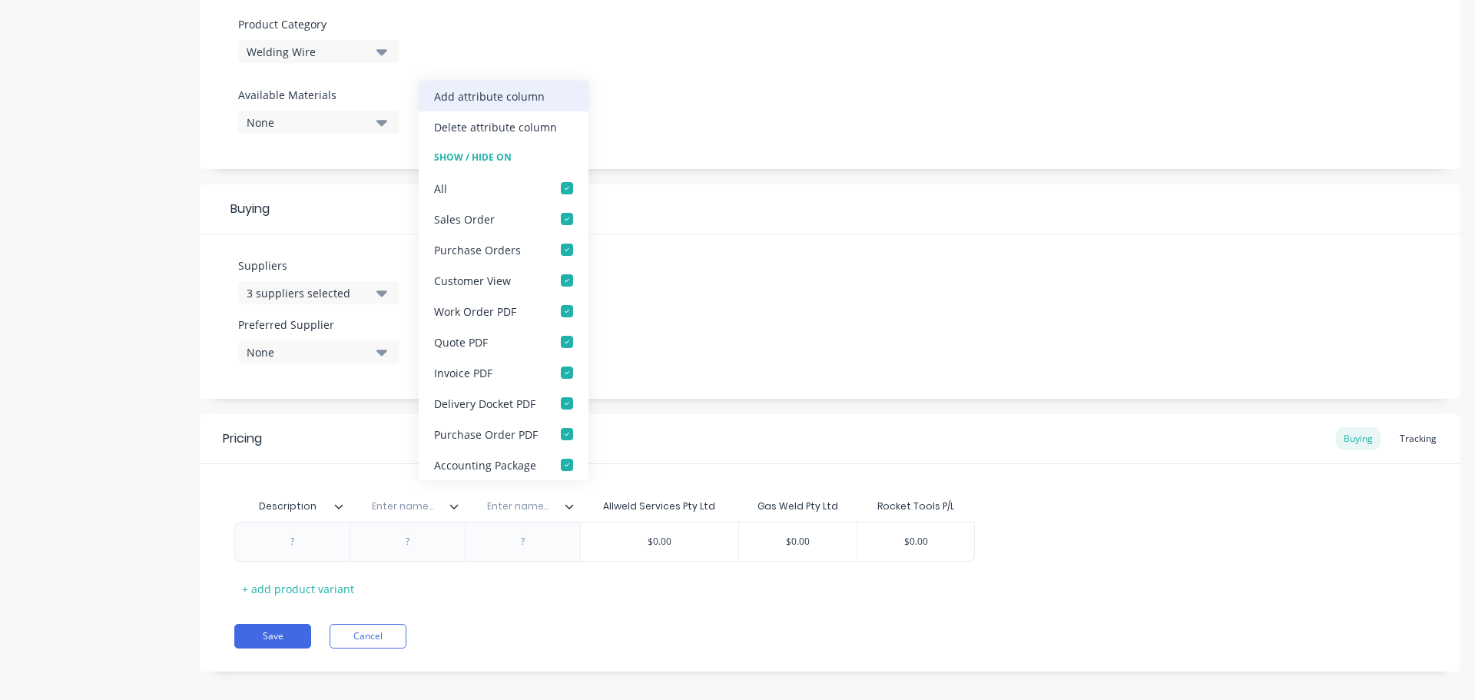
click at [506, 98] on div "Add attribute column" at bounding box center [489, 96] width 111 height 16
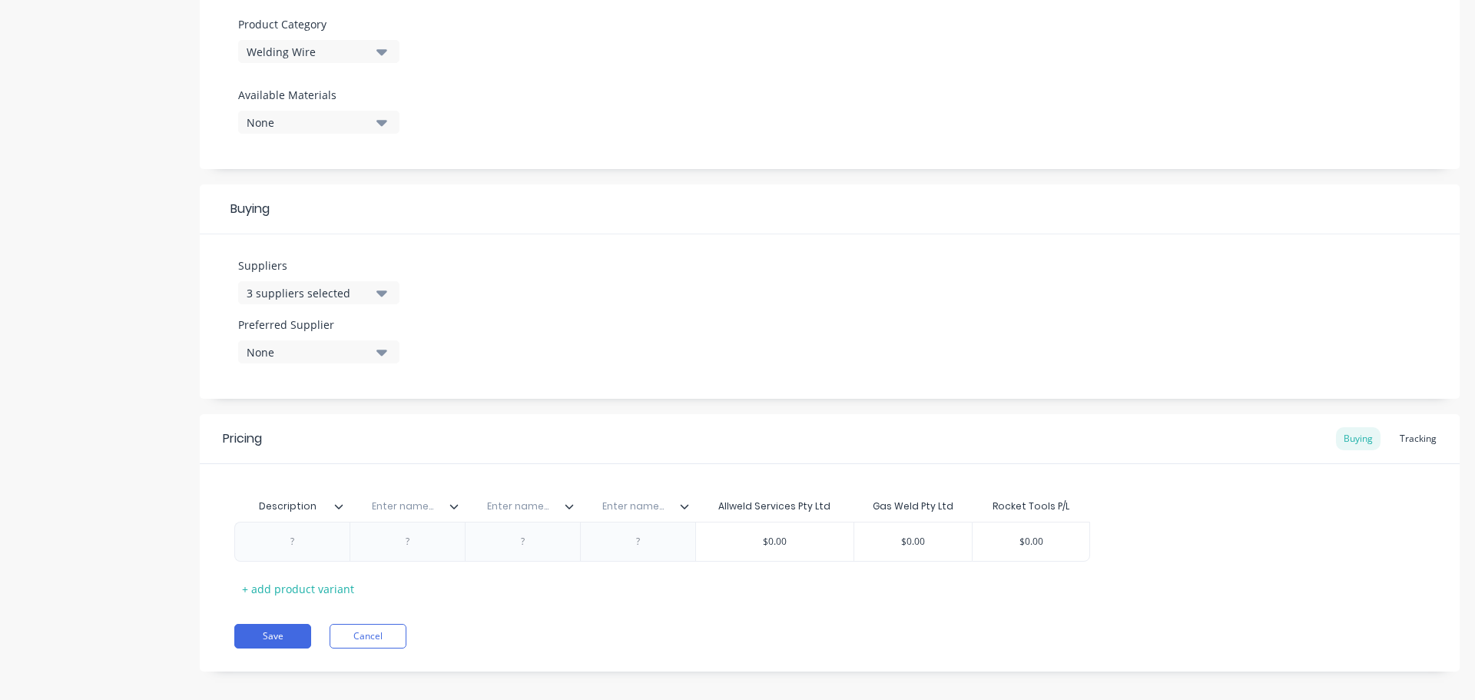
click at [685, 506] on icon at bounding box center [684, 506] width 9 height 9
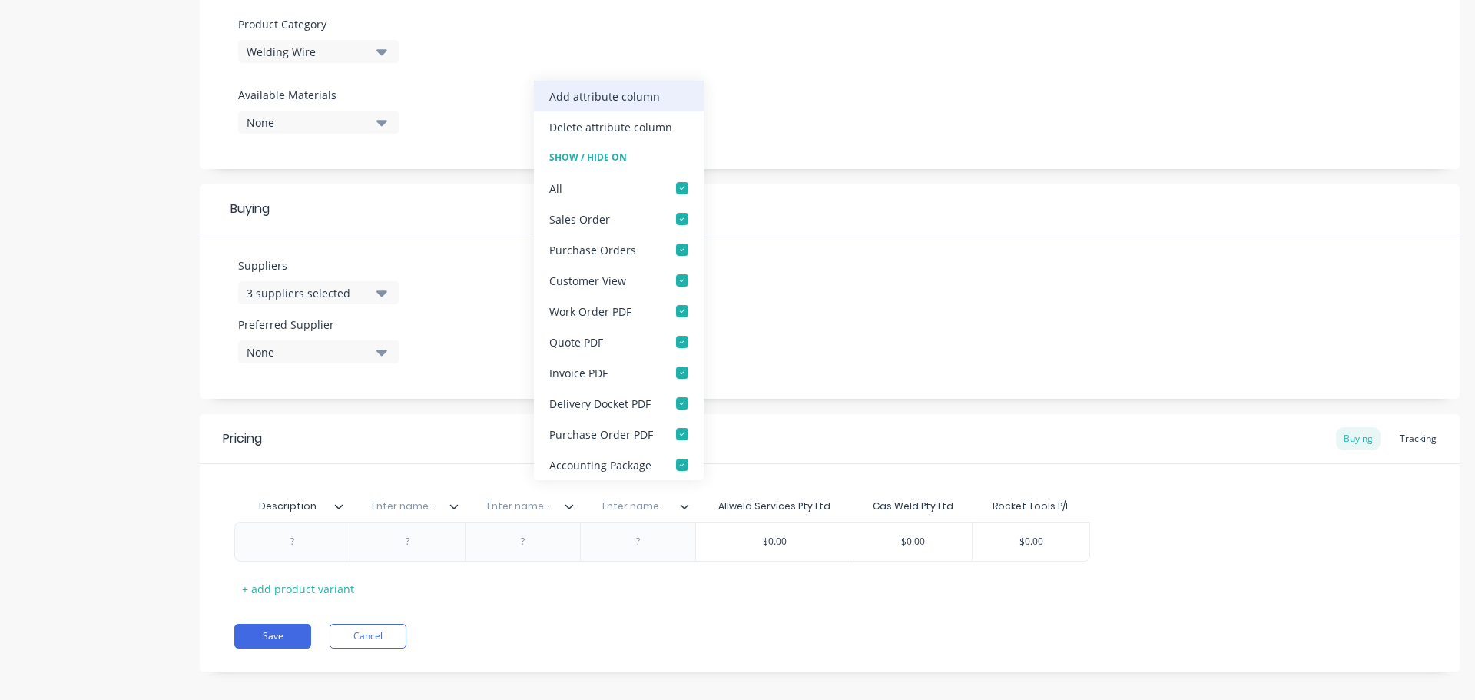
click at [606, 91] on div "Add attribute column" at bounding box center [604, 96] width 111 height 16
type textarea "x"
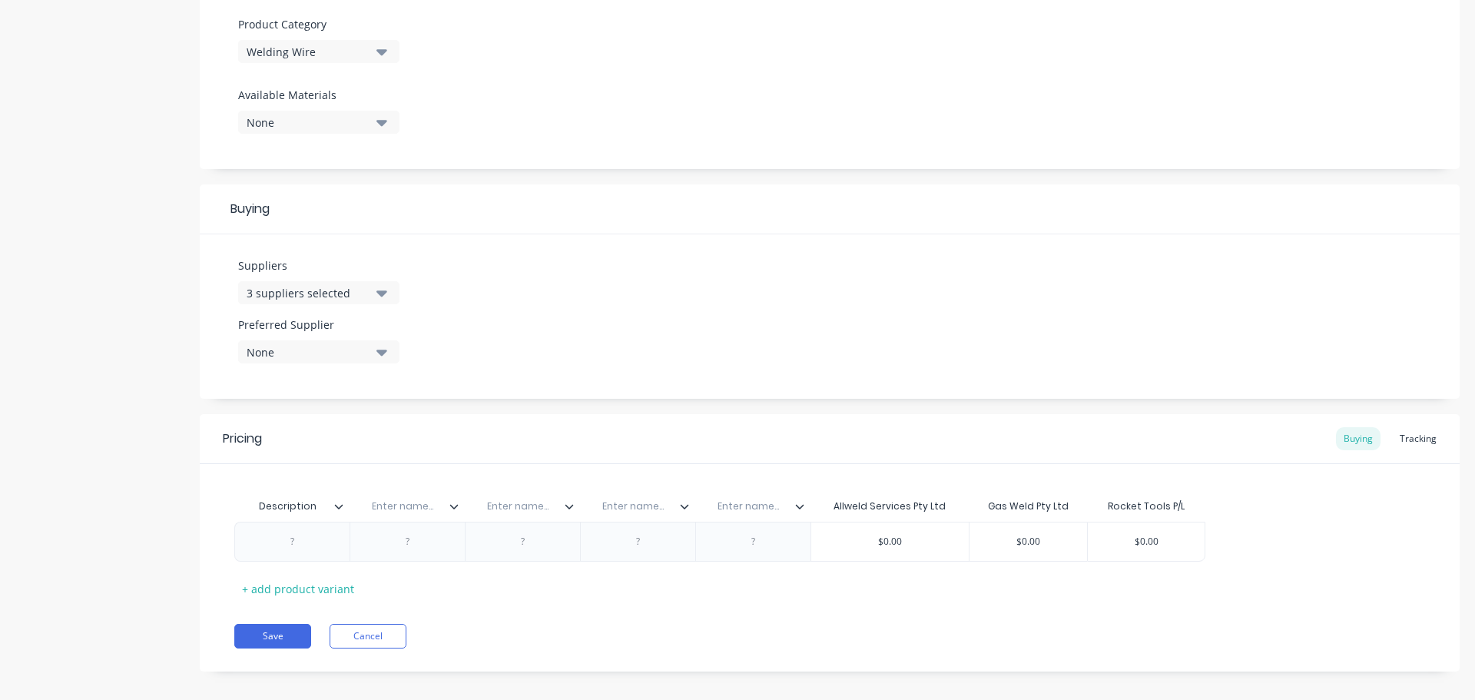
click at [405, 509] on input "text" at bounding box center [403, 506] width 106 height 14
paste input "Location"
type input "Location"
type textarea "x"
click at [528, 503] on input "text" at bounding box center [518, 506] width 106 height 14
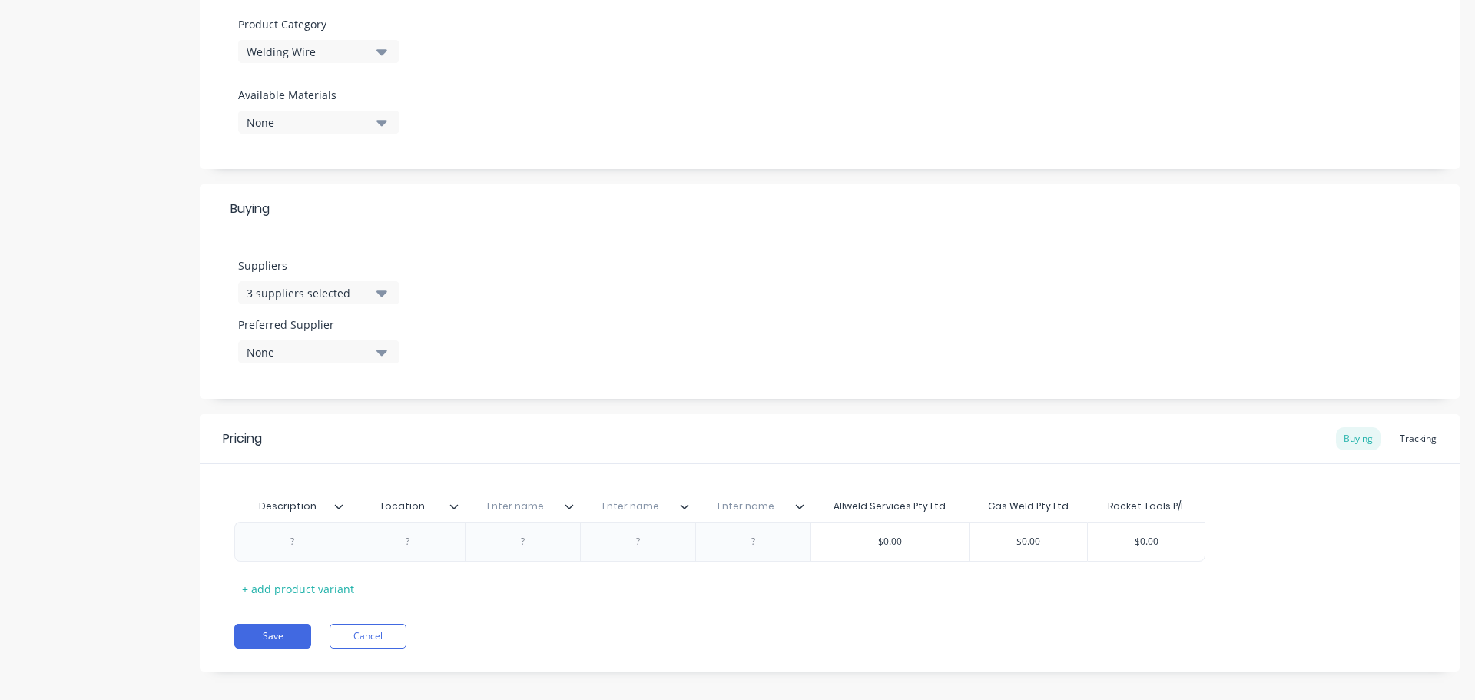
paste input "Rocket Part No."
type input "Rocket Part No."
type textarea "x"
click at [635, 509] on input "text" at bounding box center [633, 506] width 106 height 14
paste input "Allweld Part No."
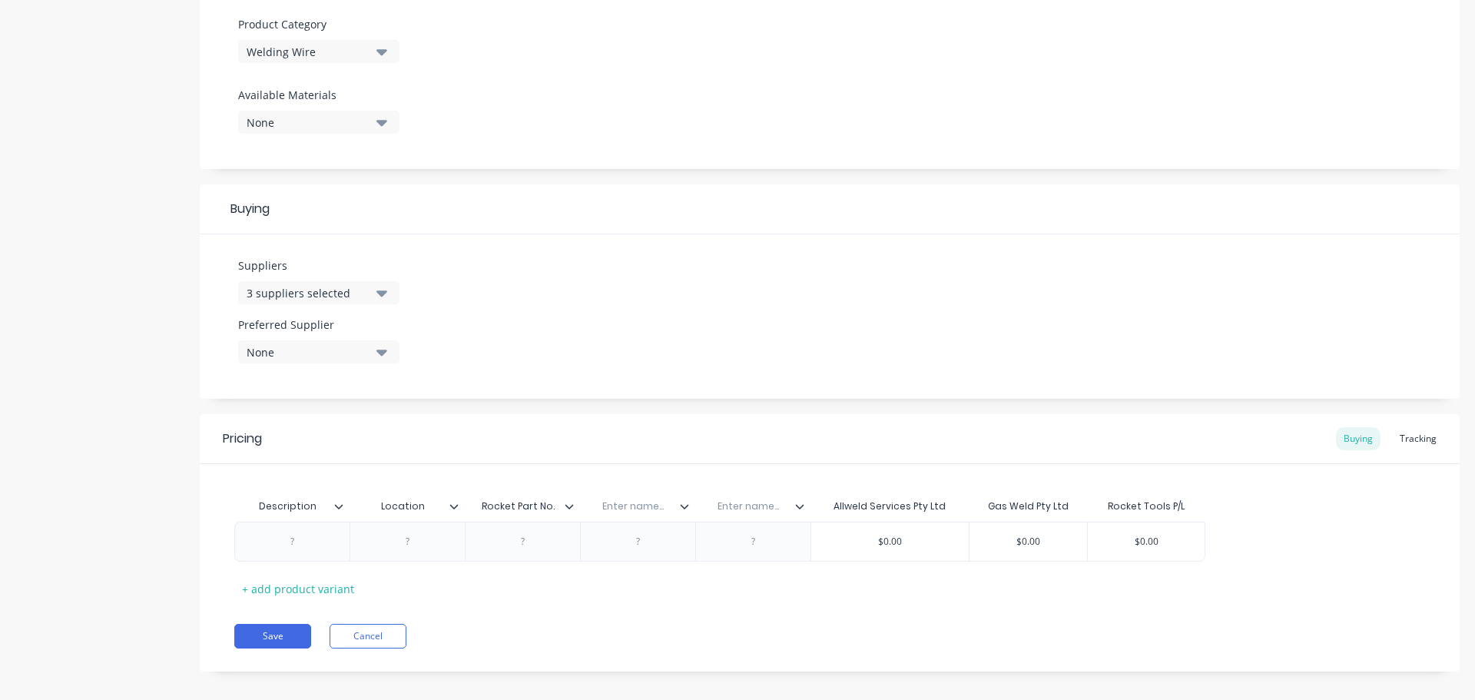
type input "Allweld Part No."
type textarea "x"
click at [755, 508] on input "text" at bounding box center [751, 506] width 106 height 14
click at [768, 512] on input "text" at bounding box center [751, 506] width 106 height 14
click at [760, 508] on input "text" at bounding box center [751, 506] width 106 height 14
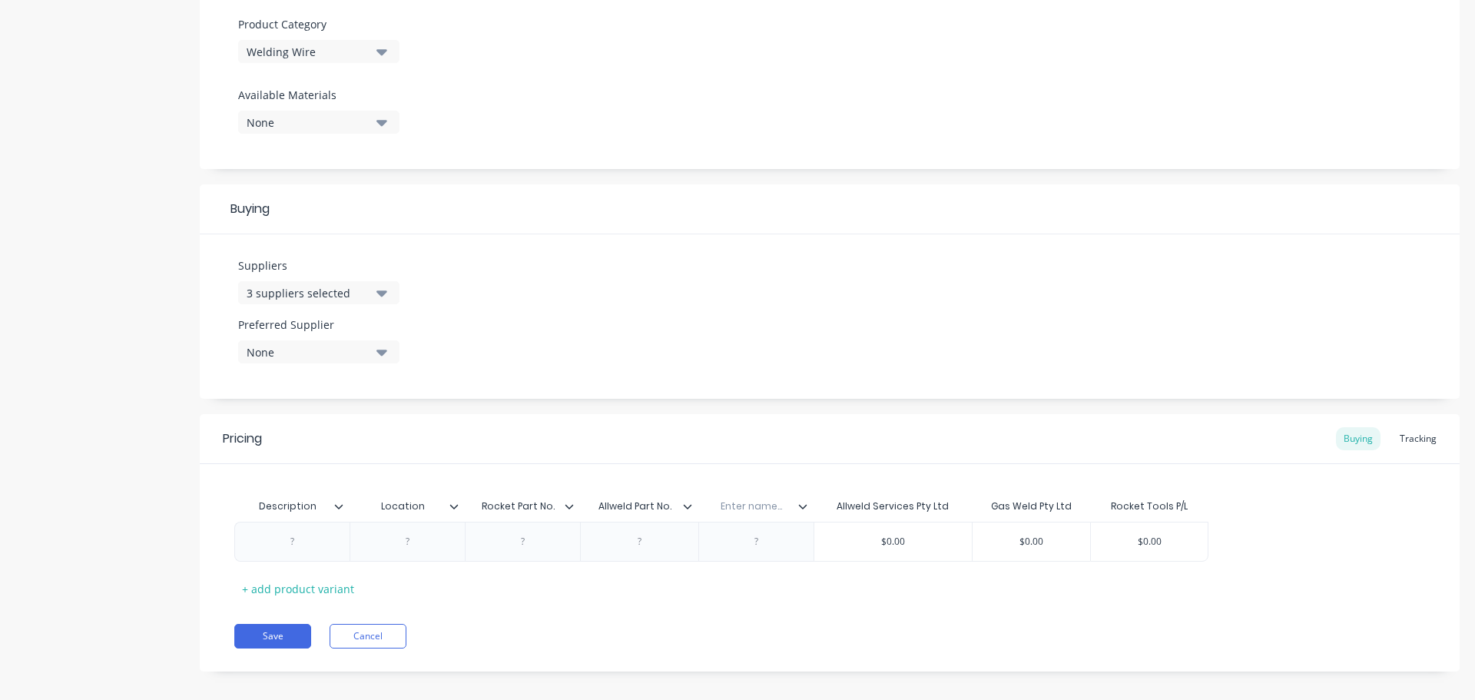
paste input "Gasweld Part No.."
type input "Gasweld Part No.."
type textarea "x"
click at [293, 542] on div at bounding box center [292, 542] width 77 height 20
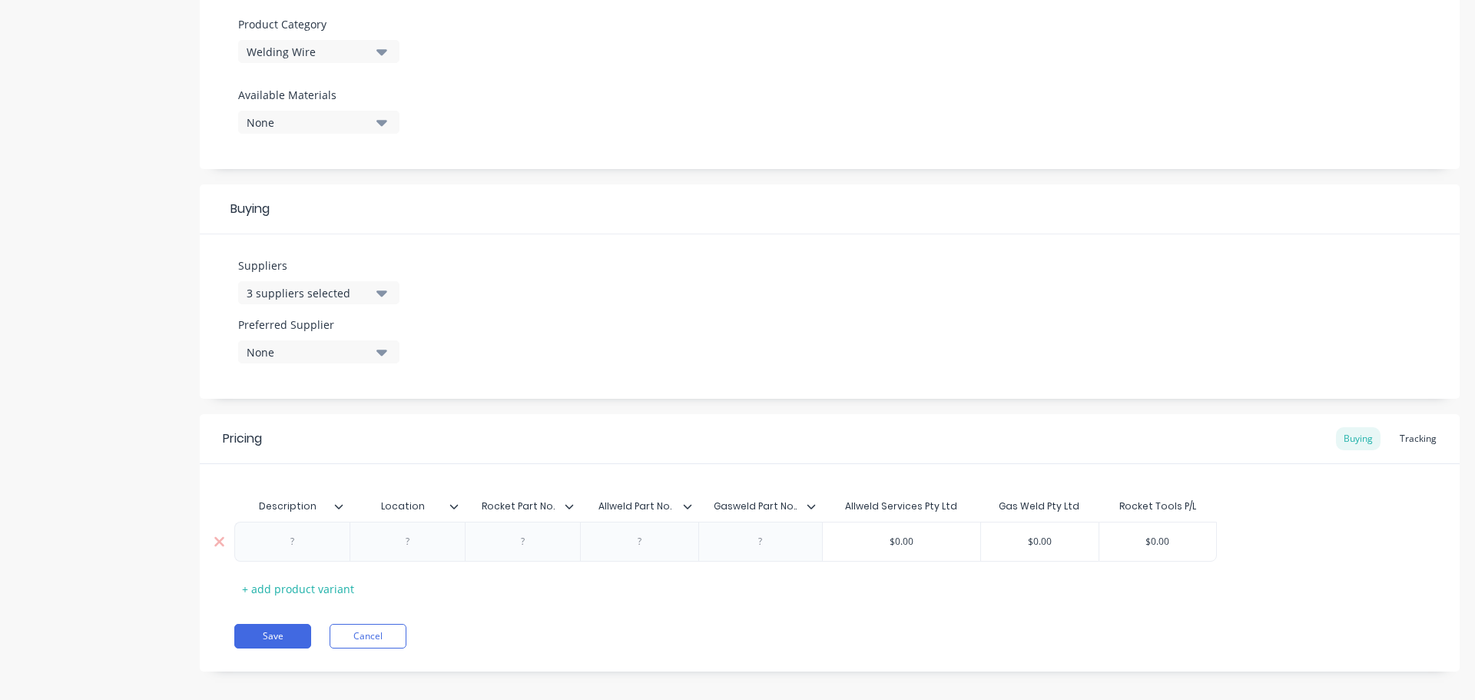
paste div
click at [369, 549] on div "STAINLESS STEEL 1.2mm" at bounding box center [309, 542] width 132 height 20
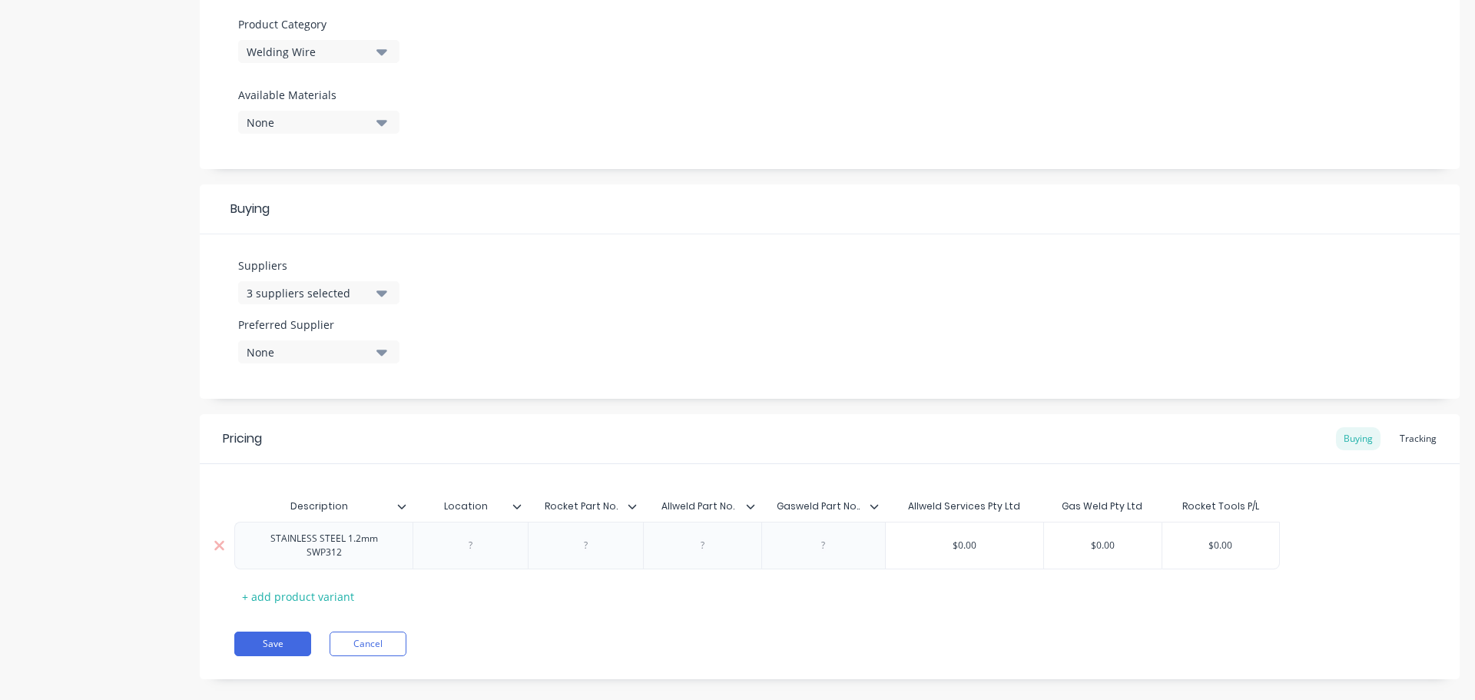
click at [585, 545] on div at bounding box center [586, 545] width 77 height 20
type textarea "x"
drag, startPoint x: 595, startPoint y: 555, endPoint x: 586, endPoint y: 543, distance: 14.9
click at [586, 543] on div at bounding box center [586, 545] width 77 height 20
paste div
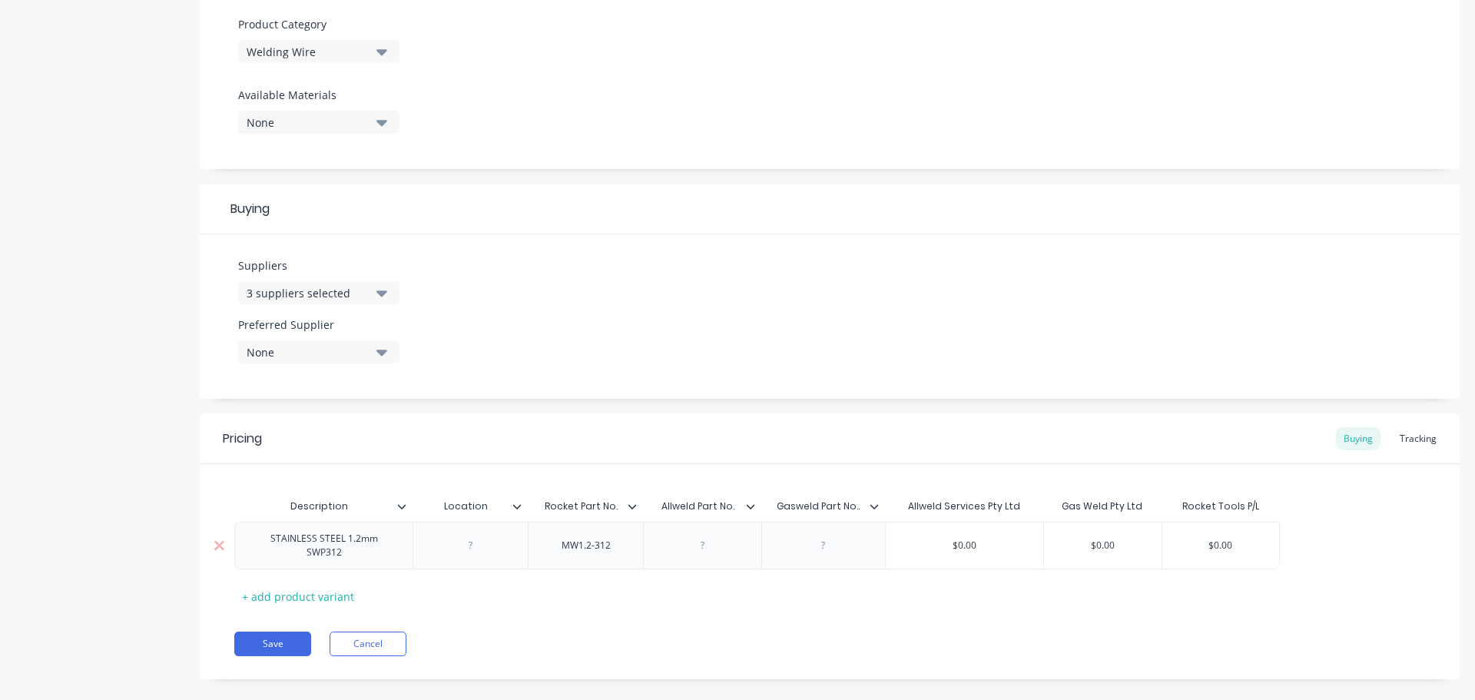
type textarea "x"
click at [704, 549] on div at bounding box center [702, 545] width 77 height 20
paste div
click at [822, 547] on div at bounding box center [823, 545] width 77 height 20
paste div
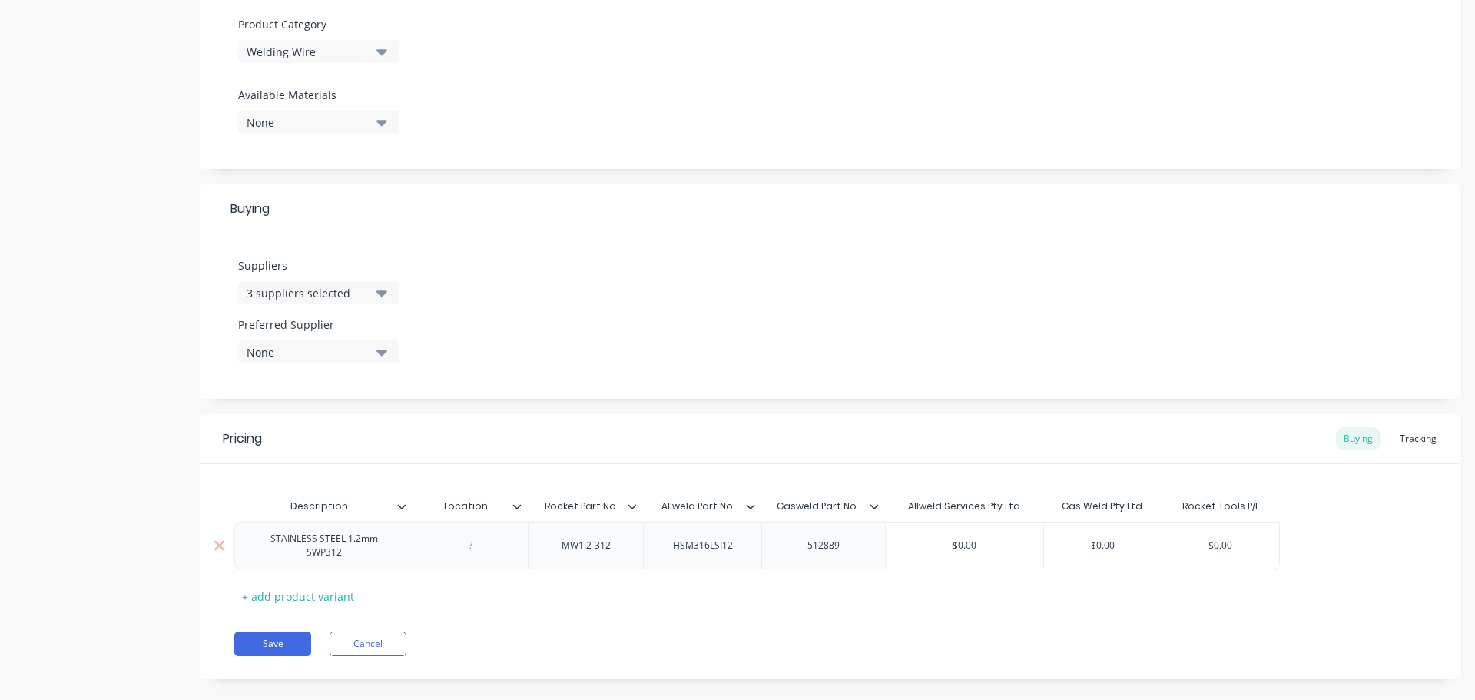
drag, startPoint x: 995, startPoint y: 545, endPoint x: 937, endPoint y: 541, distance: 57.7
click at [937, 541] on input "$0.00" at bounding box center [964, 545] width 157 height 14
paste input "262.69"
drag, startPoint x: 1123, startPoint y: 545, endPoint x: 1085, endPoint y: 545, distance: 38.4
click at [1085, 545] on input "$0.00" at bounding box center [1103, 545] width 118 height 14
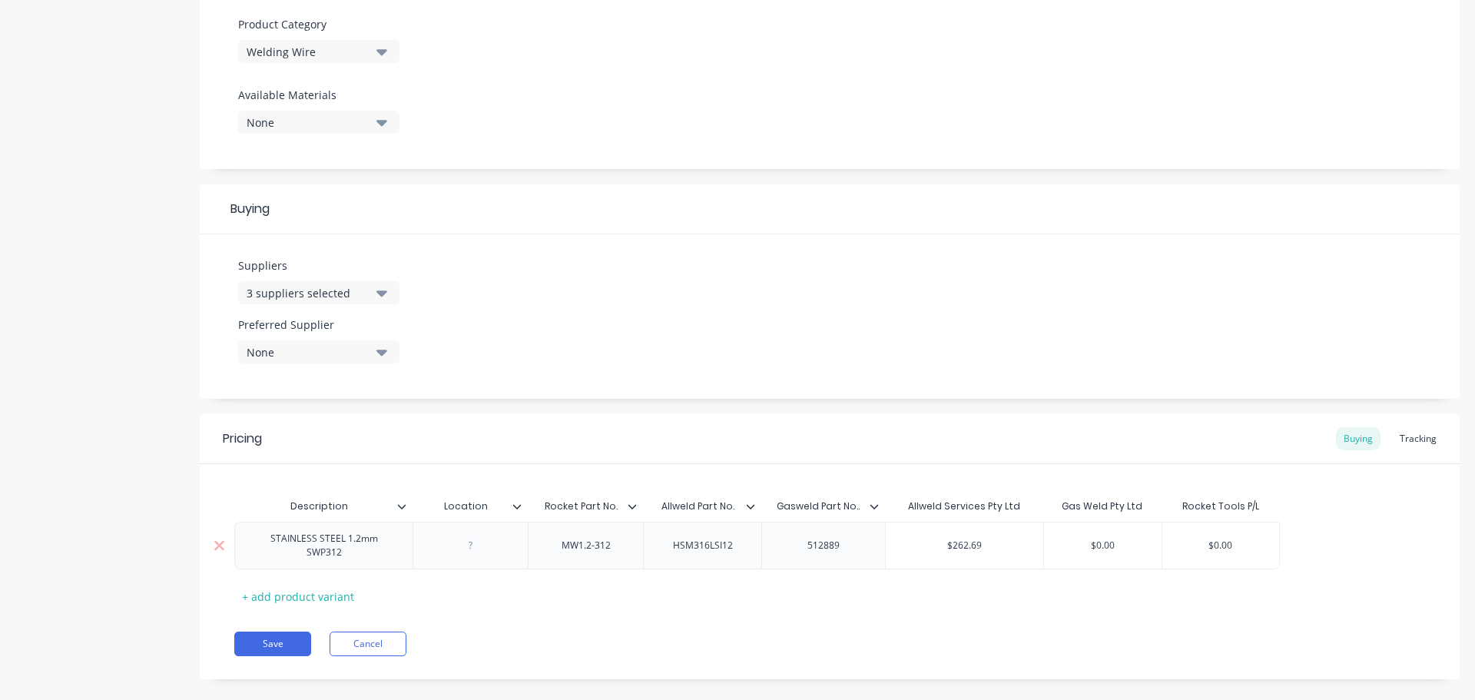
paste input "315"
drag, startPoint x: 1240, startPoint y: 548, endPoint x: 1201, endPoint y: 546, distance: 39.2
click at [1201, 546] on input "$0.00" at bounding box center [1220, 545] width 117 height 14
paste input "545.45"
click at [383, 354] on icon "button" at bounding box center [381, 353] width 11 height 6
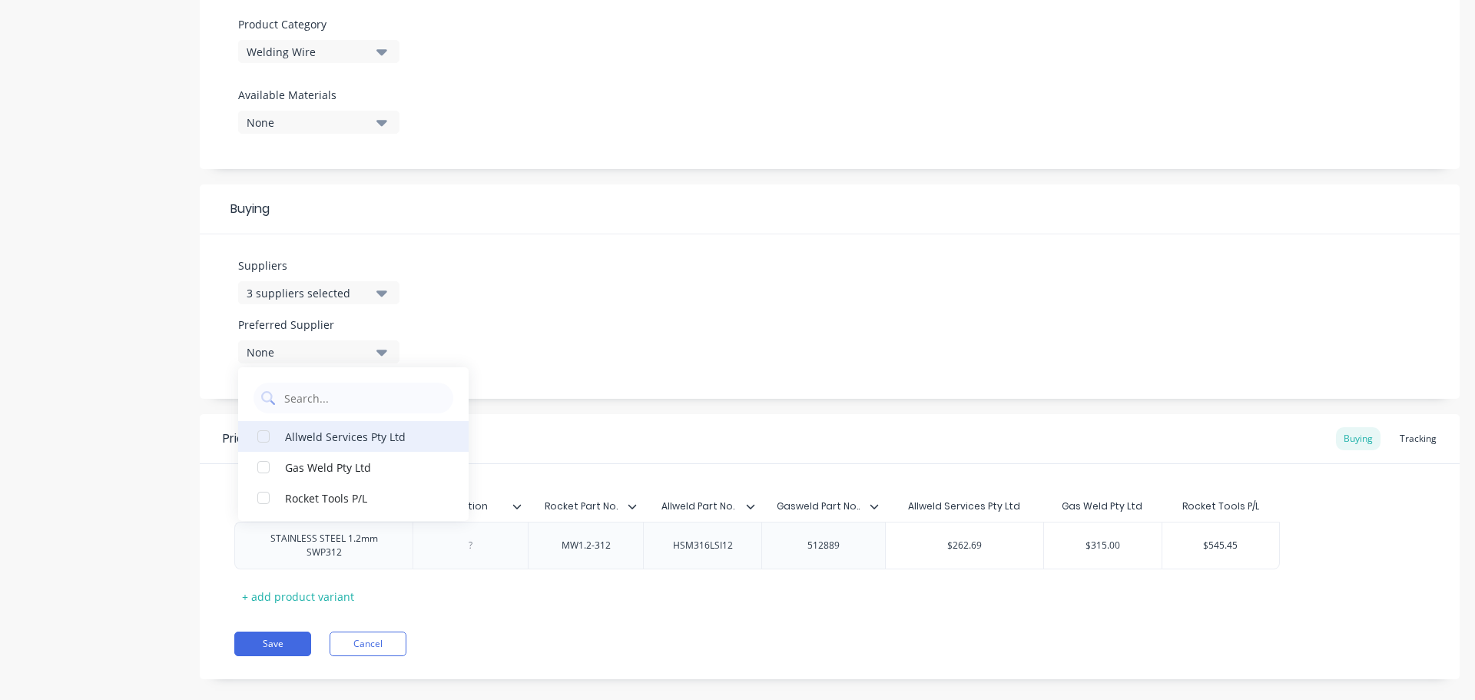
click at [338, 441] on div "Allweld Services Pty Ltd" at bounding box center [362, 436] width 154 height 16
click at [296, 642] on button "Save" at bounding box center [272, 643] width 77 height 25
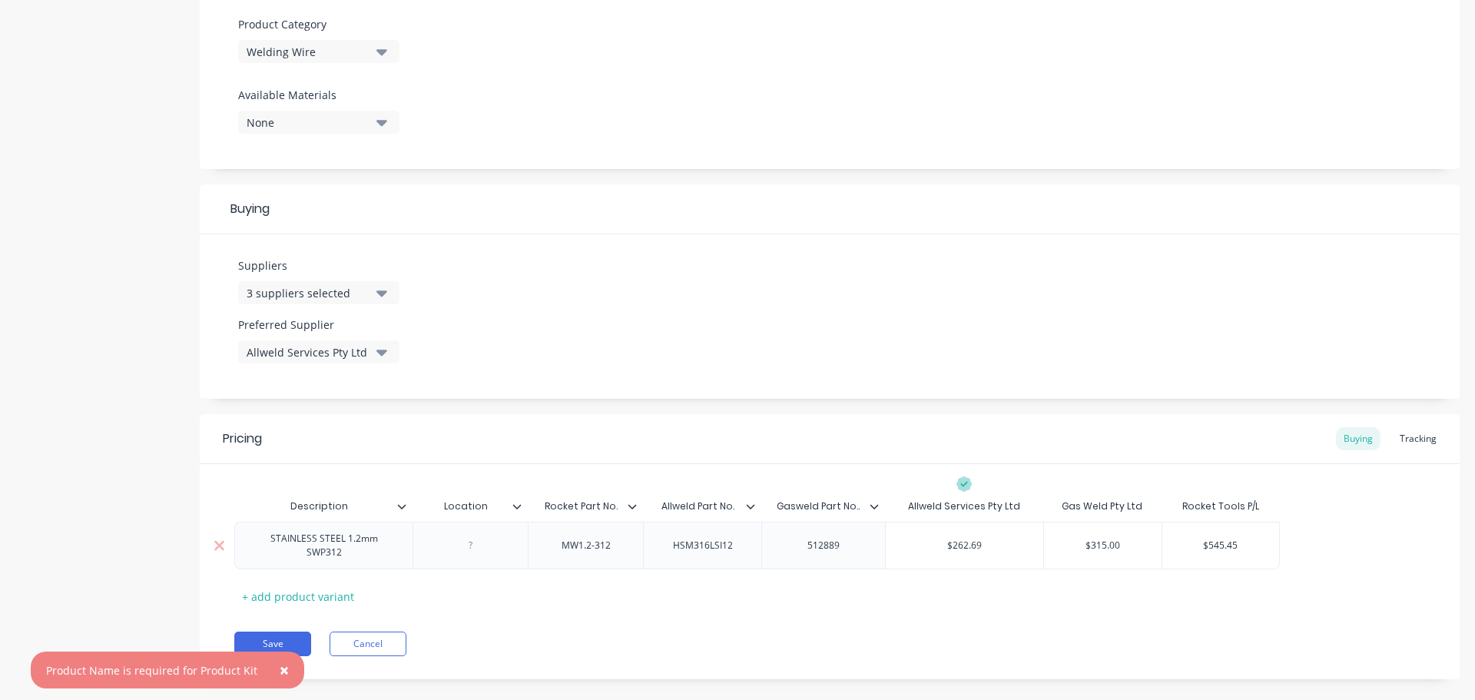
click at [356, 557] on div "STAINLESS STEEL 1.2mm SWP312" at bounding box center [323, 545] width 165 height 34
drag, startPoint x: 356, startPoint y: 557, endPoint x: 271, endPoint y: 540, distance: 86.9
click at [271, 540] on div "STAINLESS STEEL 1.2mm SWP312" at bounding box center [323, 545] width 165 height 34
copy div "STAINLESS STEEL 1.2mm SWP312"
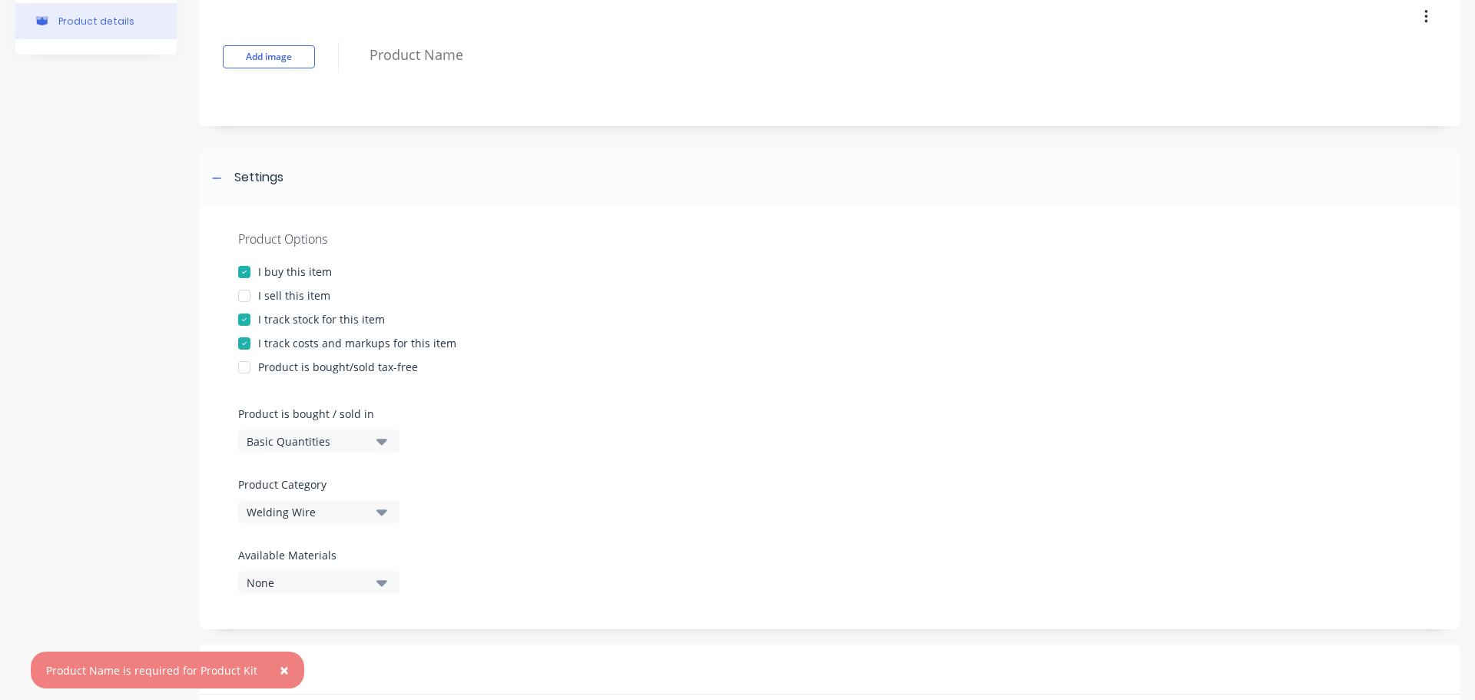
scroll to position [77, 0]
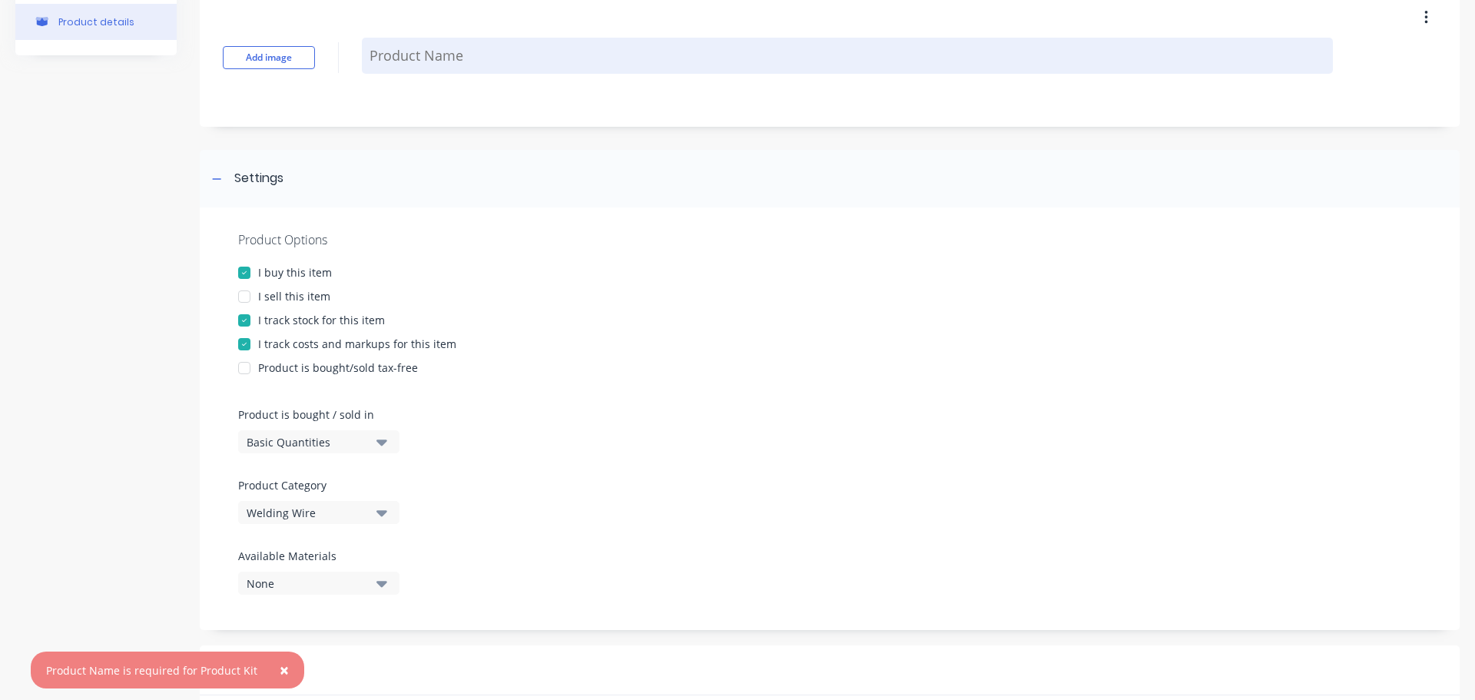
click at [446, 56] on textarea at bounding box center [847, 56] width 971 height 36
paste textarea "STAINLESS STEEL 1.2mm SWP312"
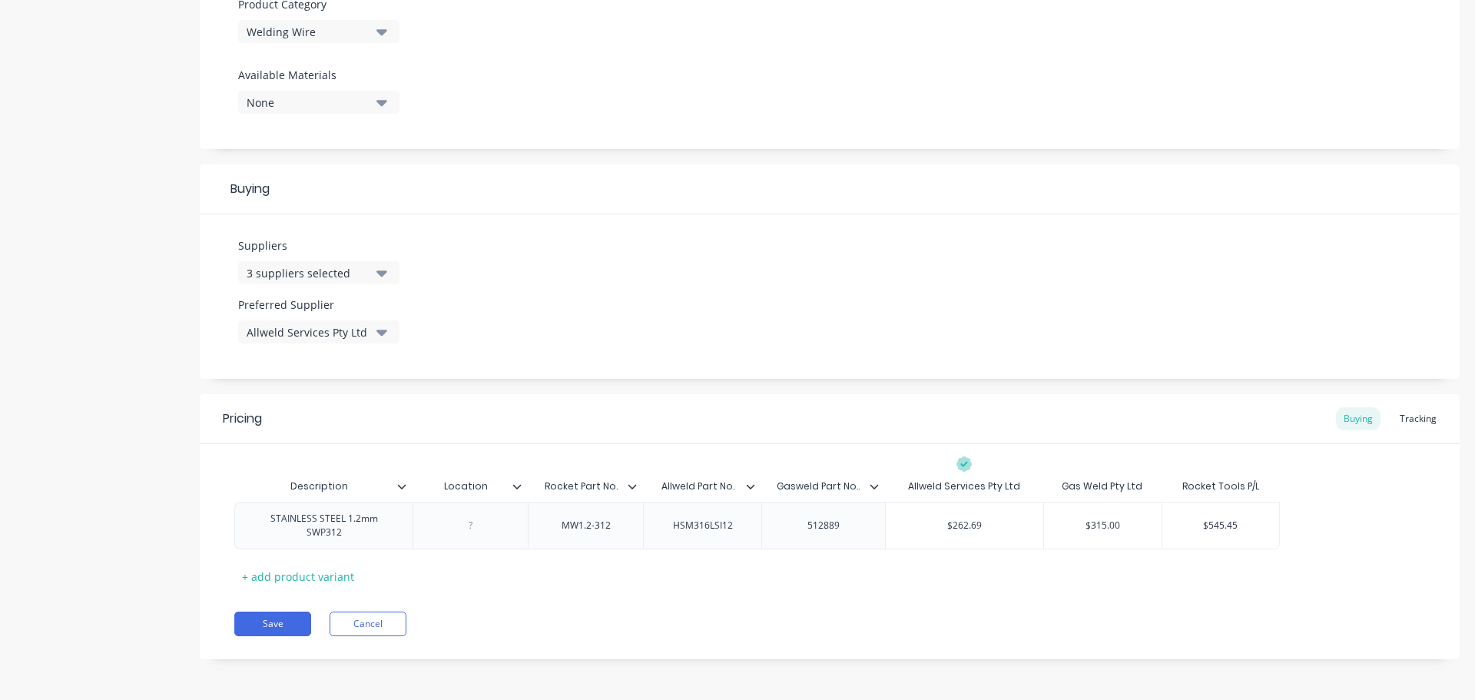
scroll to position [559, 0]
click at [270, 625] on button "Save" at bounding box center [272, 622] width 77 height 25
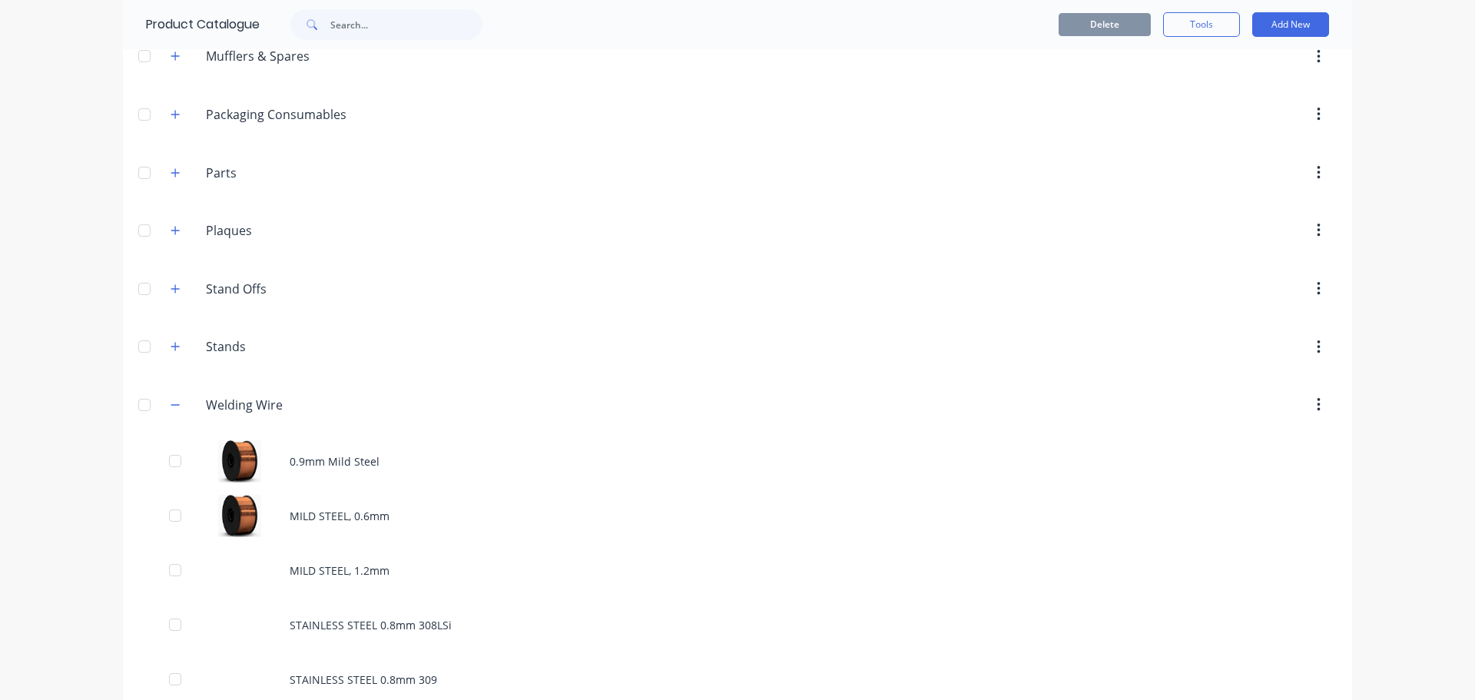
scroll to position [1600, 0]
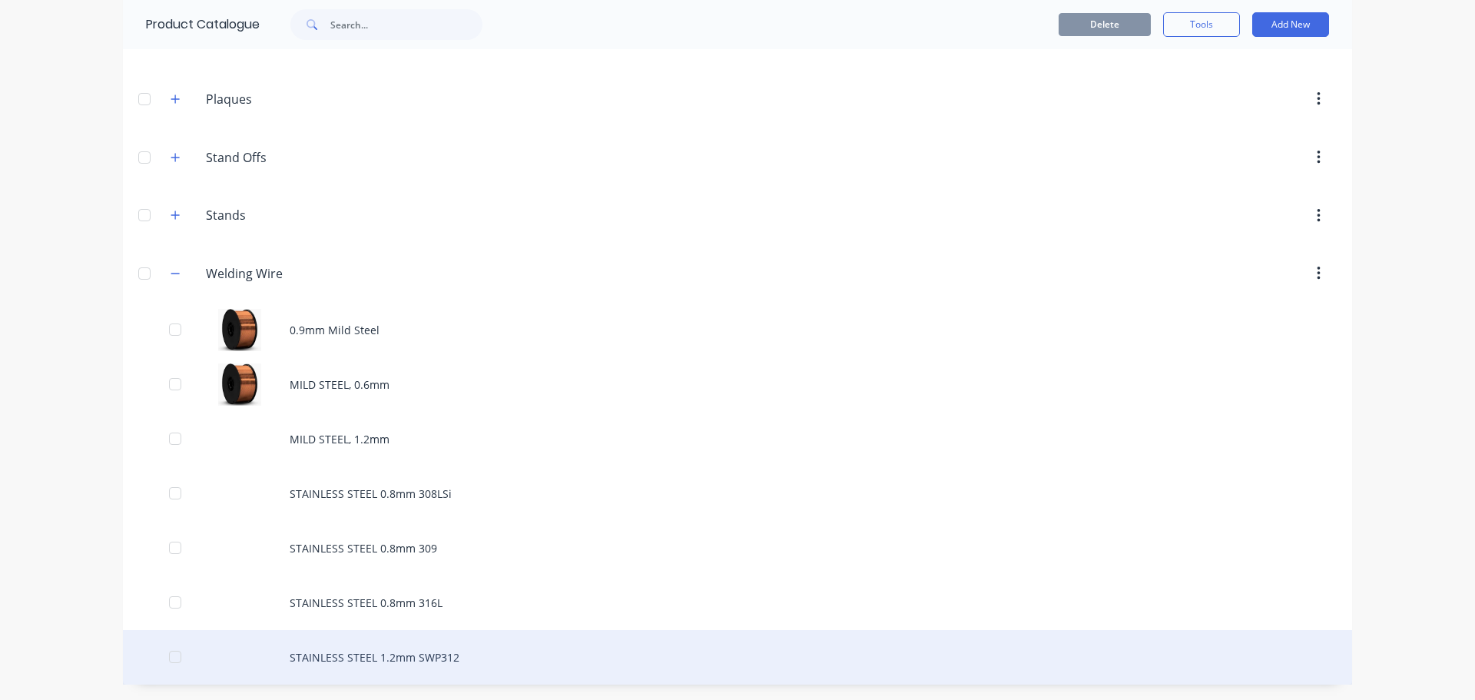
click at [439, 654] on div "STAINLESS STEEL 1.2mm SWP312" at bounding box center [737, 657] width 1229 height 55
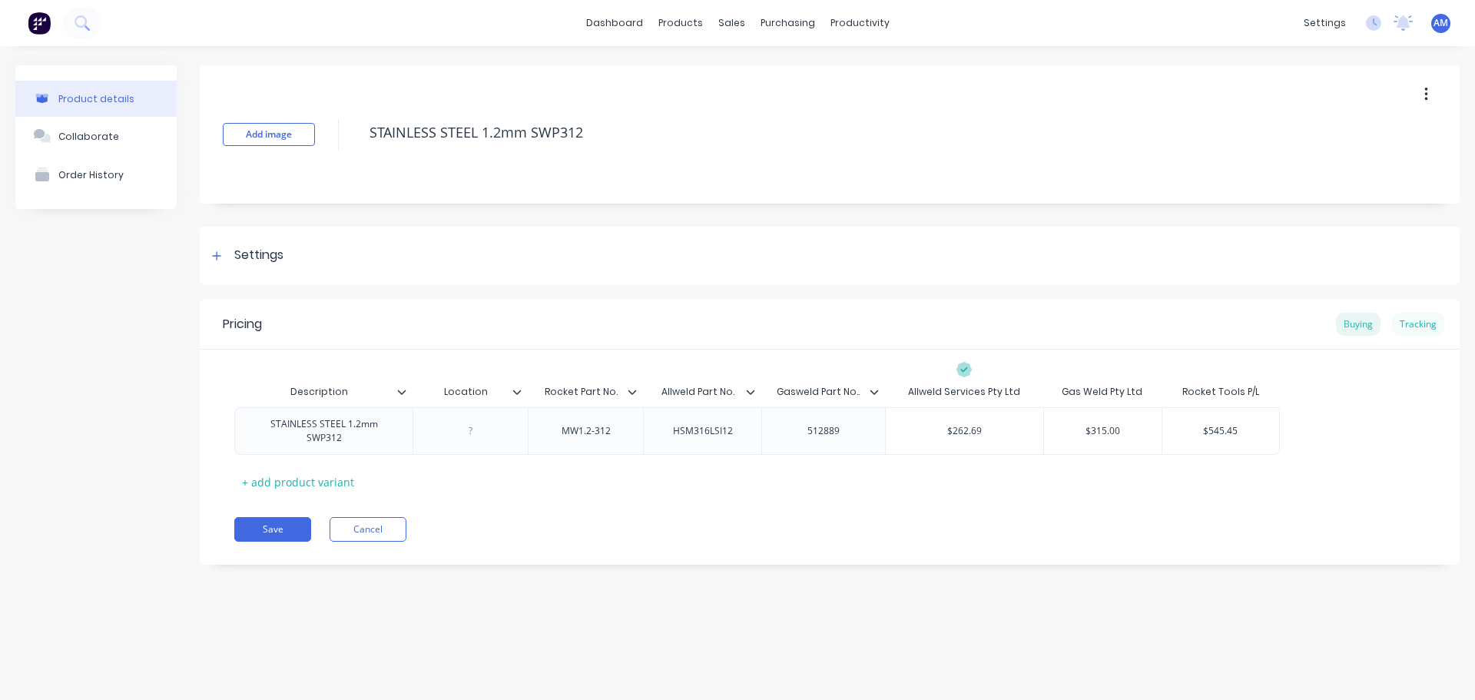
click at [1431, 324] on div "Tracking" at bounding box center [1418, 324] width 52 height 23
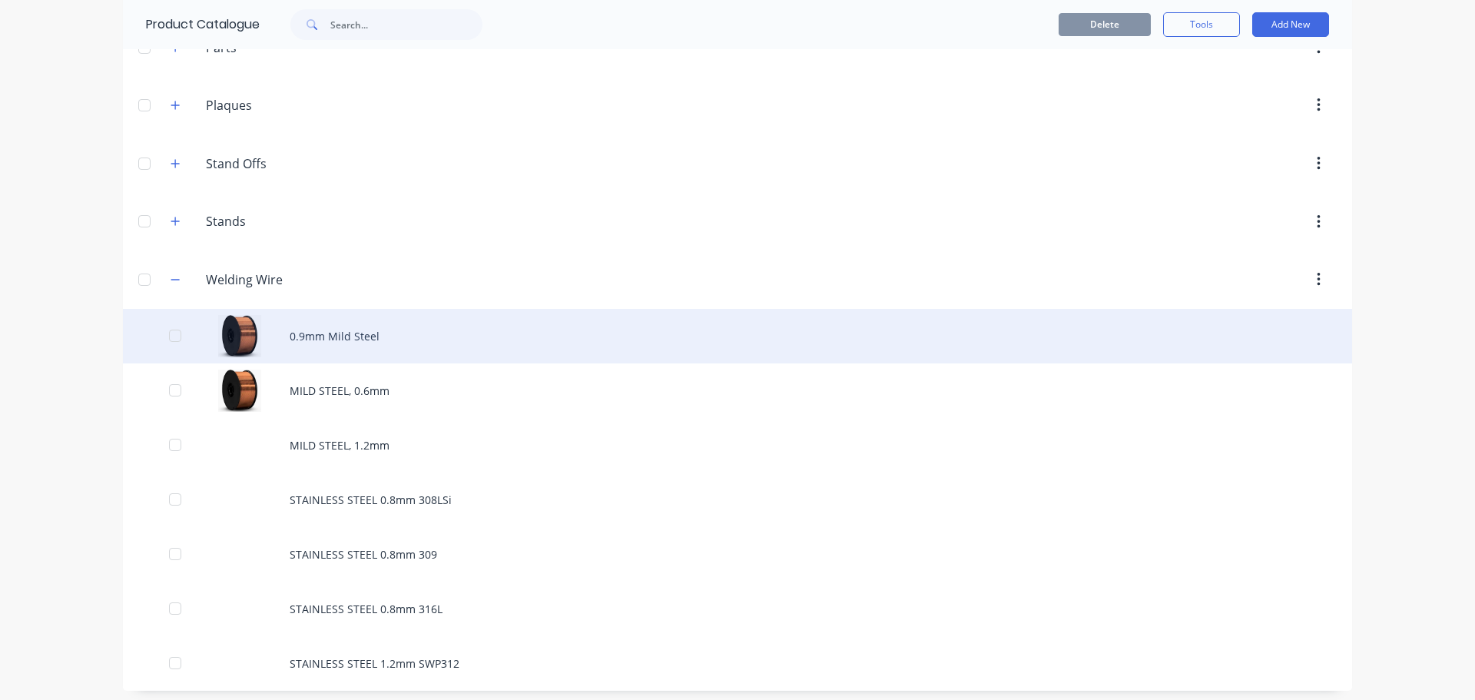
scroll to position [1600, 0]
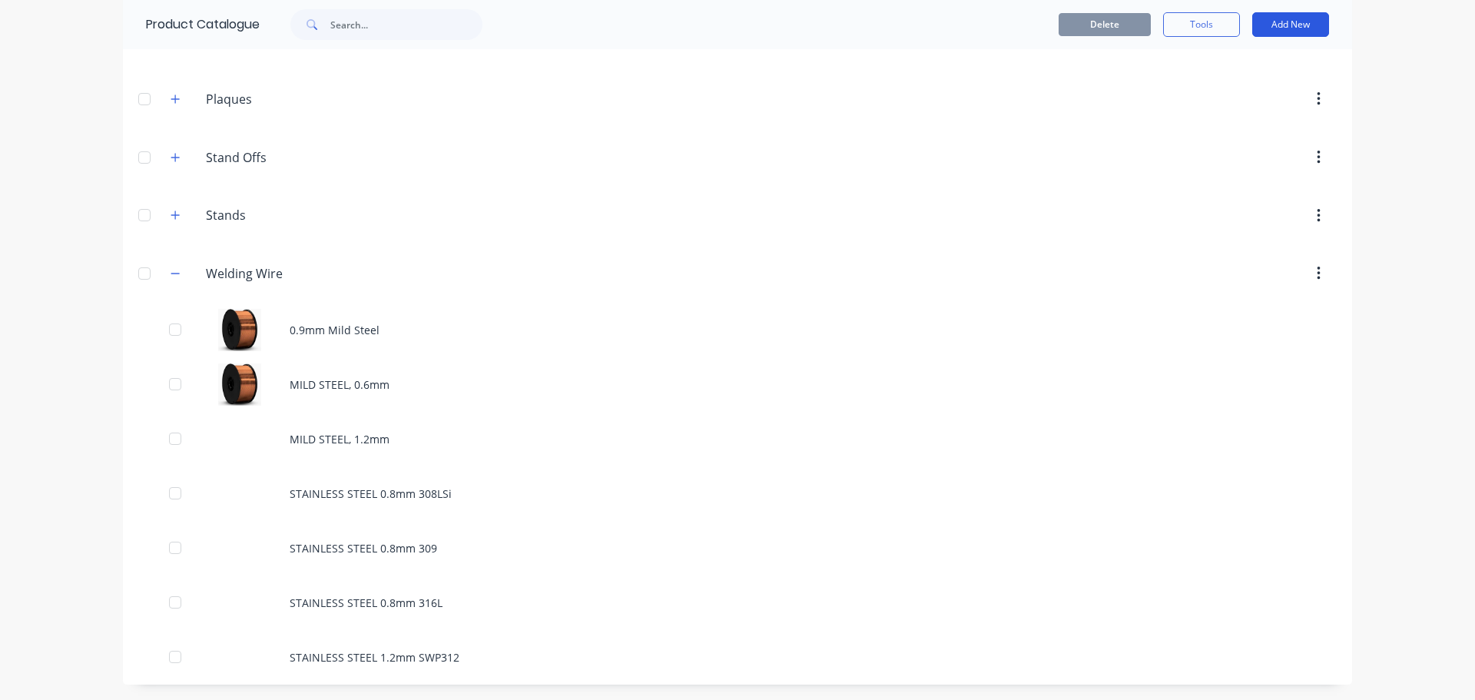
click at [1286, 23] on button "Add New" at bounding box center [1290, 24] width 77 height 25
click at [1223, 94] on div "Product" at bounding box center [1256, 95] width 118 height 22
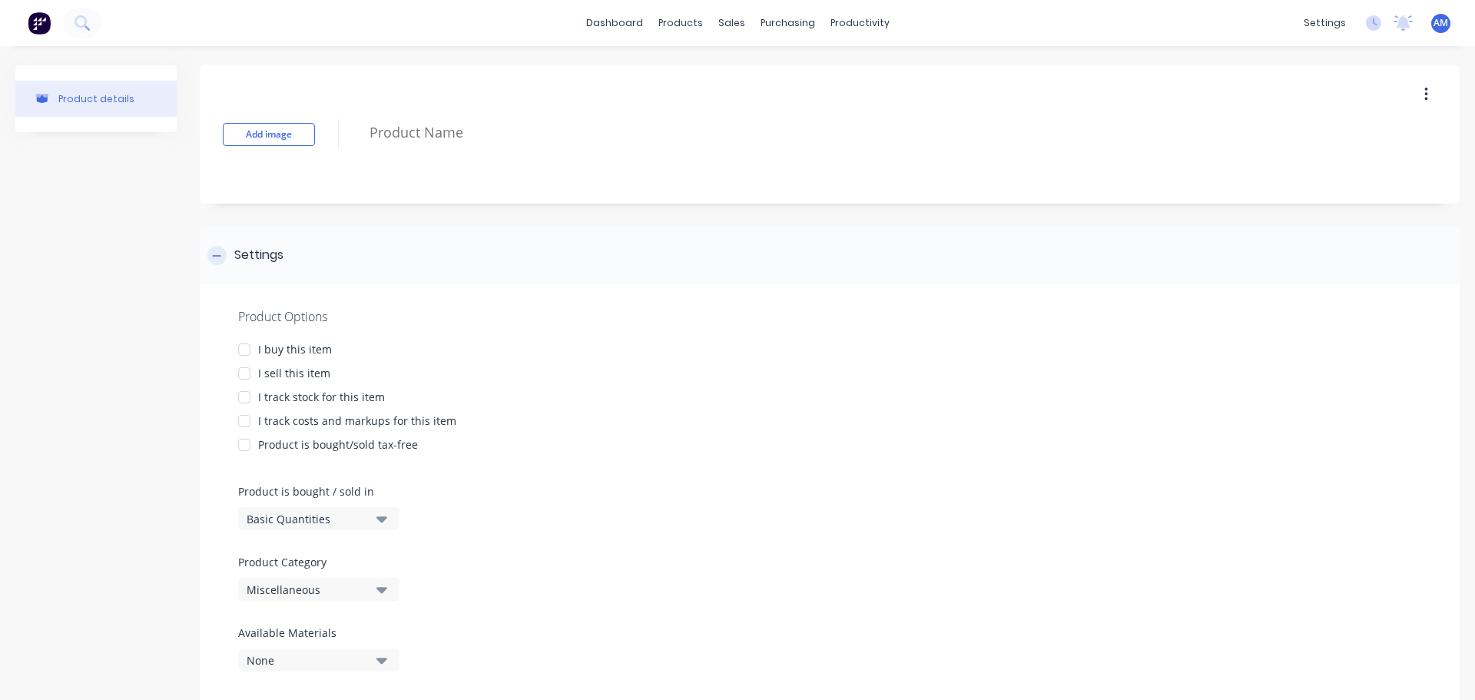
scroll to position [41, 0]
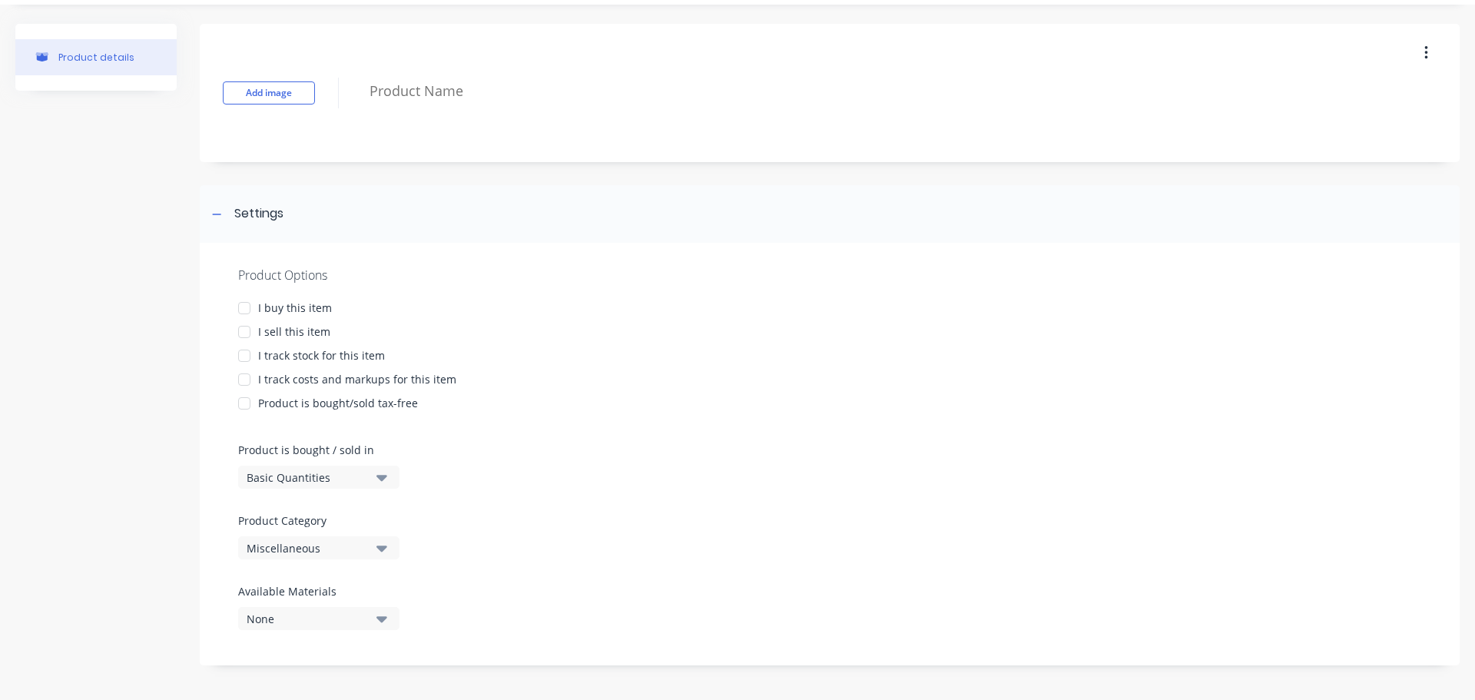
click at [248, 308] on div at bounding box center [244, 308] width 31 height 31
click at [242, 355] on div at bounding box center [244, 355] width 31 height 31
click at [241, 383] on div at bounding box center [244, 379] width 31 height 31
click at [379, 548] on icon "button" at bounding box center [381, 548] width 11 height 6
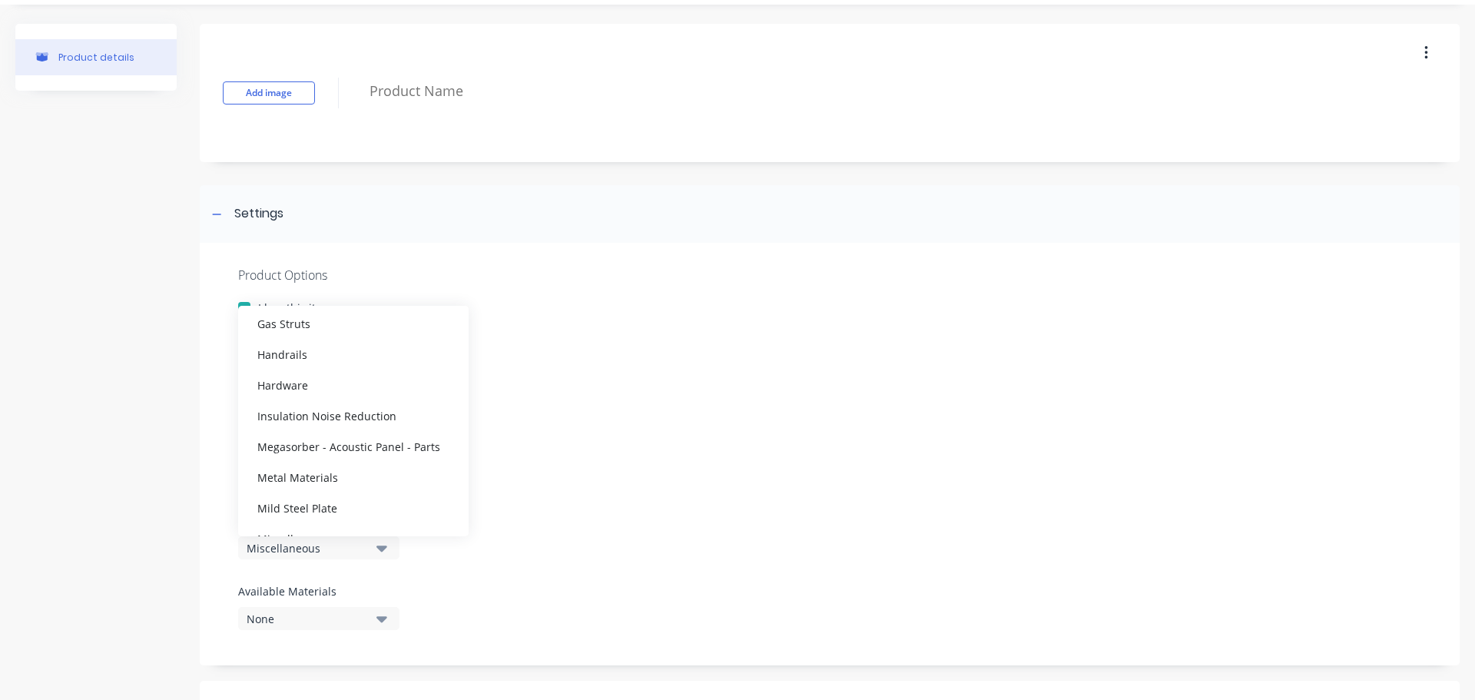
scroll to position [784, 0]
click at [322, 513] on div "Welding Wire" at bounding box center [353, 513] width 230 height 31
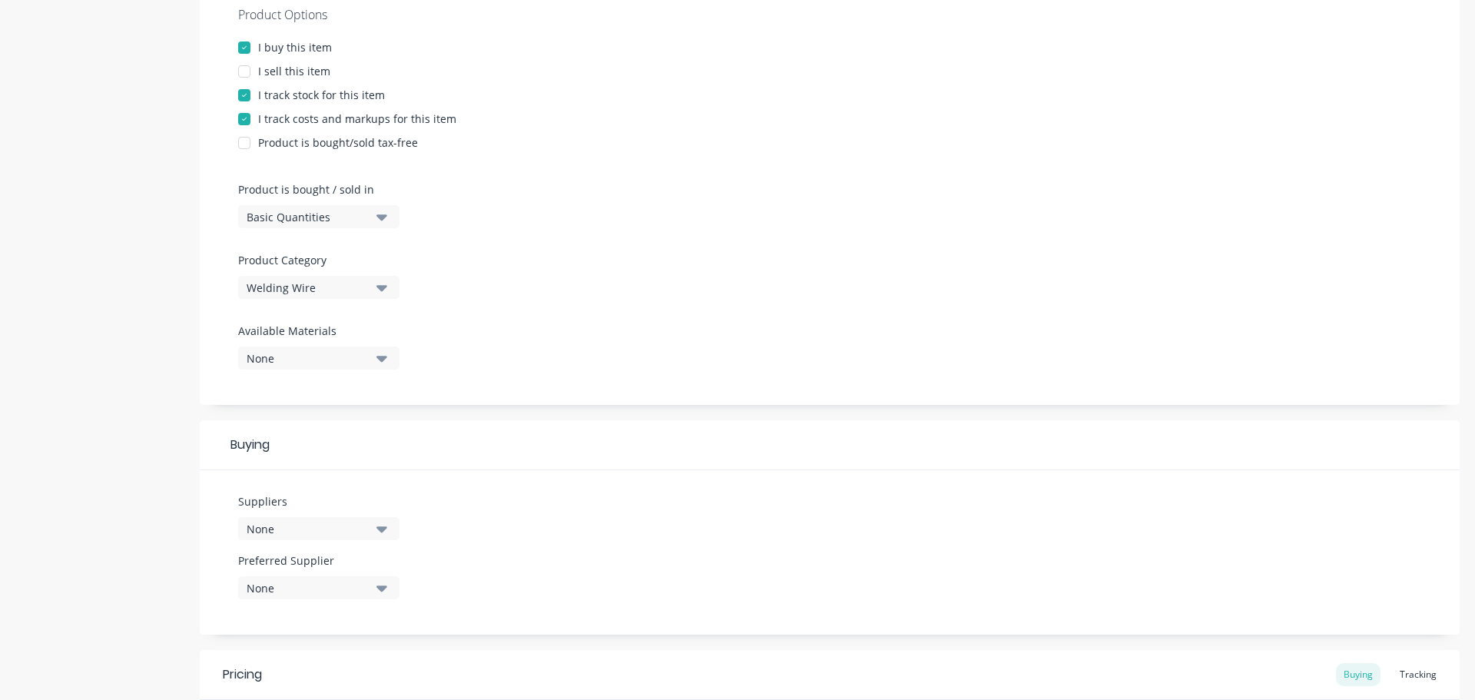
scroll to position [349, 0]
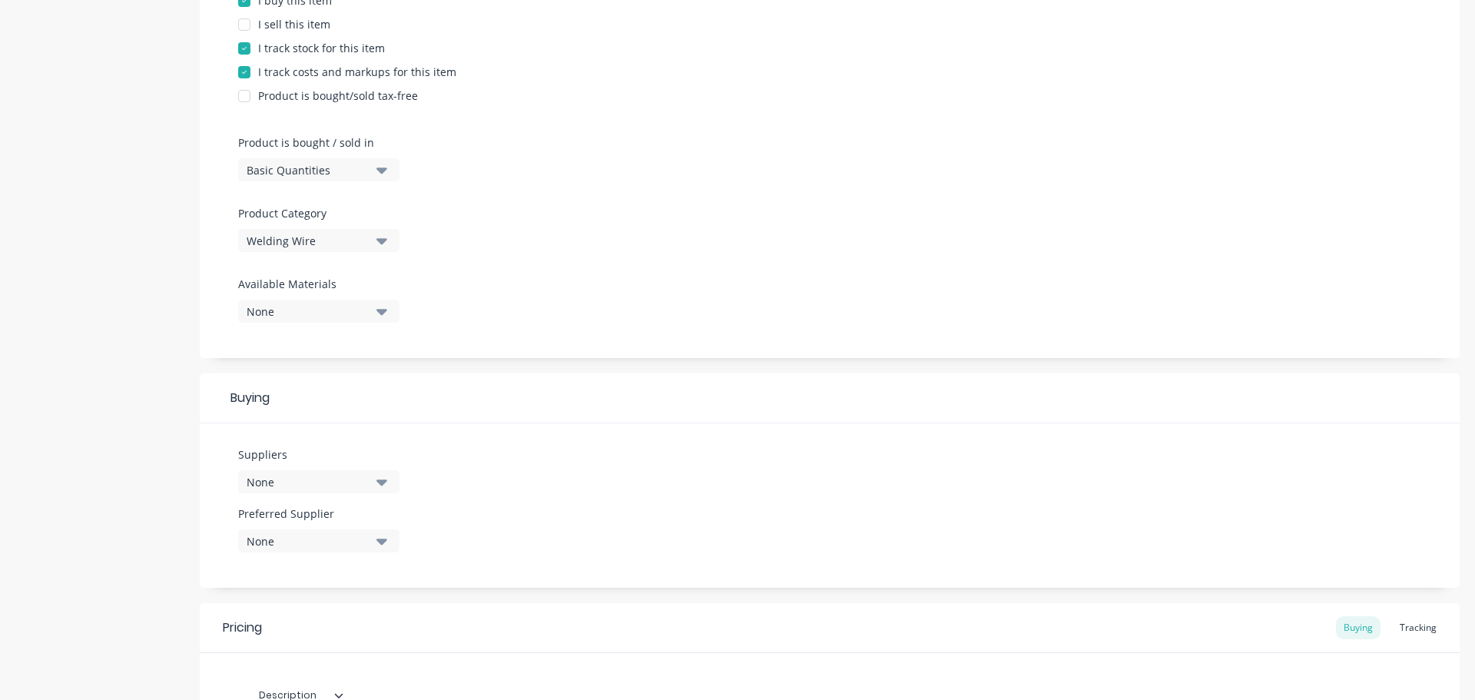
click at [383, 480] on icon "button" at bounding box center [381, 482] width 11 height 6
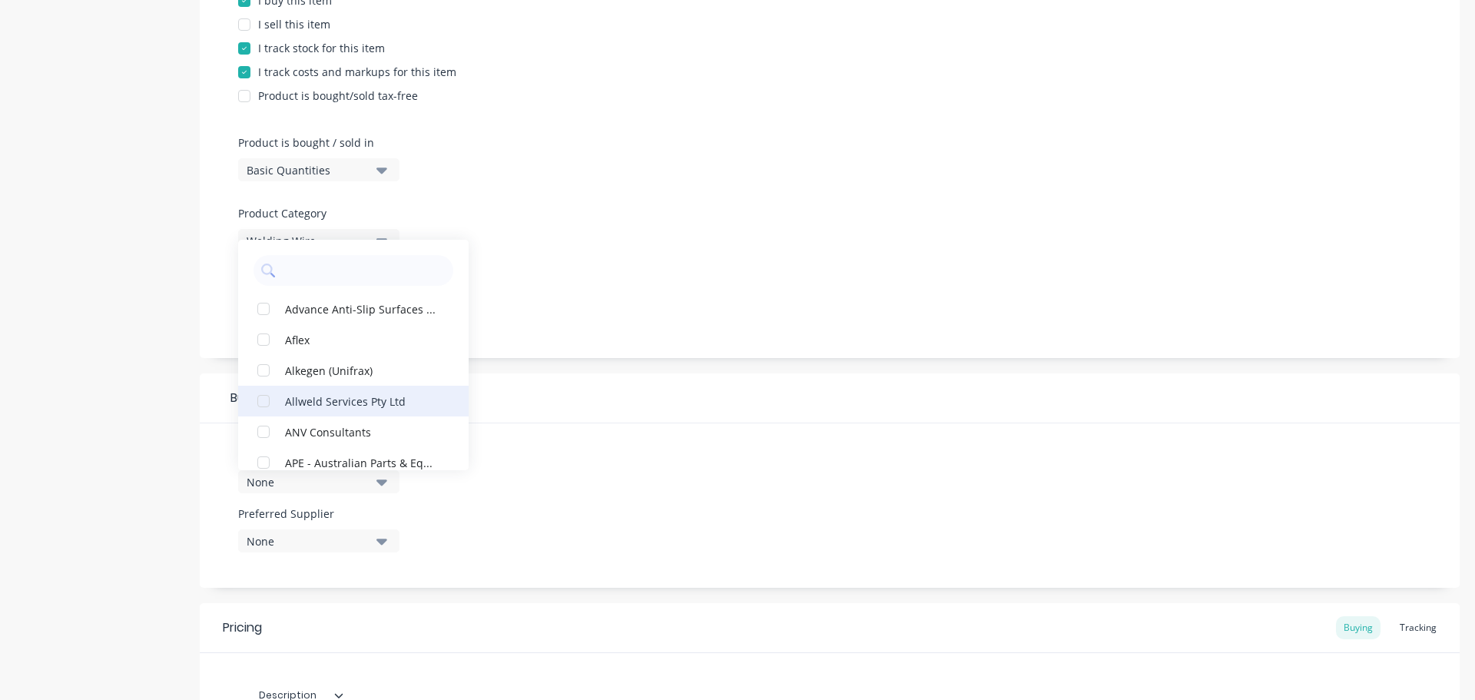
click at [338, 402] on div "Allweld Services Pty Ltd" at bounding box center [362, 401] width 154 height 16
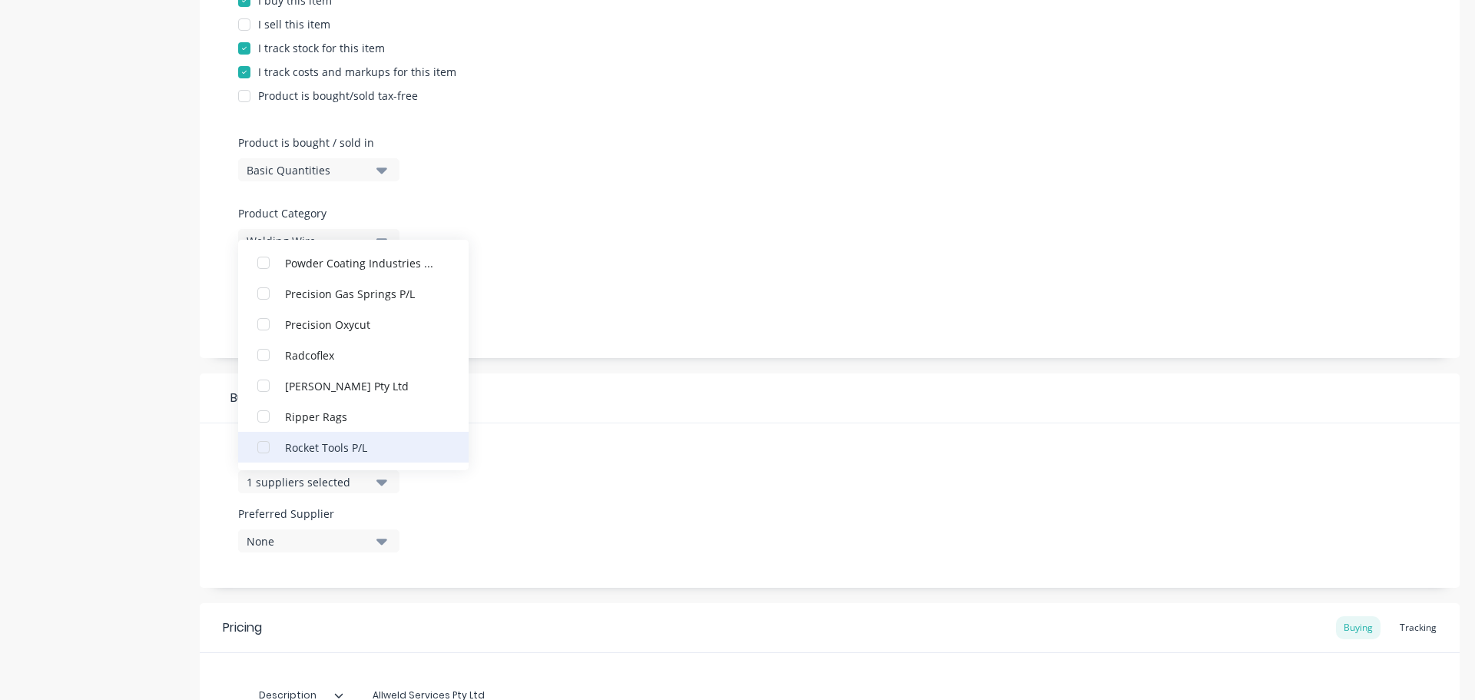
click at [337, 442] on div "Rocket Tools P/L" at bounding box center [362, 447] width 154 height 16
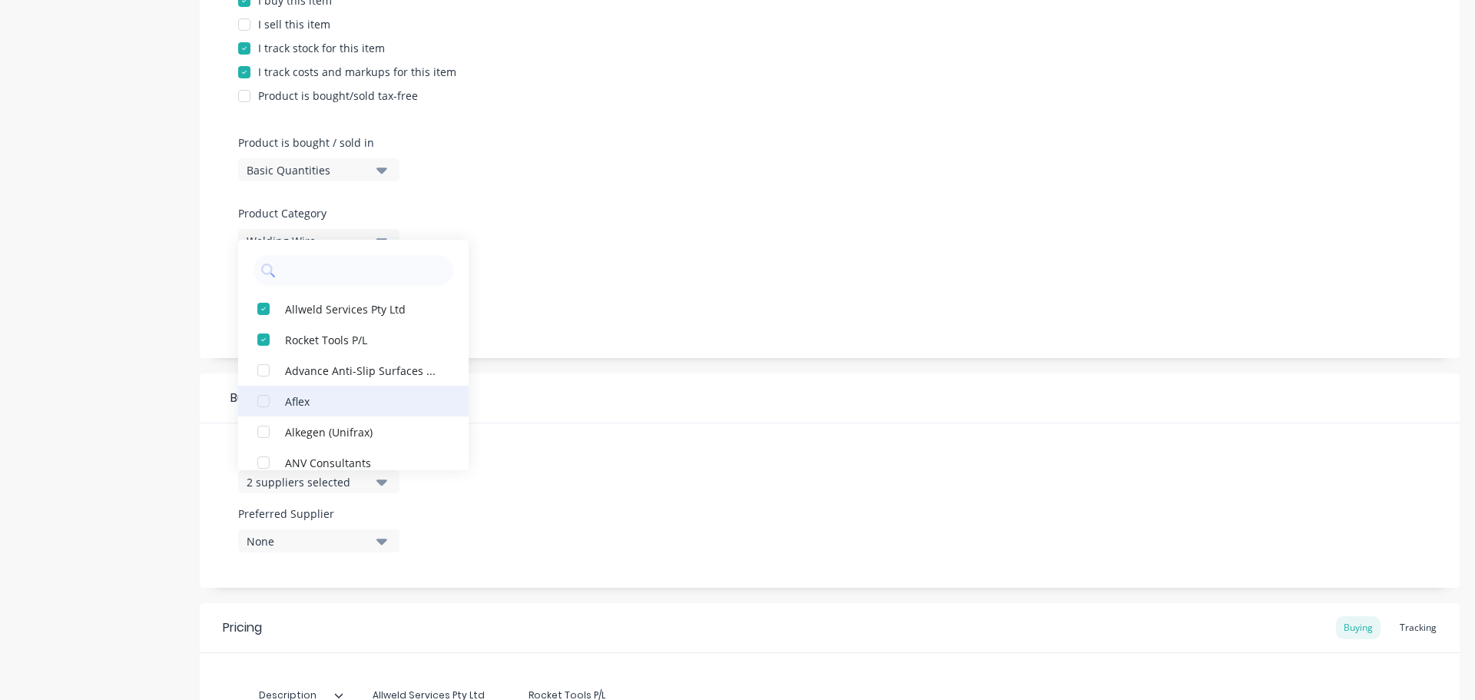
scroll to position [1244, 0]
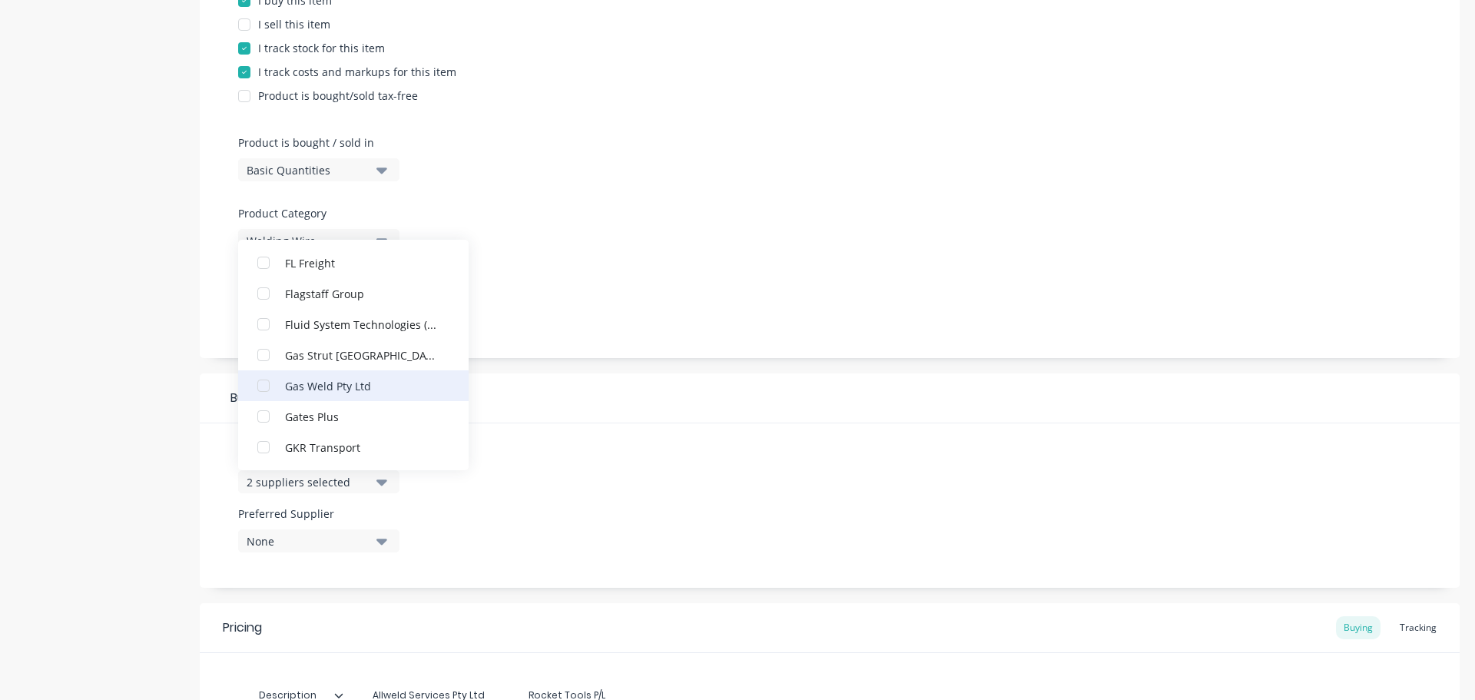
click at [332, 386] on div "Gas Weld Pty Ltd" at bounding box center [362, 385] width 154 height 16
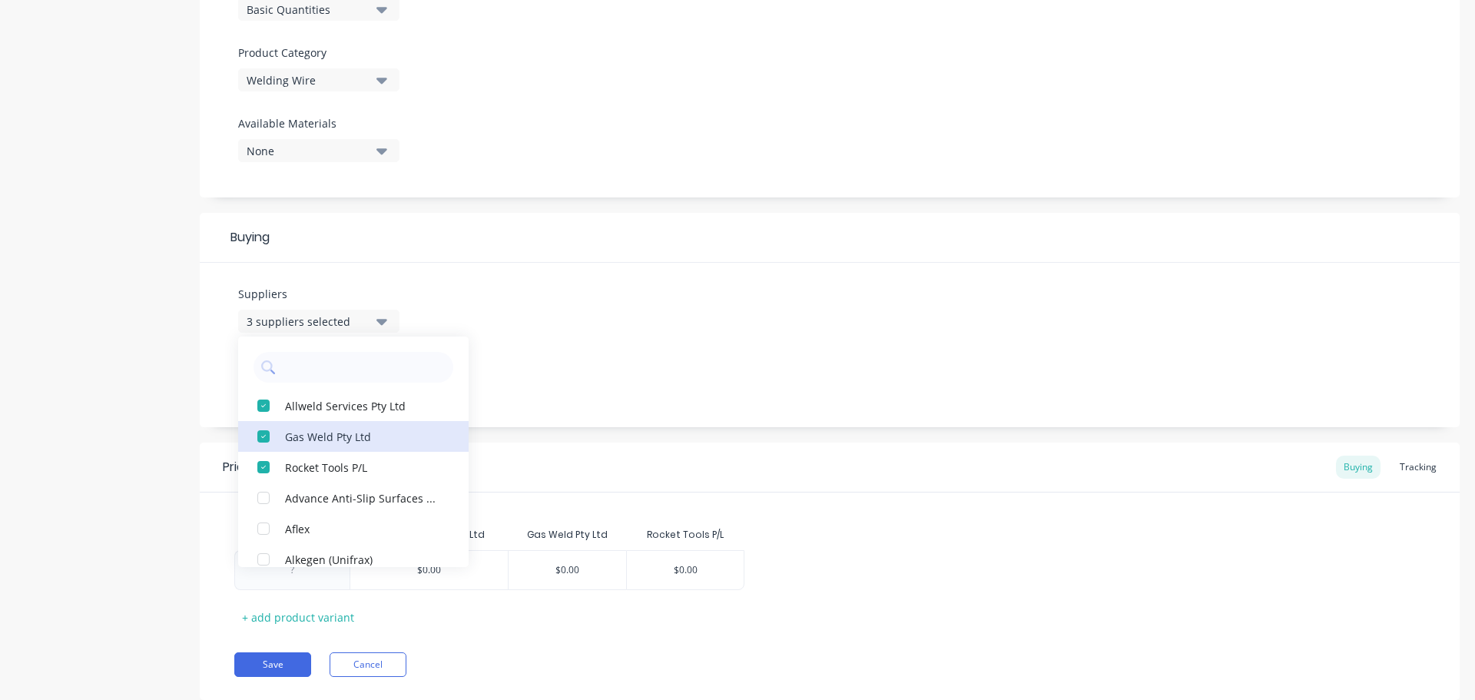
scroll to position [552, 0]
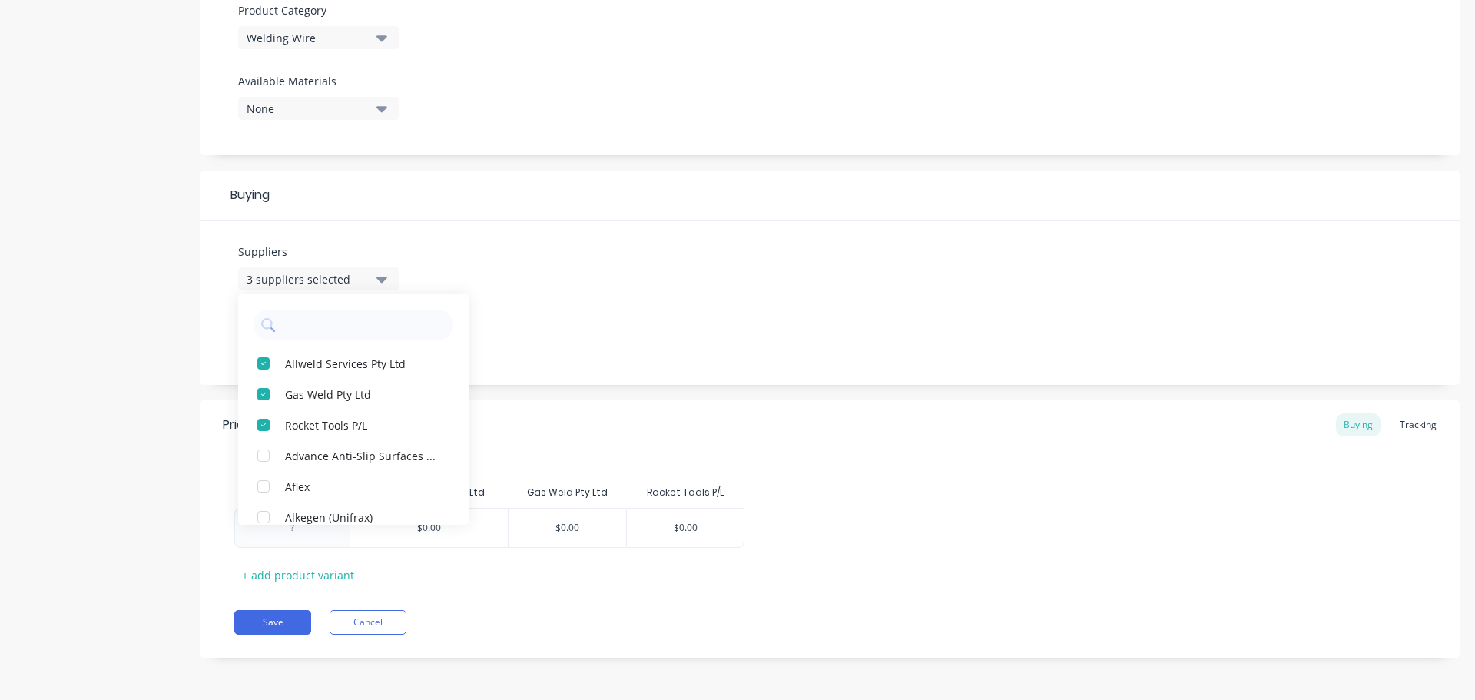
click at [518, 384] on div "Suppliers 3 suppliers selected Allweld Services Pty Ltd Gas Weld Pty Ltd Rocket…" at bounding box center [830, 302] width 1260 height 164
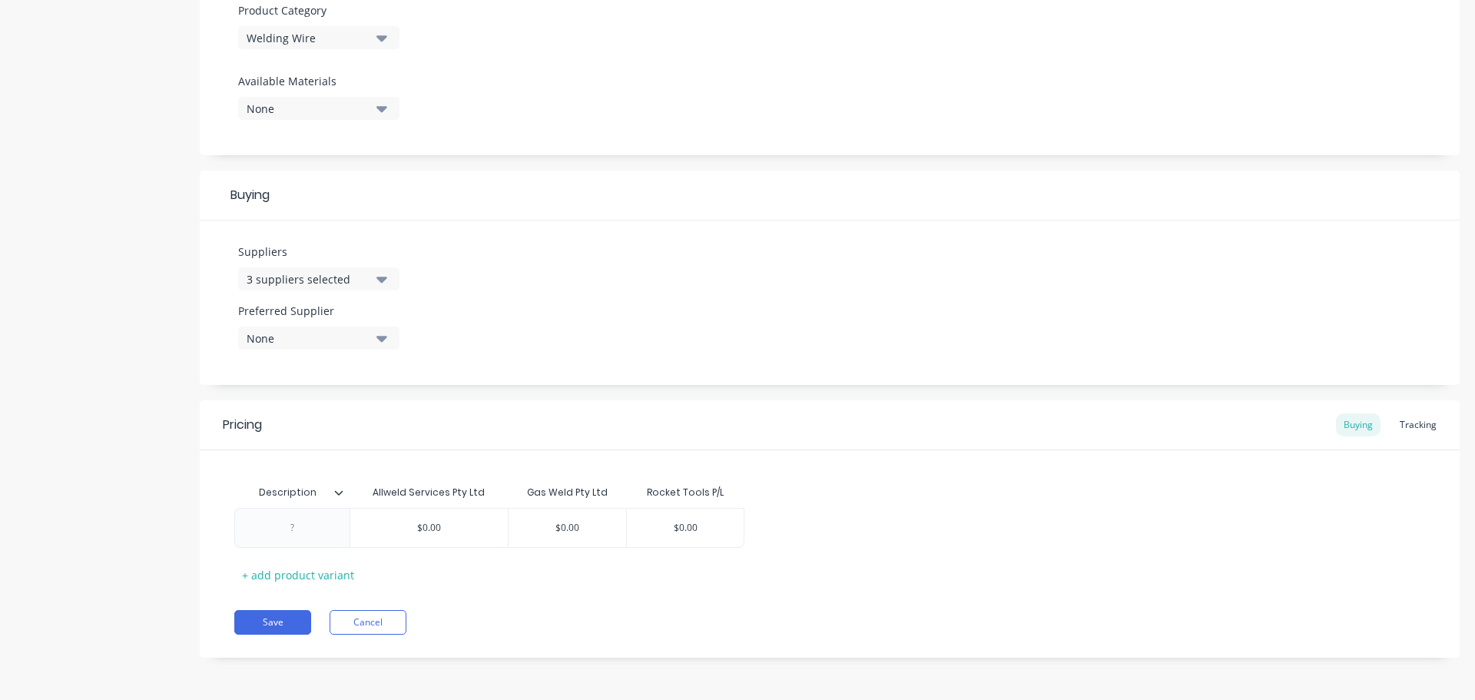
click at [337, 494] on icon at bounding box center [338, 492] width 9 height 9
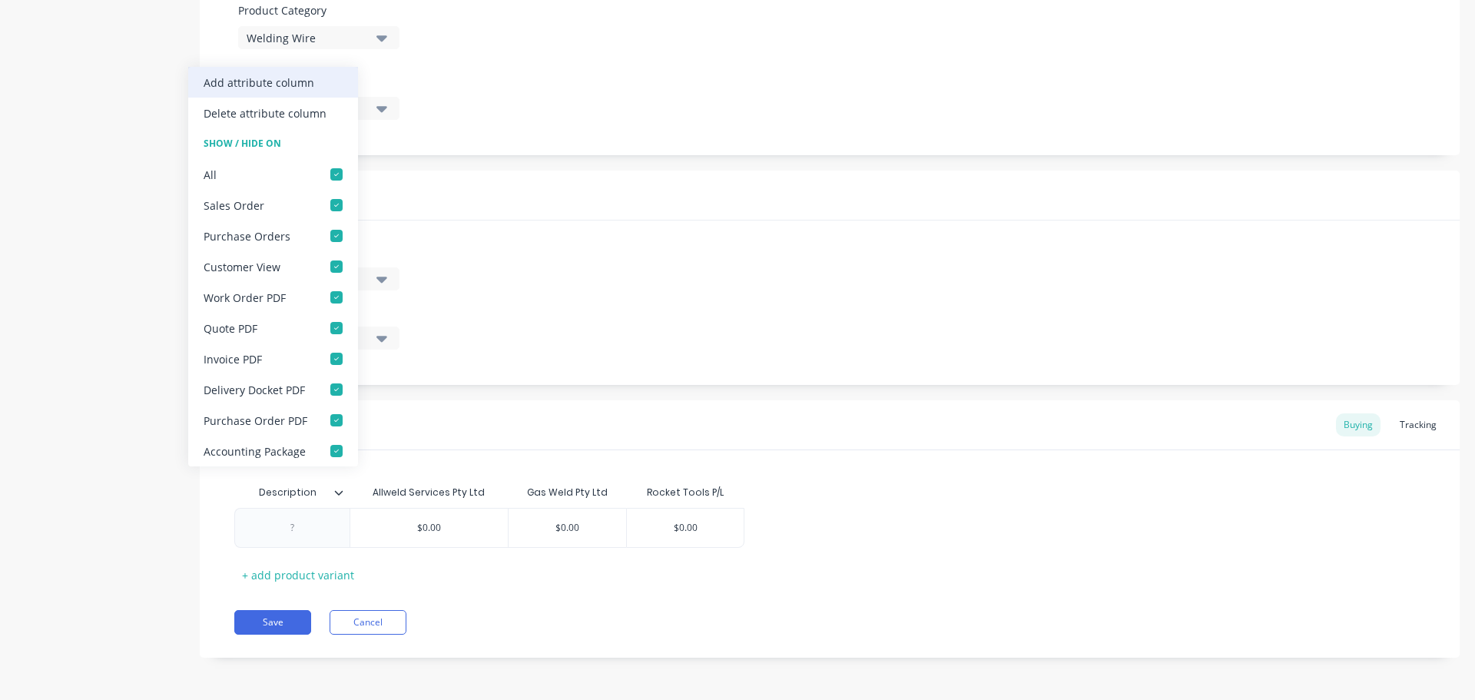
click at [290, 84] on div "Add attribute column" at bounding box center [259, 83] width 111 height 16
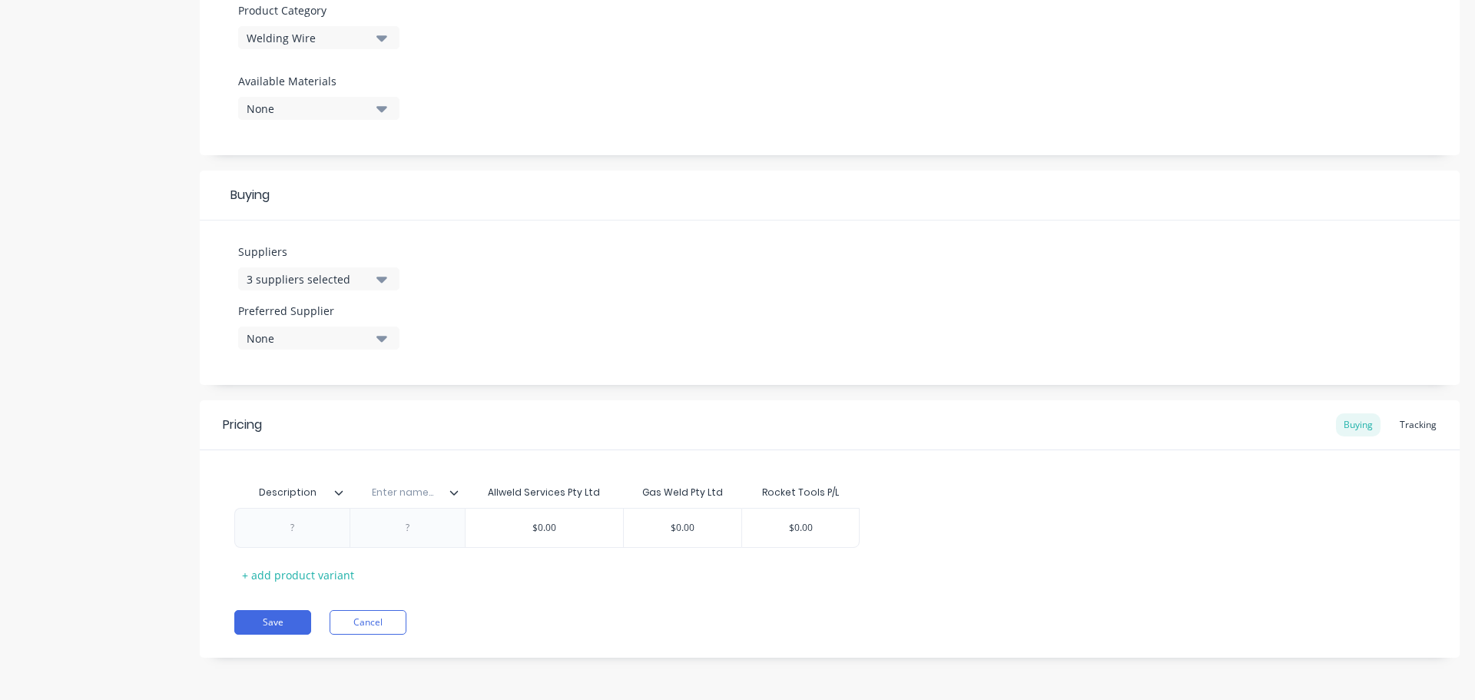
click at [453, 495] on icon at bounding box center [453, 492] width 9 height 9
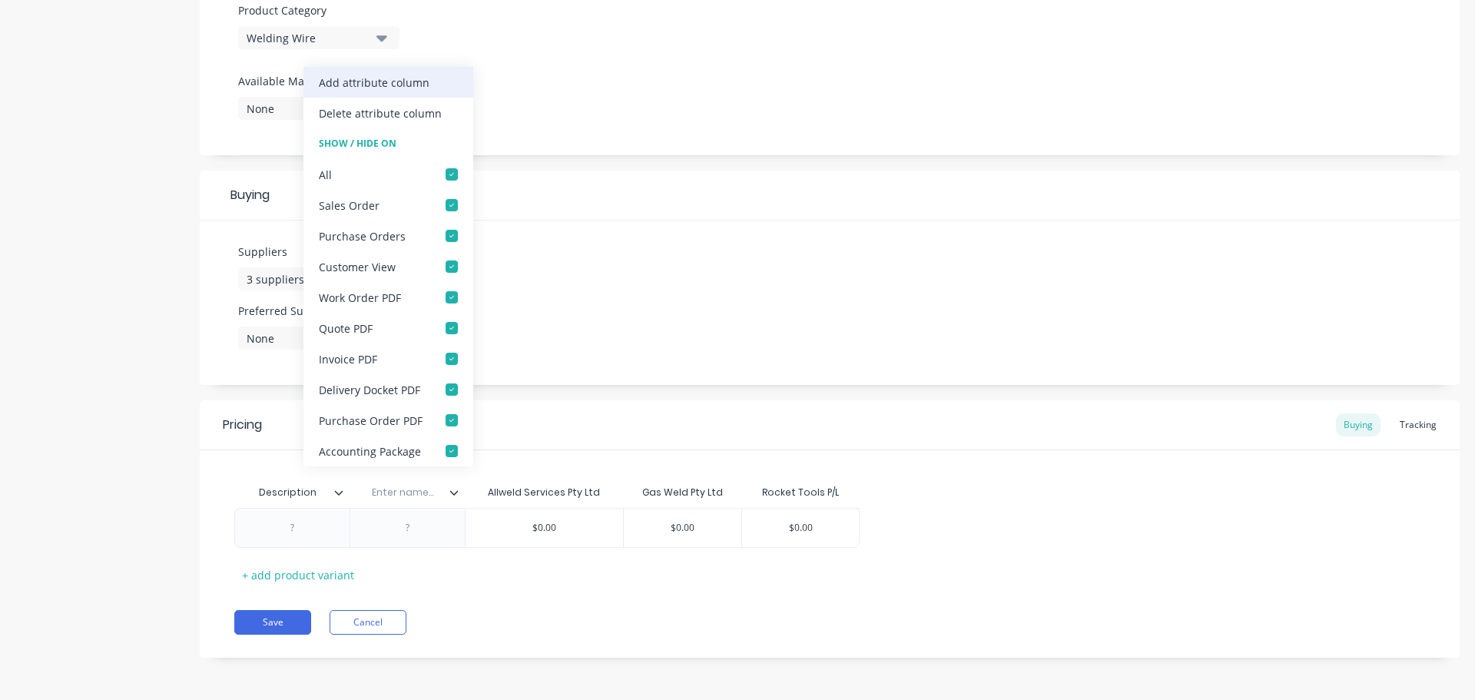
click at [395, 85] on div "Add attribute column" at bounding box center [374, 83] width 111 height 16
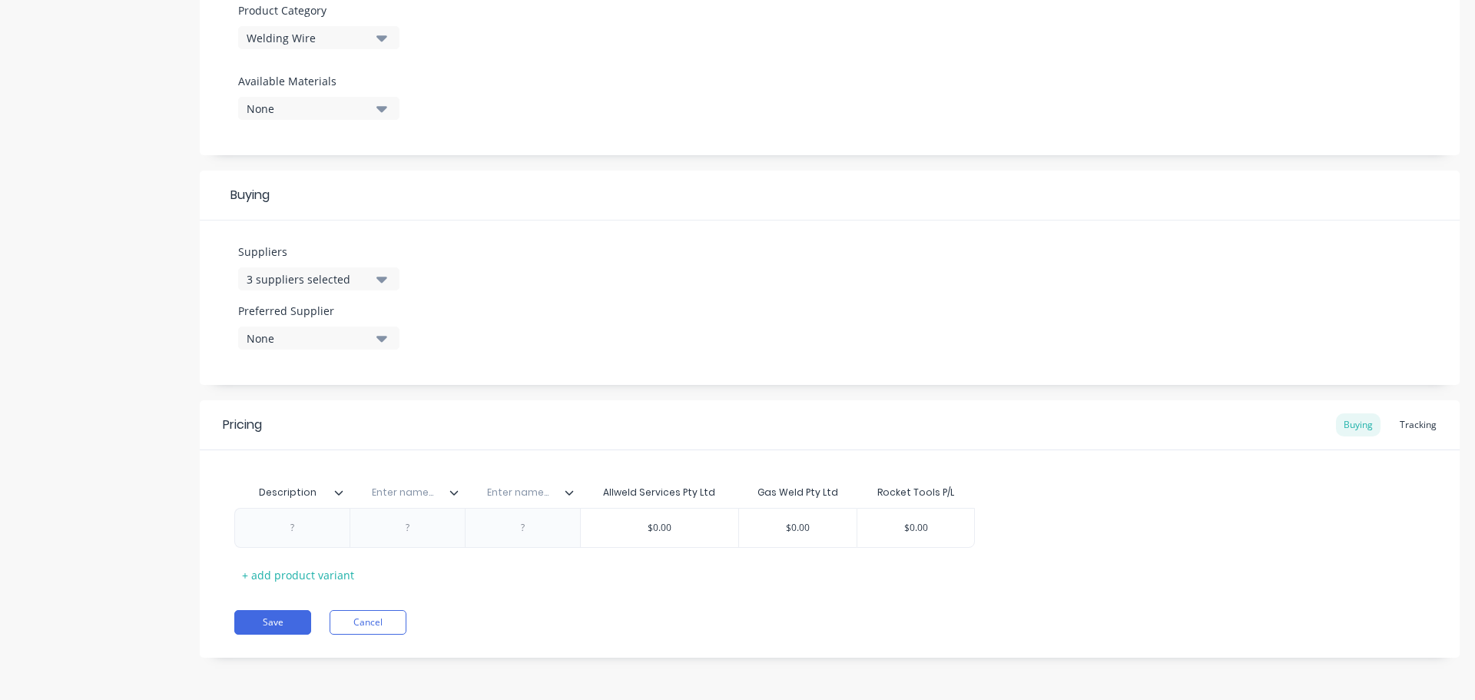
click at [568, 495] on icon at bounding box center [569, 492] width 9 height 9
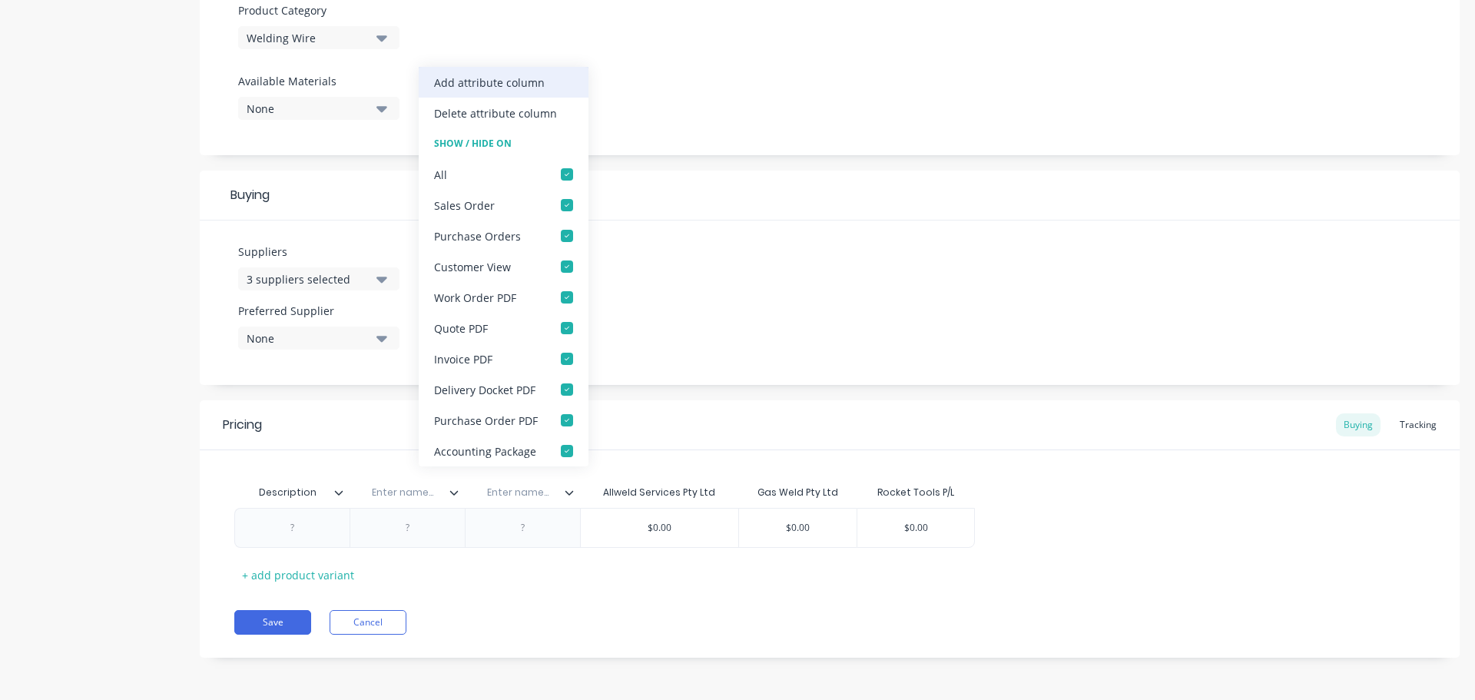
click at [510, 81] on div "Add attribute column" at bounding box center [489, 83] width 111 height 16
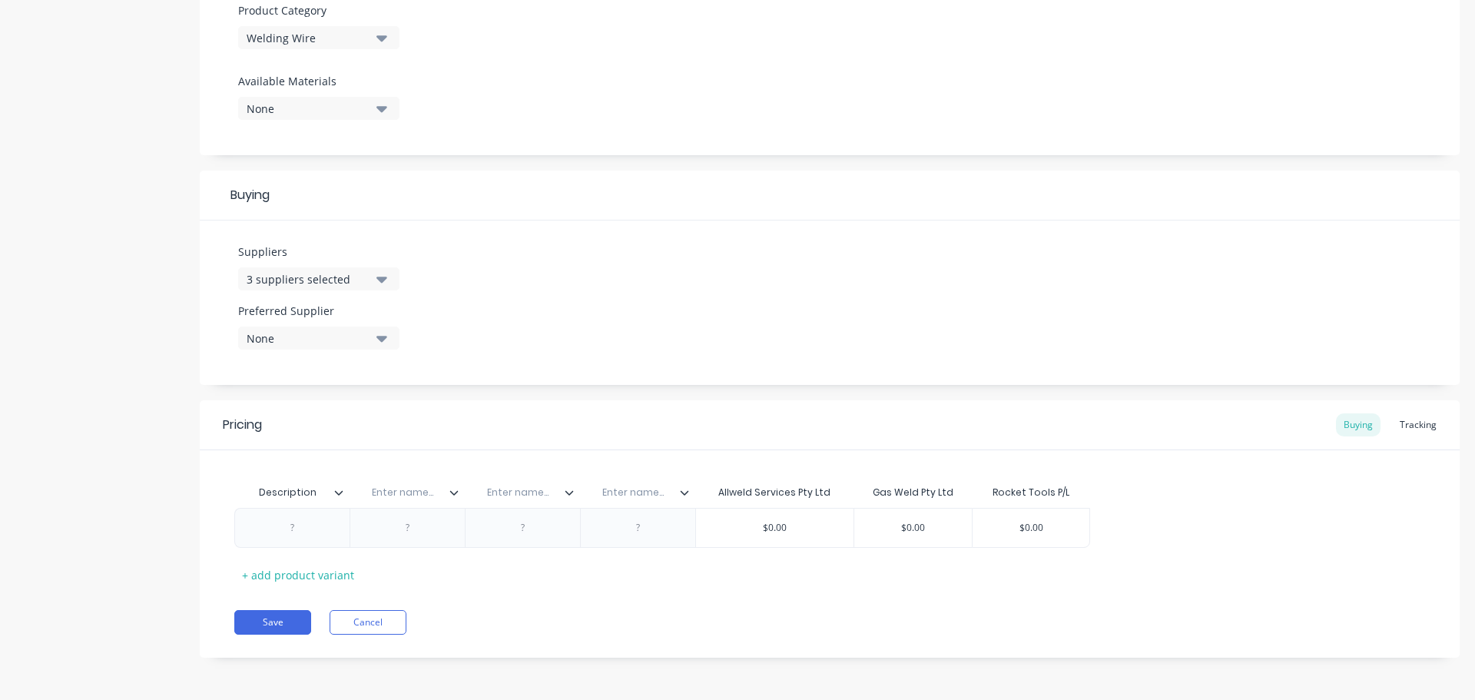
click at [682, 494] on icon at bounding box center [684, 492] width 9 height 9
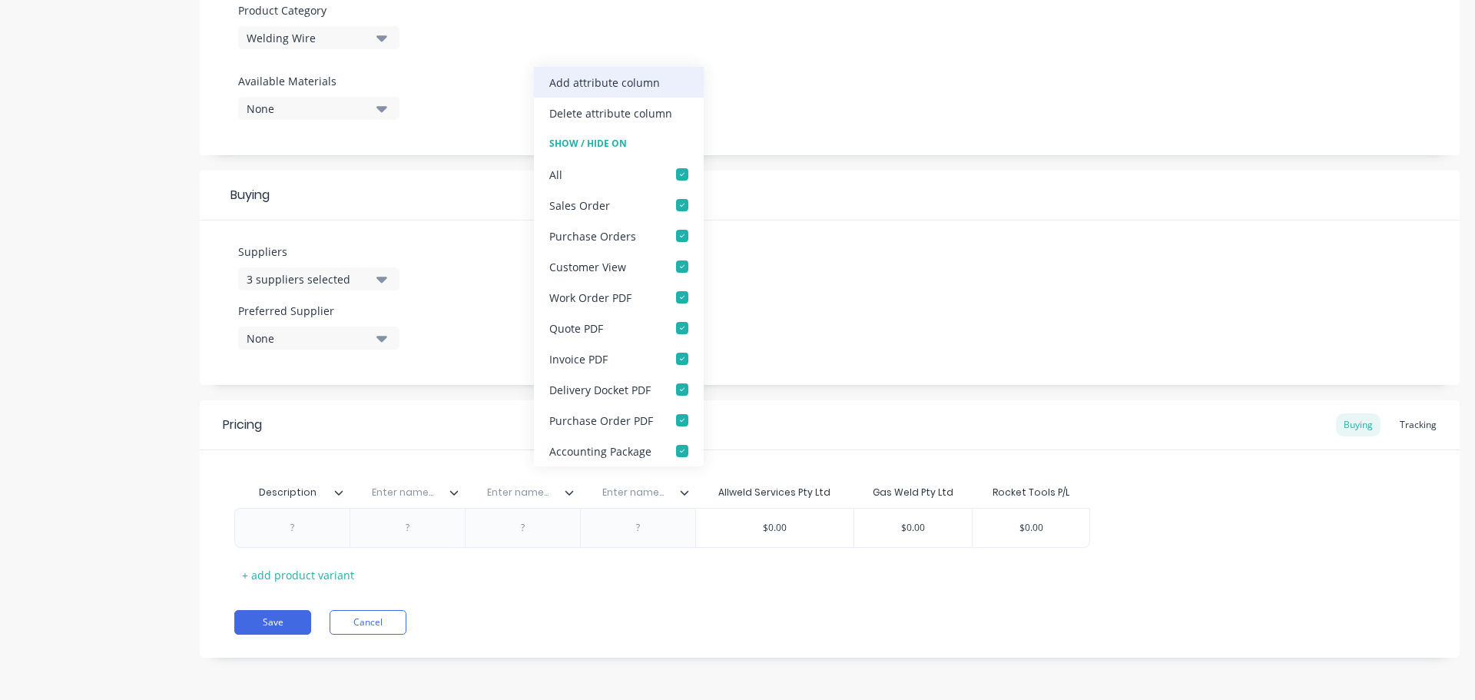
click at [636, 84] on div "Add attribute column" at bounding box center [604, 83] width 111 height 16
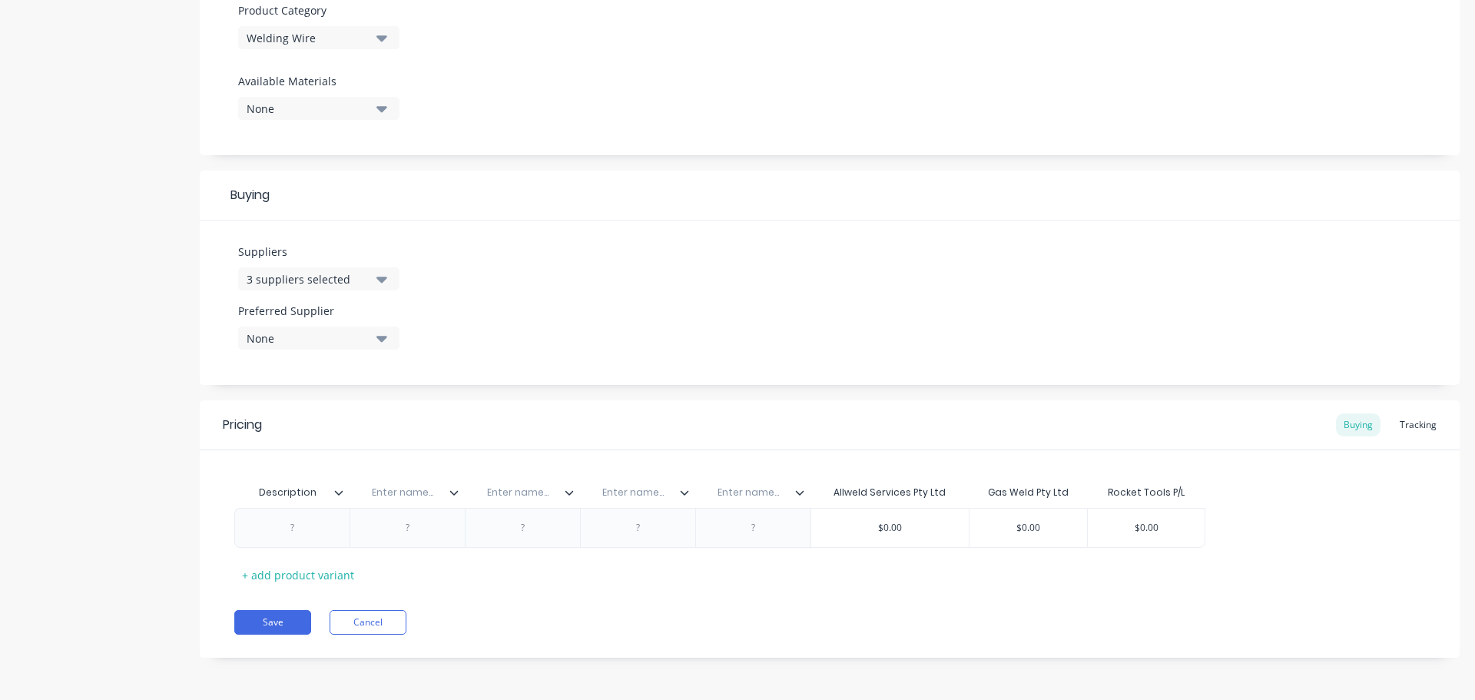
click at [395, 492] on input "text" at bounding box center [403, 492] width 106 height 14
paste input "Location"
click at [530, 491] on input "text" at bounding box center [518, 492] width 106 height 14
paste input "Rocket Part No."
click at [638, 490] on input "text" at bounding box center [633, 492] width 106 height 14
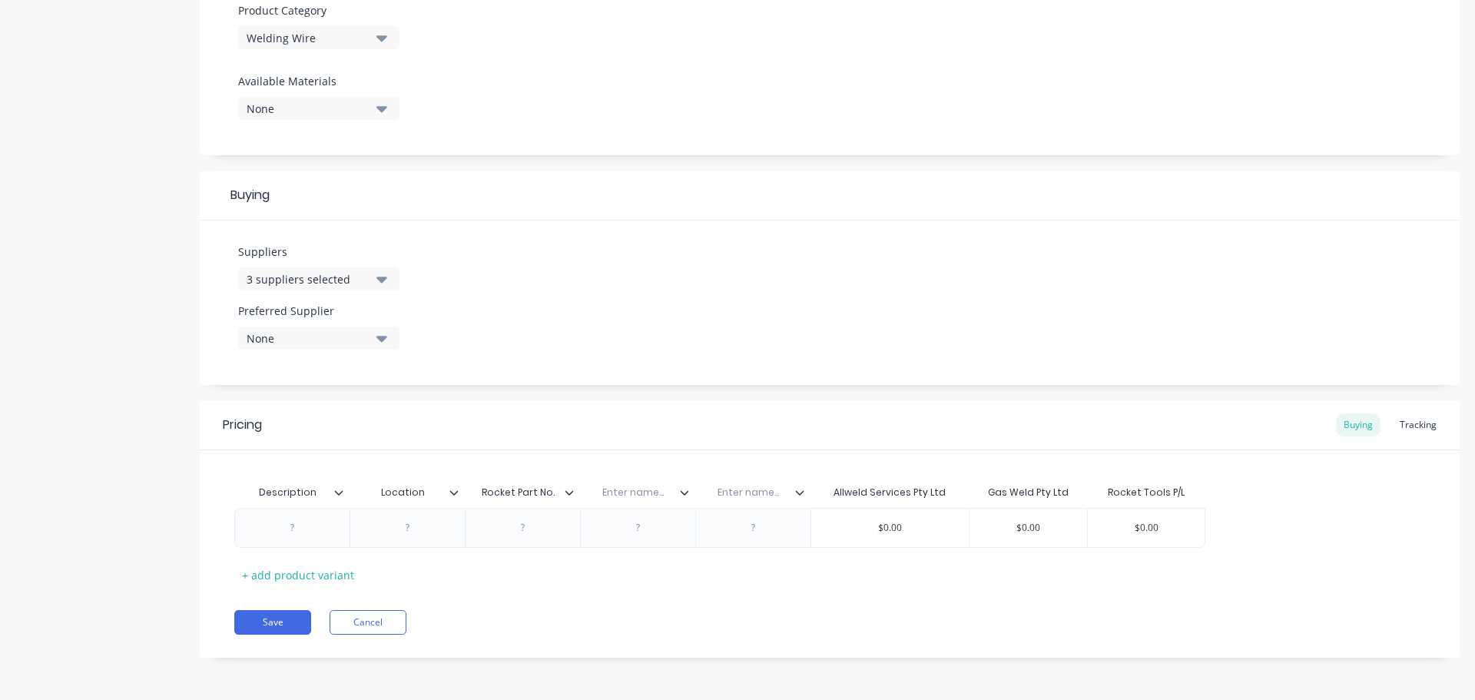
paste input "Allweld Part No."
click at [756, 493] on input "text" at bounding box center [751, 492] width 106 height 14
paste input "Gasweld Part No.."
click at [293, 535] on div at bounding box center [292, 528] width 77 height 20
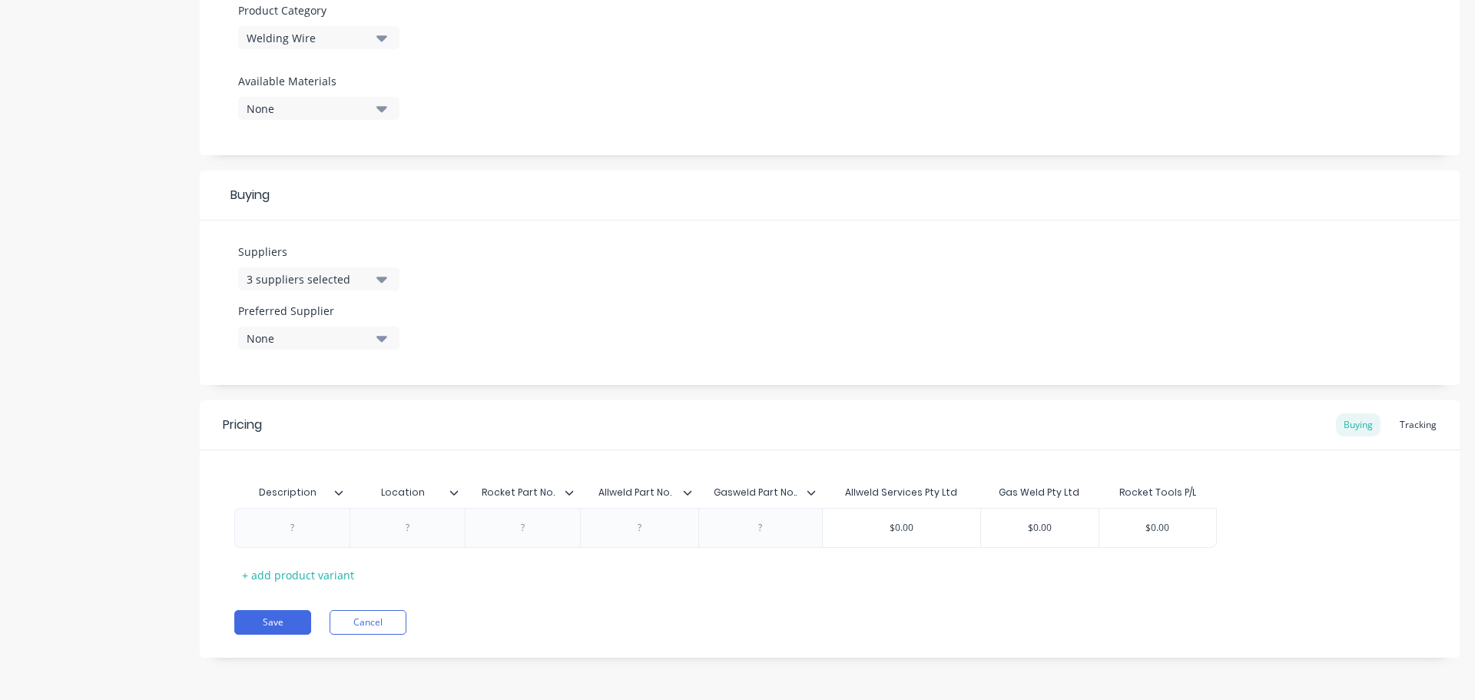
paste div
click at [333, 542] on div "ALUMINIUM 0.9mm" at bounding box center [293, 532] width 105 height 34
drag, startPoint x: 329, startPoint y: 542, endPoint x: 240, endPoint y: 515, distance: 92.3
click at [240, 515] on div "ALUMINIUM 0.9mm 4043" at bounding box center [293, 532] width 118 height 48
copy div "ALUMINIUM 0.9mm 4043"
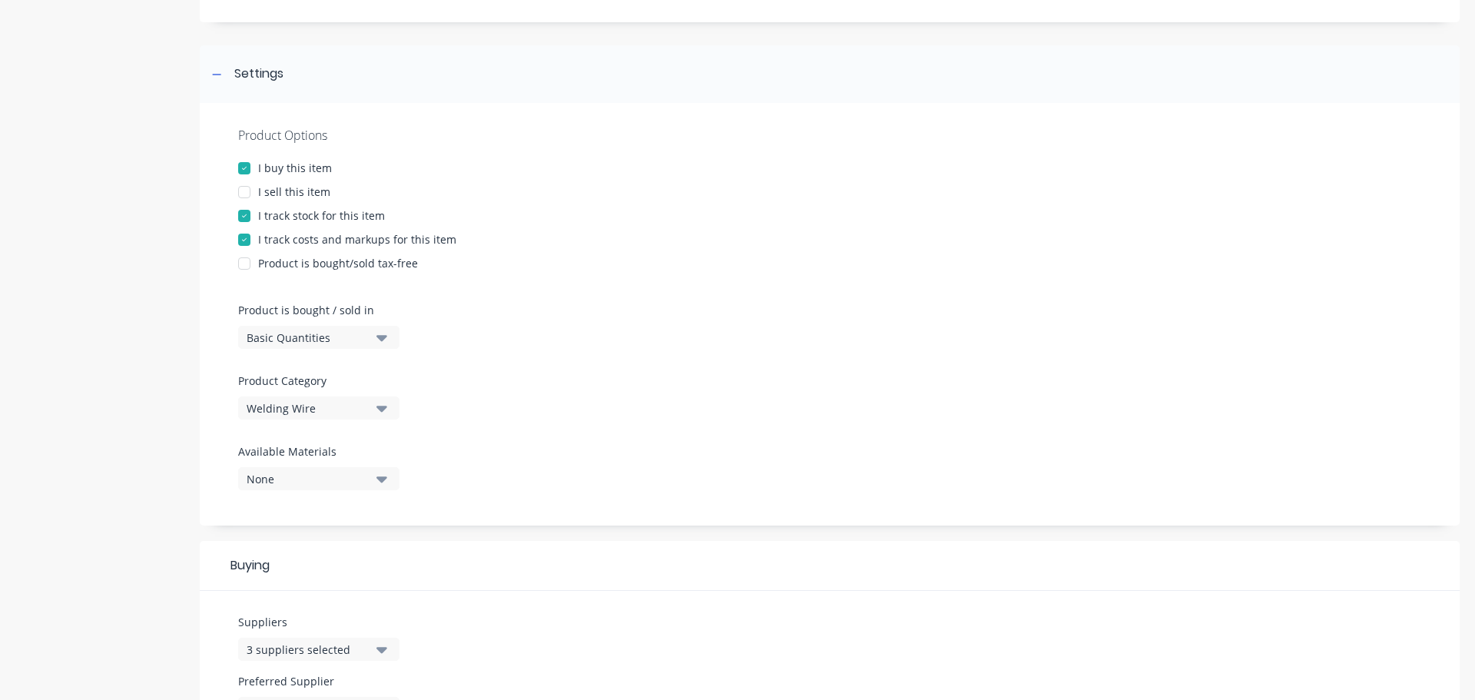
scroll to position [14, 0]
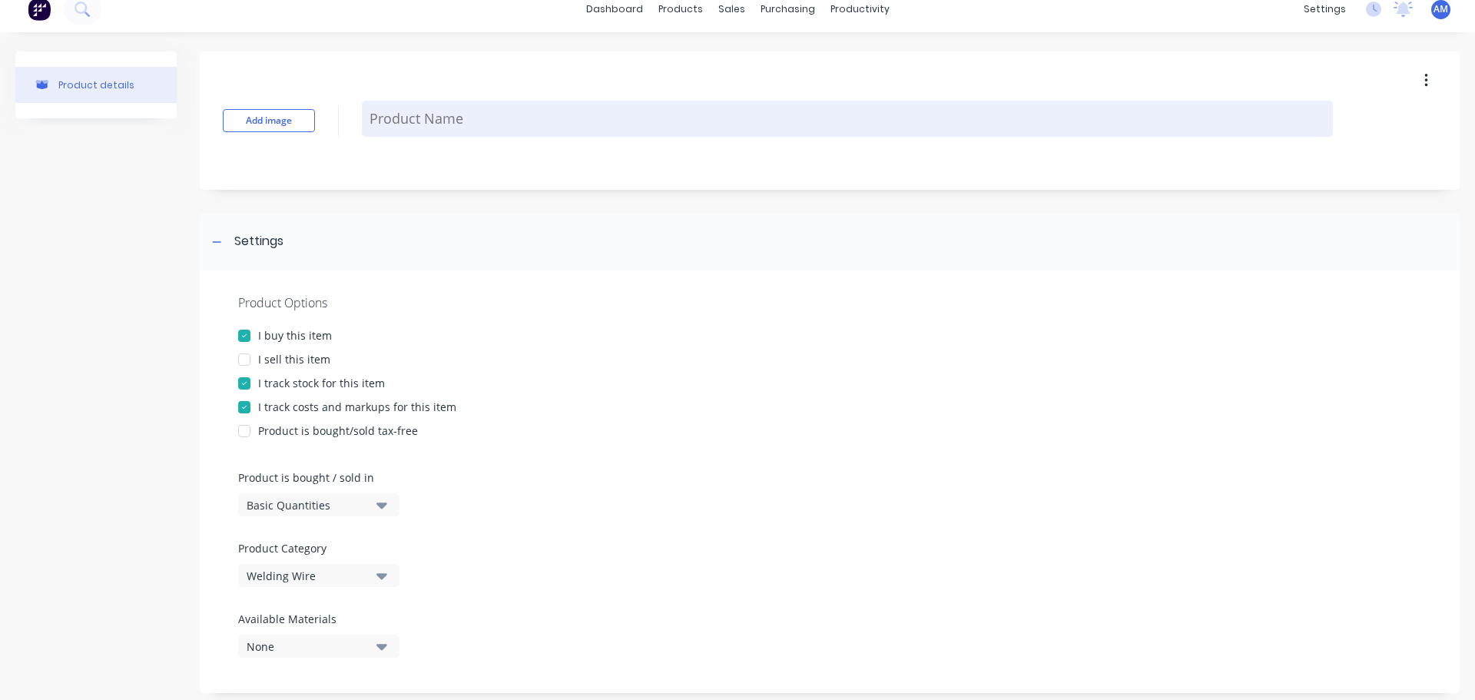
click at [442, 125] on textarea at bounding box center [847, 119] width 971 height 36
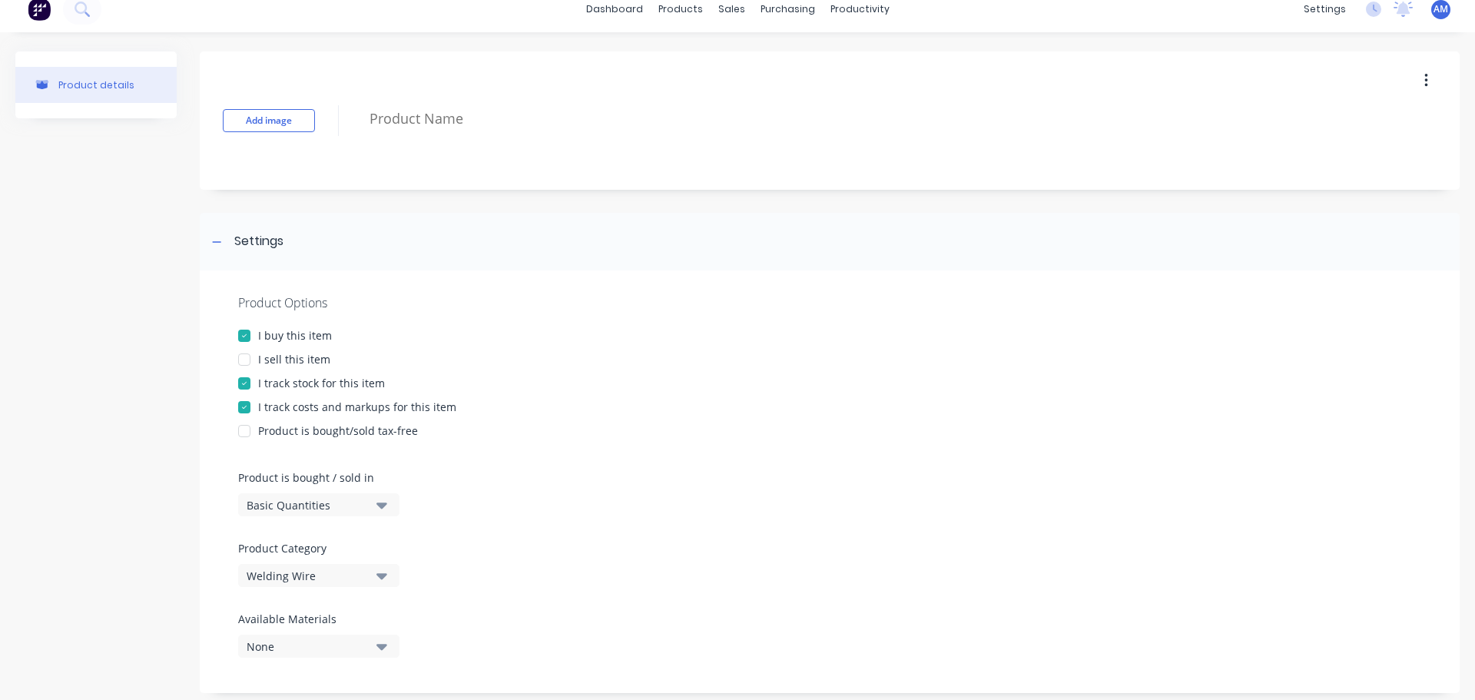
paste textarea "ALUMINIUM 0.9mm 4043"
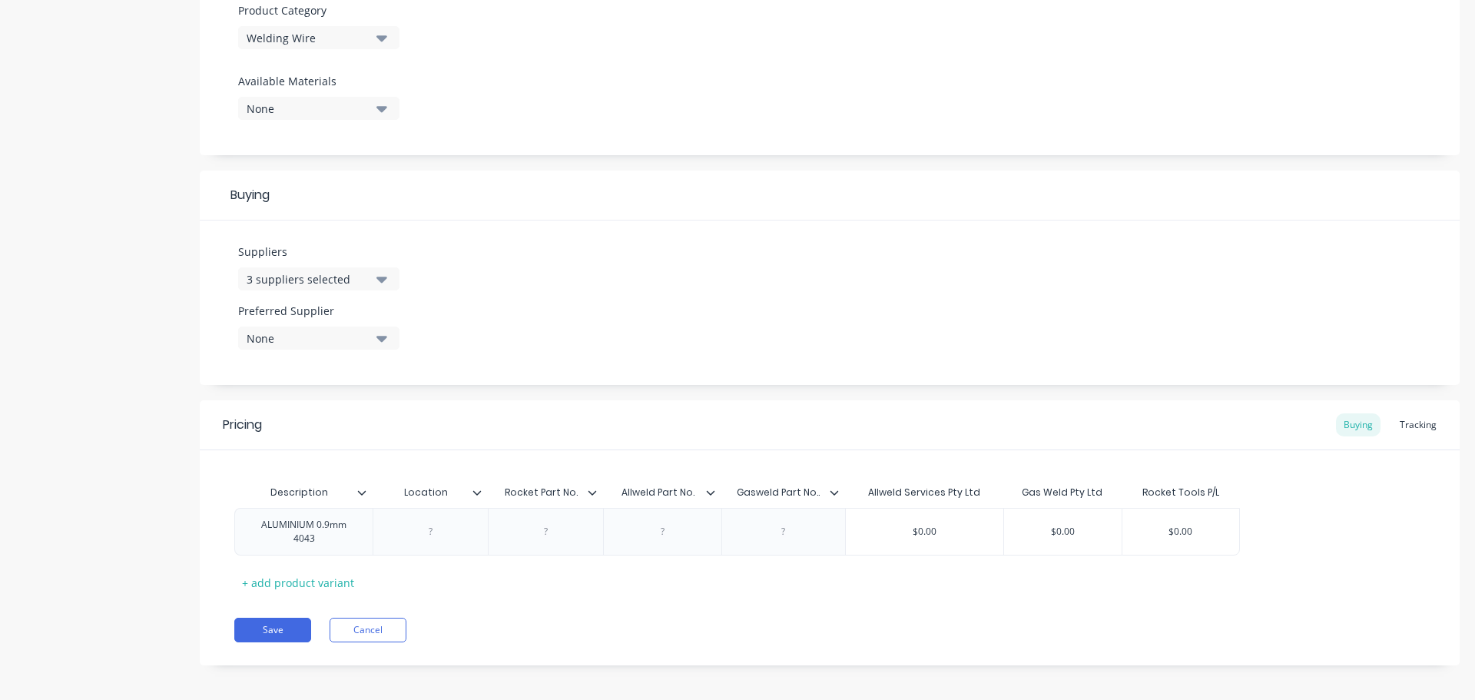
scroll to position [559, 0]
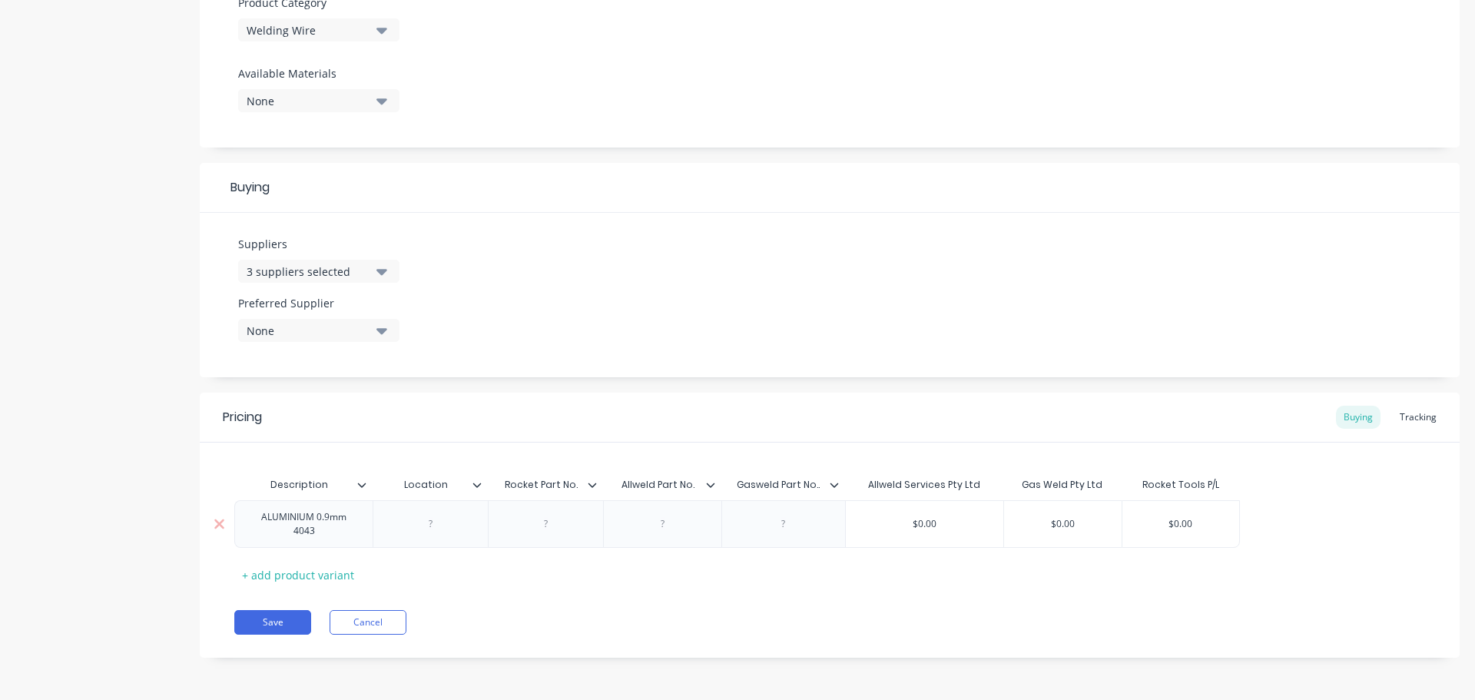
click at [783, 528] on div at bounding box center [783, 524] width 77 height 20
paste div
drag, startPoint x: 1078, startPoint y: 528, endPoint x: 1015, endPoint y: 526, distance: 63.8
click at [1015, 526] on input "$0.00" at bounding box center [1063, 524] width 118 height 14
paste input "97"
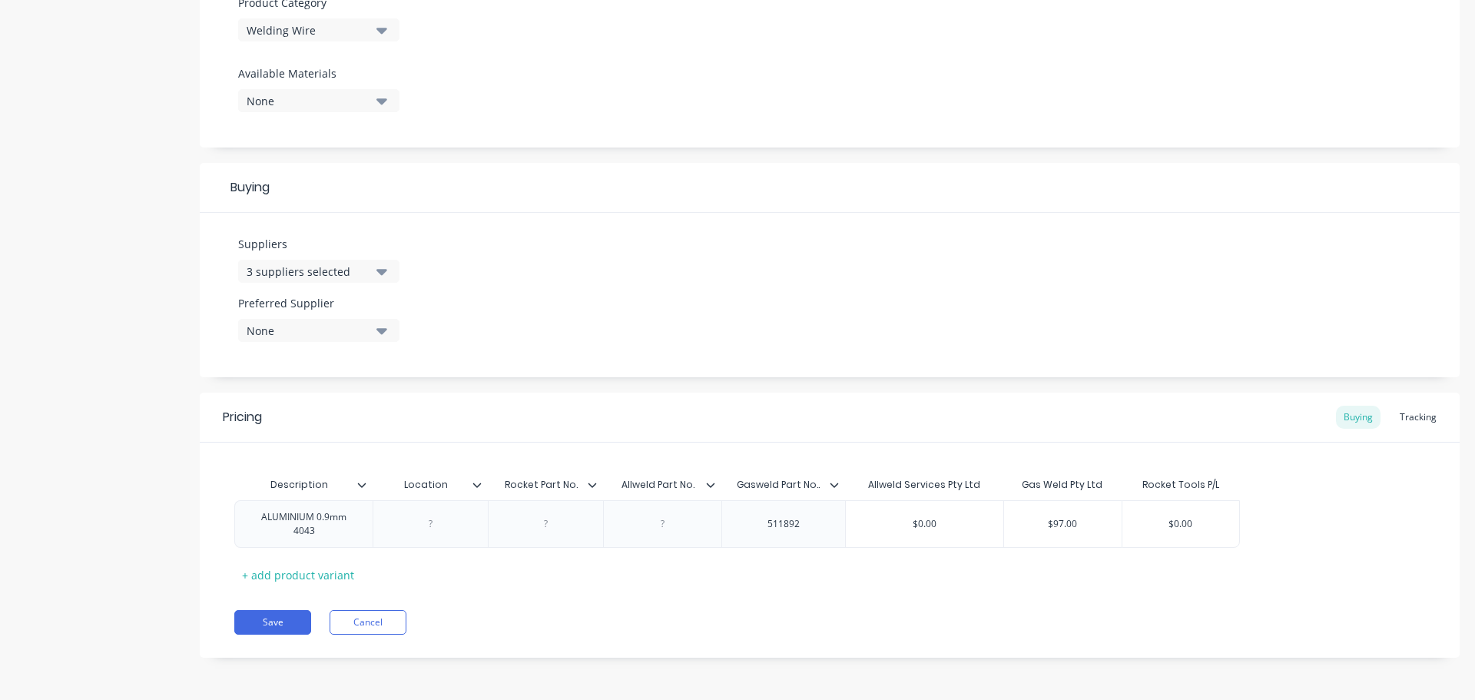
click at [381, 333] on icon "button" at bounding box center [381, 331] width 11 height 6
click at [291, 449] on div "Gas Weld Pty Ltd" at bounding box center [362, 445] width 154 height 16
click at [278, 613] on button "Save" at bounding box center [272, 622] width 77 height 25
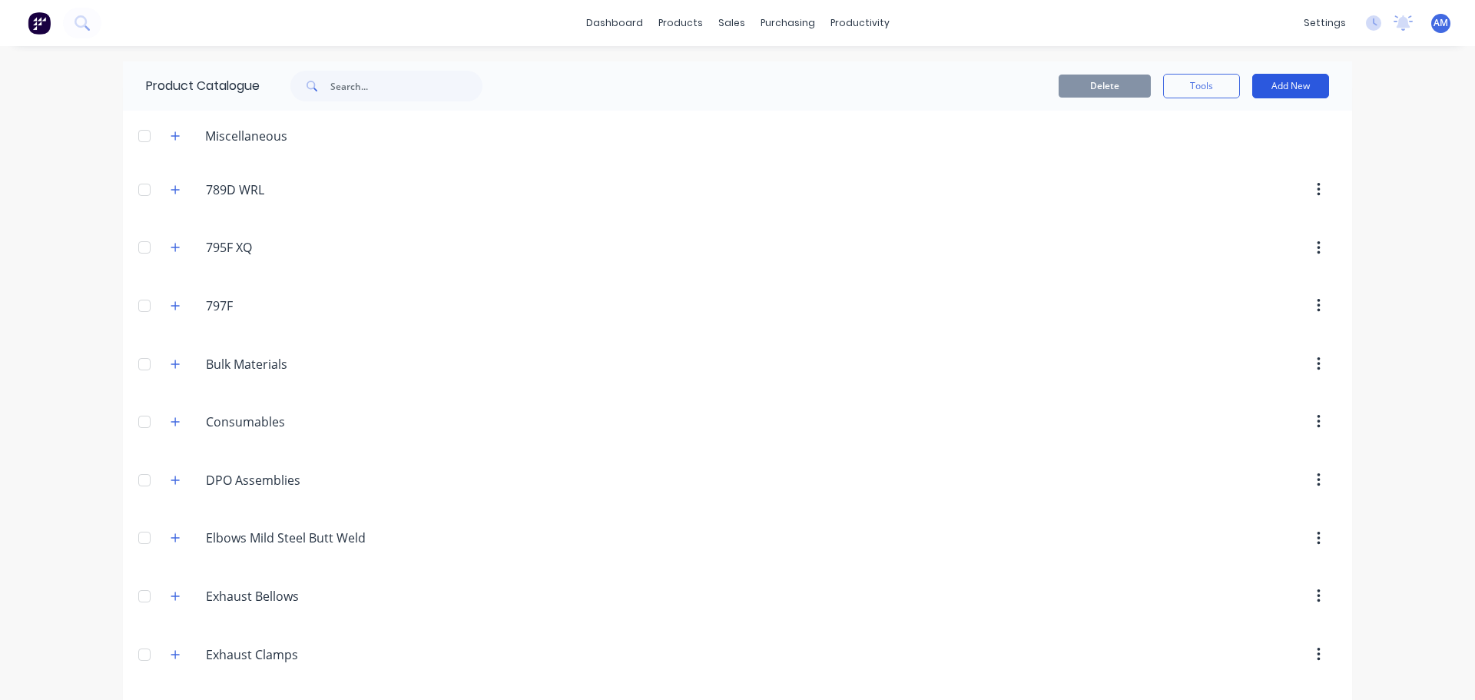
click at [1285, 89] on button "Add New" at bounding box center [1290, 86] width 77 height 25
click at [1218, 156] on div "Product" at bounding box center [1256, 156] width 118 height 22
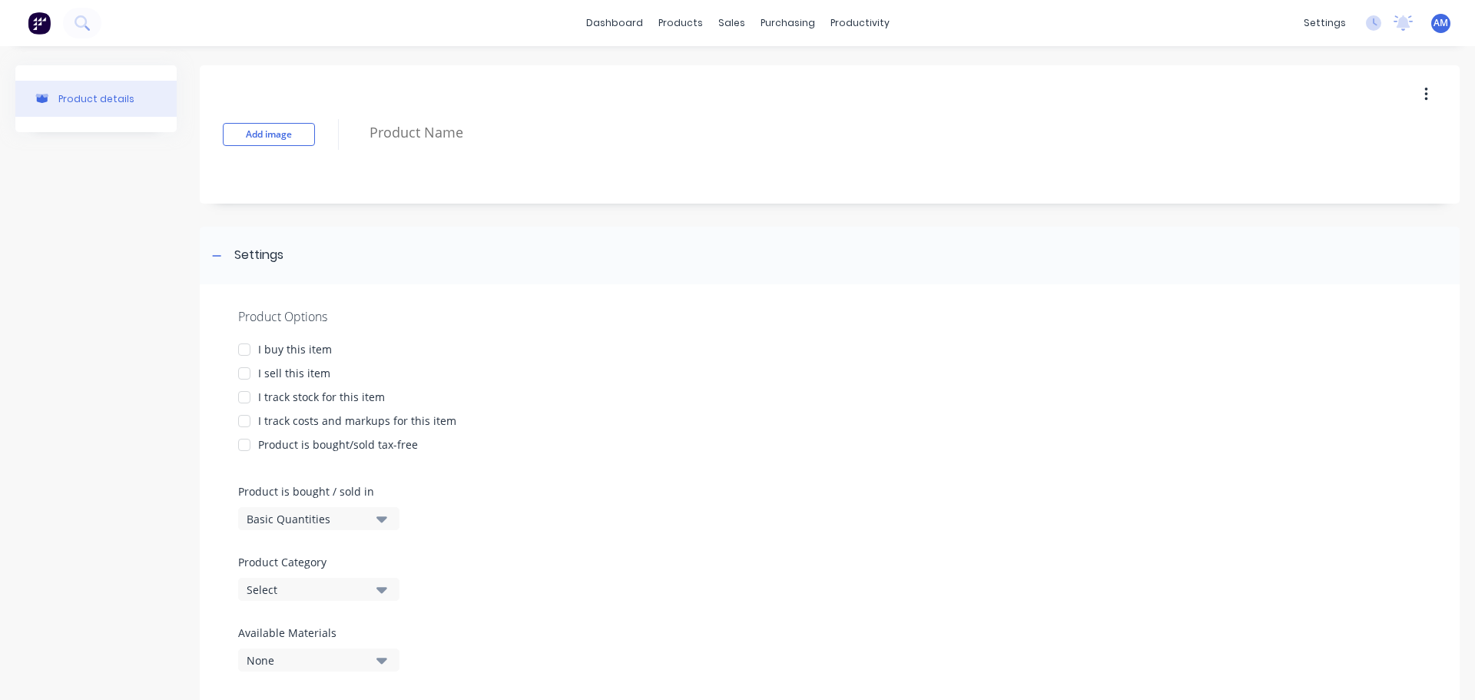
click at [237, 346] on div at bounding box center [244, 349] width 31 height 31
click at [237, 398] on div at bounding box center [244, 397] width 31 height 31
click at [234, 428] on div at bounding box center [244, 421] width 31 height 31
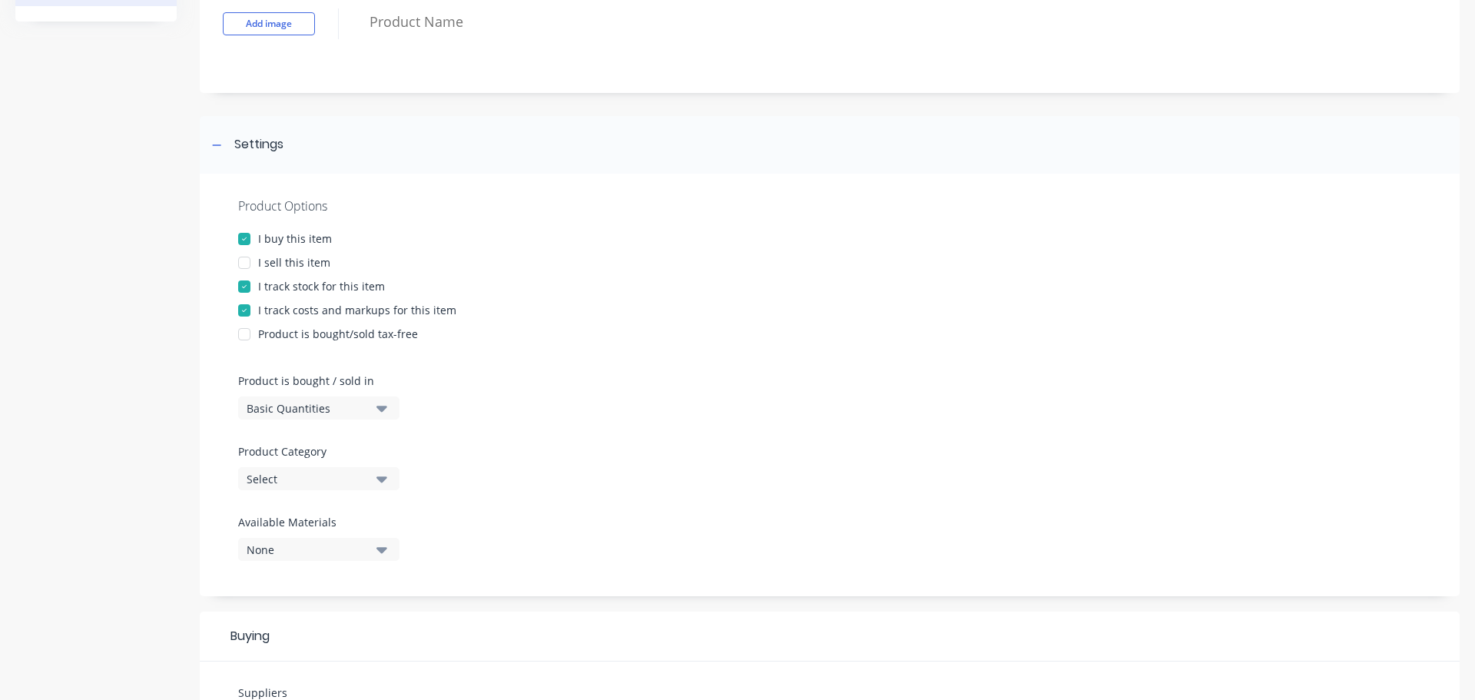
scroll to position [230, 0]
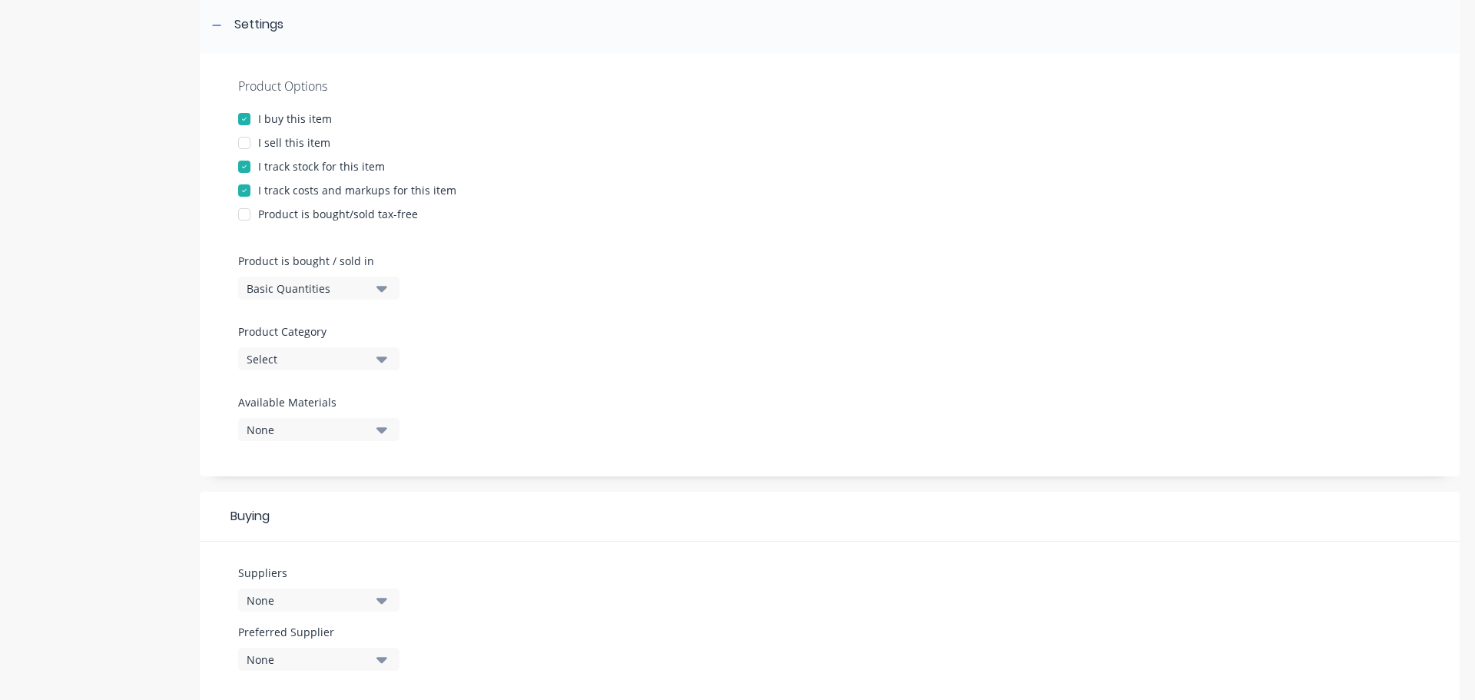
click at [379, 362] on icon "button" at bounding box center [381, 358] width 11 height 17
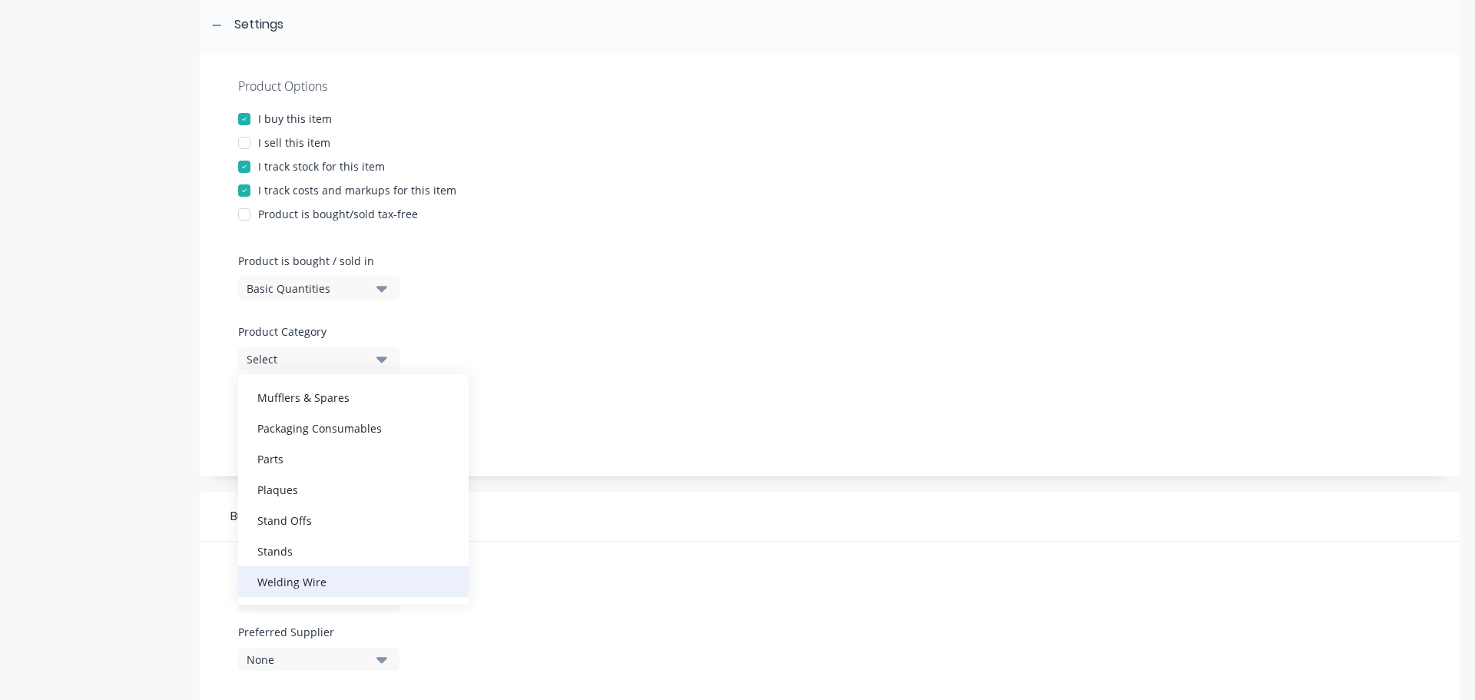
click at [316, 582] on div "Welding Wire" at bounding box center [353, 581] width 230 height 31
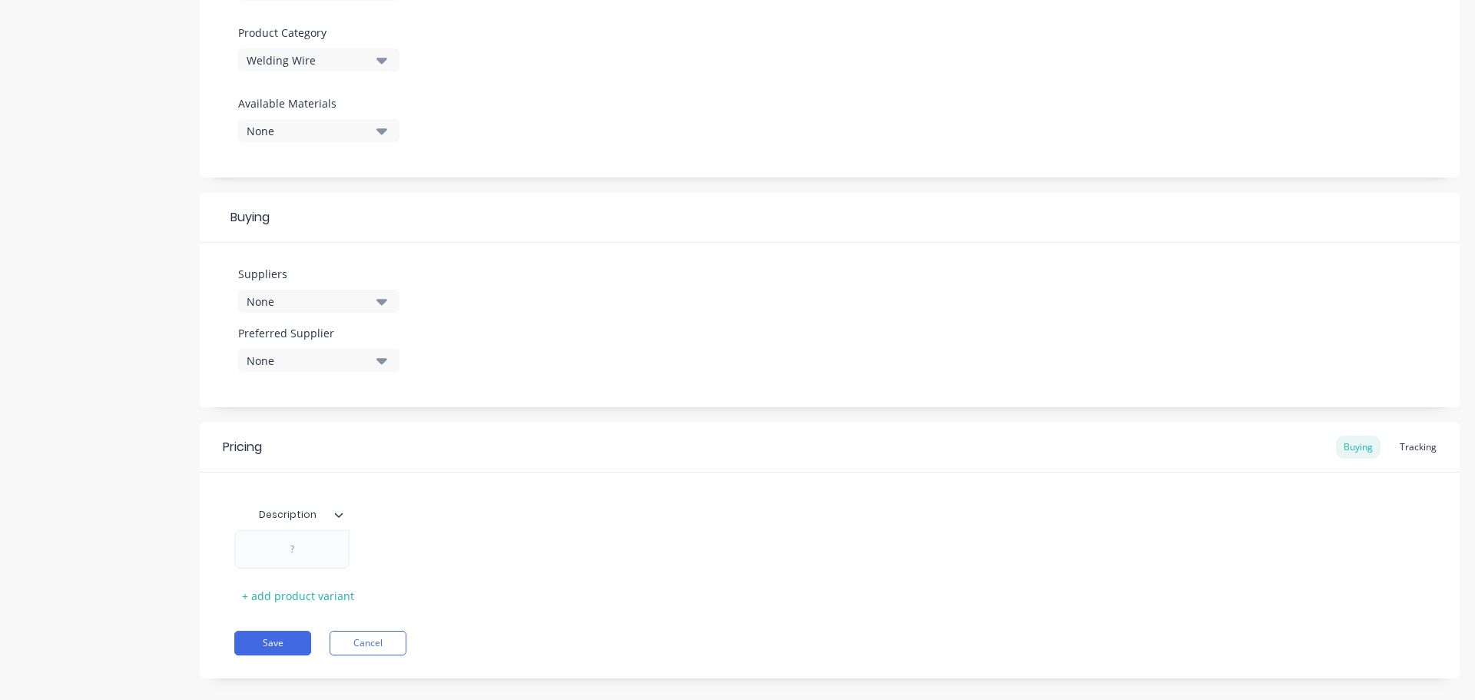
scroll to position [538, 0]
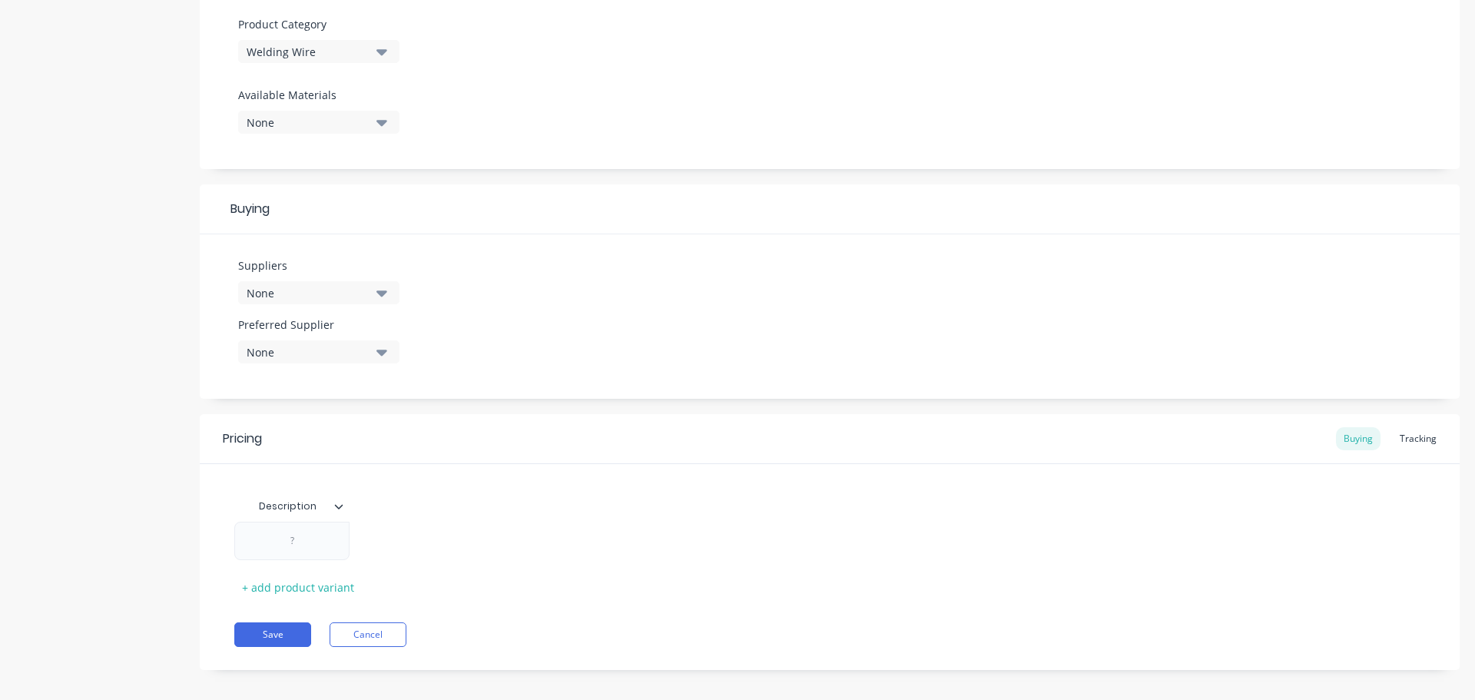
click at [383, 293] on icon "button" at bounding box center [381, 293] width 11 height 6
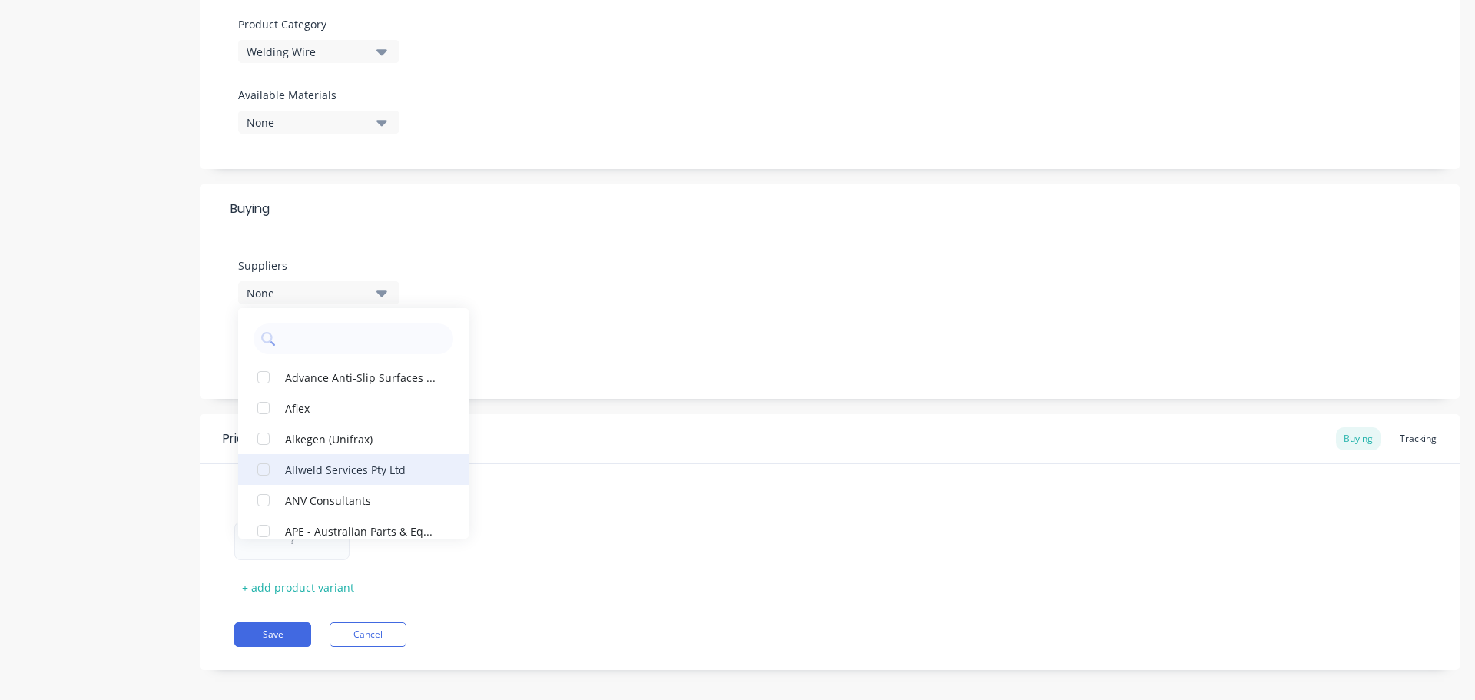
click at [318, 472] on div "Allweld Services Pty Ltd" at bounding box center [362, 469] width 154 height 16
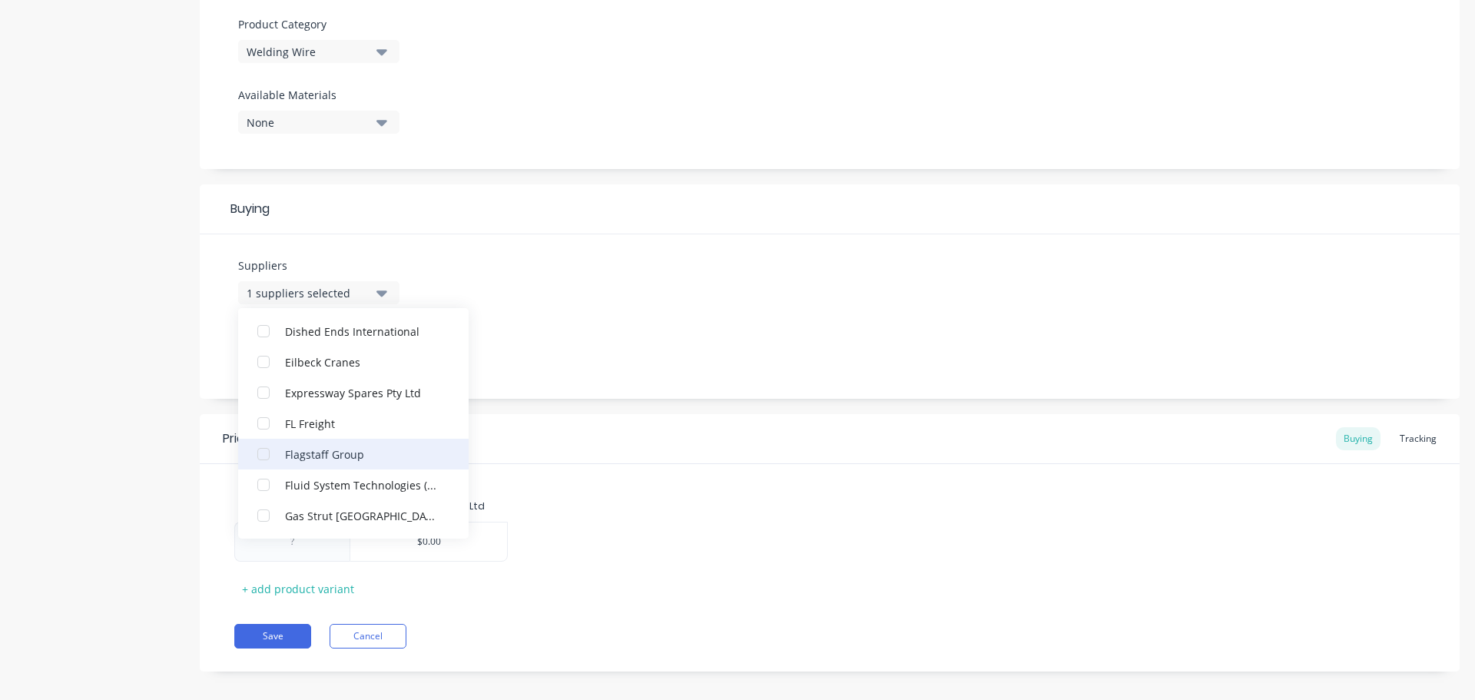
scroll to position [3303, 0]
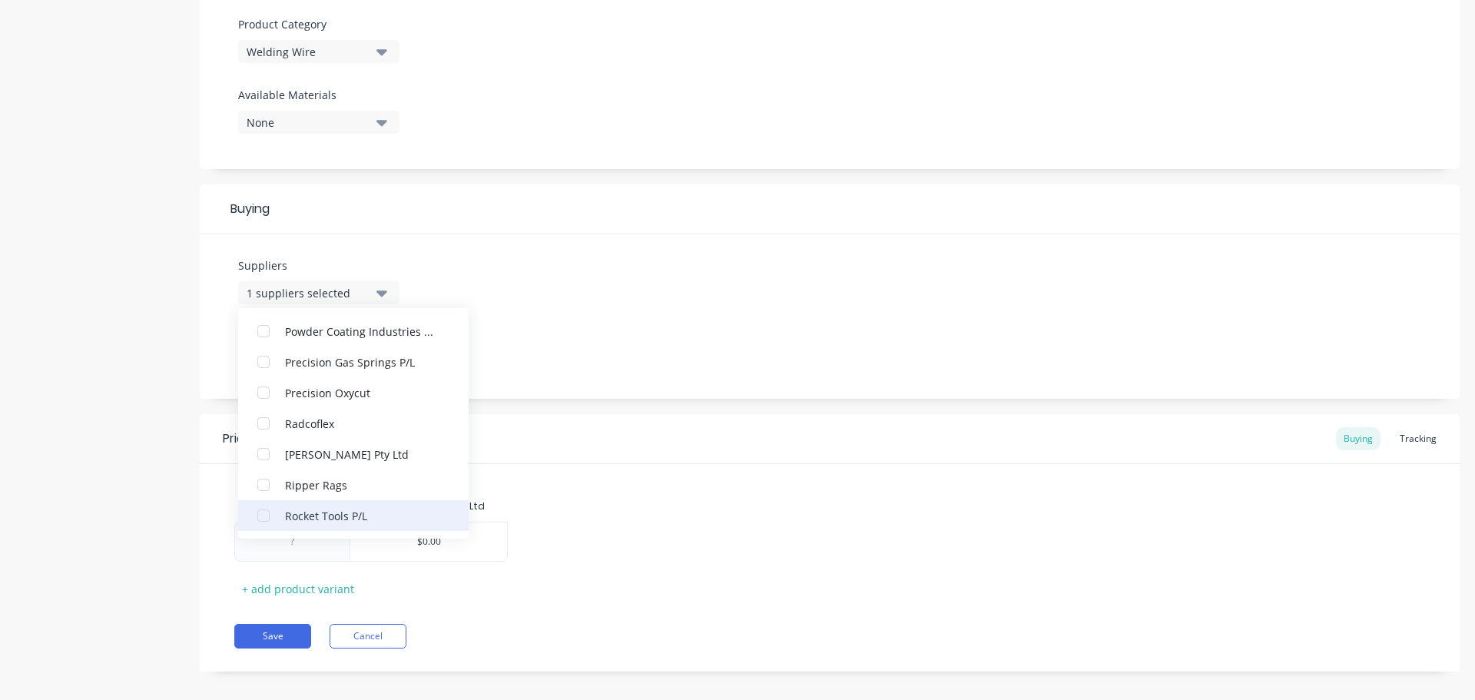
click at [326, 509] on div "Rocket Tools P/L" at bounding box center [362, 515] width 154 height 16
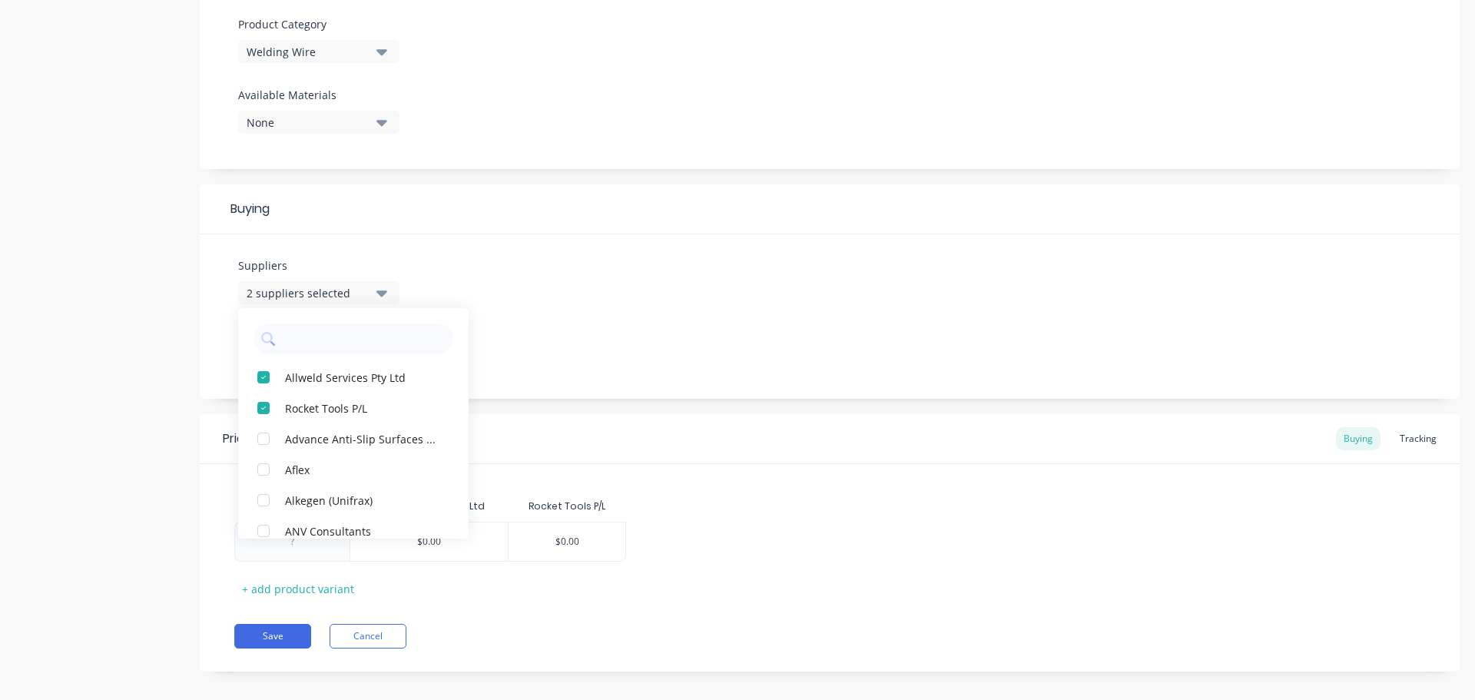
scroll to position [1244, 0]
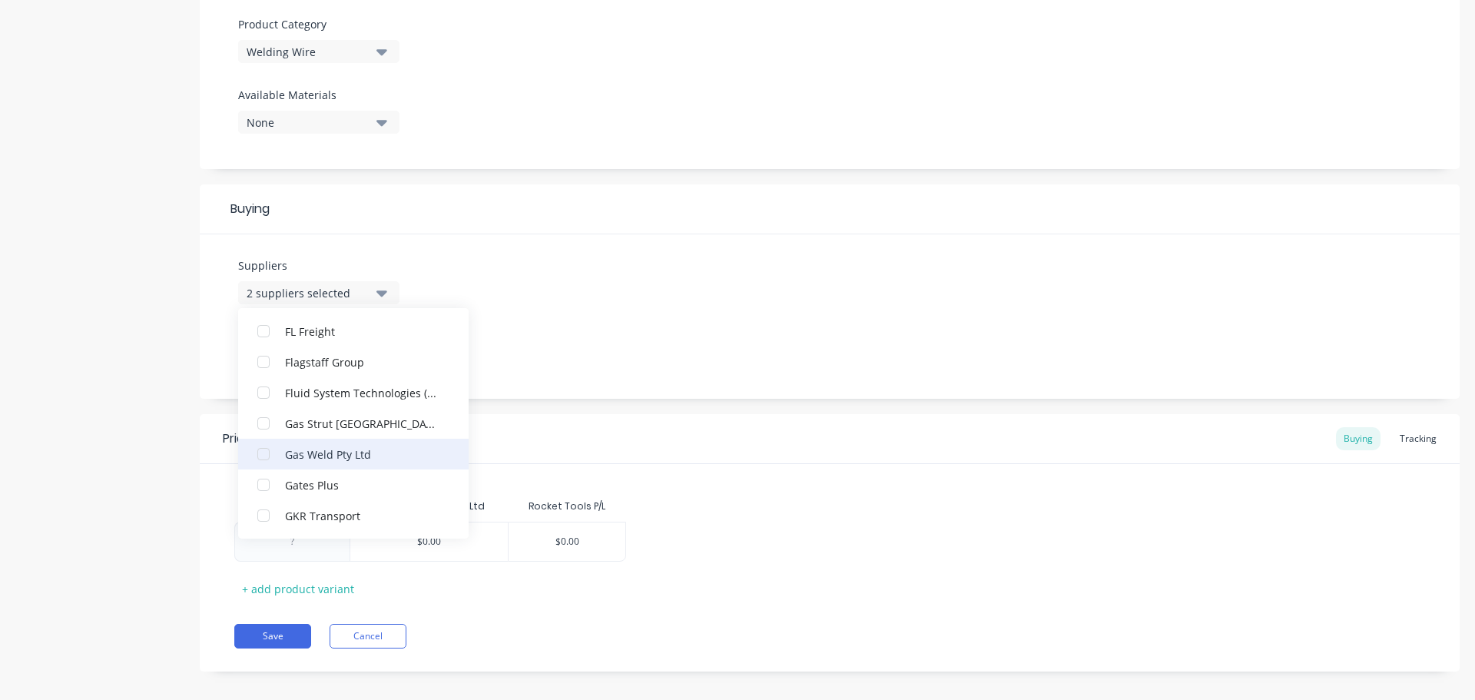
click at [336, 455] on div "Gas Weld Pty Ltd" at bounding box center [362, 454] width 154 height 16
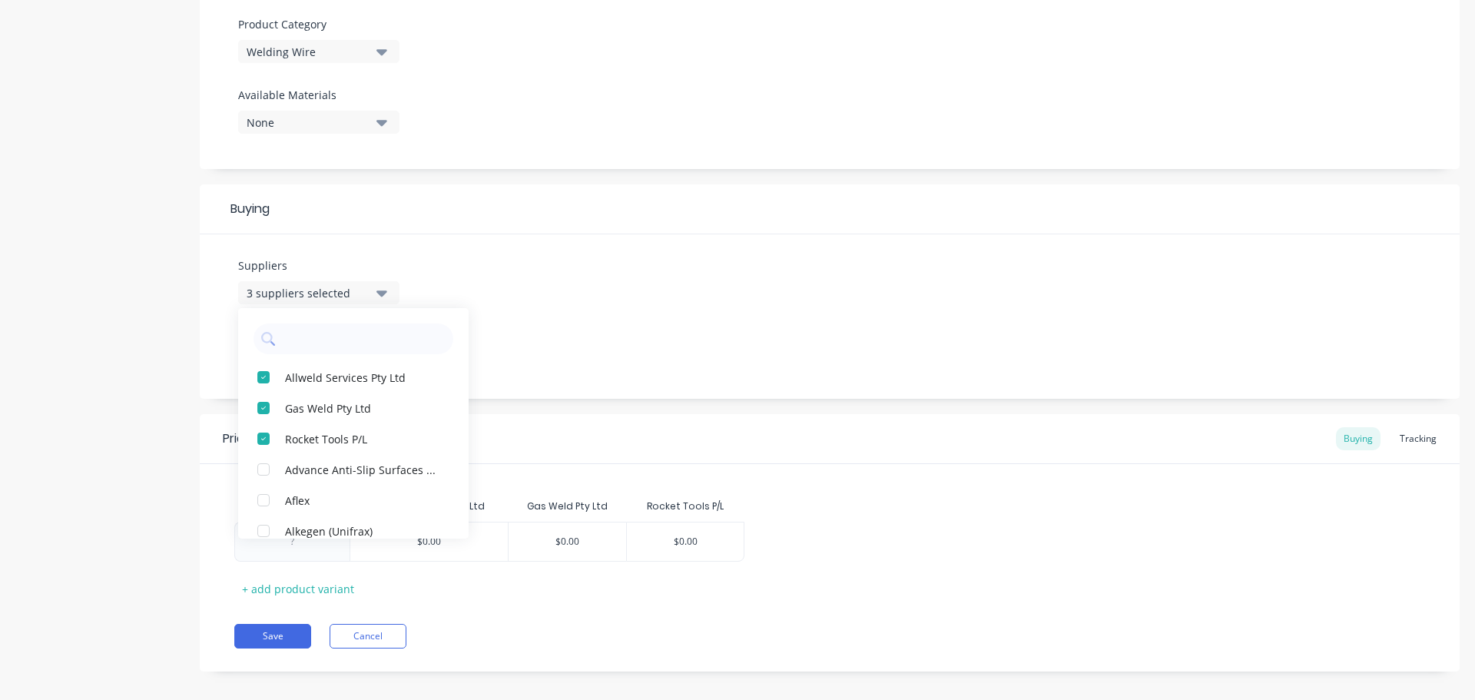
click at [661, 347] on div "Suppliers 3 suppliers selected Allweld Services Pty Ltd Gas Weld Pty Ltd Rocket…" at bounding box center [830, 316] width 1260 height 164
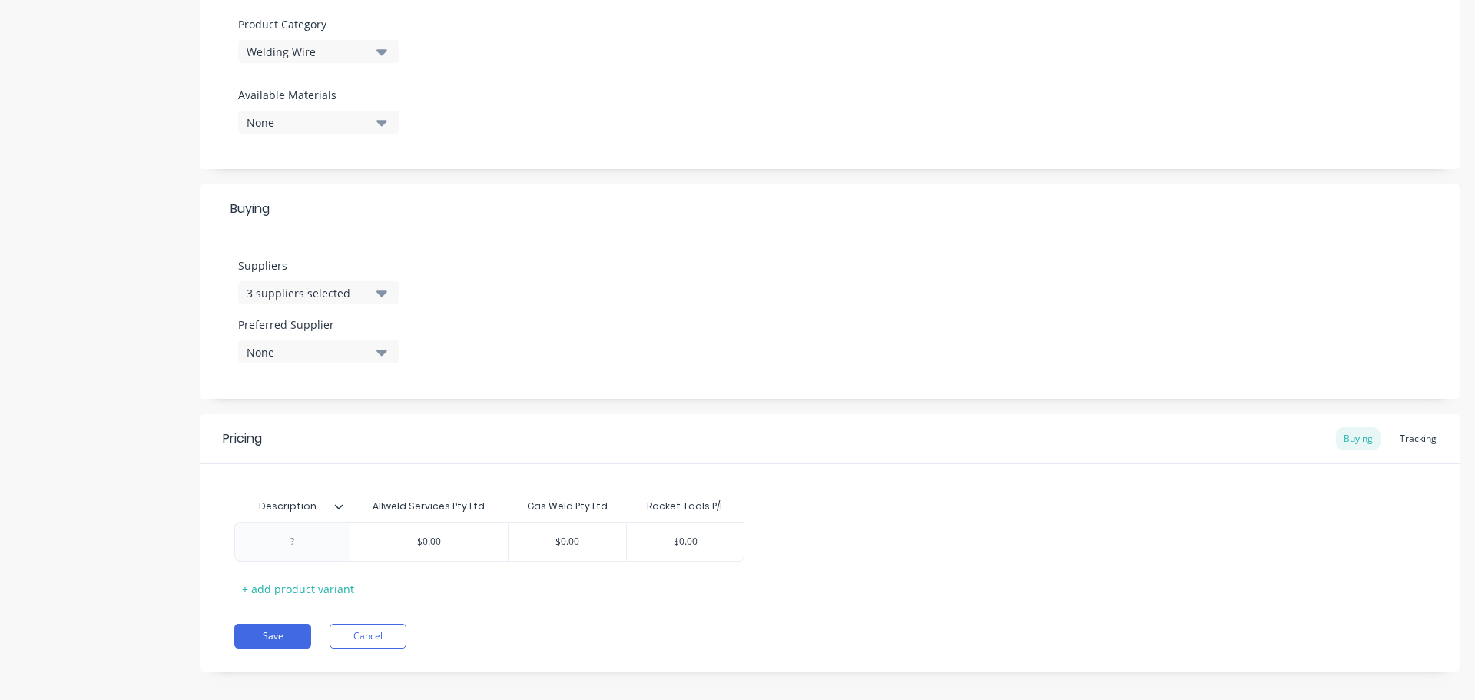
click at [339, 507] on icon at bounding box center [338, 506] width 9 height 9
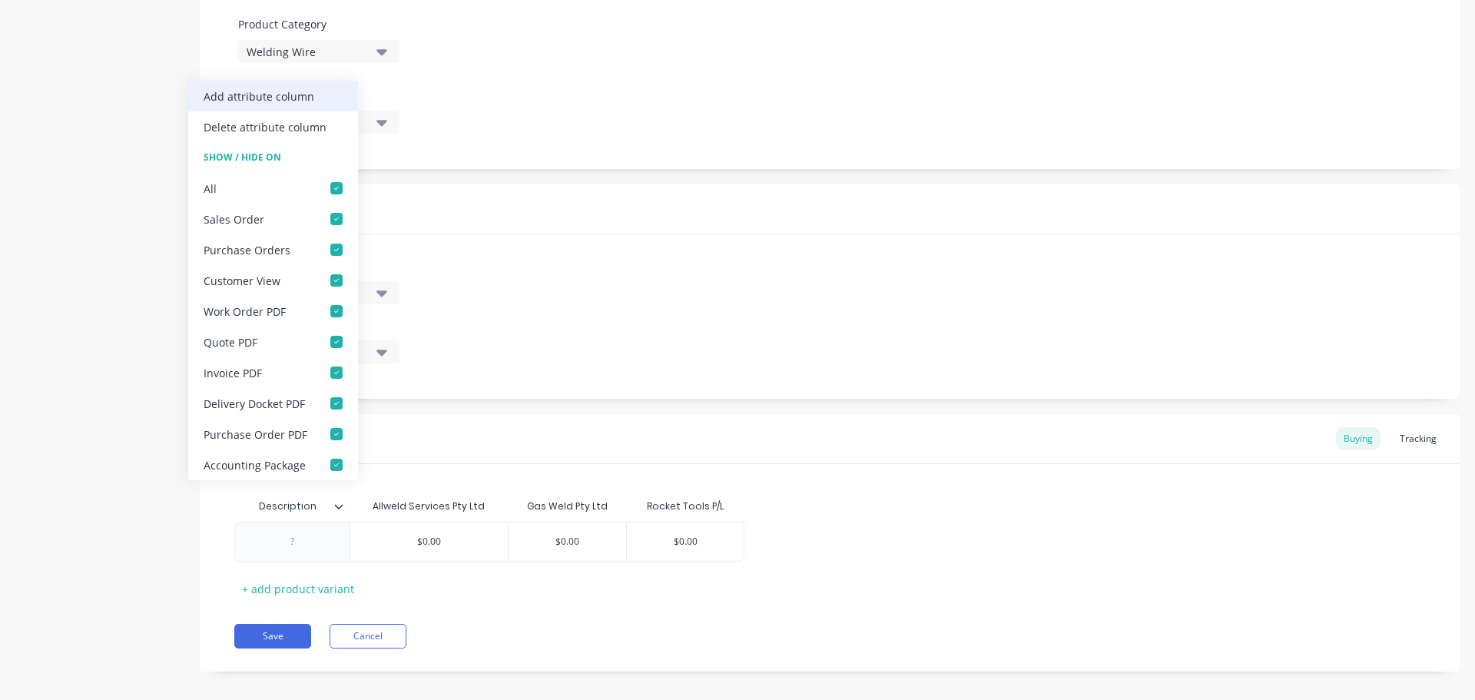
click at [318, 98] on div "Add attribute column" at bounding box center [273, 96] width 170 height 31
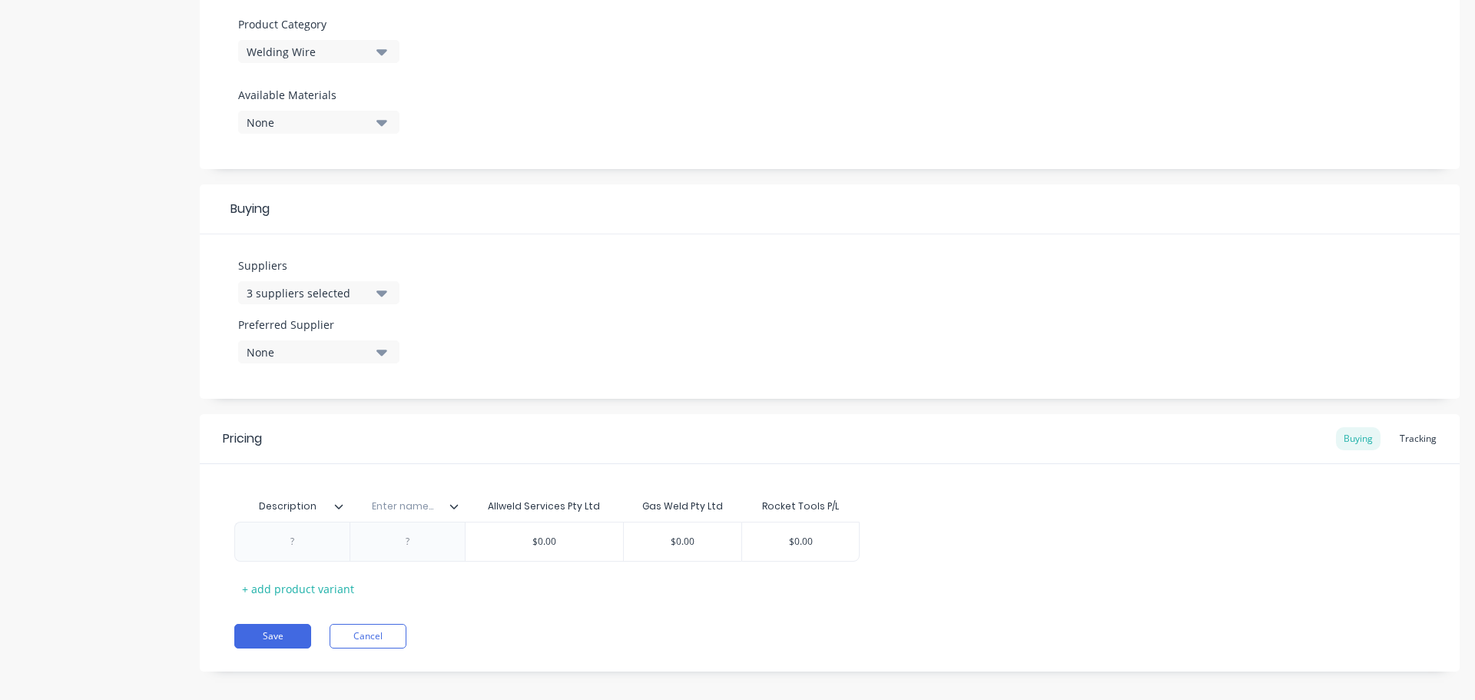
click at [453, 515] on div "Enter name..." at bounding box center [403, 506] width 106 height 38
click at [456, 505] on icon at bounding box center [454, 506] width 8 height 5
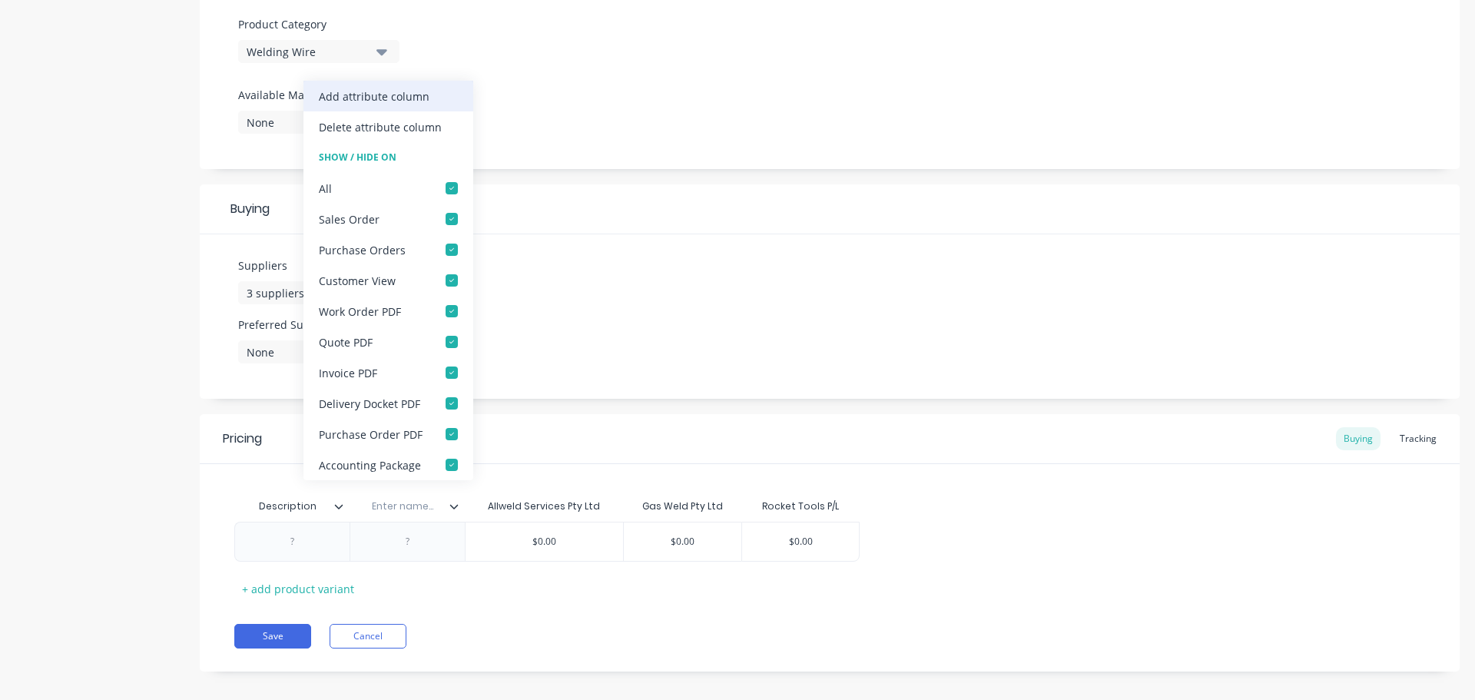
click at [404, 98] on div "Add attribute column" at bounding box center [374, 96] width 111 height 16
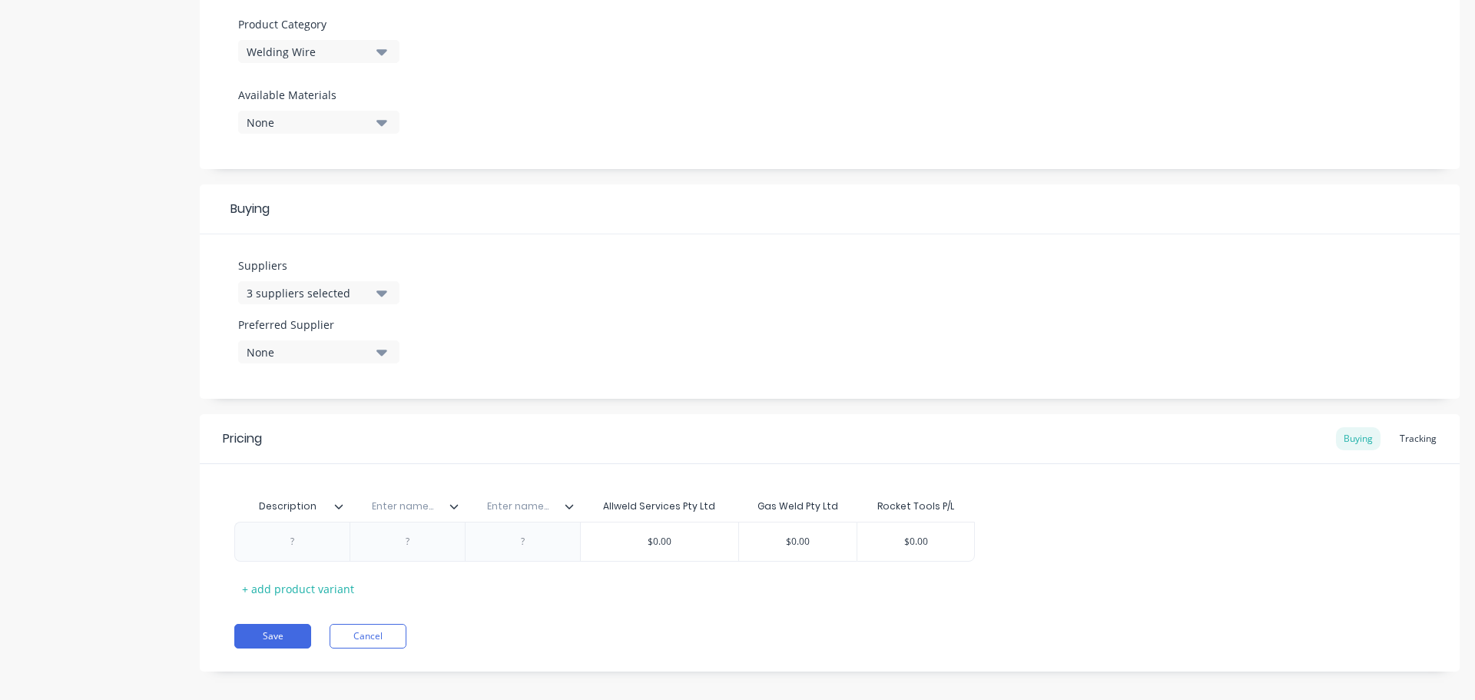
click at [570, 509] on icon at bounding box center [569, 506] width 9 height 9
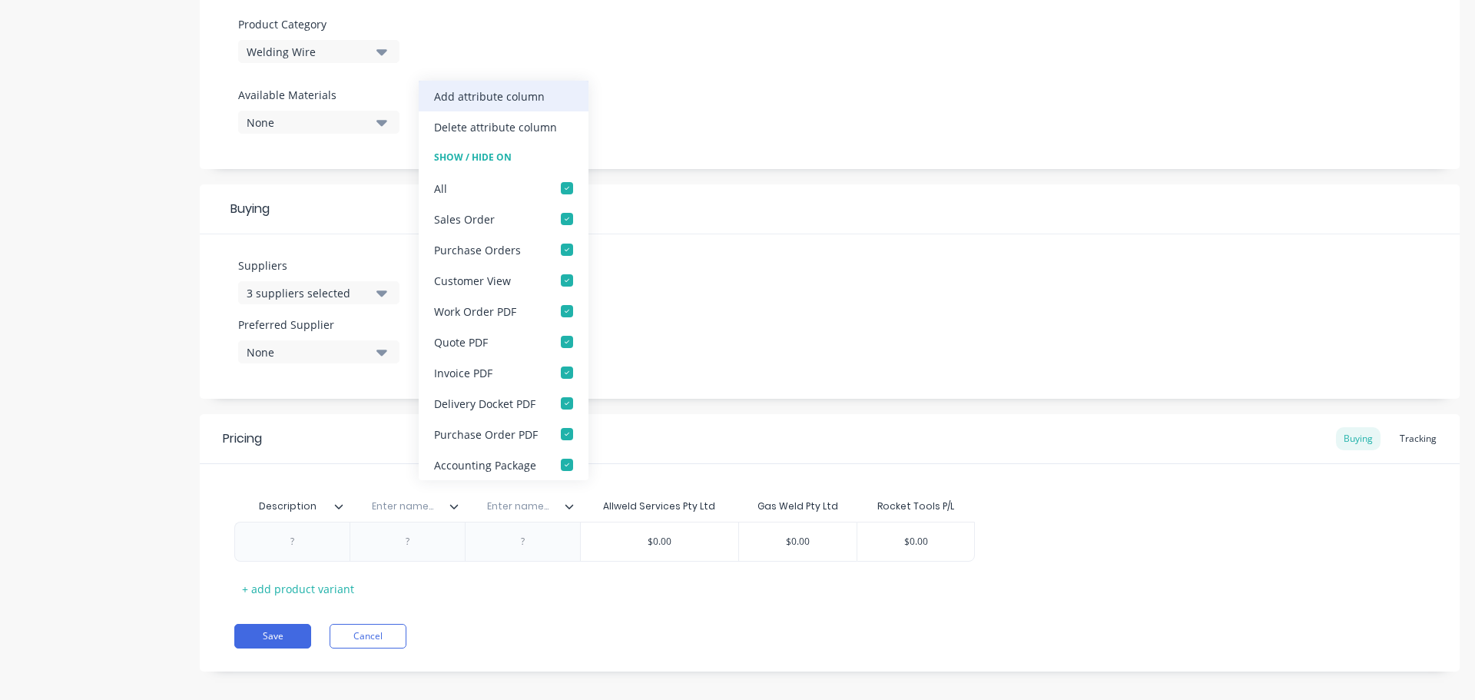
click at [507, 92] on div "Add attribute column" at bounding box center [489, 96] width 111 height 16
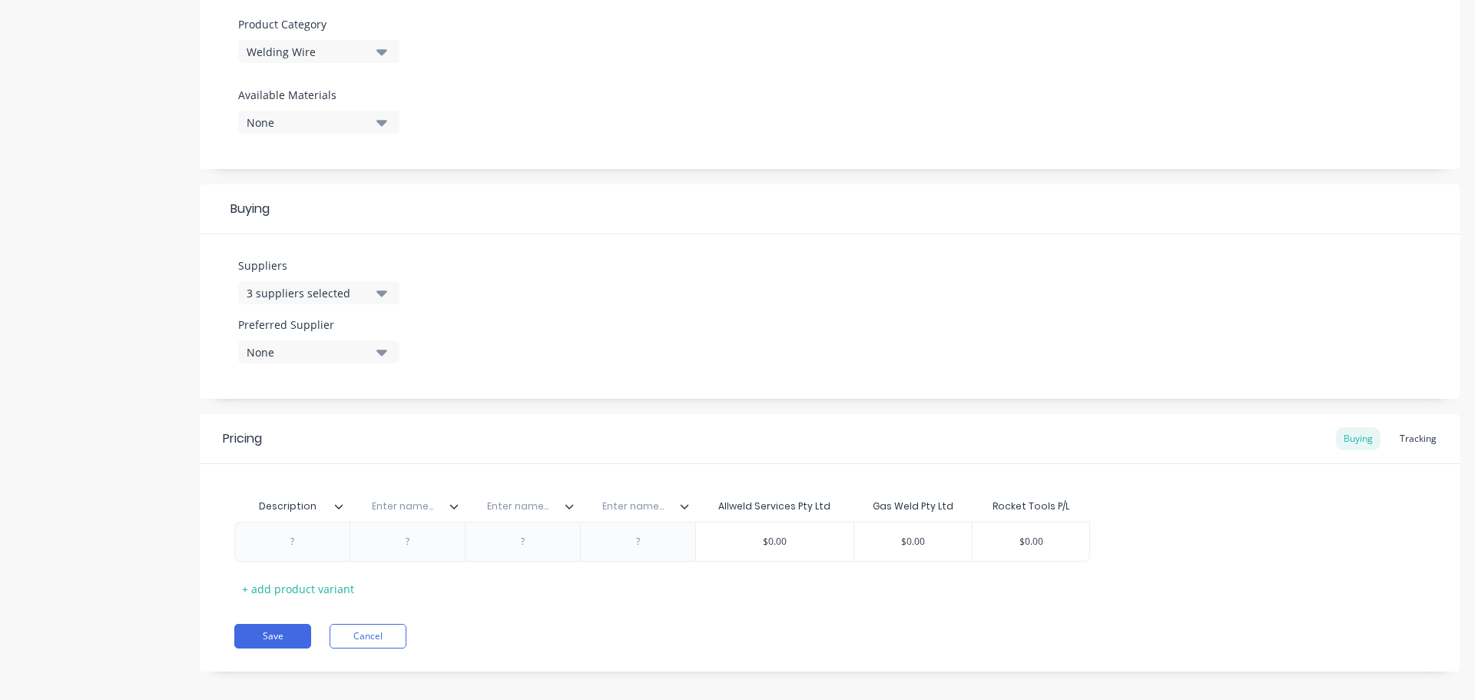
click at [684, 507] on icon at bounding box center [684, 506] width 9 height 9
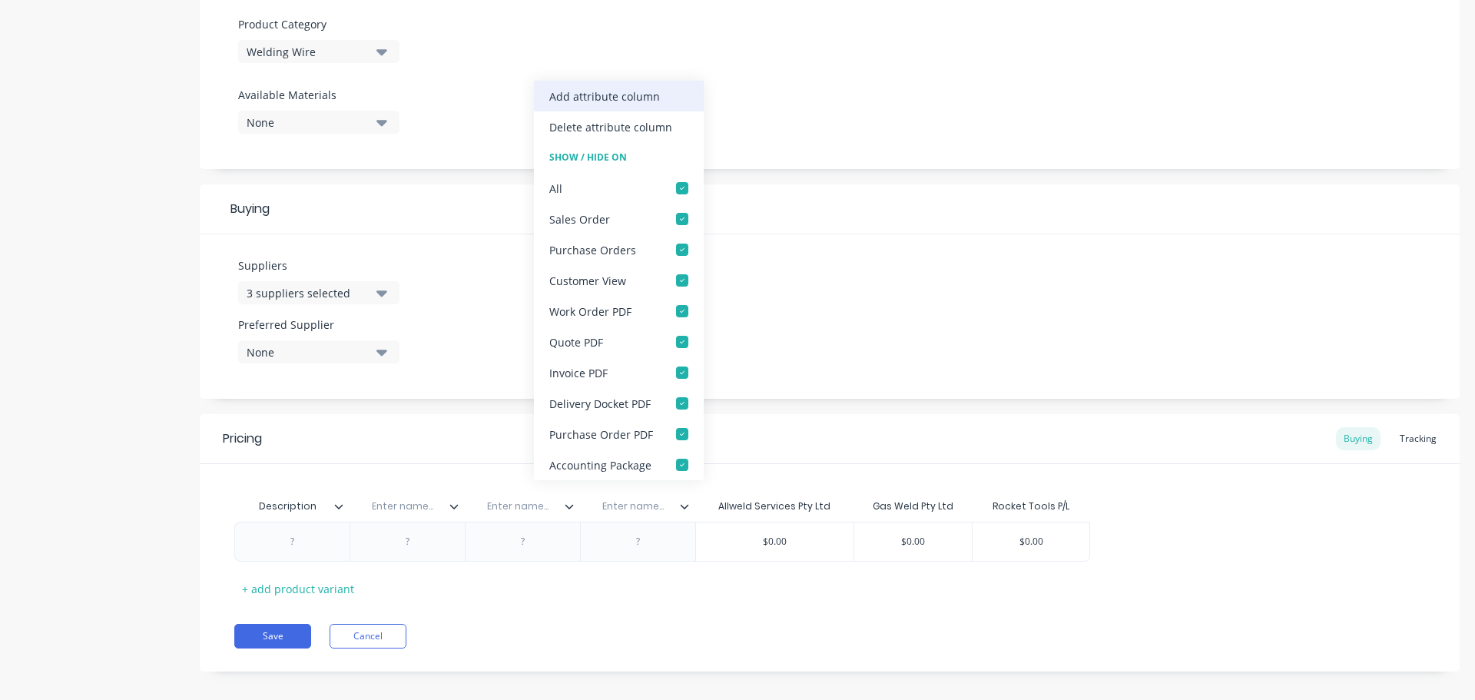
click at [637, 91] on div "Add attribute column" at bounding box center [604, 96] width 111 height 16
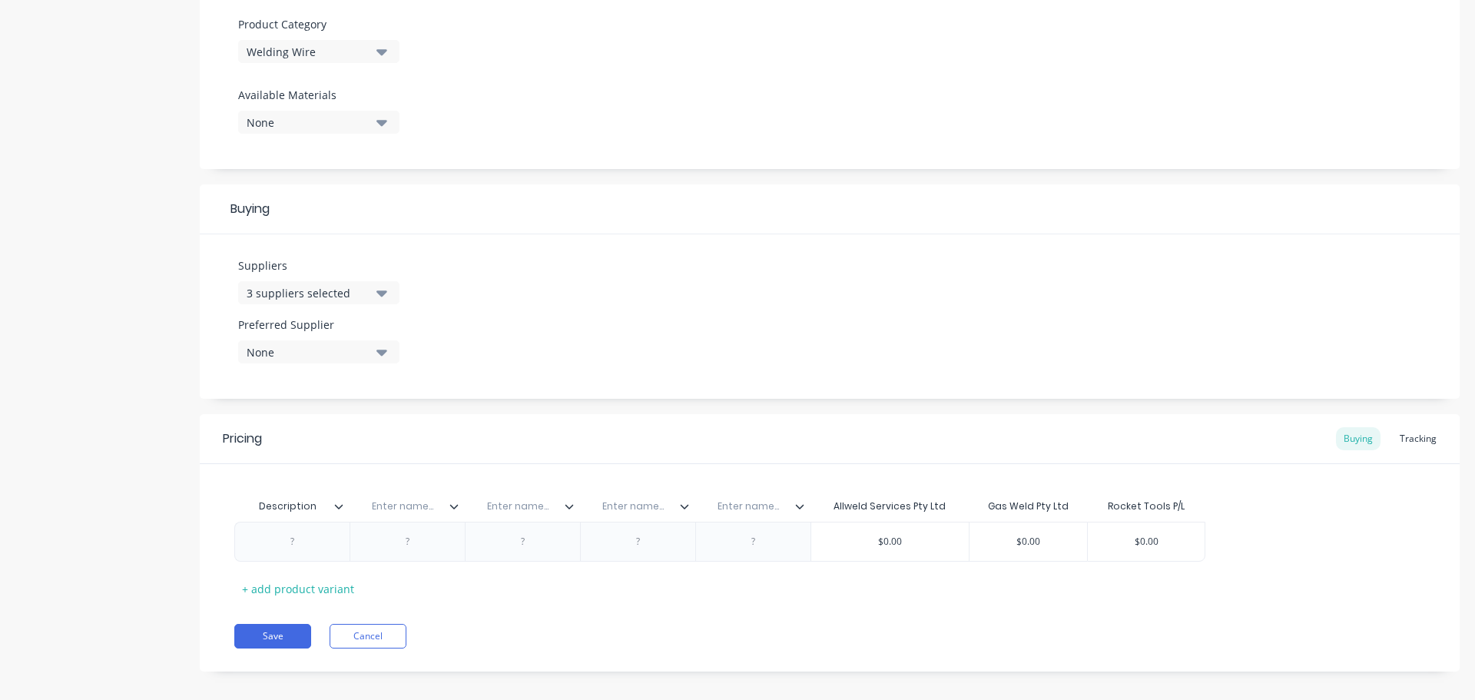
click at [414, 506] on input "text" at bounding box center [403, 506] width 106 height 14
paste input "Location"
click at [525, 509] on input "text" at bounding box center [518, 506] width 106 height 14
paste input "Rocket Part No."
click at [637, 512] on input "text" at bounding box center [633, 506] width 106 height 14
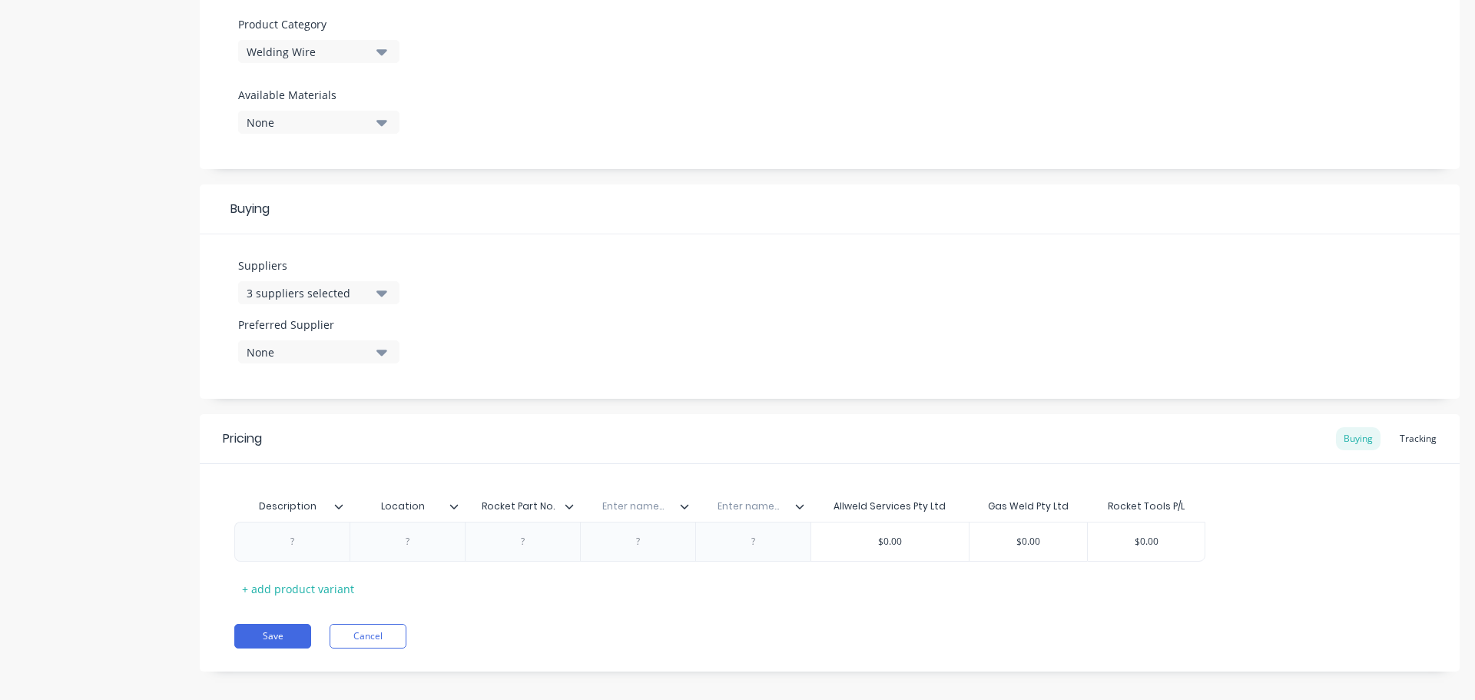
paste input "Allweld Part No."
click at [758, 509] on input "text" at bounding box center [751, 506] width 106 height 14
paste input "Gasweld Part No.."
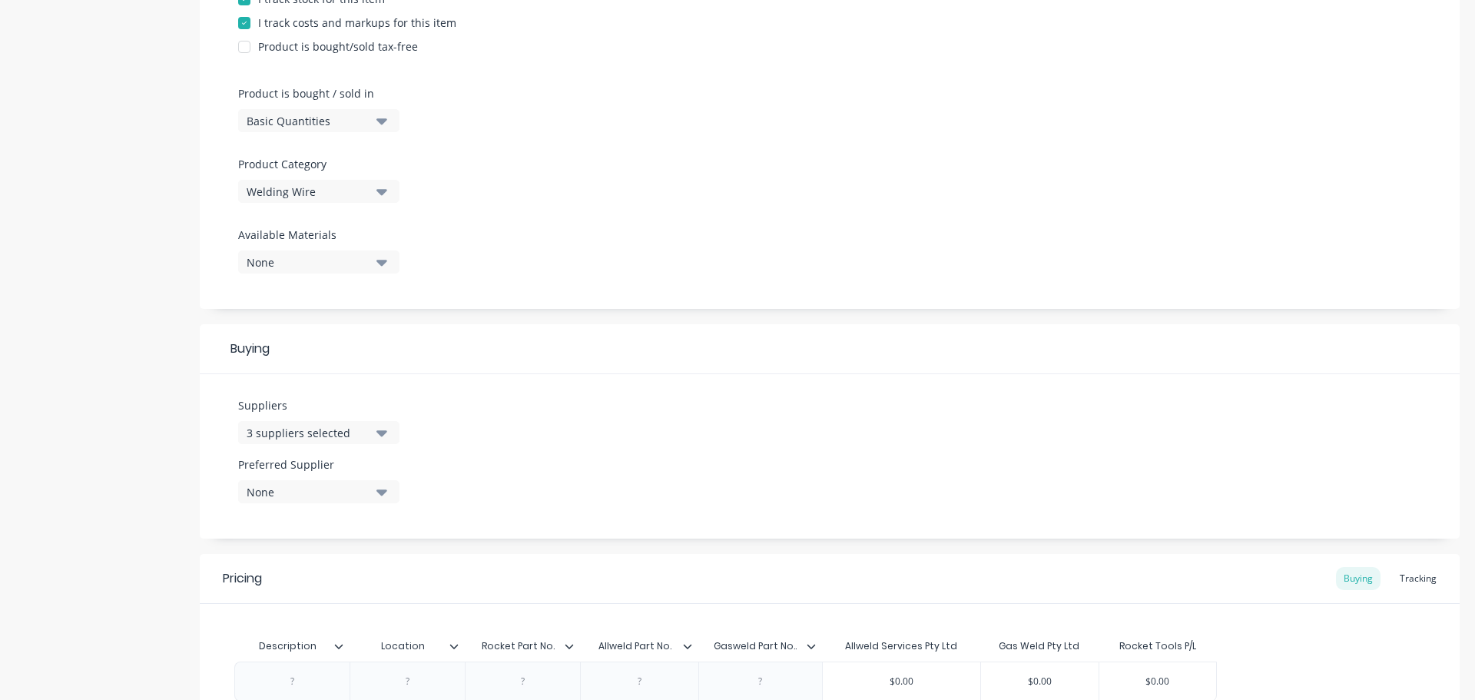
scroll to position [552, 0]
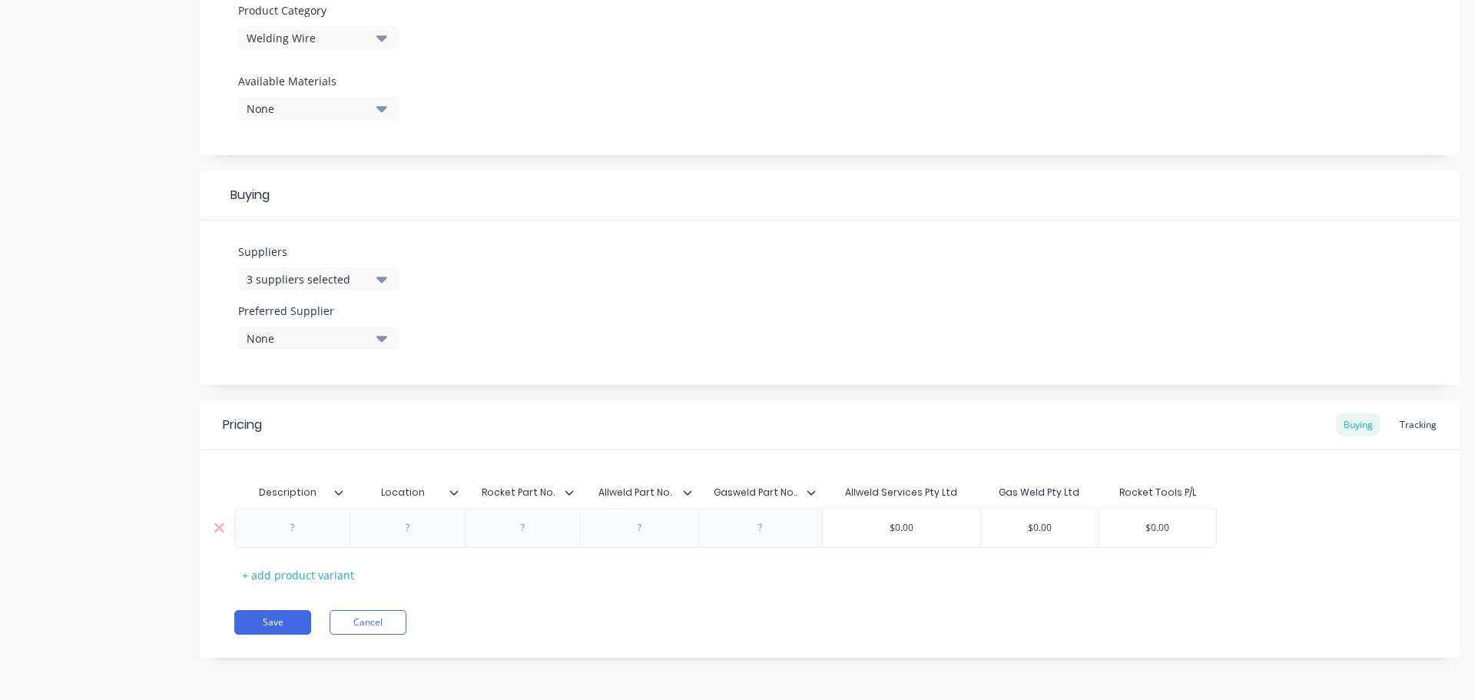
click at [293, 531] on div at bounding box center [292, 528] width 77 height 20
paste div
click at [326, 539] on div "ALUMINIUM 1.2mm" at bounding box center [293, 532] width 105 height 34
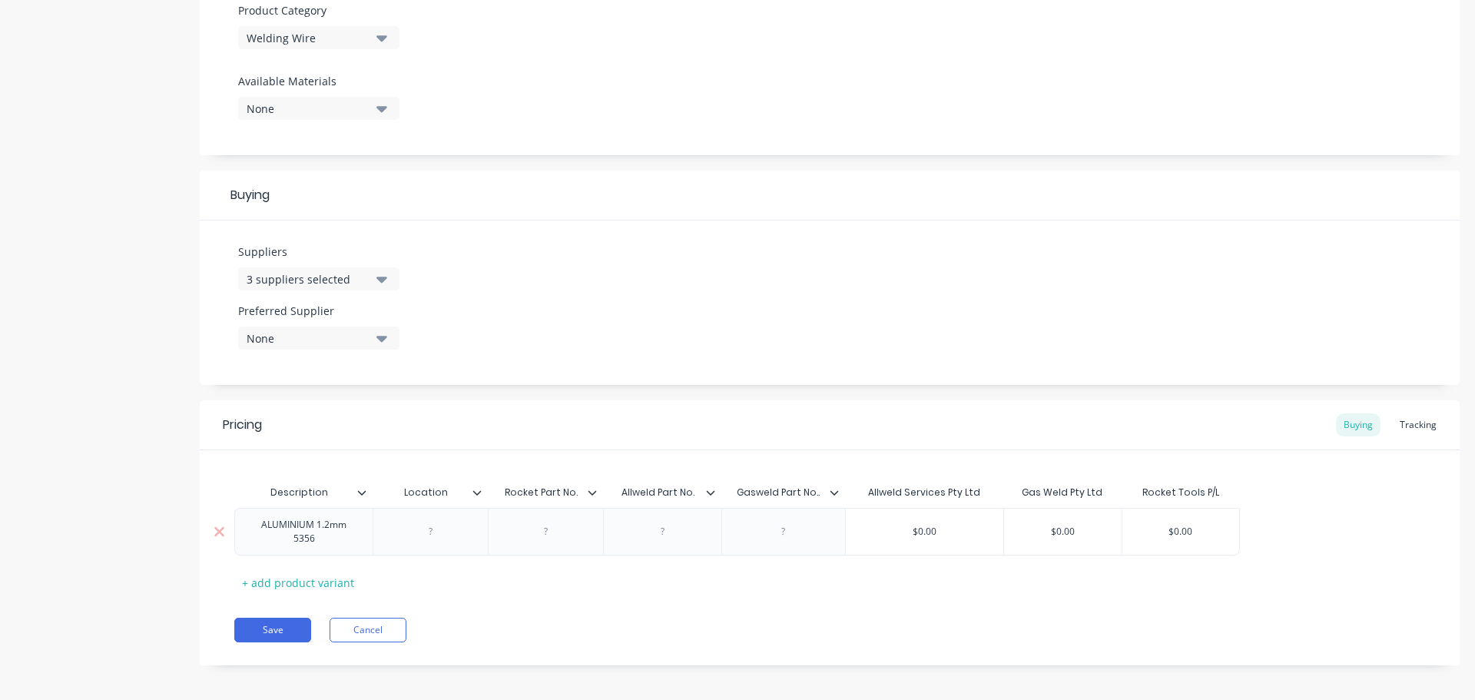
click at [545, 536] on div at bounding box center [546, 532] width 77 height 20
paste div
click at [660, 535] on div at bounding box center [663, 532] width 77 height 20
paste div
click at [787, 536] on div at bounding box center [783, 532] width 77 height 20
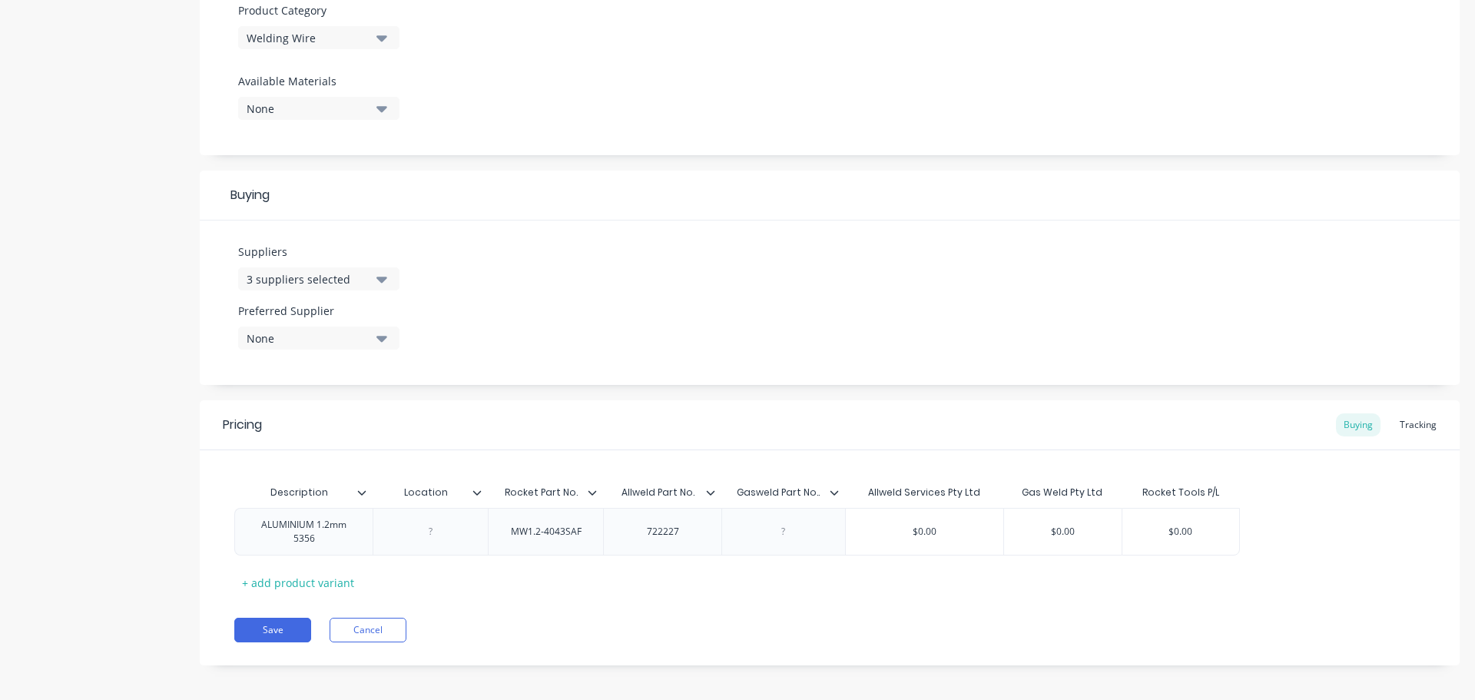
paste div
click at [1354, 200] on div "Buying" at bounding box center [830, 196] width 1260 height 50
drag, startPoint x: 937, startPoint y: 528, endPoint x: 896, endPoint y: 527, distance: 41.5
click at [896, 527] on input "$0.00" at bounding box center [924, 532] width 157 height 14
paste input "124.11"
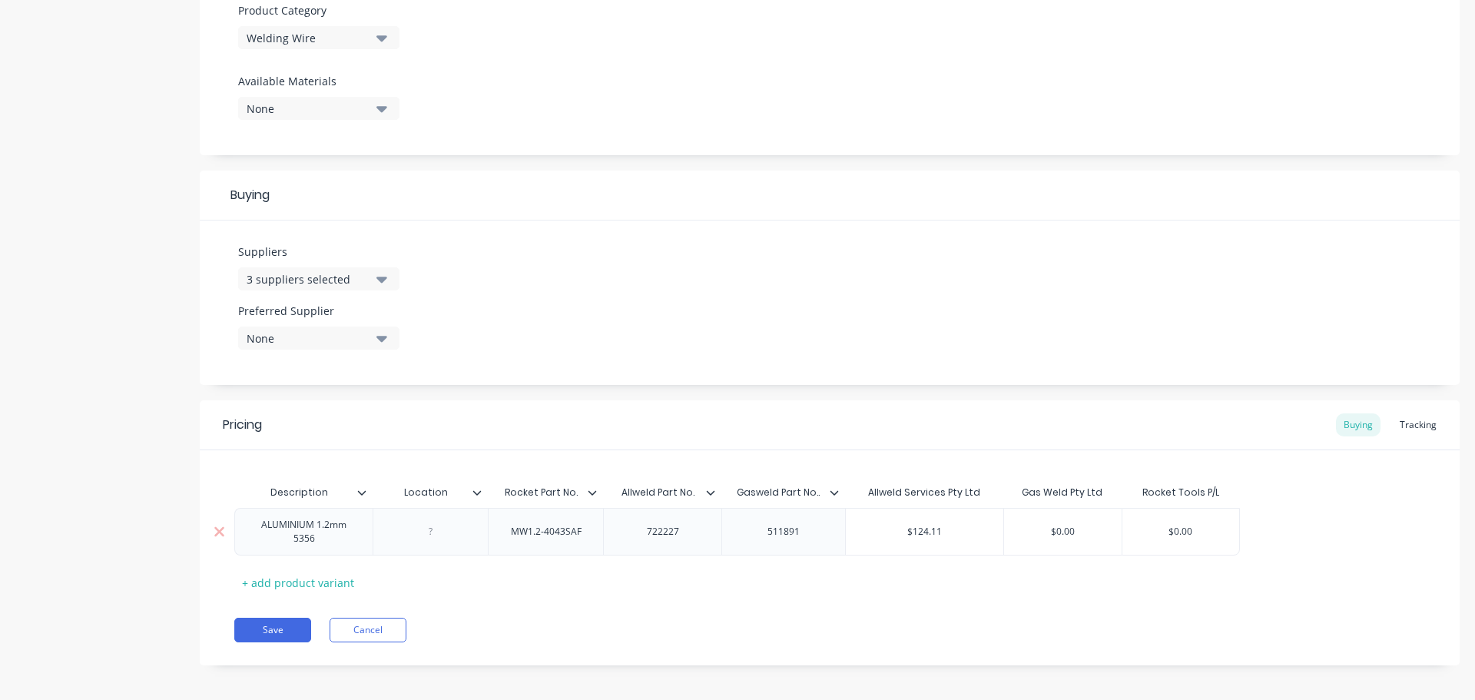
drag, startPoint x: 1086, startPoint y: 531, endPoint x: 1030, endPoint y: 531, distance: 56.1
click at [1030, 531] on input "$0.00" at bounding box center [1063, 532] width 118 height 14
paste input "95"
drag, startPoint x: 1209, startPoint y: 527, endPoint x: 1138, endPoint y: 525, distance: 70.7
click at [1139, 525] on input "$0.00" at bounding box center [1180, 532] width 117 height 14
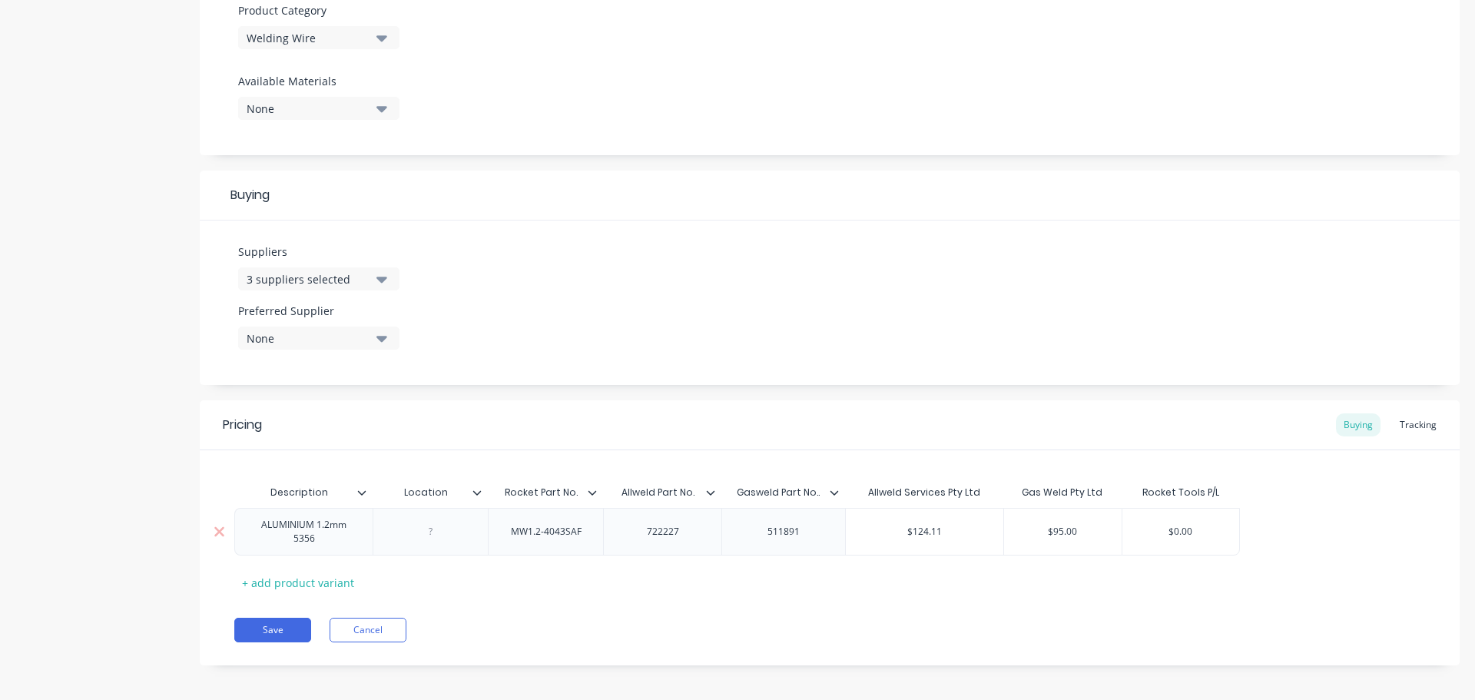
paste input "145.45"
click at [383, 335] on icon "button" at bounding box center [381, 338] width 11 height 17
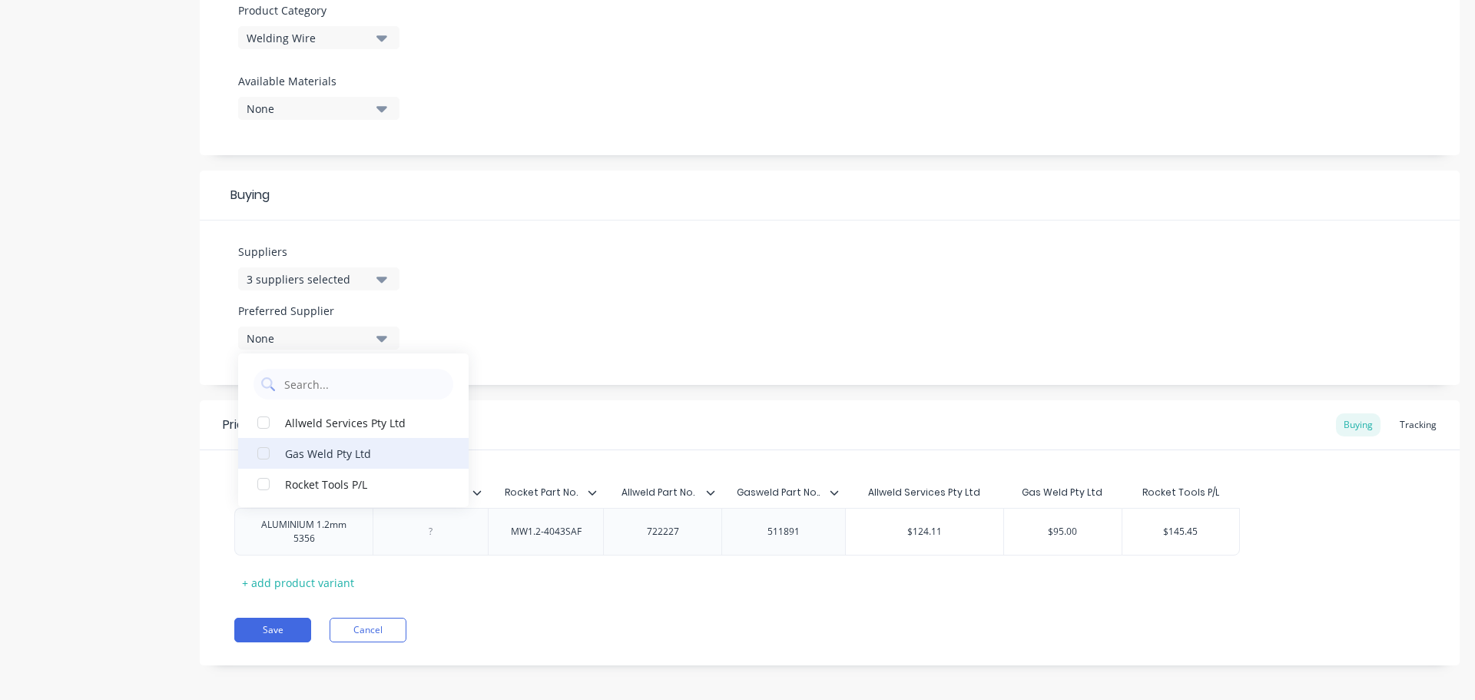
click at [303, 456] on div "Gas Weld Pty Ltd" at bounding box center [362, 453] width 154 height 16
click at [272, 628] on button "Save" at bounding box center [272, 630] width 77 height 25
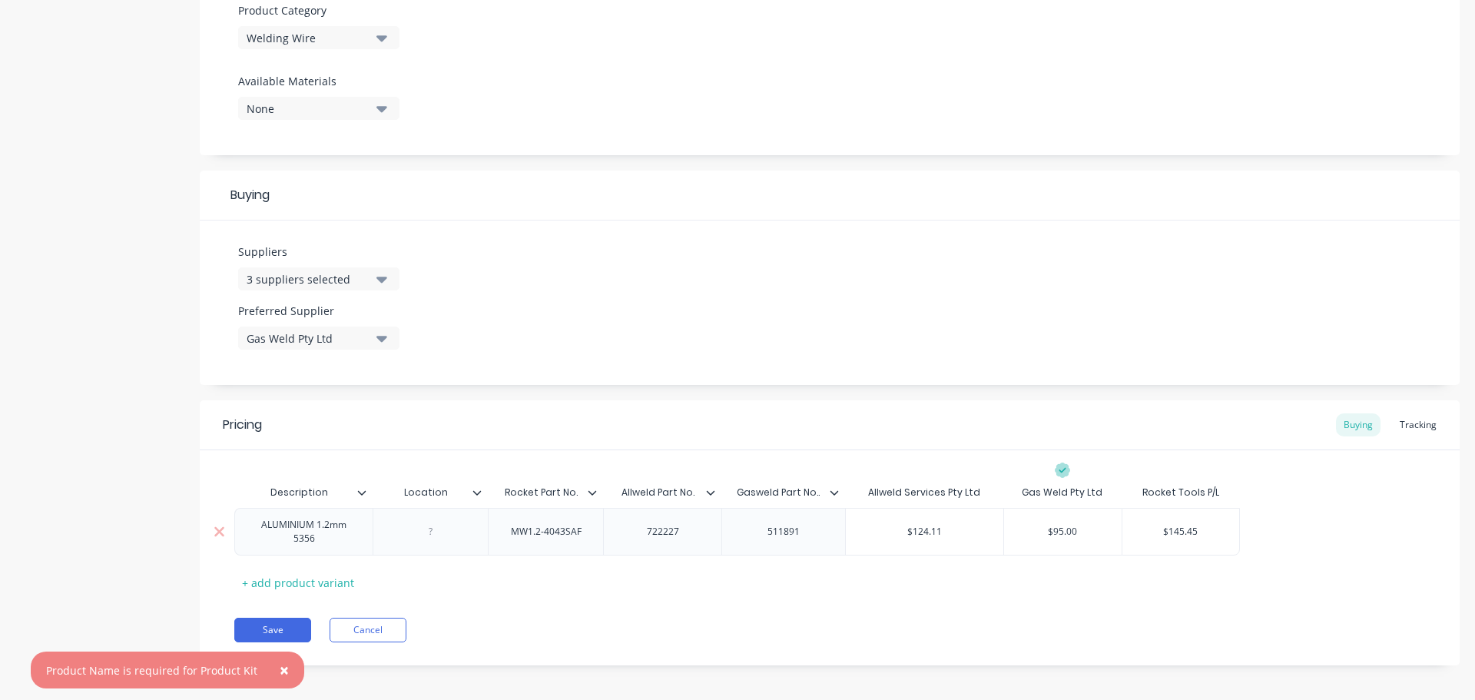
click at [330, 545] on div "ALUMINIUM 1.2mm 5356" at bounding box center [303, 532] width 125 height 34
drag, startPoint x: 330, startPoint y: 545, endPoint x: 252, endPoint y: 522, distance: 81.7
click at [252, 522] on div "ALUMINIUM 1.2mm 5356" at bounding box center [303, 532] width 125 height 34
copy div "ALUMINIUM 1.2mm 5356"
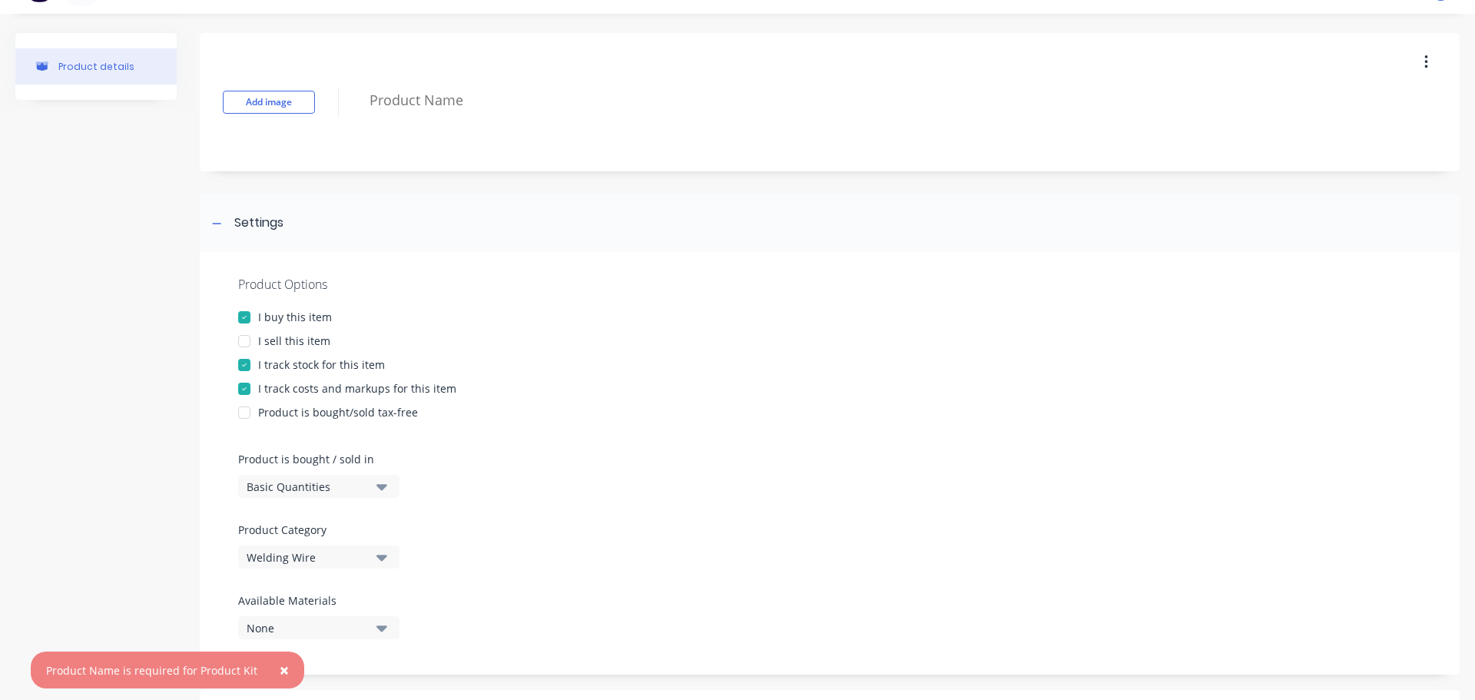
scroll to position [0, 0]
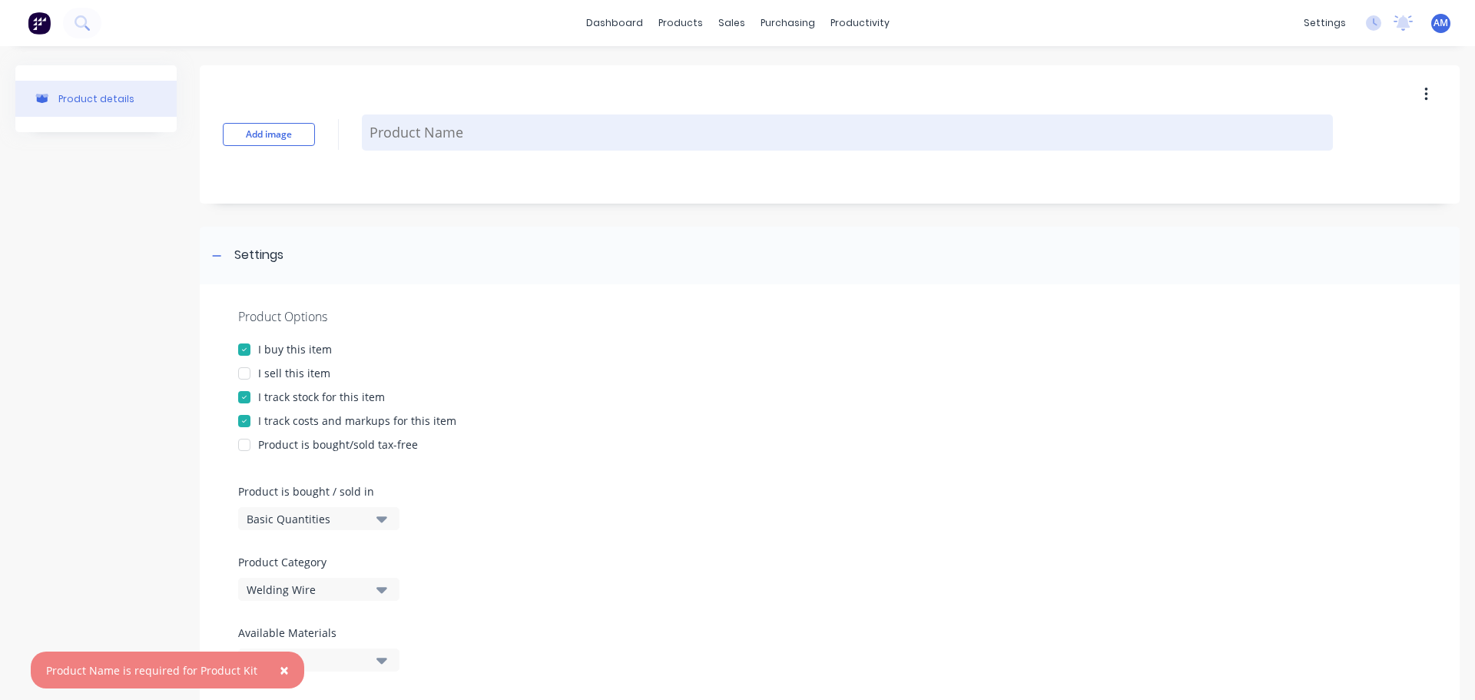
click at [400, 134] on textarea at bounding box center [847, 132] width 971 height 36
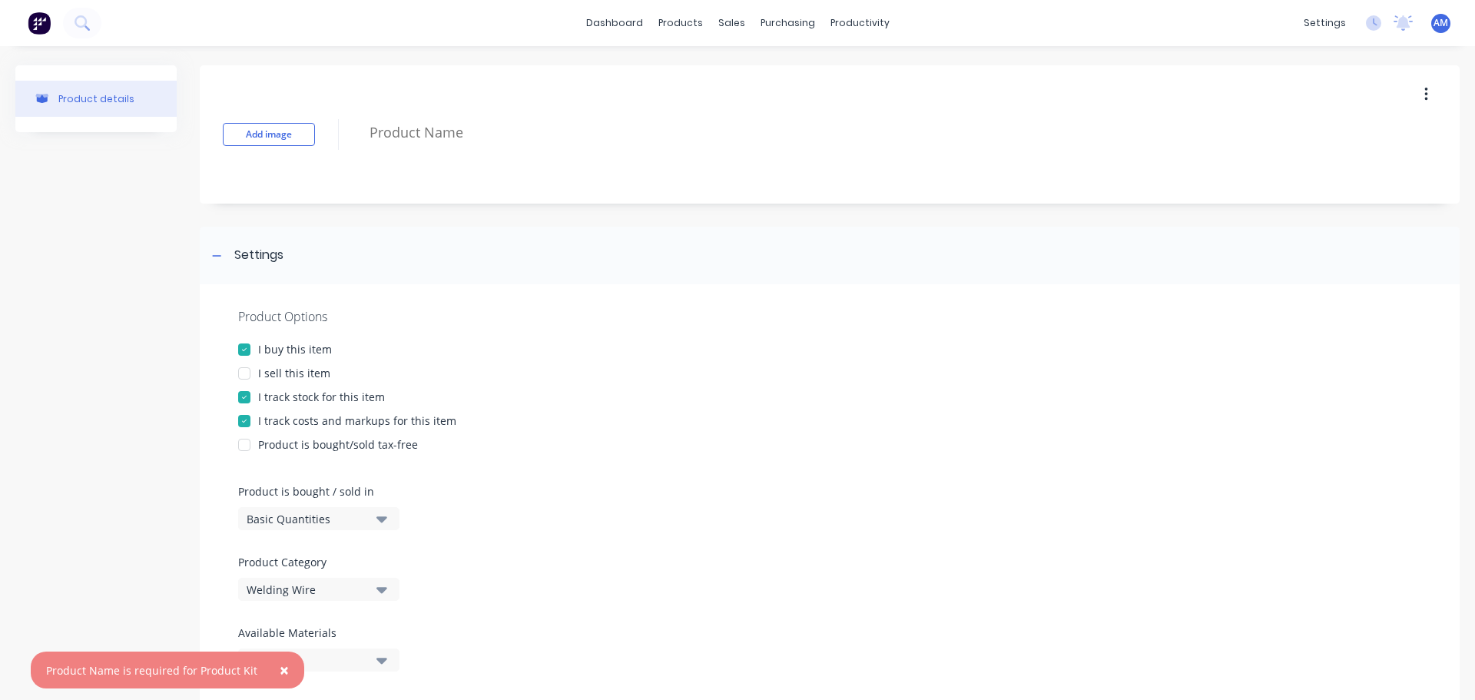
paste textarea "ALUMINIUM 1.2mm 5356"
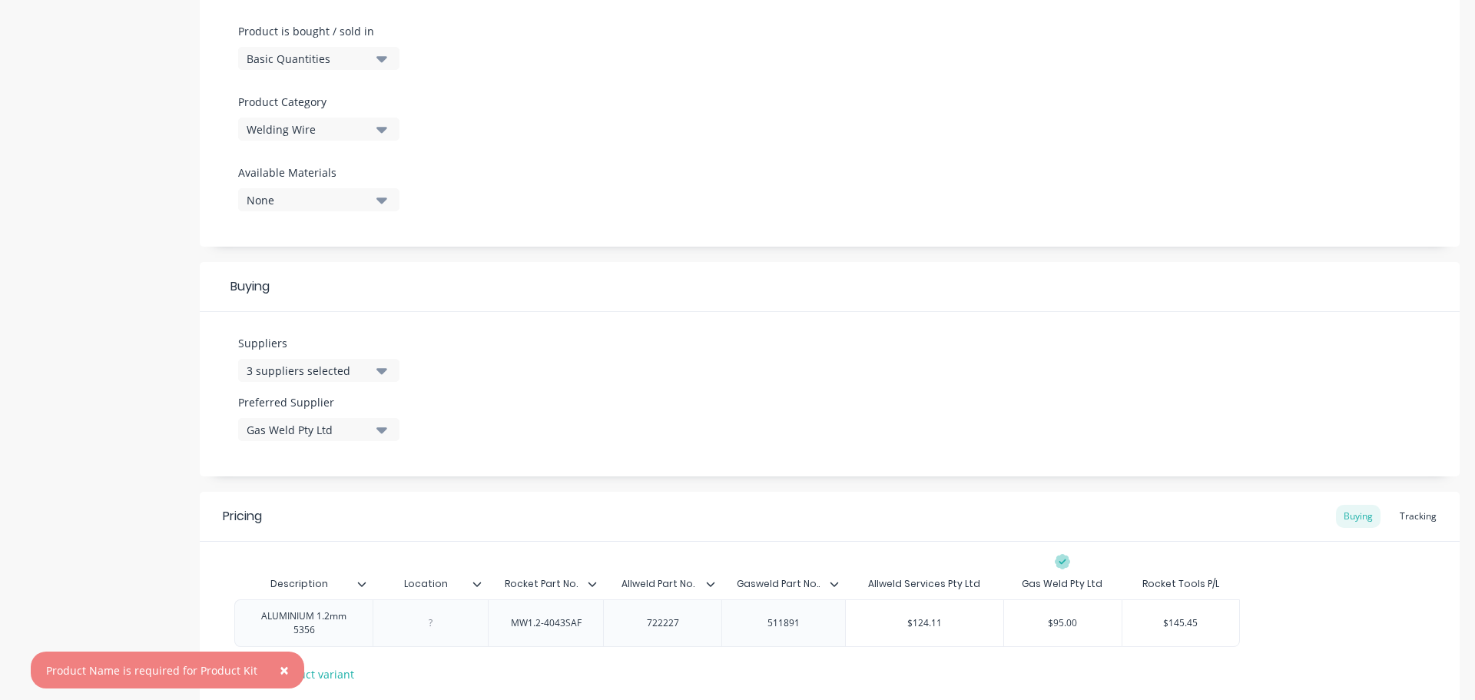
scroll to position [559, 0]
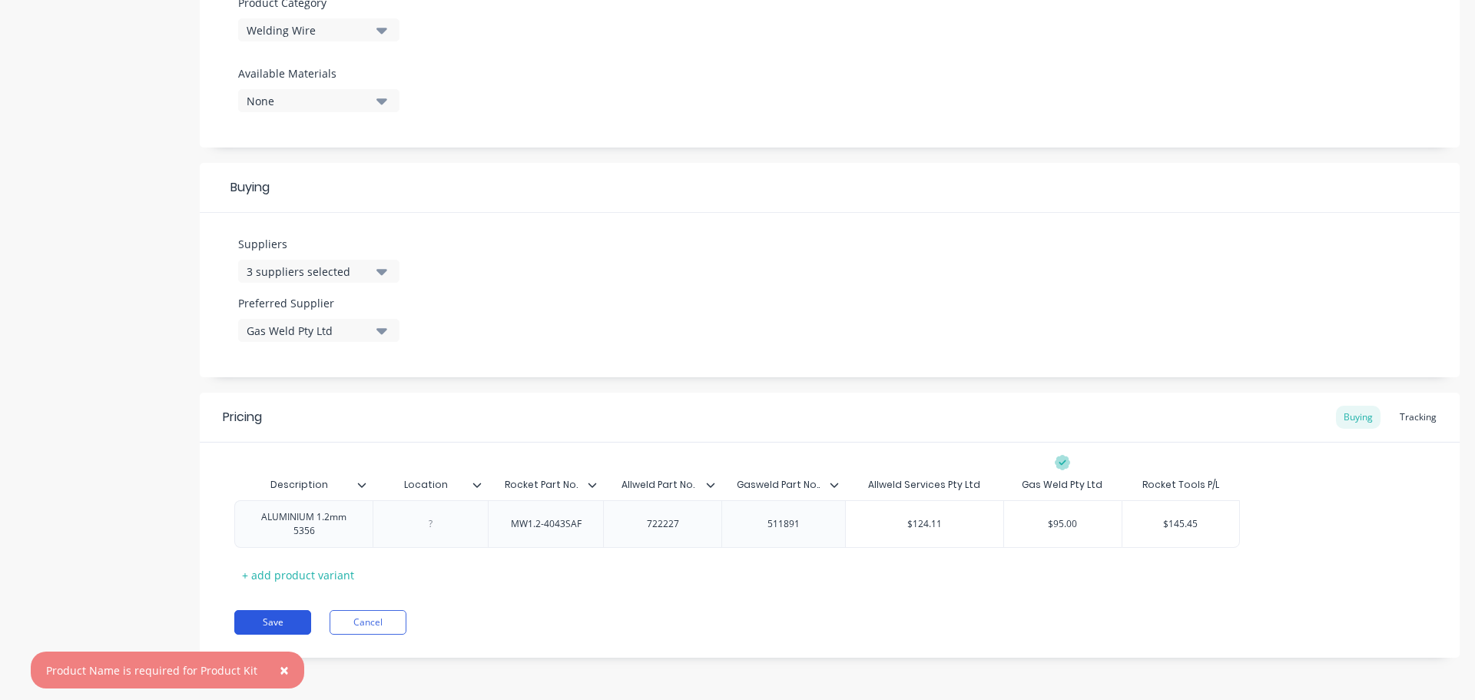
click at [294, 621] on button "Save" at bounding box center [272, 622] width 77 height 25
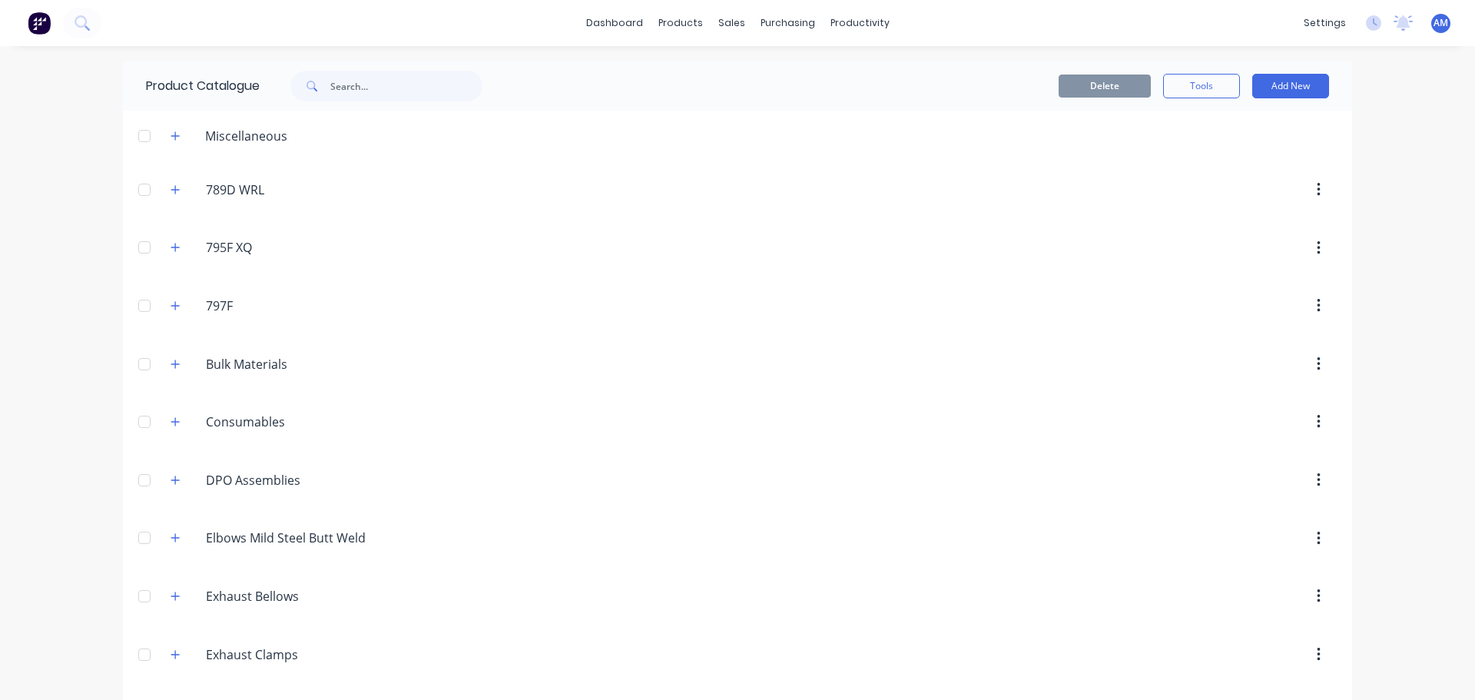
click at [277, 672] on header "Exhaust.Clamps Exhaust Clamps" at bounding box center [737, 654] width 1229 height 58
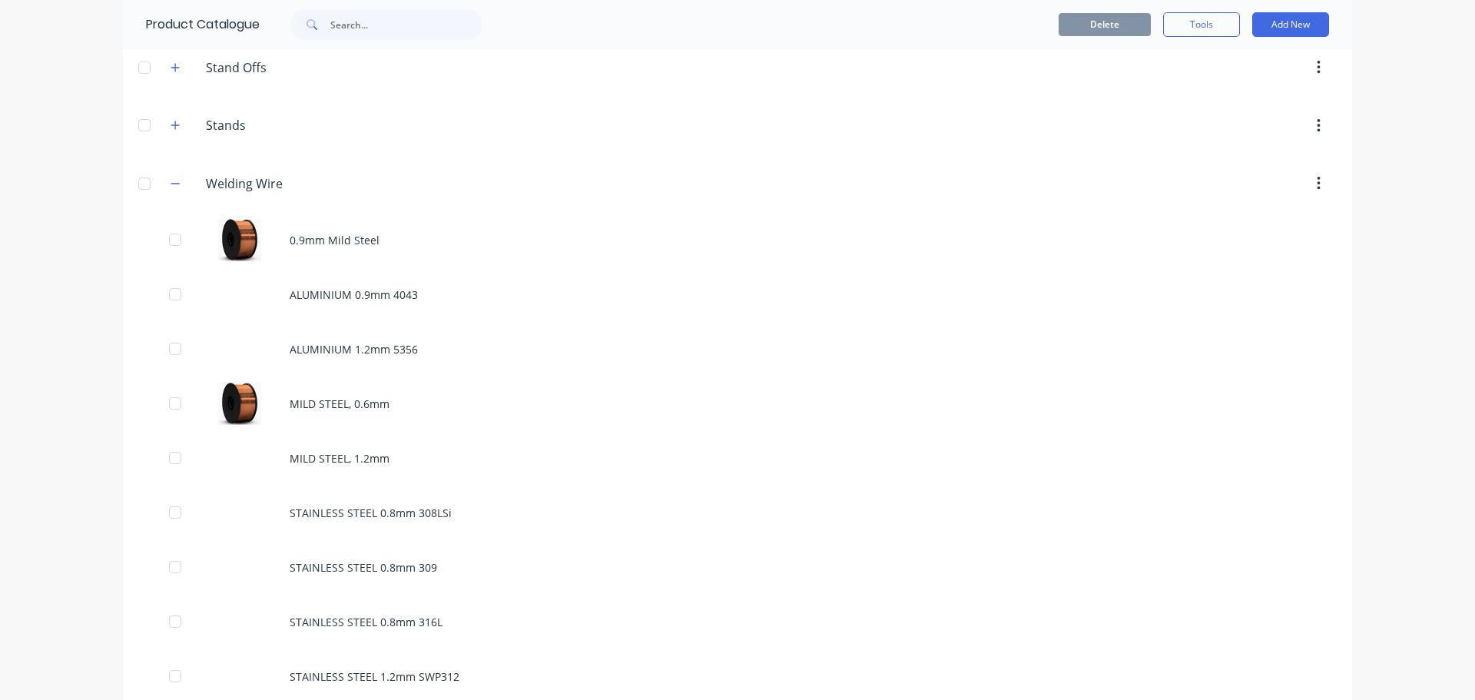
scroll to position [1709, 0]
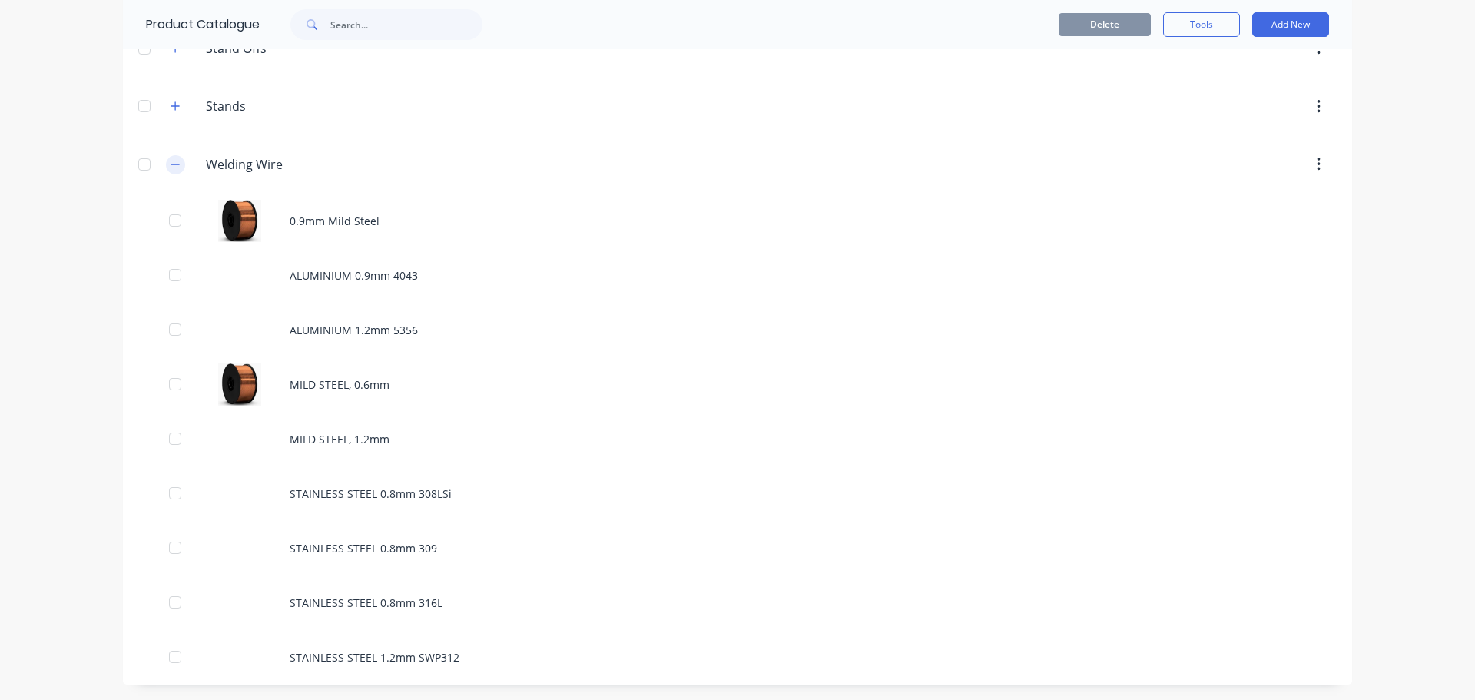
click at [171, 163] on icon "button" at bounding box center [175, 164] width 9 height 11
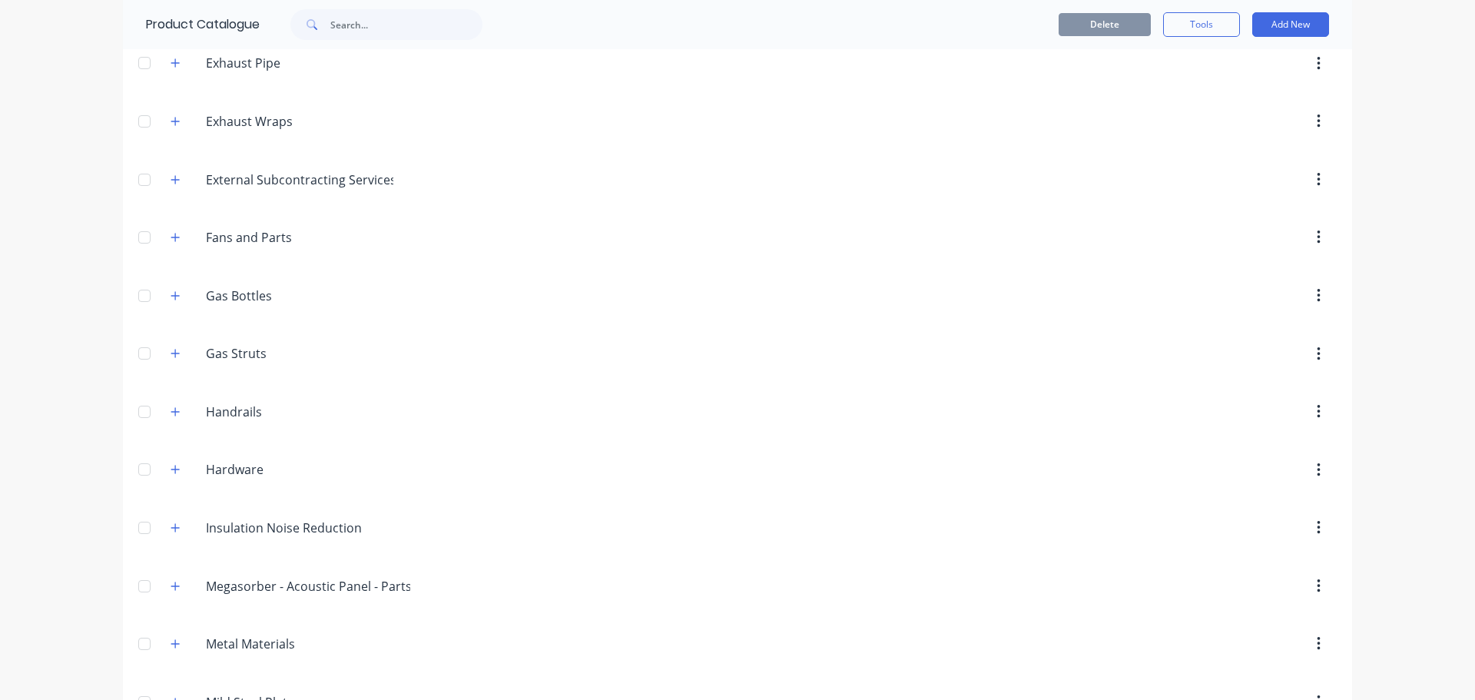
scroll to position [757, 0]
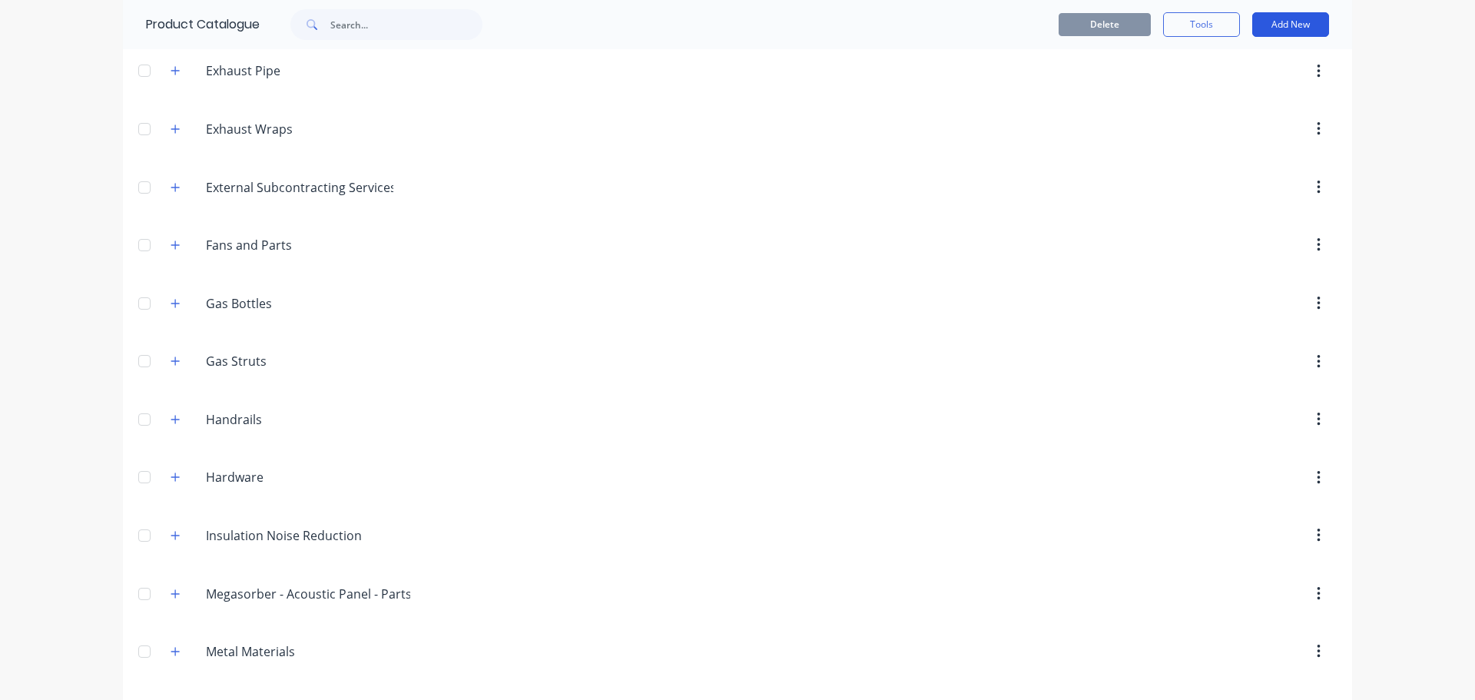
click at [1279, 18] on button "Add New" at bounding box center [1290, 24] width 77 height 25
click at [1217, 64] on div "Category" at bounding box center [1256, 64] width 118 height 22
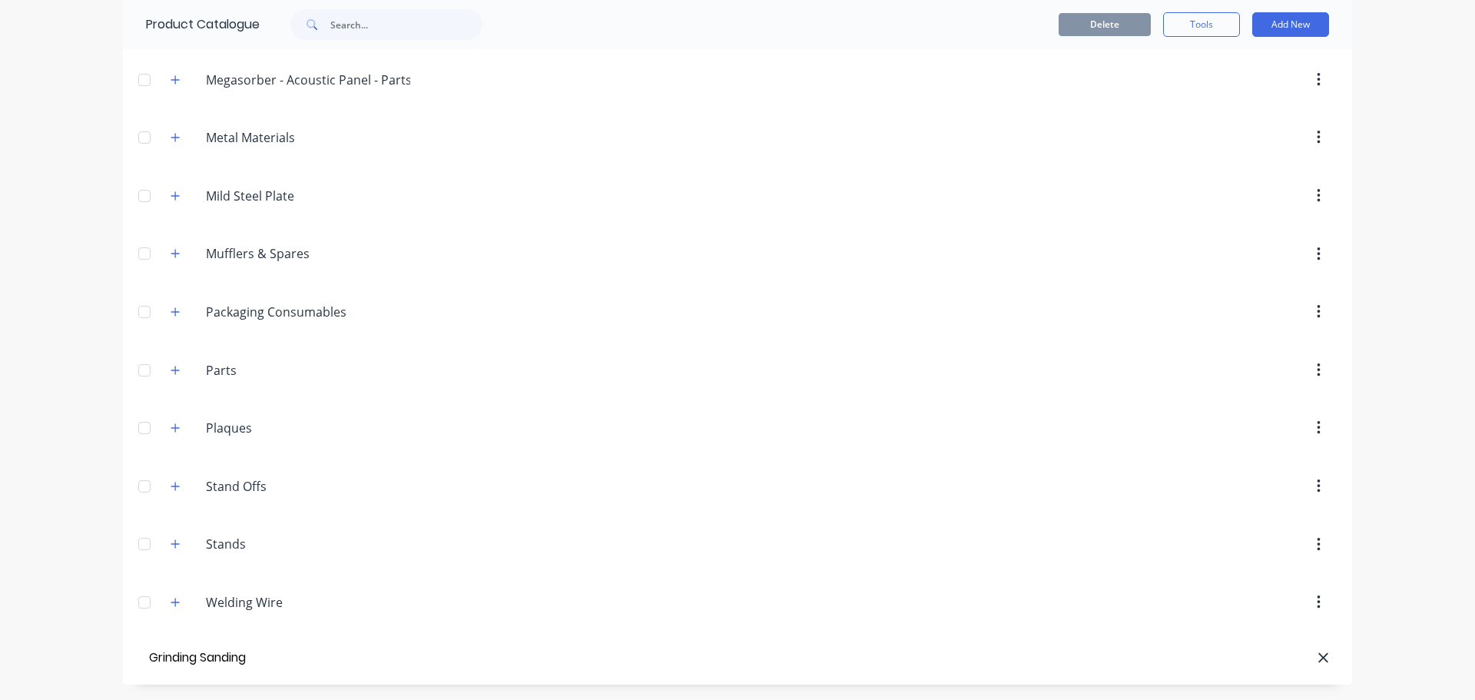
click at [194, 657] on input "Grinding Sanding" at bounding box center [233, 658] width 174 height 22
click at [563, 521] on header "Stands Stands" at bounding box center [737, 544] width 1229 height 58
click at [1261, 28] on button "Add New" at bounding box center [1290, 24] width 77 height 25
click at [1213, 89] on div "Product" at bounding box center [1256, 95] width 118 height 22
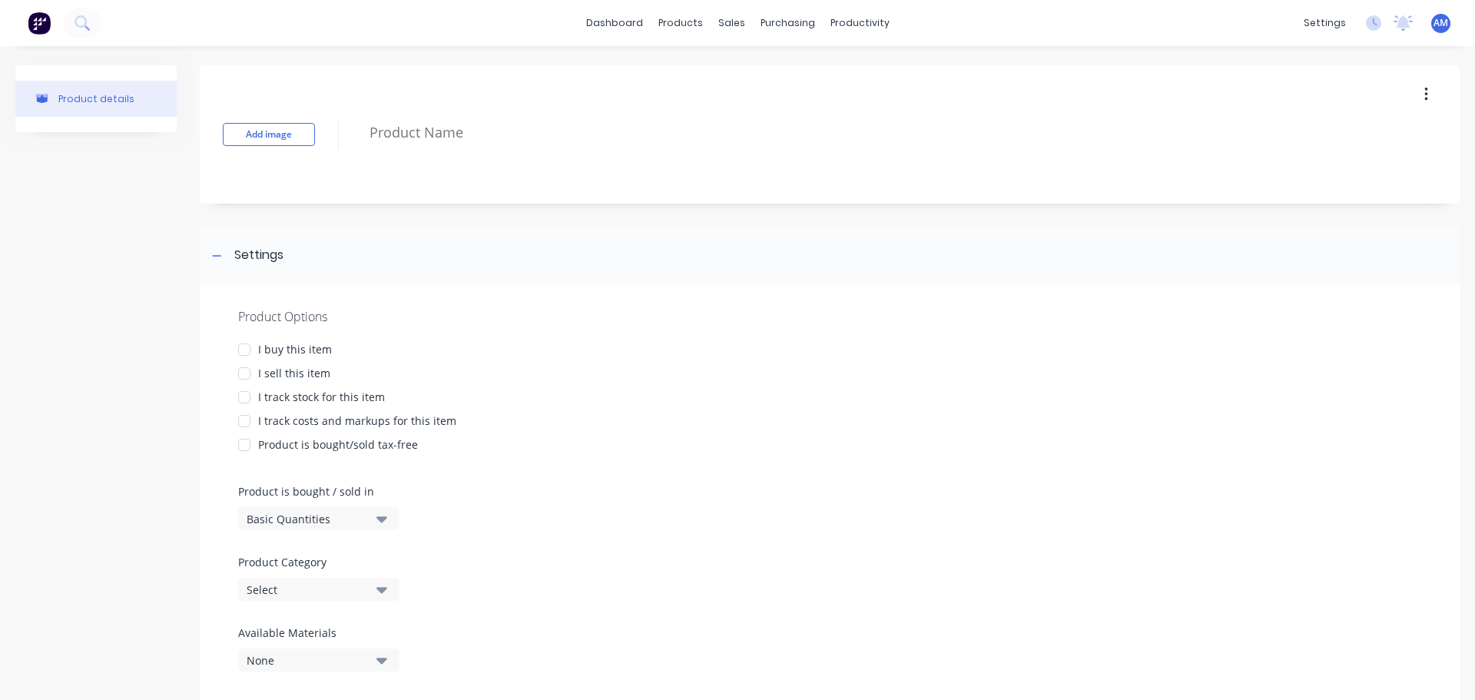
click at [242, 350] on div at bounding box center [244, 349] width 31 height 31
click at [240, 393] on div at bounding box center [244, 397] width 31 height 31
click at [242, 418] on div at bounding box center [244, 421] width 31 height 31
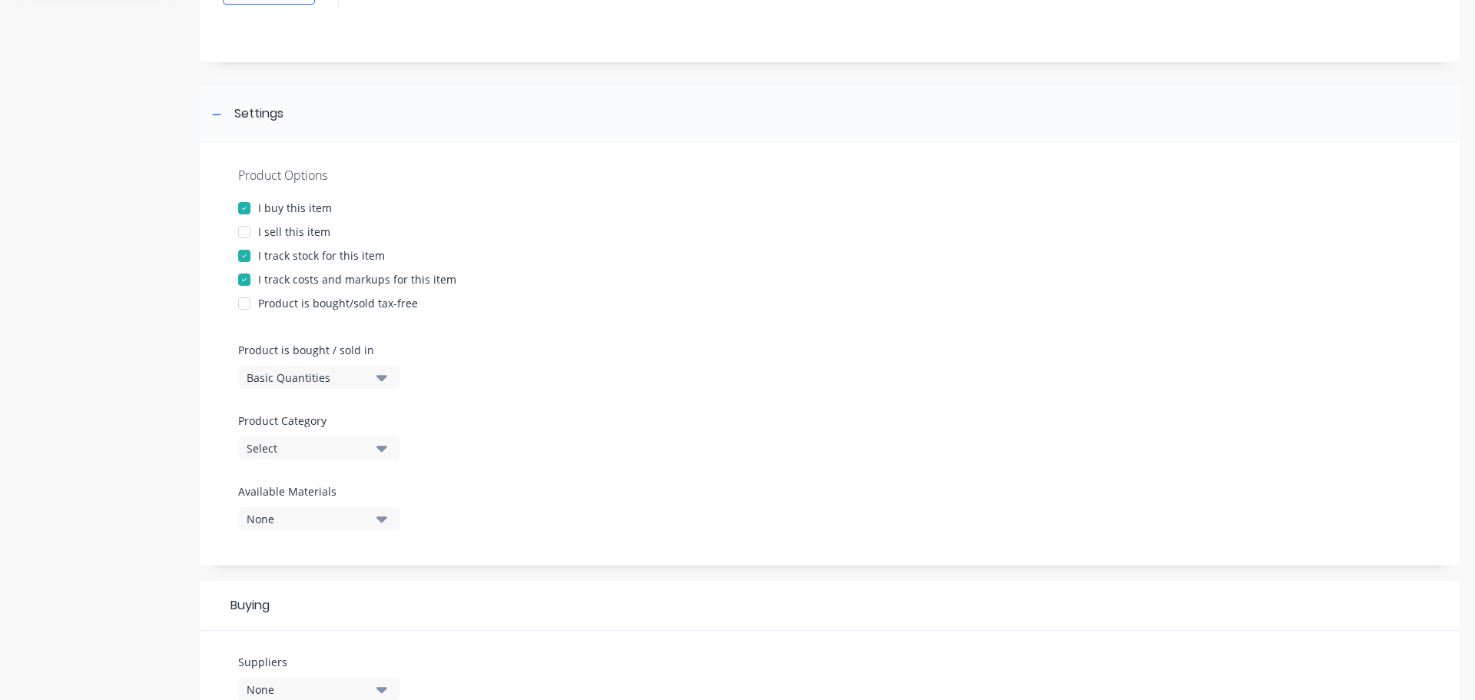
scroll to position [154, 0]
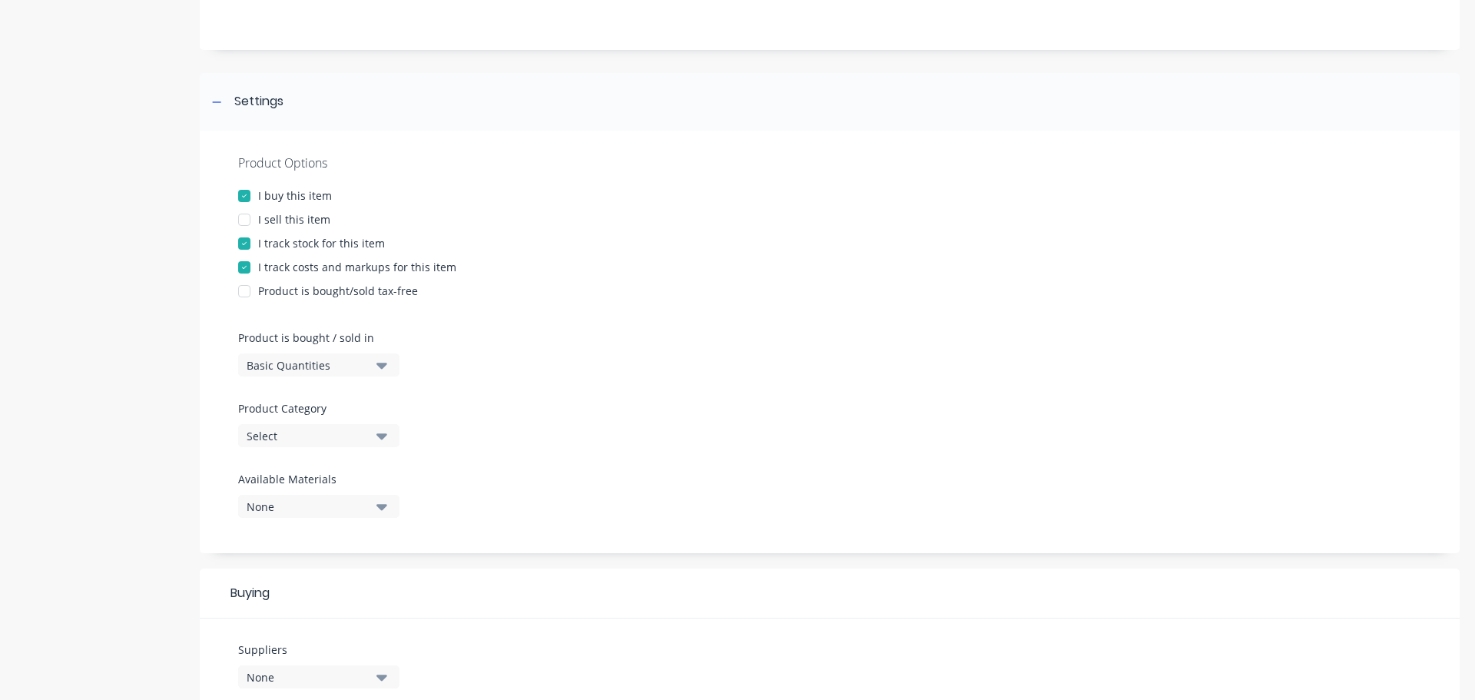
click at [381, 436] on icon "button" at bounding box center [381, 436] width 11 height 6
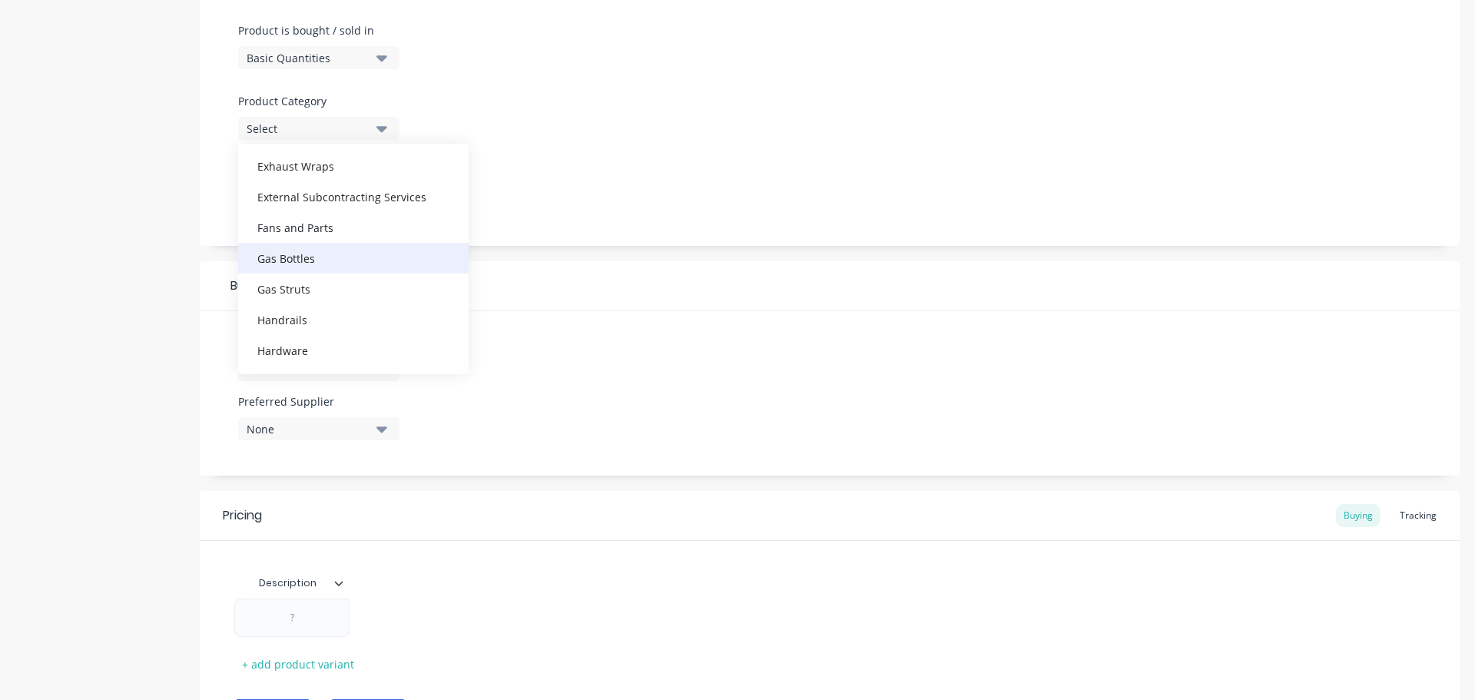
scroll to position [399, 0]
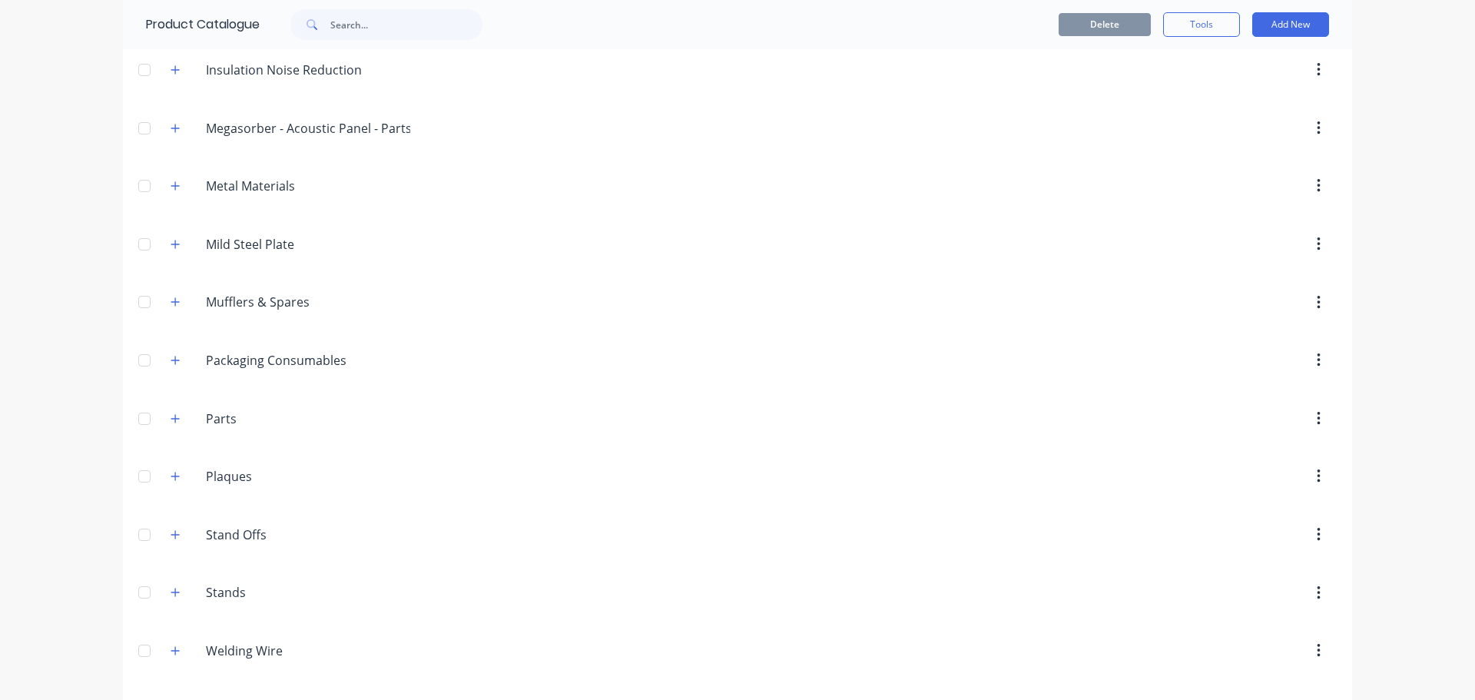
scroll to position [1271, 0]
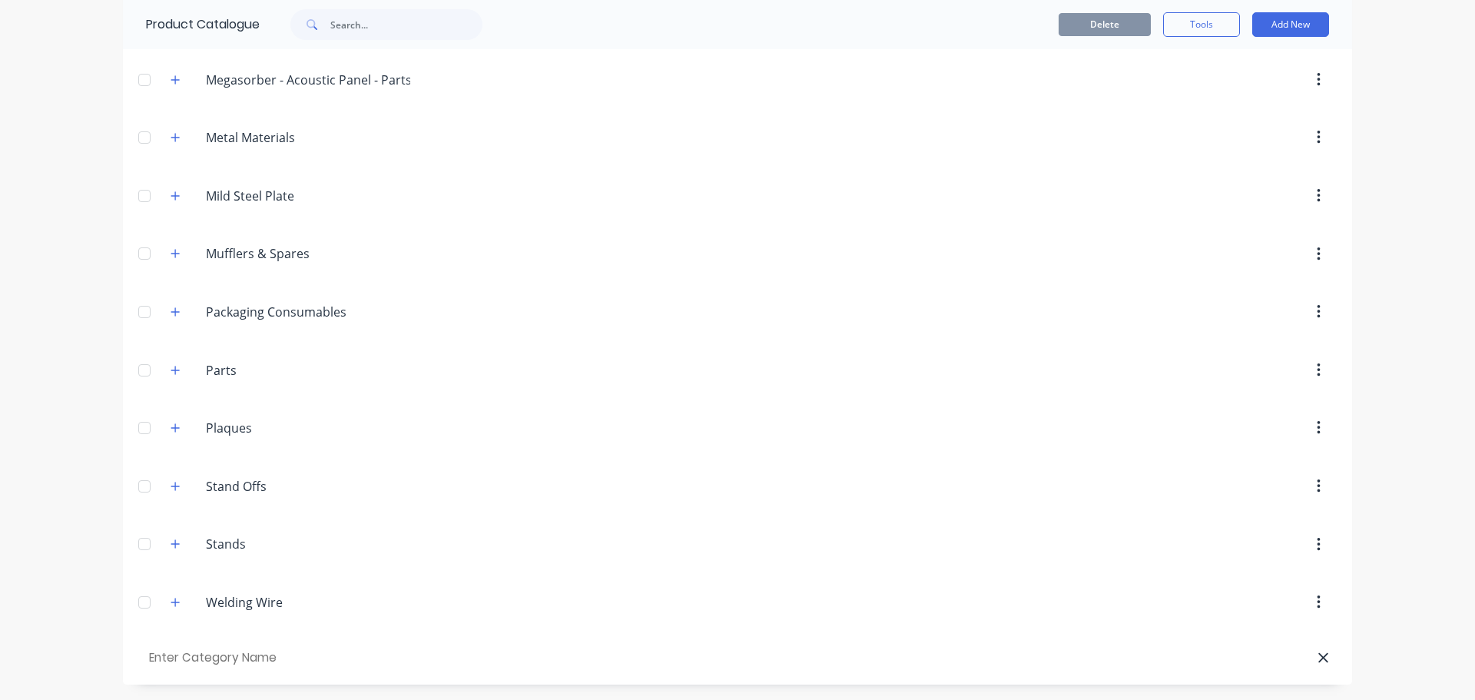
click at [213, 657] on input "text" at bounding box center [233, 658] width 174 height 22
click at [146, 654] on input "Grinding - Sanding" at bounding box center [233, 658] width 174 height 22
click at [468, 555] on div at bounding box center [867, 545] width 937 height 28
click at [415, 598] on div at bounding box center [867, 602] width 937 height 28
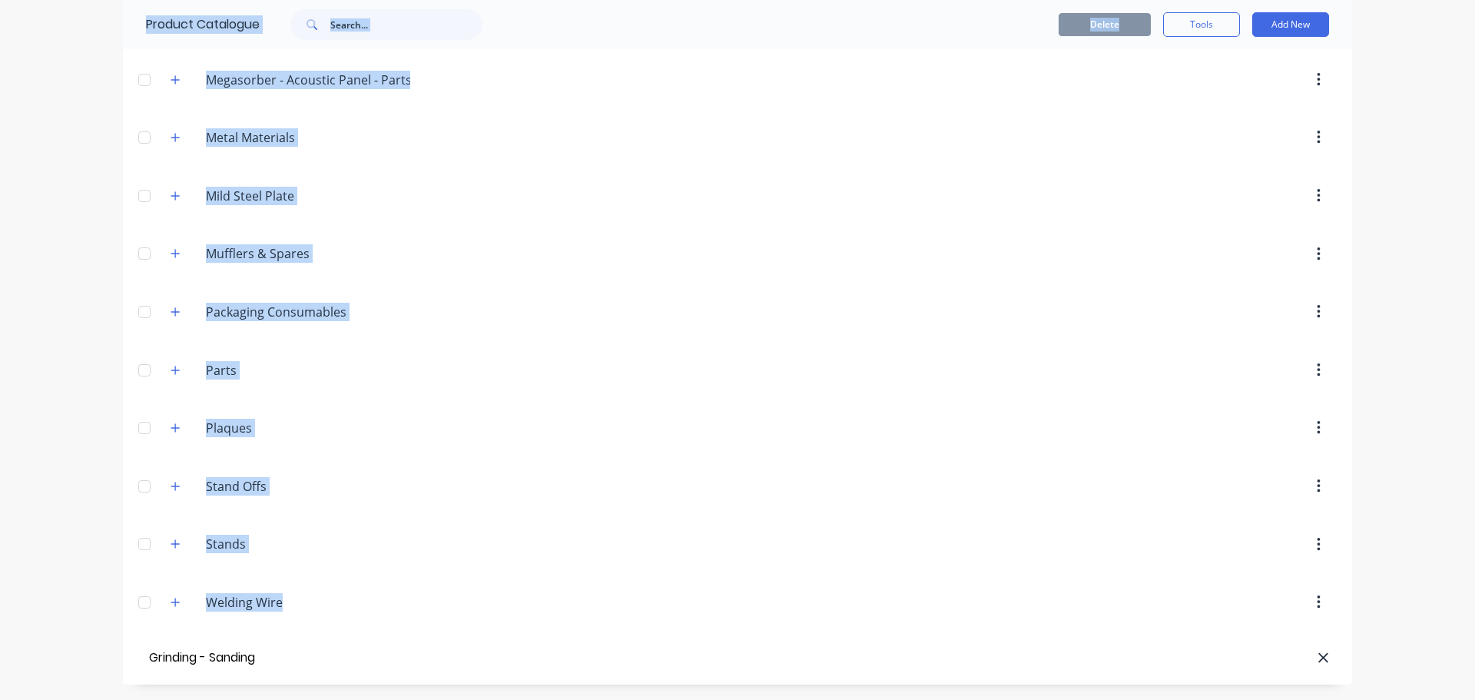
click at [415, 598] on div at bounding box center [867, 602] width 937 height 28
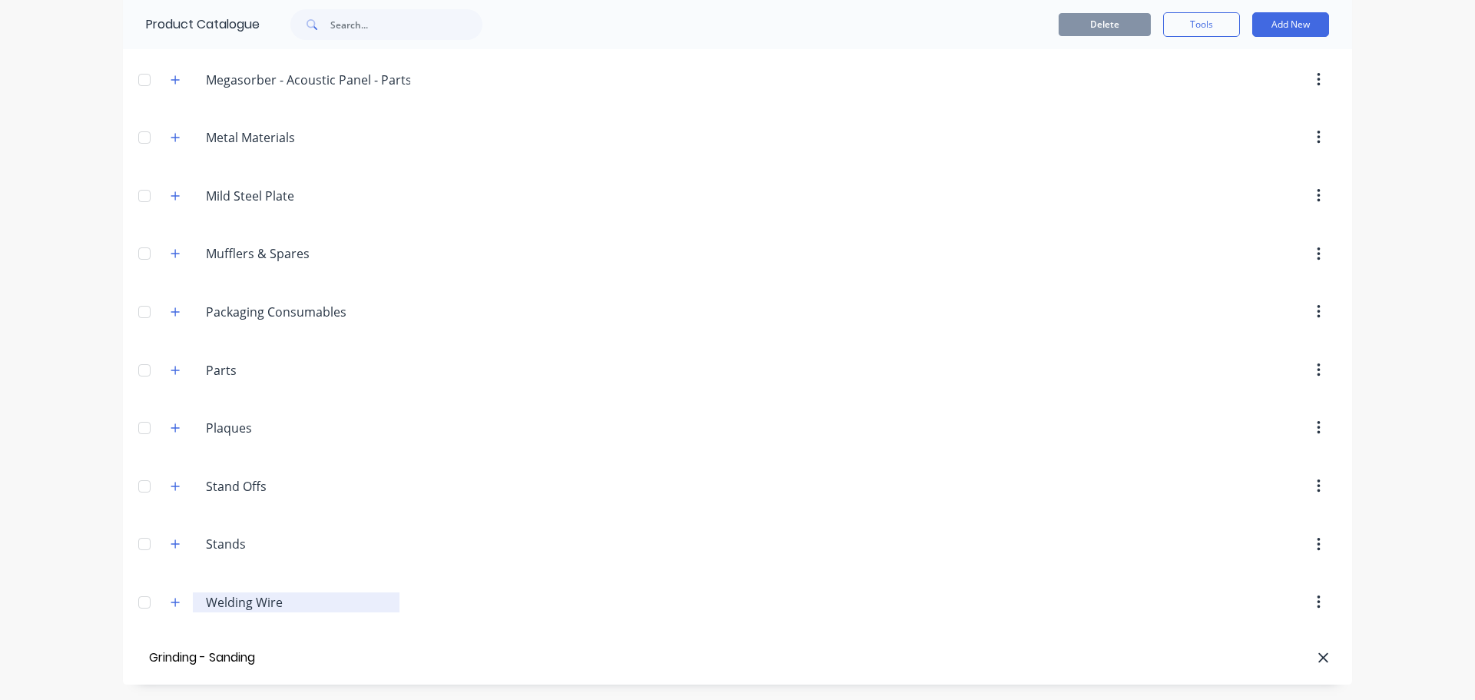
drag, startPoint x: 413, startPoint y: 598, endPoint x: 376, endPoint y: 594, distance: 37.1
click at [376, 594] on input "Welding Wire" at bounding box center [297, 602] width 182 height 18
click at [267, 657] on input "Grinding - Sanding" at bounding box center [233, 658] width 174 height 22
click at [137, 660] on header "Grinding - Sanding" at bounding box center [737, 657] width 1229 height 53
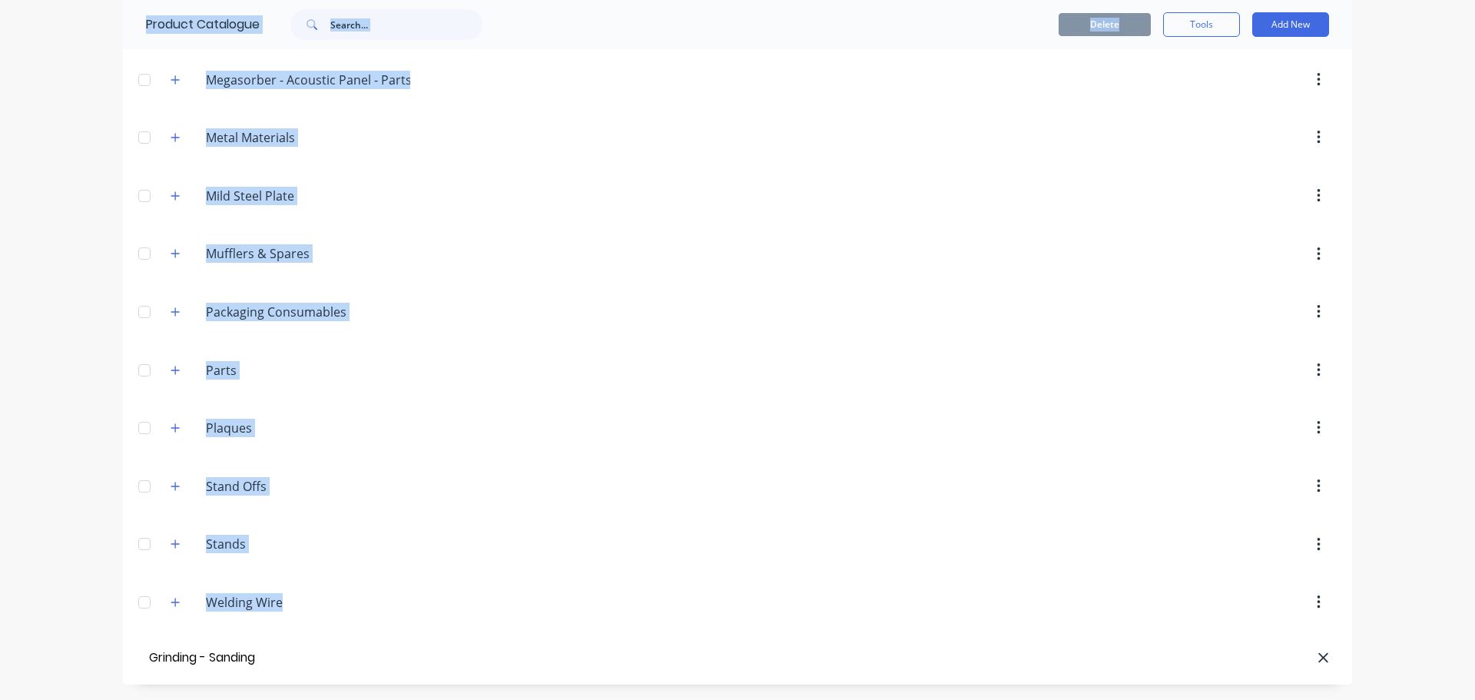
click at [137, 660] on header "Grinding - Sanding" at bounding box center [737, 657] width 1229 height 53
click at [153, 661] on input "Grinding - Sanding" at bounding box center [233, 658] width 174 height 22
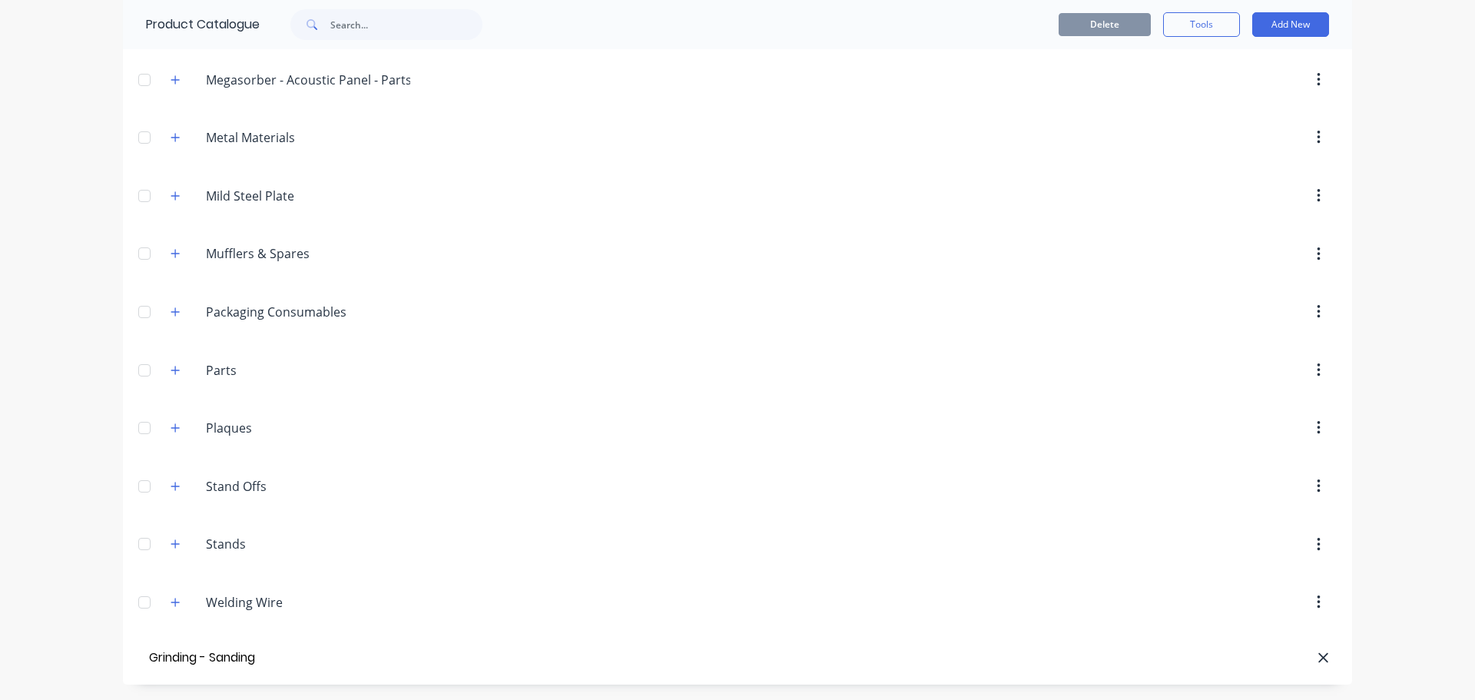
click at [263, 657] on input "Grinding - Sanding" at bounding box center [233, 658] width 174 height 22
click at [1277, 28] on button "Add New" at bounding box center [1290, 24] width 77 height 25
click at [1234, 63] on div "Category" at bounding box center [1256, 64] width 118 height 22
click at [1225, 68] on div "Category" at bounding box center [1256, 64] width 118 height 22
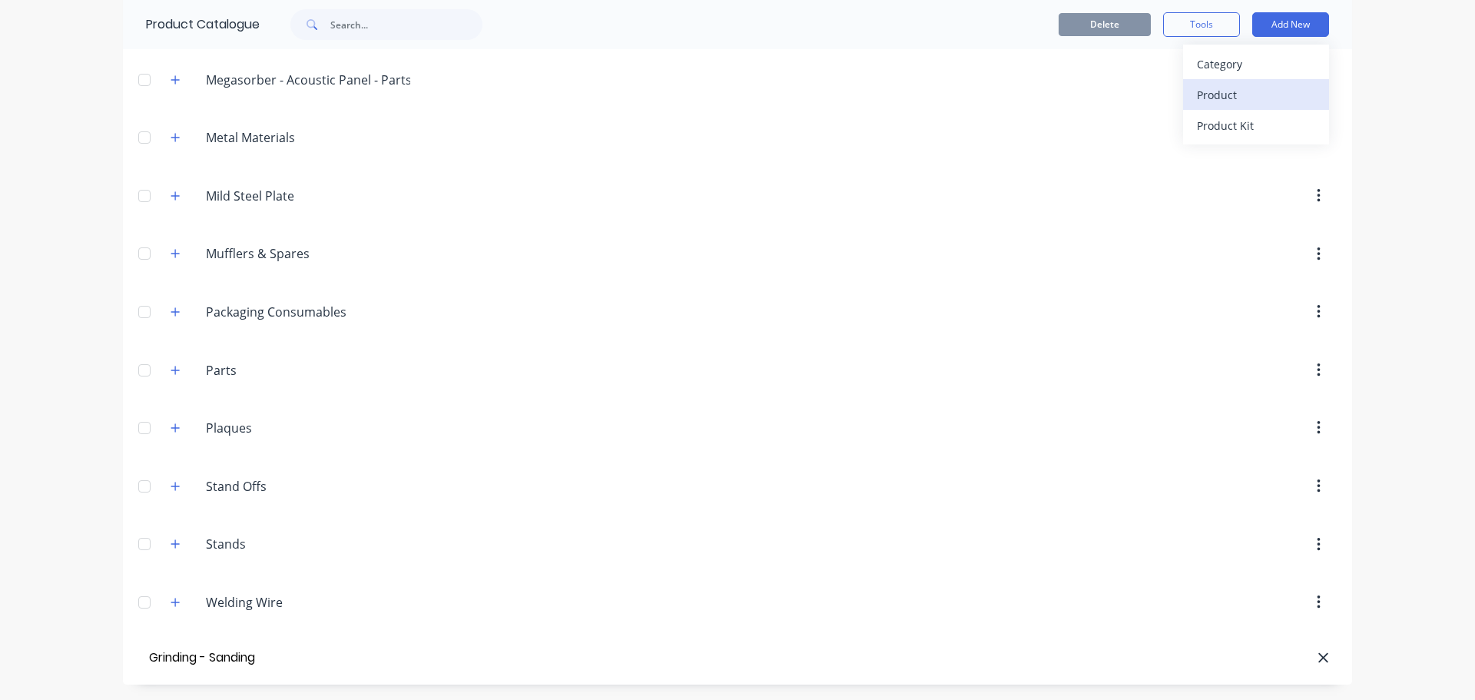
click at [1211, 98] on div "Product" at bounding box center [1256, 95] width 118 height 22
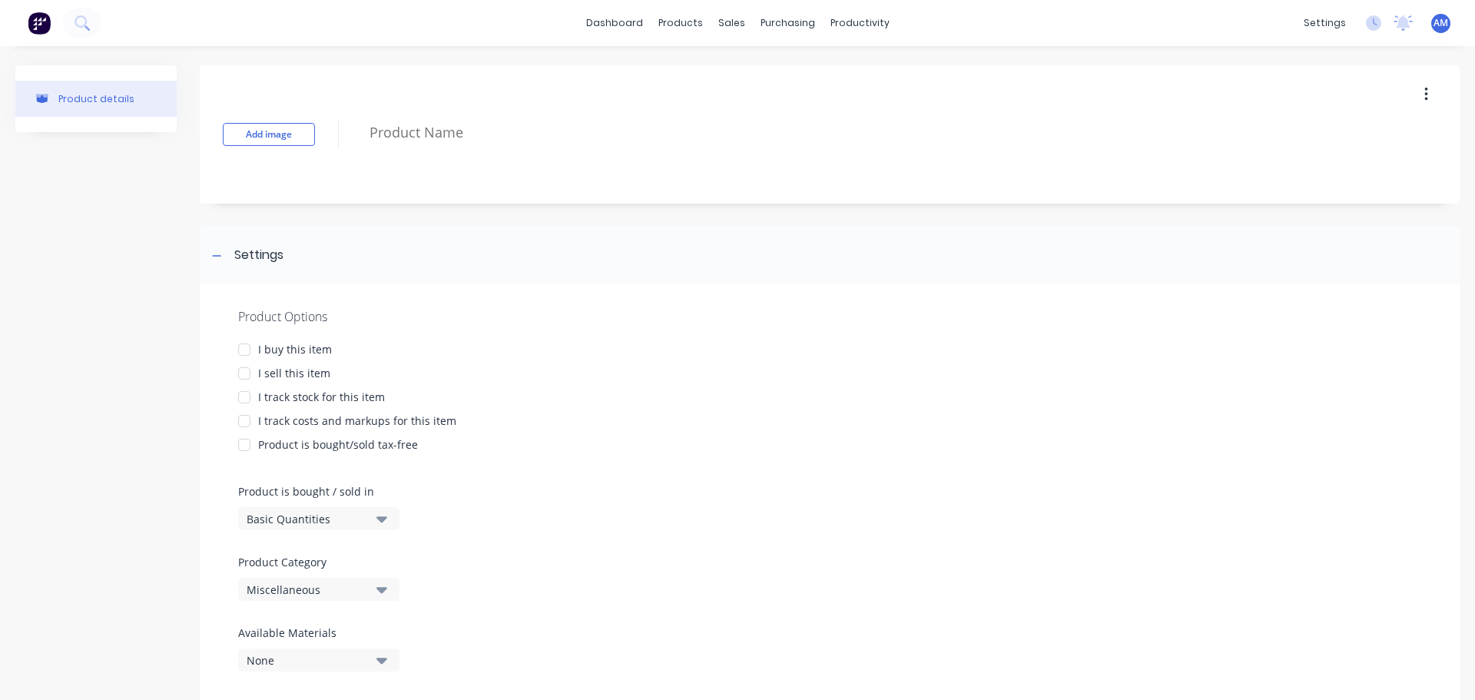
click at [77, 98] on div "Product details" at bounding box center [96, 99] width 76 height 12
click at [1424, 90] on icon "button" at bounding box center [1425, 95] width 3 height 14
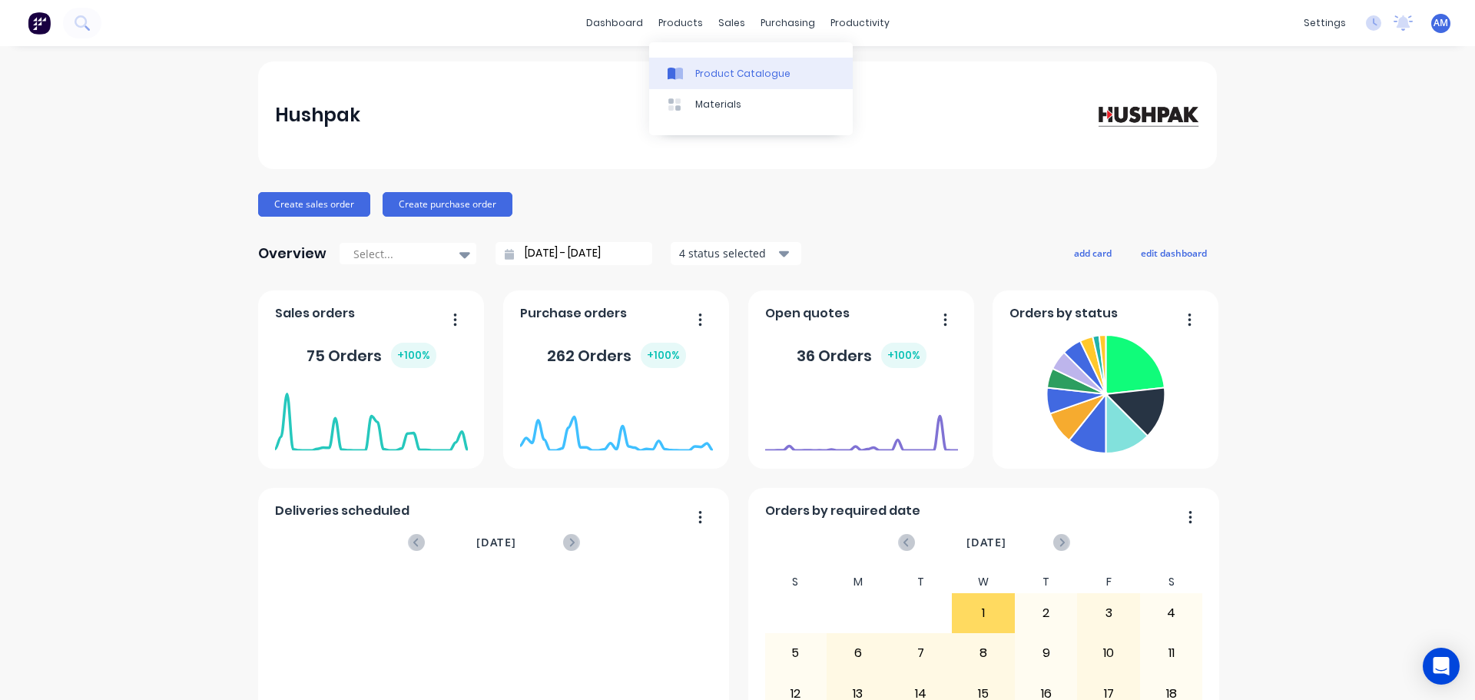
click at [702, 63] on link "Product Catalogue" at bounding box center [751, 73] width 204 height 31
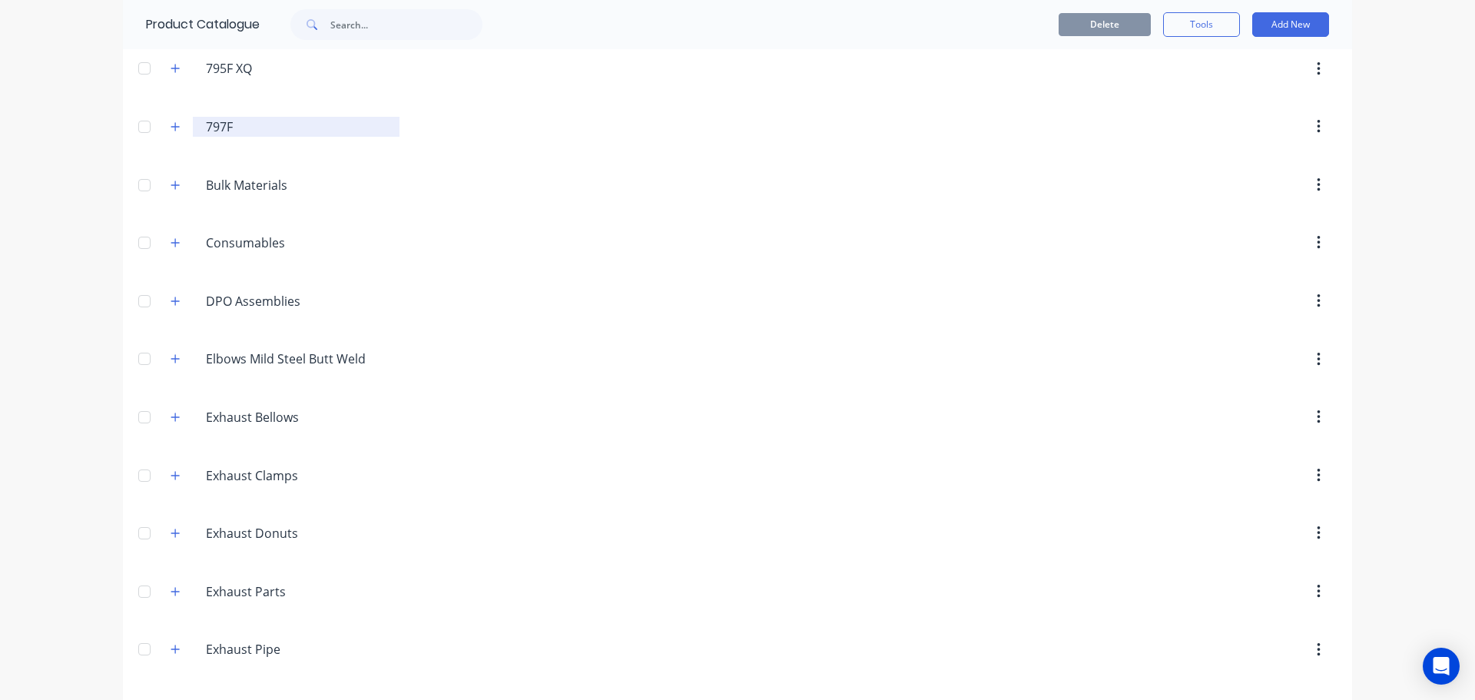
scroll to position [230, 0]
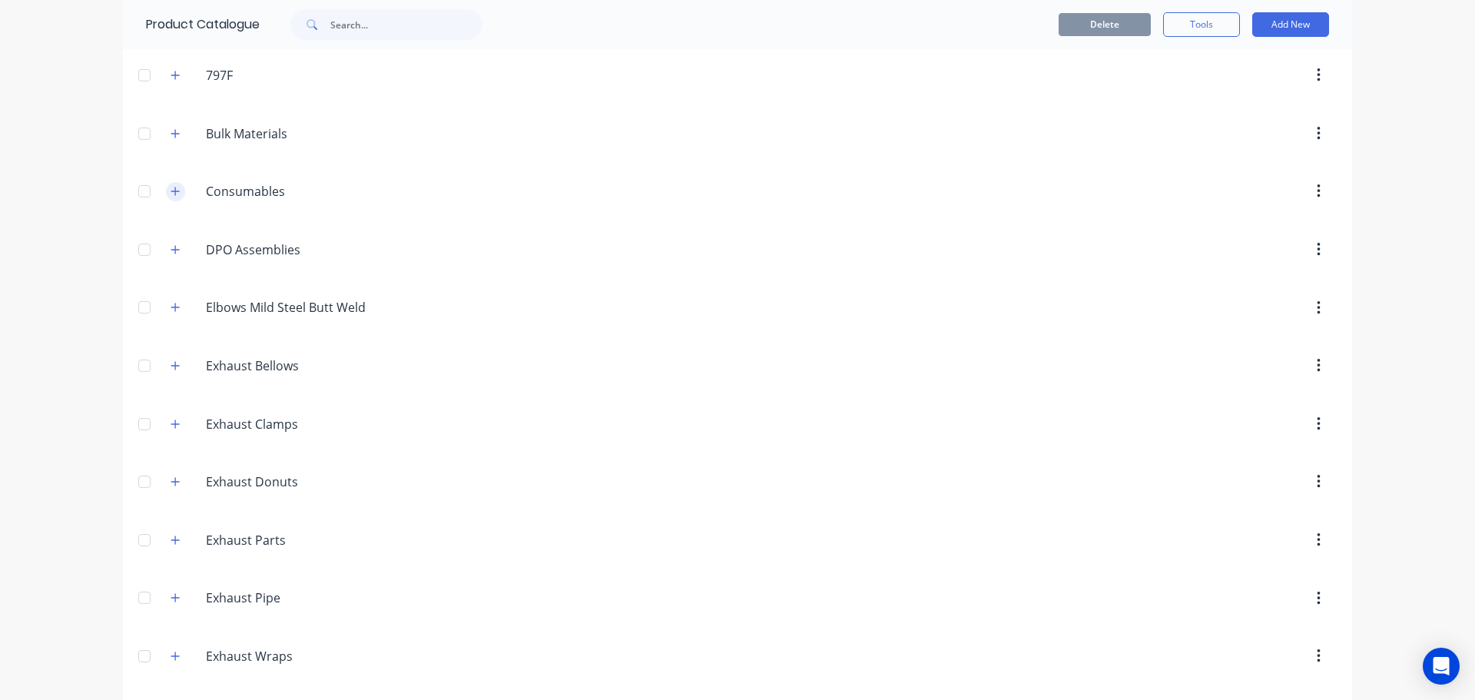
click at [171, 191] on icon "button" at bounding box center [175, 191] width 9 height 11
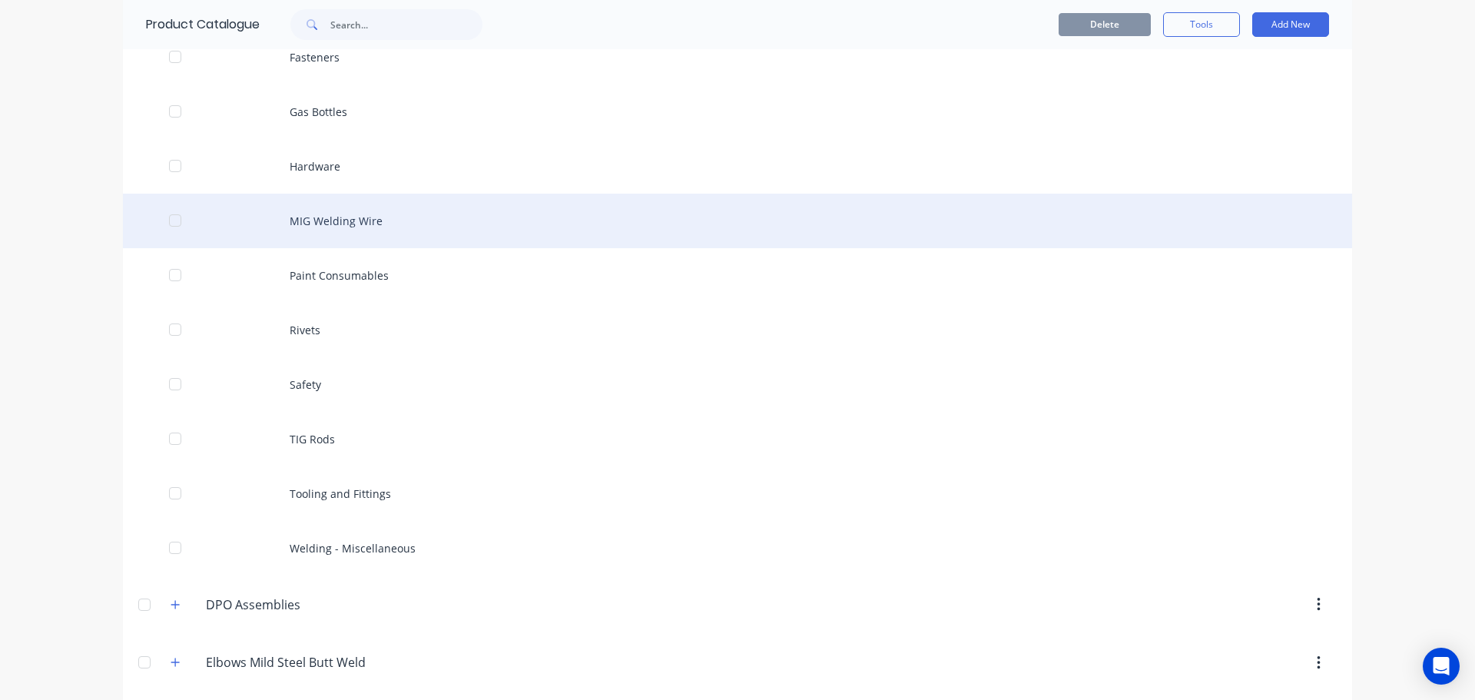
scroll to position [538, 0]
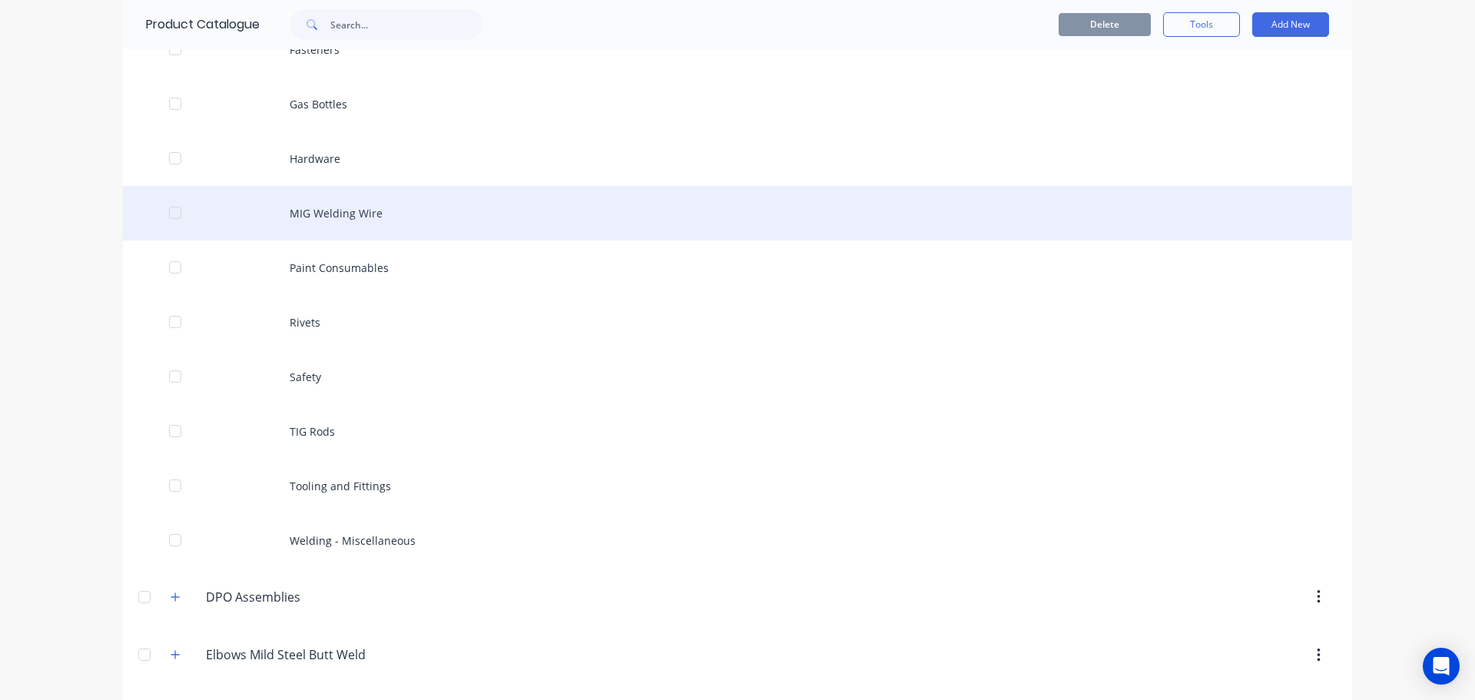
click at [350, 214] on div "MIG Welding Wire" at bounding box center [737, 213] width 1229 height 55
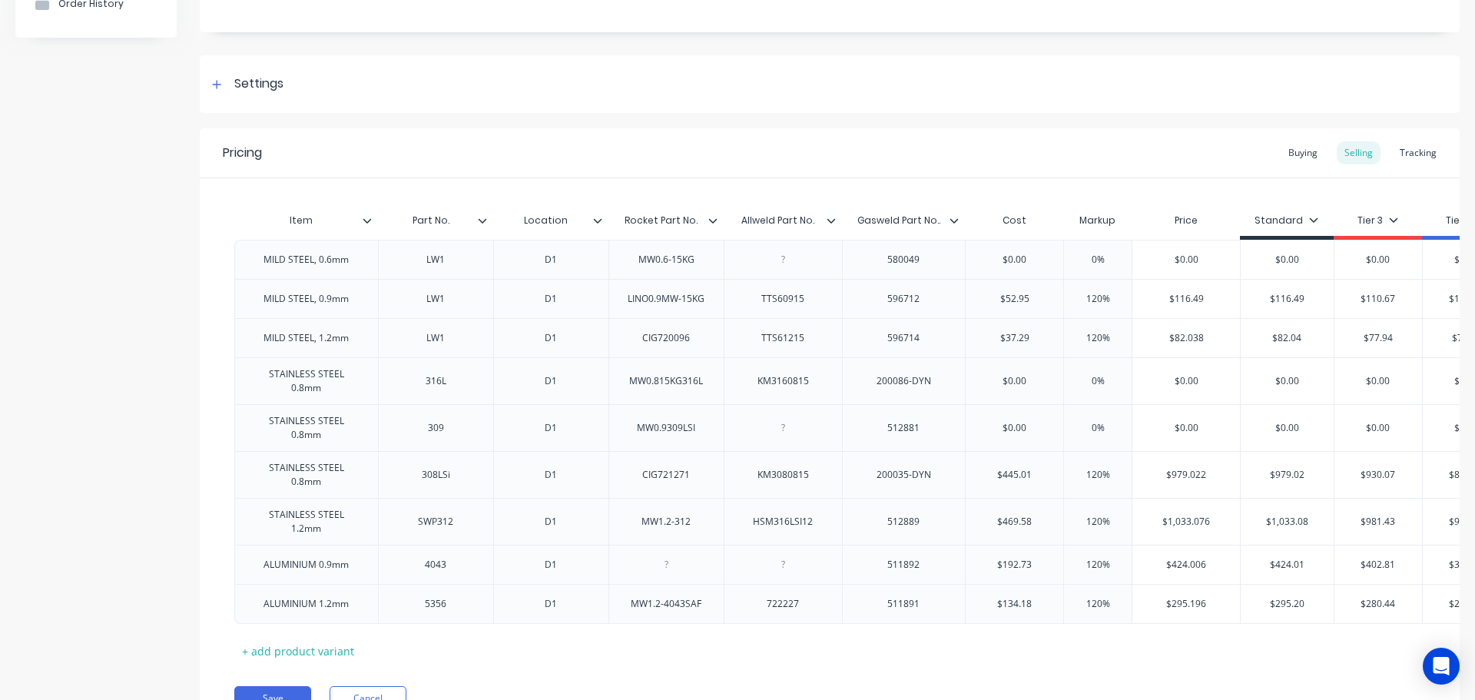
scroll to position [228, 0]
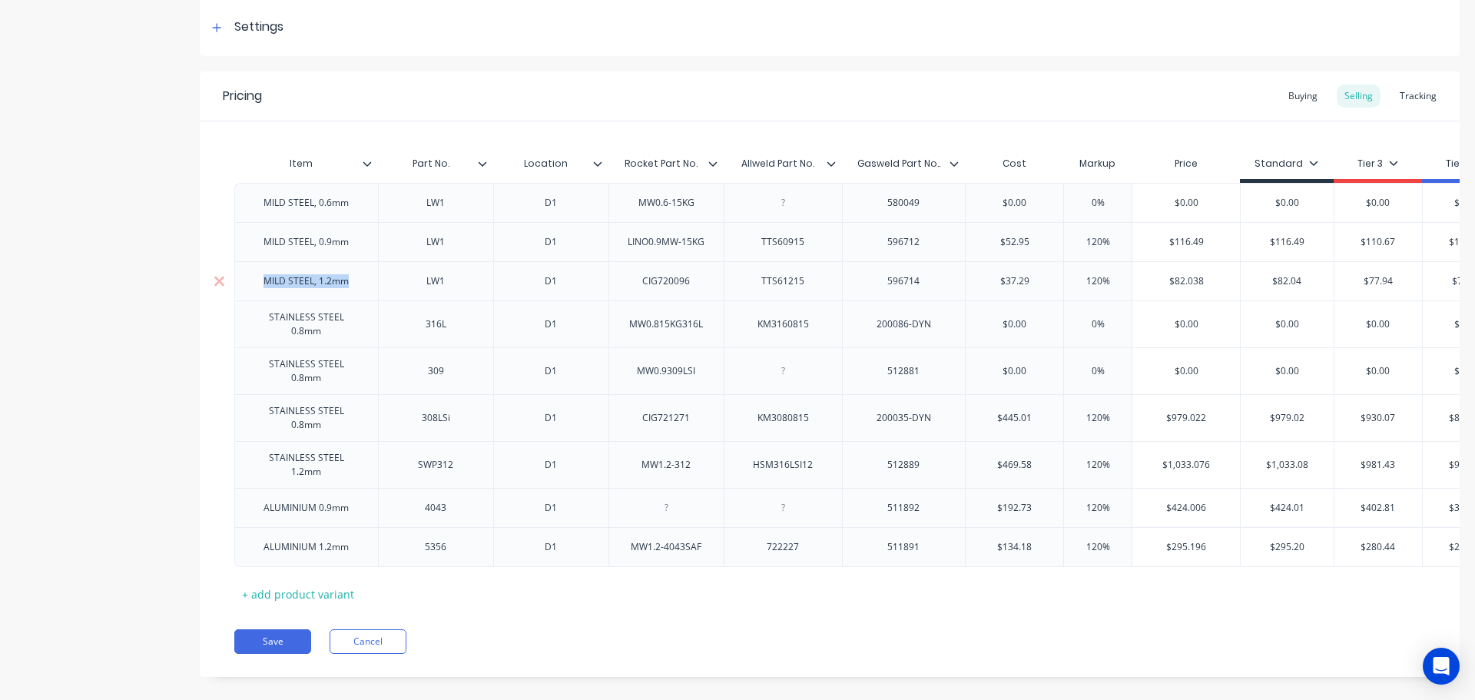
drag, startPoint x: 360, startPoint y: 283, endPoint x: 262, endPoint y: 283, distance: 98.3
click at [262, 283] on div "MILD STEEL, 1.2mm" at bounding box center [306, 281] width 110 height 20
copy div "MILD STEEL, 1.2mm"
drag, startPoint x: 452, startPoint y: 285, endPoint x: 419, endPoint y: 287, distance: 33.9
click at [419, 287] on div "LW1" at bounding box center [435, 281] width 77 height 20
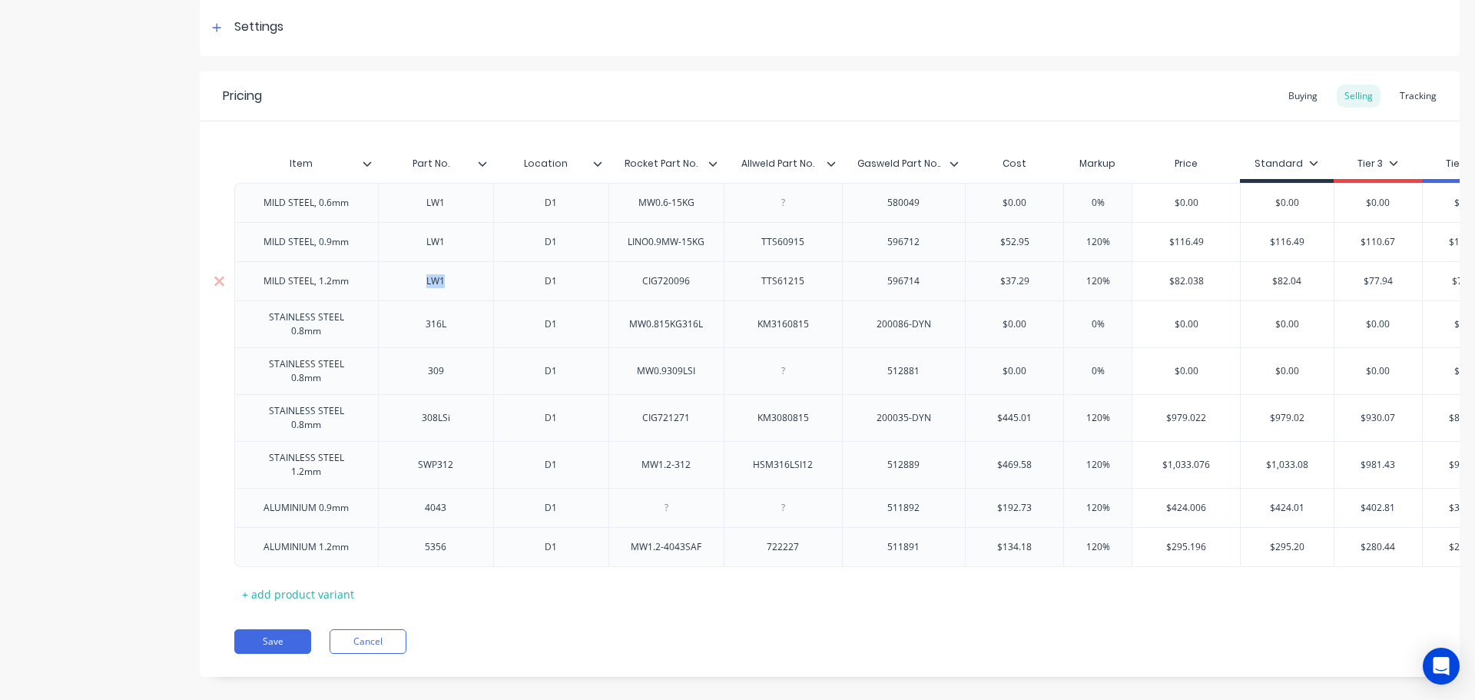
copy div "LW1"
drag, startPoint x: 700, startPoint y: 286, endPoint x: 640, endPoint y: 285, distance: 59.9
click at [640, 285] on div "CIG720096" at bounding box center [666, 281] width 77 height 20
copy div "CIG720096"
drag, startPoint x: 813, startPoint y: 283, endPoint x: 751, endPoint y: 284, distance: 62.2
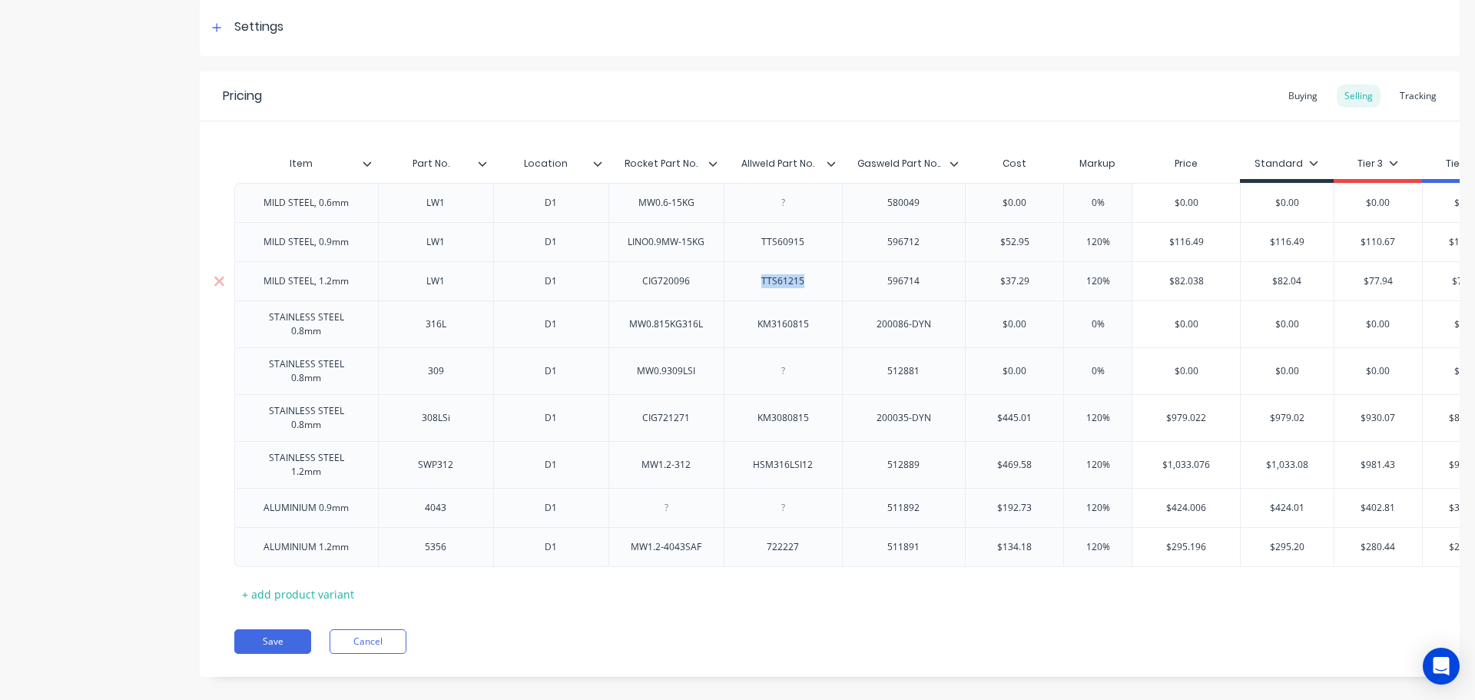
click at [751, 284] on div "TTS61215" at bounding box center [782, 281] width 77 height 20
paste div
drag, startPoint x: 828, startPoint y: 285, endPoint x: 784, endPoint y: 287, distance: 43.8
click at [757, 286] on div "MILD STEEL, 0.6mm LW1 D1 MW0.6-15KG 580049 $0.00 0% $0.00 $0.00 $0.00 $0.00 $0.…" at bounding box center [829, 375] width 1191 height 383
drag, startPoint x: 814, startPoint y: 284, endPoint x: 751, endPoint y: 283, distance: 63.0
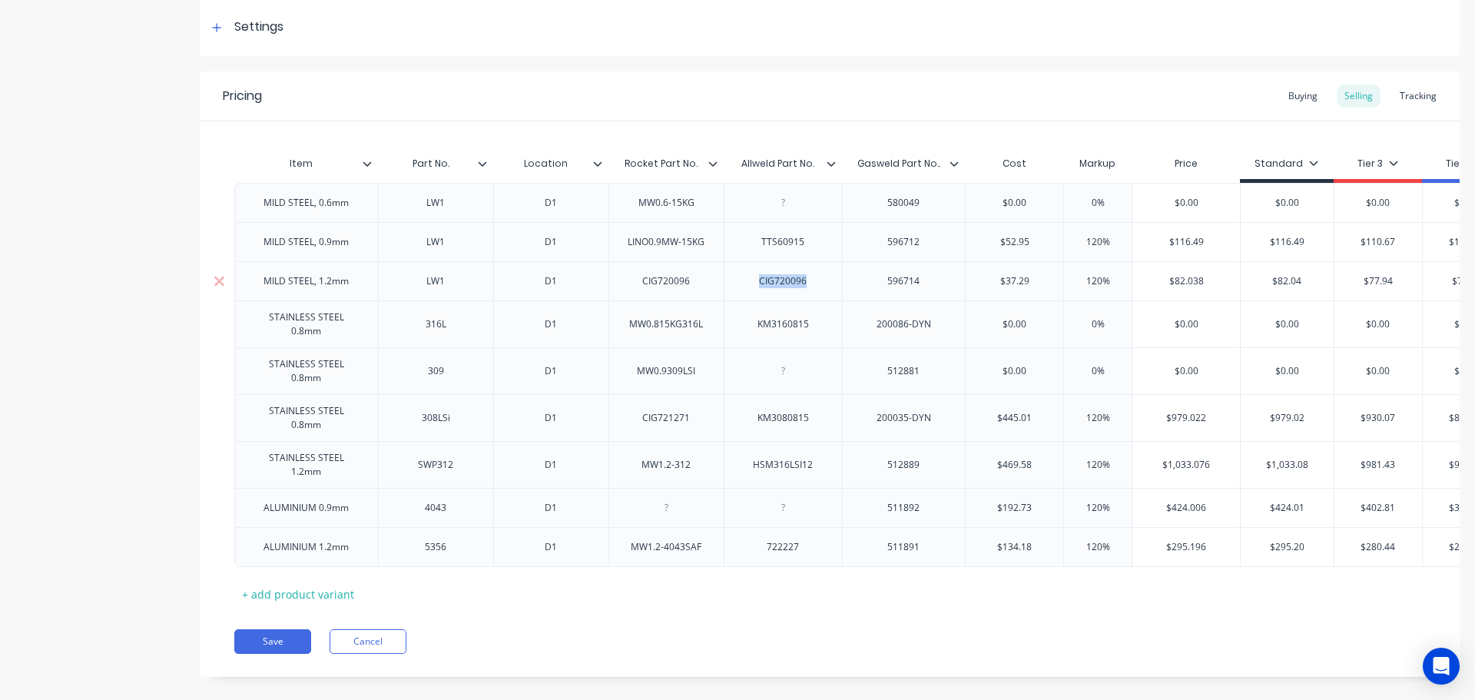
click at [751, 283] on div "CIG720096" at bounding box center [782, 281] width 77 height 20
copy div "CIG720096"
click at [1294, 94] on div "Buying" at bounding box center [1302, 95] width 45 height 23
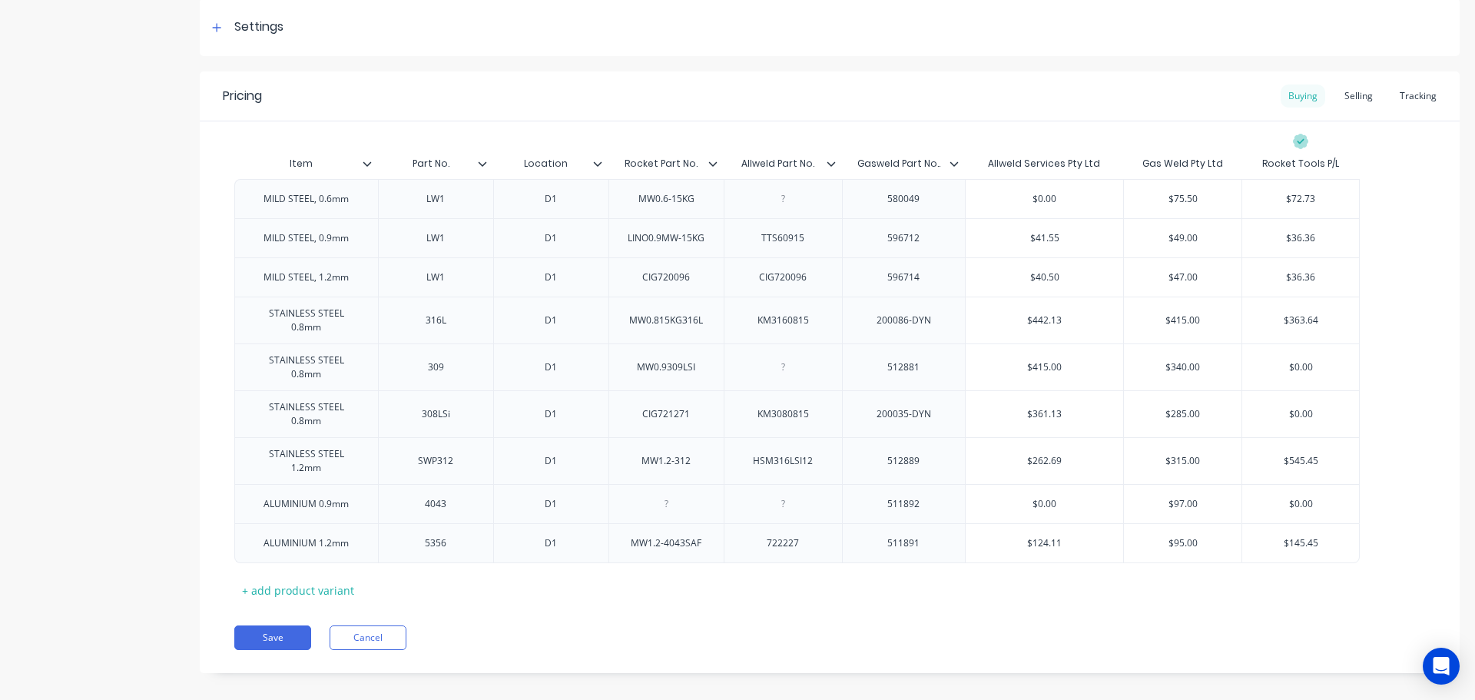
scroll to position [213, 0]
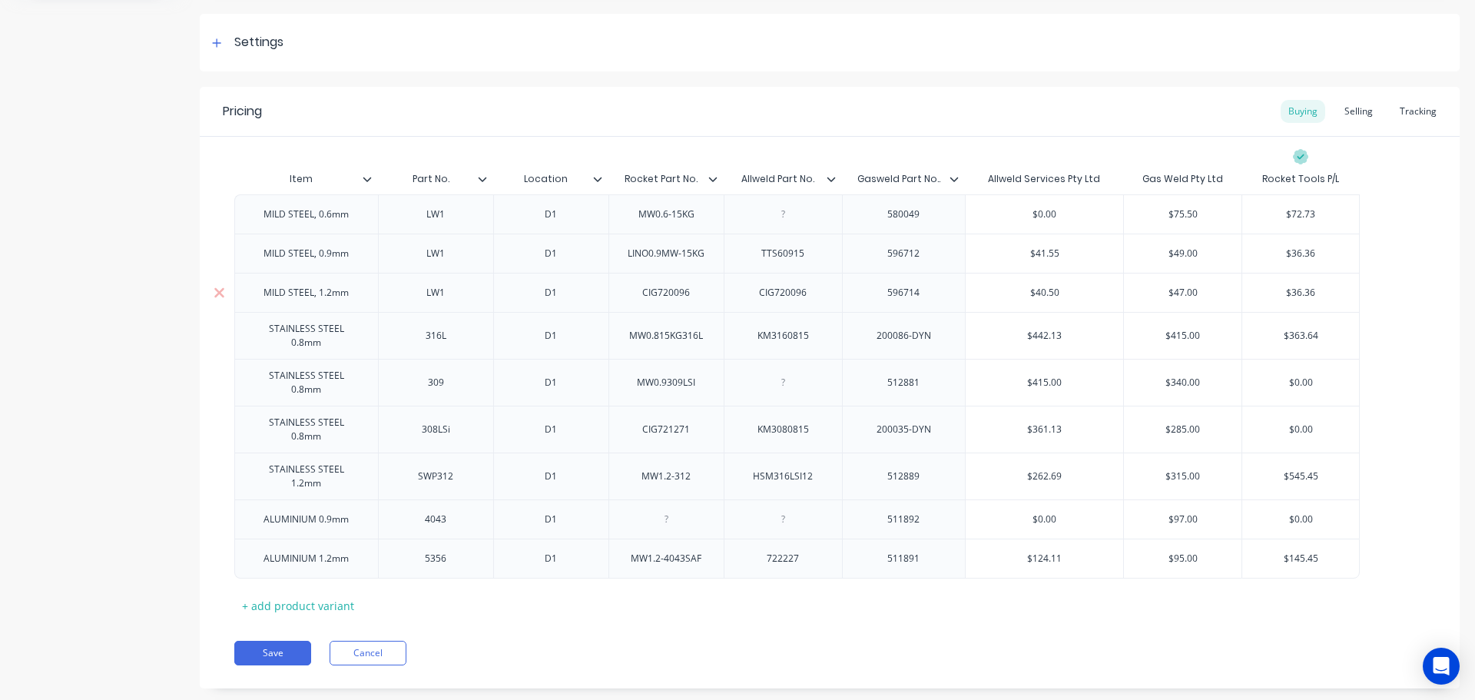
type input "$40.50"
drag, startPoint x: 1065, startPoint y: 292, endPoint x: 1020, endPoint y: 289, distance: 44.7
click at [1020, 289] on input "$40.50" at bounding box center [1044, 293] width 157 height 14
type input "$36.36"
drag, startPoint x: 1323, startPoint y: 289, endPoint x: 1271, endPoint y: 290, distance: 51.5
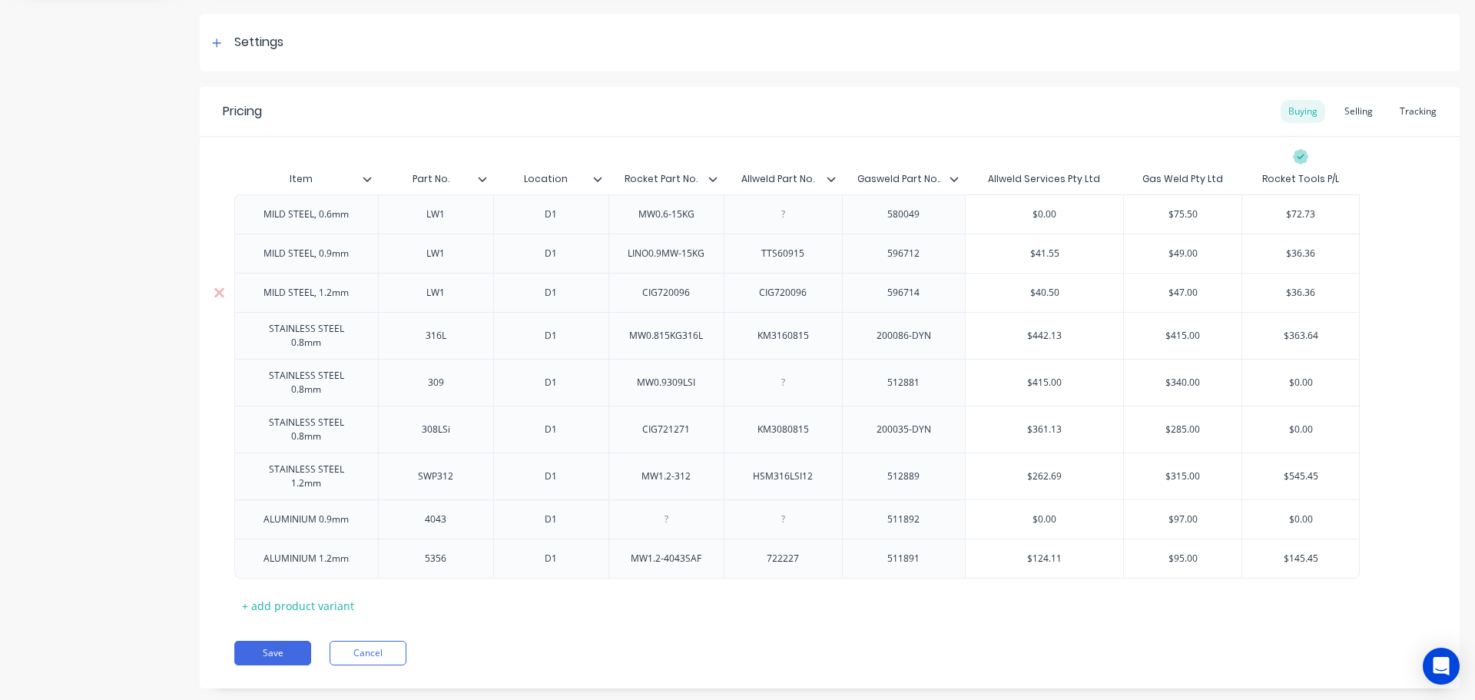
click at [1271, 290] on input "$36.36" at bounding box center [1300, 293] width 117 height 14
type input "$47.00"
drag, startPoint x: 1204, startPoint y: 292, endPoint x: 1136, endPoint y: 291, distance: 68.4
click at [1136, 291] on input "$47.00" at bounding box center [1183, 293] width 118 height 14
drag, startPoint x: 1321, startPoint y: 208, endPoint x: 1274, endPoint y: 207, distance: 47.6
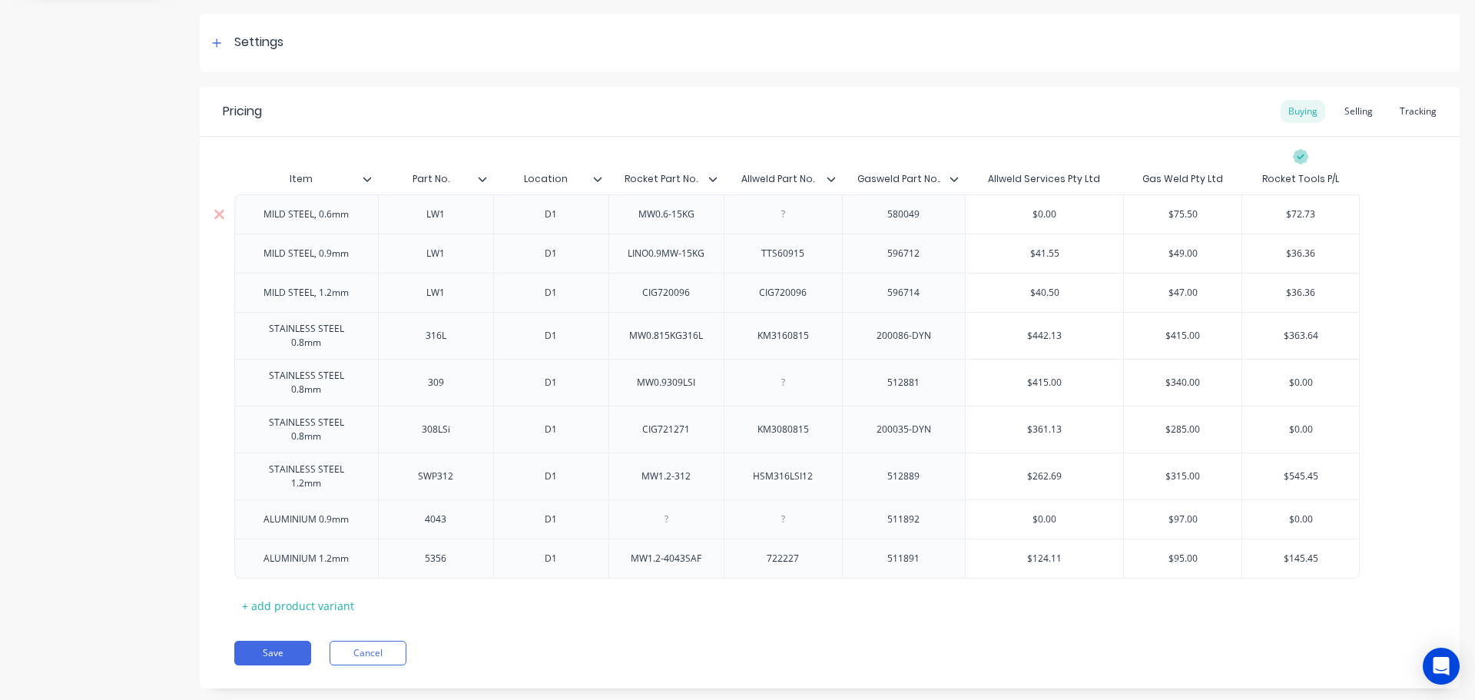
click at [1274, 207] on div "$72.73 $72.73" at bounding box center [1300, 214] width 117 height 38
paste input "LW1"
type input "$72.73"
type input "$75.50"
drag, startPoint x: 1212, startPoint y: 212, endPoint x: 1165, endPoint y: 214, distance: 47.6
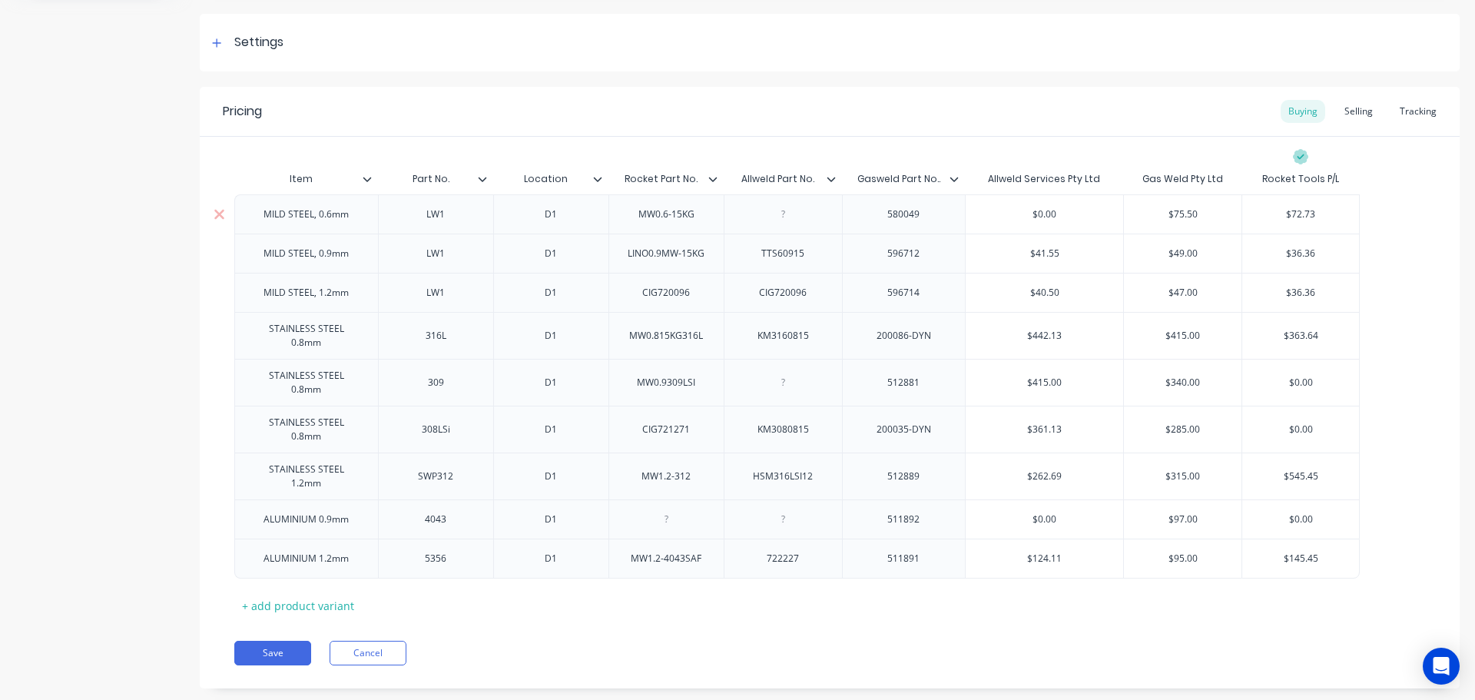
click at [1165, 214] on input "$75.50" at bounding box center [1183, 214] width 118 height 14
drag, startPoint x: 925, startPoint y: 220, endPoint x: 876, endPoint y: 219, distance: 48.4
click at [876, 219] on div "580049" at bounding box center [903, 214] width 77 height 20
copy div "580049"
drag, startPoint x: 705, startPoint y: 217, endPoint x: 634, endPoint y: 218, distance: 71.4
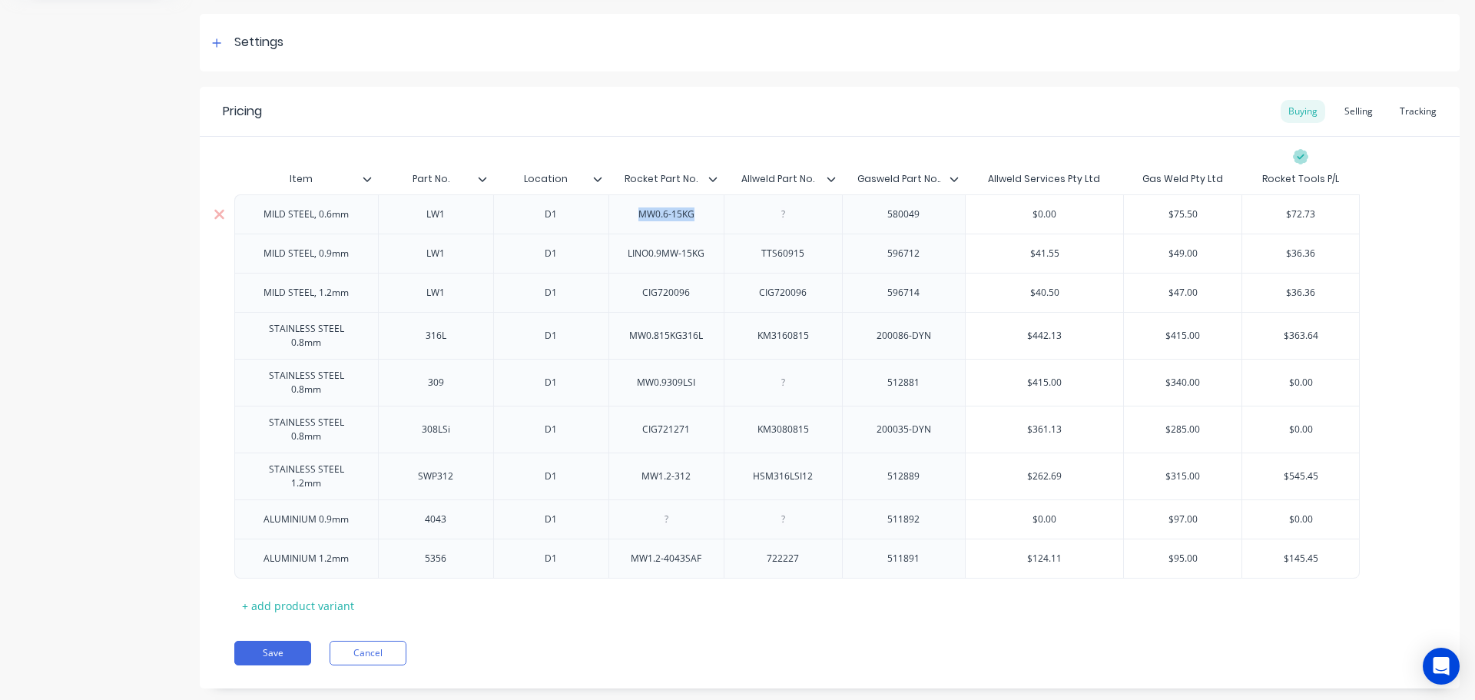
click at [634, 218] on div "MW0.6-15KG" at bounding box center [666, 214] width 81 height 20
copy div "MW0.6-15KG"
drag, startPoint x: 360, startPoint y: 336, endPoint x: 256, endPoint y: 334, distance: 104.5
click at [256, 334] on div "STAINLESS STEEL 0.8mm" at bounding box center [306, 336] width 131 height 34
copy div "STAINLESS STEEL 0.8mm"
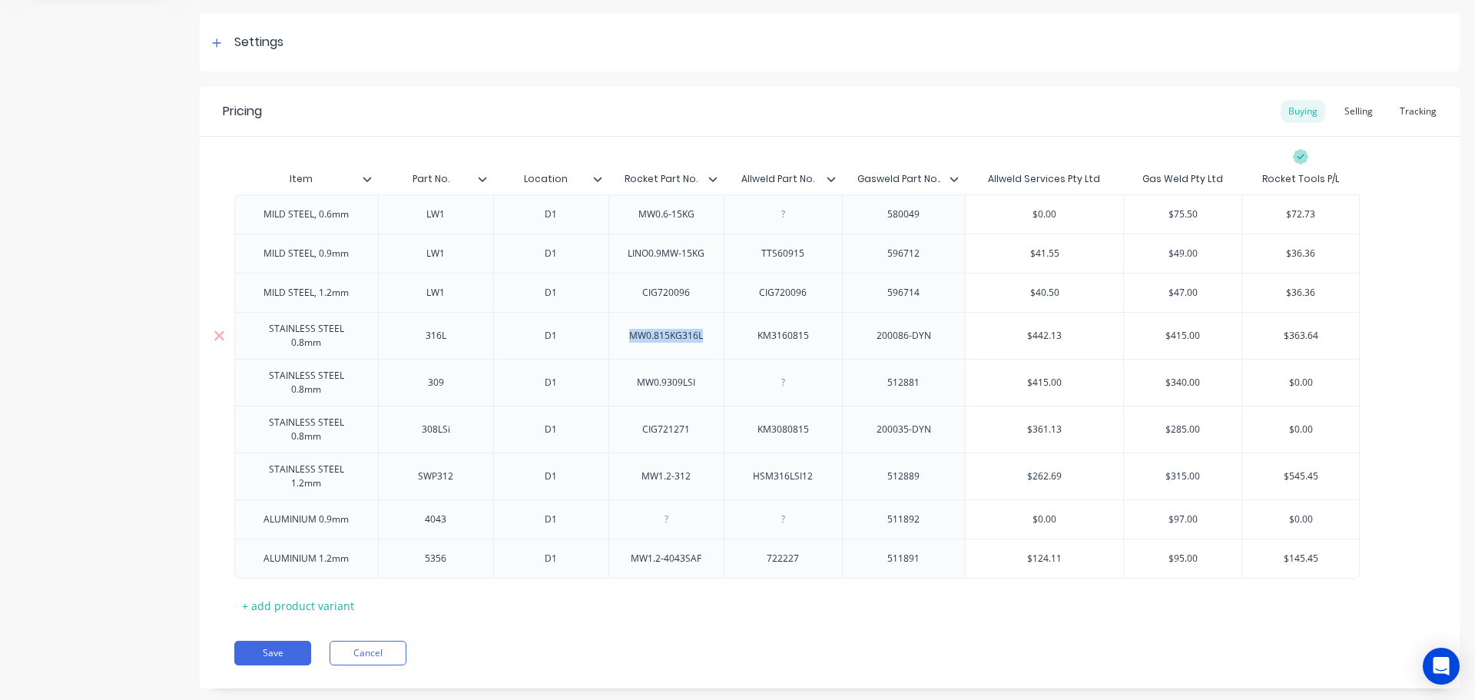
drag, startPoint x: 712, startPoint y: 336, endPoint x: 630, endPoint y: 329, distance: 82.5
click at [630, 329] on div "MW0.815KG316L" at bounding box center [666, 336] width 98 height 20
copy div "MW0.815KG316L"
drag, startPoint x: 814, startPoint y: 336, endPoint x: 752, endPoint y: 336, distance: 62.2
click at [752, 336] on div "KM3160815" at bounding box center [782, 336] width 77 height 20
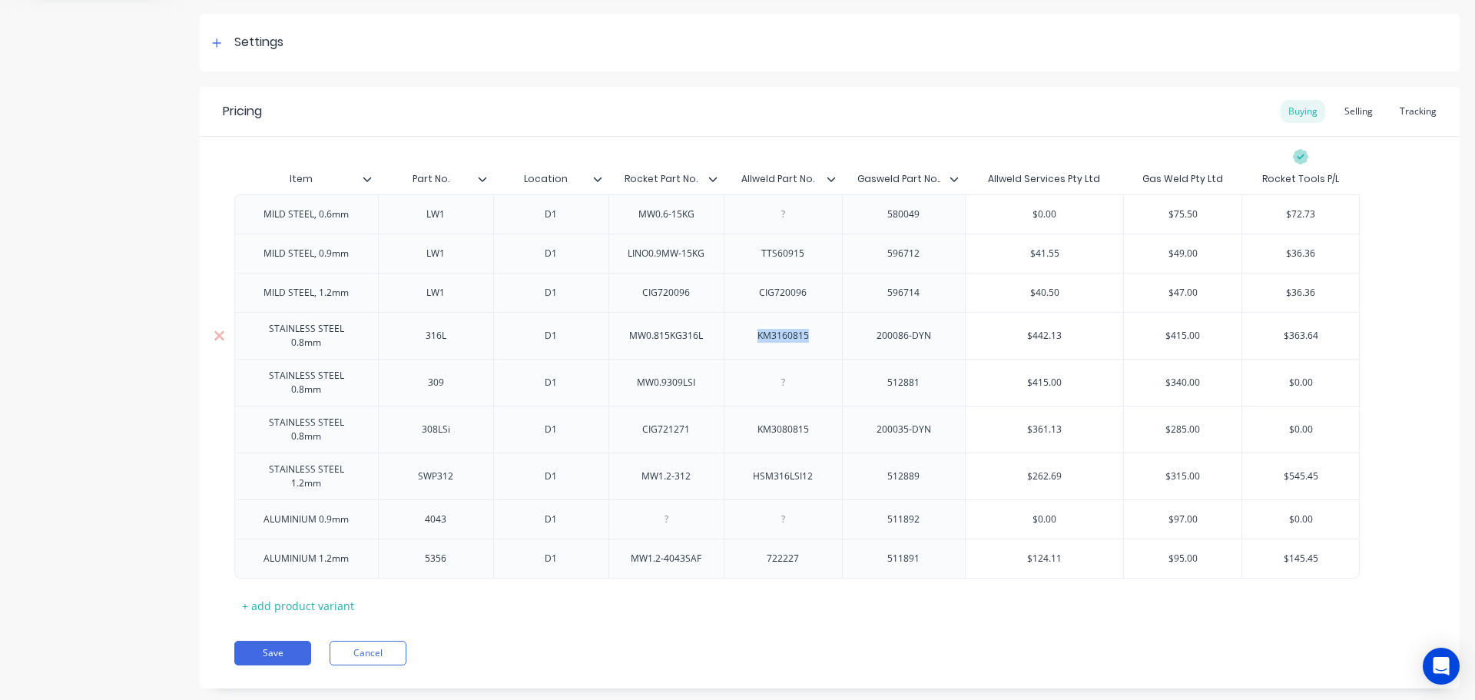
copy div "KM3160815"
drag, startPoint x: 941, startPoint y: 333, endPoint x: 866, endPoint y: 332, distance: 74.5
click at [866, 332] on div "200086-DYN" at bounding box center [903, 336] width 79 height 20
copy div "200086-DYN"
type input "$442.13"
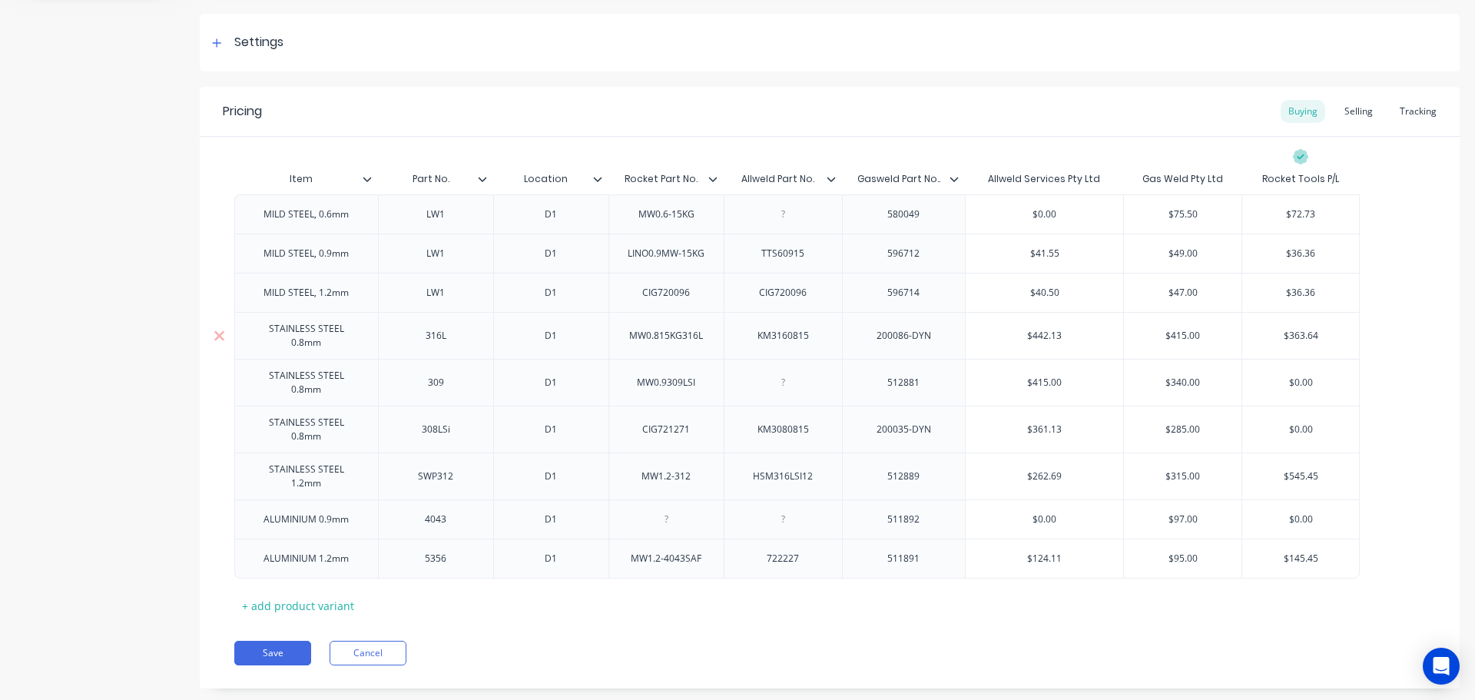
drag, startPoint x: 1064, startPoint y: 331, endPoint x: 1010, endPoint y: 333, distance: 53.8
click at [1010, 333] on input "$442.13" at bounding box center [1044, 336] width 157 height 14
type input "$415.00"
drag, startPoint x: 1217, startPoint y: 334, endPoint x: 1151, endPoint y: 338, distance: 66.2
click at [1151, 338] on input "$415.00" at bounding box center [1183, 336] width 118 height 14
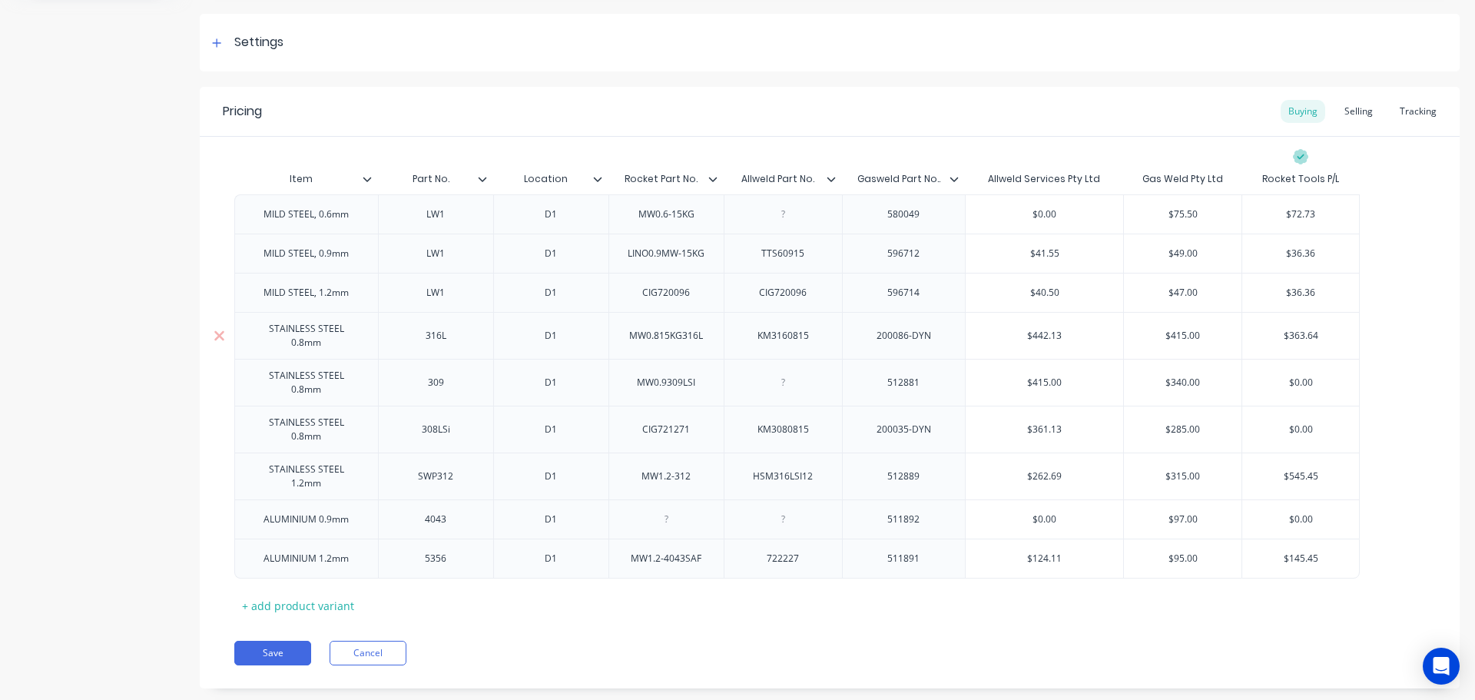
type input "$363.64"
drag, startPoint x: 1322, startPoint y: 328, endPoint x: 1278, endPoint y: 332, distance: 44.0
click at [1278, 332] on input "$363.64" at bounding box center [1300, 336] width 117 height 14
drag, startPoint x: 720, startPoint y: 258, endPoint x: 678, endPoint y: 257, distance: 42.3
click at [666, 257] on div "MILD STEEL, 0.6mm LW1 D1 MW0.6-15KG 580049 $0.00 $75.50 $75.50 $72.73 $72.73 MI…" at bounding box center [829, 386] width 1191 height 383
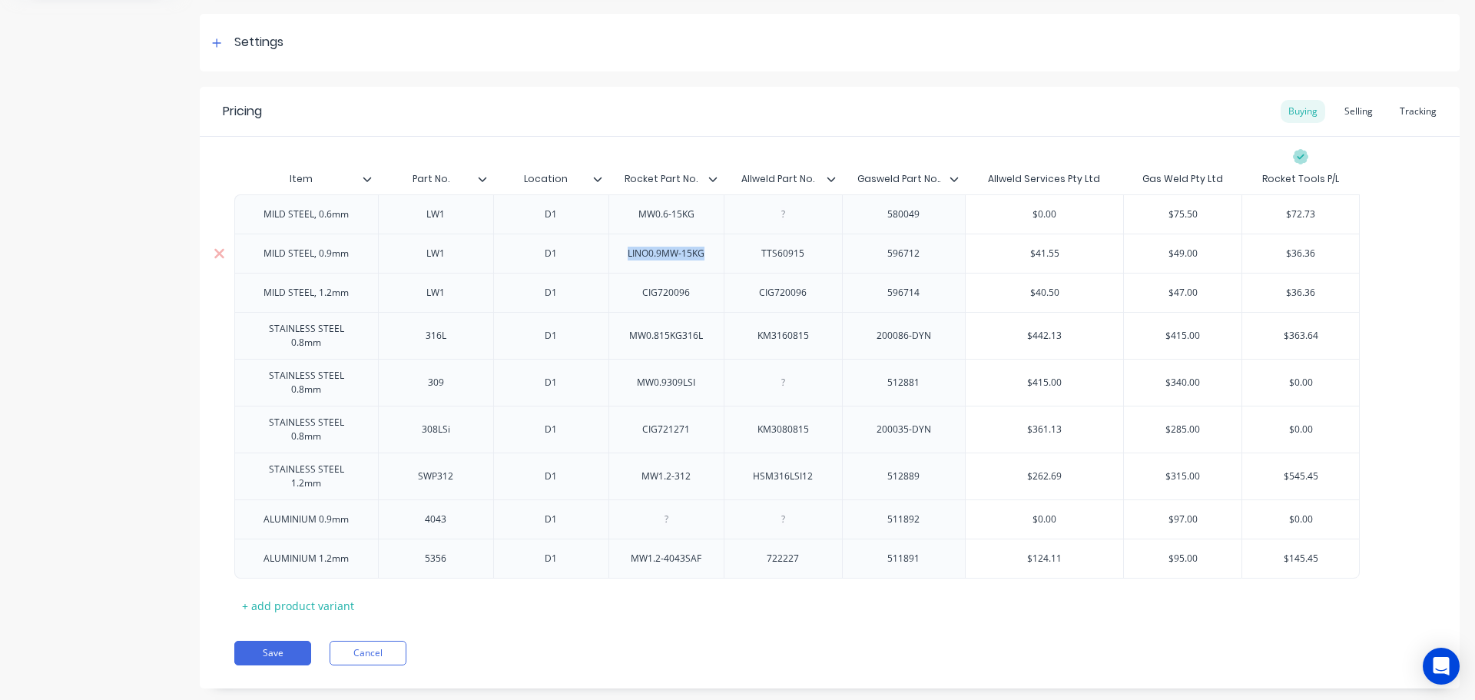
drag, startPoint x: 716, startPoint y: 252, endPoint x: 626, endPoint y: 253, distance: 89.9
click at [626, 253] on div "LINO0.9MW-15KG" at bounding box center [665, 254] width 101 height 20
drag, startPoint x: 789, startPoint y: 254, endPoint x: 753, endPoint y: 258, distance: 36.3
click at [753, 258] on div "TTS60915" at bounding box center [782, 254] width 77 height 20
paste div
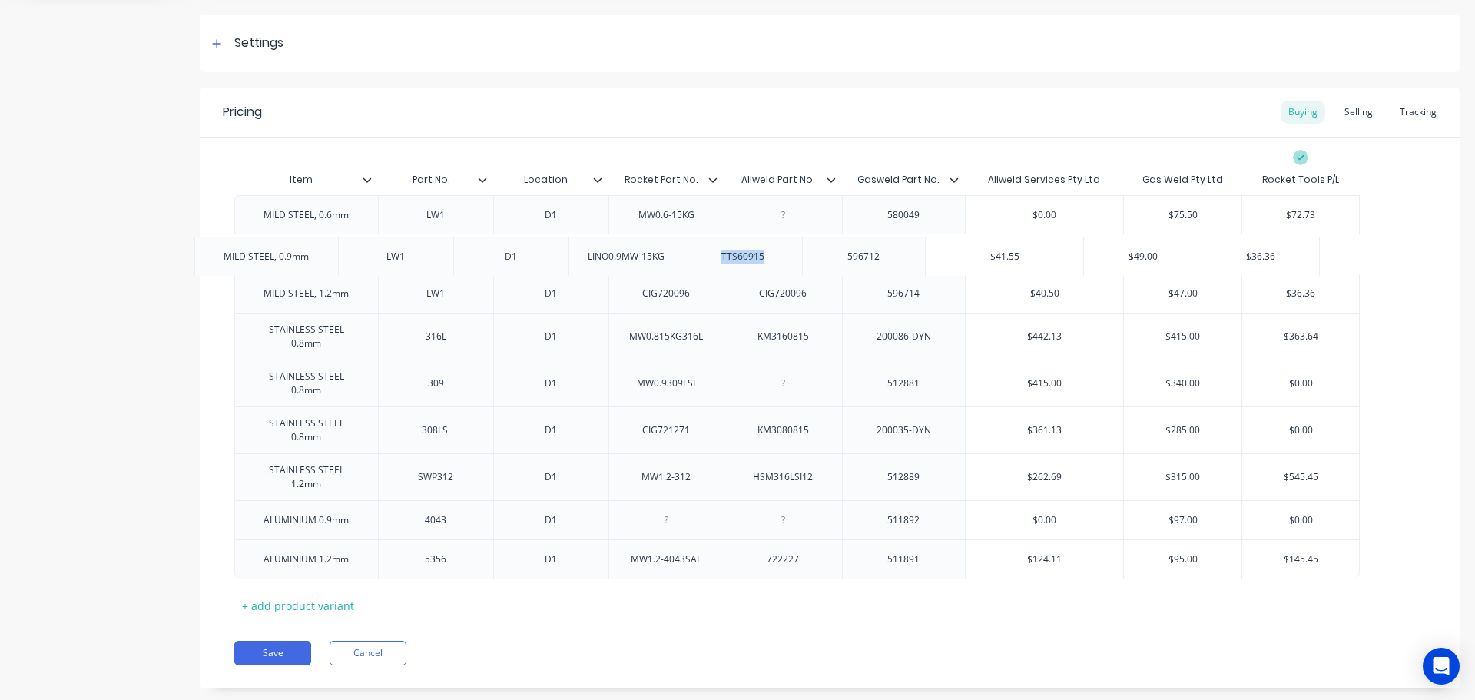
drag, startPoint x: 830, startPoint y: 254, endPoint x: 783, endPoint y: 260, distance: 47.9
click at [783, 260] on div "MILD STEEL, 0.6mm LW1 D1 MW0.6-15KG 580049 $0.00 $75.50 $75.50 $72.73 $72.73 MI…" at bounding box center [829, 386] width 1191 height 383
drag, startPoint x: 921, startPoint y: 254, endPoint x: 870, endPoint y: 260, distance: 51.7
click at [870, 260] on div "596712" at bounding box center [903, 254] width 77 height 20
type input "$49.00"
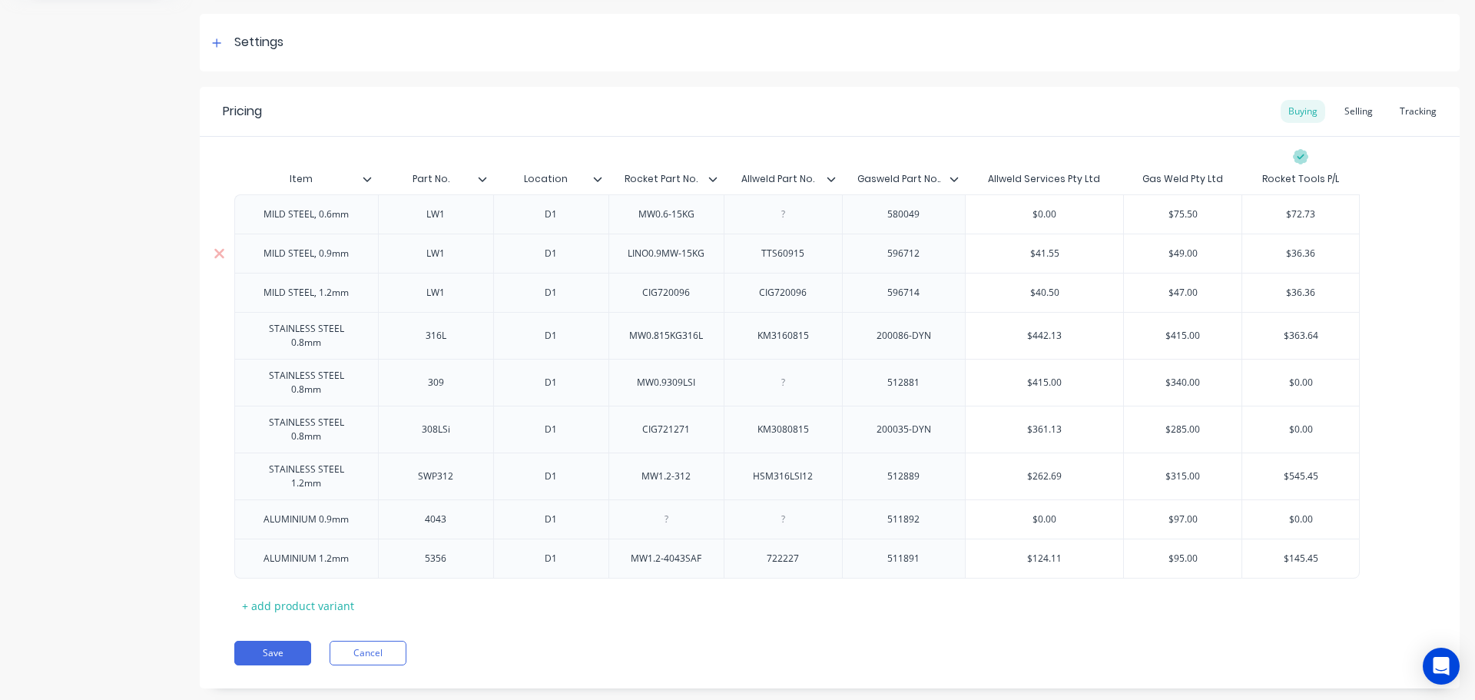
drag, startPoint x: 1201, startPoint y: 252, endPoint x: 1148, endPoint y: 250, distance: 53.8
click at [1148, 250] on input "$49.00" at bounding box center [1183, 254] width 118 height 14
type input "Rocket Part No."
drag, startPoint x: 695, startPoint y: 183, endPoint x: 626, endPoint y: 172, distance: 70.0
click at [626, 172] on input "Rocket Part No." at bounding box center [661, 179] width 106 height 14
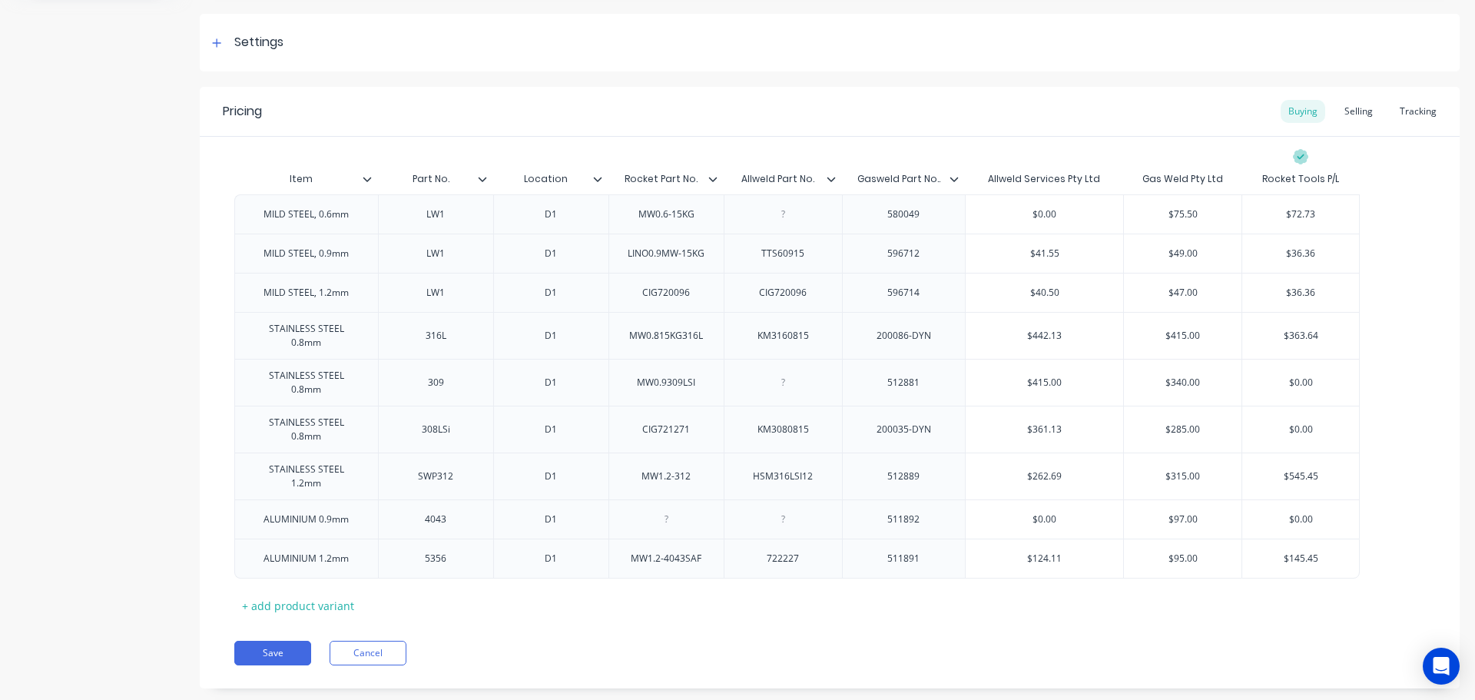
type input "Allweld Part No."
drag, startPoint x: 814, startPoint y: 184, endPoint x: 744, endPoint y: 182, distance: 69.9
click at [744, 182] on input "Allweld Part No." at bounding box center [778, 179] width 109 height 14
type input "Allweld Part No."
drag, startPoint x: 812, startPoint y: 180, endPoint x: 740, endPoint y: 179, distance: 71.4
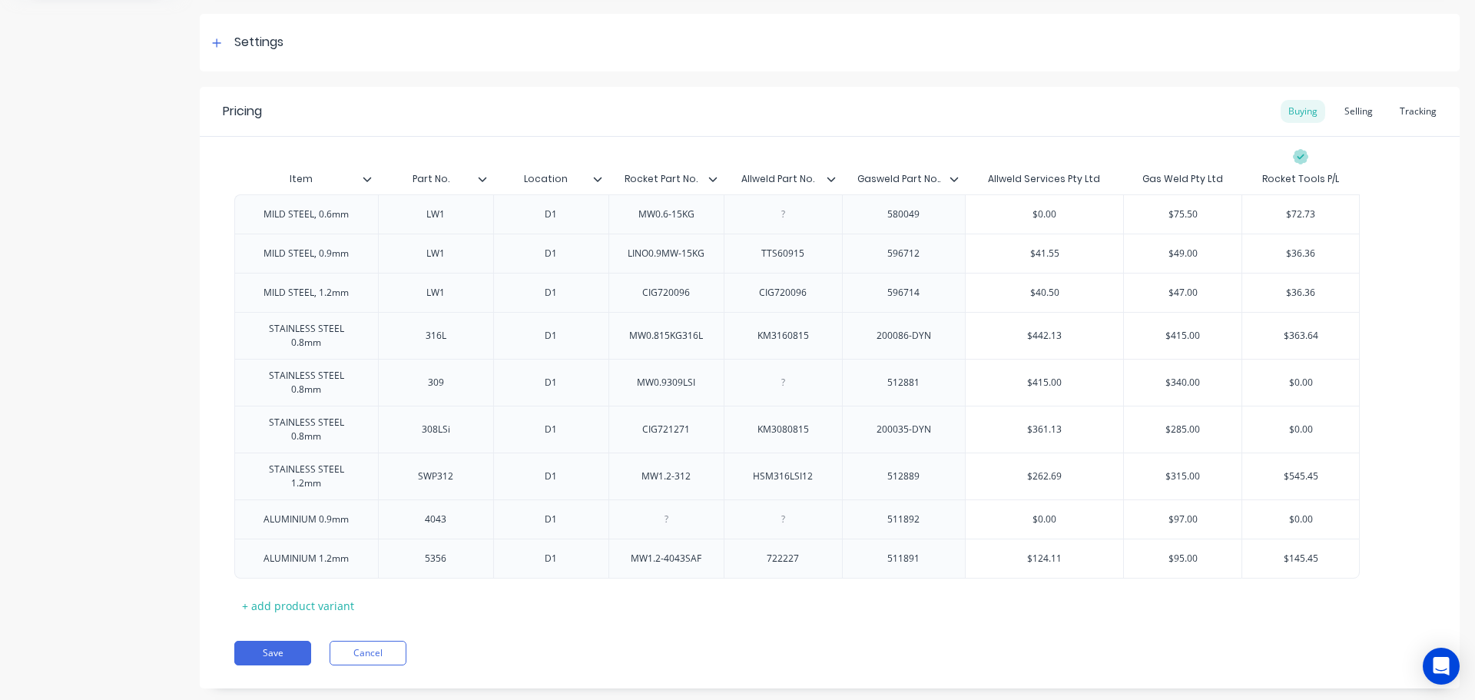
click at [740, 179] on input "Allweld Part No." at bounding box center [778, 179] width 109 height 14
type input "Gasweld Part No.."
drag, startPoint x: 937, startPoint y: 181, endPoint x: 856, endPoint y: 182, distance: 80.7
click at [856, 182] on input "Gasweld Part No.." at bounding box center [899, 179] width 114 height 14
type input "Location"
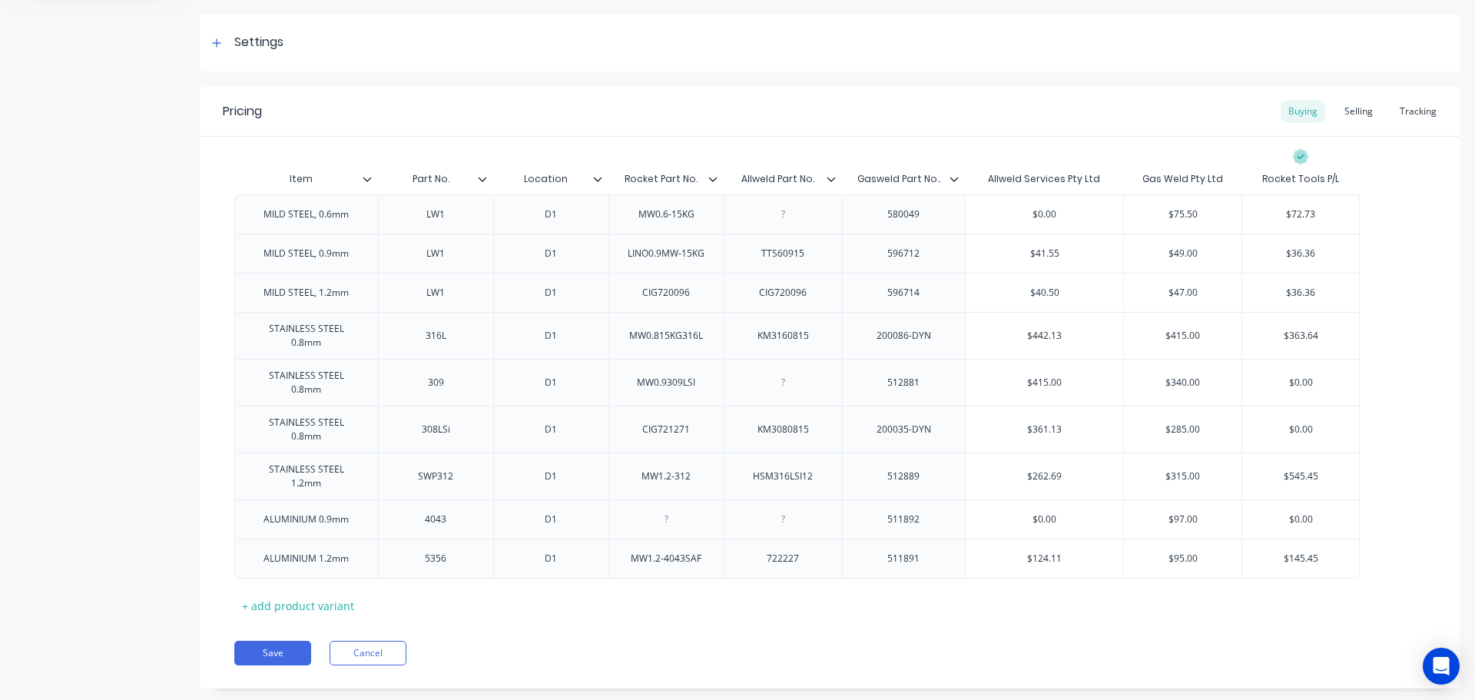
drag, startPoint x: 575, startPoint y: 178, endPoint x: 521, endPoint y: 174, distance: 54.7
click at [521, 174] on input "Location" at bounding box center [546, 179] width 106 height 14
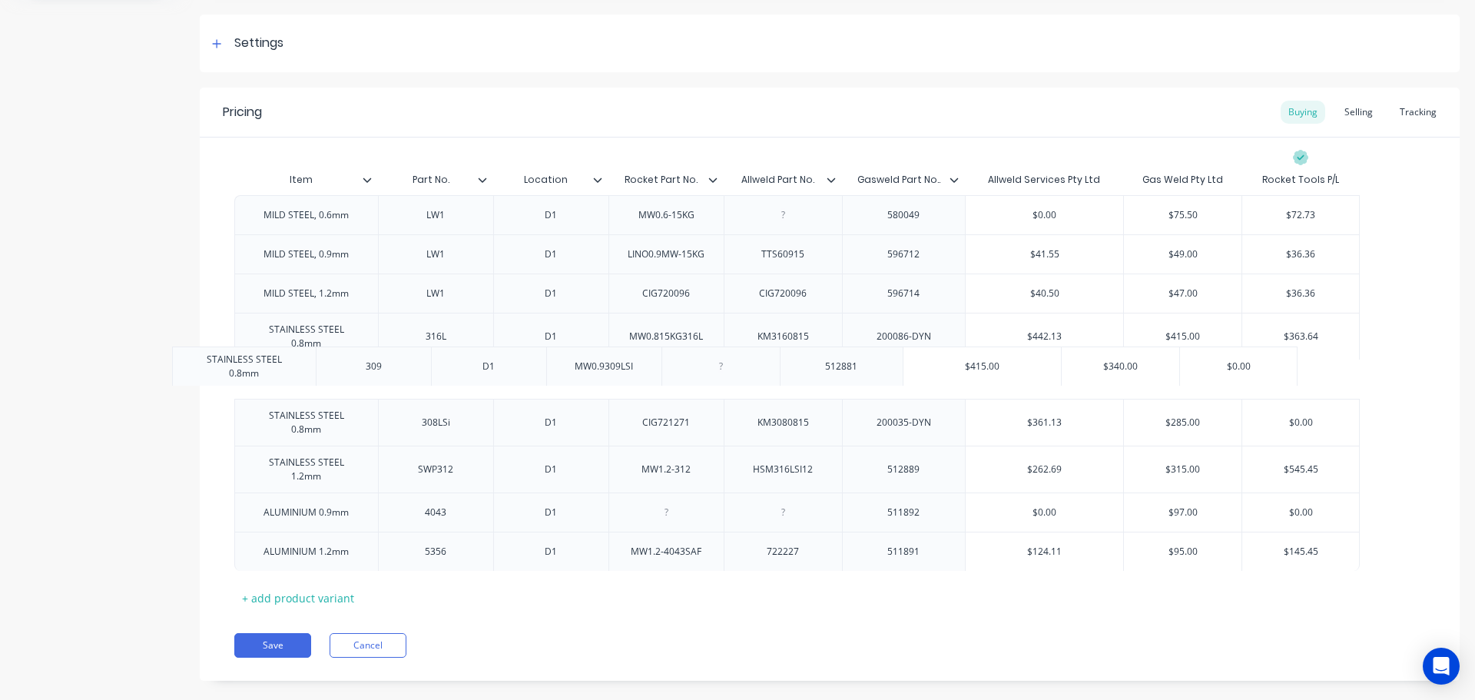
drag, startPoint x: 708, startPoint y: 374, endPoint x: 641, endPoint y: 369, distance: 67.8
click at [641, 369] on div "MILD STEEL, 0.6mm LW1 D1 MW0.6-15KG 580049 $0.00 $75.50 $75.50 $72.73 $72.73 MI…" at bounding box center [829, 383] width 1191 height 376
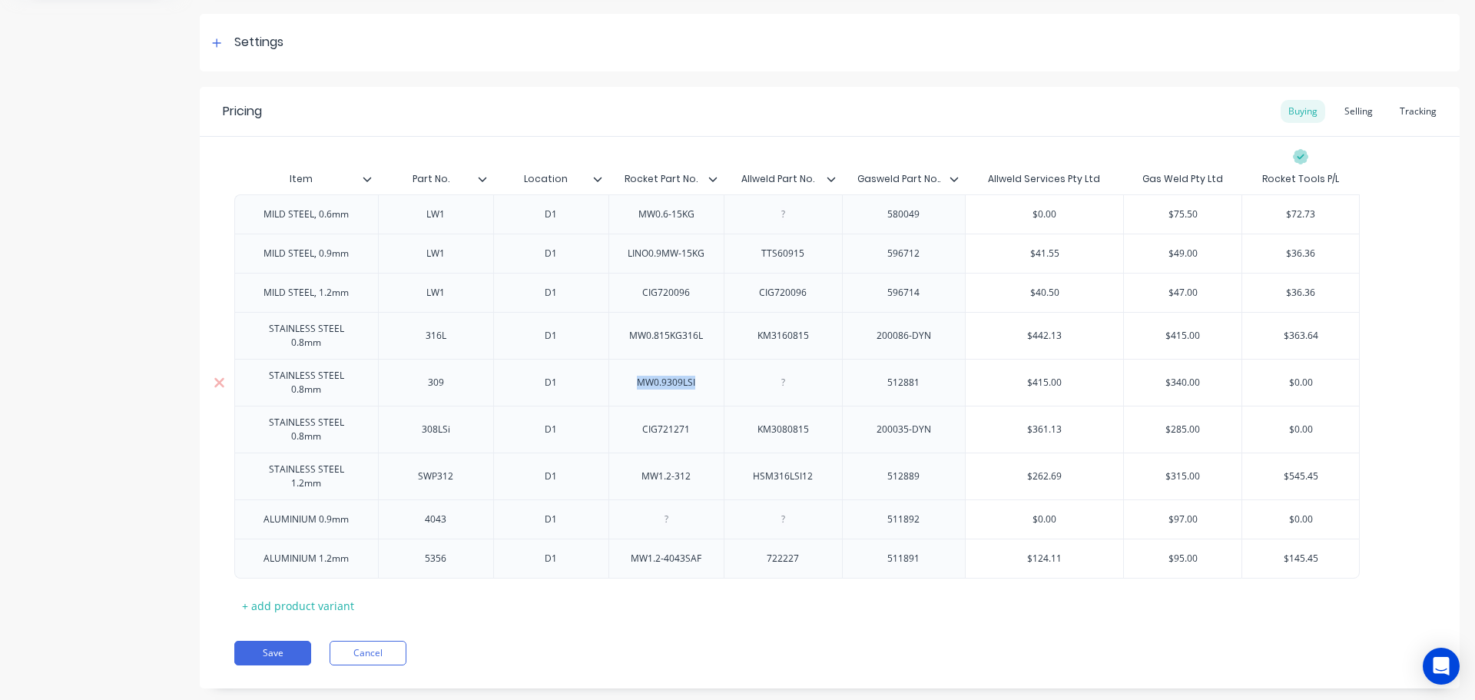
drag, startPoint x: 693, startPoint y: 371, endPoint x: 631, endPoint y: 371, distance: 61.5
click at [631, 373] on div "MW0.9309LSI" at bounding box center [666, 383] width 83 height 20
drag, startPoint x: 933, startPoint y: 373, endPoint x: 874, endPoint y: 374, distance: 58.4
click at [874, 374] on div "512881" at bounding box center [903, 383] width 77 height 20
type input "$415.00"
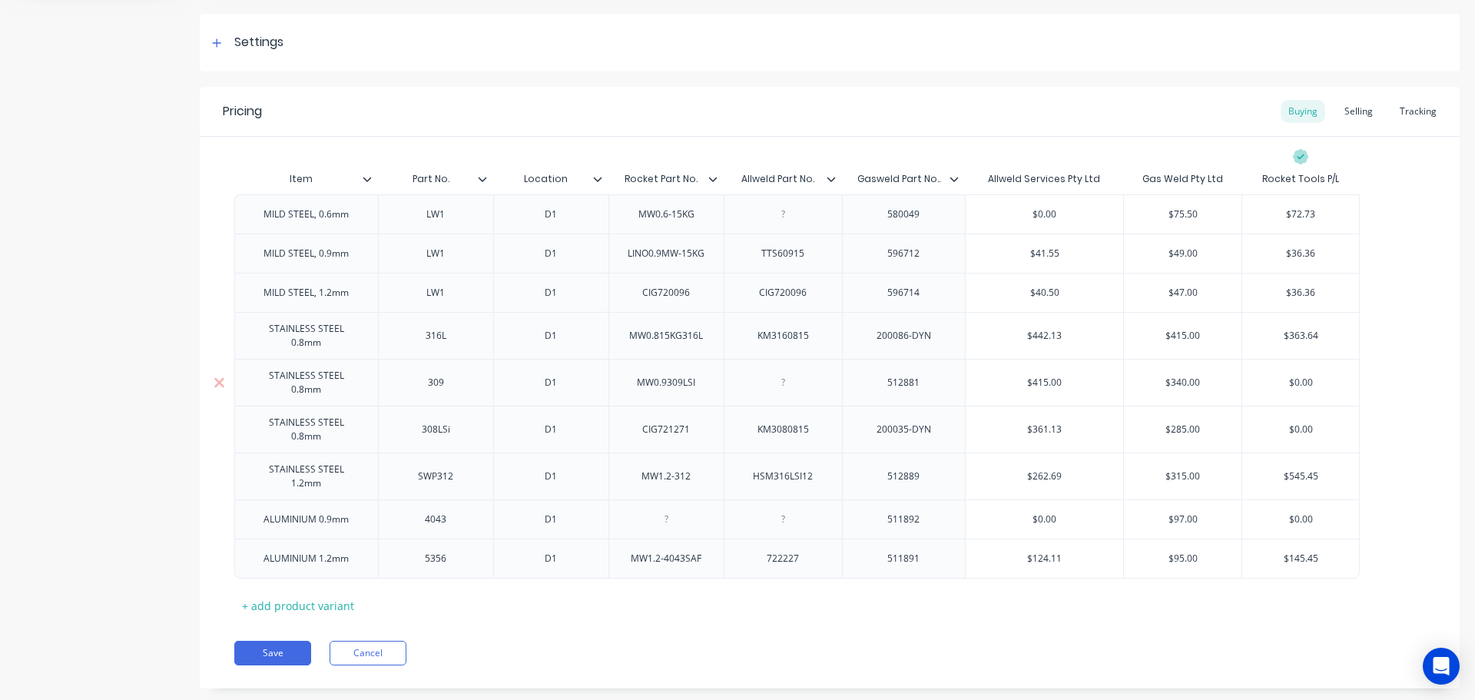
drag, startPoint x: 1061, startPoint y: 374, endPoint x: 1023, endPoint y: 372, distance: 37.7
click at [1023, 376] on input "$415.00" at bounding box center [1044, 383] width 157 height 14
type input "$340.00"
drag, startPoint x: 1204, startPoint y: 371, endPoint x: 1151, endPoint y: 365, distance: 54.1
click at [1151, 376] on input "$340.00" at bounding box center [1183, 383] width 118 height 14
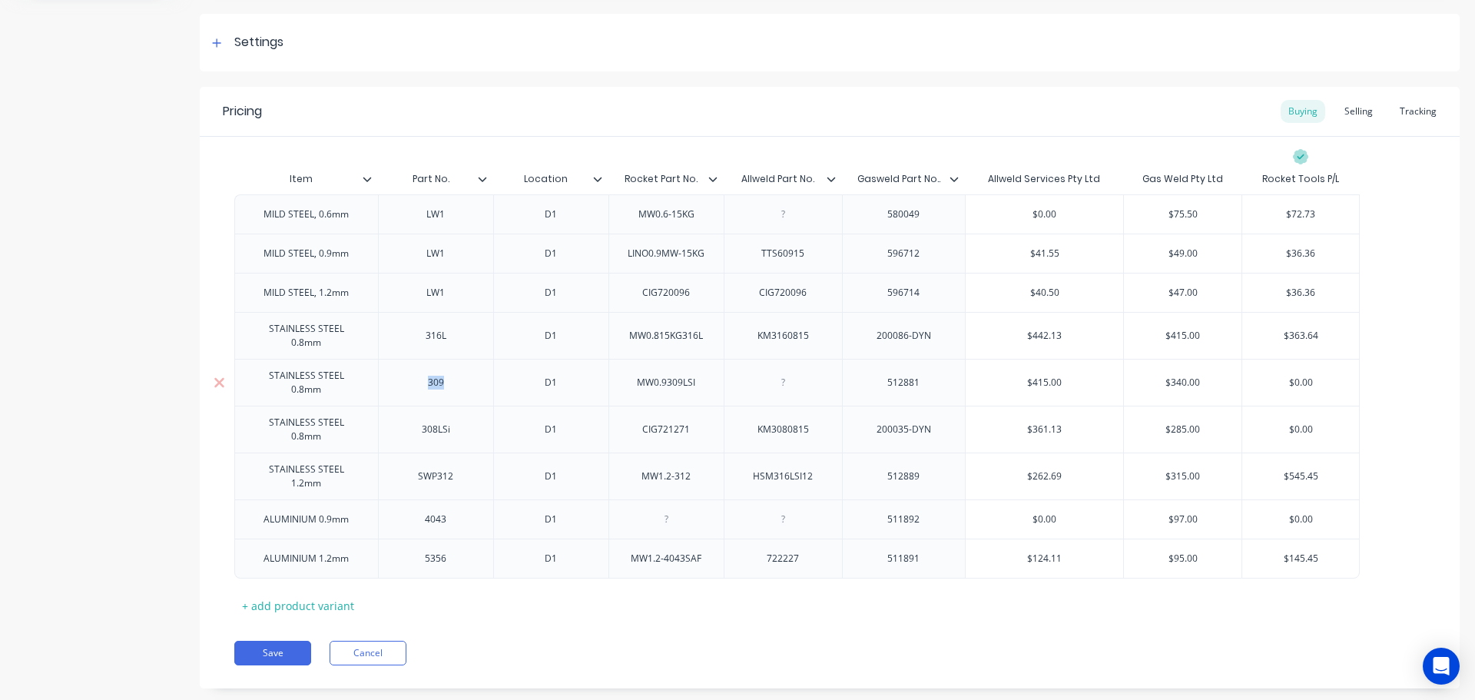
drag, startPoint x: 460, startPoint y: 376, endPoint x: 265, endPoint y: 375, distance: 195.1
click at [265, 375] on div "STAINLESS STEEL 0.8mm 309 D1 MW0.9309LSI 512881 $415.00 $415.00 $340.00 $340.00…" at bounding box center [796, 382] width 1125 height 47
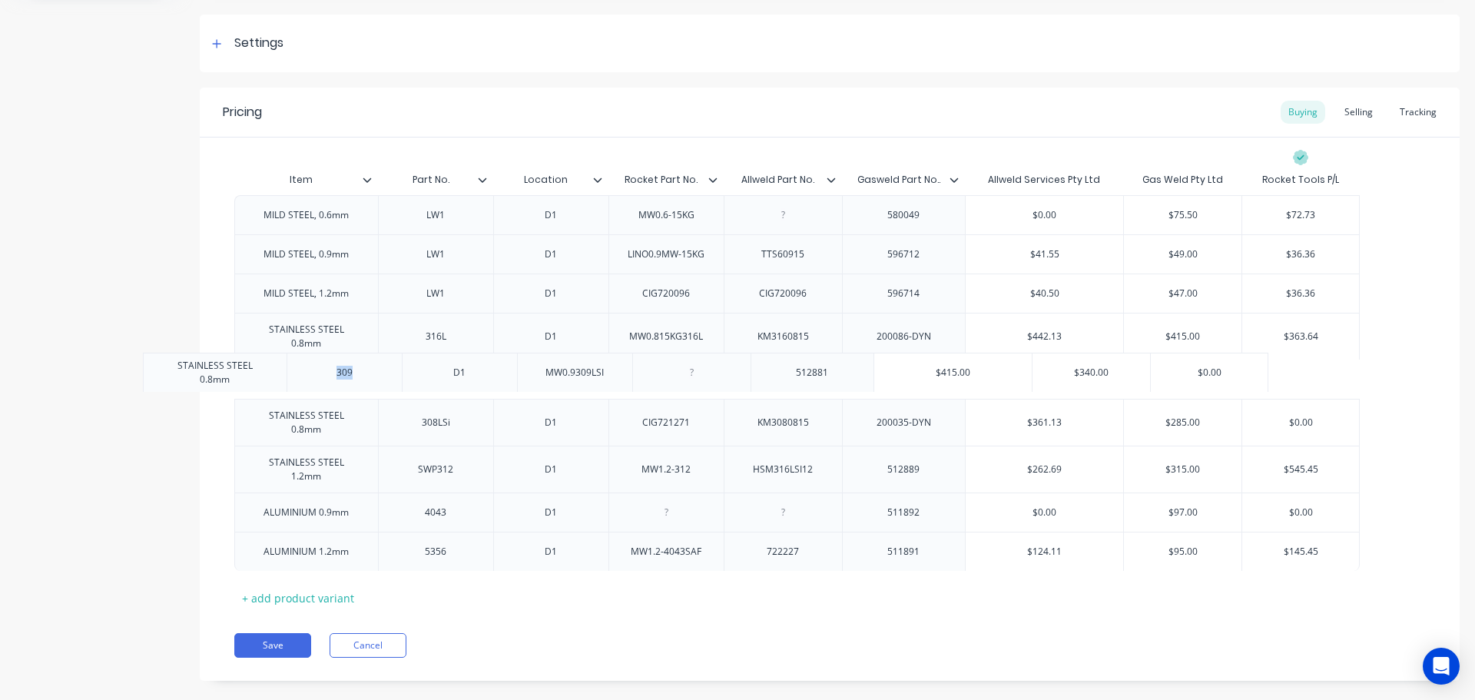
drag, startPoint x: 373, startPoint y: 375, endPoint x: 263, endPoint y: 377, distance: 110.6
click at [263, 377] on div "MILD STEEL, 0.6mm LW1 D1 MW0.6-15KG 580049 $0.00 $75.50 $75.50 $72.73 $72.73 MI…" at bounding box center [829, 383] width 1191 height 376
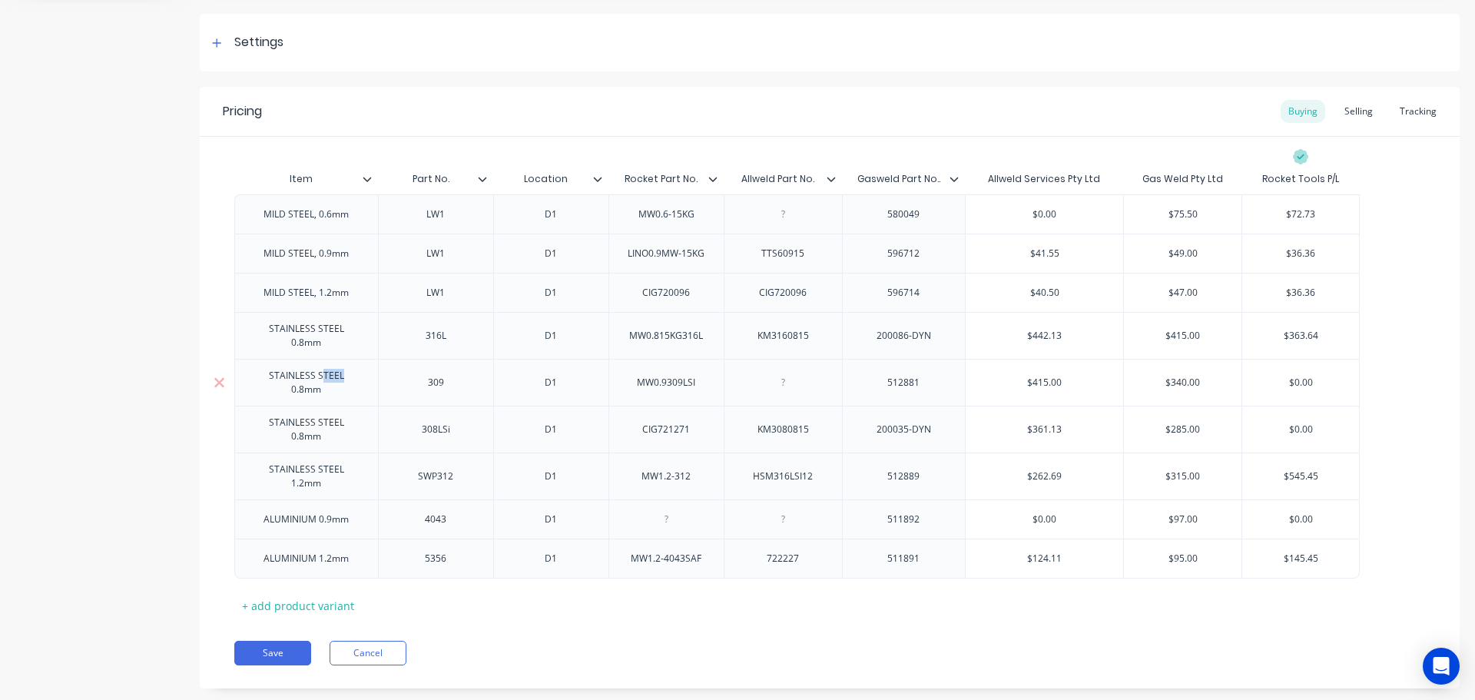
drag, startPoint x: 319, startPoint y: 374, endPoint x: 303, endPoint y: 375, distance: 15.4
click at [303, 375] on div "STAINLESS STEEL 0.8mm" at bounding box center [306, 383] width 131 height 34
drag, startPoint x: 365, startPoint y: 375, endPoint x: 235, endPoint y: 378, distance: 129.9
click at [235, 378] on div "STAINLESS STEEL 0.8mm" at bounding box center [306, 382] width 144 height 47
drag, startPoint x: 456, startPoint y: 373, endPoint x: 425, endPoint y: 374, distance: 30.7
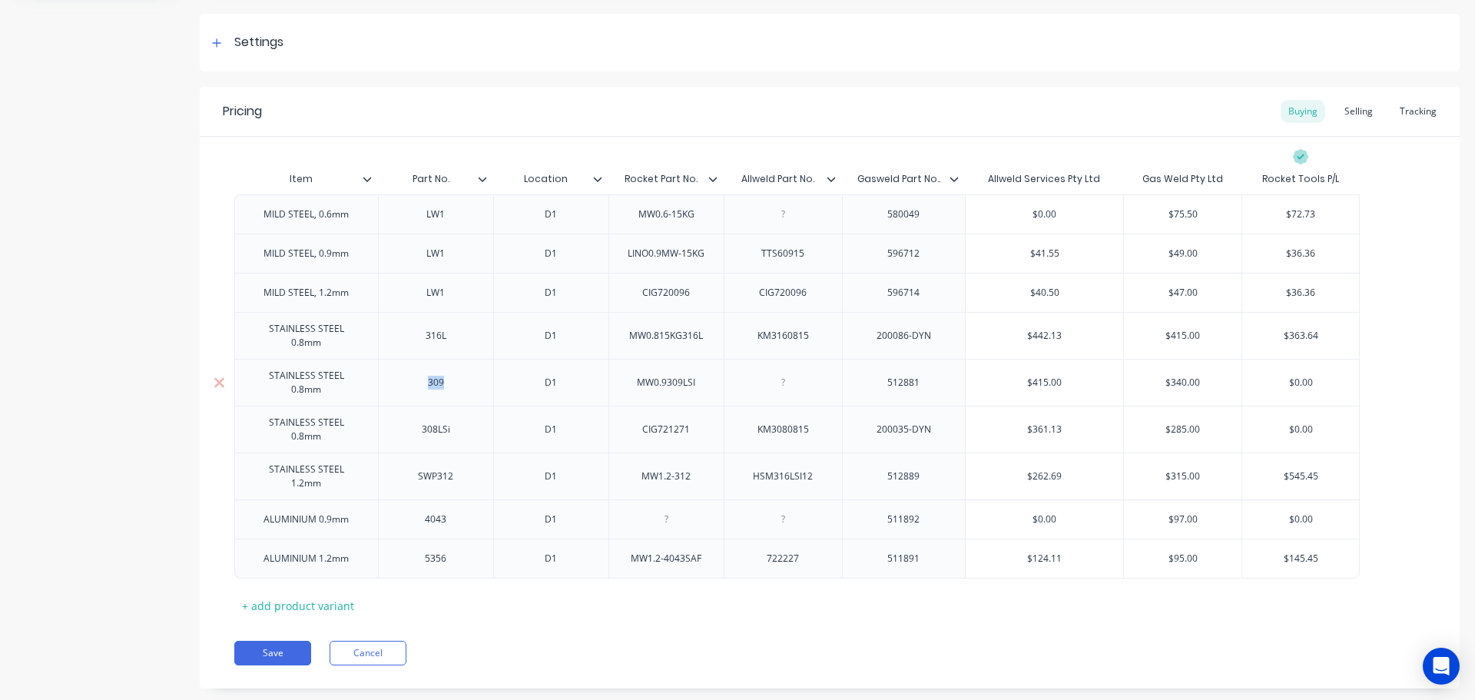
click at [425, 374] on div "309" at bounding box center [435, 383] width 77 height 20
click at [629, 88] on div "Pricing Buying Selling Tracking" at bounding box center [830, 112] width 1260 height 50
type input "Location"
drag, startPoint x: 570, startPoint y: 181, endPoint x: 525, endPoint y: 172, distance: 46.2
click at [525, 172] on input "Location" at bounding box center [546, 179] width 106 height 14
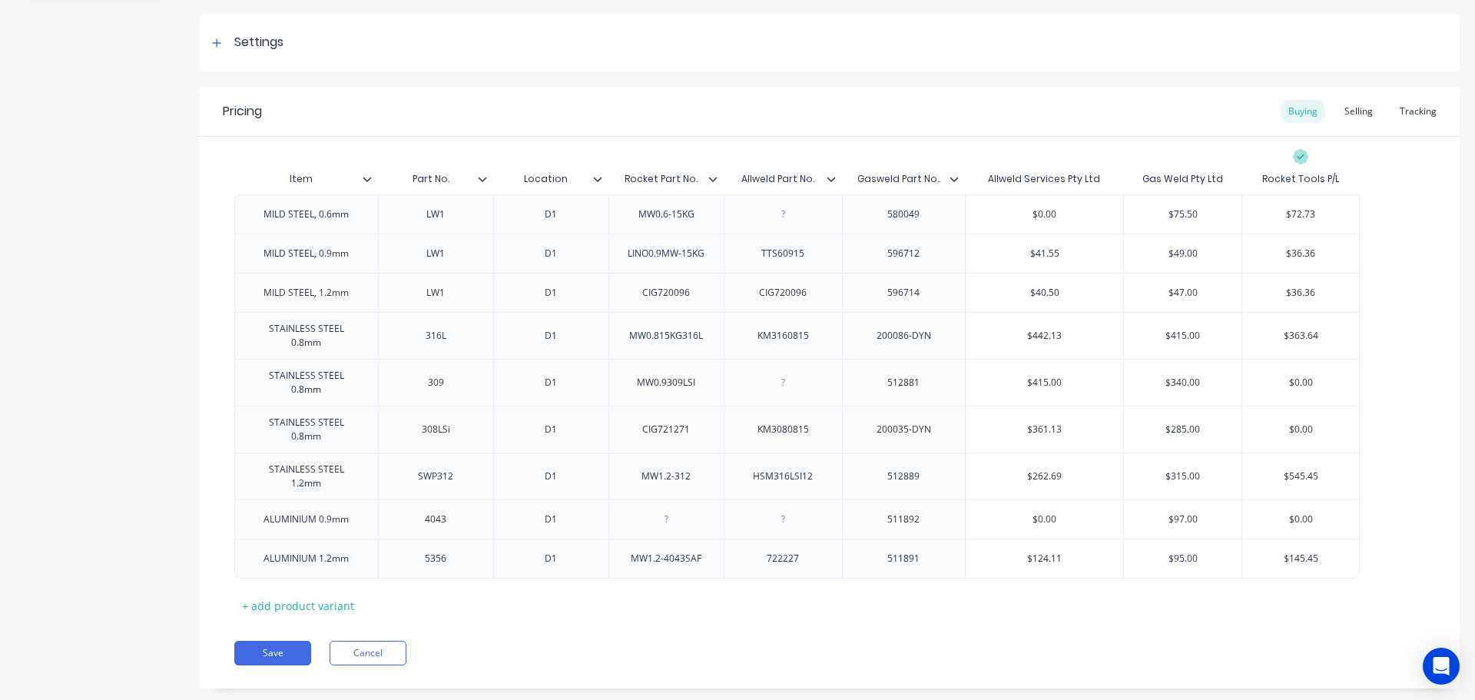
type input "Rocket Part No."
drag, startPoint x: 704, startPoint y: 177, endPoint x: 621, endPoint y: 172, distance: 83.1
click at [621, 172] on input "Rocket Part No." at bounding box center [661, 179] width 106 height 14
type input "Allweld Part No."
drag, startPoint x: 817, startPoint y: 183, endPoint x: 739, endPoint y: 180, distance: 77.6
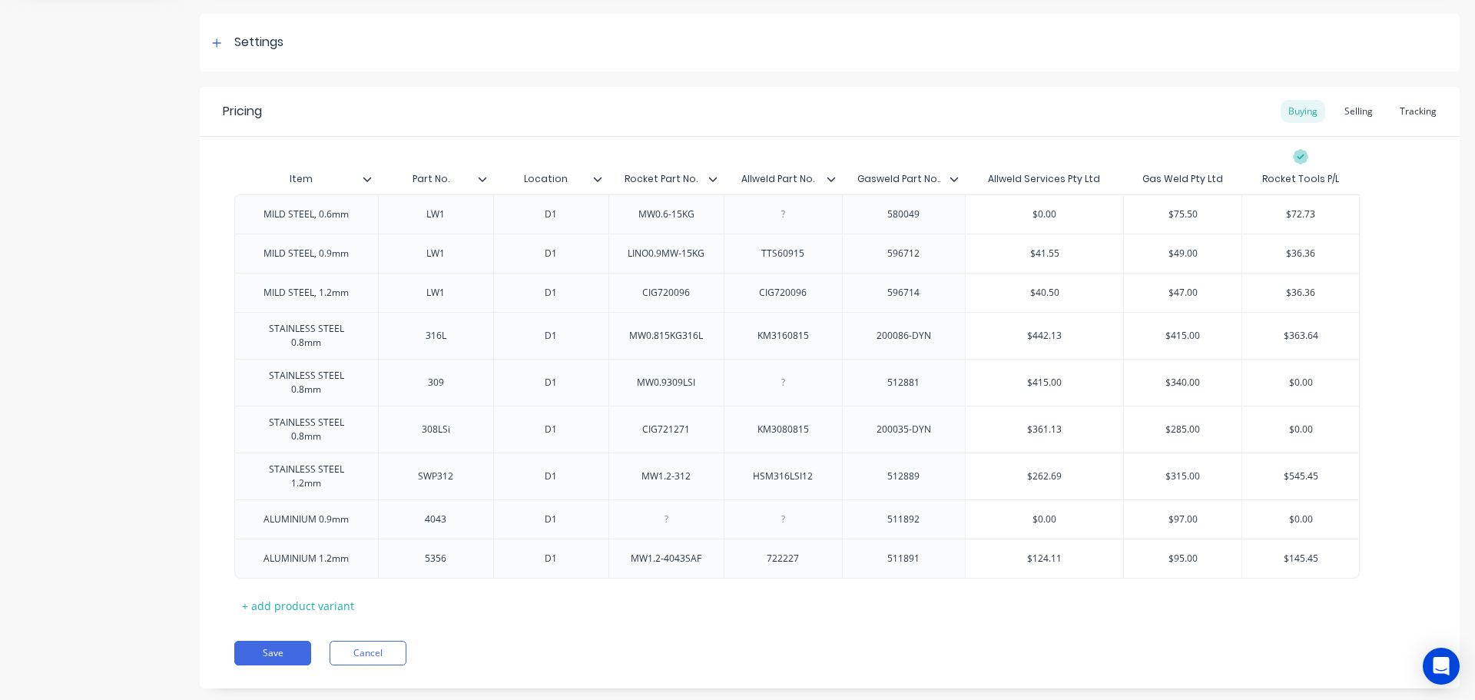
click at [739, 180] on input "Allweld Part No." at bounding box center [778, 179] width 109 height 14
type input "Gasweld Part No.."
drag, startPoint x: 939, startPoint y: 181, endPoint x: 858, endPoint y: 168, distance: 82.3
click at [858, 168] on div "Gasweld Part No.. Gasweld Part No.." at bounding box center [899, 179] width 114 height 38
drag, startPoint x: 369, startPoint y: 416, endPoint x: 256, endPoint y: 417, distance: 112.9
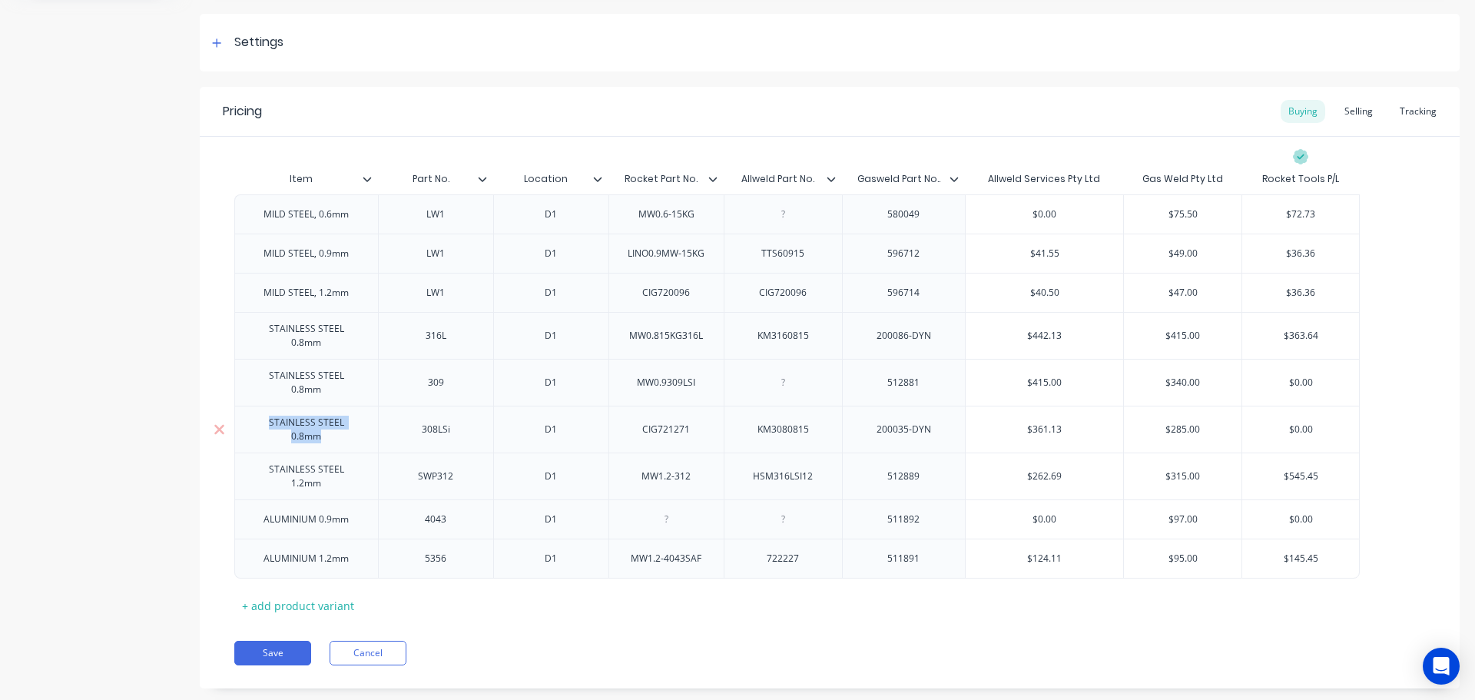
click at [256, 417] on div "STAINLESS STEEL 0.8mm" at bounding box center [306, 429] width 131 height 34
drag, startPoint x: 456, startPoint y: 412, endPoint x: 409, endPoint y: 413, distance: 47.6
click at [409, 419] on div "308LSi" at bounding box center [435, 429] width 77 height 20
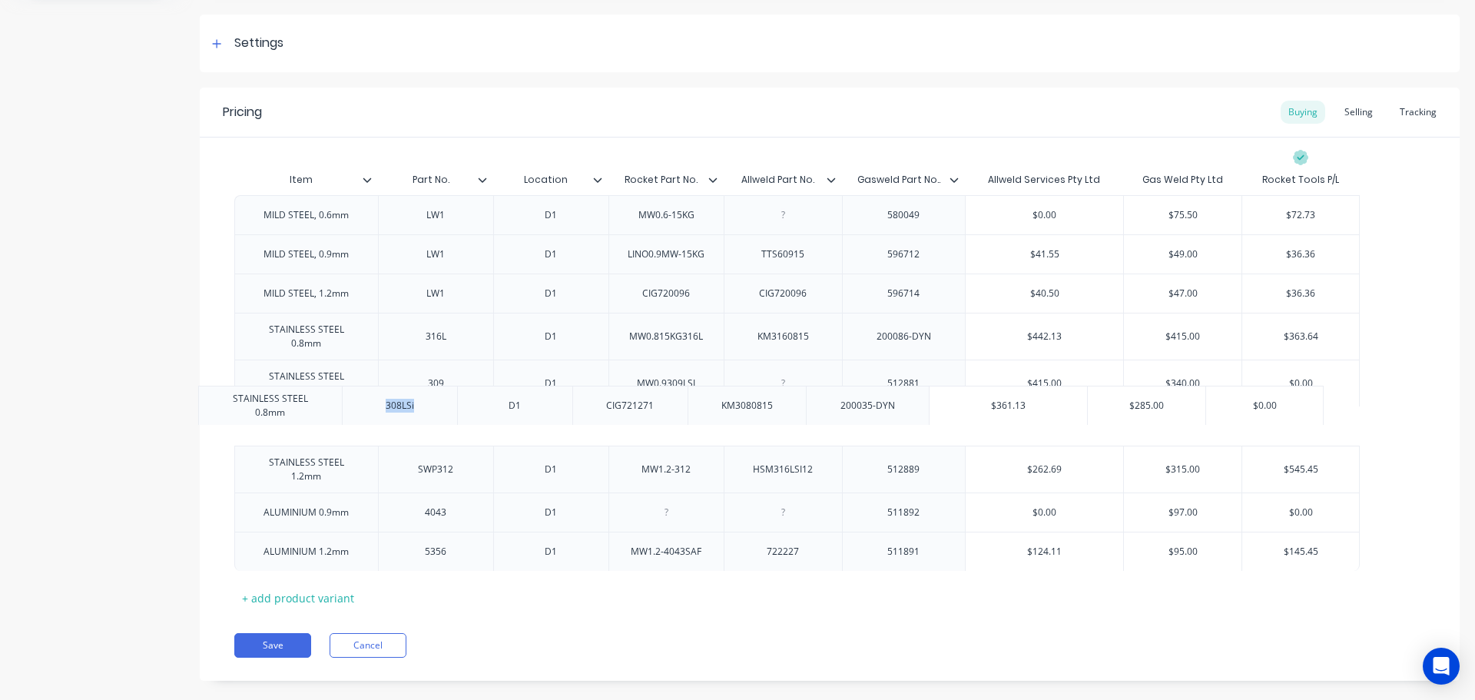
drag, startPoint x: 706, startPoint y: 416, endPoint x: 666, endPoint y: 416, distance: 40.0
click at [655, 415] on div "MILD STEEL, 0.6mm LW1 D1 MW0.6-15KG 580049 $0.00 $75.50 $75.50 $72.73 $72.73 MI…" at bounding box center [829, 383] width 1191 height 376
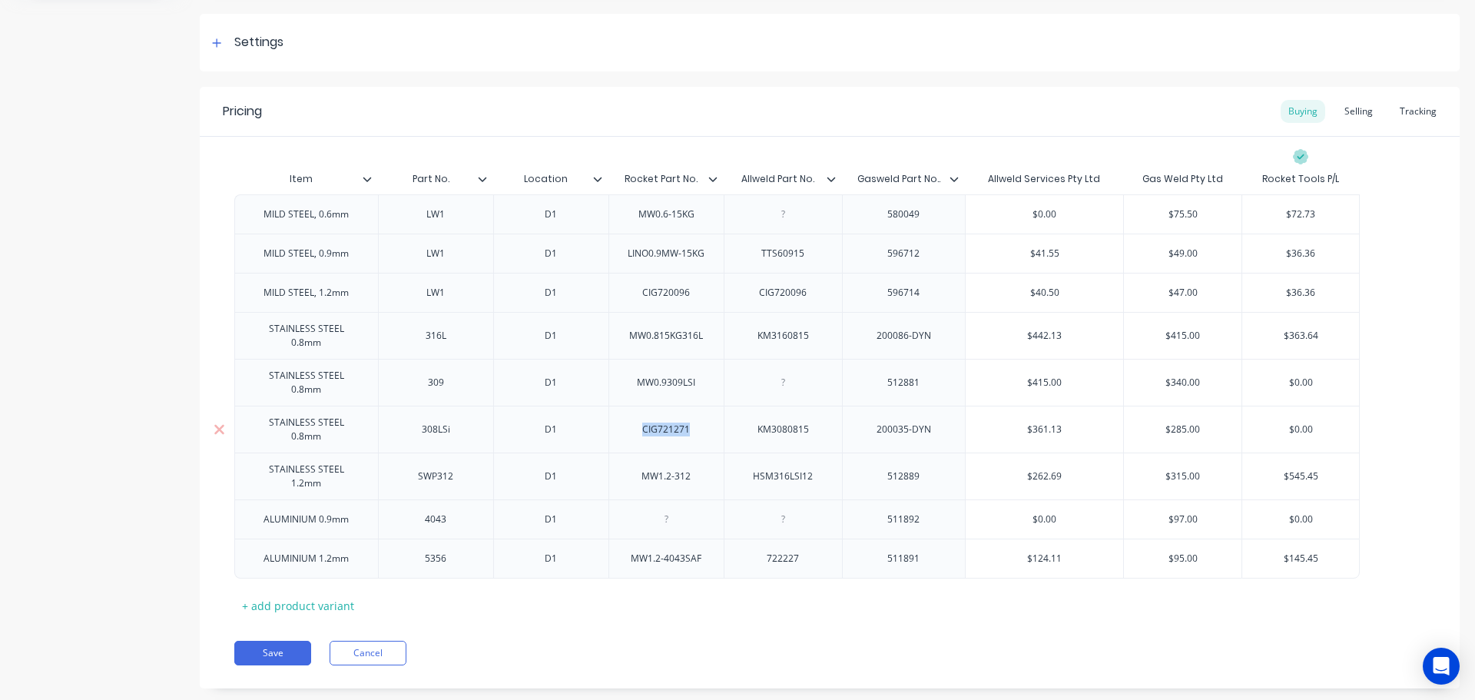
drag, startPoint x: 689, startPoint y: 410, endPoint x: 633, endPoint y: 411, distance: 56.1
click at [633, 419] on div "CIG721271" at bounding box center [666, 429] width 77 height 20
drag, startPoint x: 816, startPoint y: 414, endPoint x: 746, endPoint y: 412, distance: 69.9
click at [746, 419] on div "KM3080815" at bounding box center [782, 429] width 77 height 20
drag, startPoint x: 932, startPoint y: 411, endPoint x: 863, endPoint y: 416, distance: 68.5
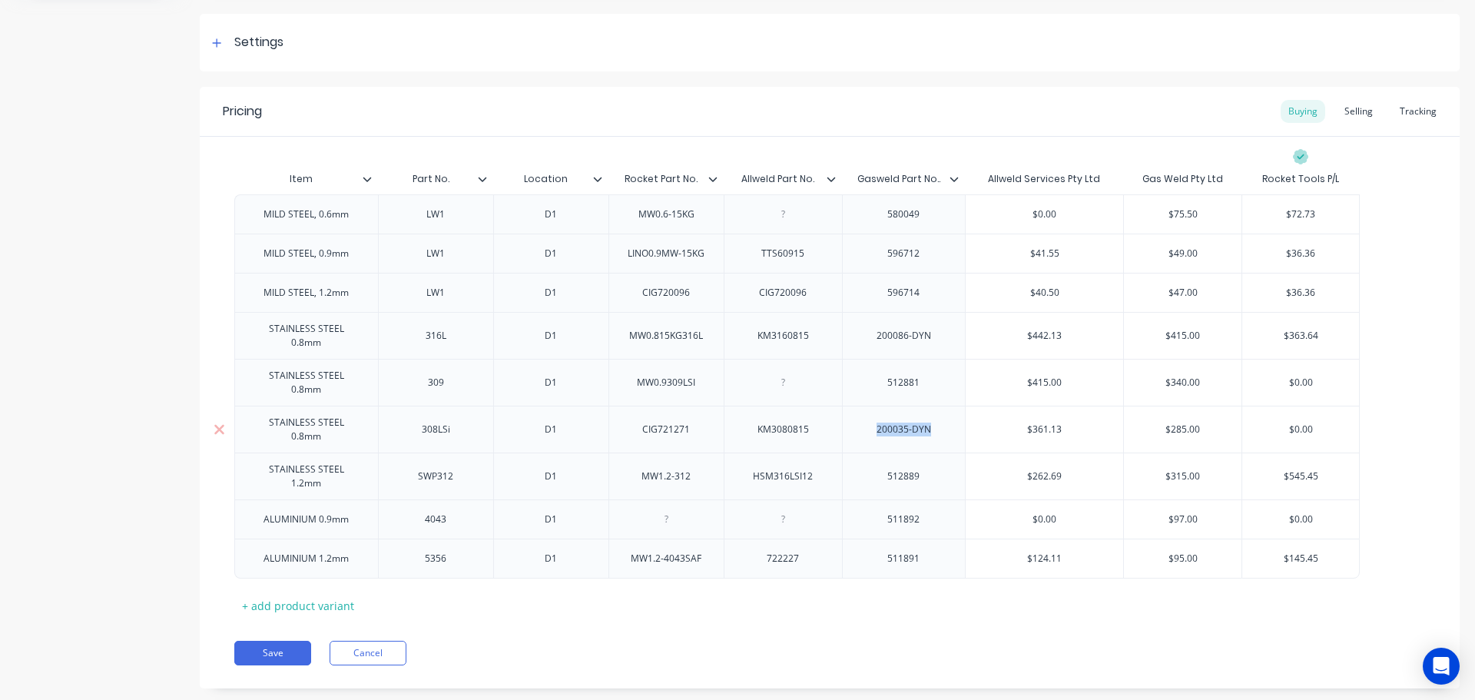
click at [863, 416] on div "200035-DYN" at bounding box center [904, 429] width 124 height 47
type input "$361.13"
drag, startPoint x: 1067, startPoint y: 411, endPoint x: 1019, endPoint y: 412, distance: 48.4
click at [1019, 422] on input "$361.13" at bounding box center [1044, 429] width 157 height 14
type input "$285.00"
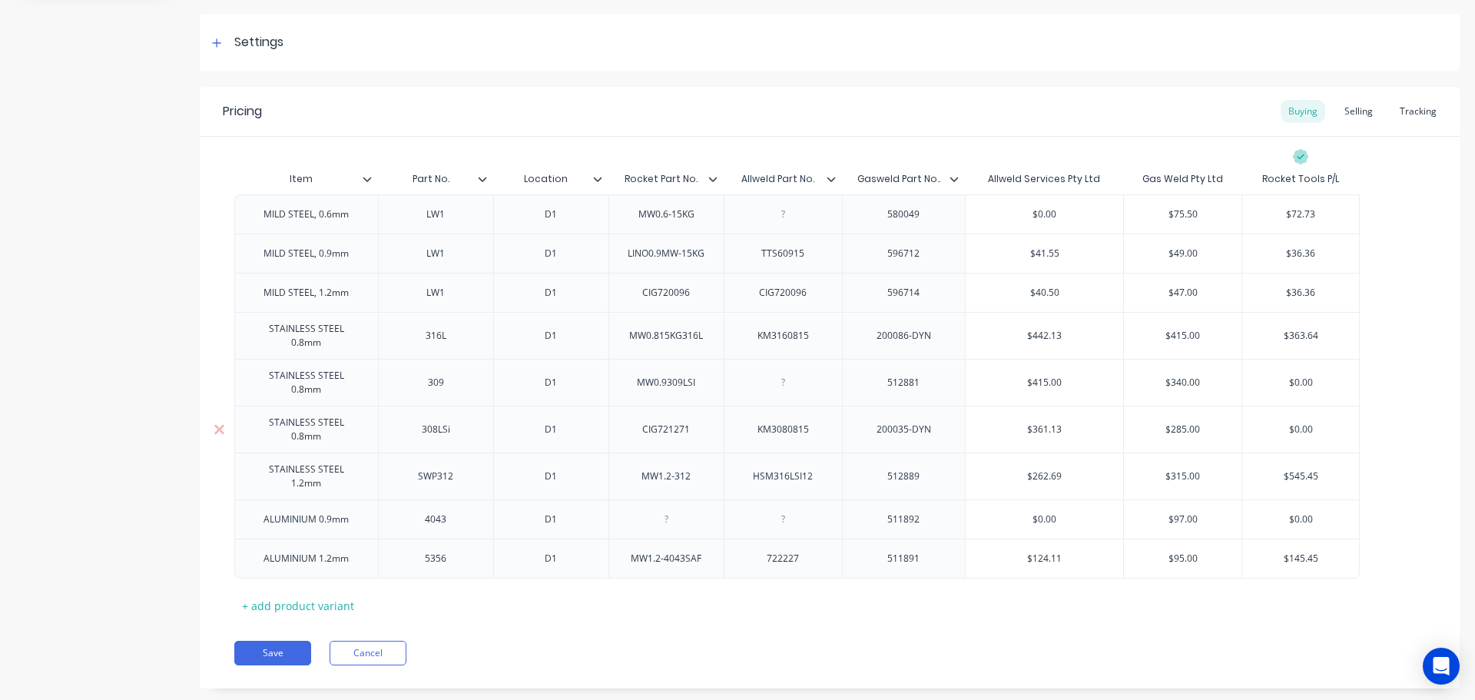
drag, startPoint x: 1203, startPoint y: 407, endPoint x: 1161, endPoint y: 412, distance: 42.5
click at [1161, 422] on input "$285.00" at bounding box center [1183, 429] width 118 height 14
type input "Location"
drag, startPoint x: 566, startPoint y: 177, endPoint x: 518, endPoint y: 171, distance: 48.9
click at [518, 171] on div "Location Location" at bounding box center [546, 179] width 106 height 38
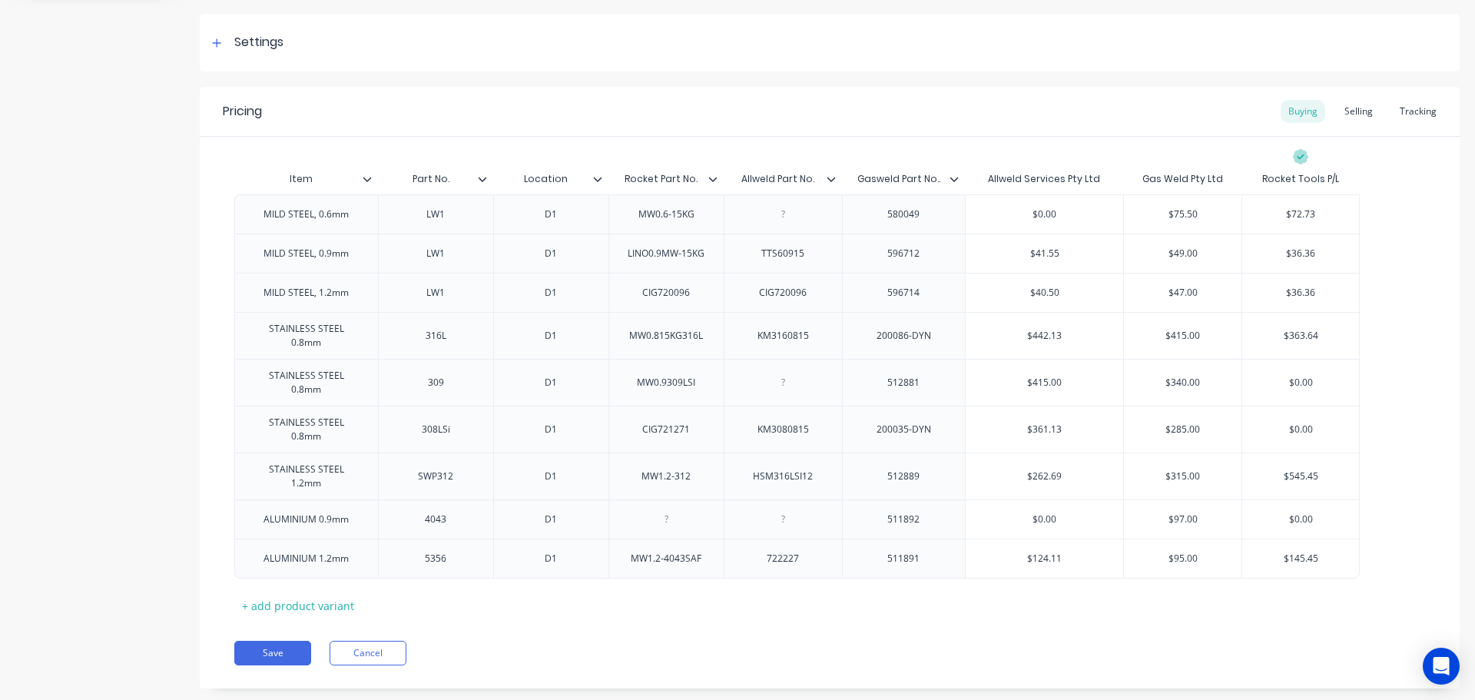
type input "Rocket Part No."
drag, startPoint x: 696, startPoint y: 178, endPoint x: 631, endPoint y: 171, distance: 65.7
click at [631, 171] on div "Rocket Part No. Rocket Part No." at bounding box center [661, 179] width 106 height 38
drag, startPoint x: 818, startPoint y: 184, endPoint x: 739, endPoint y: 175, distance: 79.7
click at [739, 175] on input "Allweld Part No." at bounding box center [778, 179] width 109 height 14
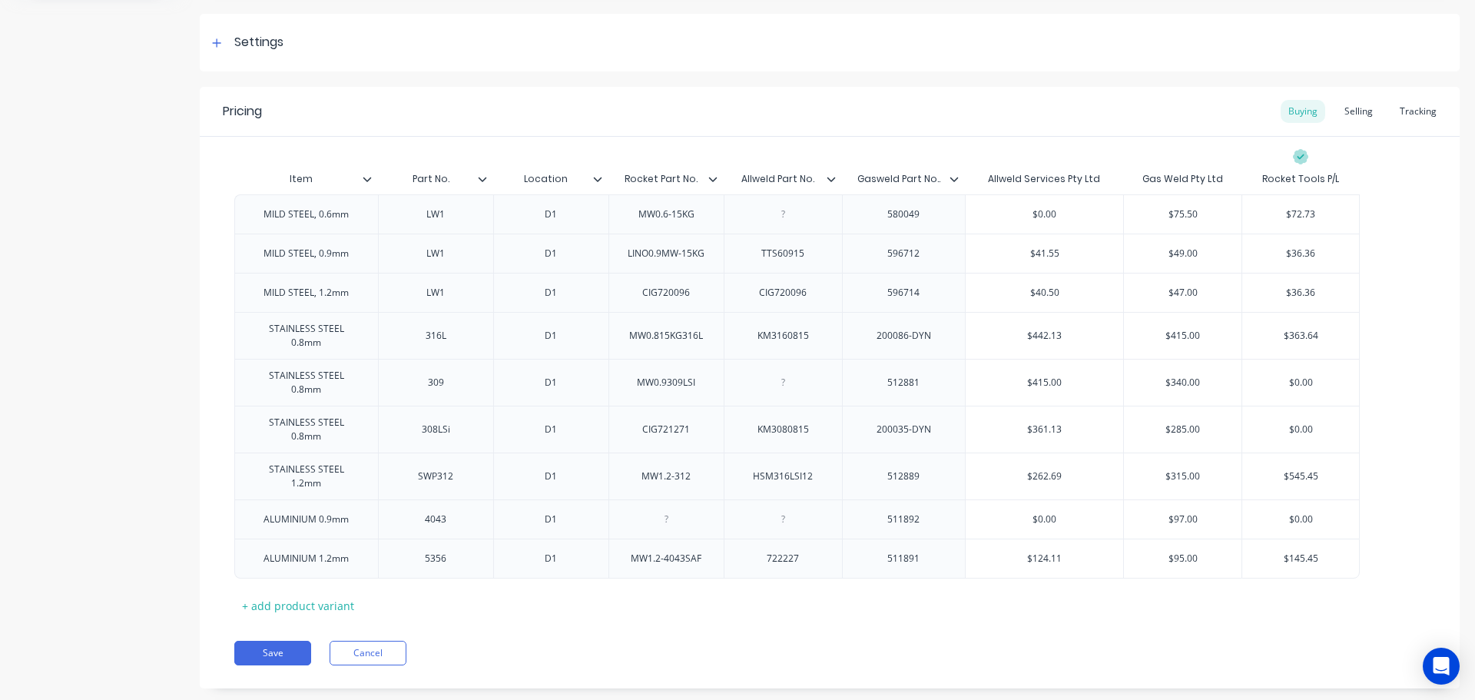
paste input "Rocket"
type input "Allweld Part No."
type input "Gasweld Part No.."
drag, startPoint x: 946, startPoint y: 182, endPoint x: 866, endPoint y: 173, distance: 80.4
click at [866, 173] on input "Gasweld Part No.." at bounding box center [899, 179] width 114 height 14
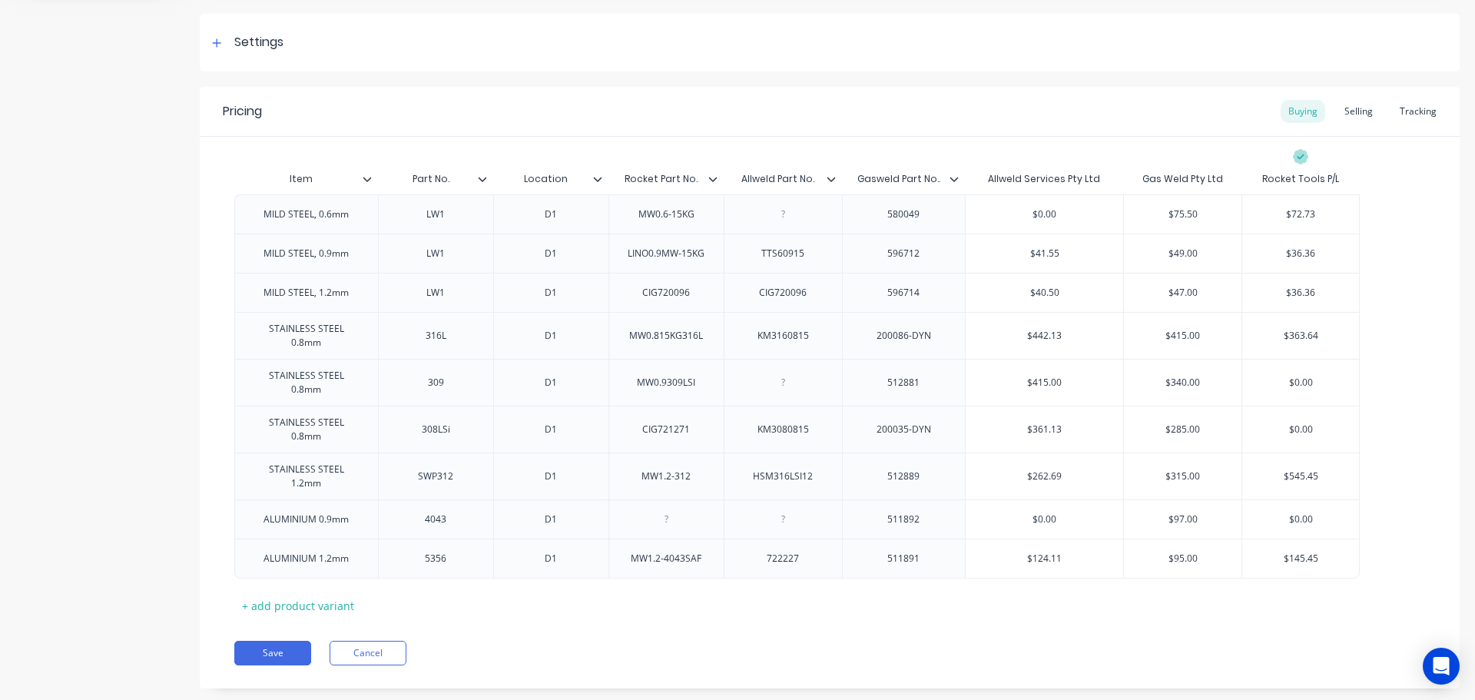
drag, startPoint x: 948, startPoint y: 180, endPoint x: 915, endPoint y: 177, distance: 33.2
click at [915, 177] on input "Gasweld Part No.." at bounding box center [899, 179] width 114 height 14
drag, startPoint x: 856, startPoint y: 180, endPoint x: 950, endPoint y: 179, distance: 93.7
click at [950, 179] on div "Gasweld Part No.. Gasweld Part No.." at bounding box center [904, 179] width 124 height 38
drag, startPoint x: 943, startPoint y: 181, endPoint x: 856, endPoint y: 178, distance: 86.9
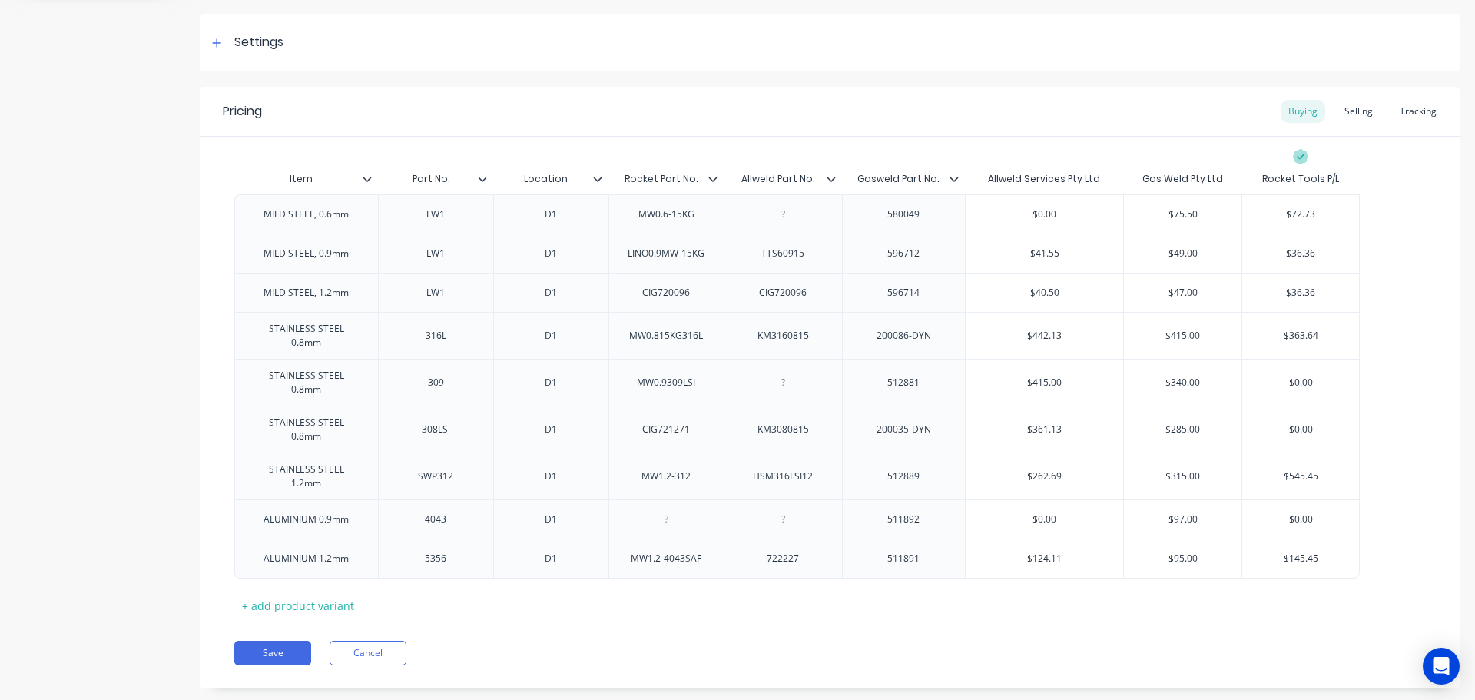
click at [856, 178] on input "Gasweld Part No.." at bounding box center [899, 179] width 114 height 14
drag, startPoint x: 370, startPoint y: 453, endPoint x: 228, endPoint y: 458, distance: 142.2
click at [234, 458] on div "STAINLESS STEEL 1.2mm SWP312 D1 MW1.2-312 HSM316LSI12 512889 $262.69 $315.00 $5…" at bounding box center [796, 475] width 1125 height 47
drag, startPoint x: 461, startPoint y: 456, endPoint x: 410, endPoint y: 456, distance: 50.7
click at [410, 466] on div "SWP312" at bounding box center [435, 476] width 77 height 20
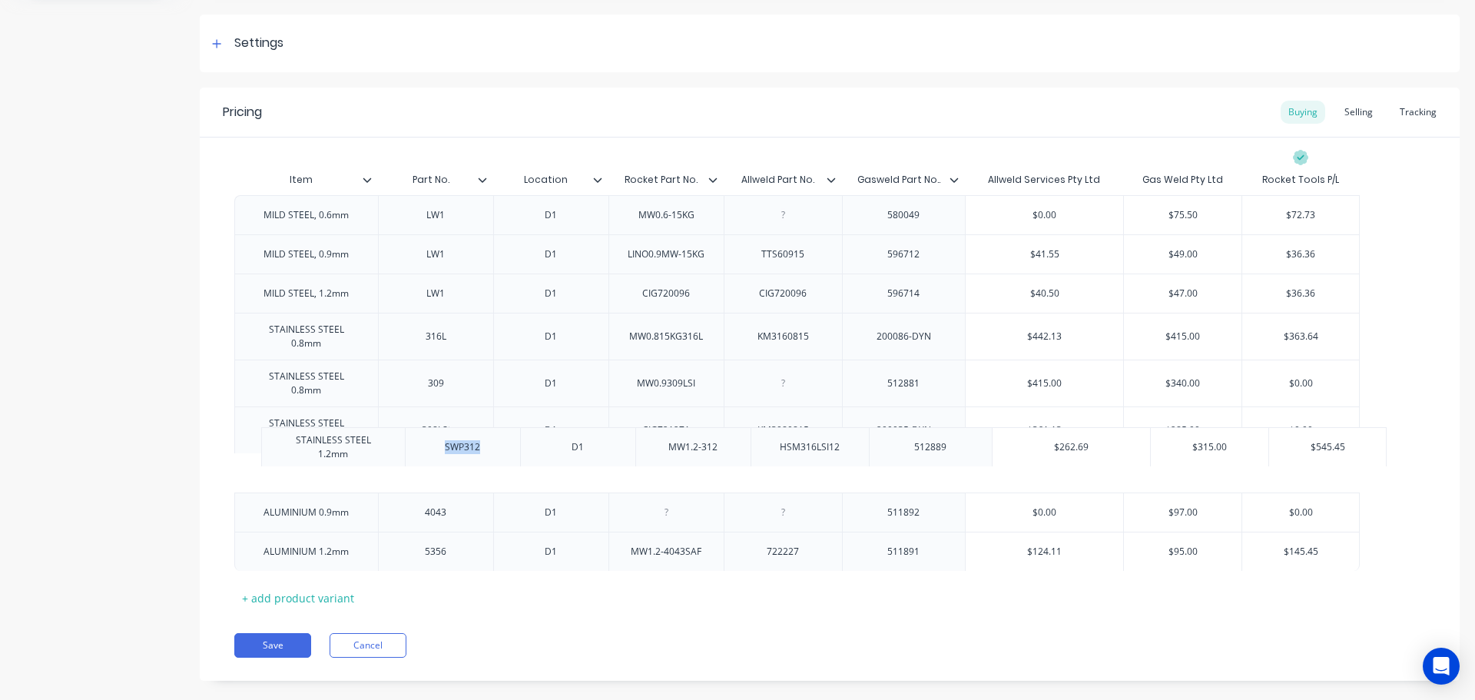
drag, startPoint x: 625, startPoint y: 458, endPoint x: 644, endPoint y: 452, distance: 20.2
click at [650, 454] on div "MILD STEEL, 0.6mm LW1 D1 MW0.6-15KG 580049 $0.00 $75.50 $75.50 $72.73 $72.73 MI…" at bounding box center [829, 383] width 1191 height 376
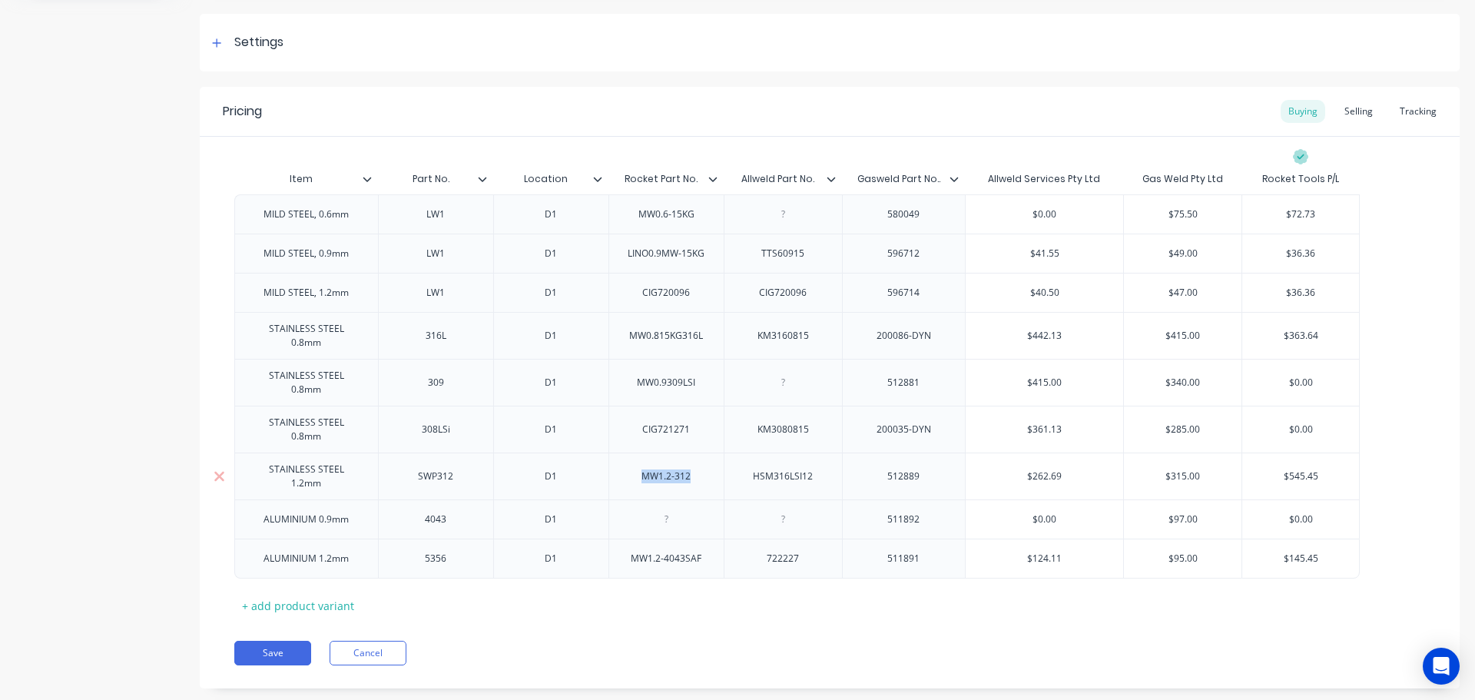
drag, startPoint x: 694, startPoint y: 454, endPoint x: 627, endPoint y: 448, distance: 67.9
click at [627, 452] on div "MW1.2-312" at bounding box center [665, 475] width 115 height 47
drag, startPoint x: 817, startPoint y: 452, endPoint x: 753, endPoint y: 458, distance: 64.7
click at [753, 466] on div "HSM316LSI12" at bounding box center [782, 476] width 84 height 20
drag, startPoint x: 931, startPoint y: 452, endPoint x: 869, endPoint y: 457, distance: 62.5
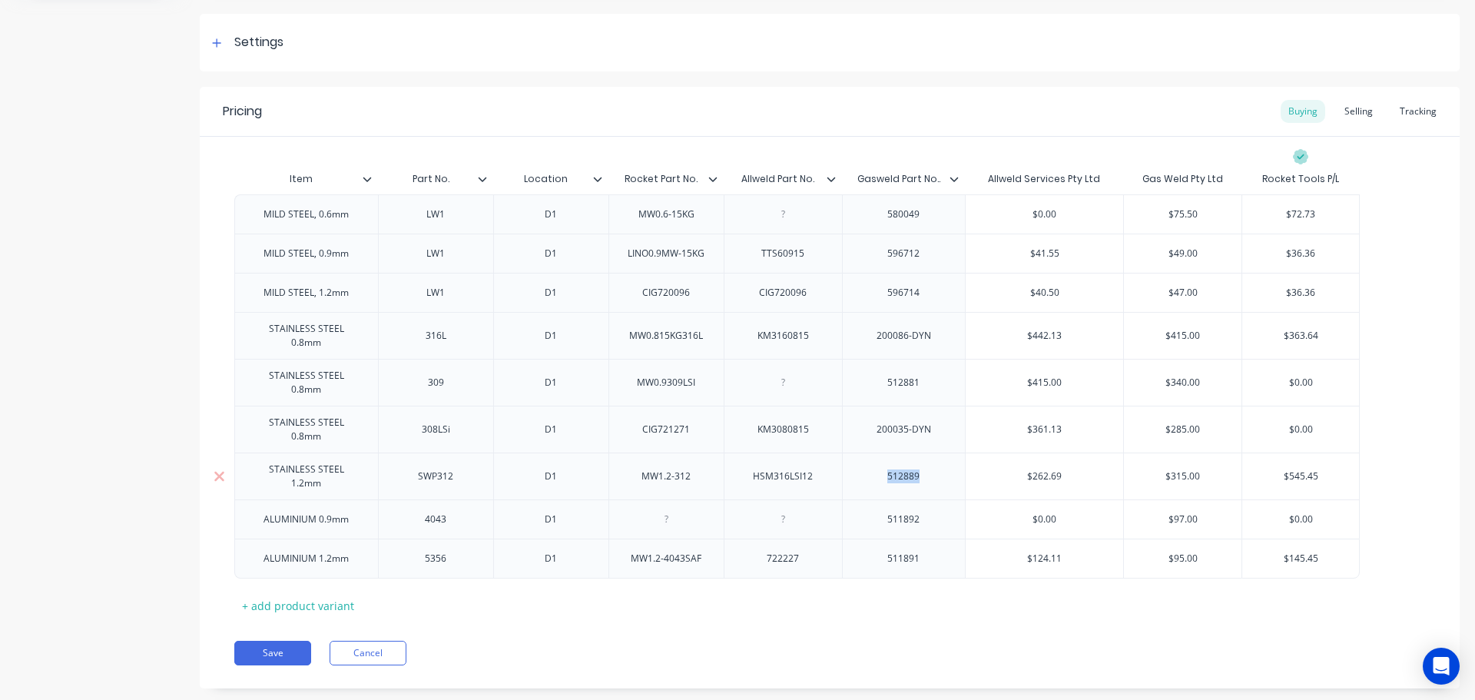
click at [869, 466] on div "512889" at bounding box center [903, 476] width 77 height 20
type input "$262.69"
drag, startPoint x: 1069, startPoint y: 449, endPoint x: 1025, endPoint y: 449, distance: 43.8
click at [1025, 469] on input "$262.69" at bounding box center [1044, 476] width 157 height 14
type input "$315.00"
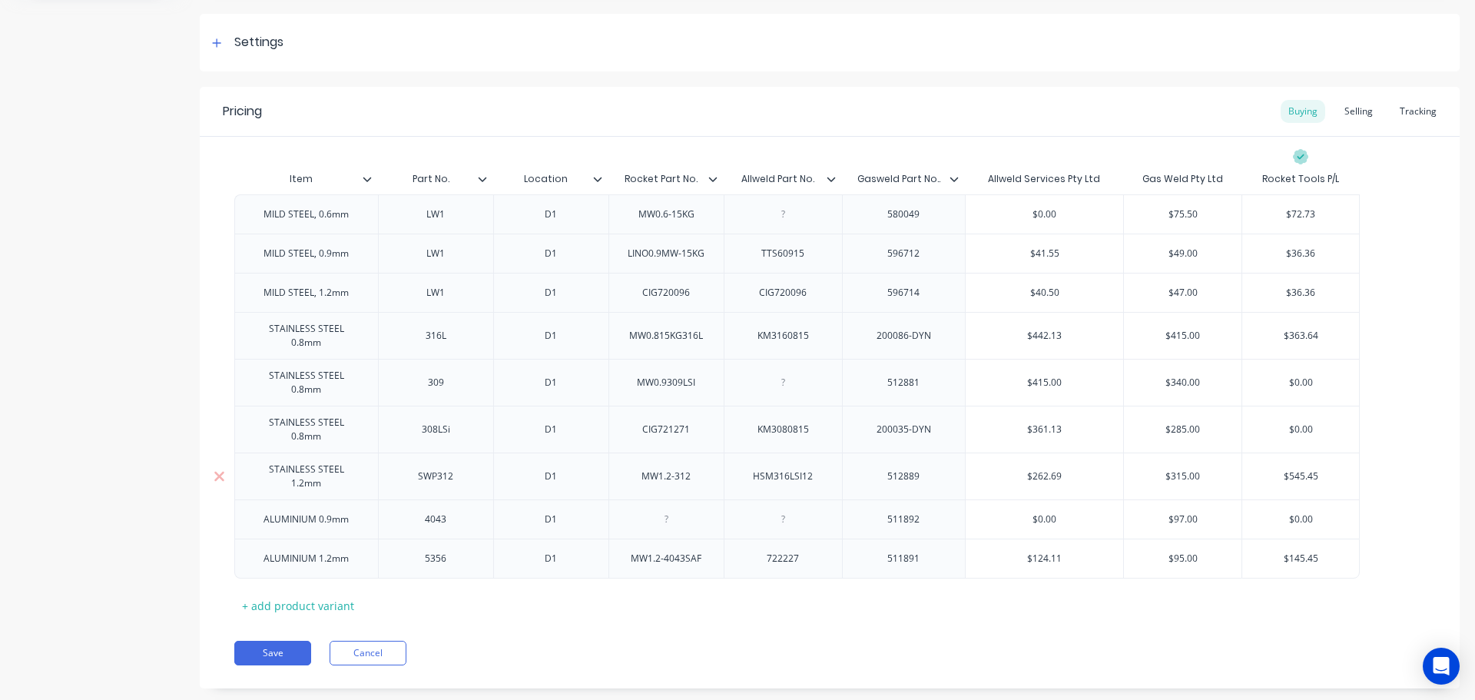
drag, startPoint x: 1208, startPoint y: 446, endPoint x: 1155, endPoint y: 450, distance: 52.4
click at [1155, 469] on input "$315.00" at bounding box center [1183, 476] width 118 height 14
type input "$545.45"
drag, startPoint x: 1326, startPoint y: 448, endPoint x: 1271, endPoint y: 450, distance: 55.4
click at [1271, 469] on input "$545.45" at bounding box center [1300, 476] width 117 height 14
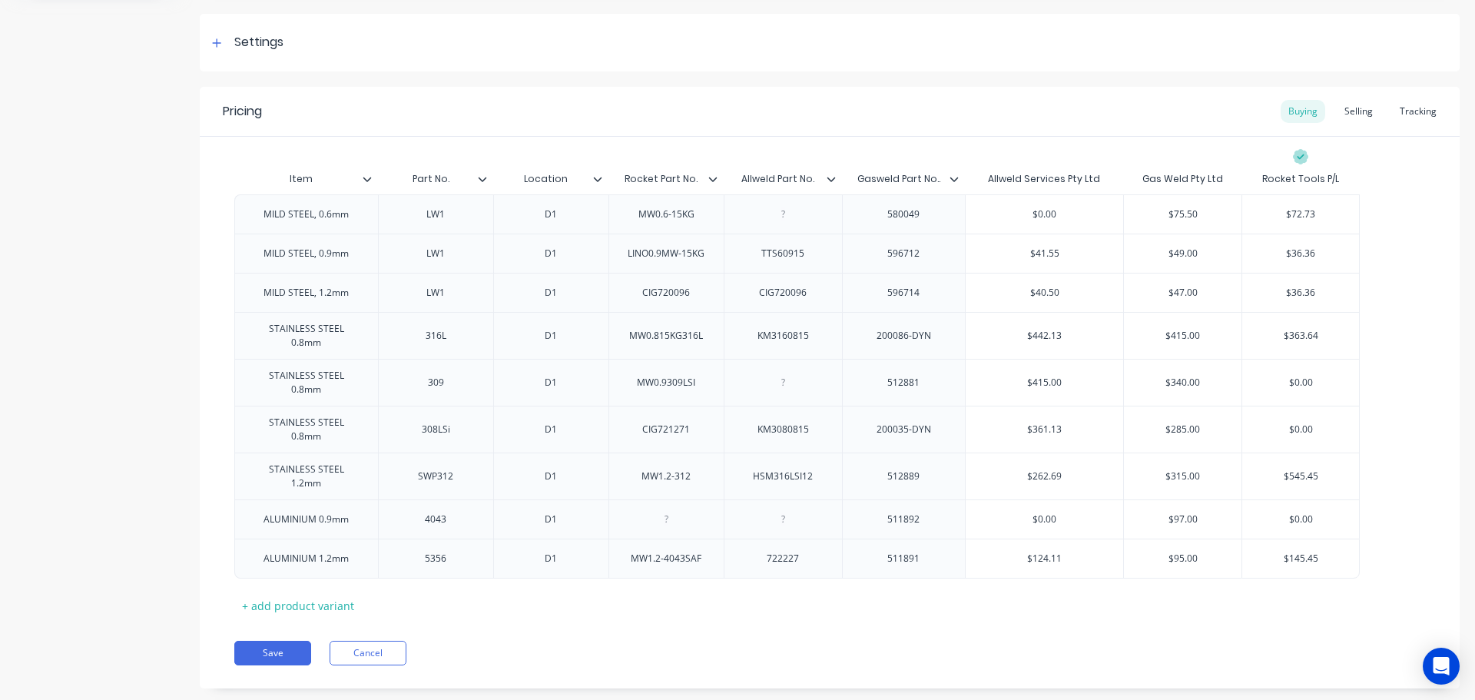
type input "Location"
drag, startPoint x: 568, startPoint y: 180, endPoint x: 523, endPoint y: 177, distance: 45.4
click at [523, 177] on input "Location" at bounding box center [546, 179] width 106 height 14
type input "Rocket Part No."
drag, startPoint x: 700, startPoint y: 181, endPoint x: 625, endPoint y: 177, distance: 75.4
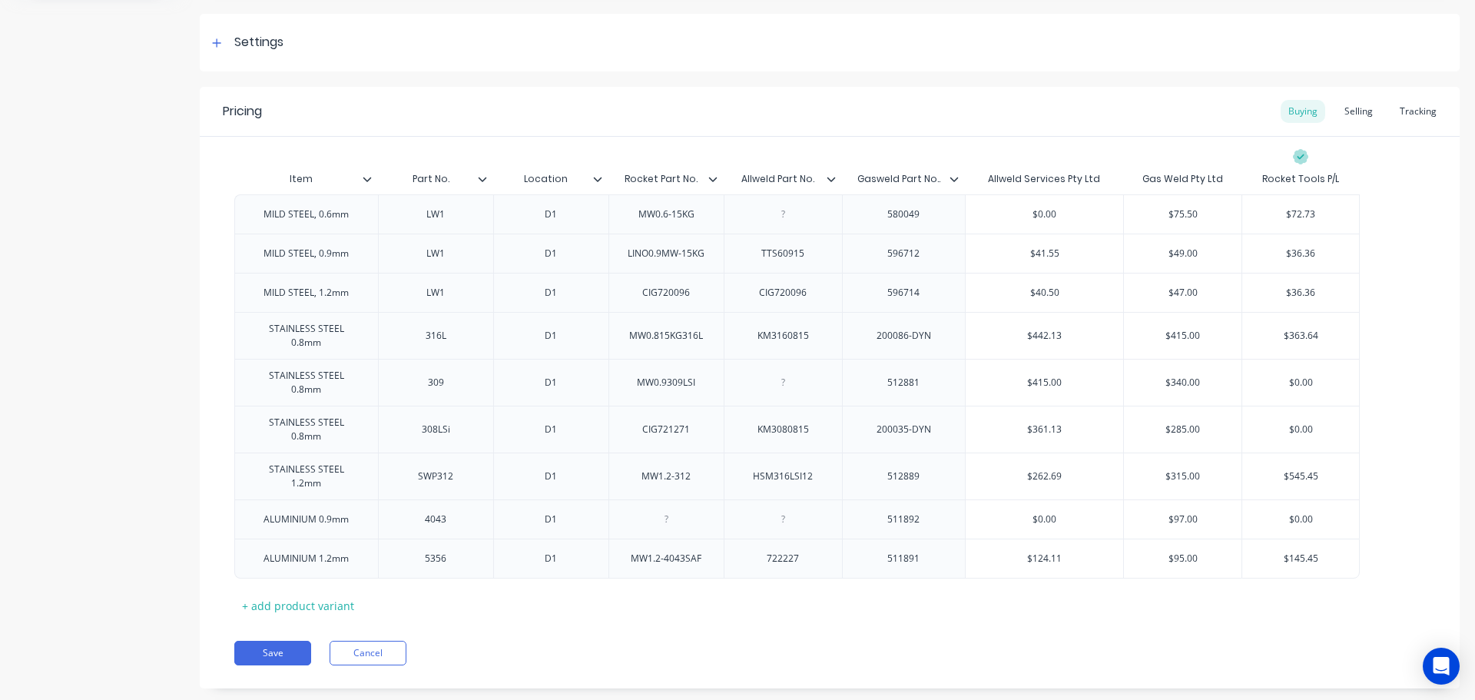
click at [625, 177] on input "Rocket Part No." at bounding box center [661, 179] width 106 height 14
type input "Allweld Part No."
drag, startPoint x: 816, startPoint y: 179, endPoint x: 741, endPoint y: 181, distance: 74.5
click at [742, 181] on input "Allweld Part No." at bounding box center [778, 179] width 109 height 14
type input "Gasweld Part No.."
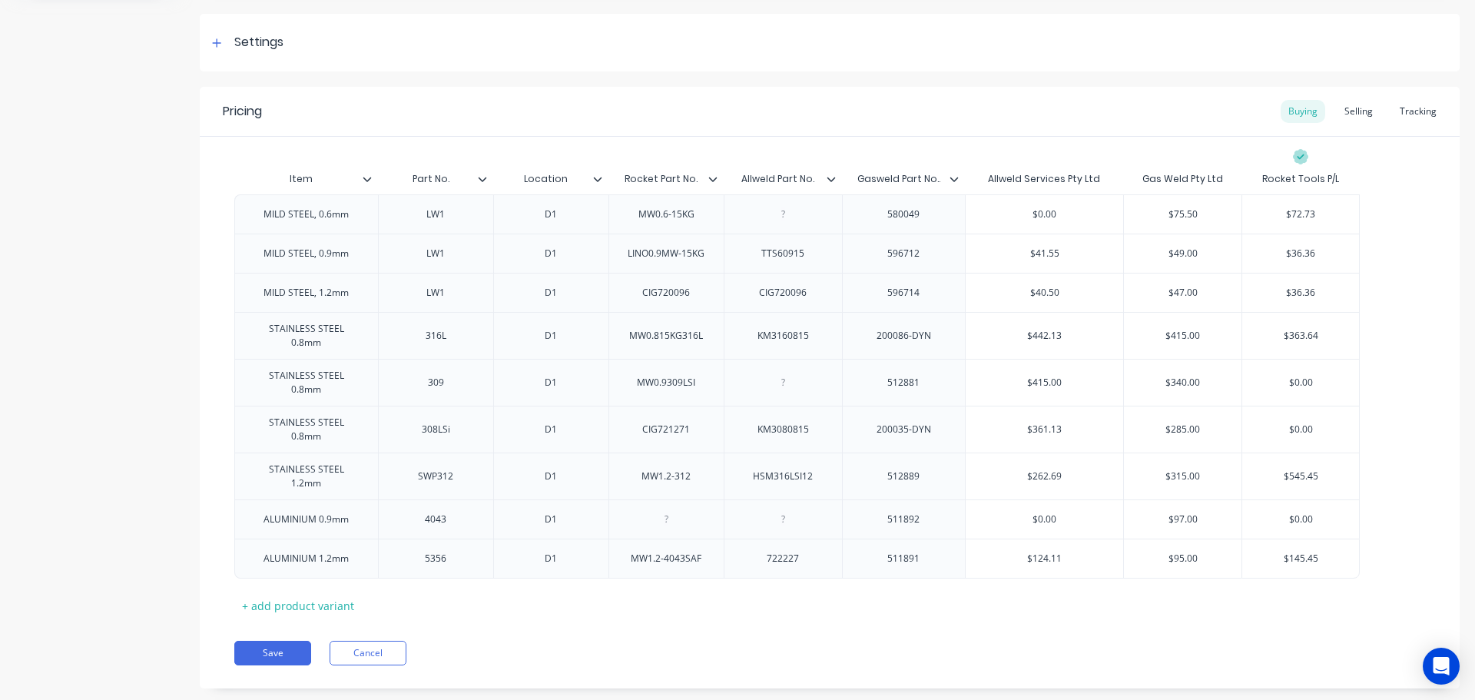
drag, startPoint x: 936, startPoint y: 180, endPoint x: 853, endPoint y: 180, distance: 82.2
click at [853, 180] on input "Gasweld Part No.." at bounding box center [899, 179] width 114 height 14
drag, startPoint x: 357, startPoint y: 492, endPoint x: 257, endPoint y: 485, distance: 100.8
click at [257, 509] on div "ALUMINIUM 0.9mm" at bounding box center [306, 519] width 110 height 20
drag, startPoint x: 439, startPoint y: 489, endPoint x: 404, endPoint y: 488, distance: 35.3
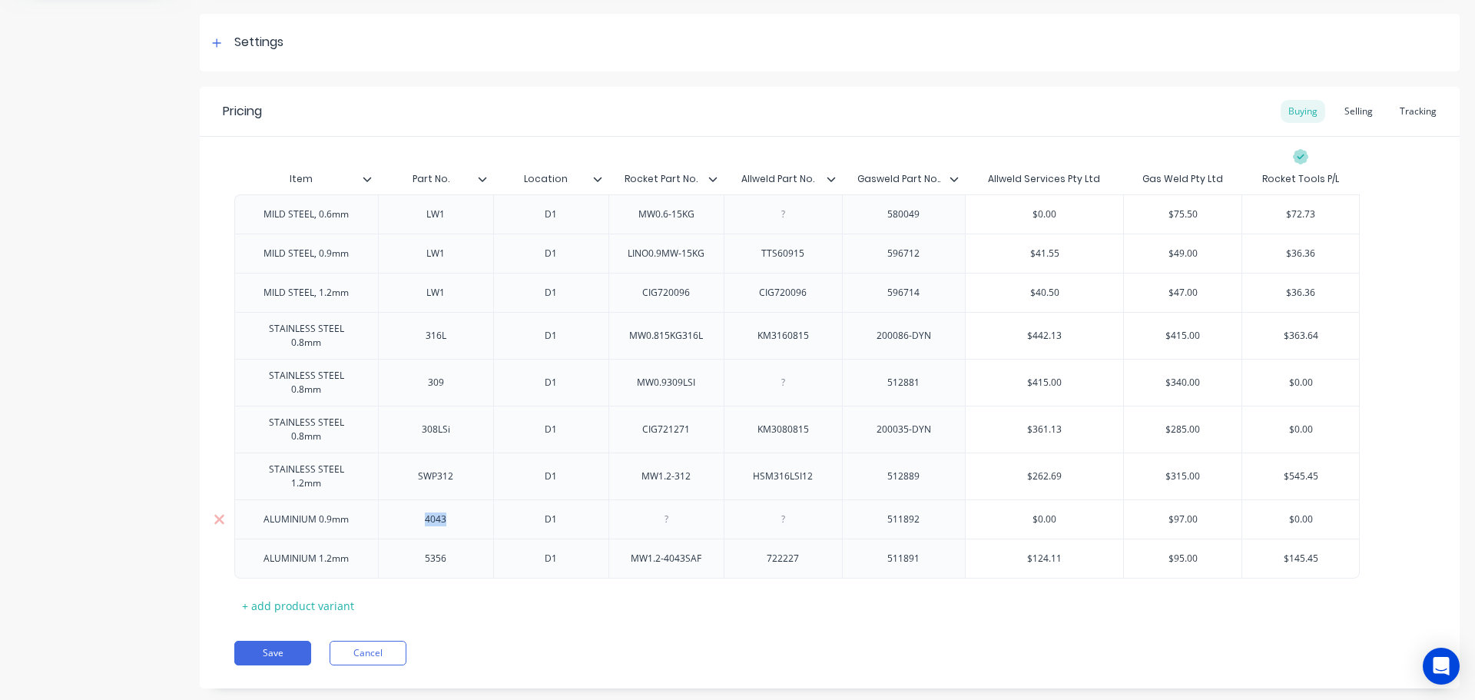
click at [404, 509] on div "4043" at bounding box center [435, 519] width 77 height 20
drag, startPoint x: 929, startPoint y: 491, endPoint x: 872, endPoint y: 491, distance: 57.6
click at [872, 509] on div "511892" at bounding box center [903, 519] width 77 height 20
type input "$0.00"
drag, startPoint x: 1243, startPoint y: 486, endPoint x: 1135, endPoint y: 487, distance: 107.5
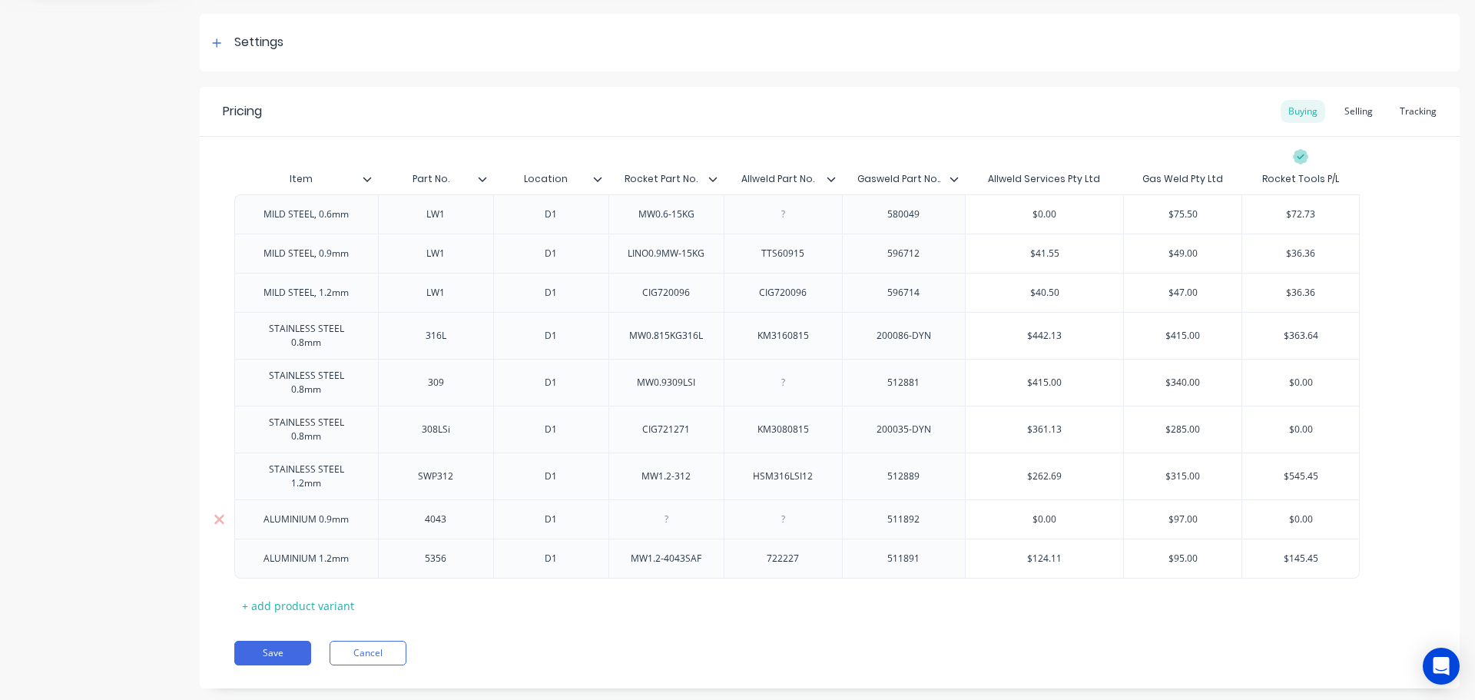
click at [1135, 499] on div "ALUMINIUM 0.9mm 4043 D1 511892 $0.00 $97.00 $0.00 $0.00" at bounding box center [796, 518] width 1125 height 39
type input "$97.00"
drag, startPoint x: 1206, startPoint y: 486, endPoint x: 1152, endPoint y: 485, distance: 53.8
click at [1152, 512] on input "$97.00" at bounding box center [1183, 519] width 118 height 14
drag, startPoint x: 358, startPoint y: 530, endPoint x: 230, endPoint y: 530, distance: 128.3
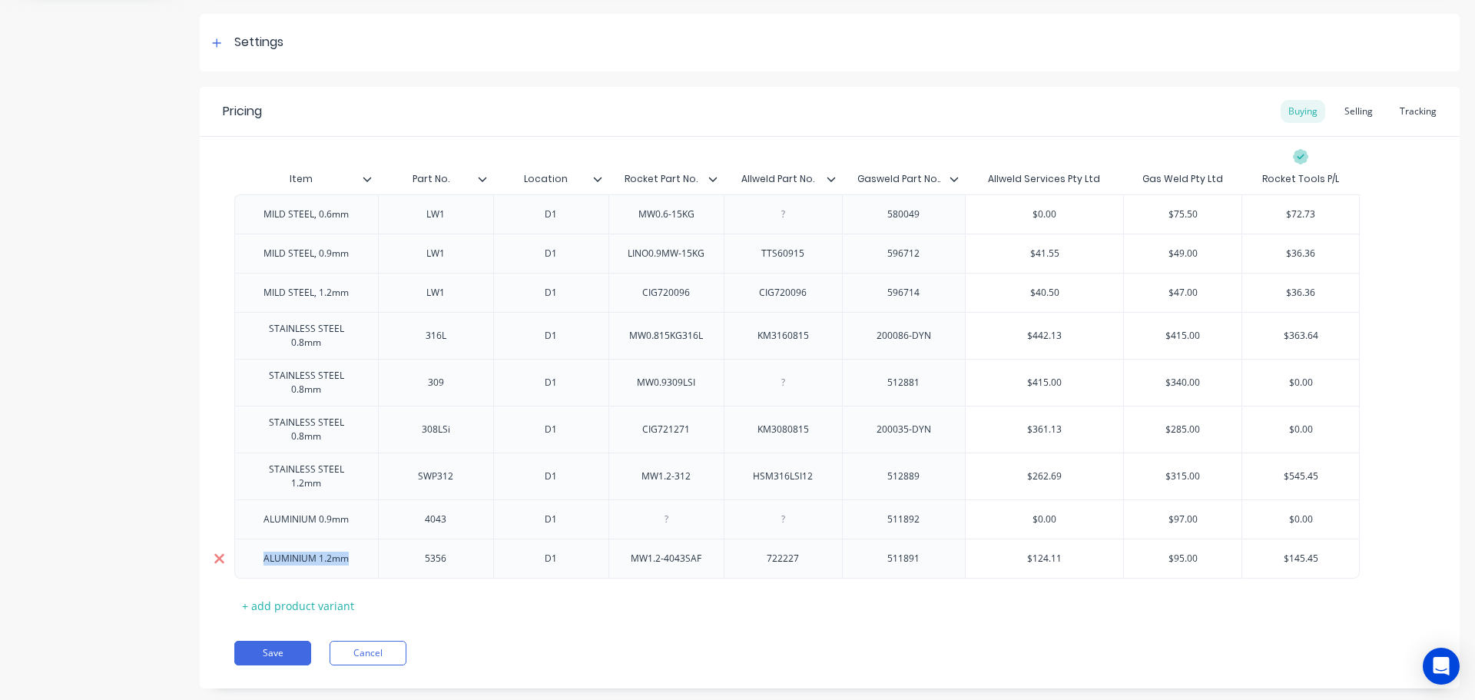
click at [234, 538] on div "ALUMINIUM 1.2mm 5356 D1 MW1.2-4043SAF 722227 511891 $124.11 $95.00 $145.45" at bounding box center [796, 558] width 1125 height 40
drag, startPoint x: 573, startPoint y: 177, endPoint x: 523, endPoint y: 173, distance: 50.1
type input "Rocket Part No."
drag, startPoint x: 700, startPoint y: 182, endPoint x: 627, endPoint y: 179, distance: 73.0
click at [627, 179] on input "Rocket Part No." at bounding box center [661, 179] width 106 height 14
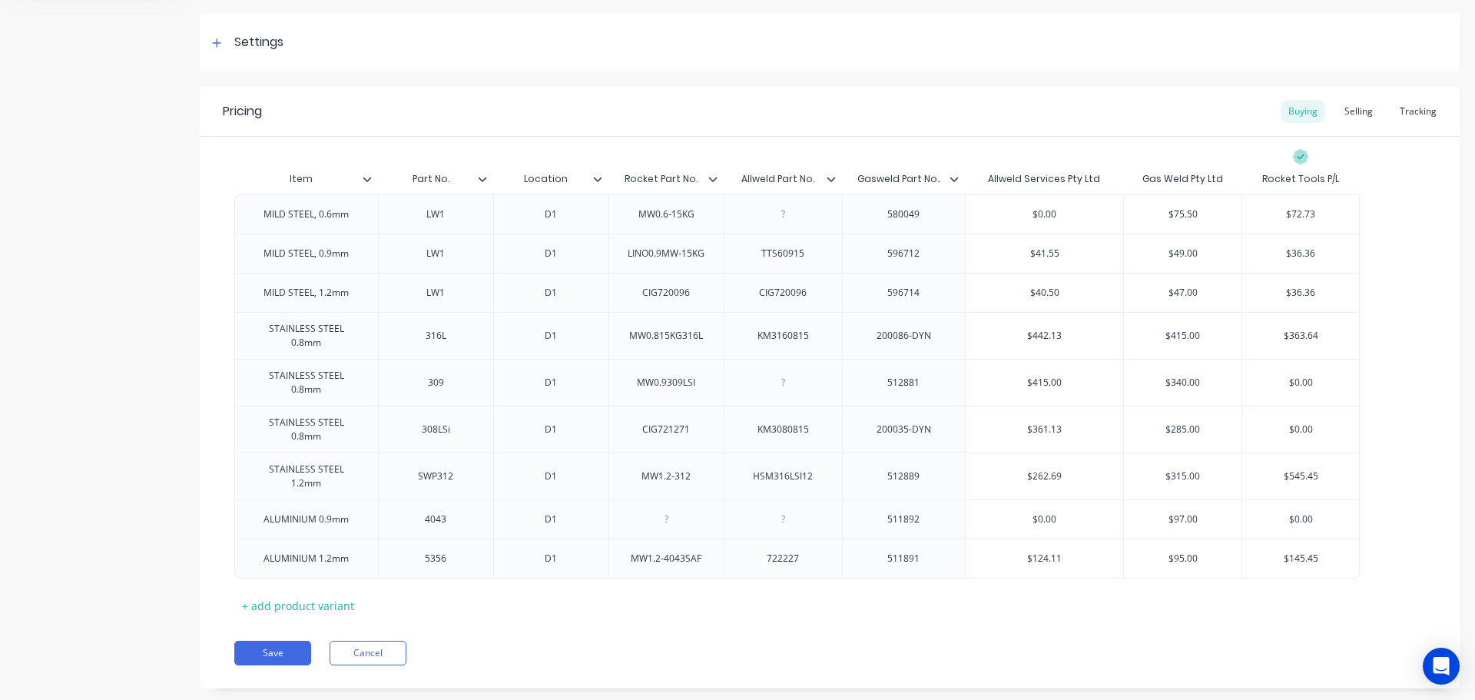
type input "Allweld Part No."
drag, startPoint x: 814, startPoint y: 179, endPoint x: 737, endPoint y: 175, distance: 76.9
click at [737, 175] on input "Allweld Part No." at bounding box center [778, 179] width 109 height 14
type input "Gasweld Part No.."
drag, startPoint x: 943, startPoint y: 180, endPoint x: 856, endPoint y: 181, distance: 86.8
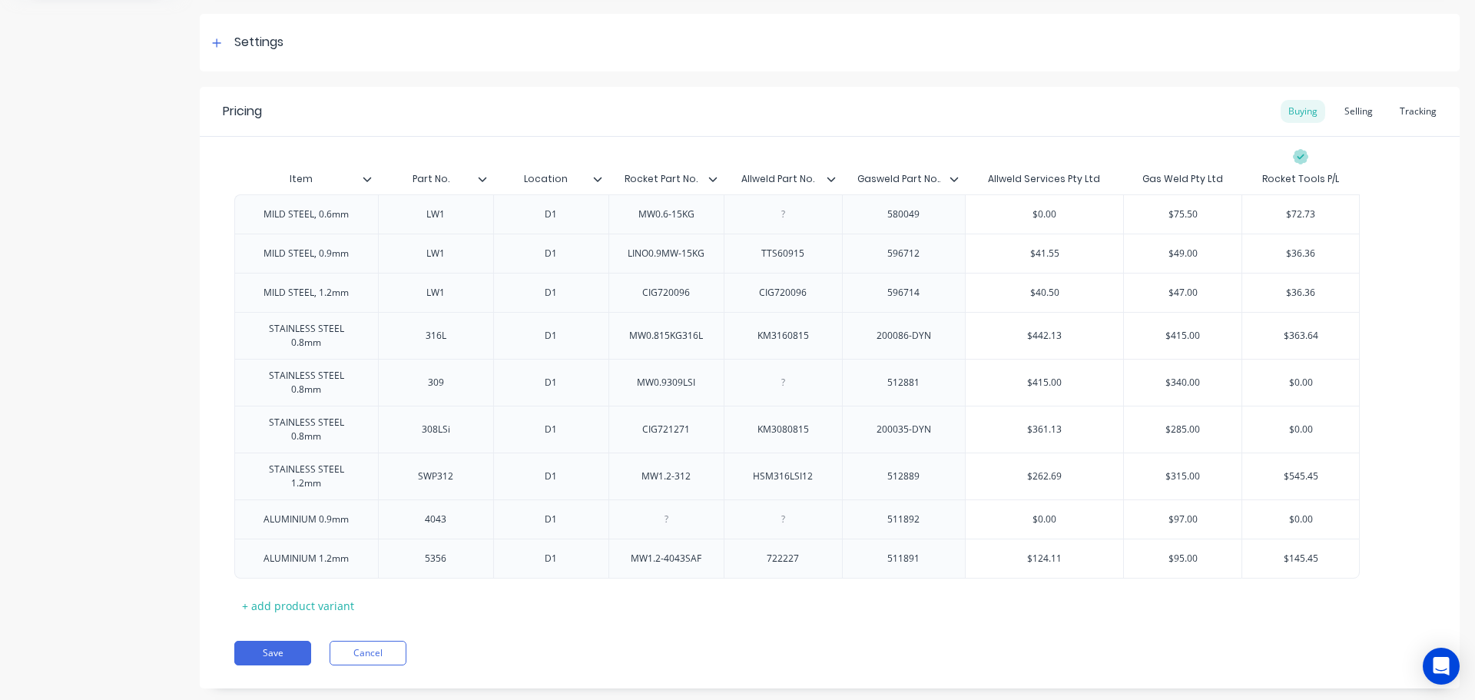
click at [856, 181] on input "Gasweld Part No.." at bounding box center [899, 179] width 114 height 14
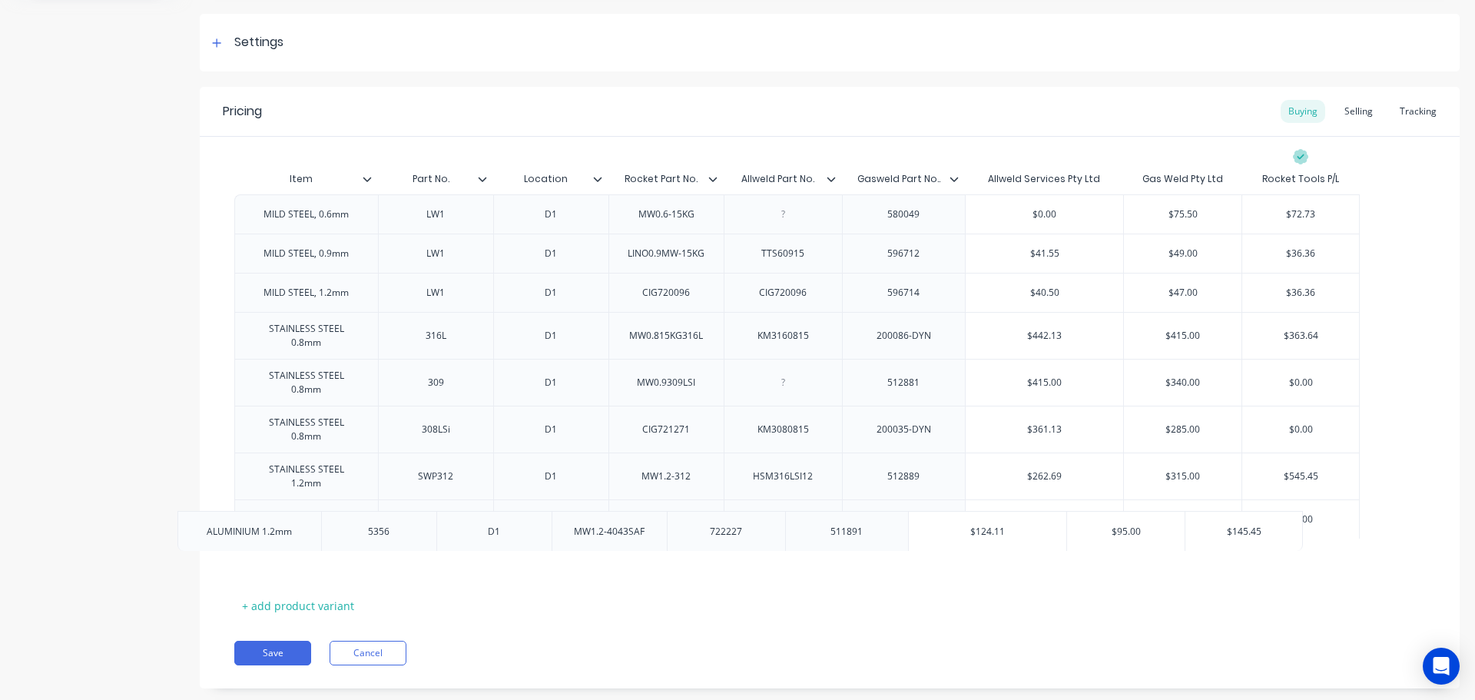
drag, startPoint x: 366, startPoint y: 523, endPoint x: 336, endPoint y: 522, distance: 30.7
click at [318, 528] on div "MILD STEEL, 0.6mm LW1 D1 MW0.6-15KG 580049 $0.00 $75.50 $75.50 $72.73 $72.73 MI…" at bounding box center [829, 386] width 1191 height 384
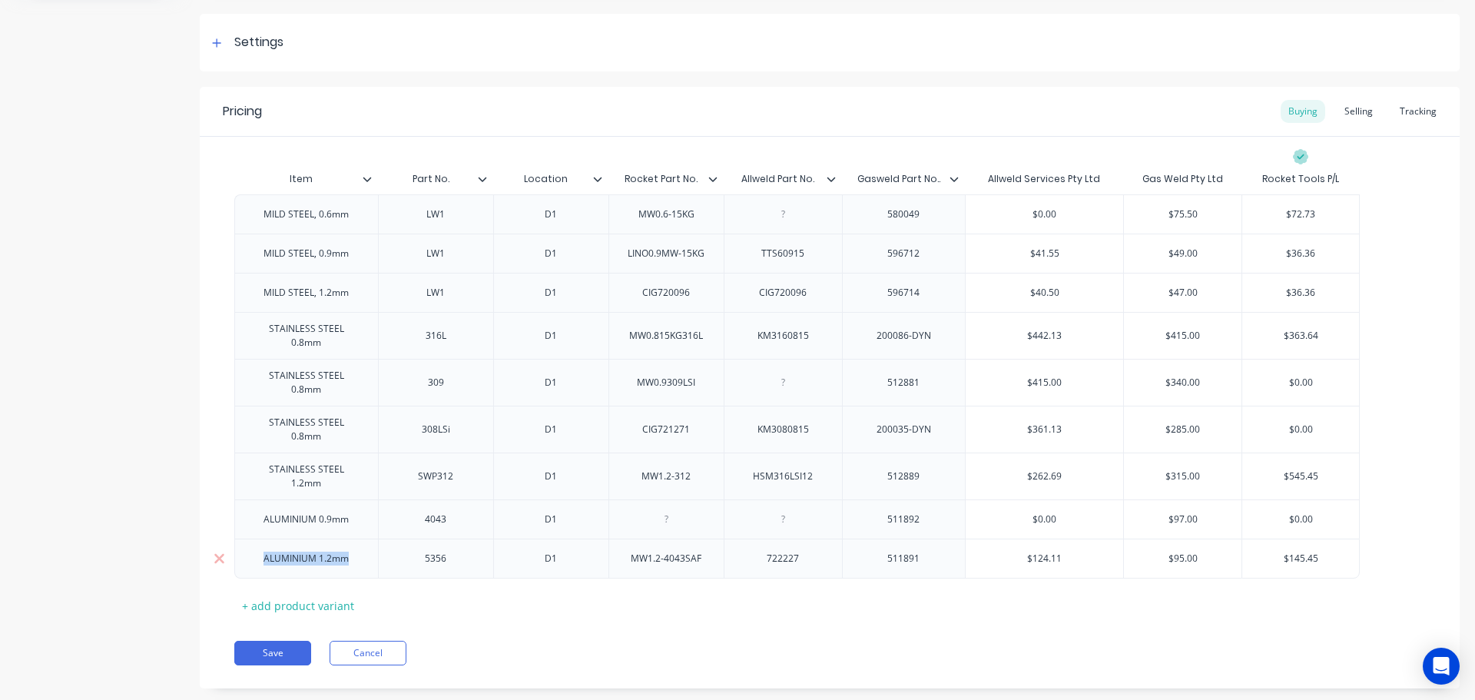
drag, startPoint x: 355, startPoint y: 531, endPoint x: 255, endPoint y: 525, distance: 100.0
click at [255, 548] on div "ALUMINIUM 1.2mm" at bounding box center [306, 558] width 110 height 20
drag, startPoint x: 457, startPoint y: 530, endPoint x: 416, endPoint y: 532, distance: 41.5
click at [416, 548] on div "5356" at bounding box center [435, 558] width 77 height 20
drag, startPoint x: 710, startPoint y: 535, endPoint x: 629, endPoint y: 534, distance: 80.7
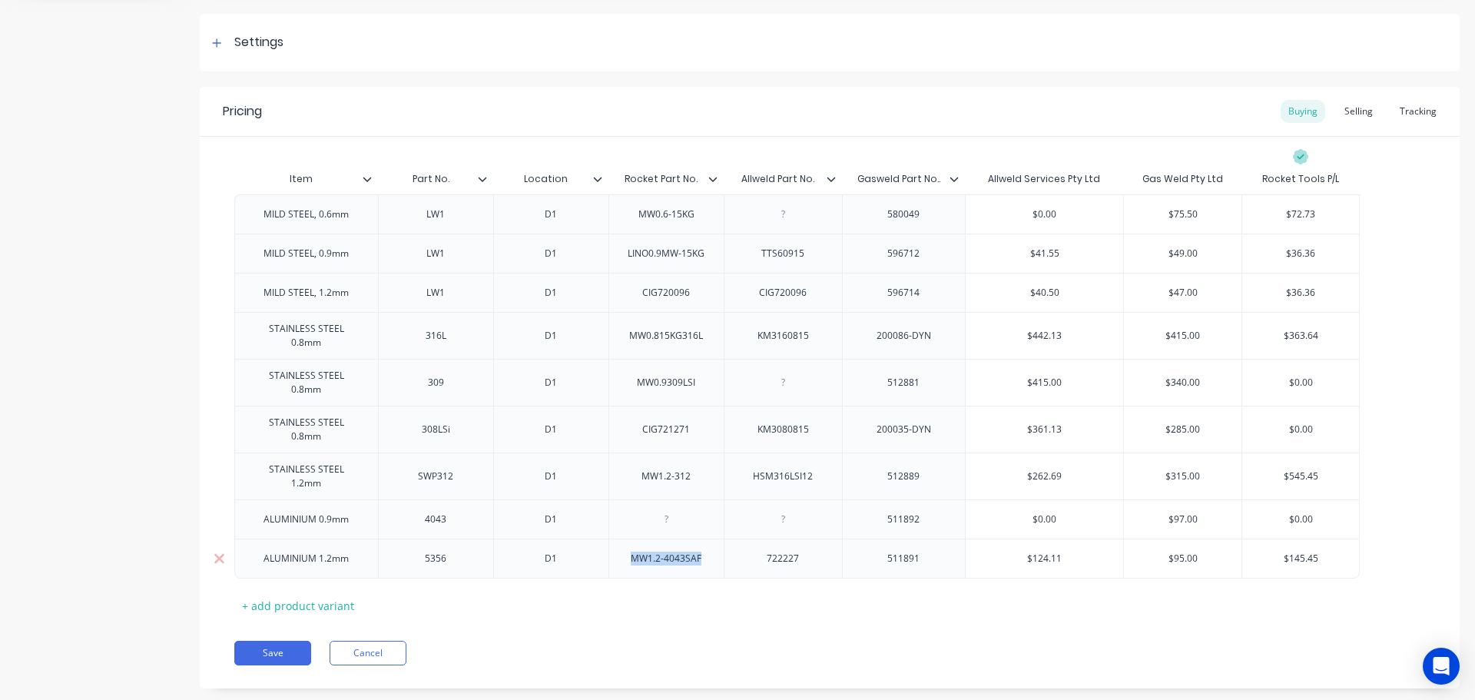
click at [629, 548] on div "MW1.2-4043SAF" at bounding box center [665, 558] width 95 height 20
drag, startPoint x: 810, startPoint y: 530, endPoint x: 741, endPoint y: 535, distance: 68.5
click at [741, 538] on div "722227" at bounding box center [783, 558] width 118 height 40
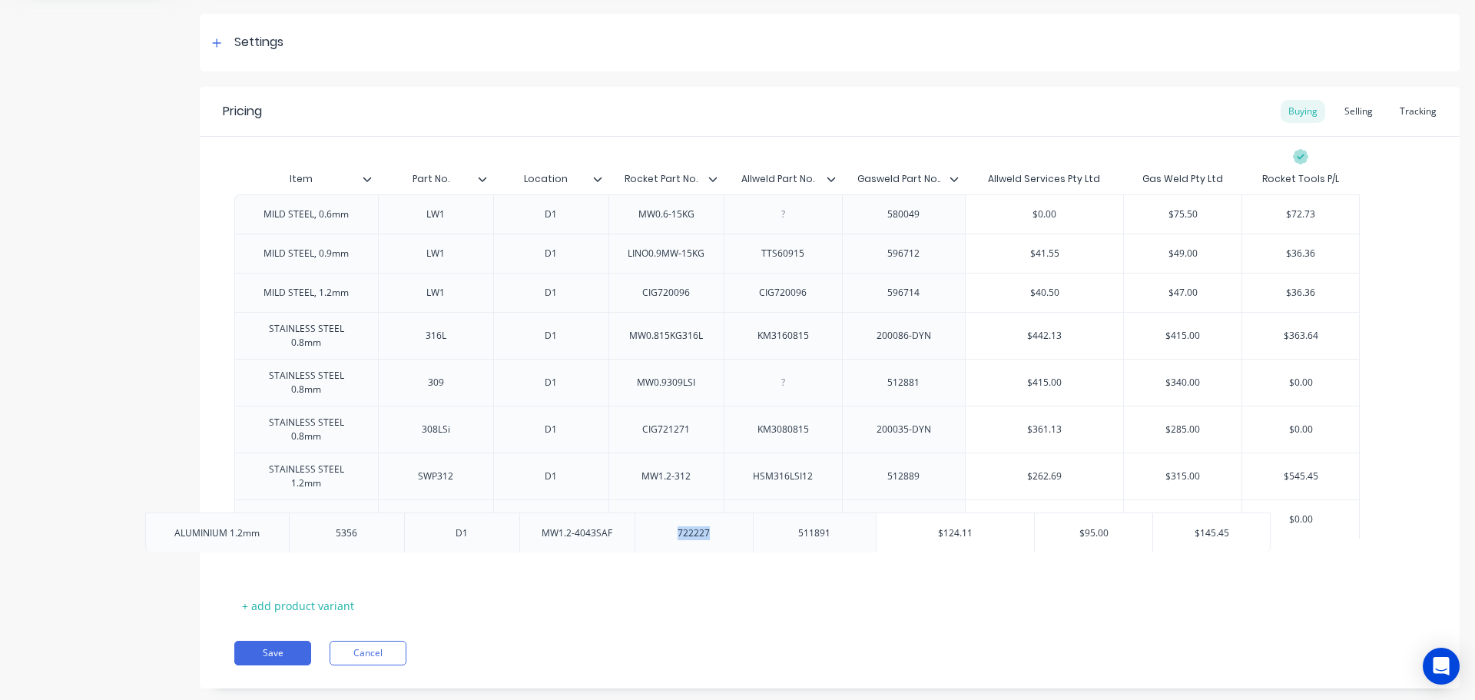
drag, startPoint x: 955, startPoint y: 528, endPoint x: 875, endPoint y: 534, distance: 80.1
click at [875, 534] on div "MILD STEEL, 0.6mm LW1 D1 MW0.6-15KG 580049 $0.00 $75.50 $75.50 $72.73 $72.73 MI…" at bounding box center [829, 386] width 1191 height 384
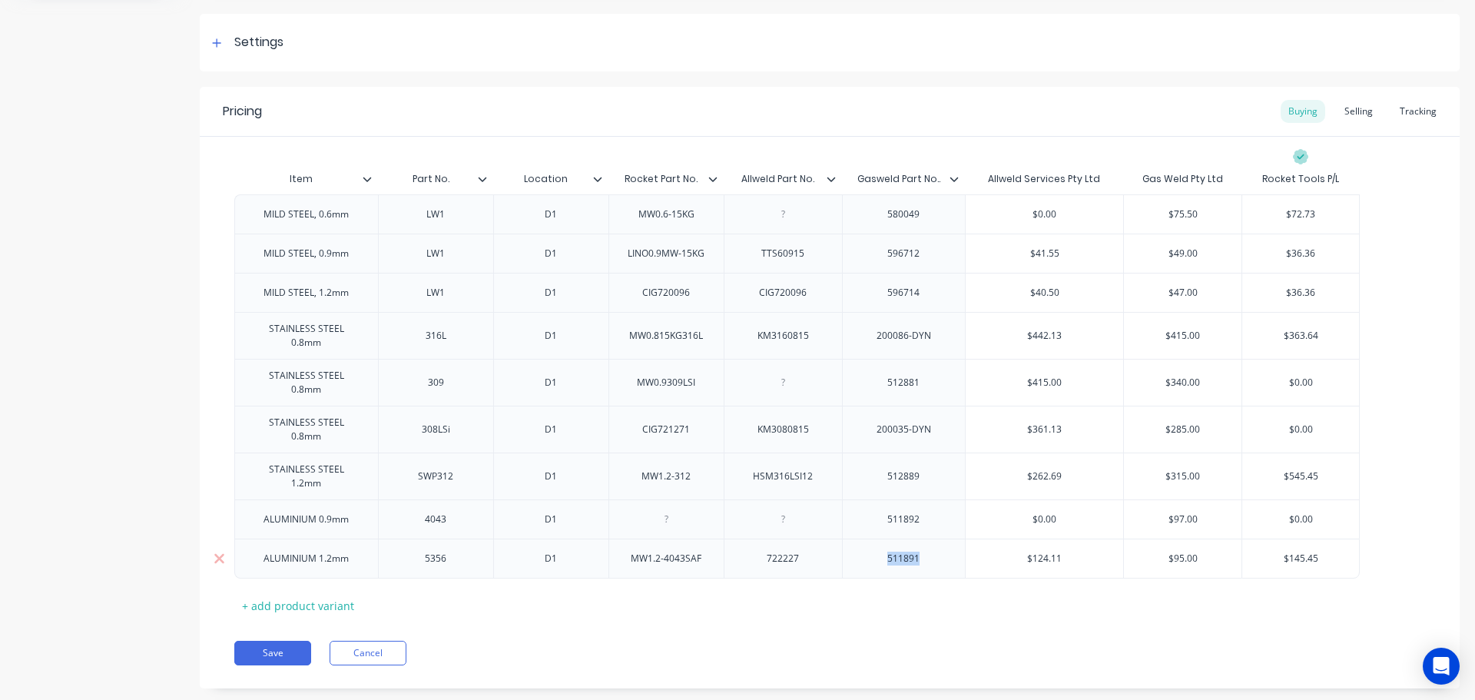
drag, startPoint x: 933, startPoint y: 533, endPoint x: 863, endPoint y: 537, distance: 69.2
click at [863, 538] on div "511891" at bounding box center [904, 558] width 124 height 40
type input "$124.11"
drag, startPoint x: 1068, startPoint y: 523, endPoint x: 1020, endPoint y: 529, distance: 48.0
click at [1020, 552] on input "$124.11" at bounding box center [1044, 559] width 157 height 14
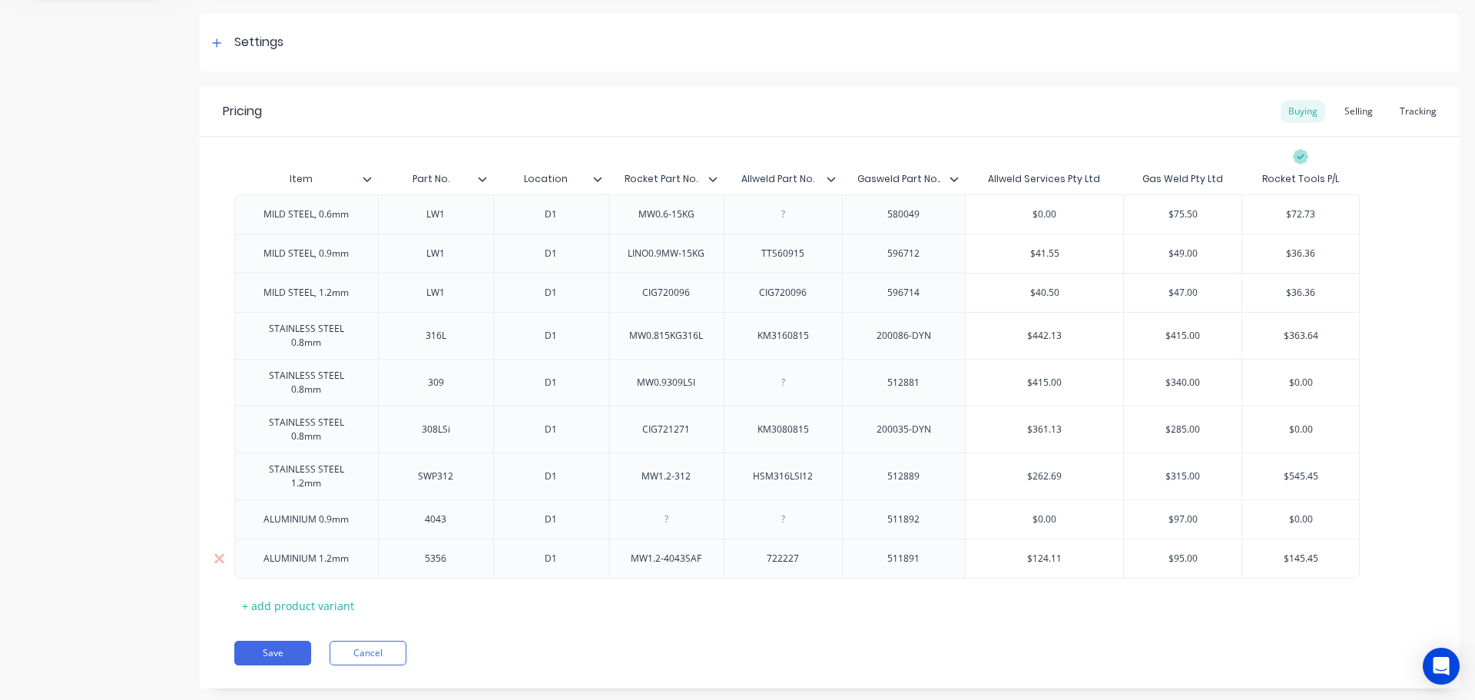
type input "$95.00"
drag, startPoint x: 1211, startPoint y: 528, endPoint x: 1144, endPoint y: 530, distance: 66.9
click at [1144, 552] on input "$95.00" at bounding box center [1183, 559] width 118 height 14
type input "$145.45"
drag, startPoint x: 1313, startPoint y: 528, endPoint x: 1297, endPoint y: 528, distance: 15.4
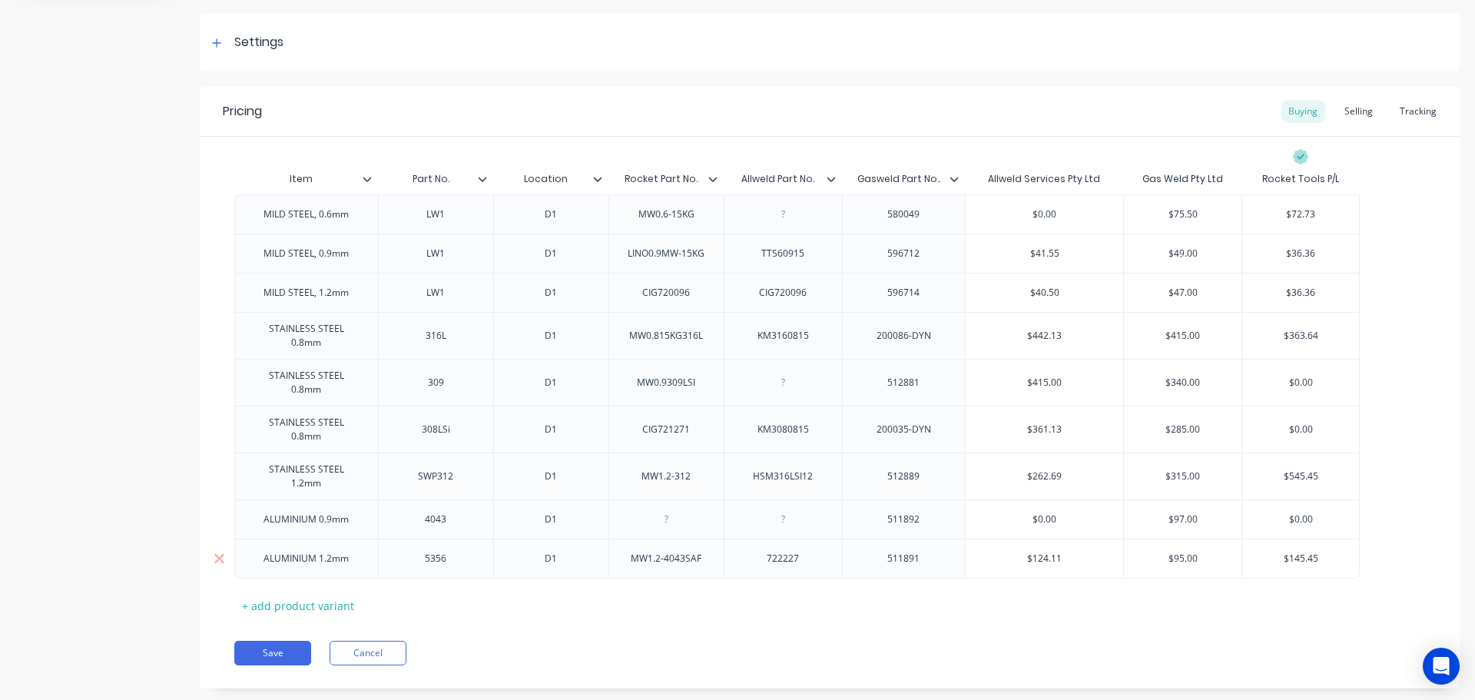
click at [1297, 552] on input "$145.45" at bounding box center [1300, 559] width 117 height 14
drag, startPoint x: 1332, startPoint y: 531, endPoint x: 1237, endPoint y: 533, distance: 95.3
click at [1237, 538] on div "ALUMINIUM 1.2mm 5356 D1 MW1.2-4043SAF 722227 511891 $124.11 $124.11 $95.00 $95.…" at bounding box center [796, 558] width 1125 height 40
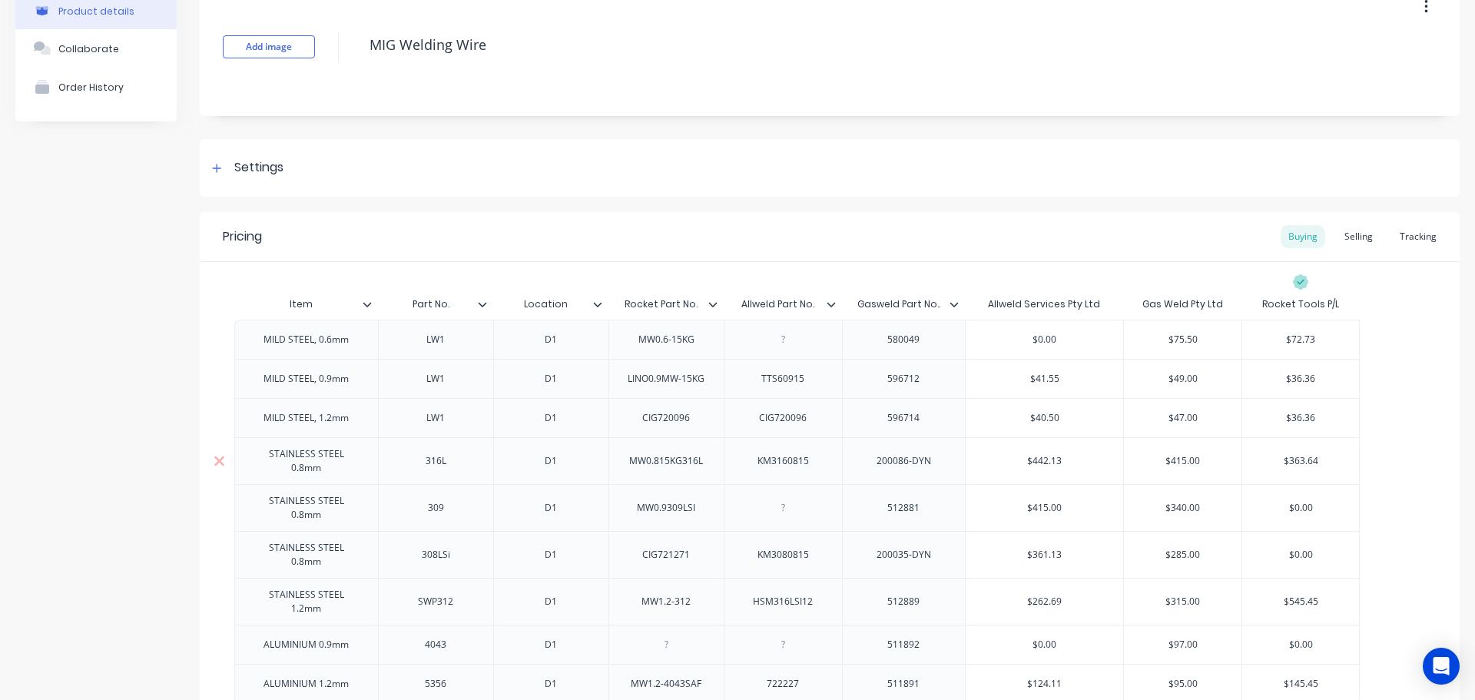
scroll to position [0, 0]
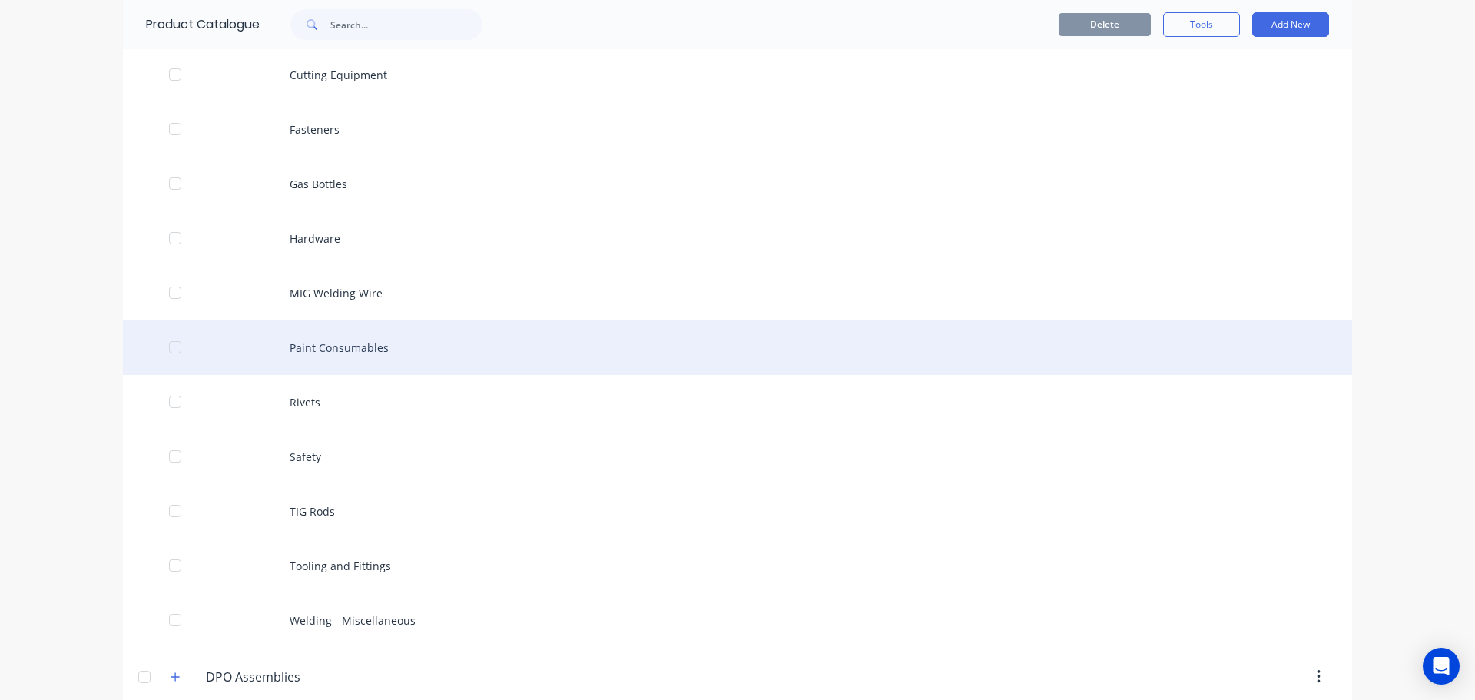
scroll to position [461, 0]
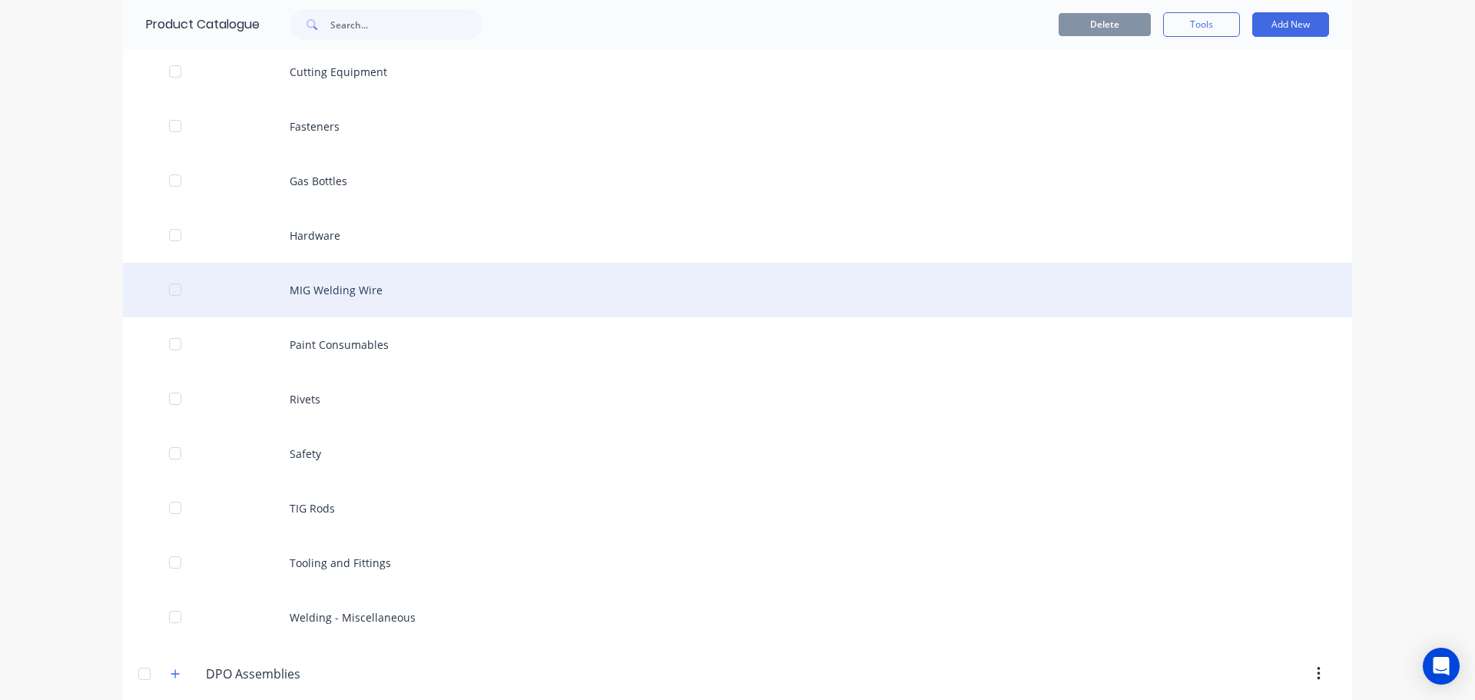
click at [356, 291] on div "MIG Welding Wire" at bounding box center [737, 290] width 1229 height 55
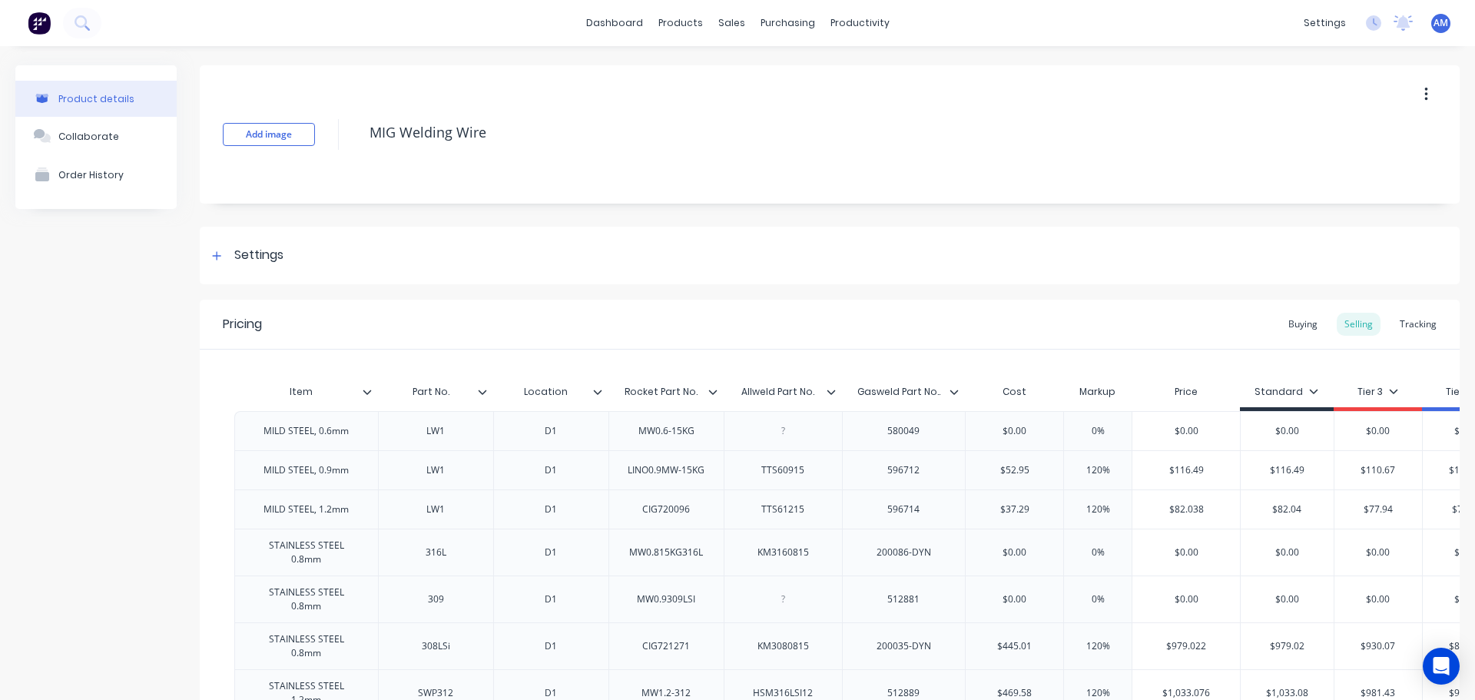
click at [1424, 93] on icon "button" at bounding box center [1426, 94] width 4 height 17
click at [1312, 167] on div "Delete" at bounding box center [1371, 165] width 118 height 22
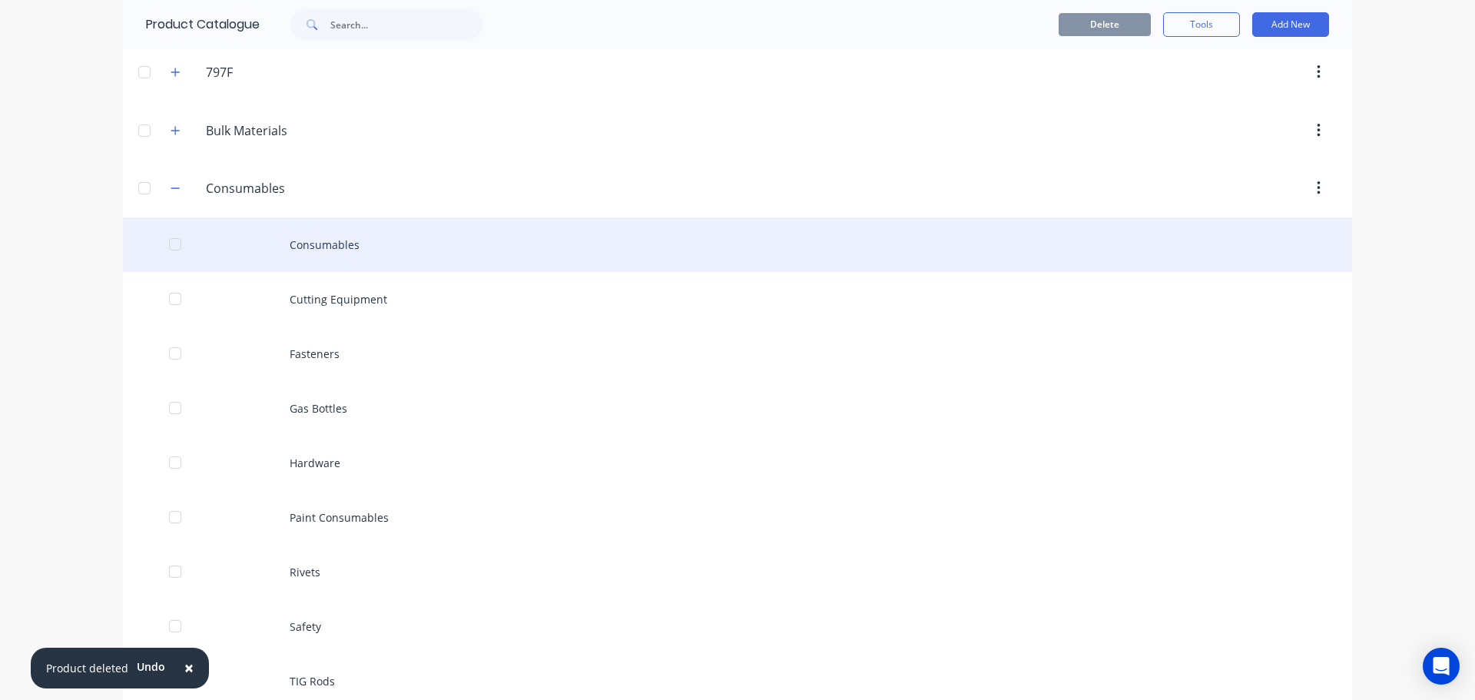
scroll to position [230, 0]
click at [276, 251] on div "Consumables" at bounding box center [737, 247] width 1229 height 55
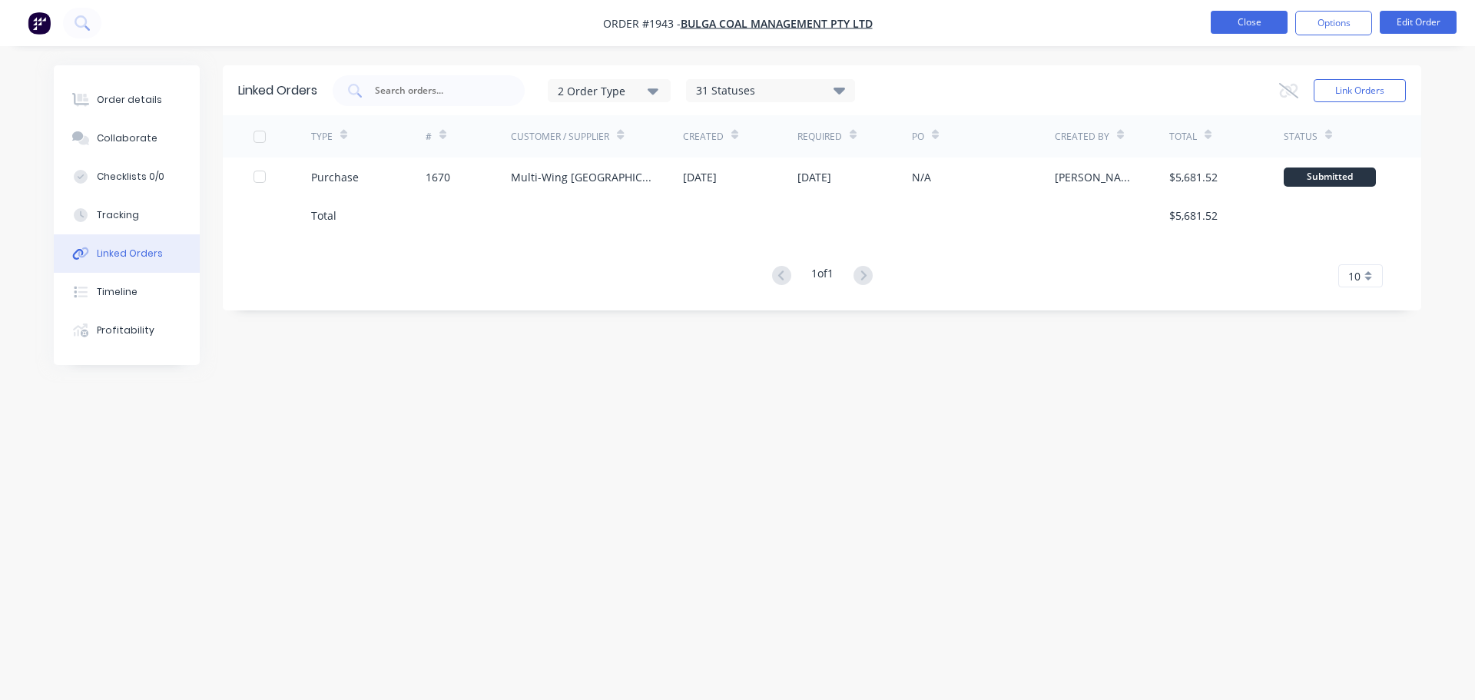
click at [1246, 27] on button "Close" at bounding box center [1249, 22] width 77 height 23
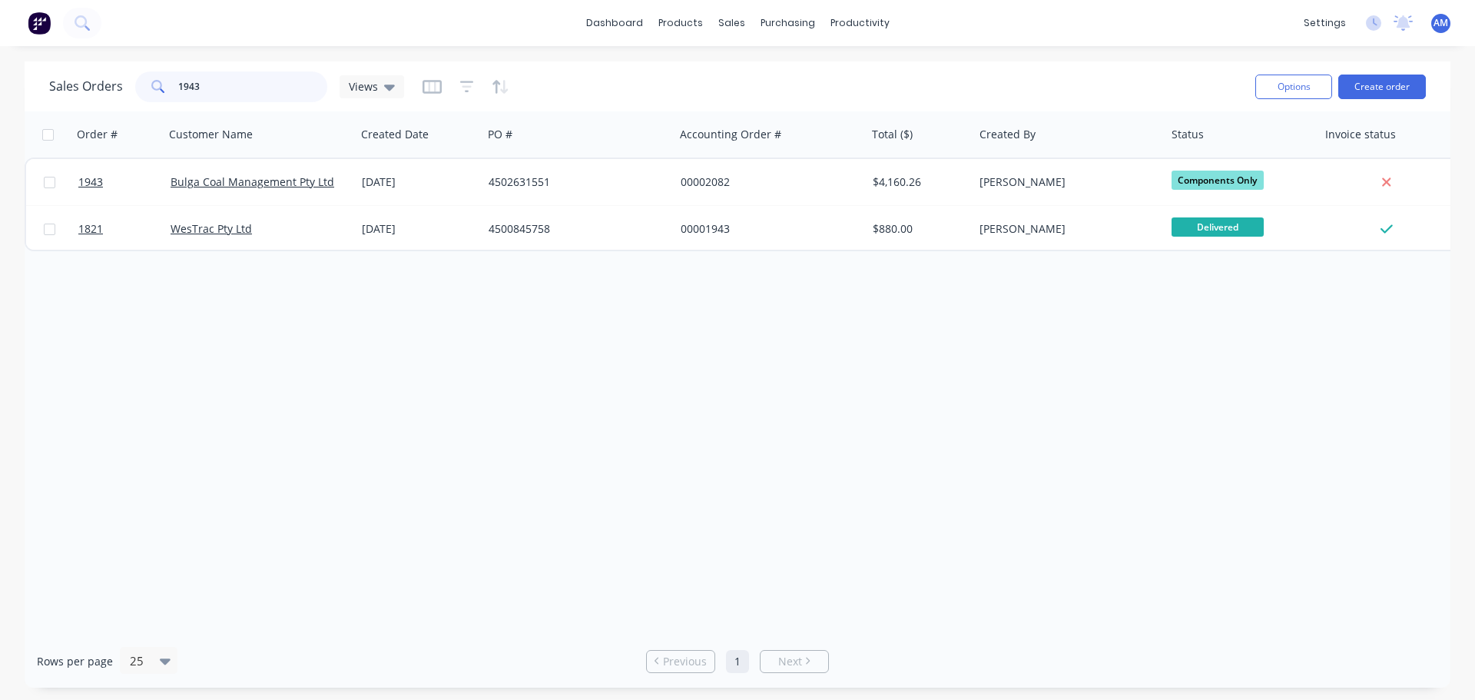
drag, startPoint x: 206, startPoint y: 86, endPoint x: 169, endPoint y: 82, distance: 37.1
click at [169, 82] on div "1943" at bounding box center [231, 86] width 192 height 31
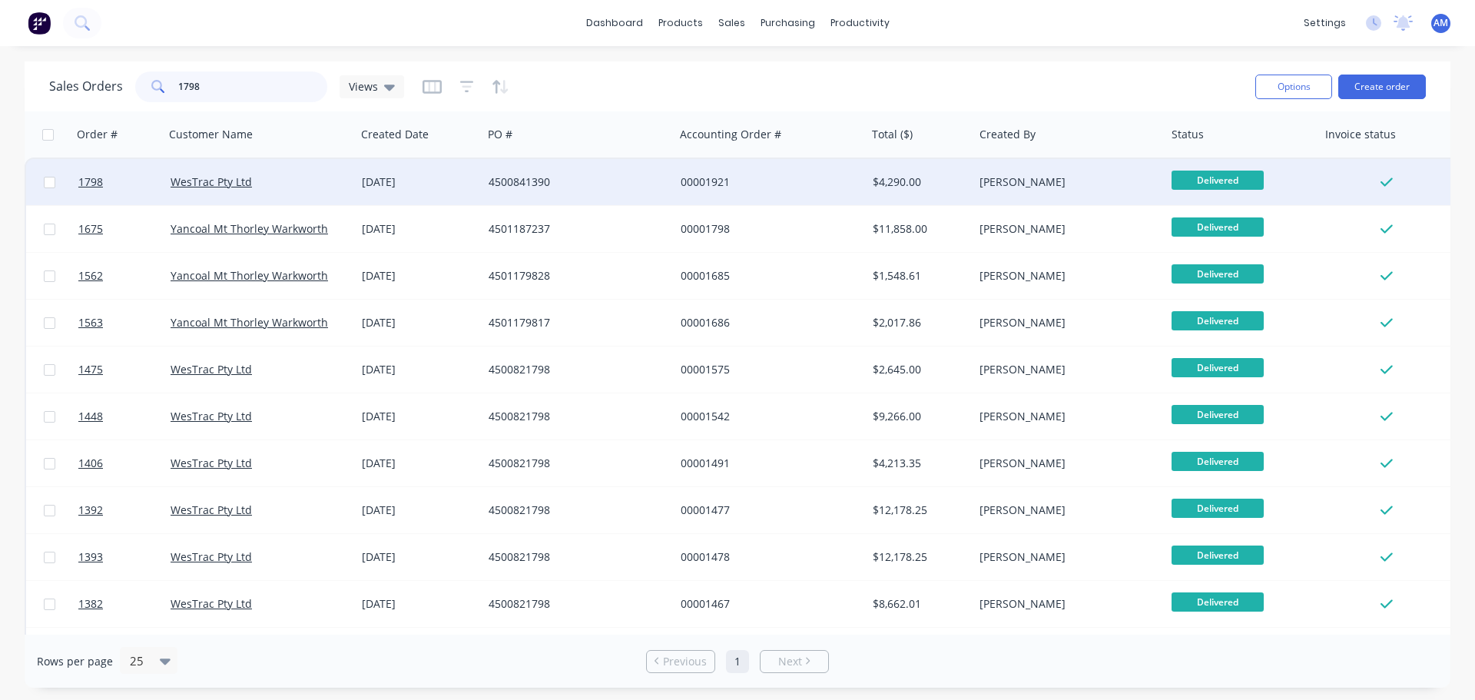
type input "1798"
click at [717, 174] on div "00001921" at bounding box center [766, 181] width 171 height 15
